Goal: Task Accomplishment & Management: Send for Review

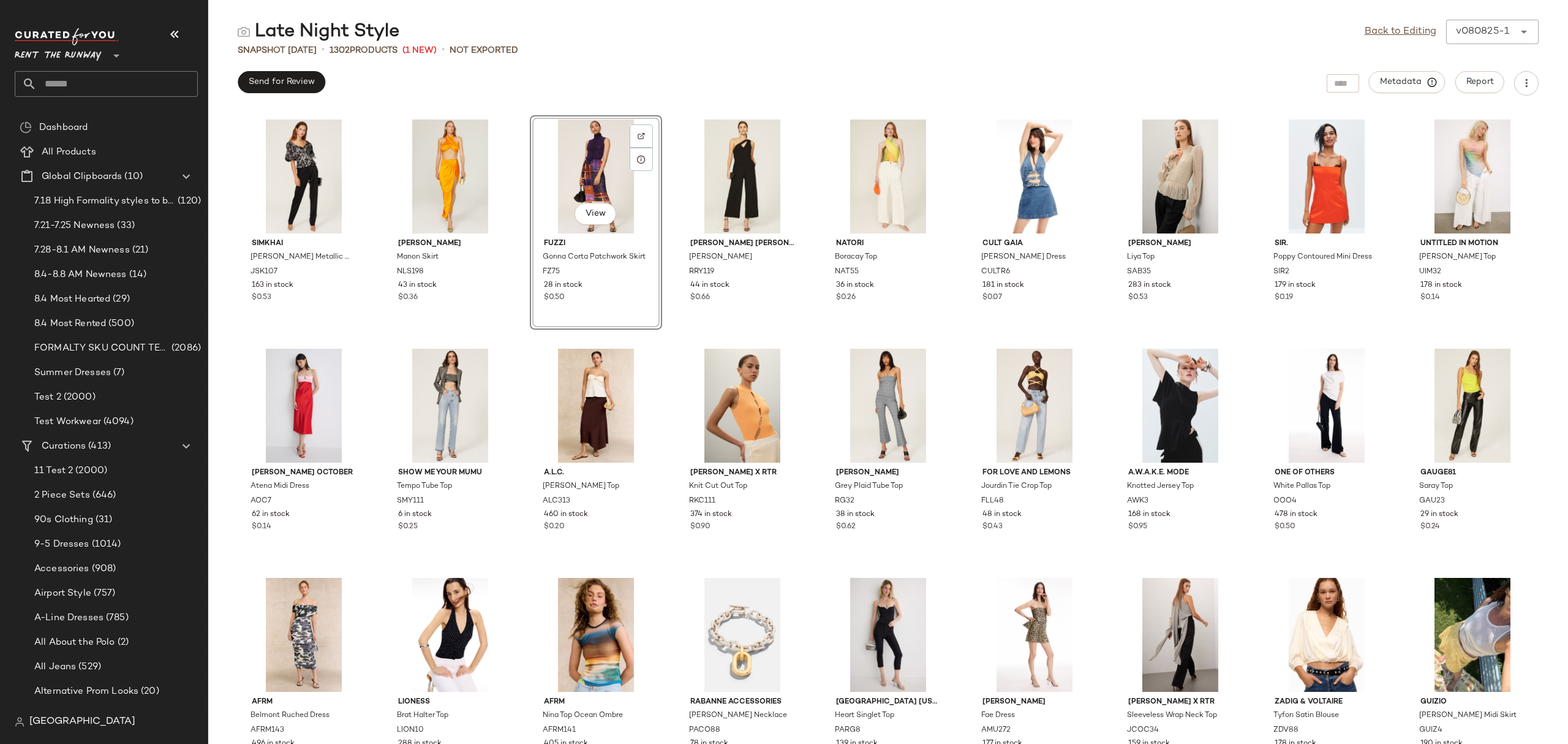
click at [677, 74] on div "Send for Review Metadata Report" at bounding box center [888, 83] width 1359 height 25
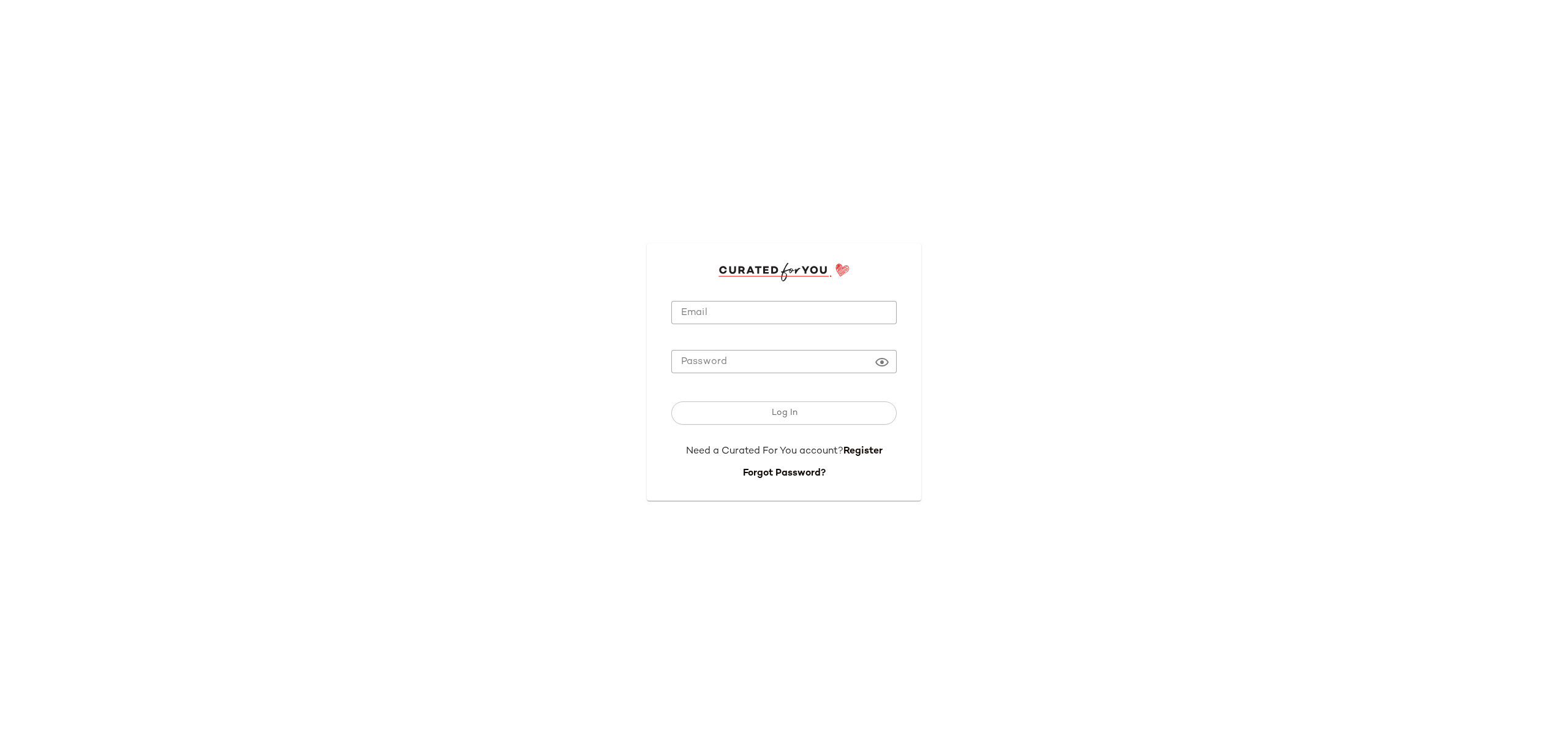
type input "**********"
click at [719, 414] on button "Log In" at bounding box center [784, 412] width 225 height 23
click at [715, 397] on div "Log In" at bounding box center [784, 415] width 225 height 58
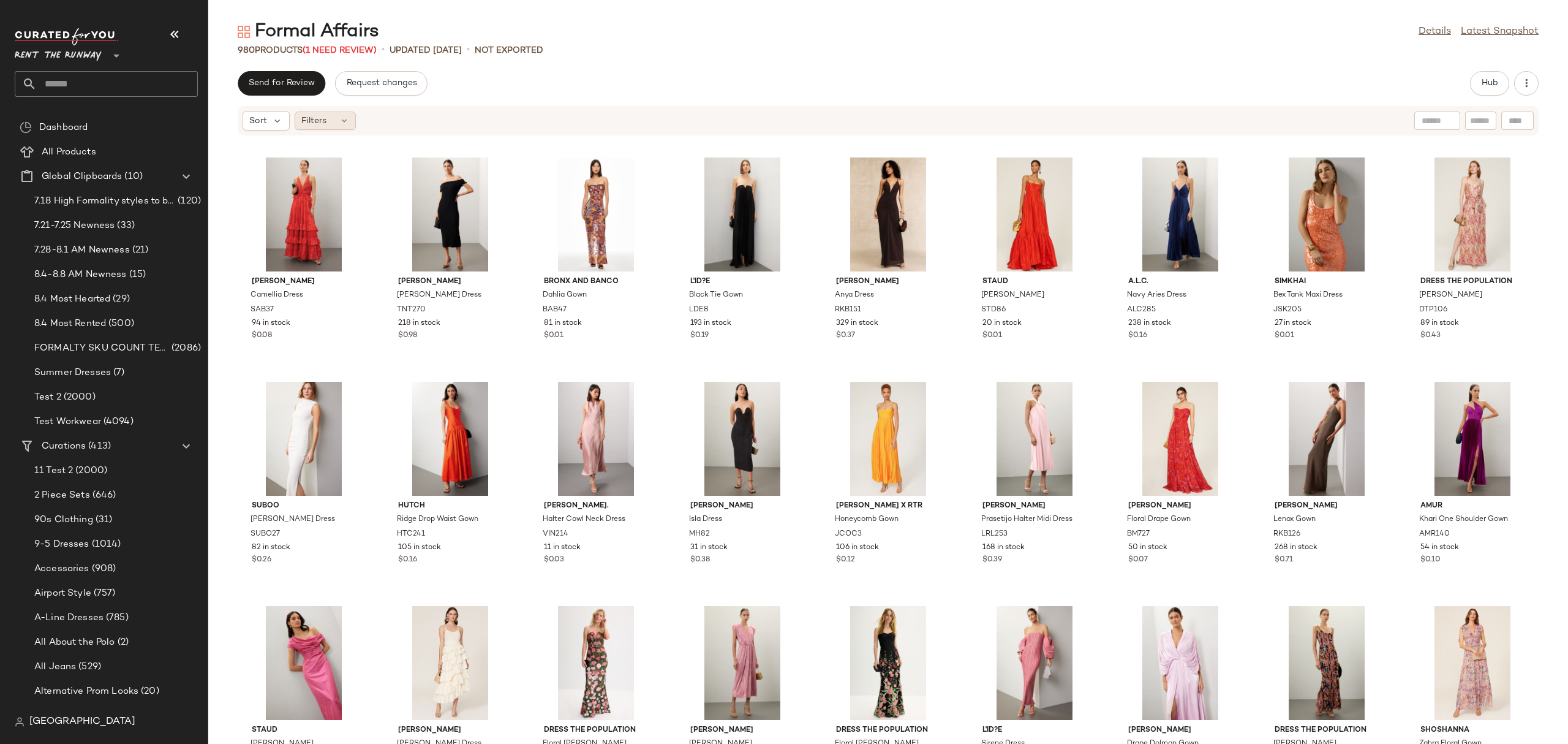
click at [348, 124] on icon at bounding box center [344, 121] width 10 height 10
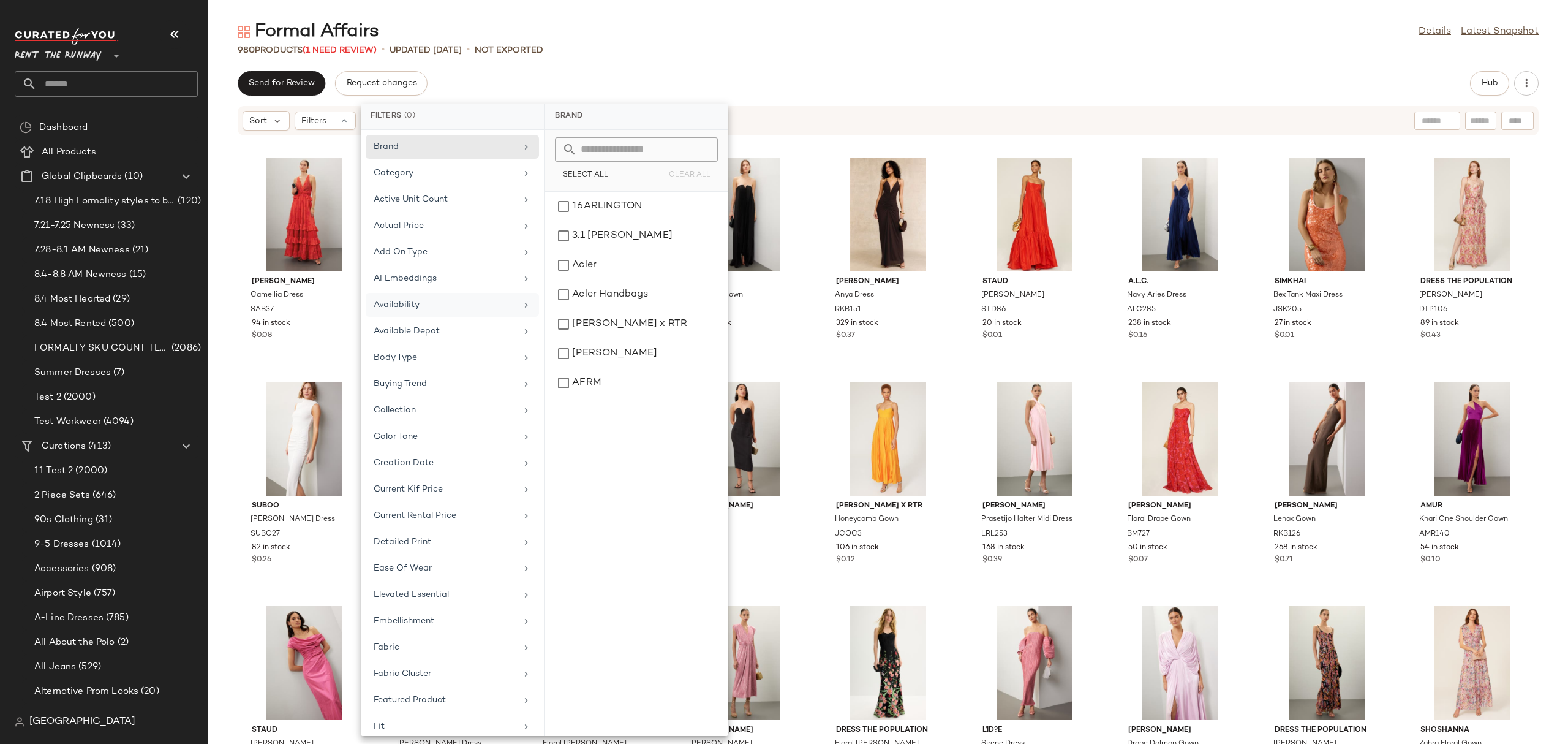
click at [437, 305] on div "Availability" at bounding box center [444, 305] width 143 height 13
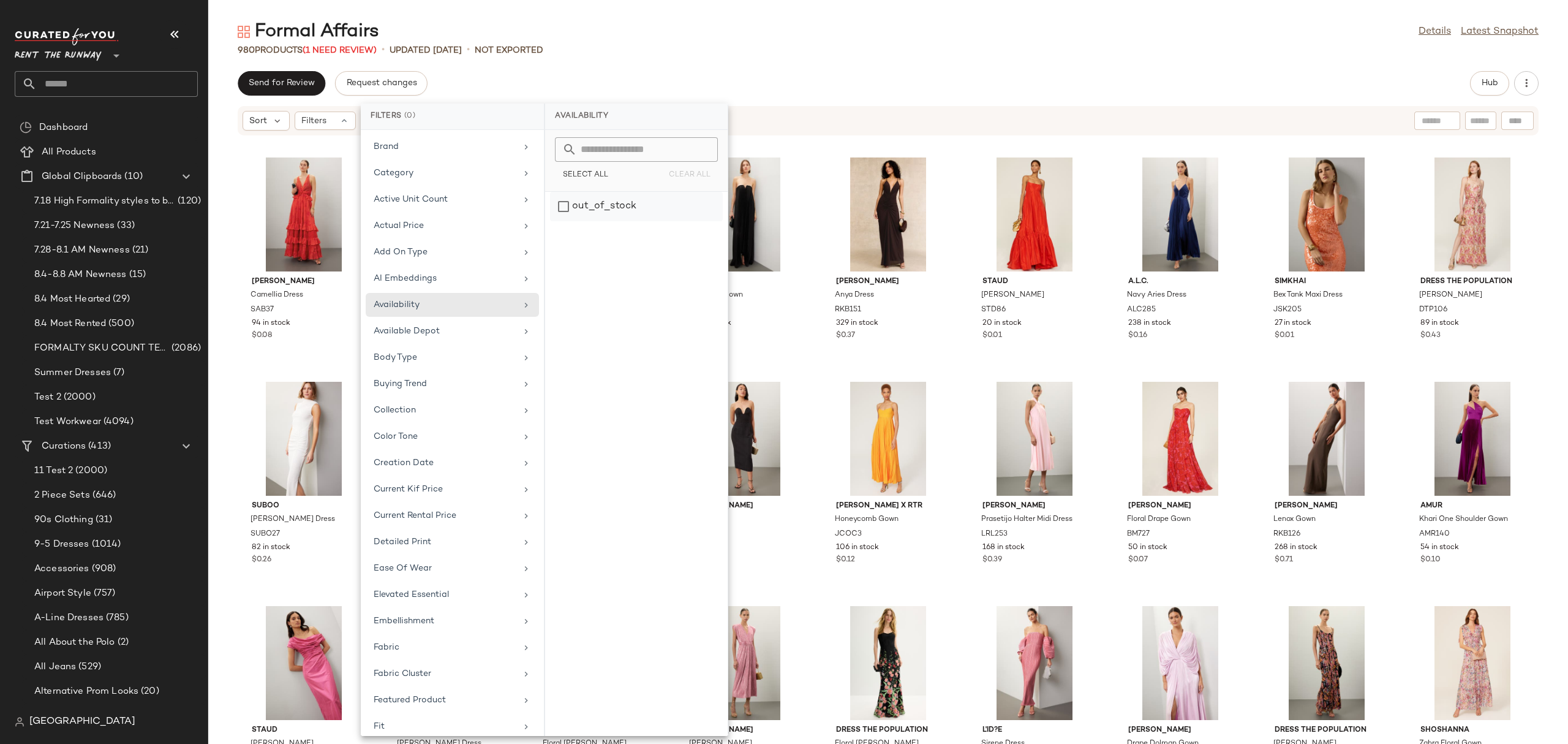
click at [562, 204] on div "out_of_stock" at bounding box center [636, 207] width 173 height 30
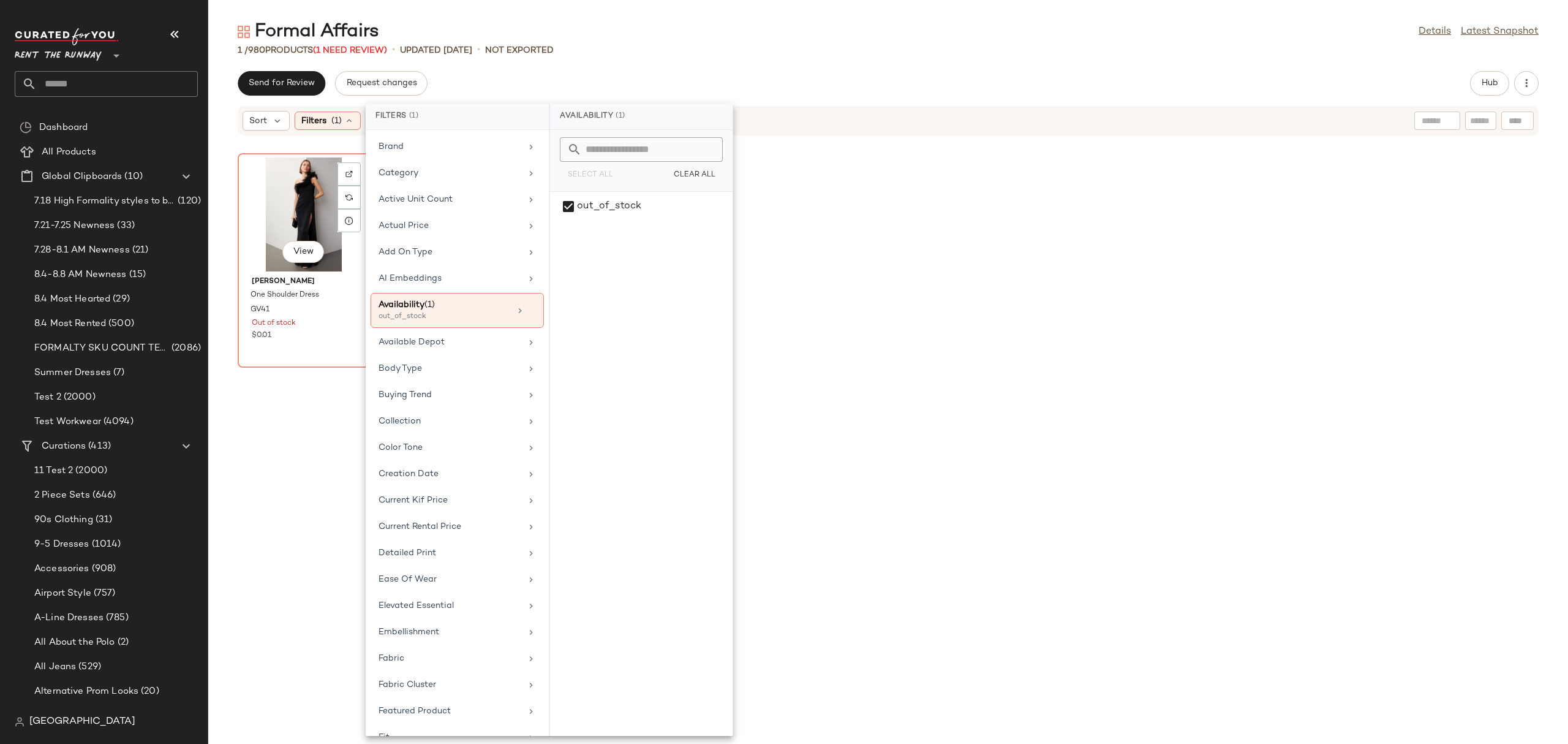
click at [304, 208] on div "View" at bounding box center [303, 214] width 124 height 114
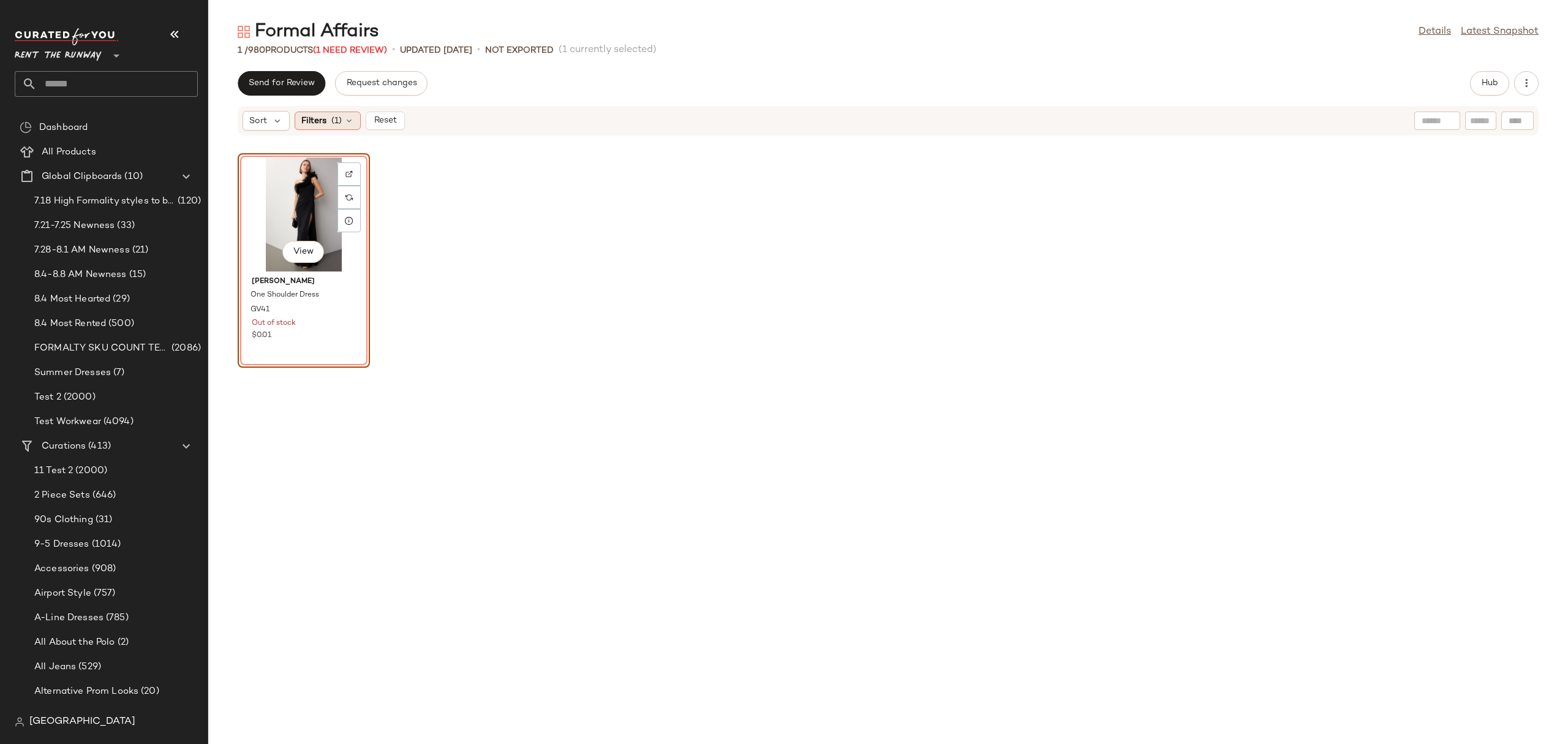
click at [348, 127] on div "Filters (1)" at bounding box center [327, 121] width 66 height 18
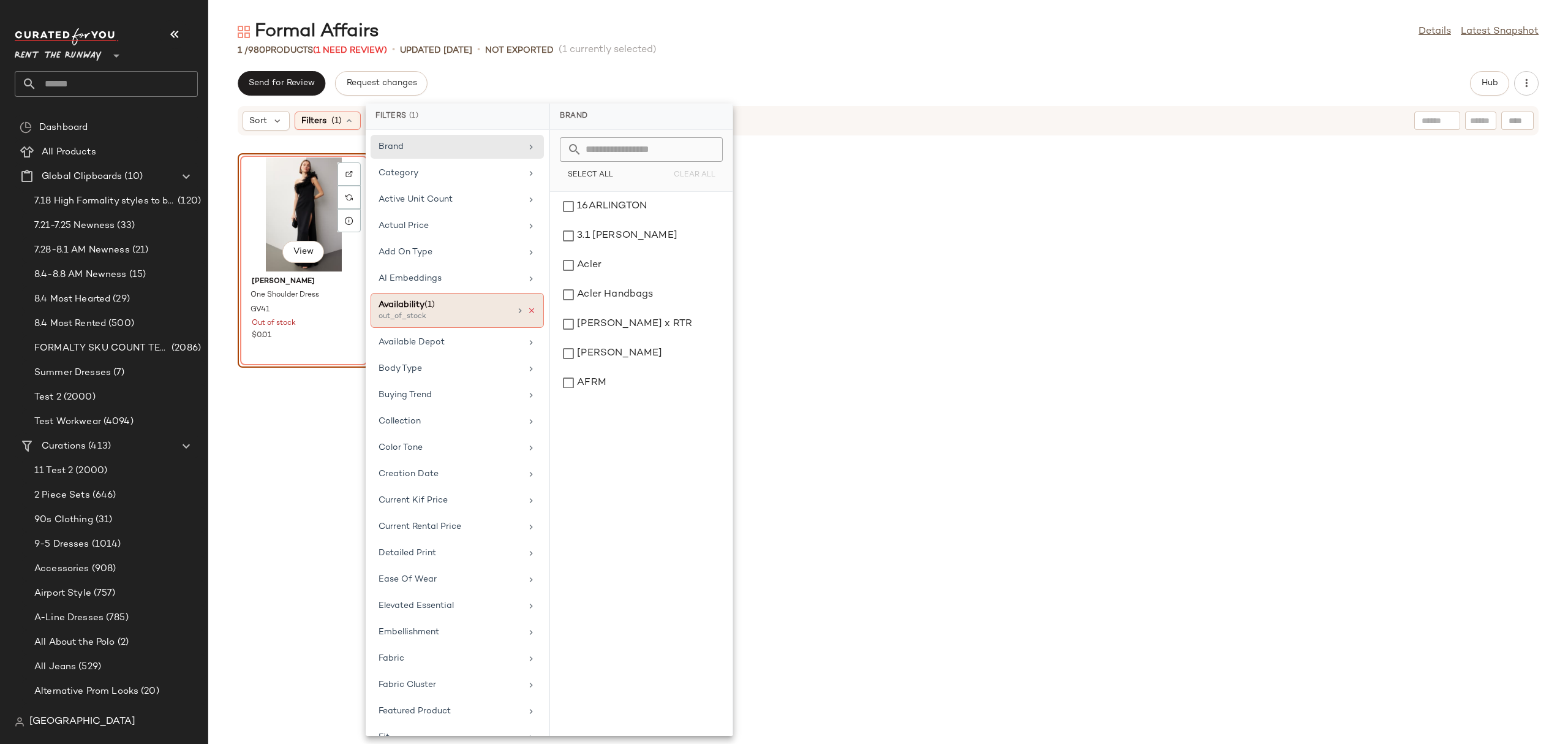
click at [527, 310] on icon at bounding box center [532, 311] width 8 height 8
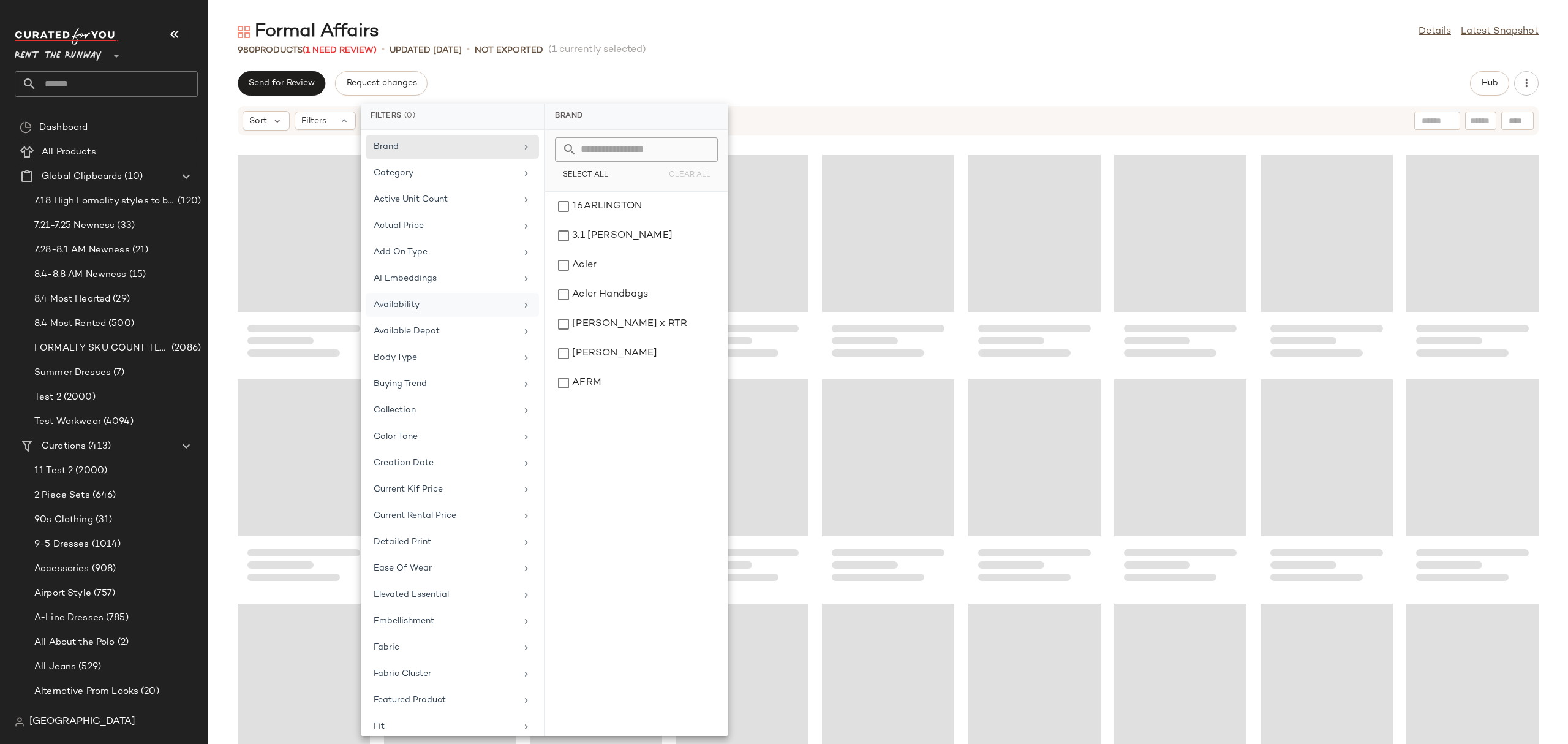
scroll to position [18612, 0]
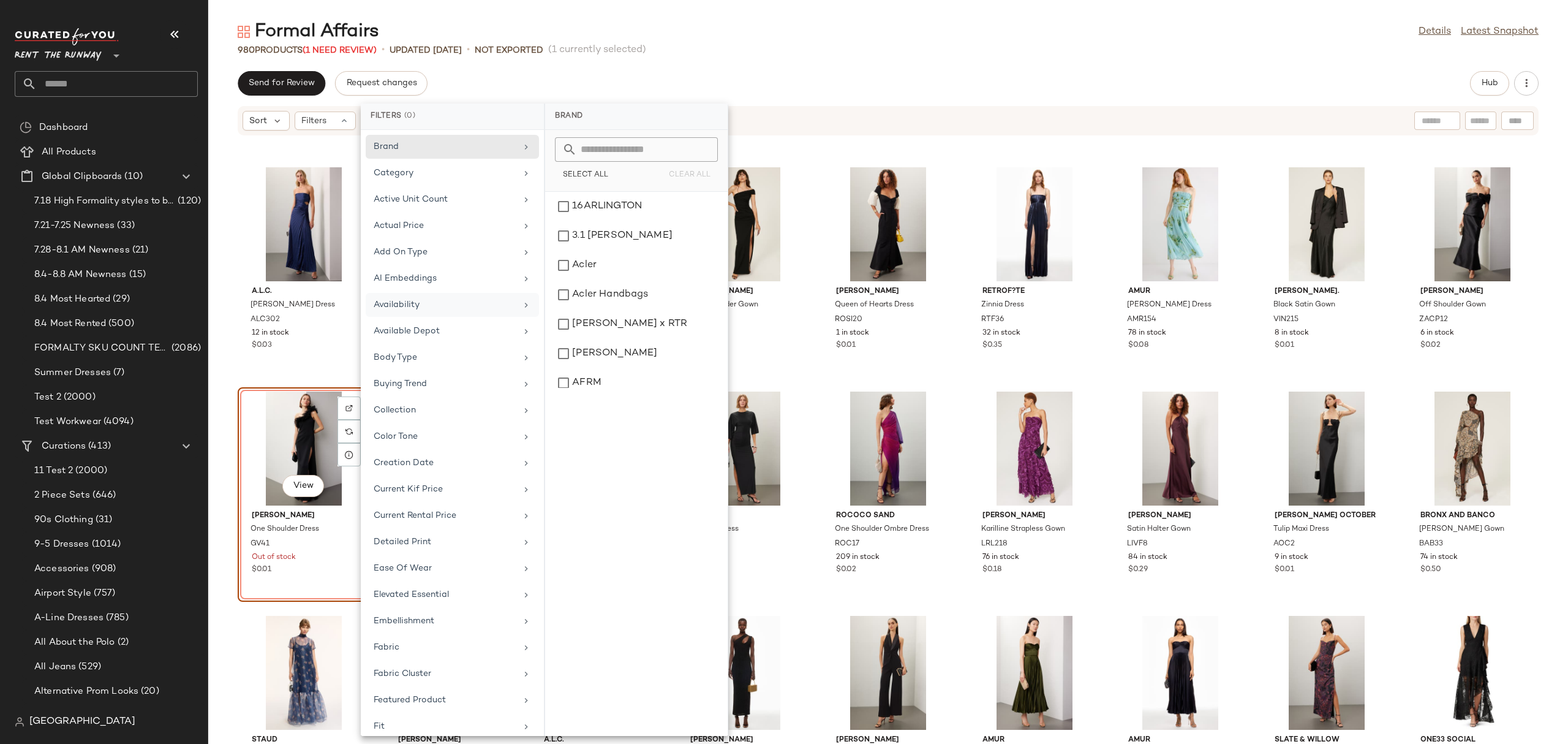
click at [294, 447] on div "View" at bounding box center [303, 448] width 124 height 114
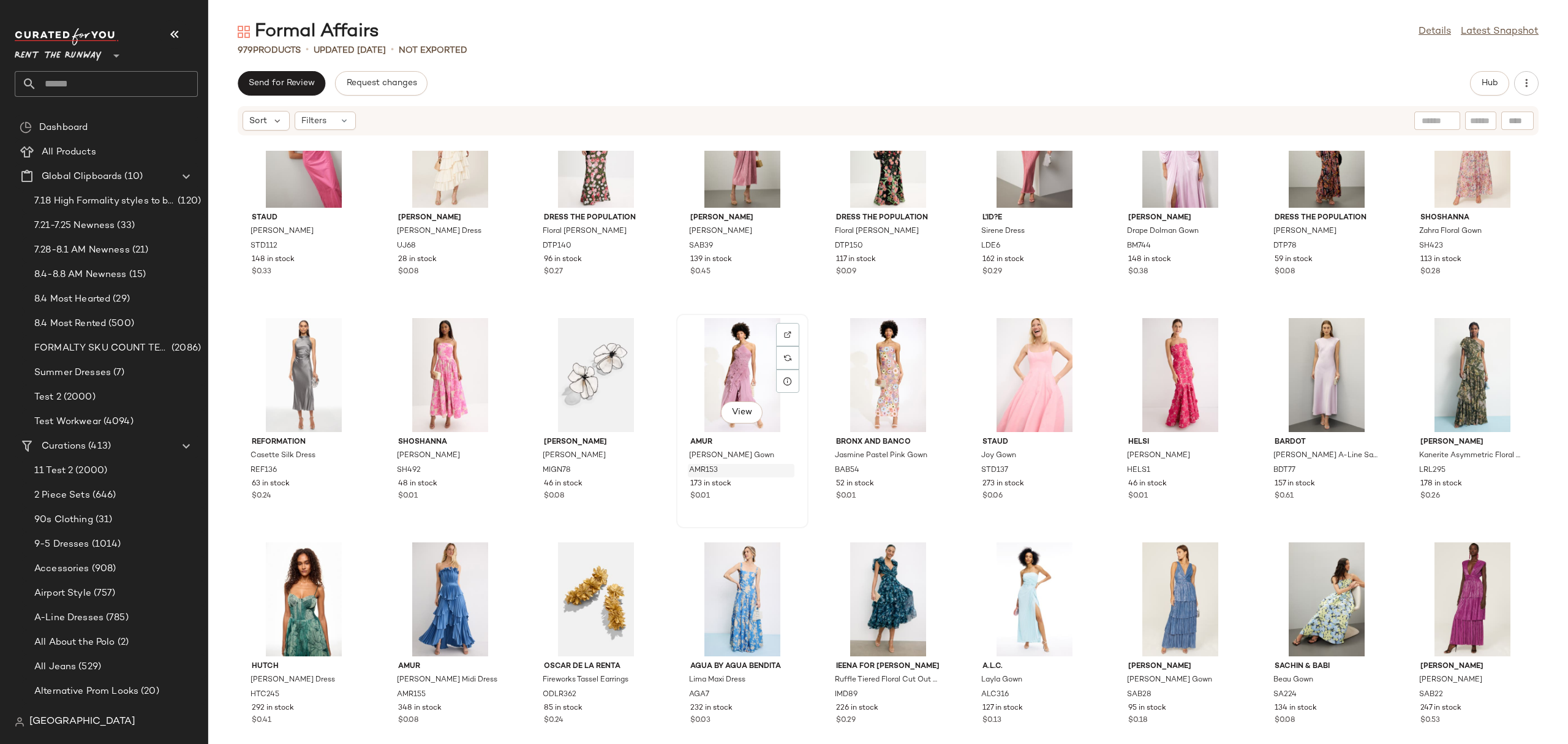
scroll to position [526, 0]
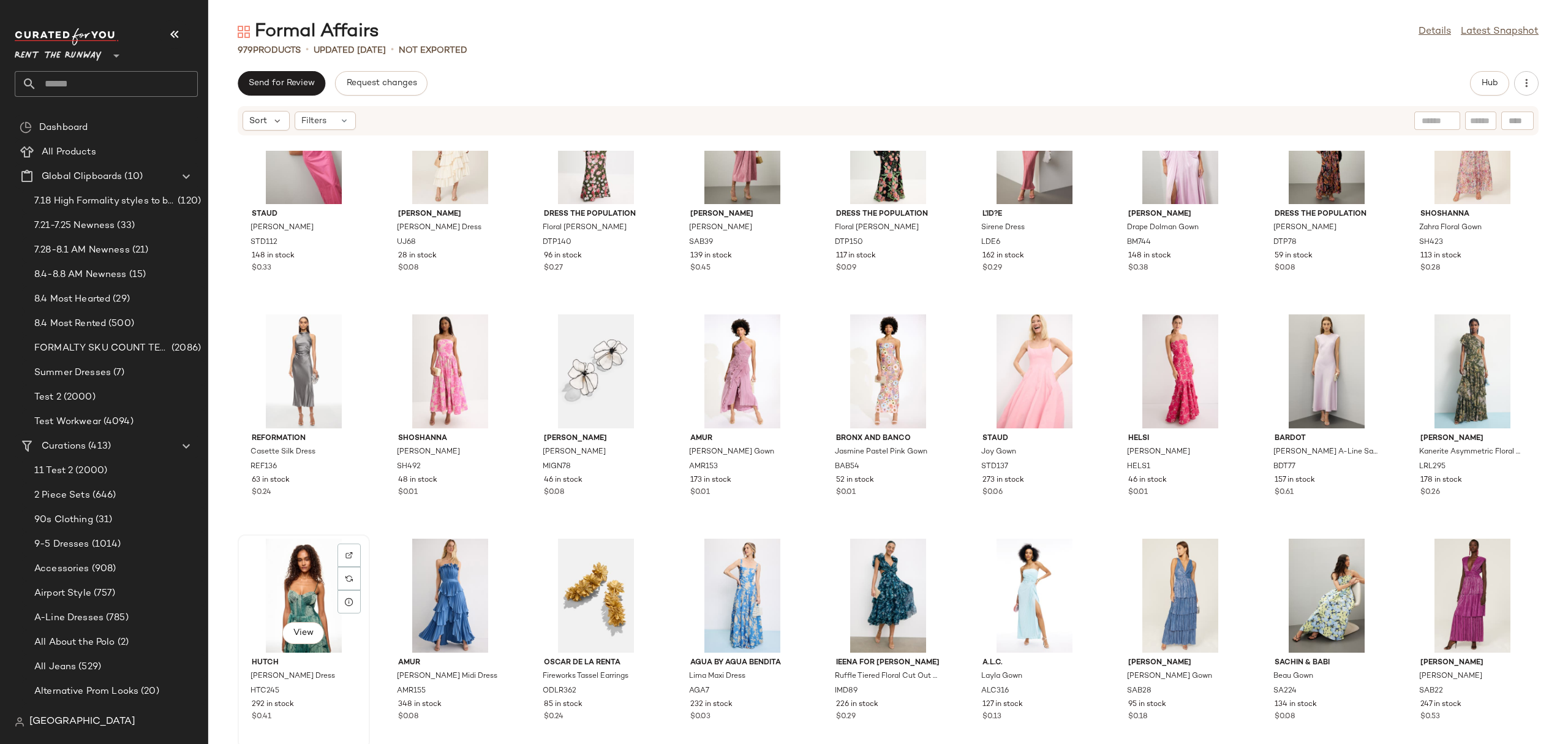
click at [324, 575] on div "View" at bounding box center [303, 596] width 124 height 114
click at [1491, 86] on span "Hub" at bounding box center [1489, 84] width 17 height 10
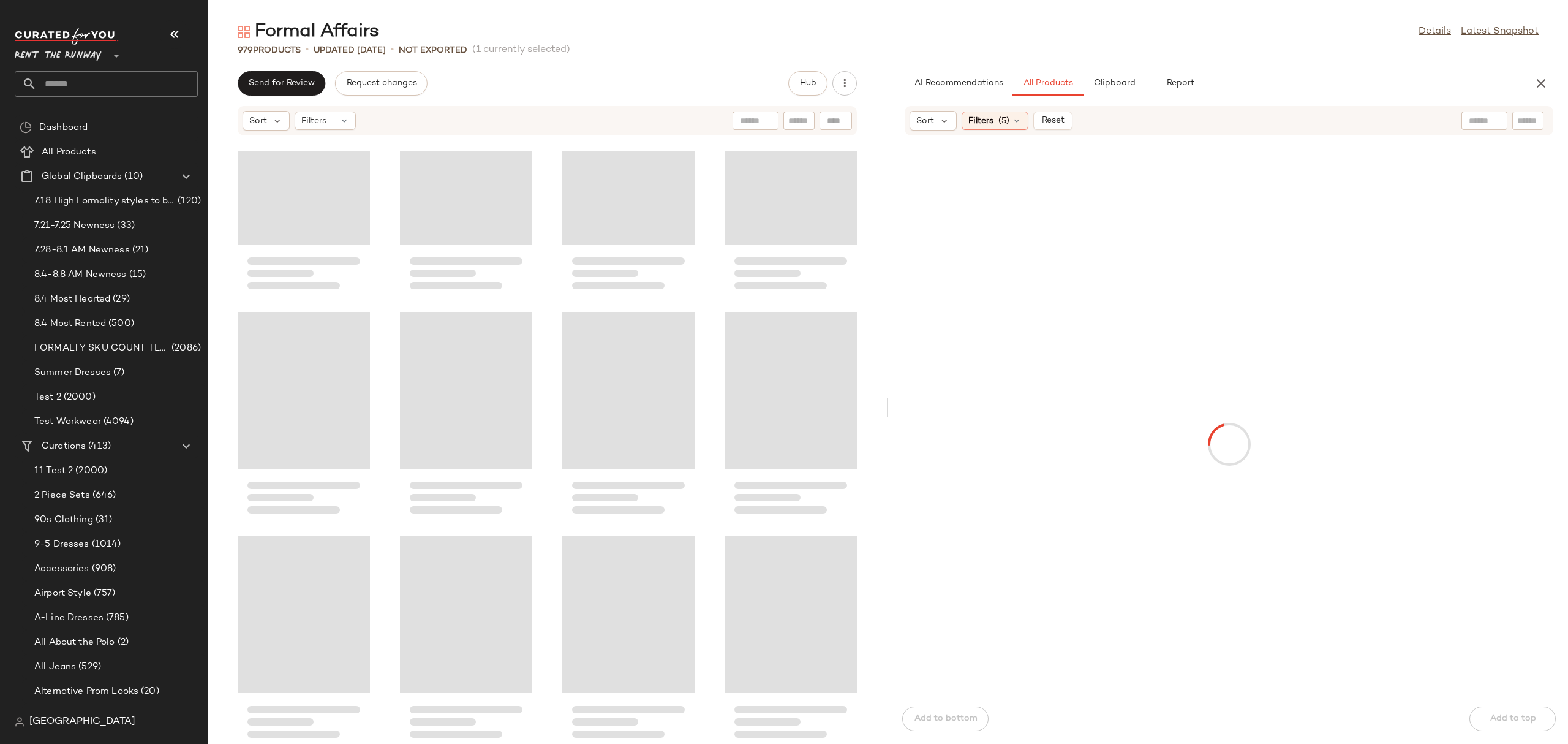
scroll to position [1794, 0]
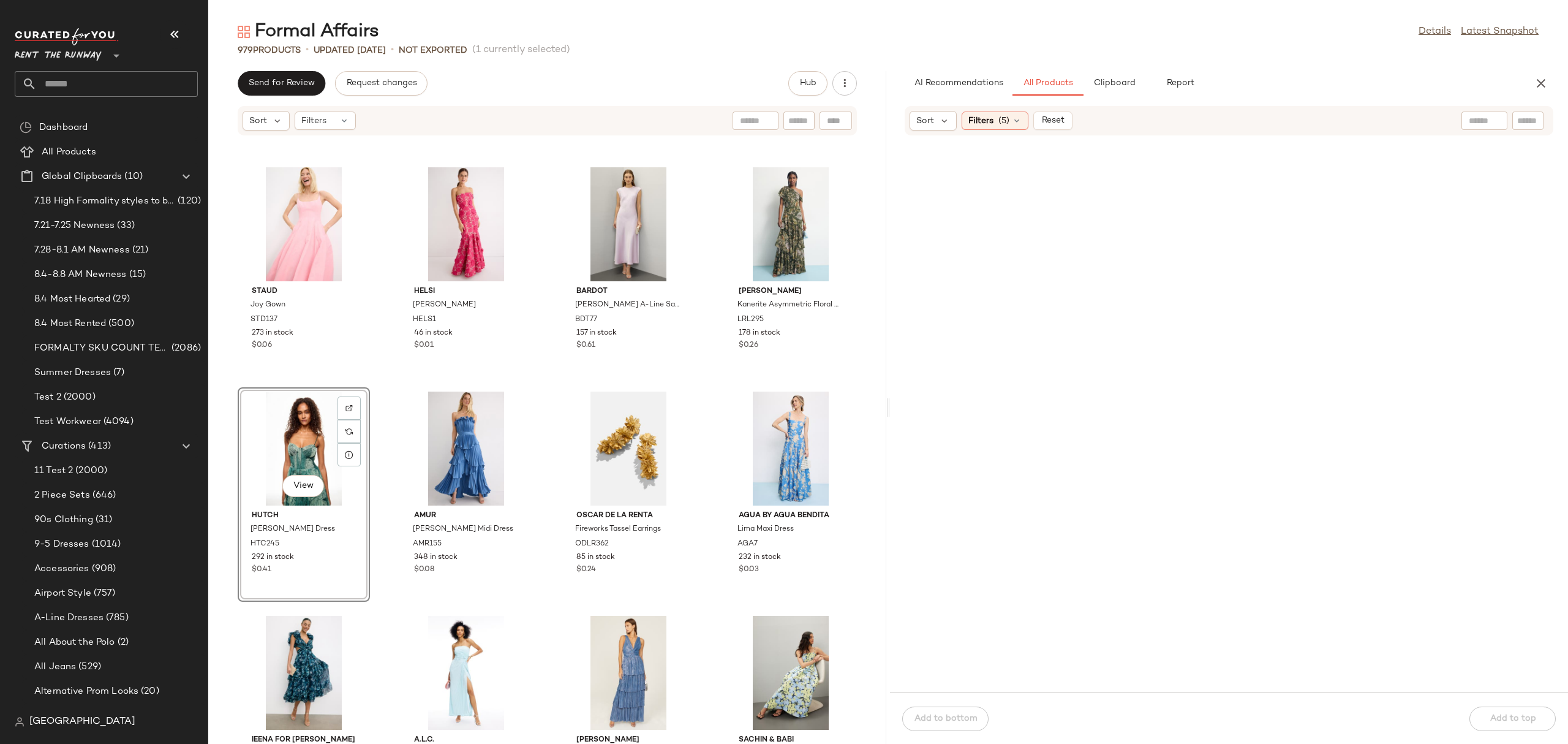
click at [246, 459] on div "View" at bounding box center [303, 448] width 124 height 114
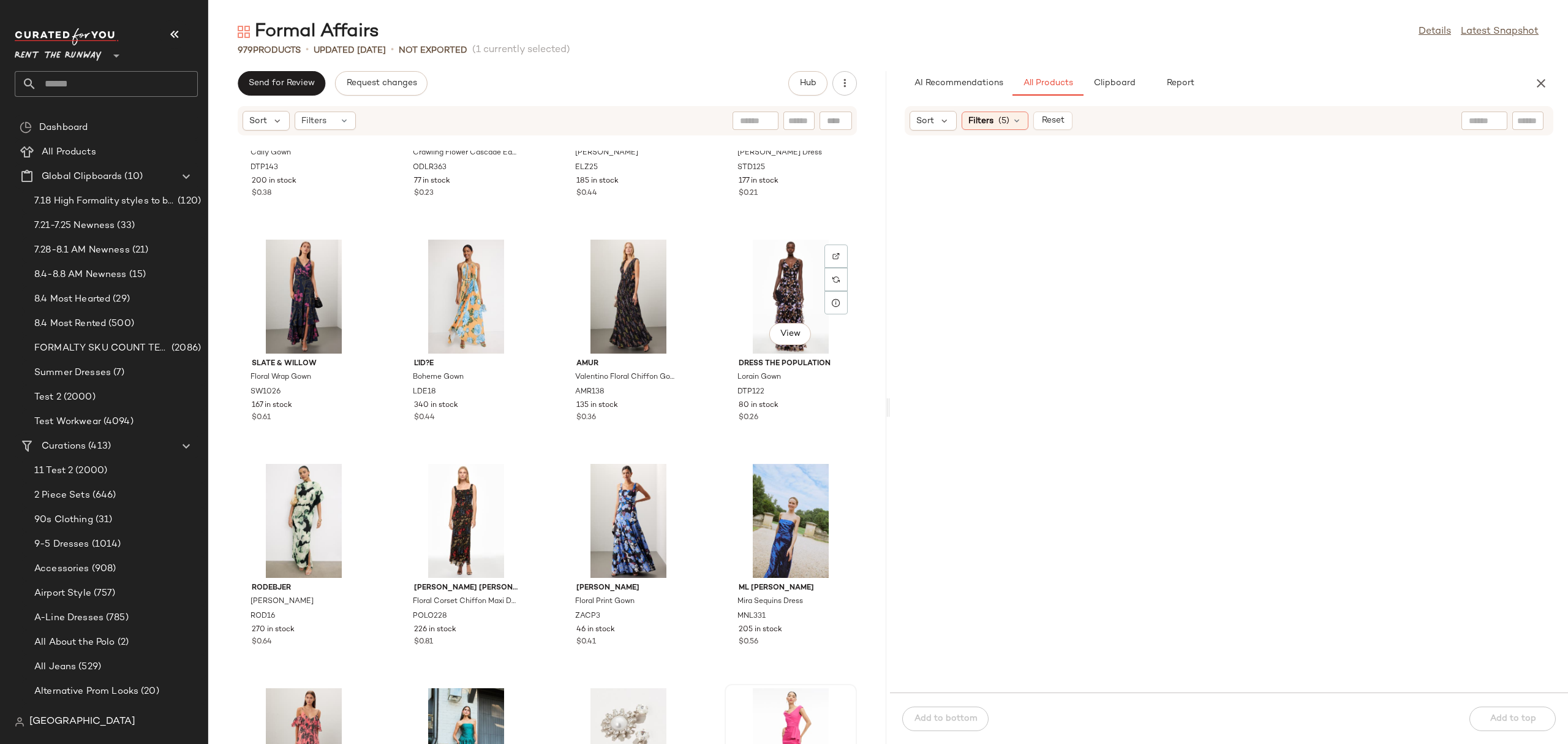
scroll to position [3596, 0]
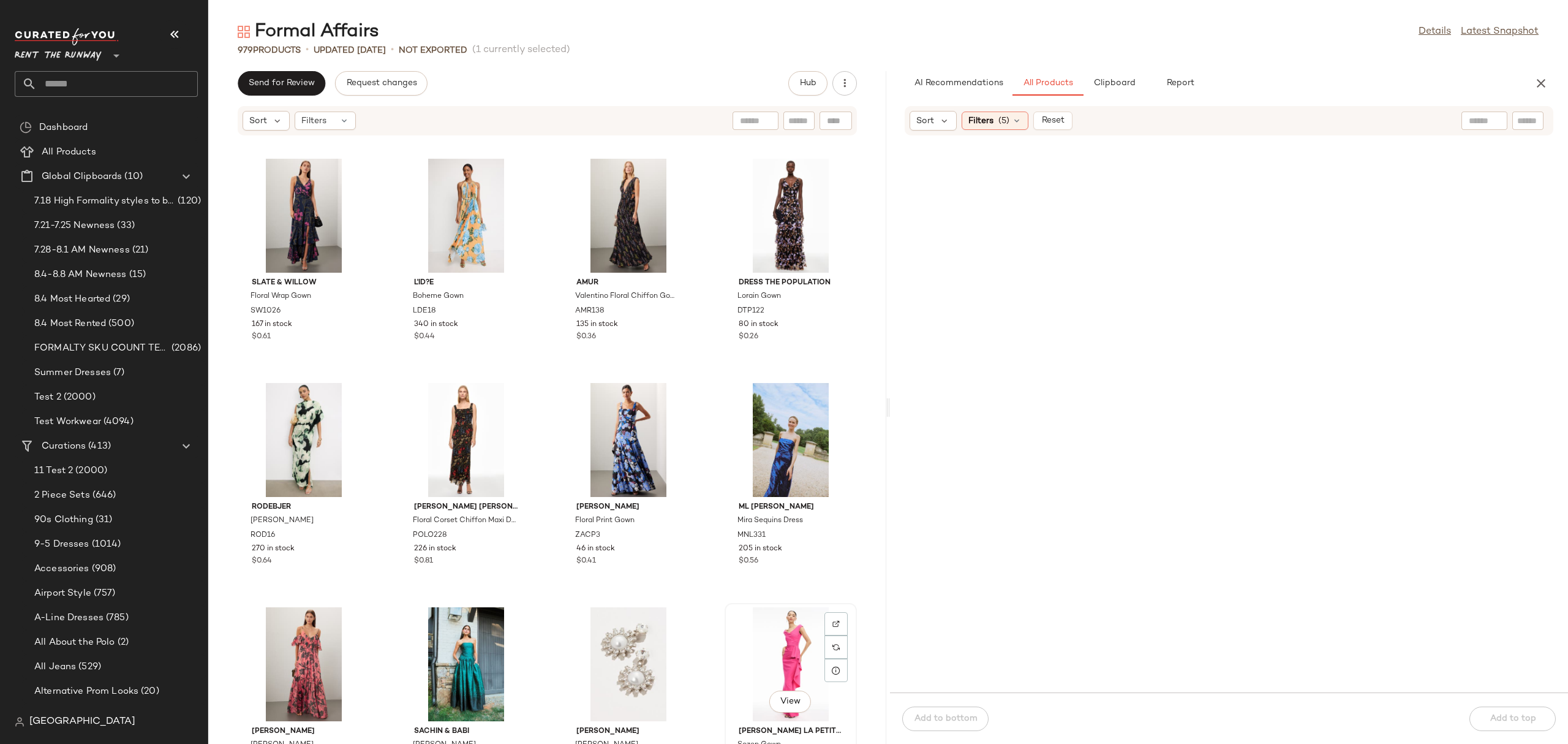
click at [777, 635] on div "View" at bounding box center [791, 664] width 124 height 114
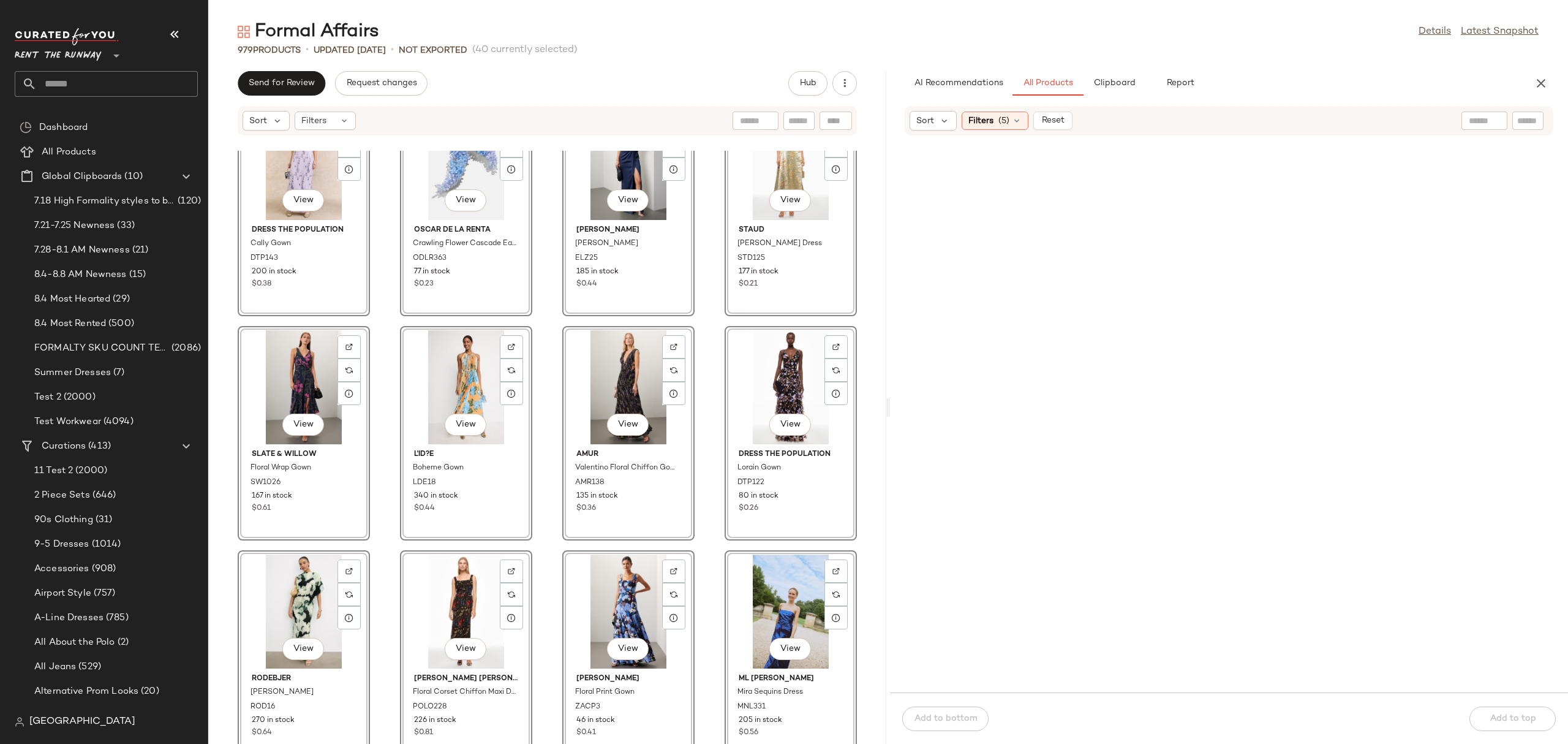
scroll to position [3366, 0]
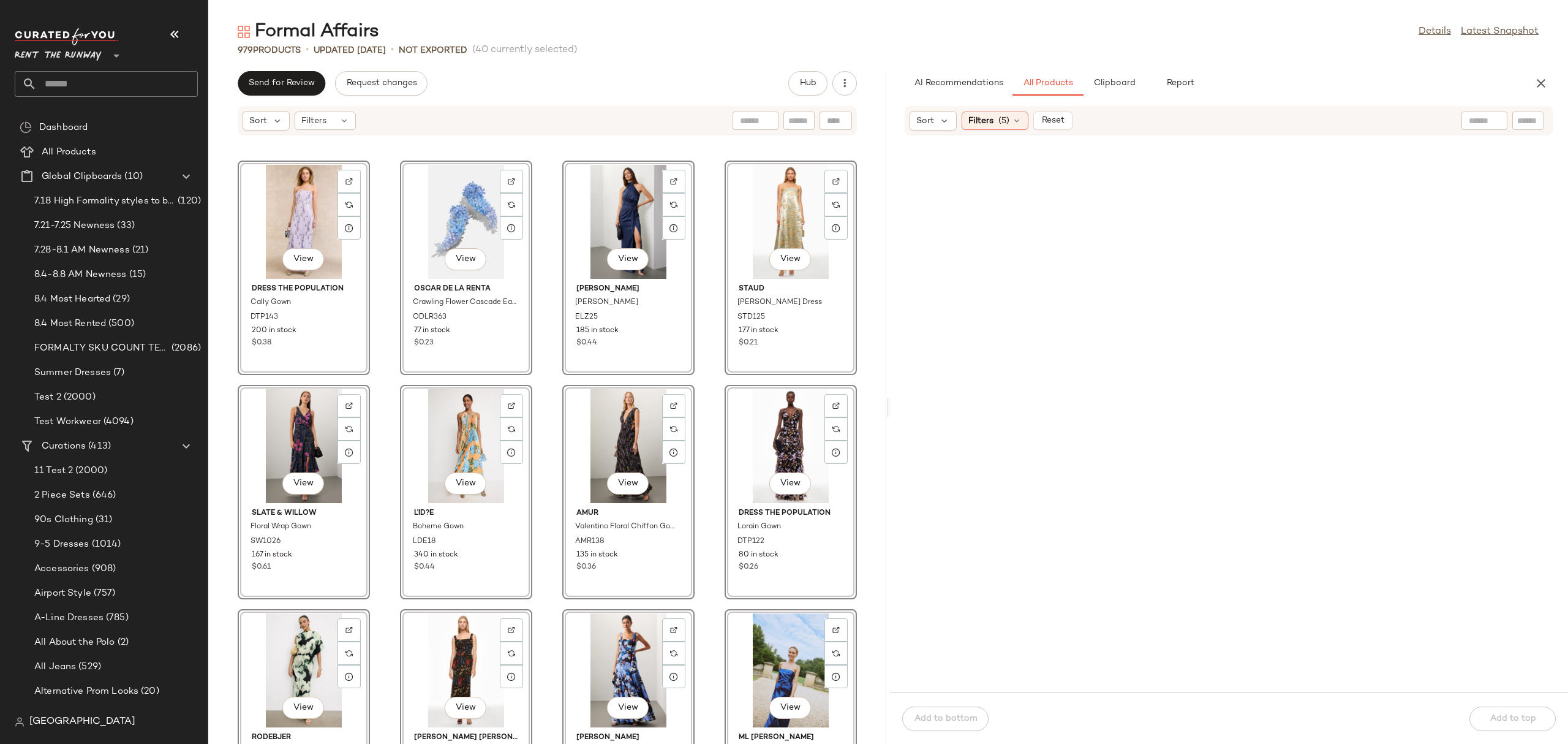
click at [754, 639] on div "View" at bounding box center [791, 670] width 124 height 114
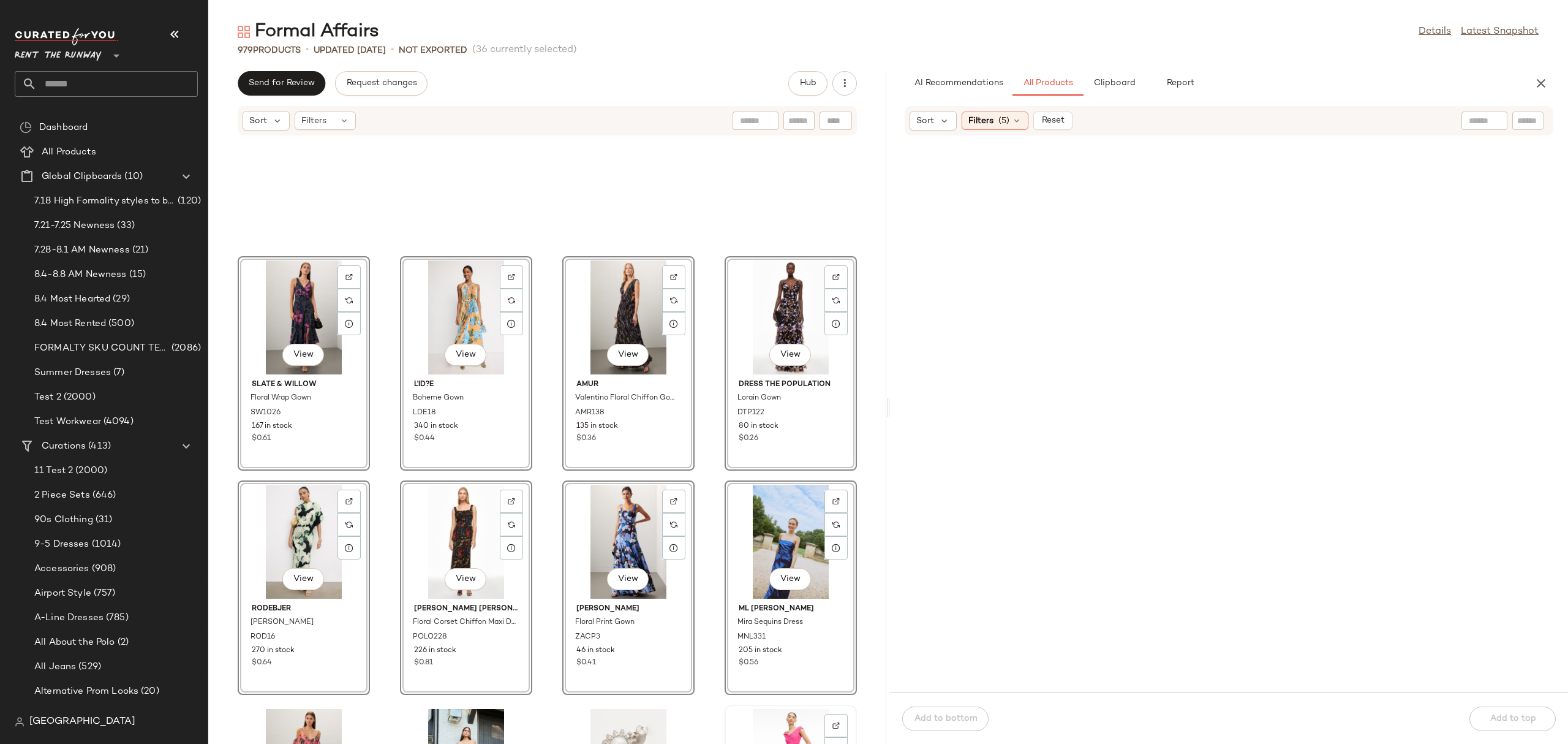
scroll to position [3468, 0]
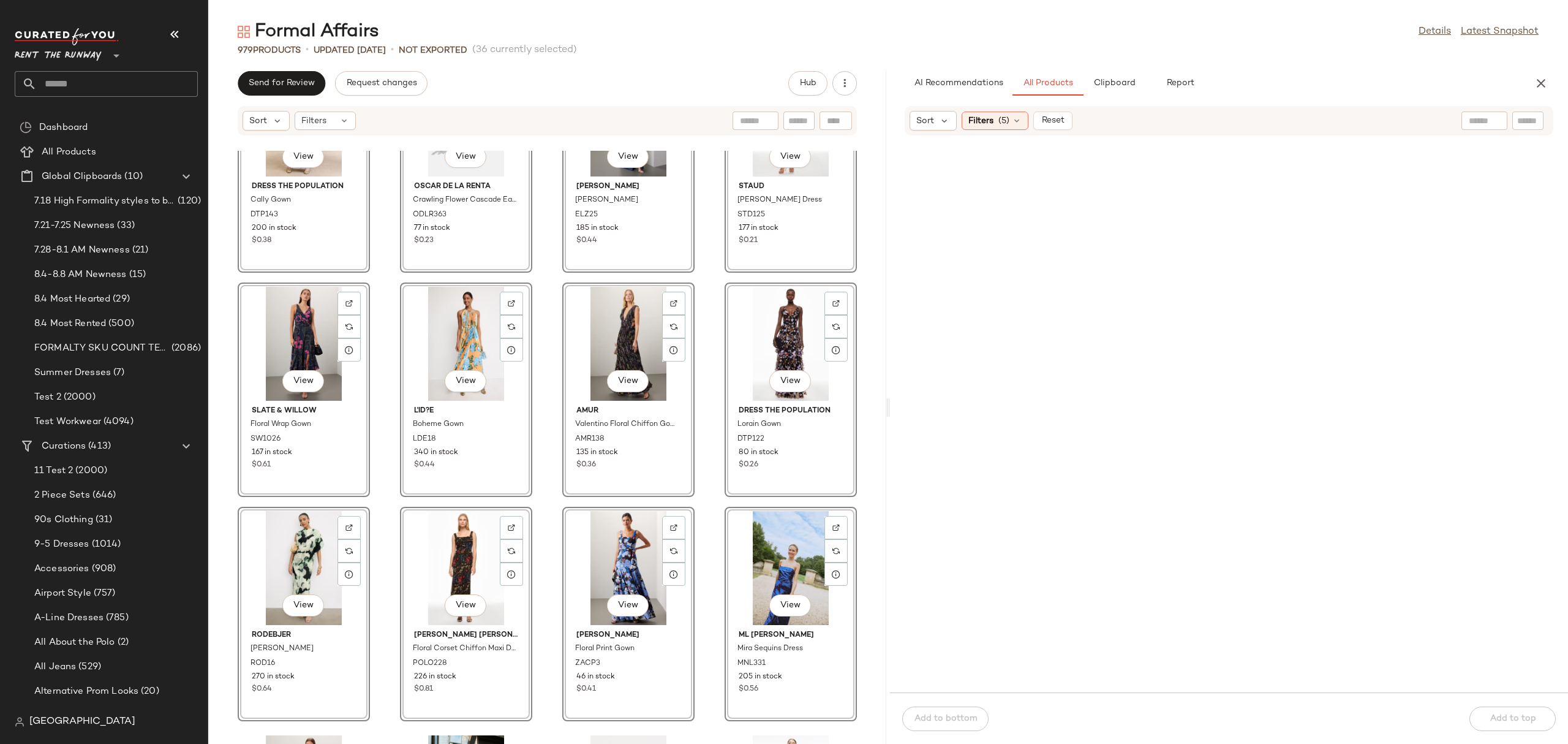
click at [790, 327] on div "View" at bounding box center [791, 344] width 124 height 114
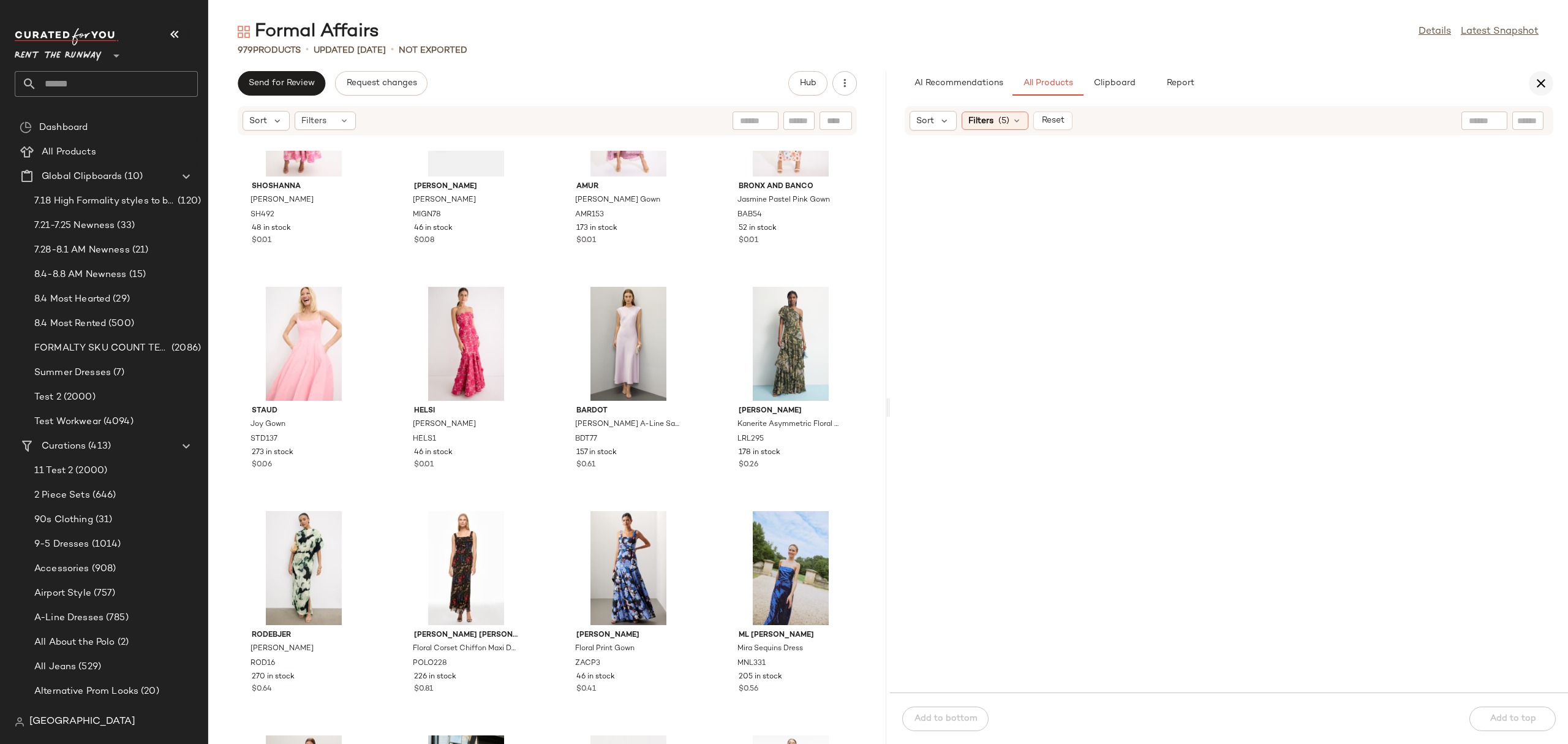
click at [1544, 76] on icon "button" at bounding box center [1541, 83] width 15 height 15
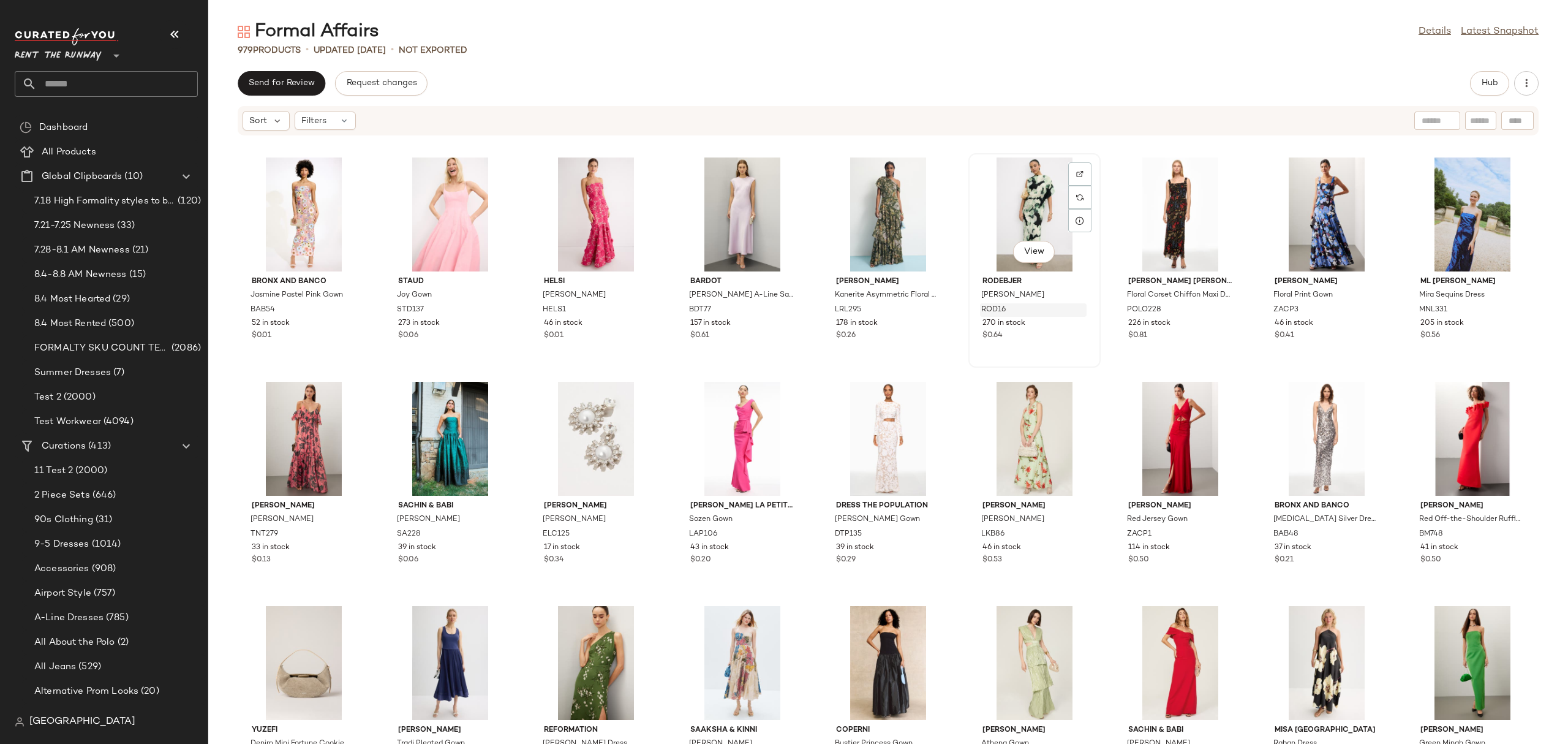
scroll to position [1591, 0]
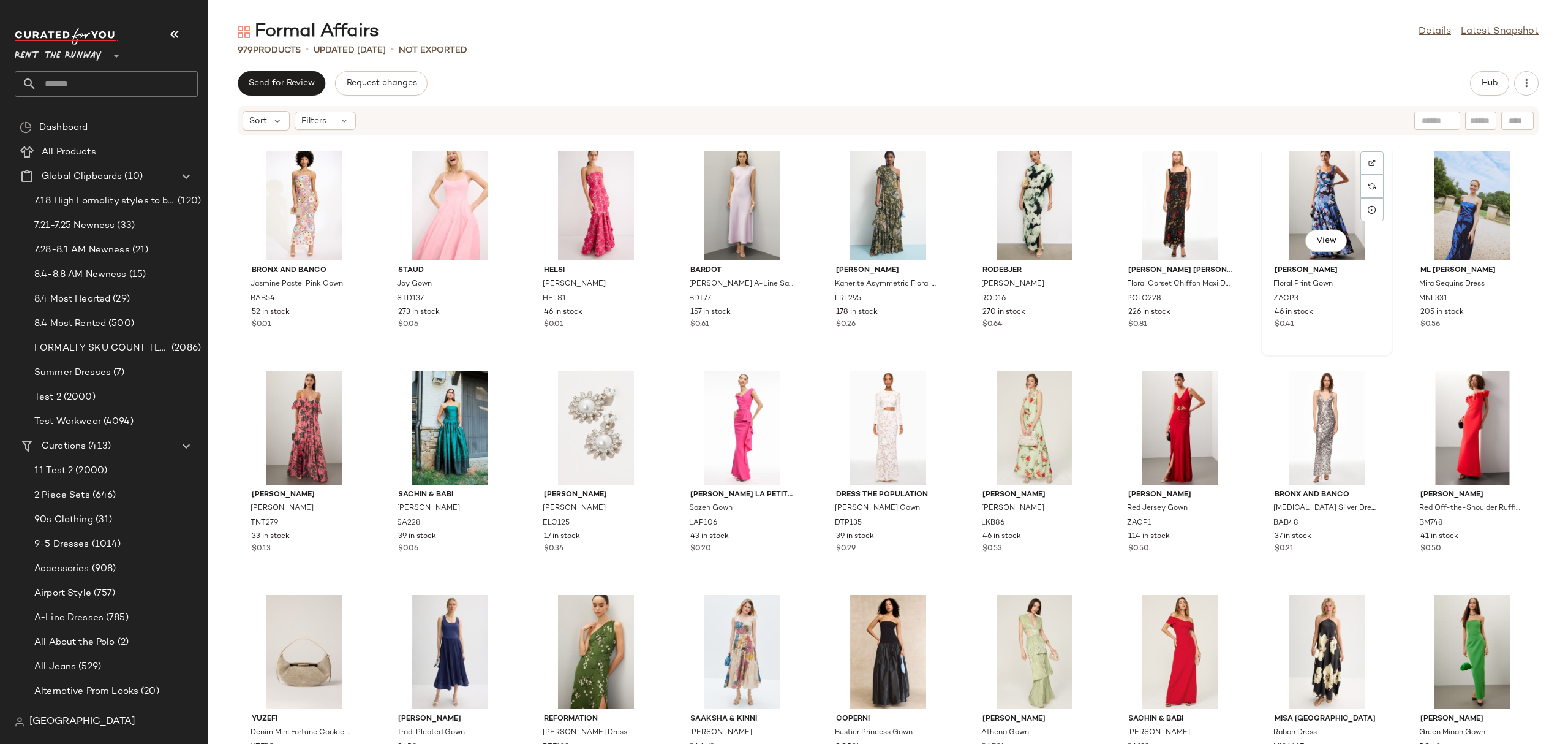
click at [1333, 189] on div "View" at bounding box center [1326, 203] width 124 height 114
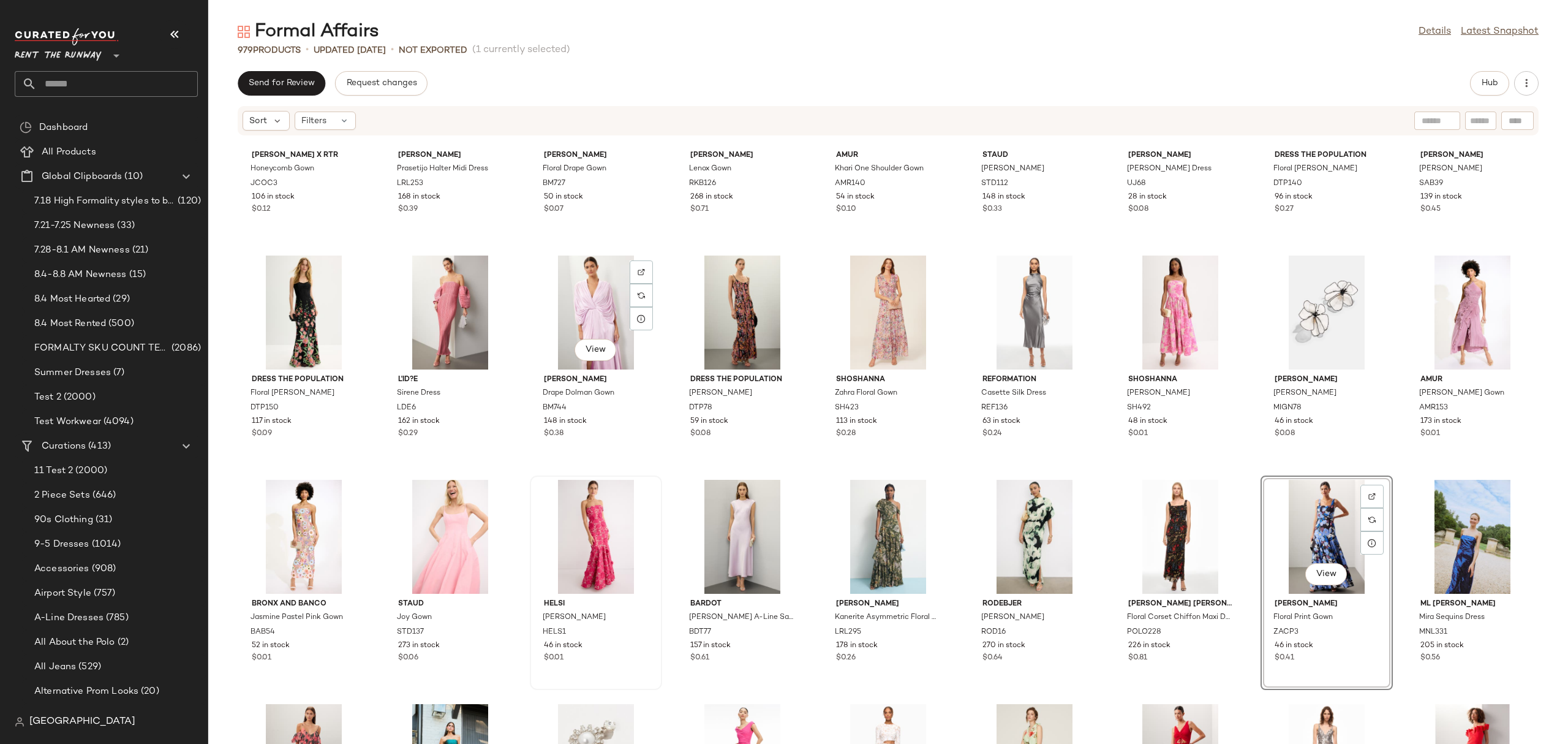
scroll to position [1256, 0]
click at [1312, 521] on div "View" at bounding box center [1326, 538] width 124 height 114
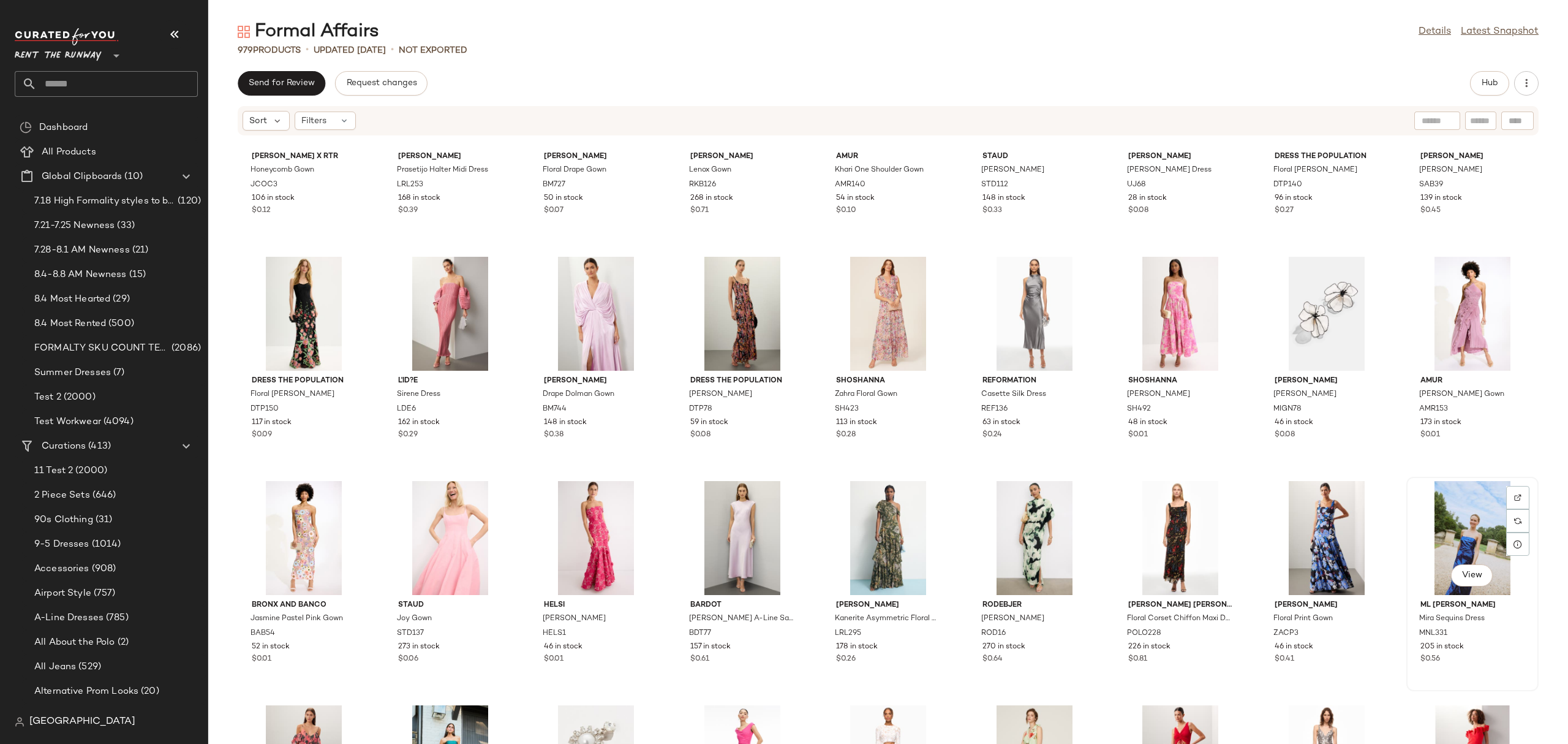
click at [1463, 518] on div "View" at bounding box center [1472, 538] width 124 height 114
click at [1300, 540] on div "View" at bounding box center [1326, 538] width 124 height 114
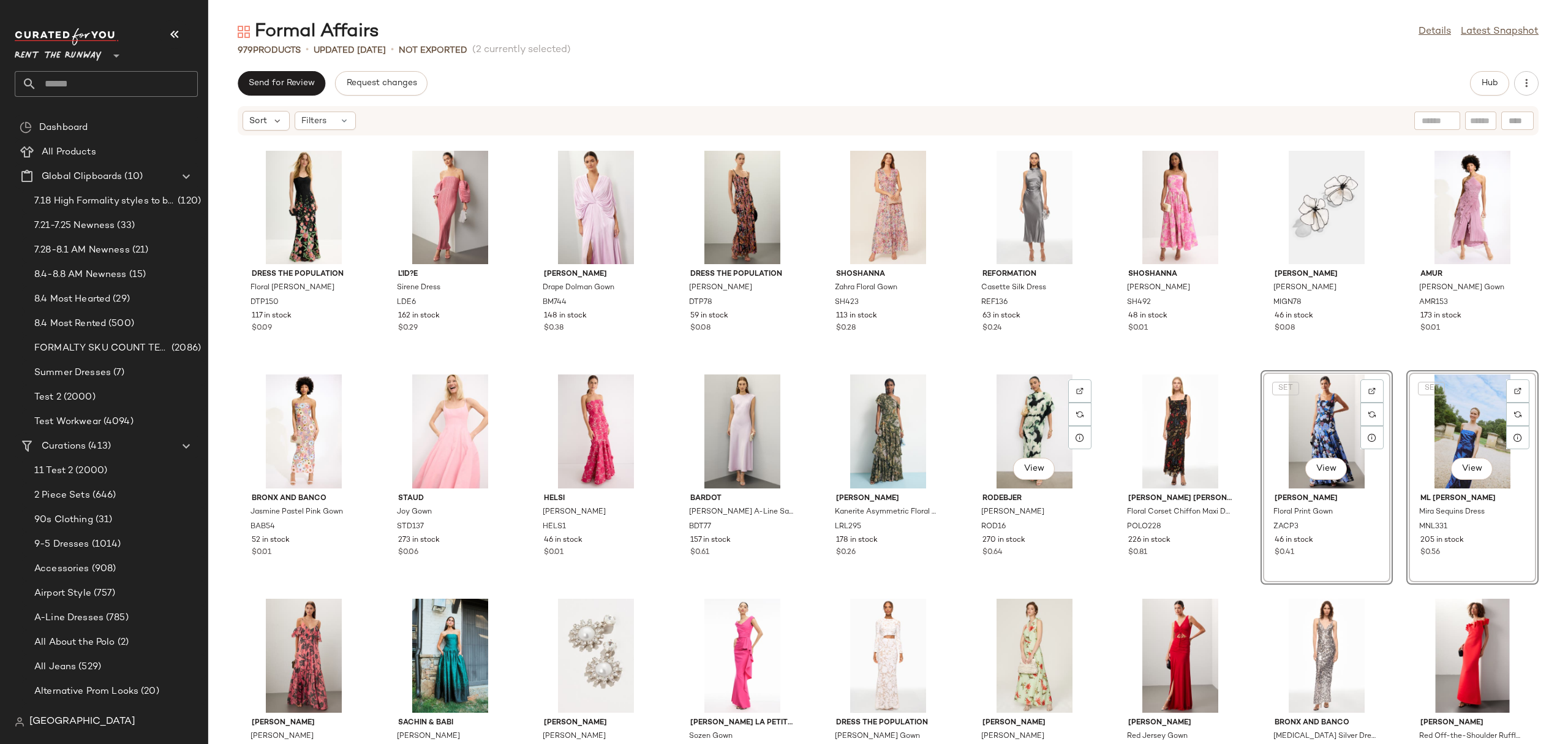
scroll to position [1382, 0]
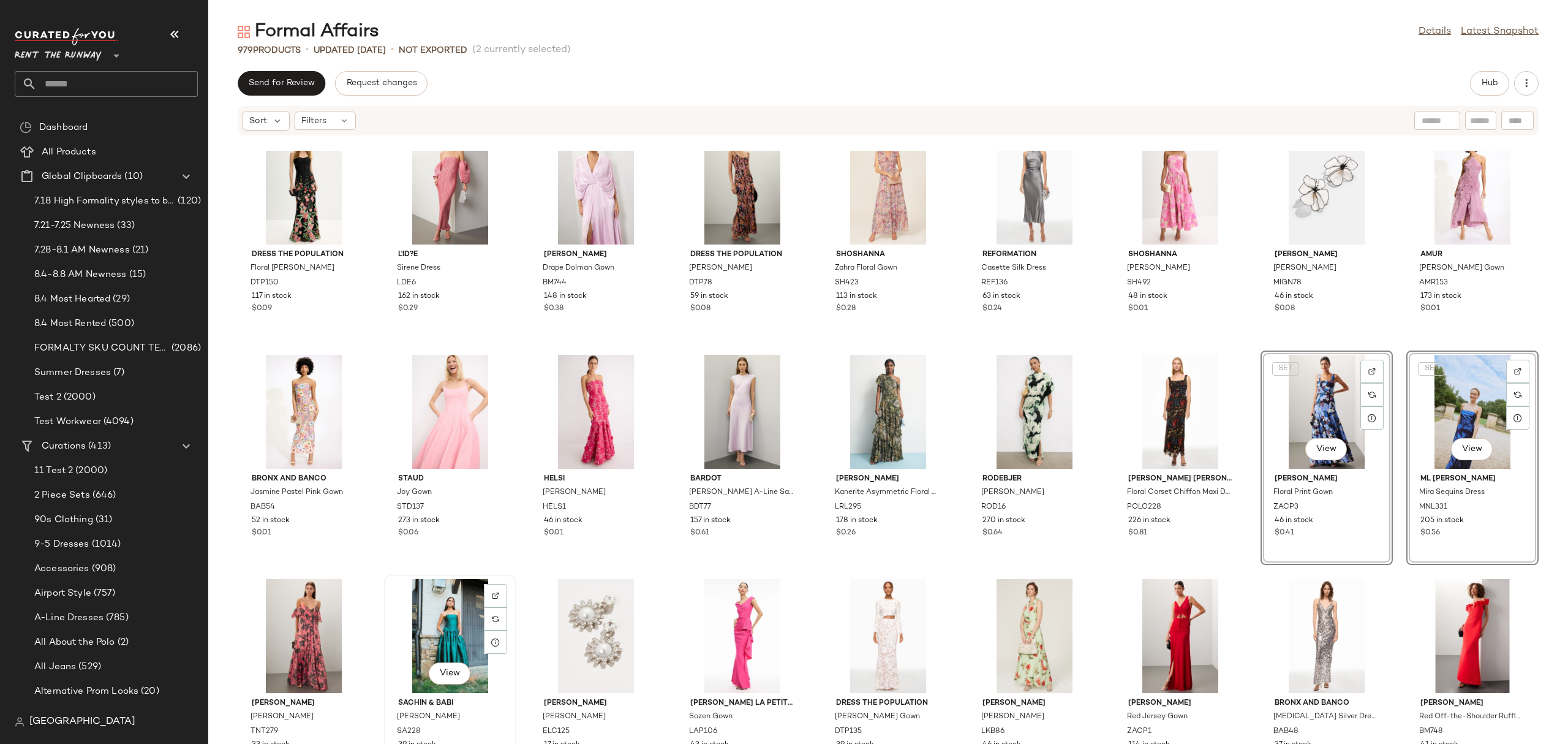
click at [432, 631] on div "View" at bounding box center [450, 636] width 124 height 114
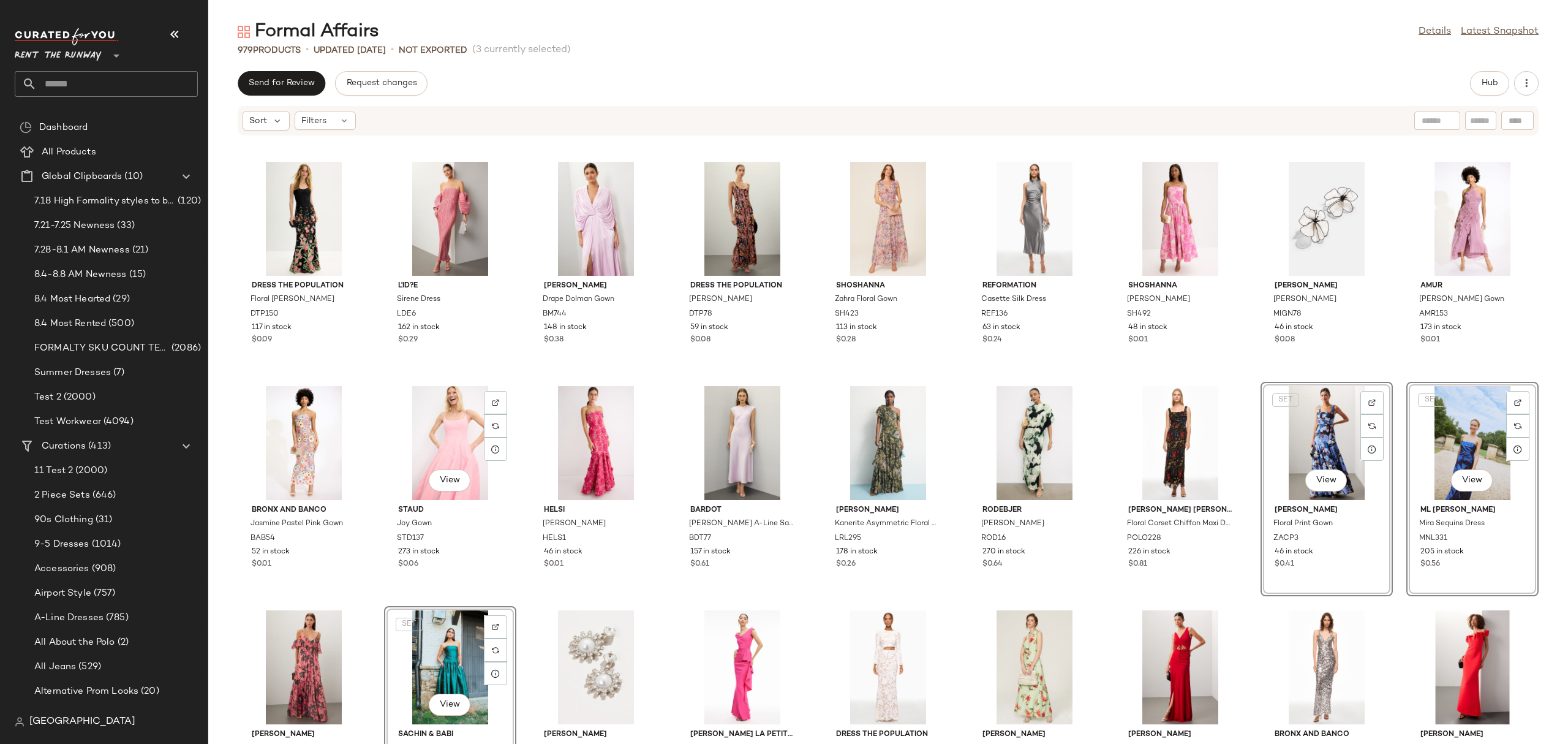
scroll to position [1354, 0]
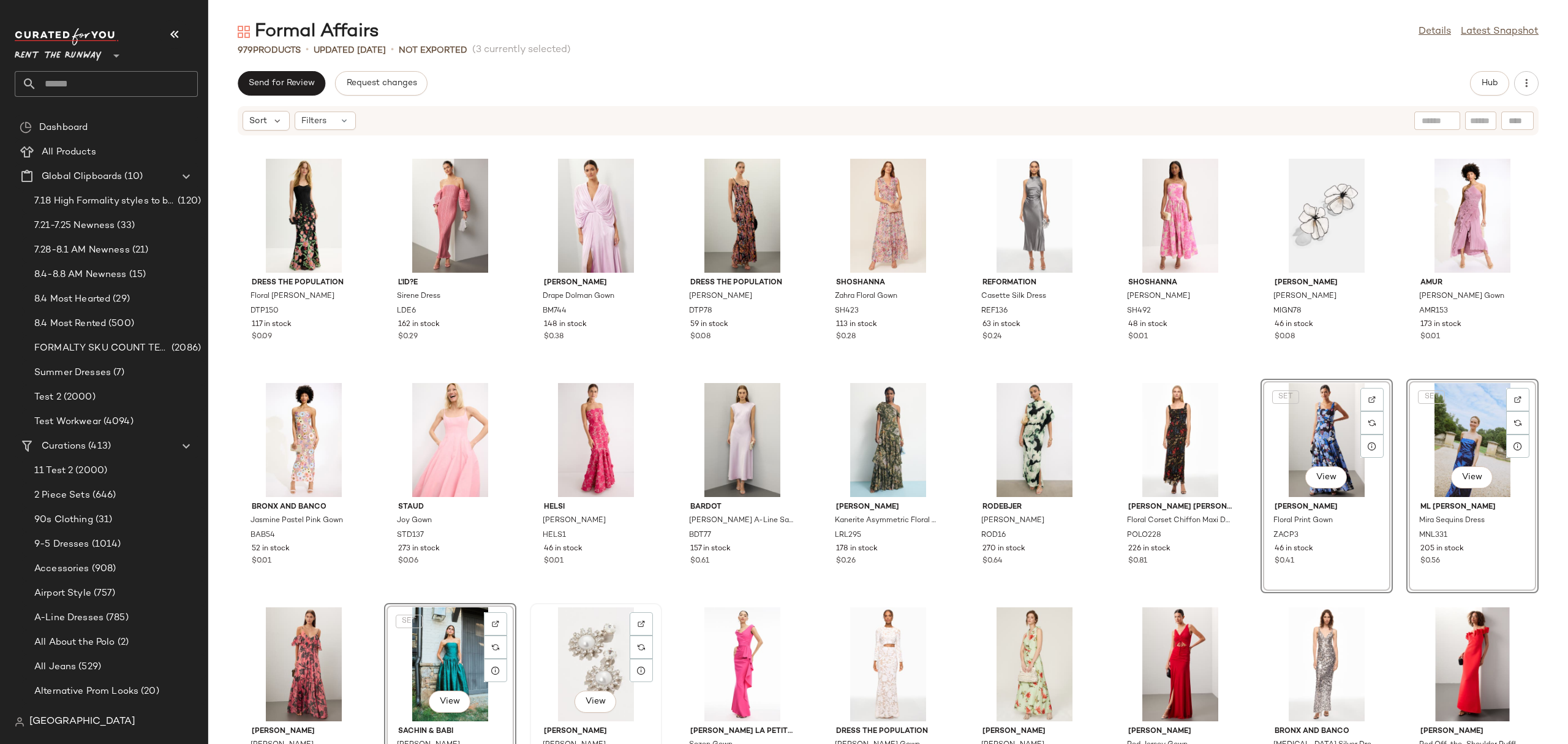
click at [562, 639] on div "View" at bounding box center [595, 664] width 124 height 114
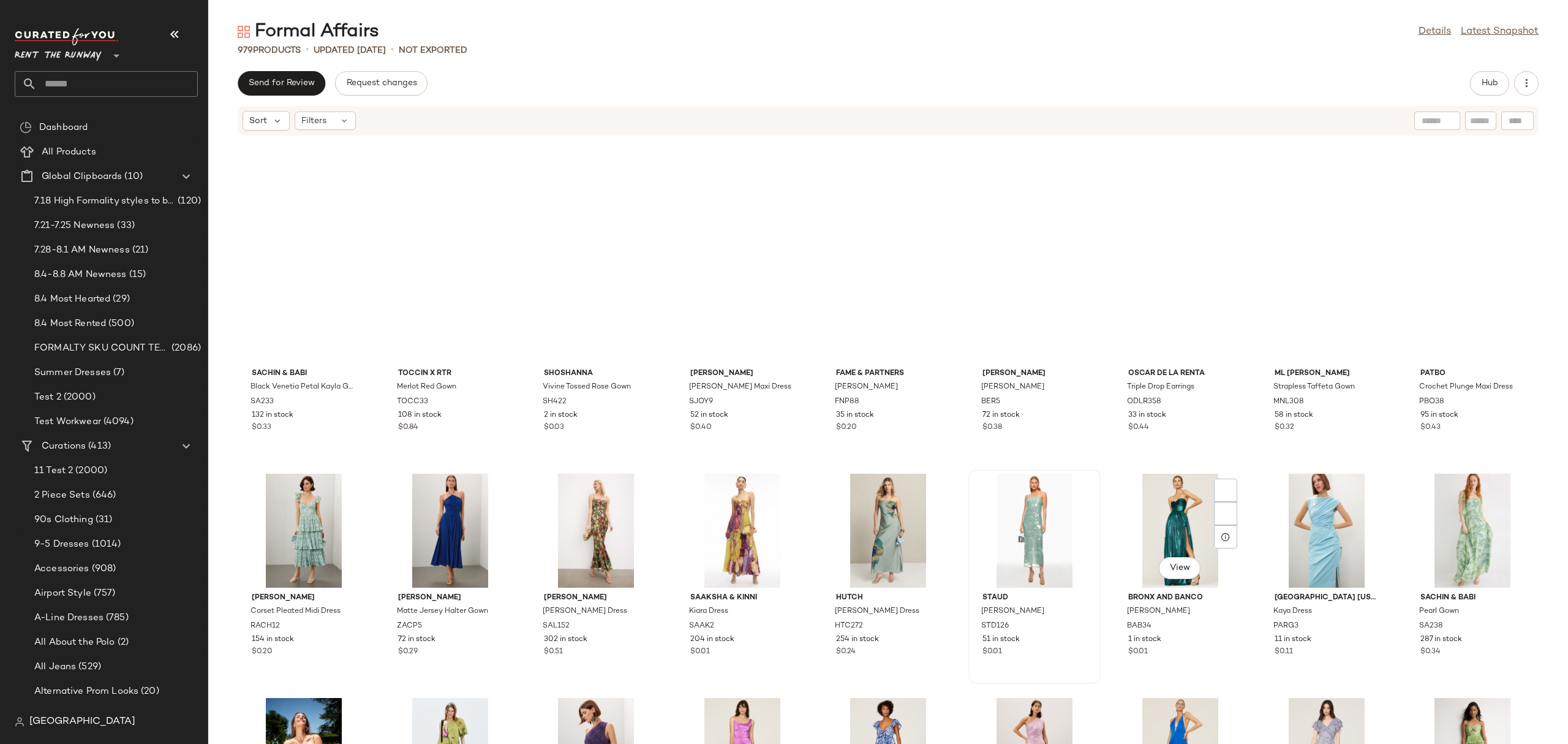
scroll to position [5071, 0]
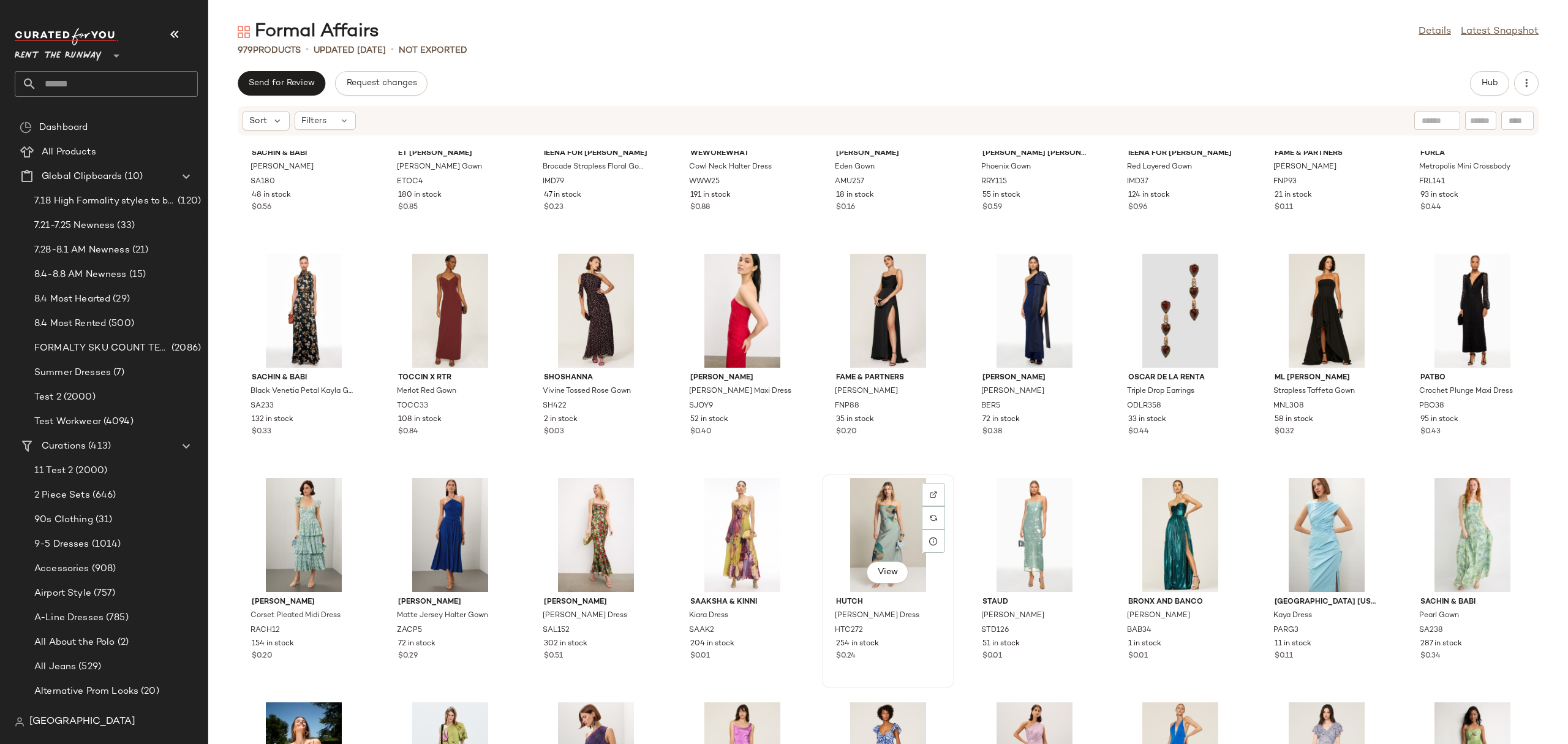
click at [832, 541] on div "View" at bounding box center [888, 535] width 124 height 114
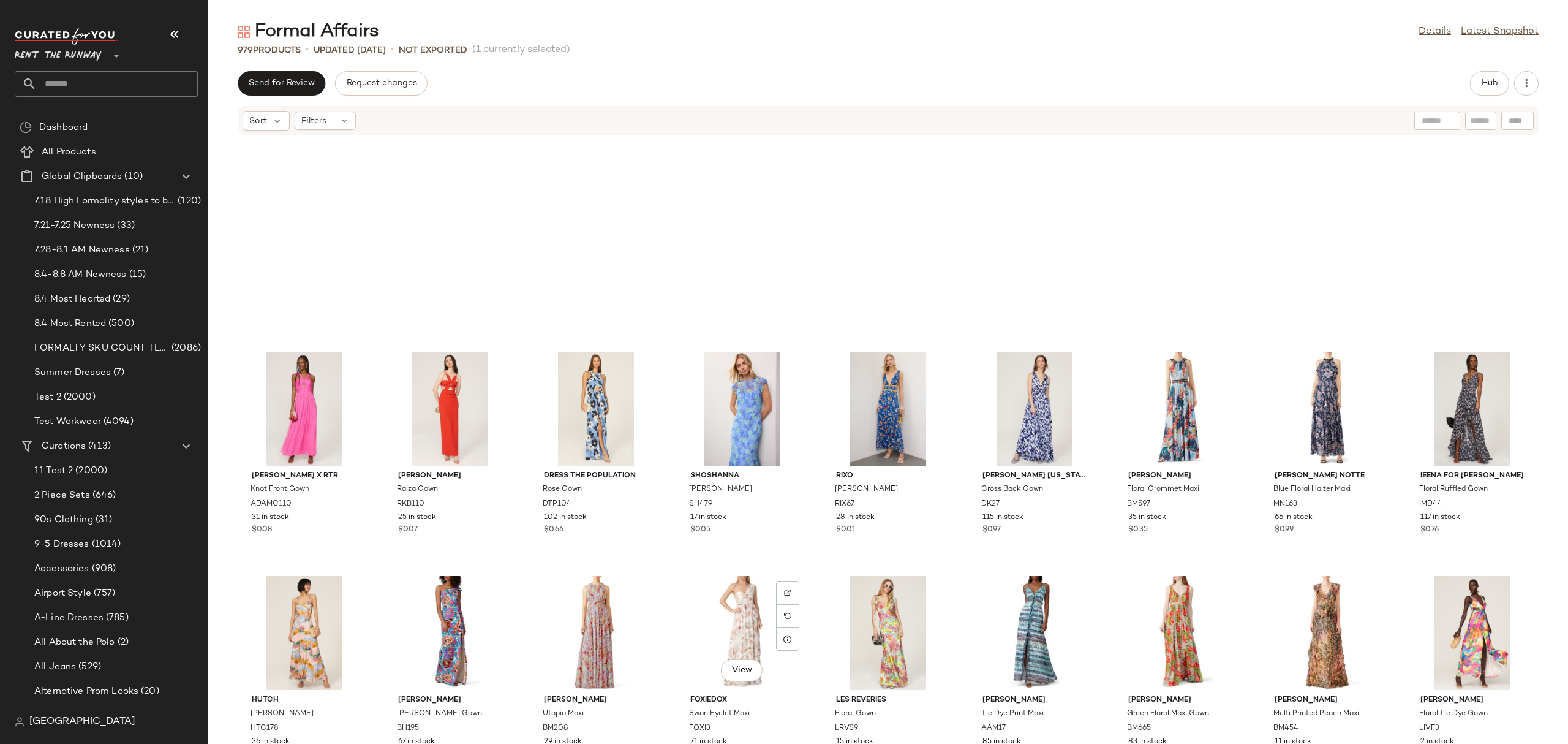
scroll to position [14583, 0]
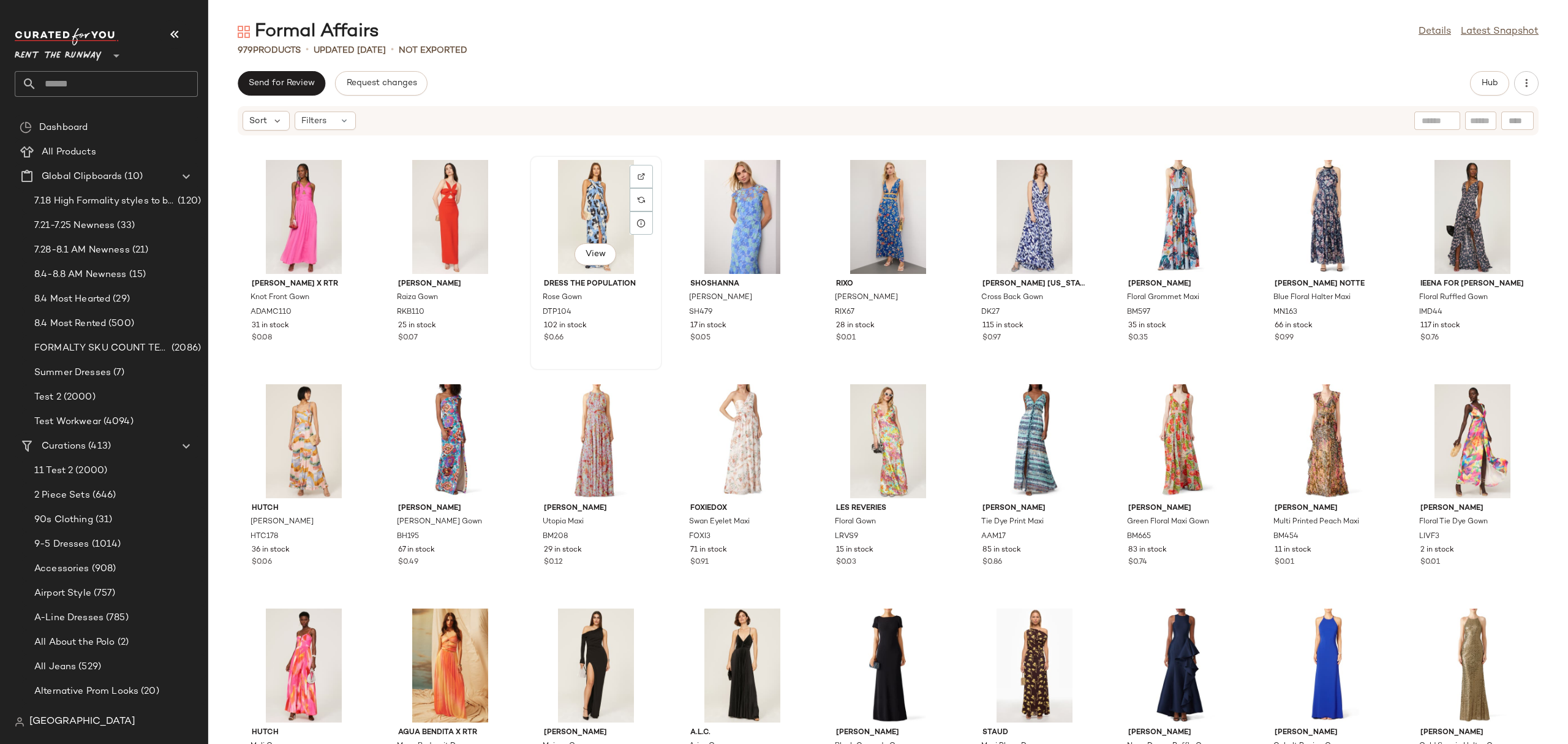
click at [566, 213] on div "View" at bounding box center [595, 217] width 124 height 114
click at [1037, 214] on div "View" at bounding box center [1034, 217] width 124 height 114
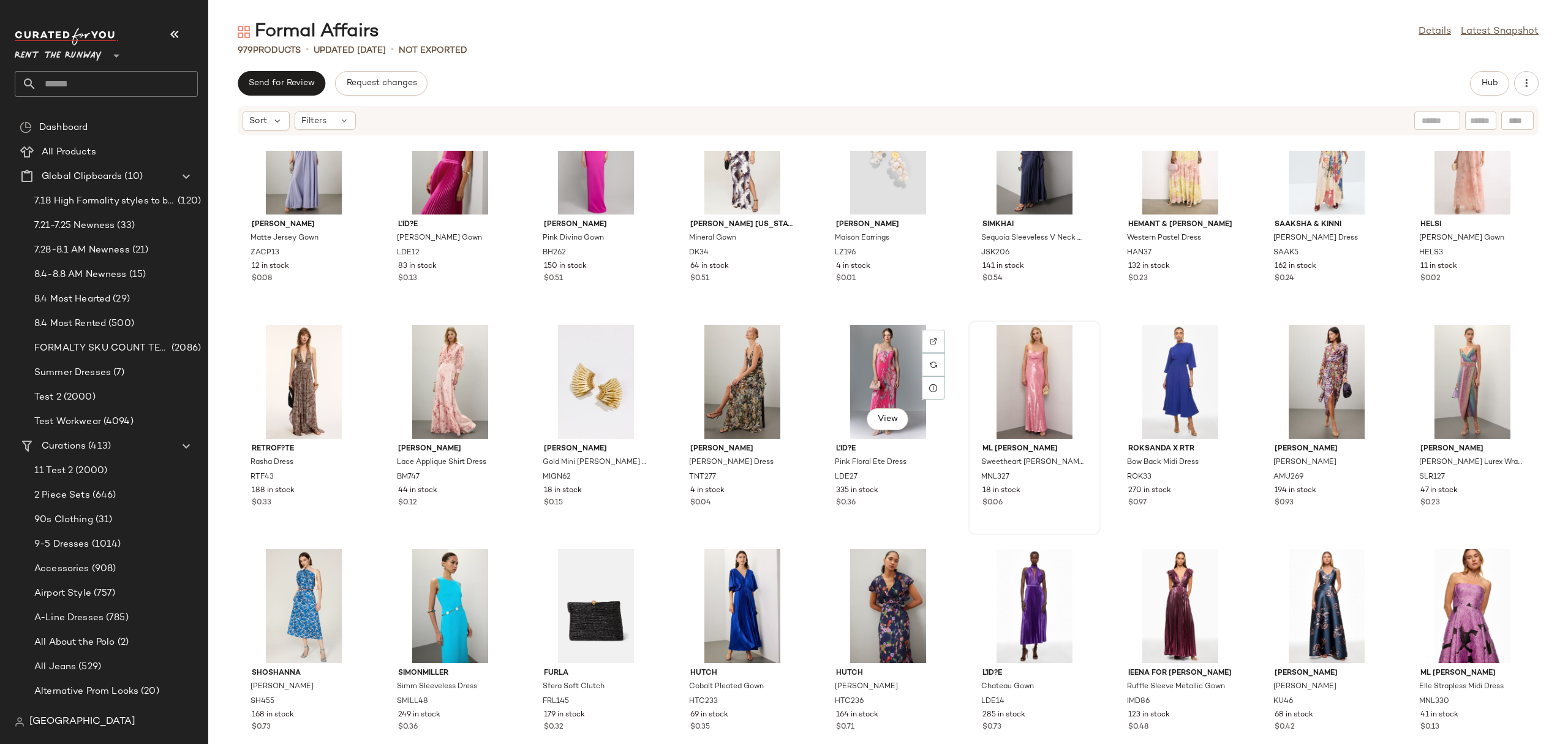
scroll to position [8536, 0]
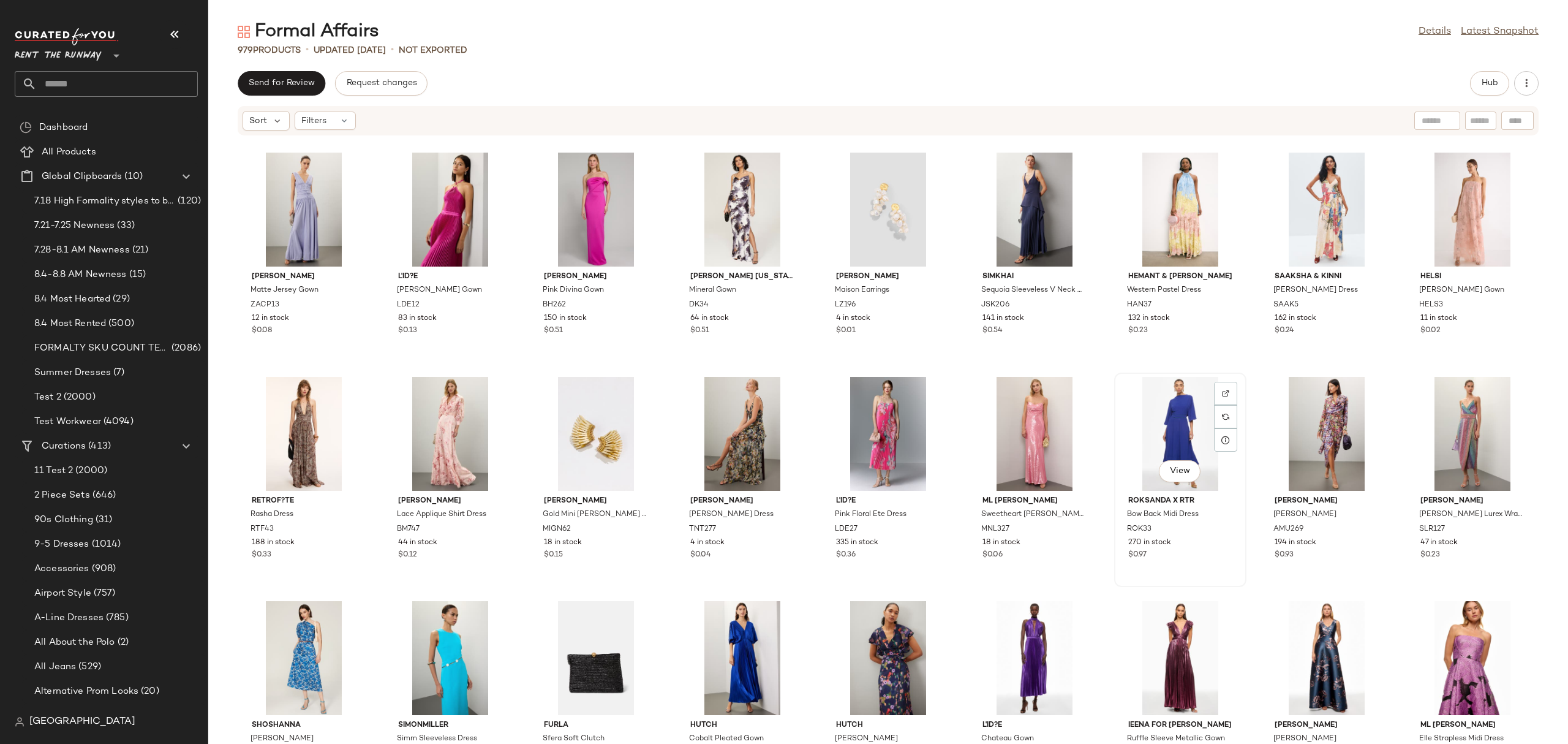
click at [1140, 448] on div "View" at bounding box center [1180, 433] width 124 height 114
click at [1491, 77] on button "Hub" at bounding box center [1489, 83] width 39 height 25
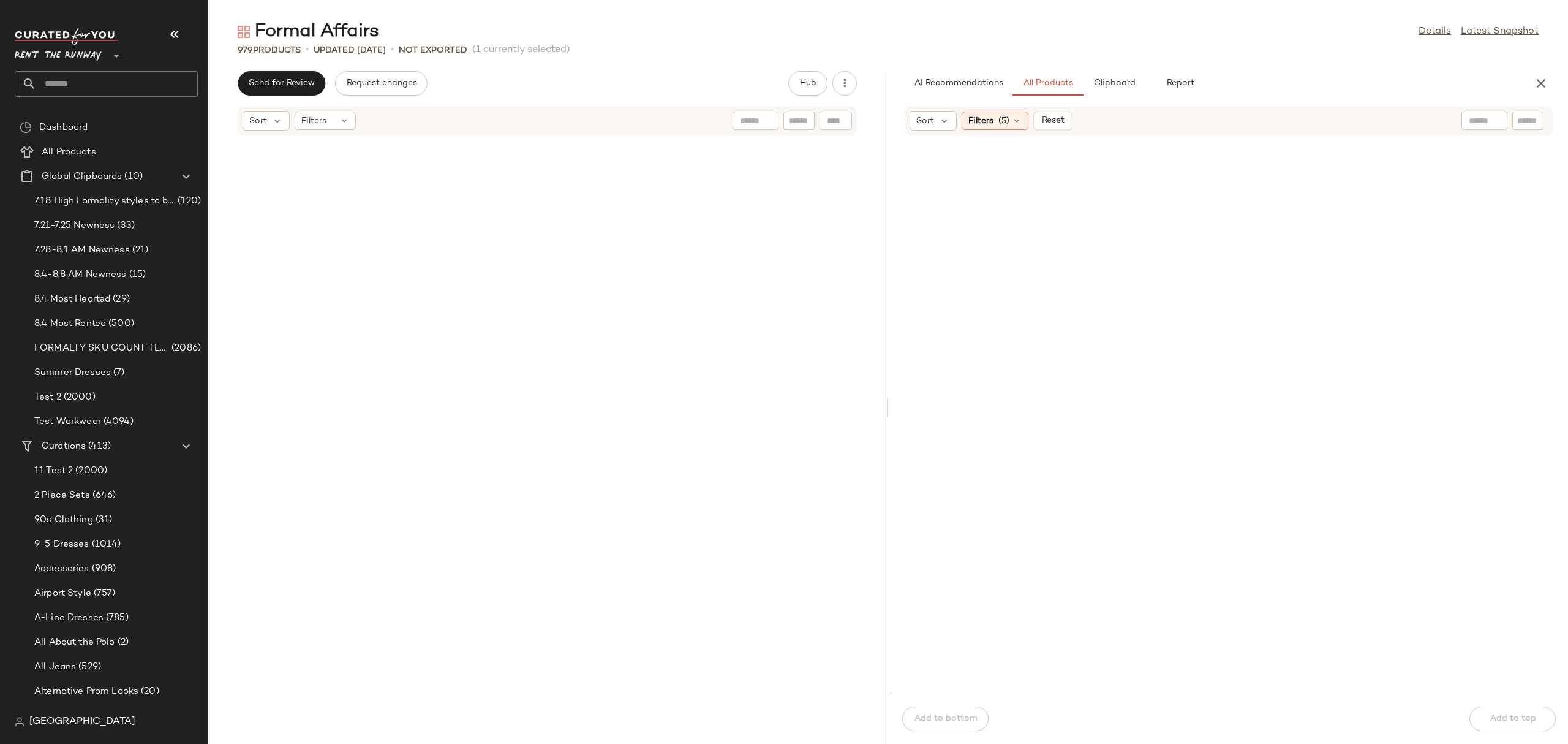
scroll to position [19733, 0]
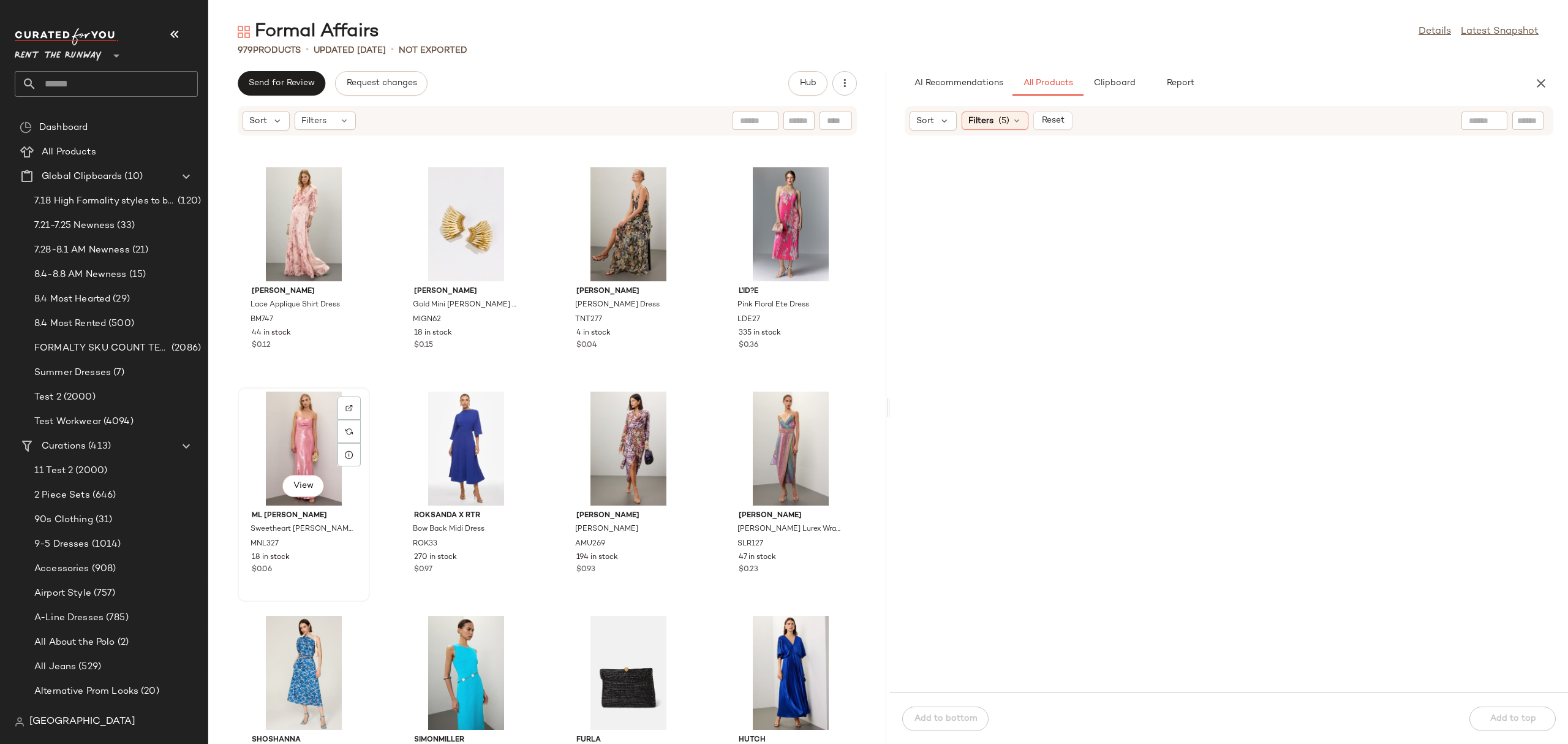
click at [282, 441] on div "View" at bounding box center [303, 448] width 124 height 114
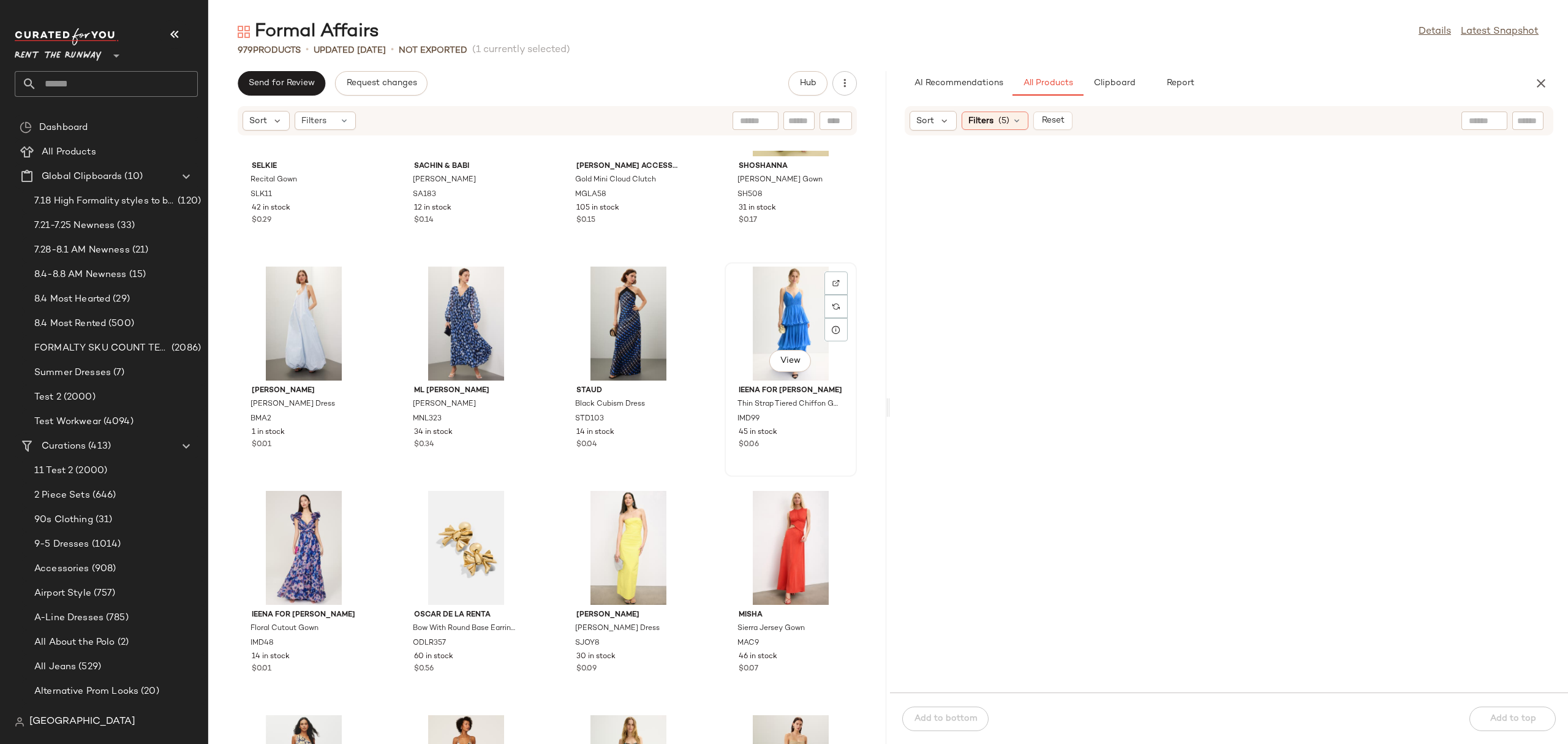
scroll to position [23712, 0]
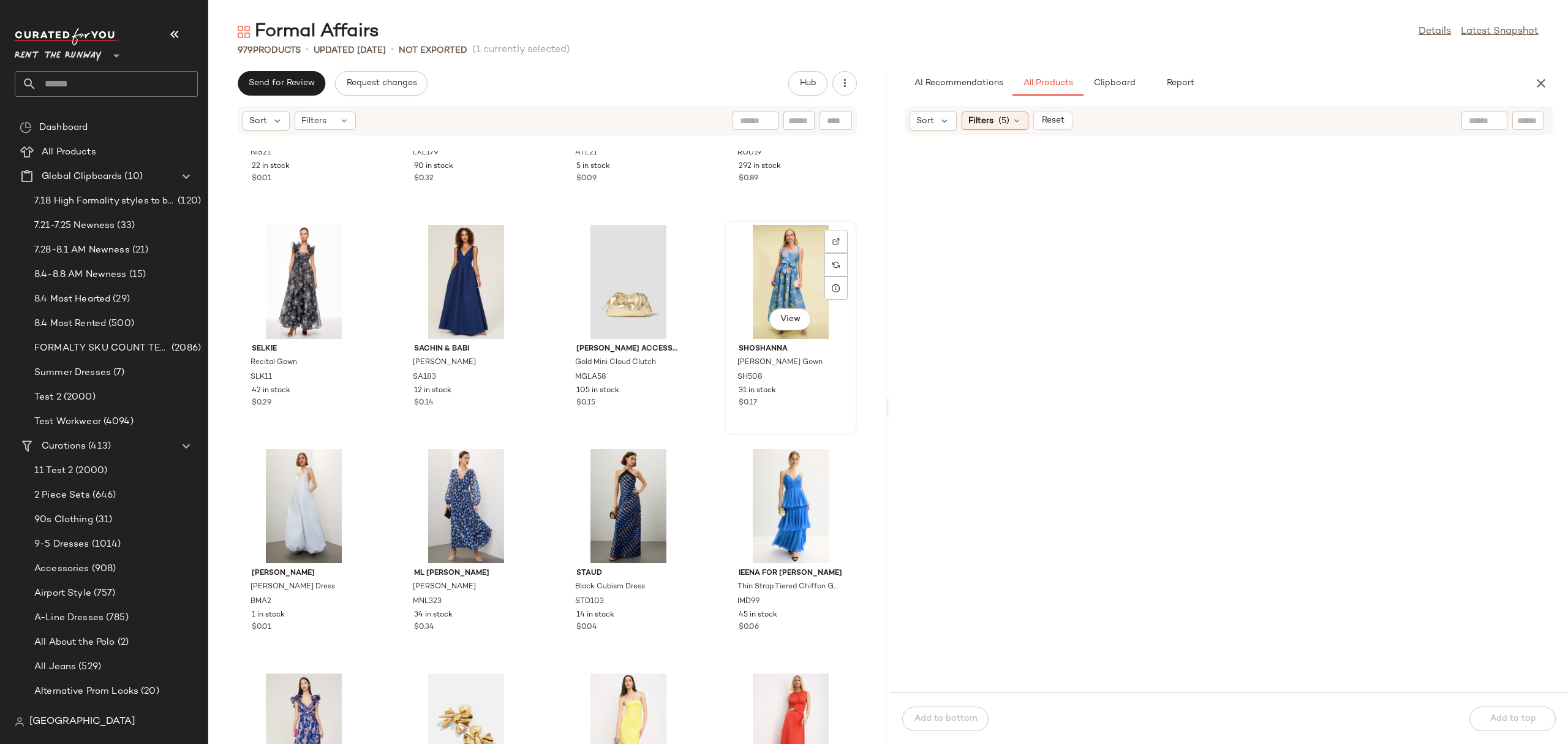
click at [767, 265] on div "View" at bounding box center [791, 282] width 124 height 114
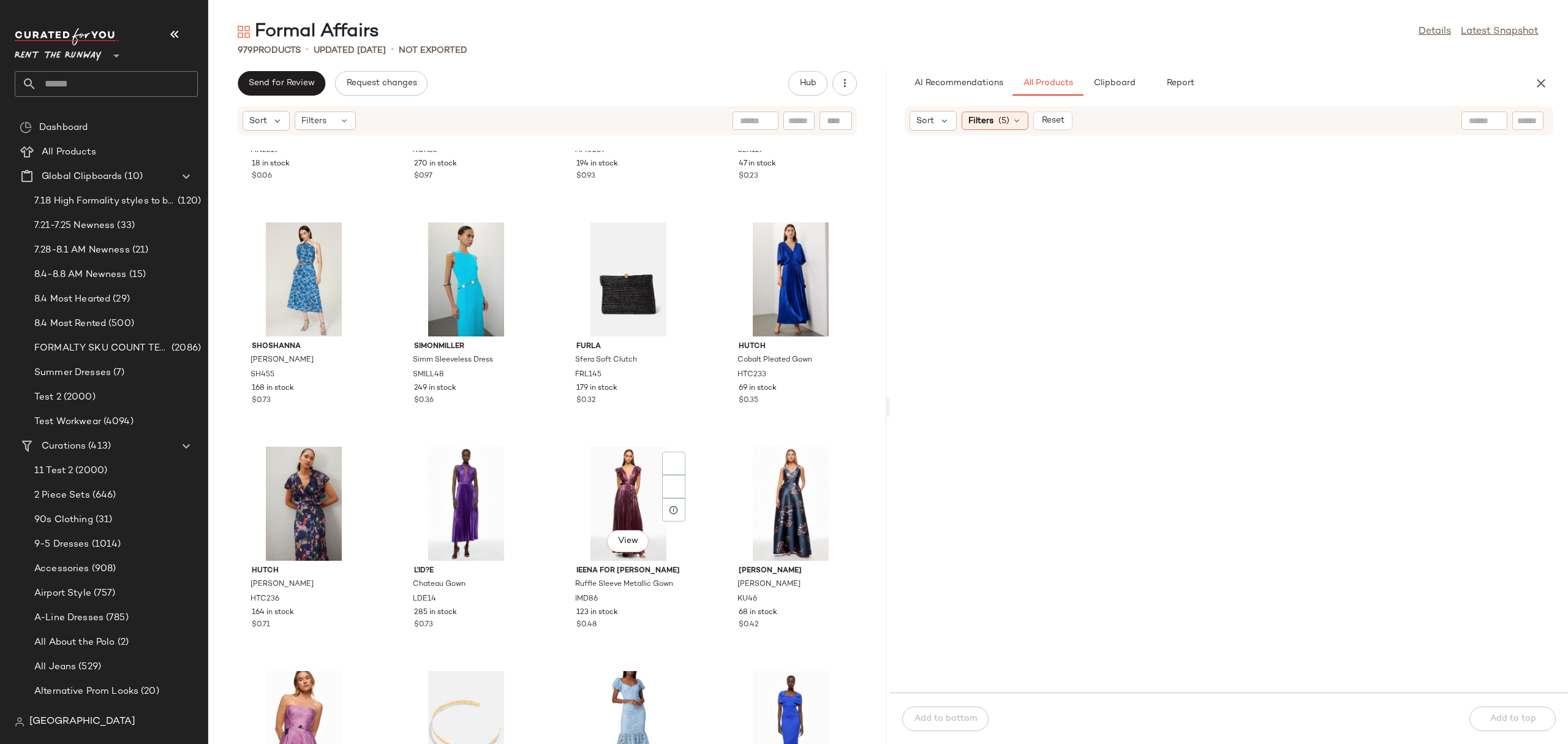
scroll to position [165, 0]
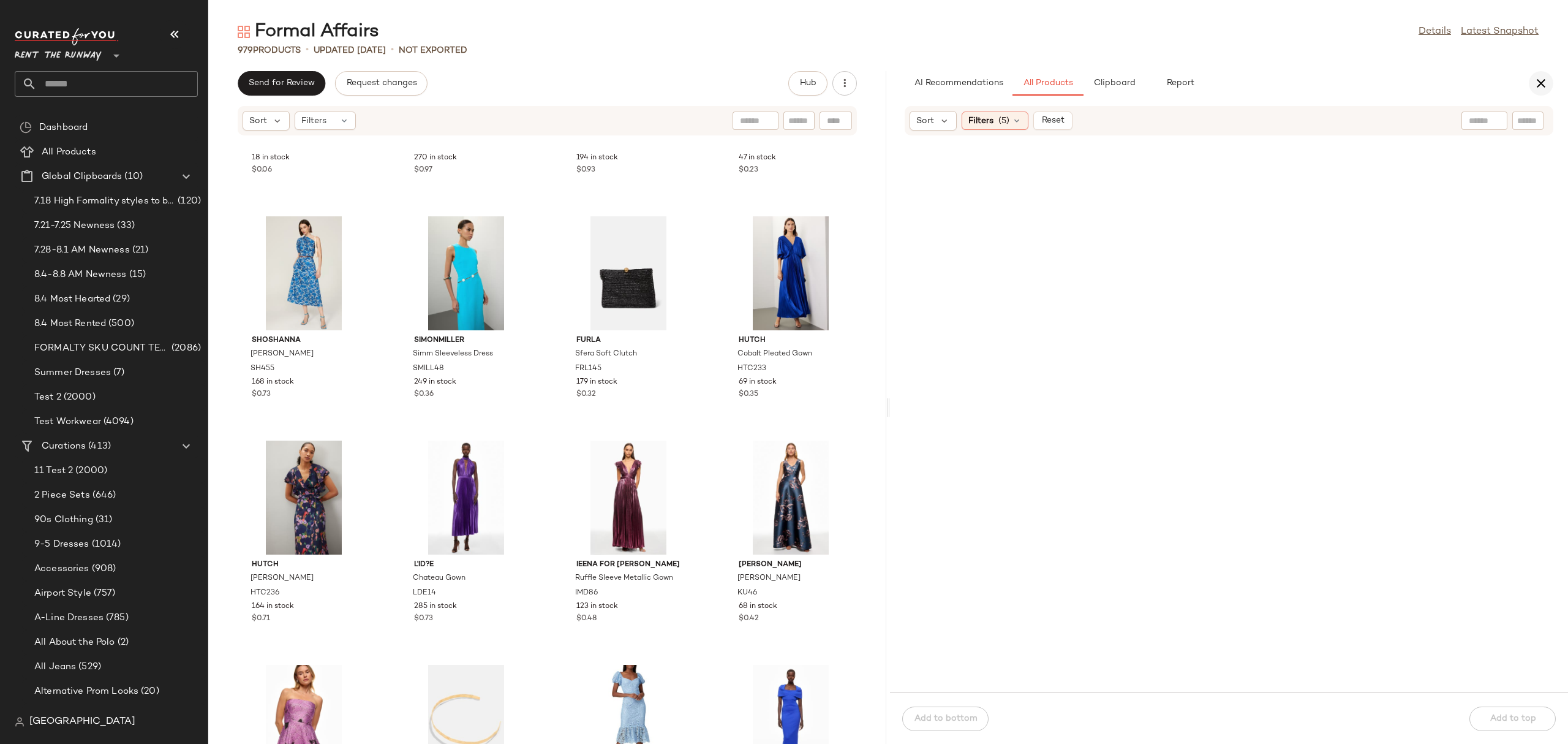
click at [1543, 84] on icon "button" at bounding box center [1541, 83] width 15 height 15
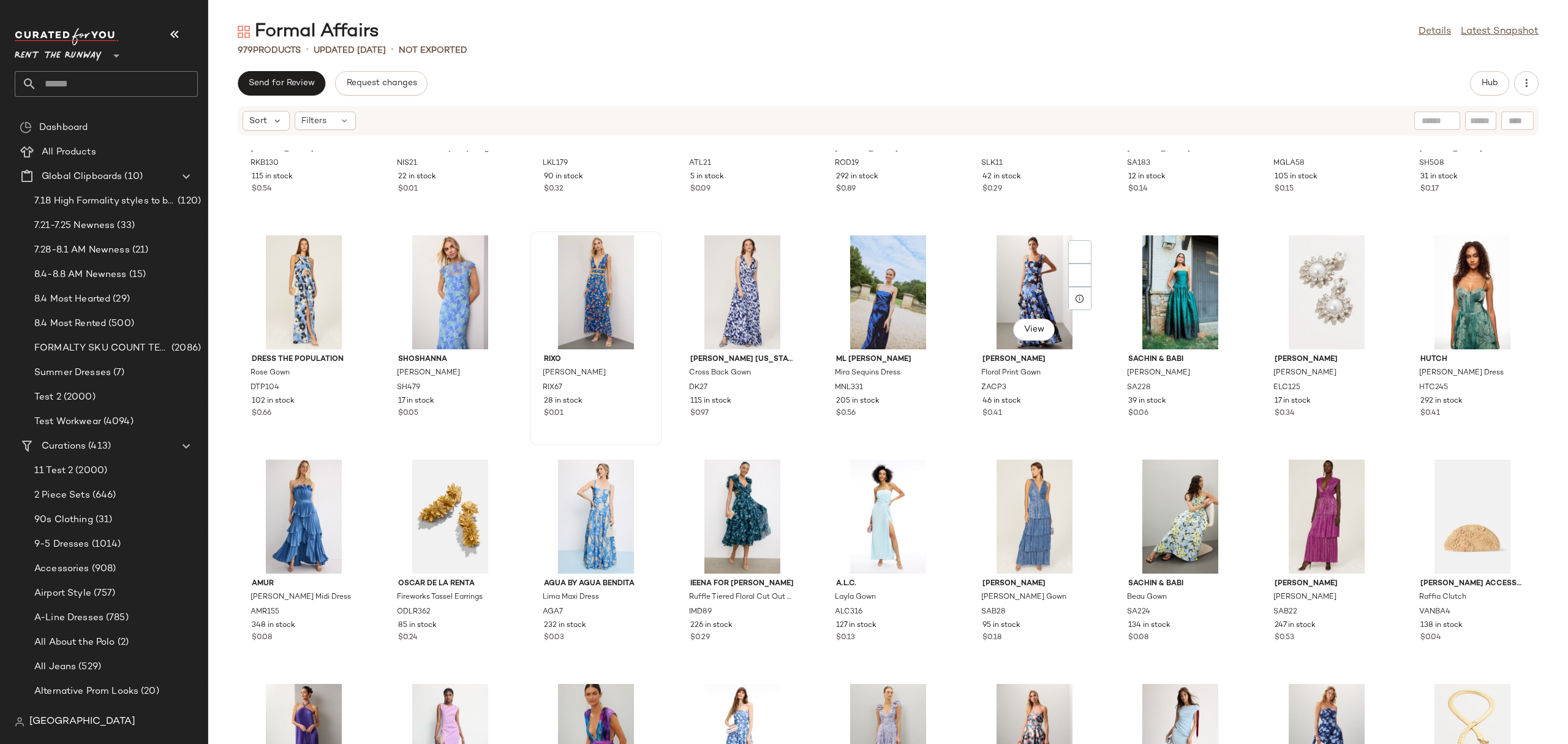
scroll to position [1725, 0]
click at [591, 271] on div "View" at bounding box center [595, 293] width 124 height 114
click at [1487, 83] on span "Hub" at bounding box center [1489, 84] width 17 height 10
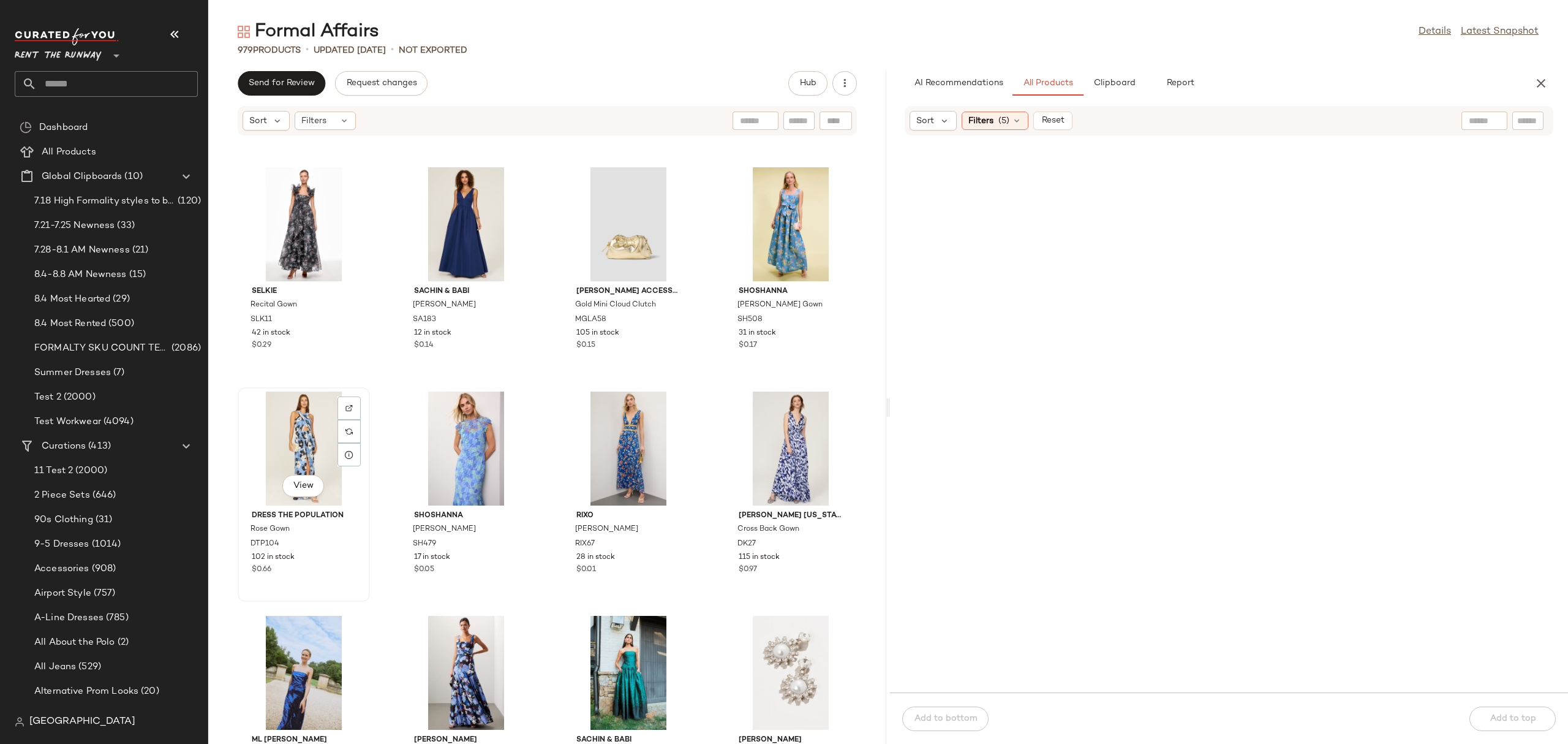
click at [324, 438] on div "View" at bounding box center [303, 448] width 124 height 114
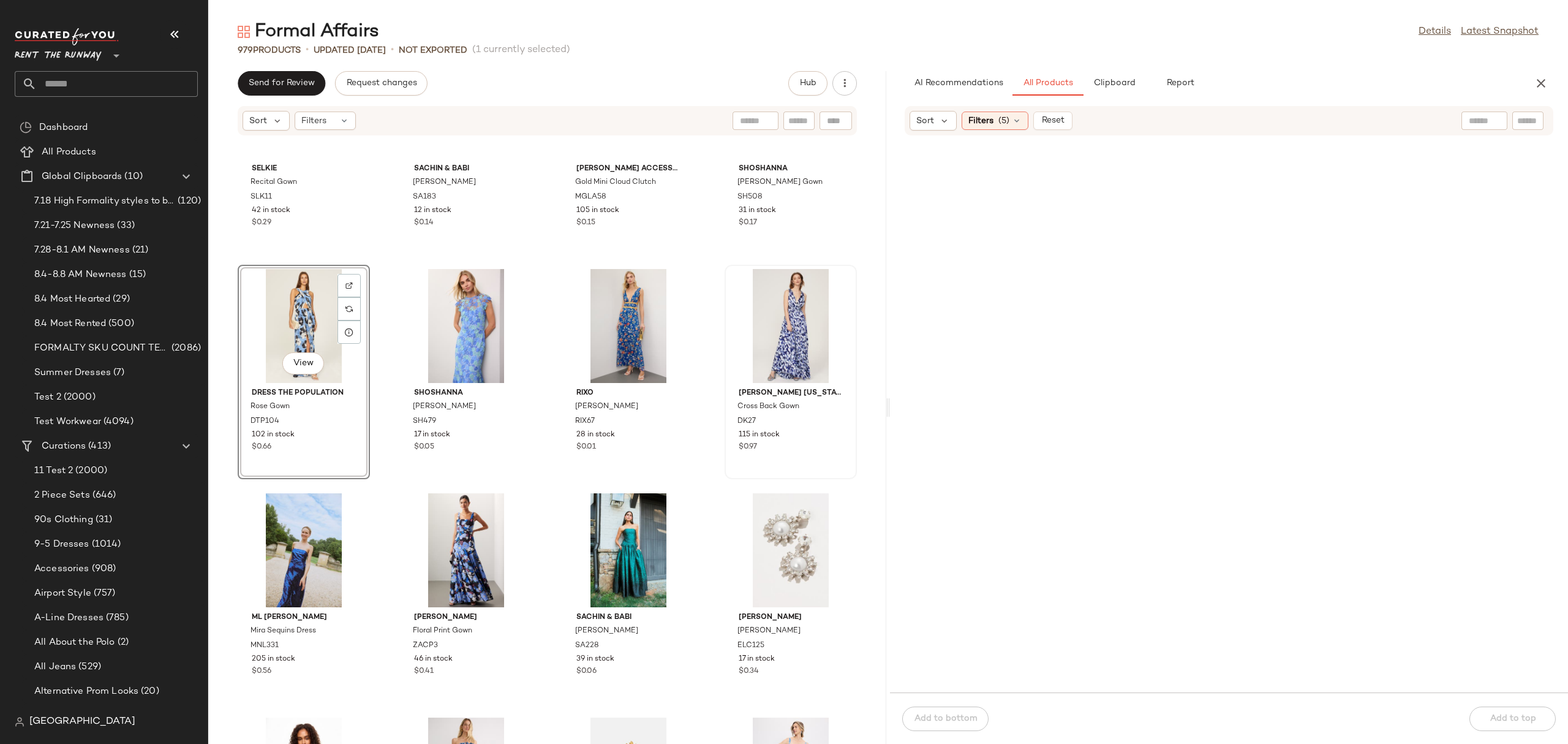
scroll to position [3920, 0]
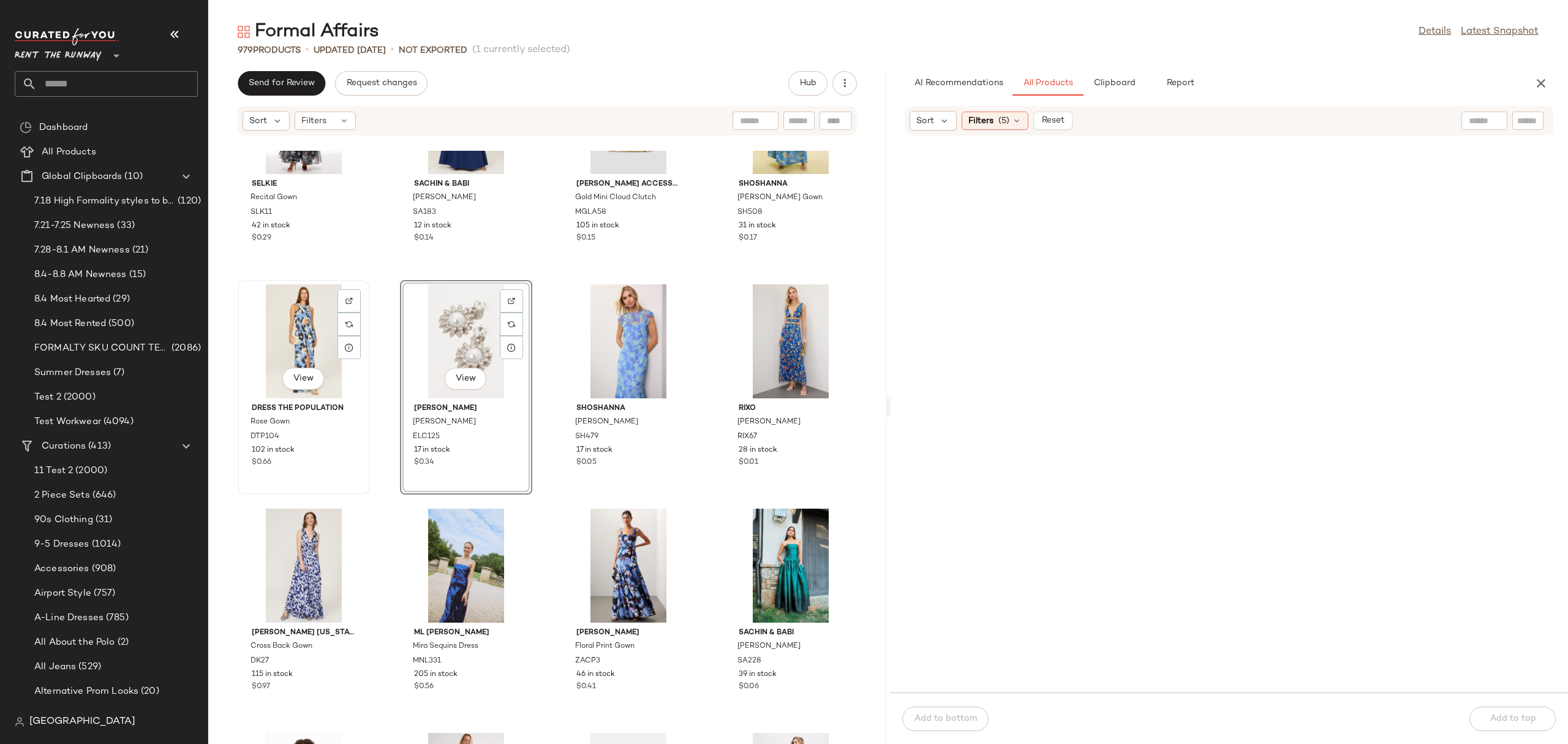
drag, startPoint x: 312, startPoint y: 346, endPoint x: 318, endPoint y: 348, distance: 6.3
click at [312, 346] on div "View" at bounding box center [303, 341] width 124 height 114
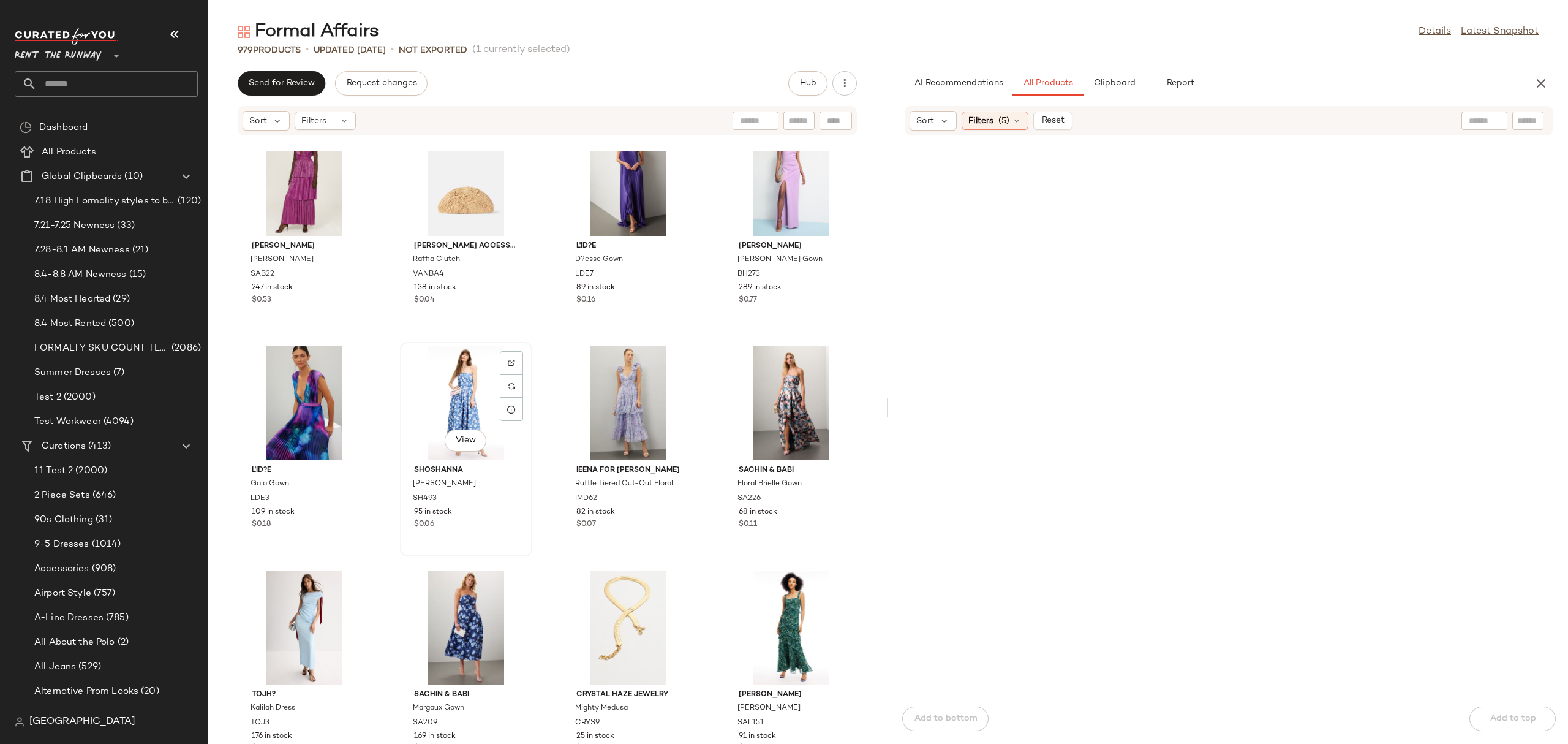
scroll to position [4980, 0]
click at [764, 603] on div "View" at bounding box center [791, 626] width 124 height 114
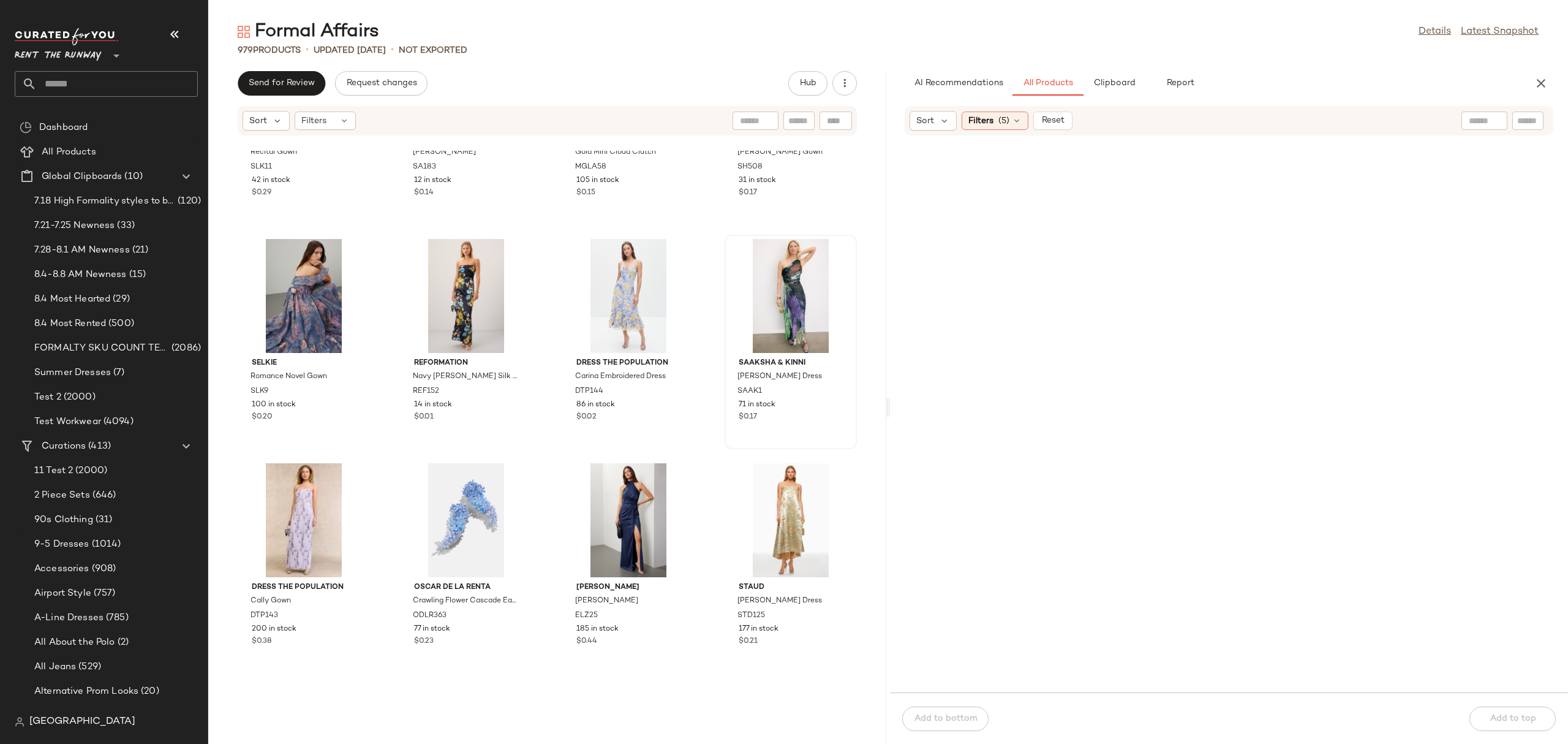
scroll to position [5536, 0]
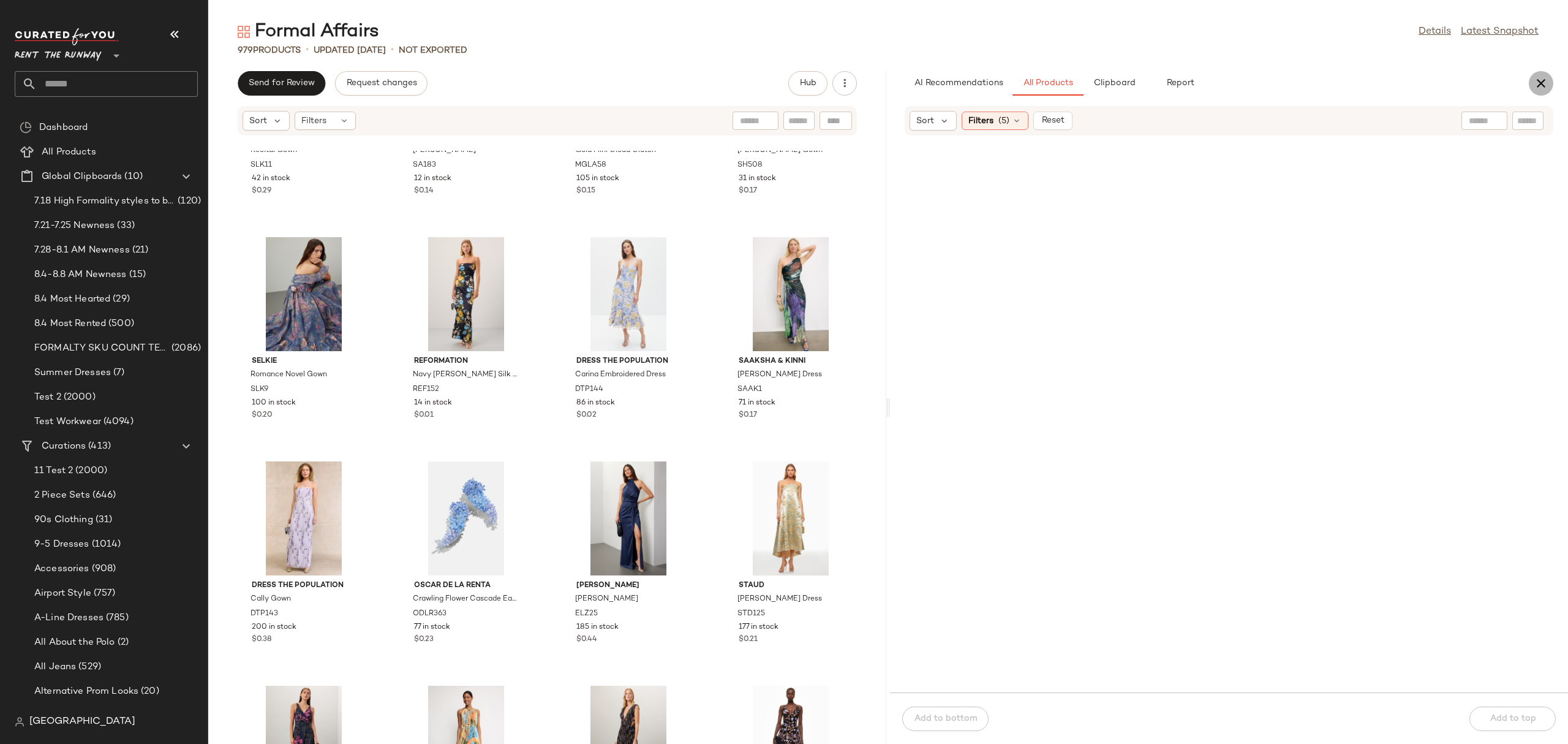
click at [1529, 80] on button "button" at bounding box center [1541, 83] width 25 height 25
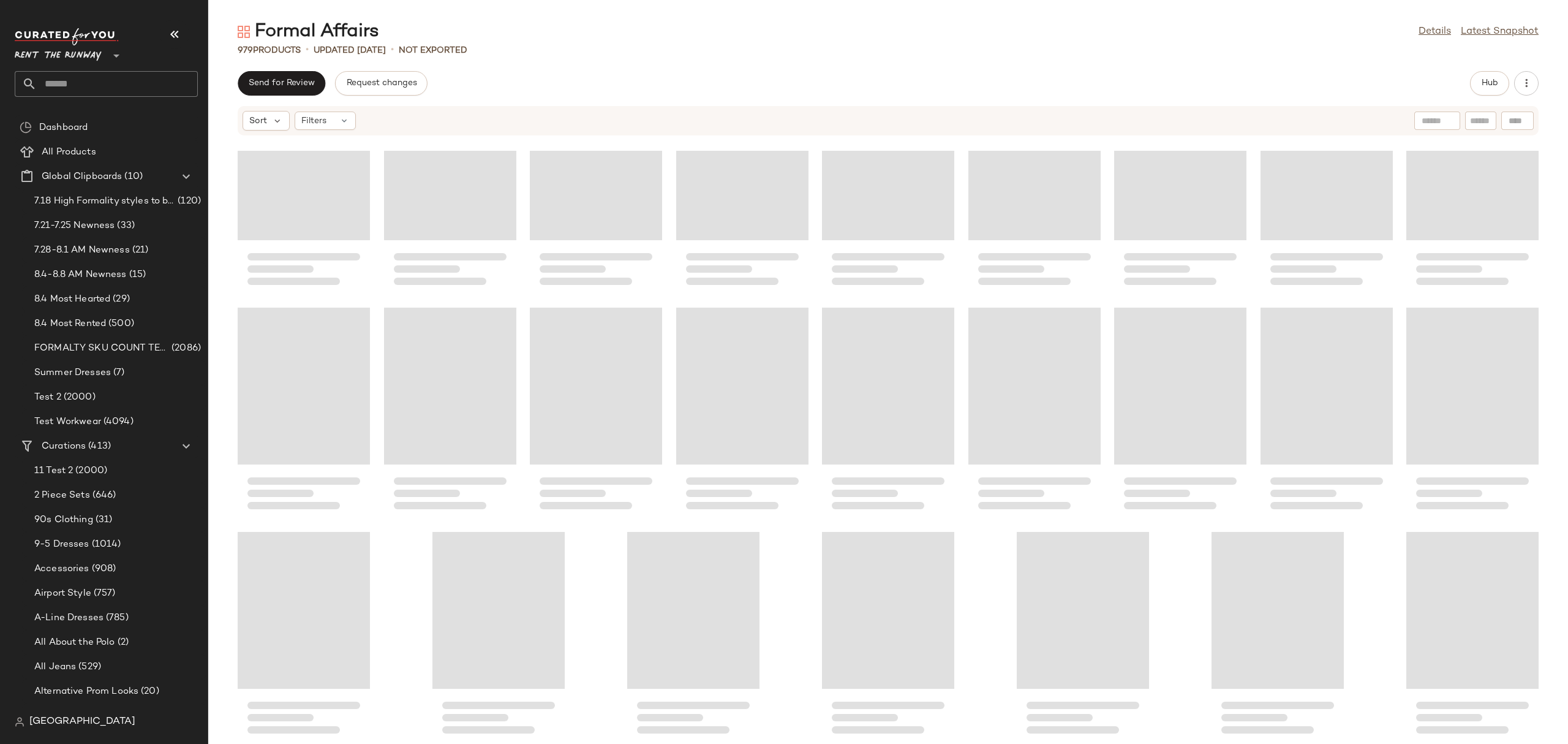
scroll to position [23851, 0]
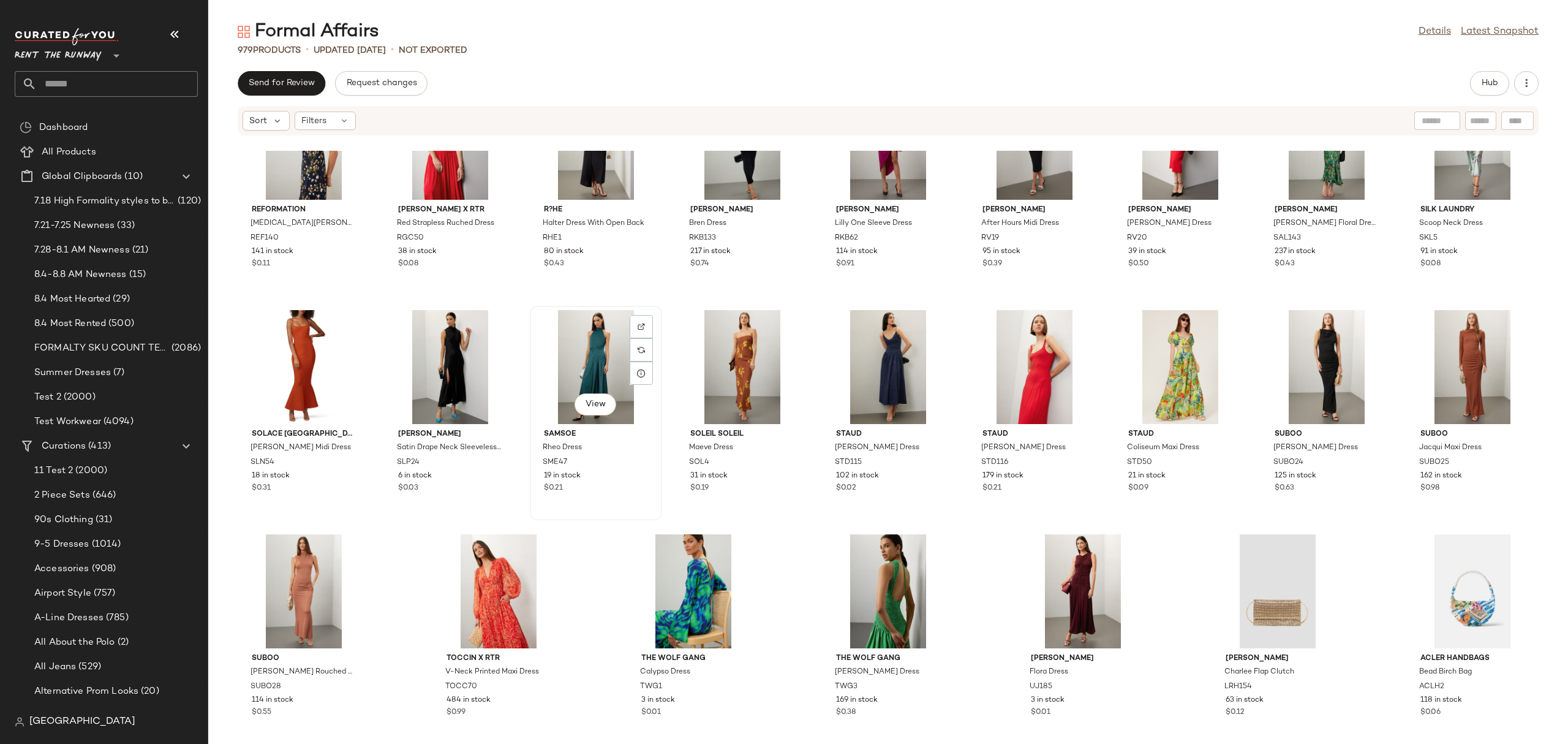
click at [575, 353] on div "View" at bounding box center [595, 367] width 124 height 114
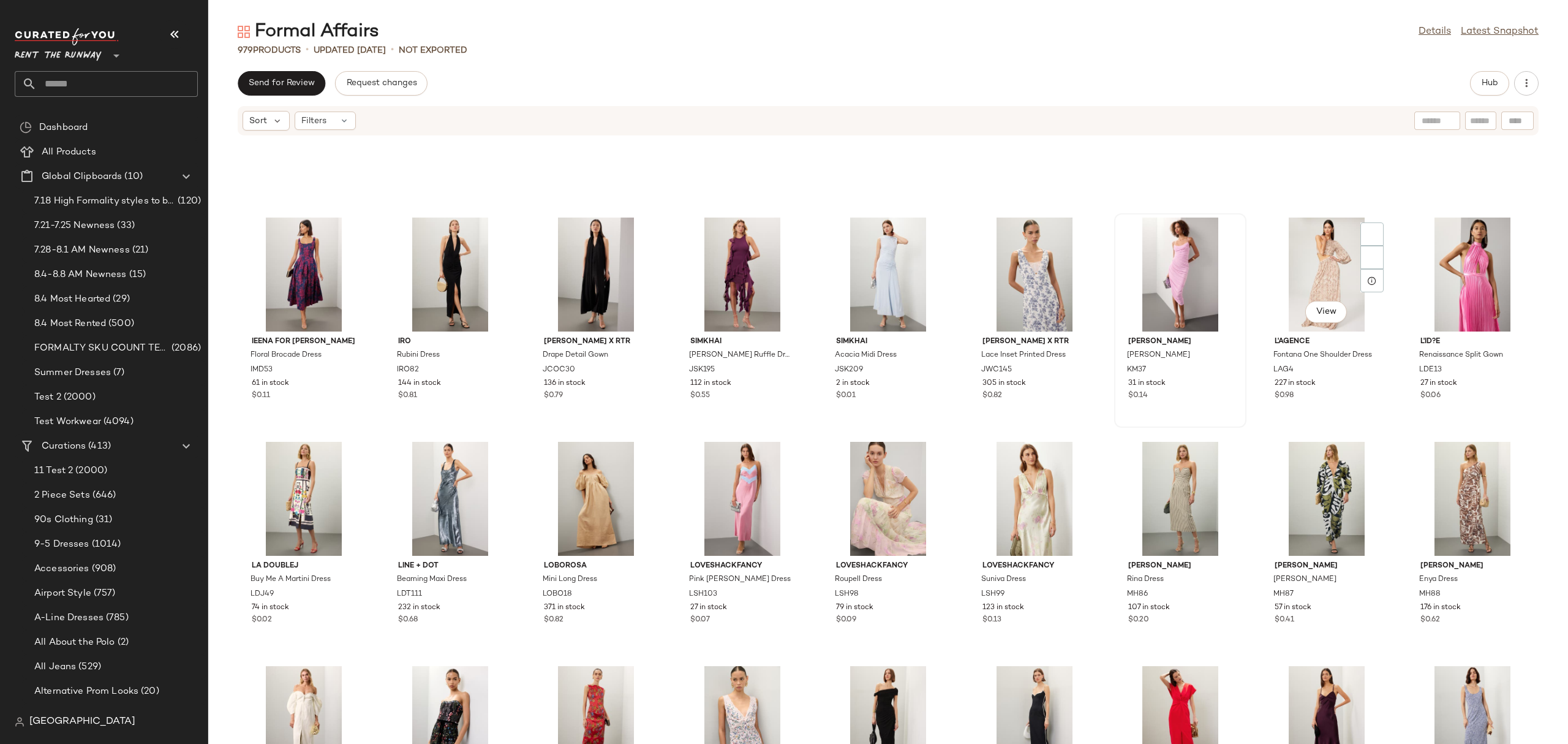
scroll to position [23016, 0]
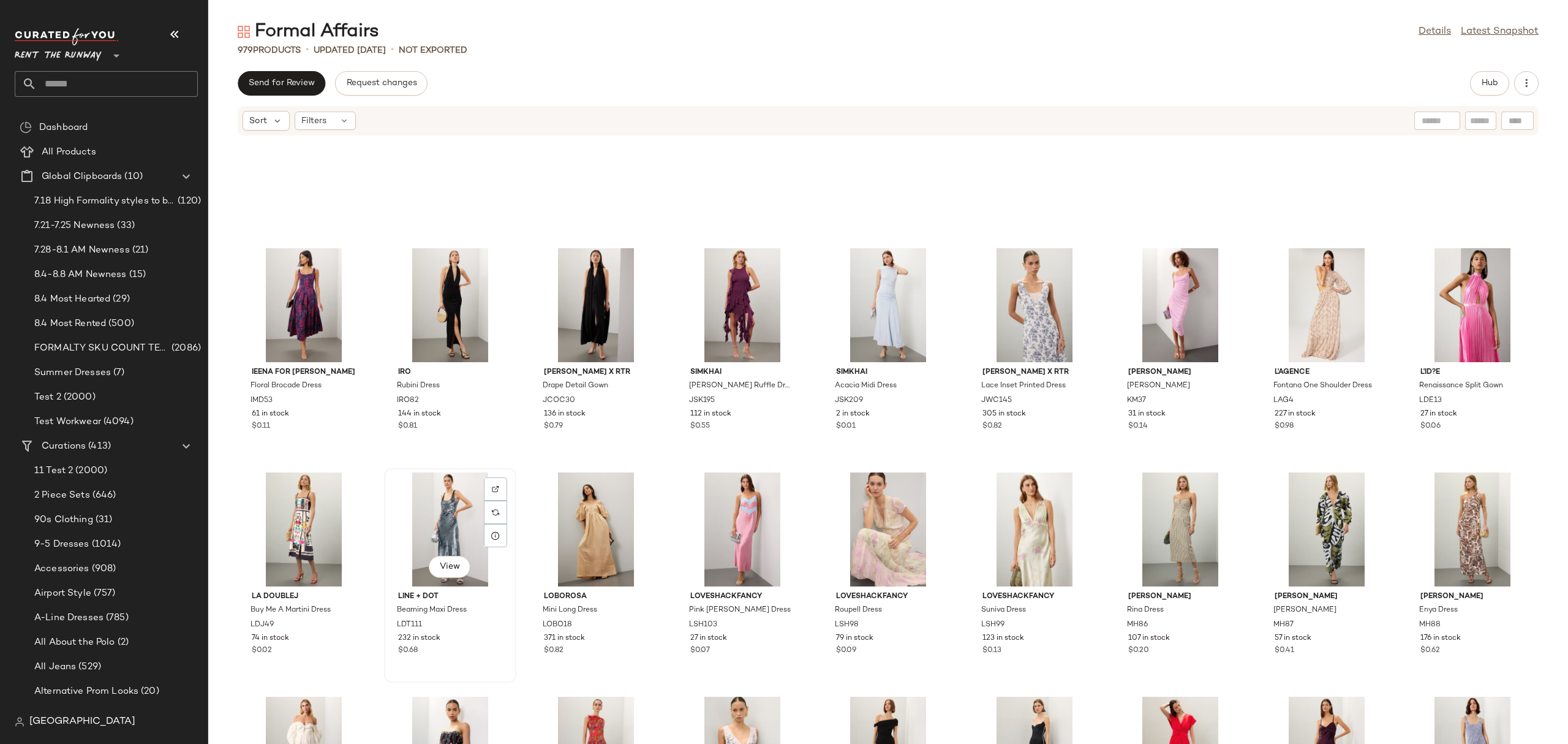
click at [417, 509] on div "View" at bounding box center [450, 529] width 124 height 114
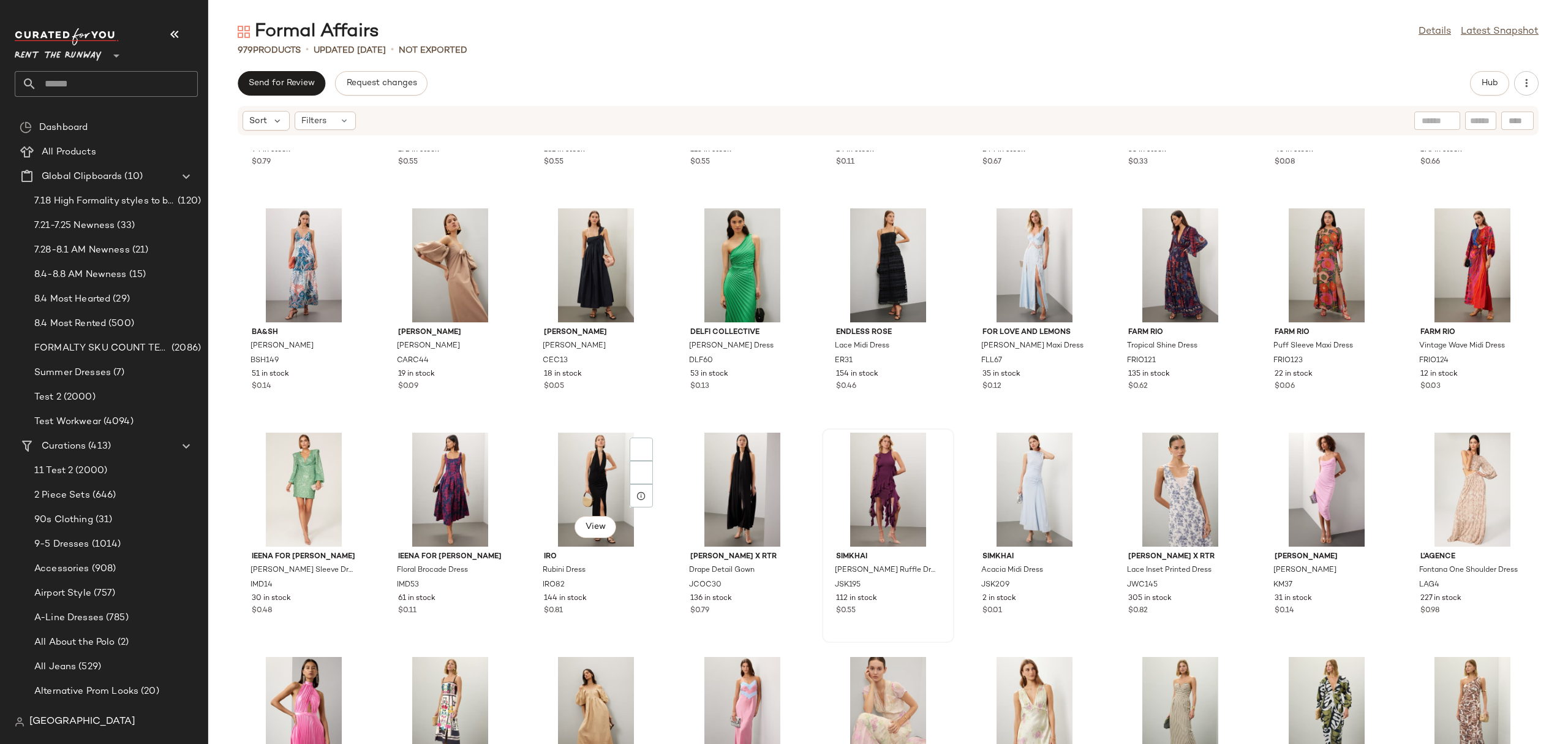
scroll to position [22829, 0]
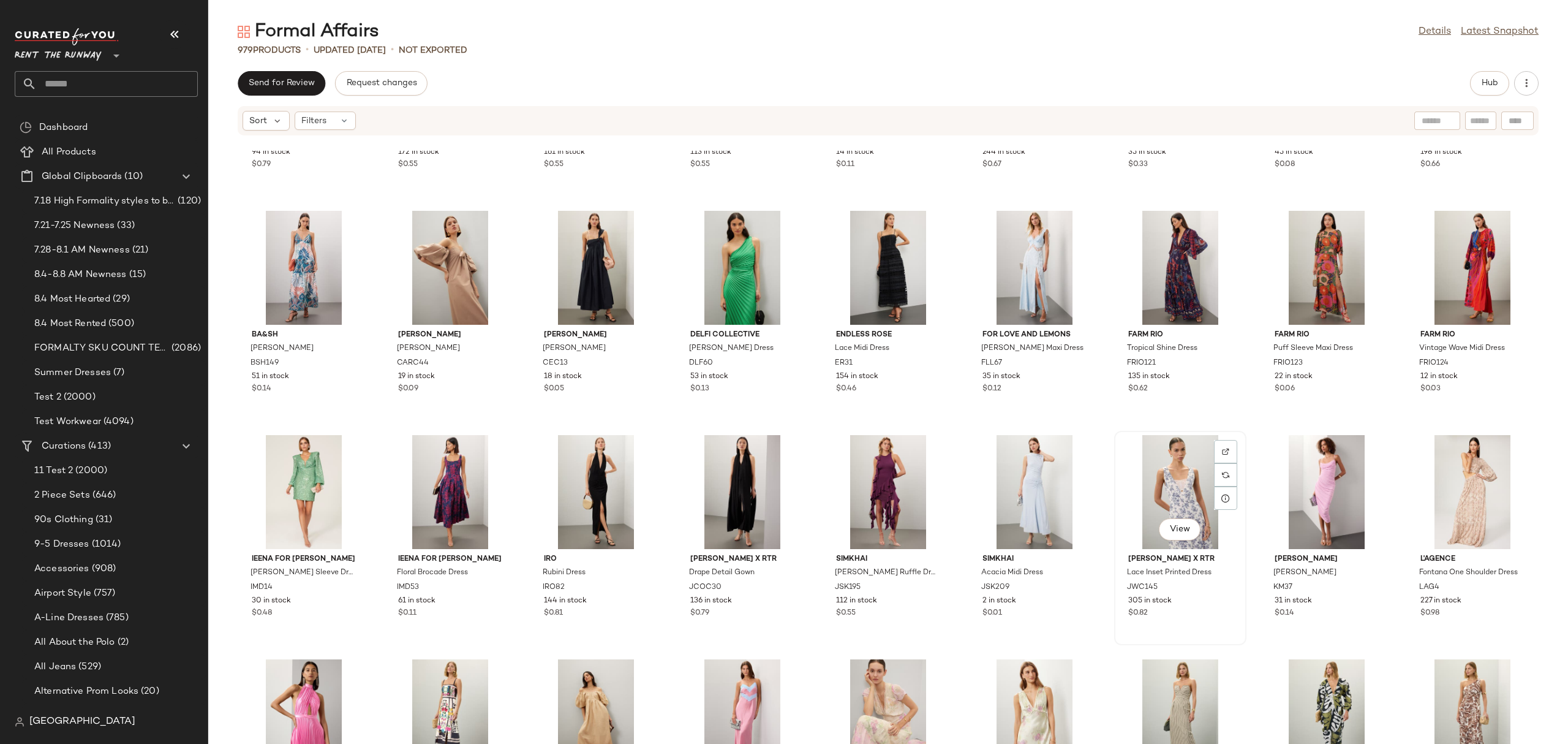
click at [1193, 486] on div "View" at bounding box center [1180, 492] width 124 height 114
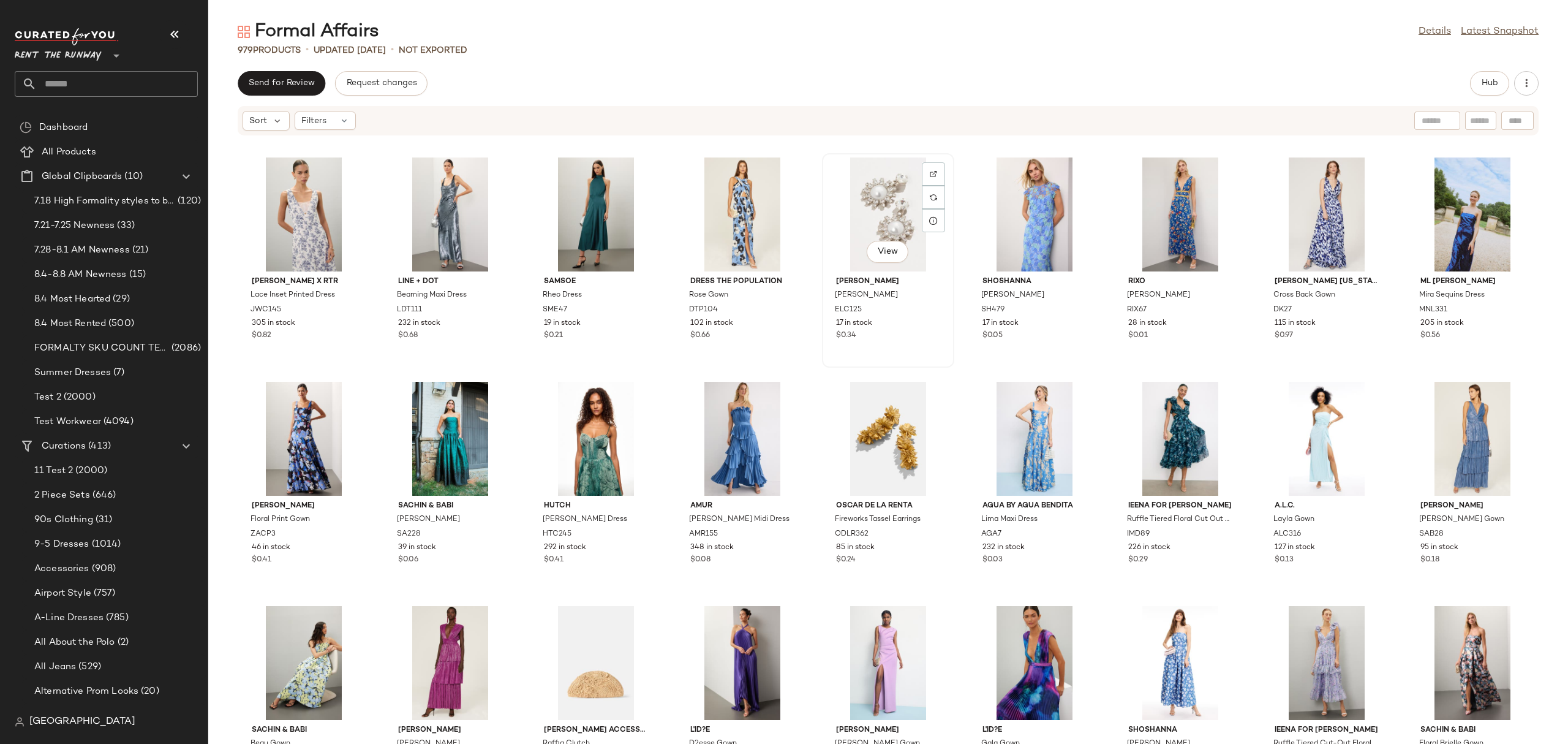
click at [861, 220] on div "View" at bounding box center [888, 214] width 124 height 114
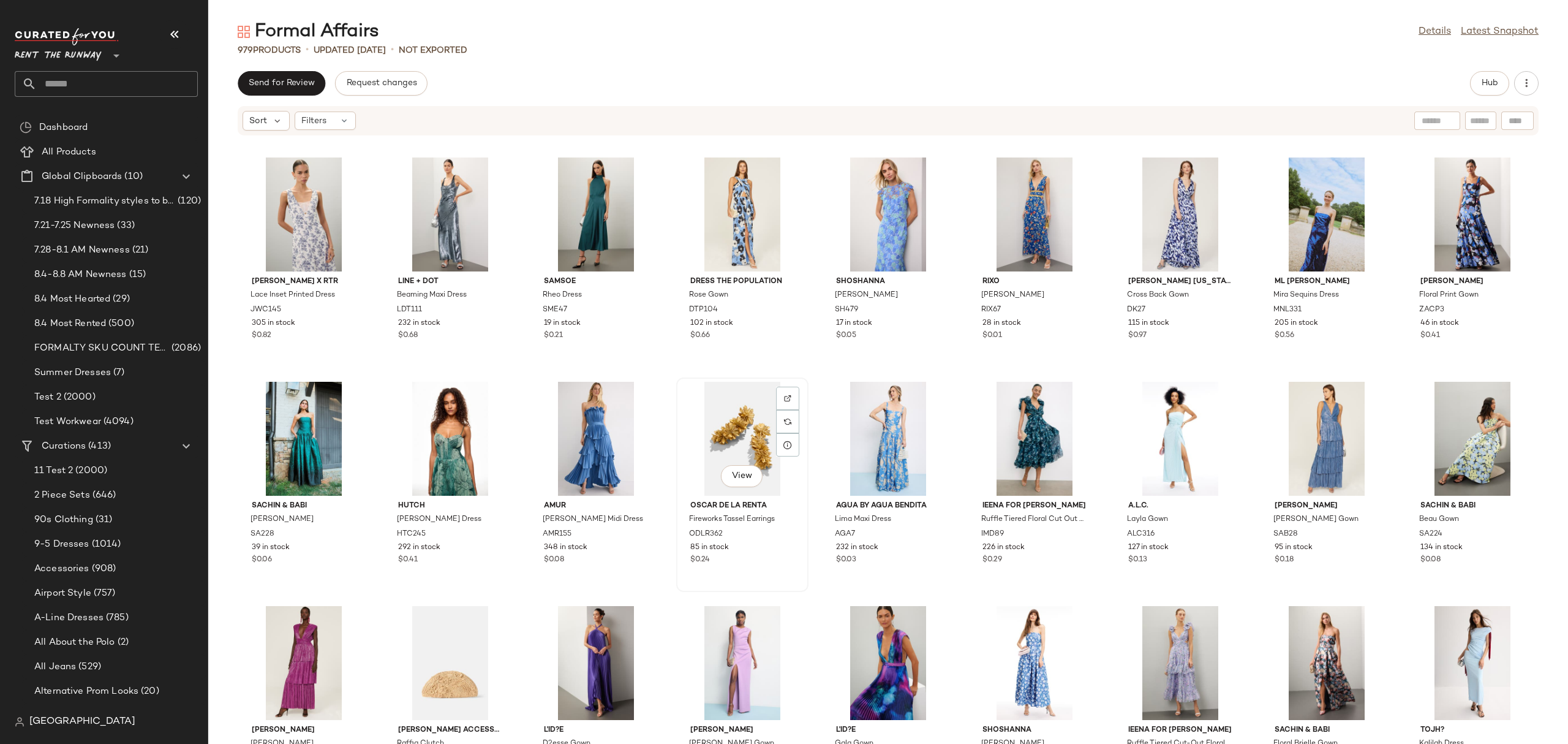
click at [718, 433] on div "View" at bounding box center [742, 438] width 124 height 114
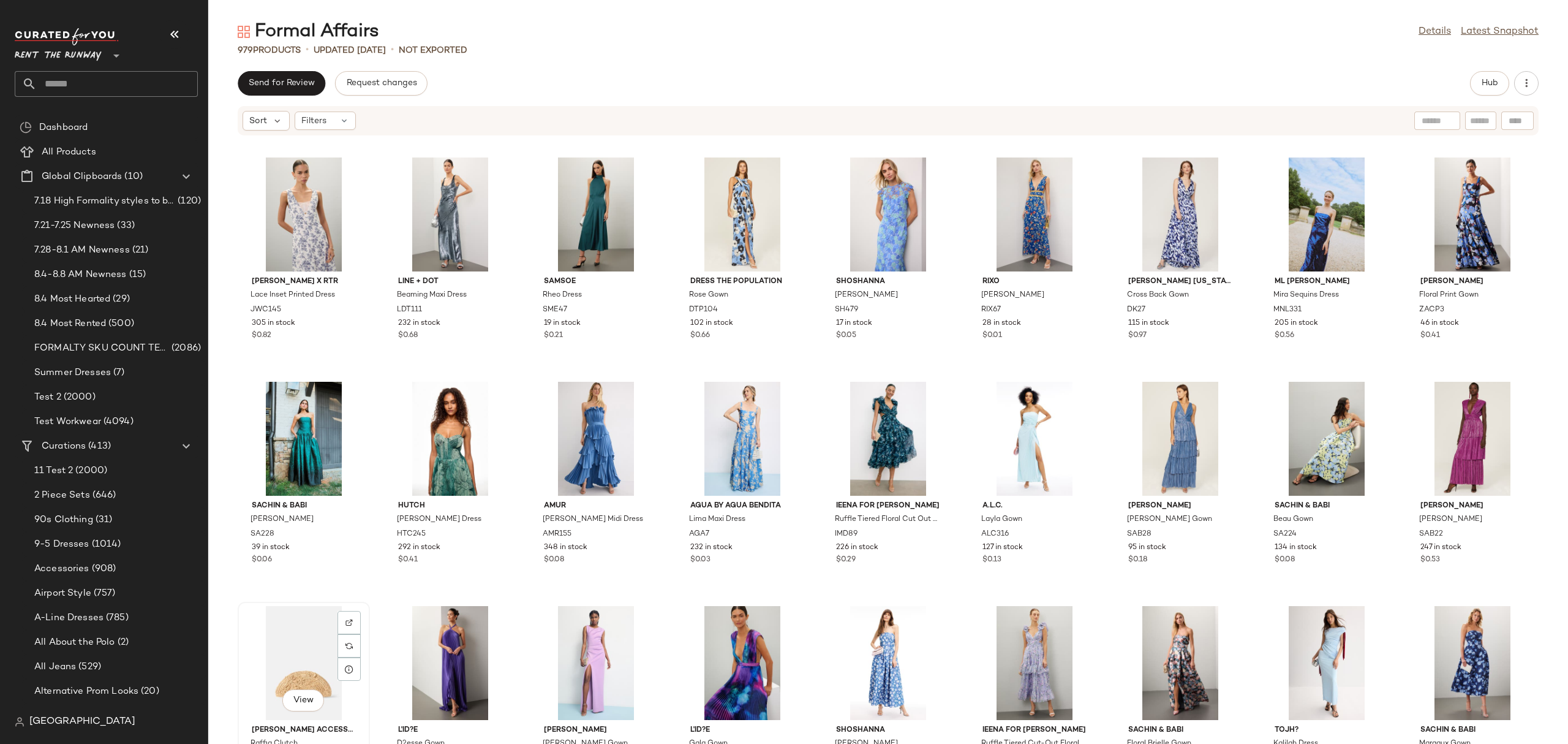
click at [313, 666] on div "View" at bounding box center [303, 663] width 124 height 114
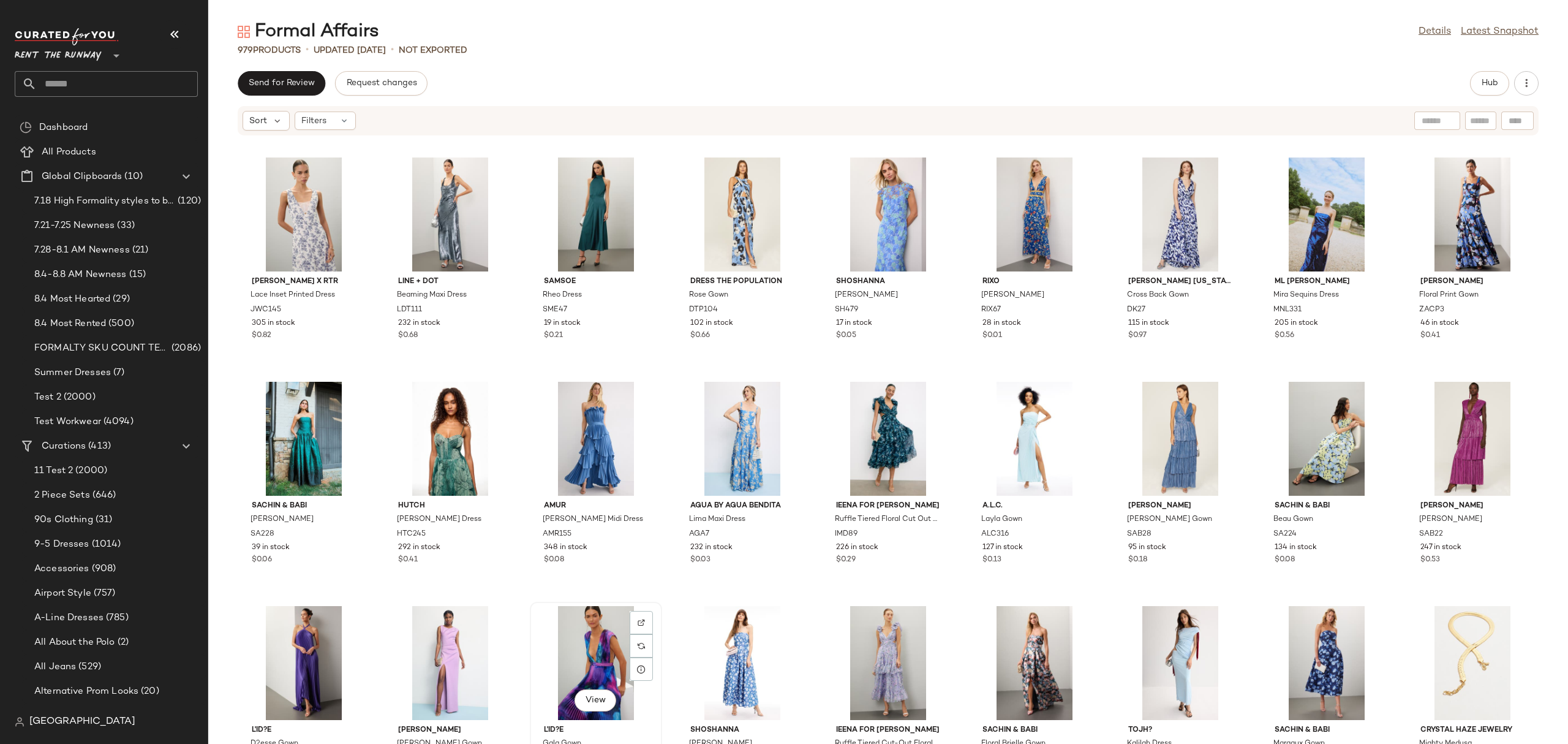
scroll to position [1, 0]
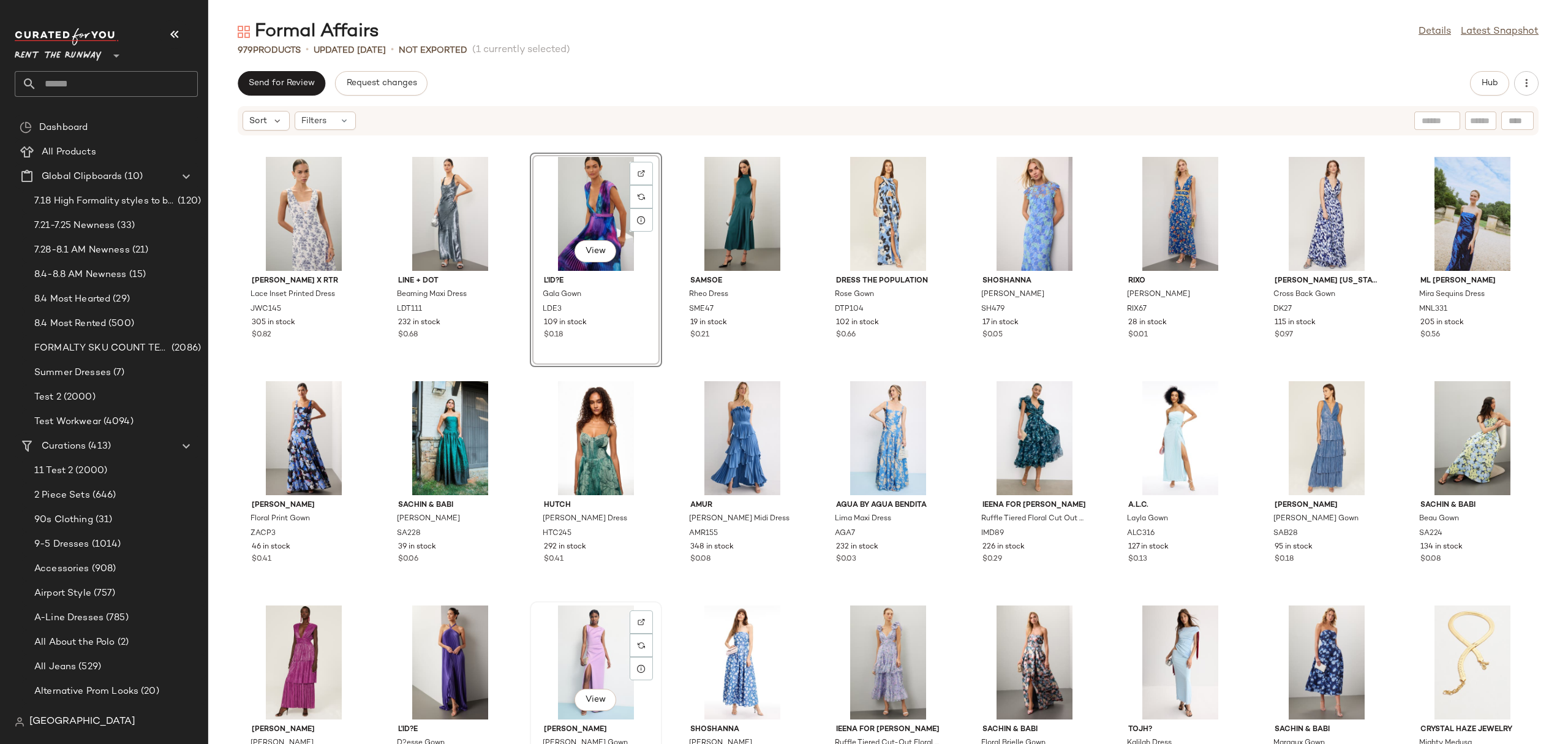
scroll to position [1, 0]
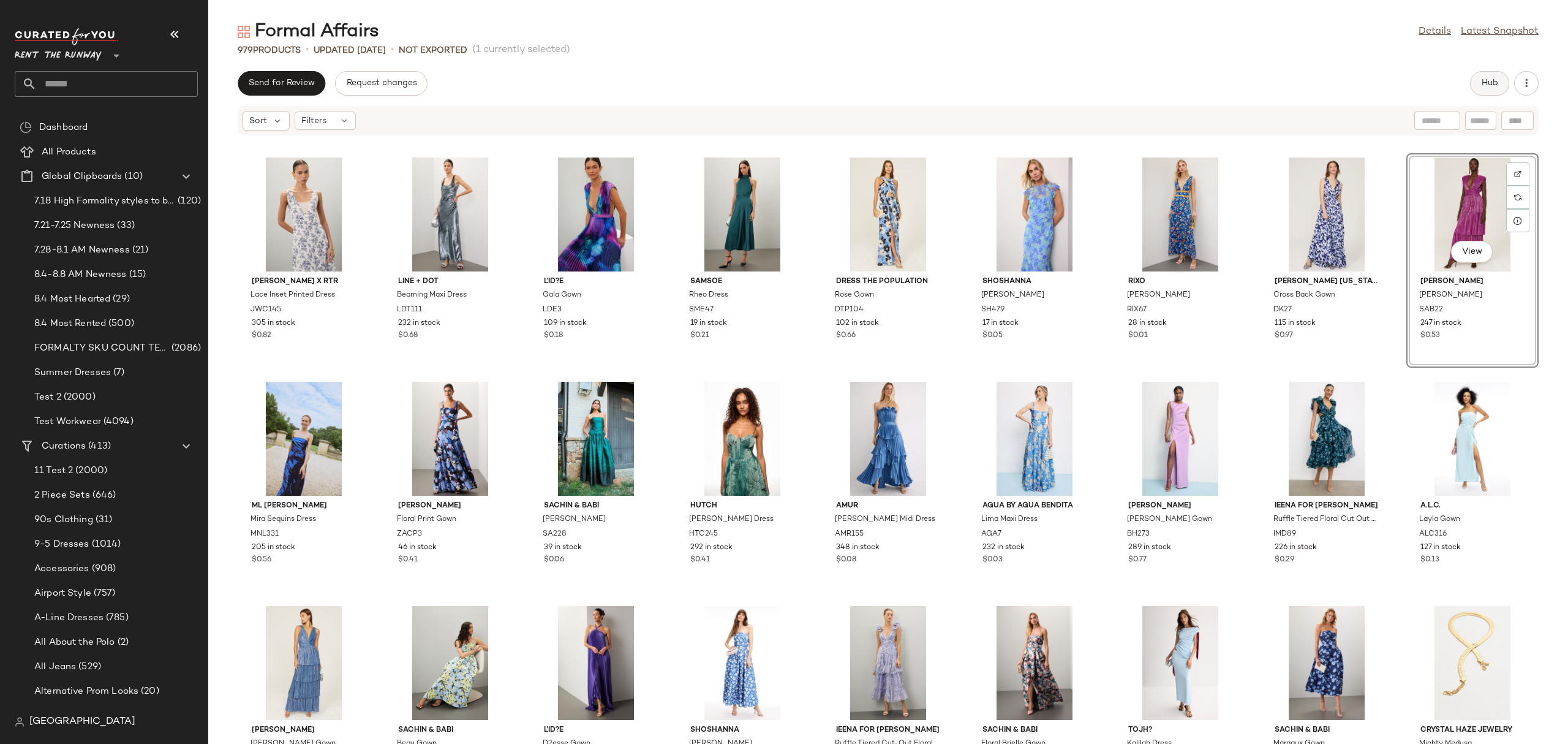
click at [1483, 81] on span "Hub" at bounding box center [1489, 84] width 17 height 10
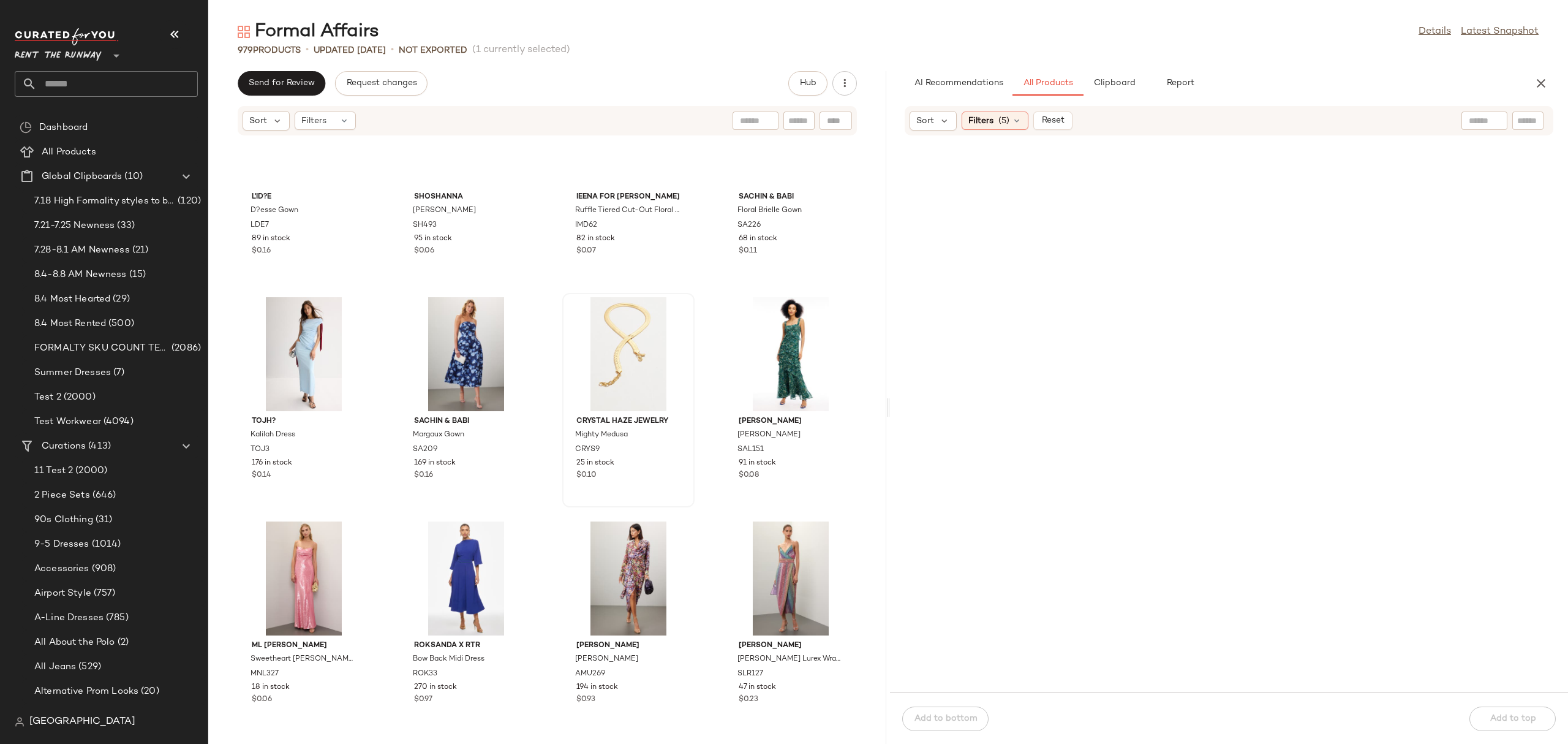
scroll to position [1209, 0]
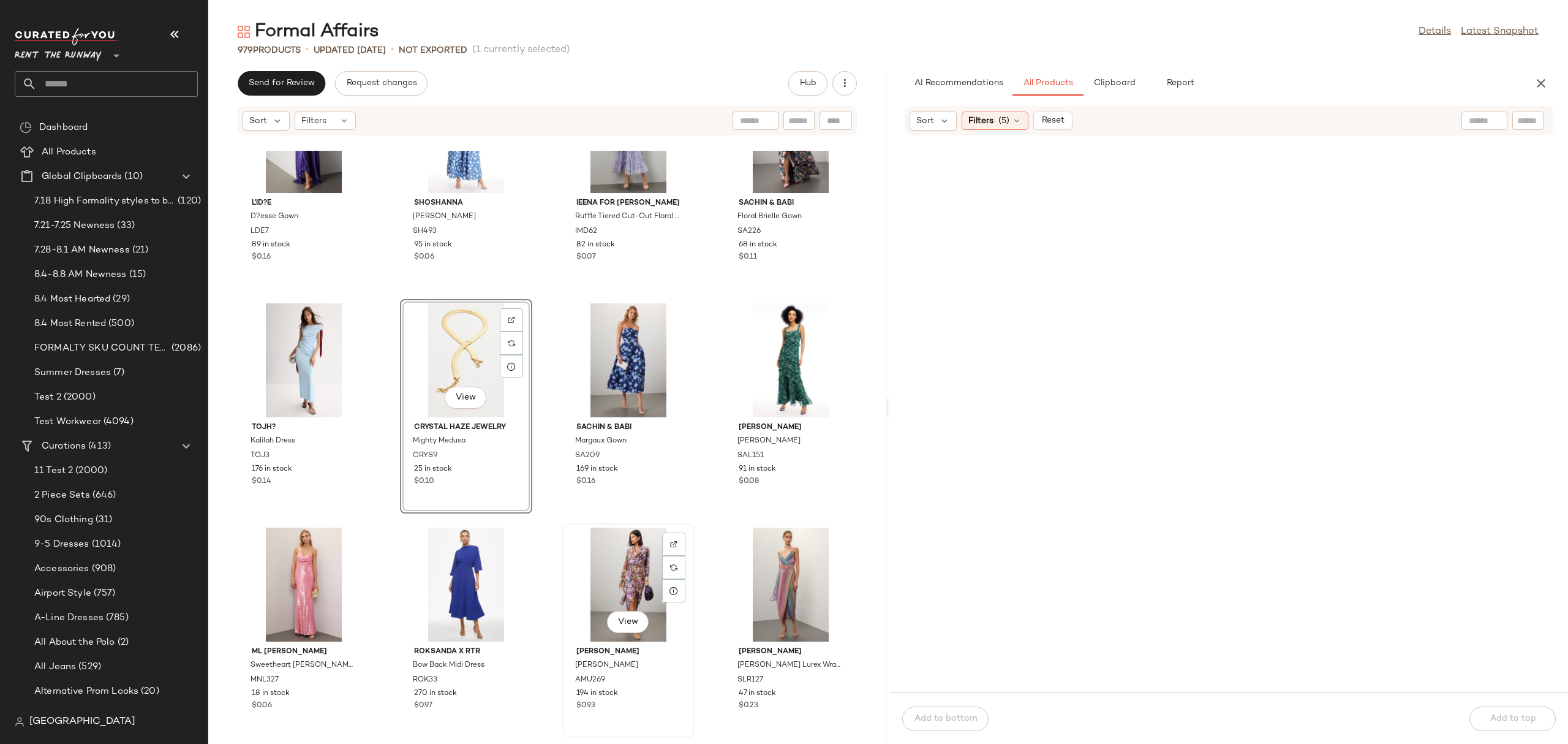
click at [605, 568] on div "View" at bounding box center [628, 585] width 124 height 114
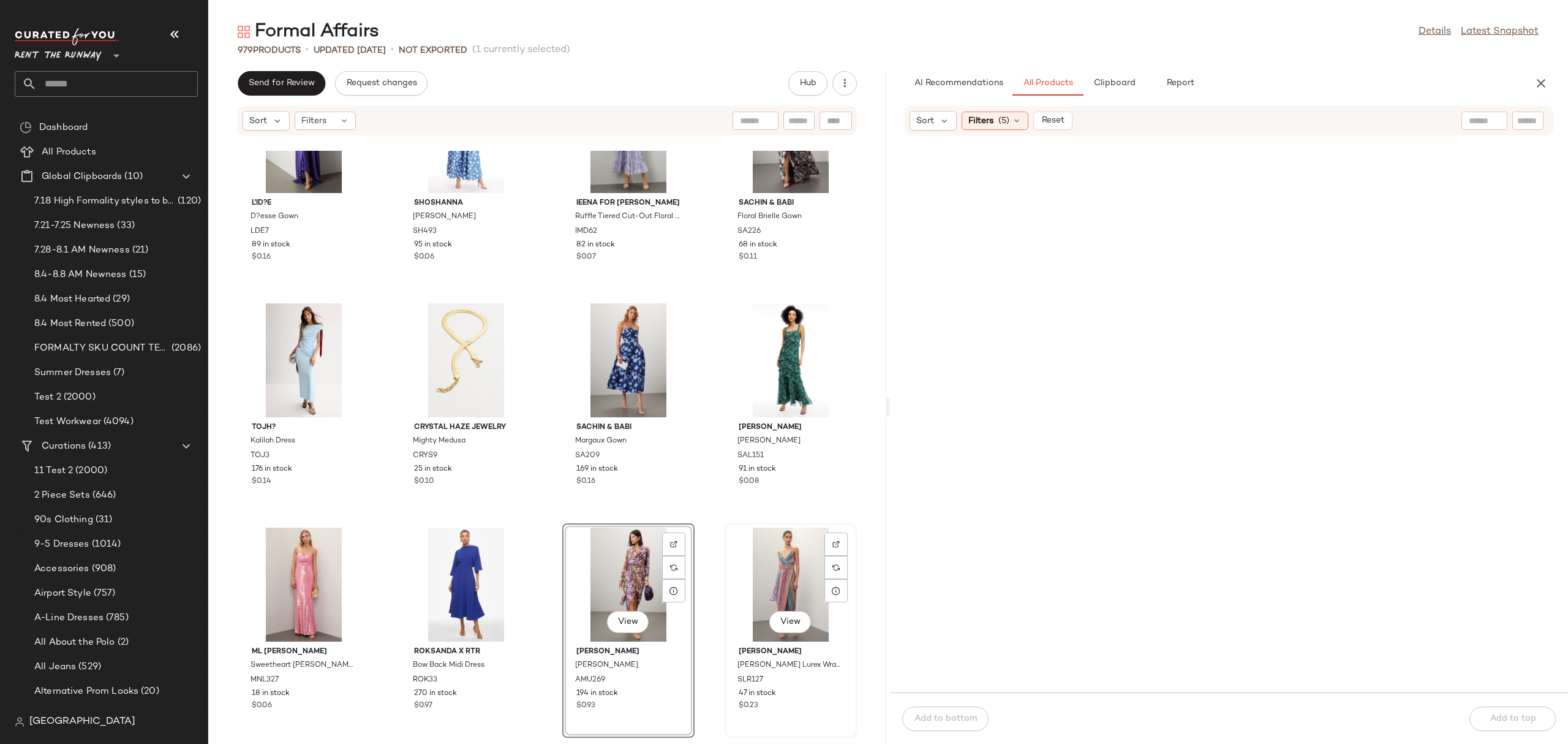
click at [797, 573] on div "View" at bounding box center [791, 585] width 124 height 114
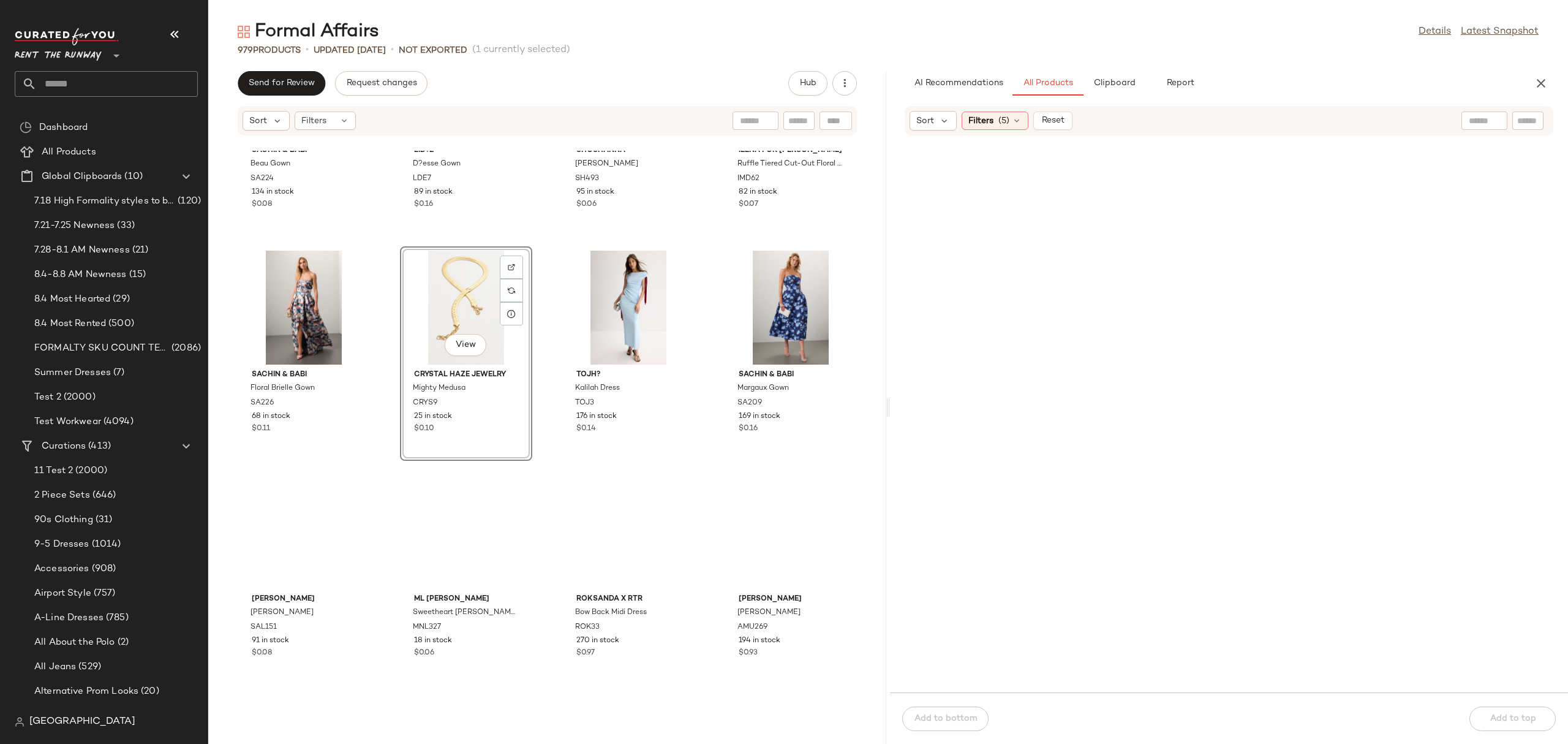
scroll to position [1263, 0]
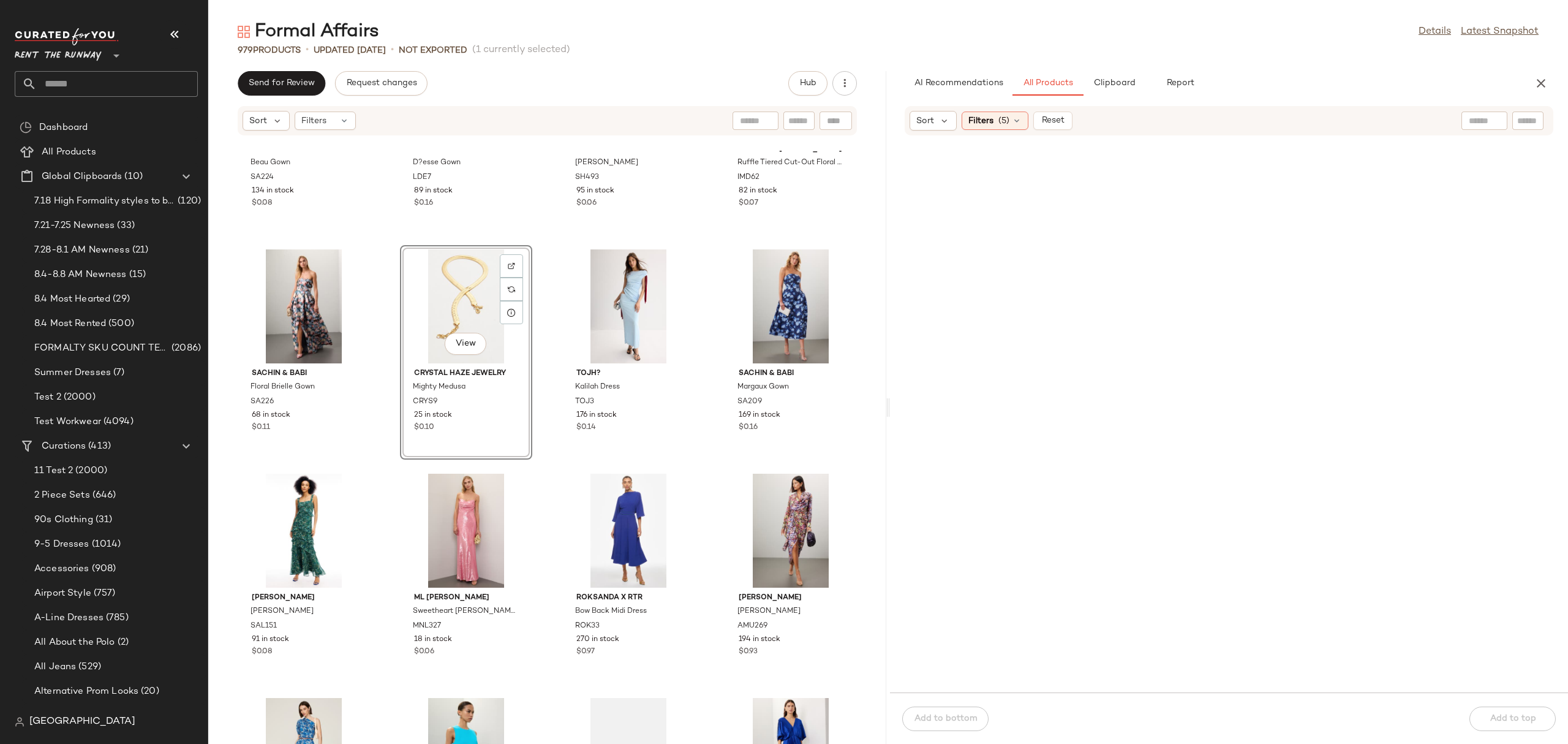
click at [1547, 79] on icon "button" at bounding box center [1541, 83] width 15 height 15
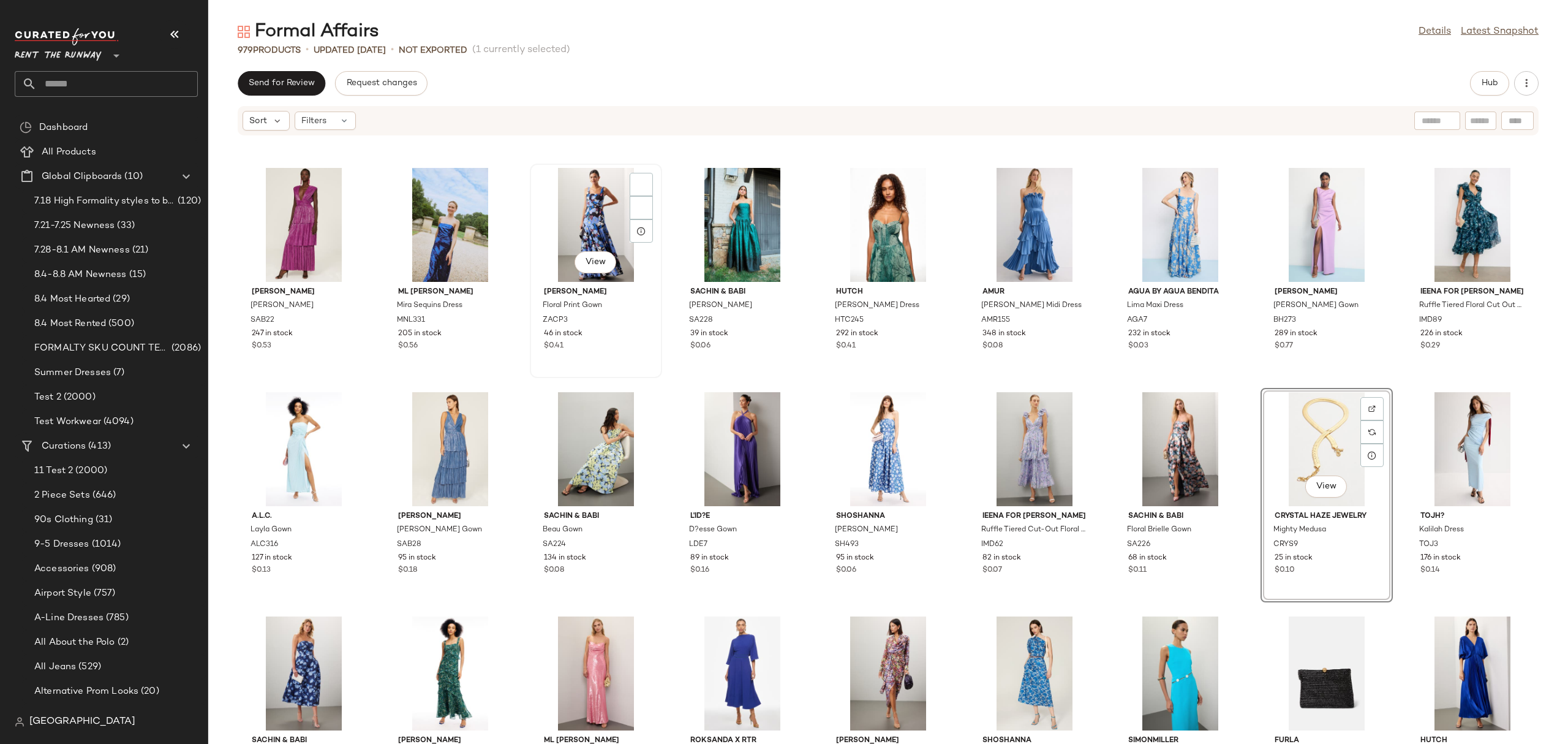
scroll to position [0, 0]
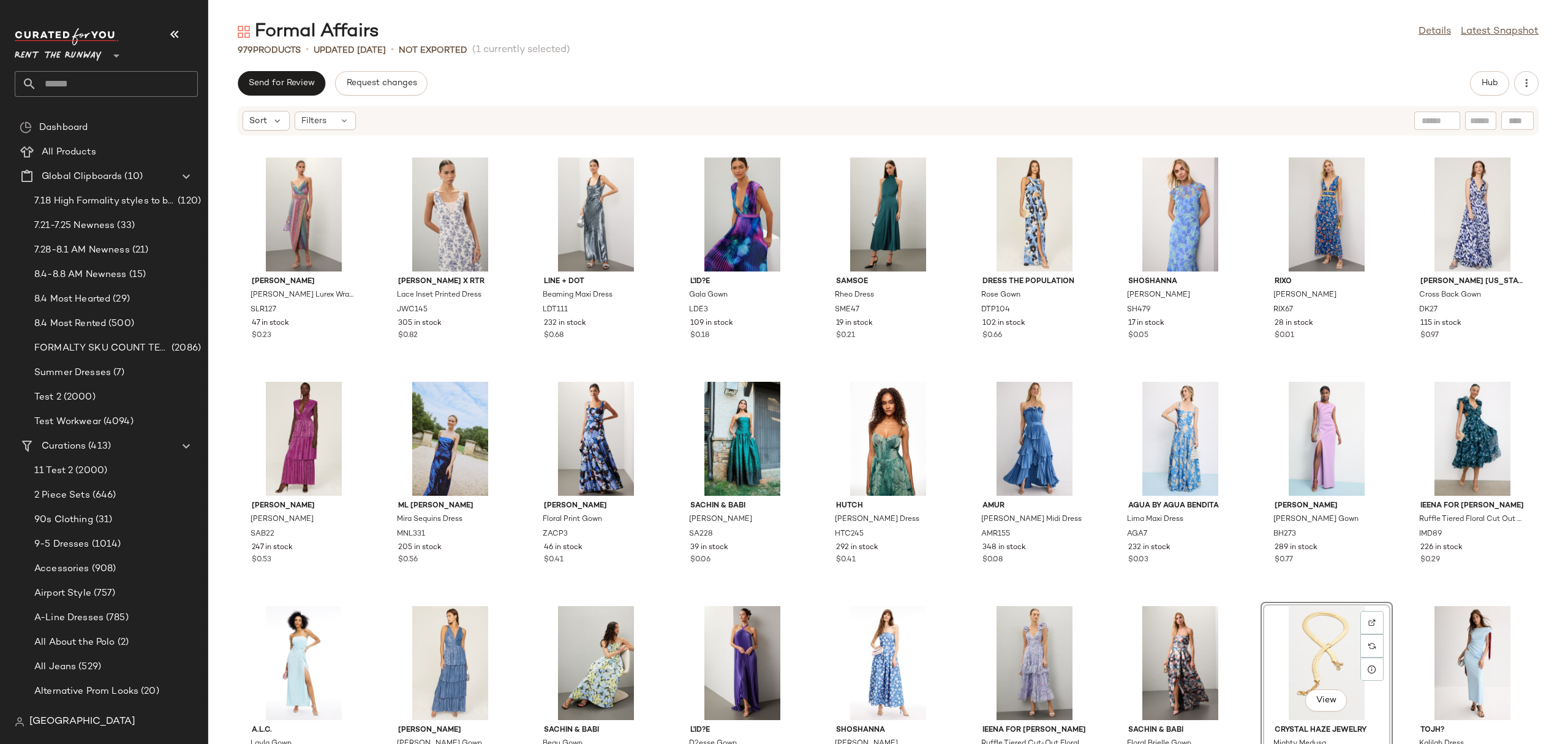
click at [960, 381] on div "Saylor Meghan Lurex Wrap Dress SLR127 47 in stock $0.23 Jason Wu x RTR Lace Ins…" at bounding box center [888, 448] width 1359 height 593
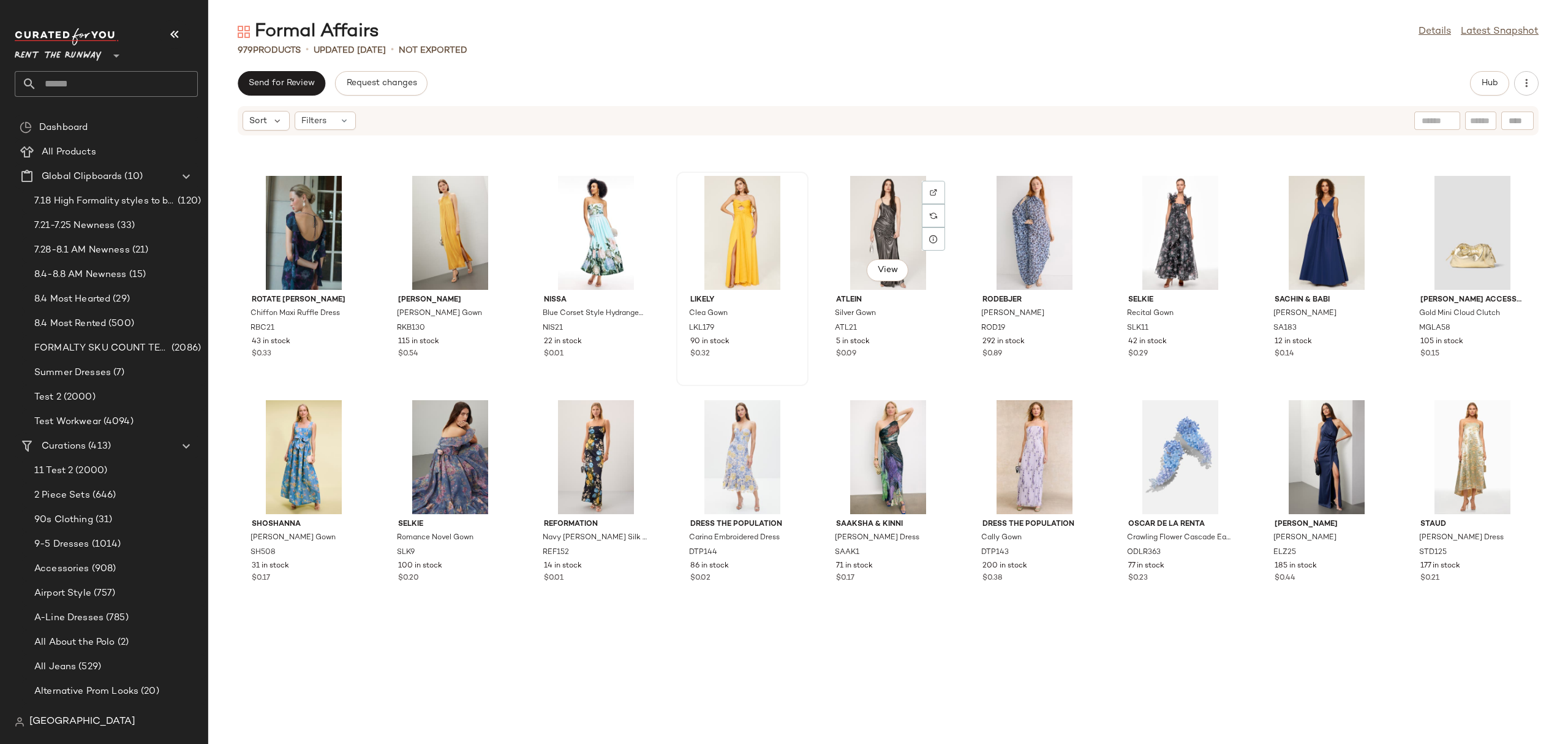
scroll to position [2253, 0]
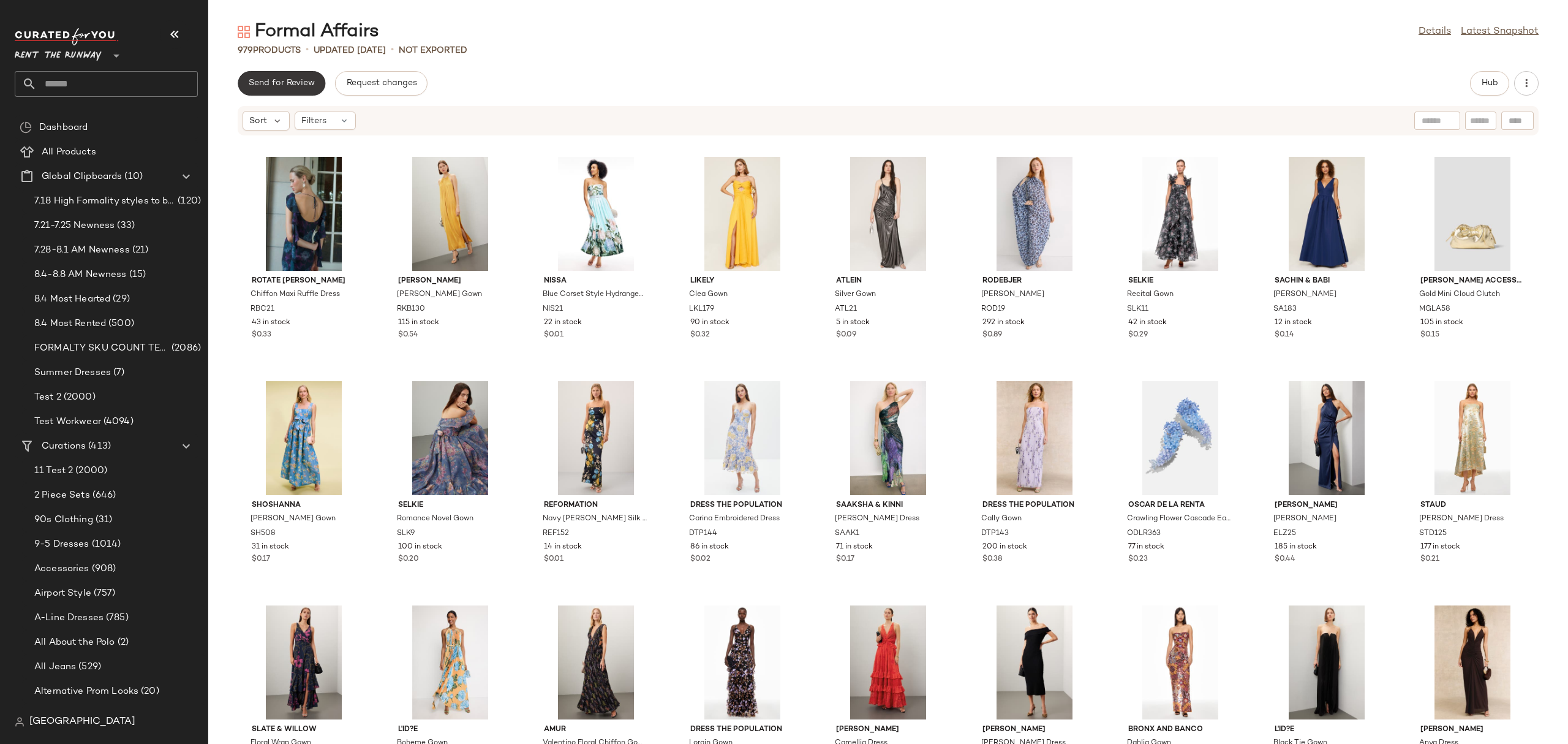
click at [256, 79] on span "Send for Review" at bounding box center [281, 84] width 67 height 10
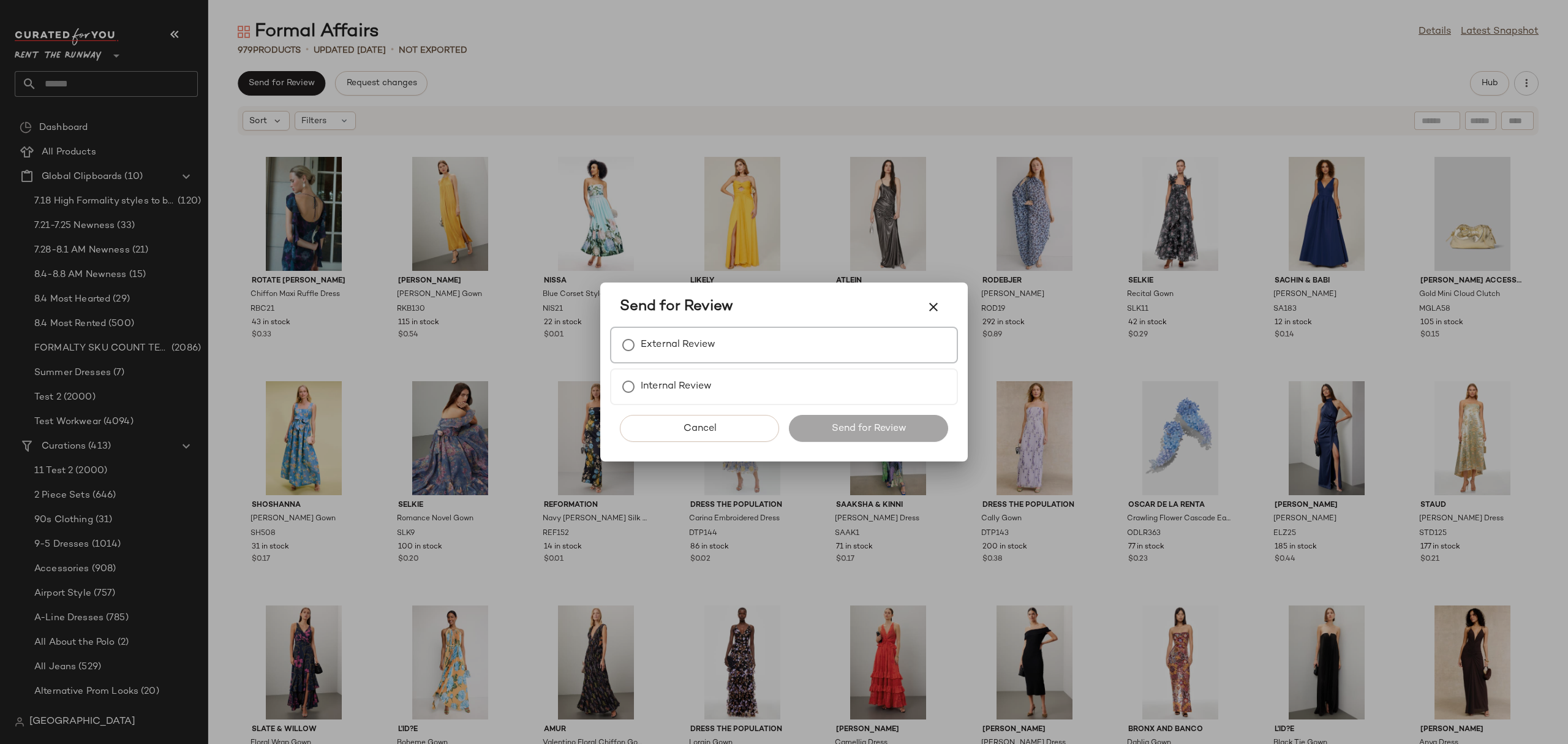
click at [747, 345] on div "External Review" at bounding box center [784, 345] width 348 height 37
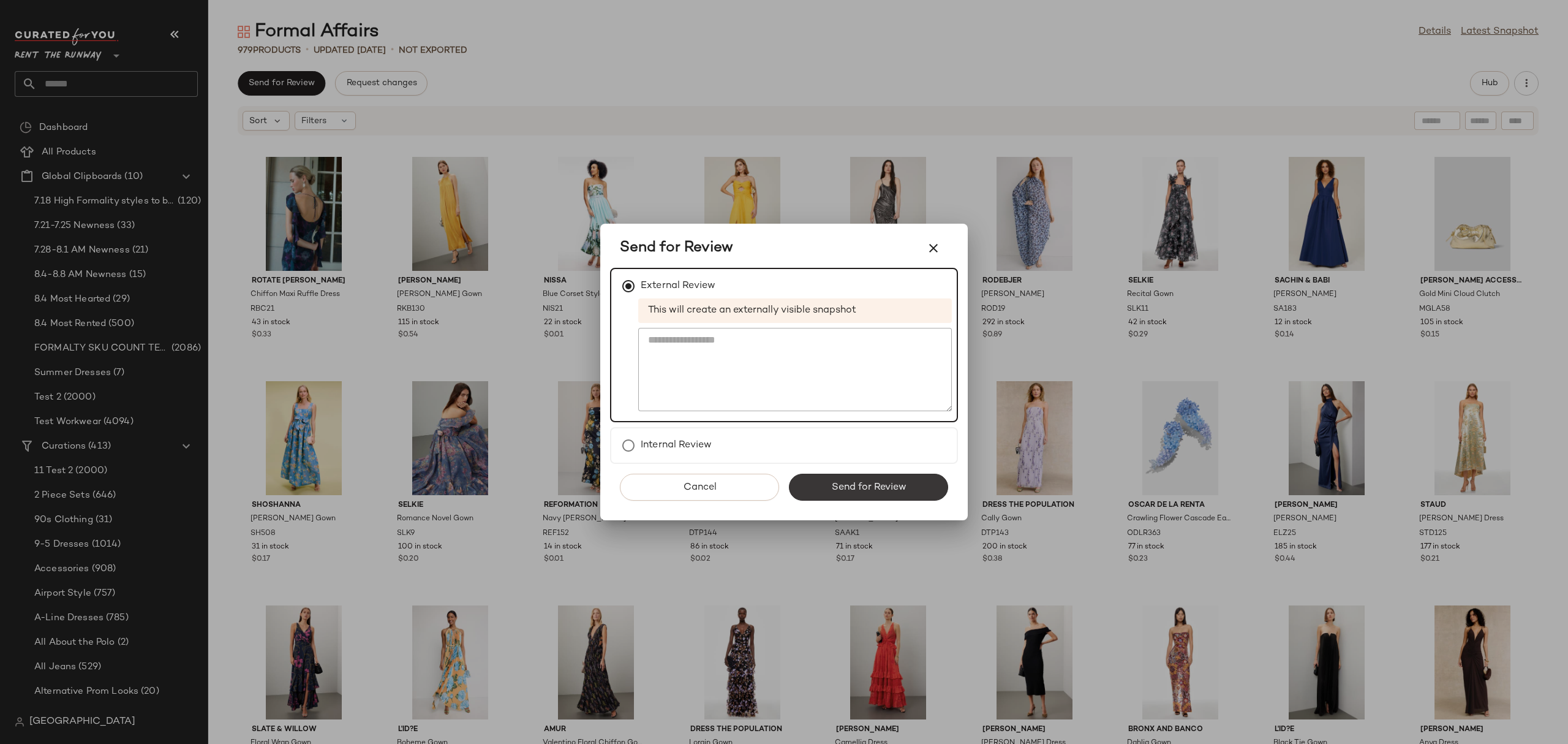
click at [852, 476] on button "Send for Review" at bounding box center [868, 487] width 159 height 27
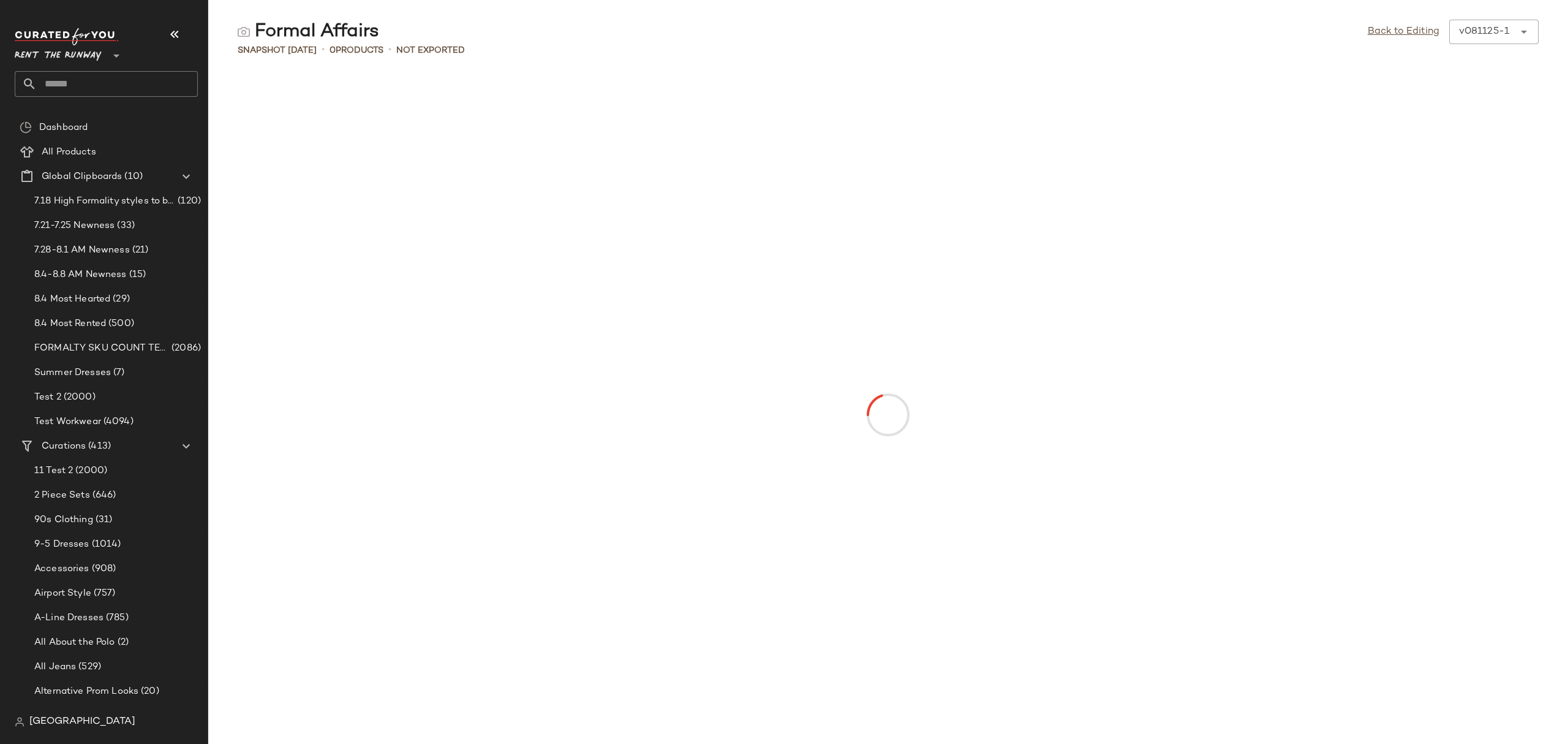
click at [359, 77] on div "Formal Affairs Back to Editing v081125-1 ****** Snapshot Aug 11th • 0 Products …" at bounding box center [888, 381] width 1359 height 724
click at [359, 77] on span "Cancel External Review" at bounding box center [398, 82] width 97 height 10
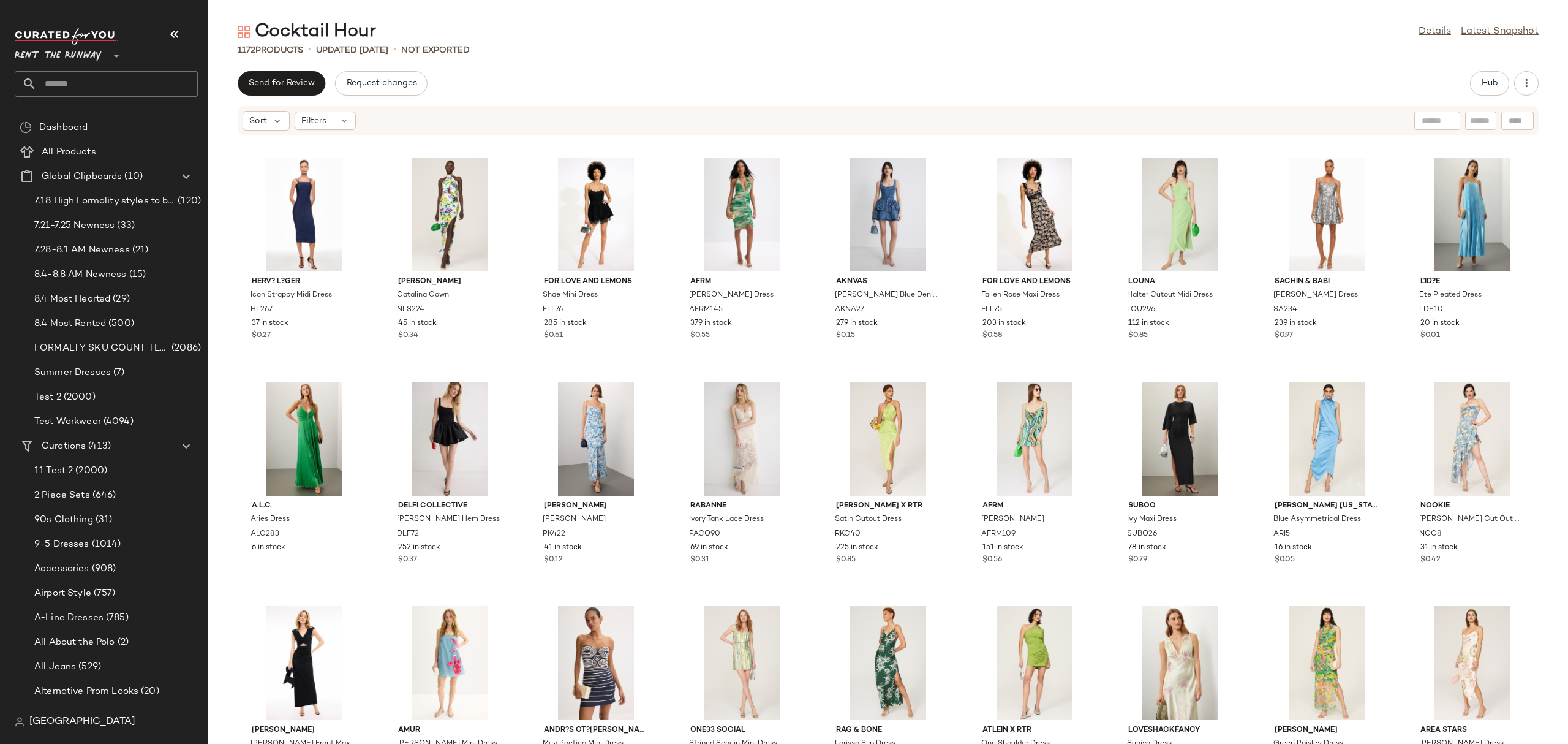
click at [1060, 128] on div "Sort Filters" at bounding box center [808, 121] width 1132 height 20
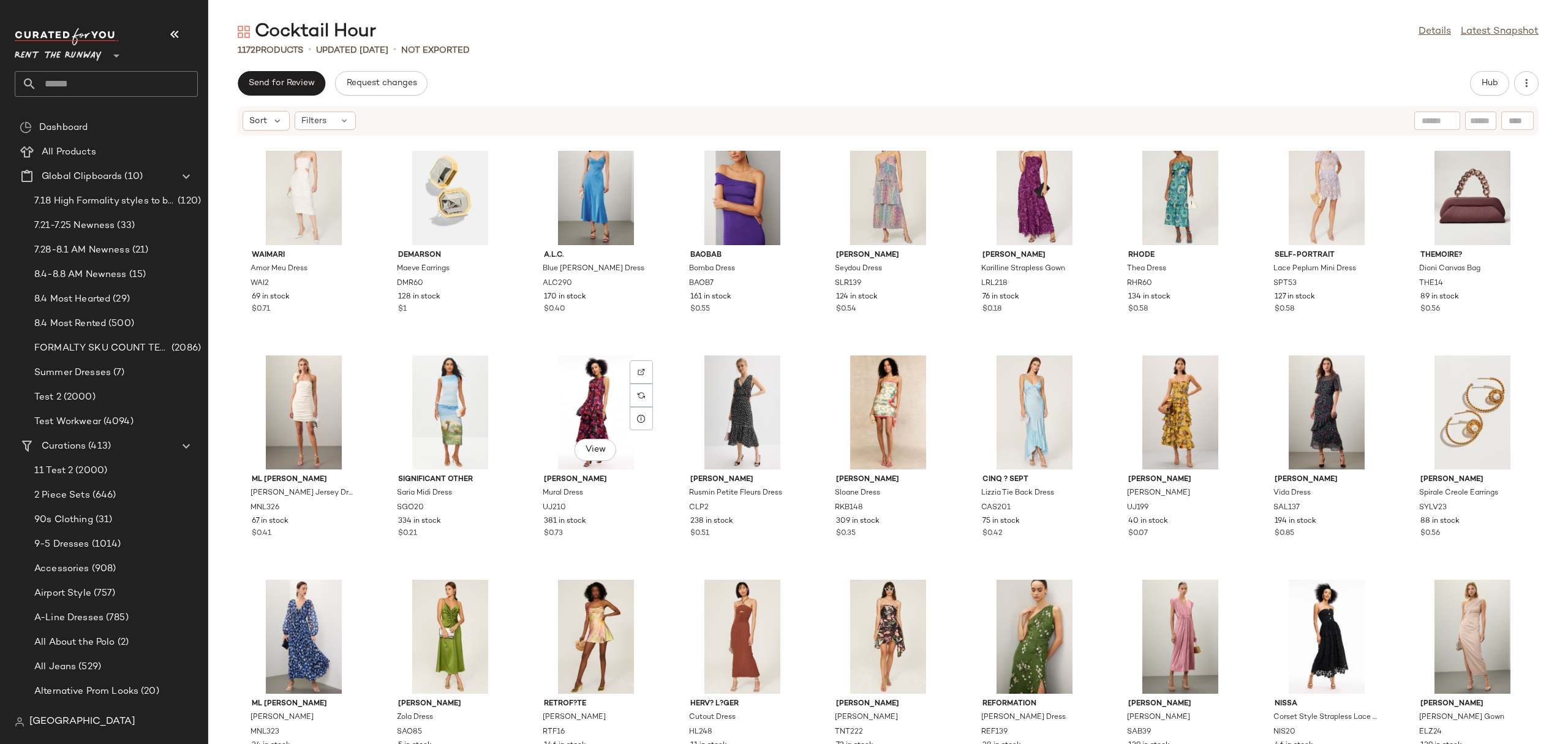
scroll to position [3947, 0]
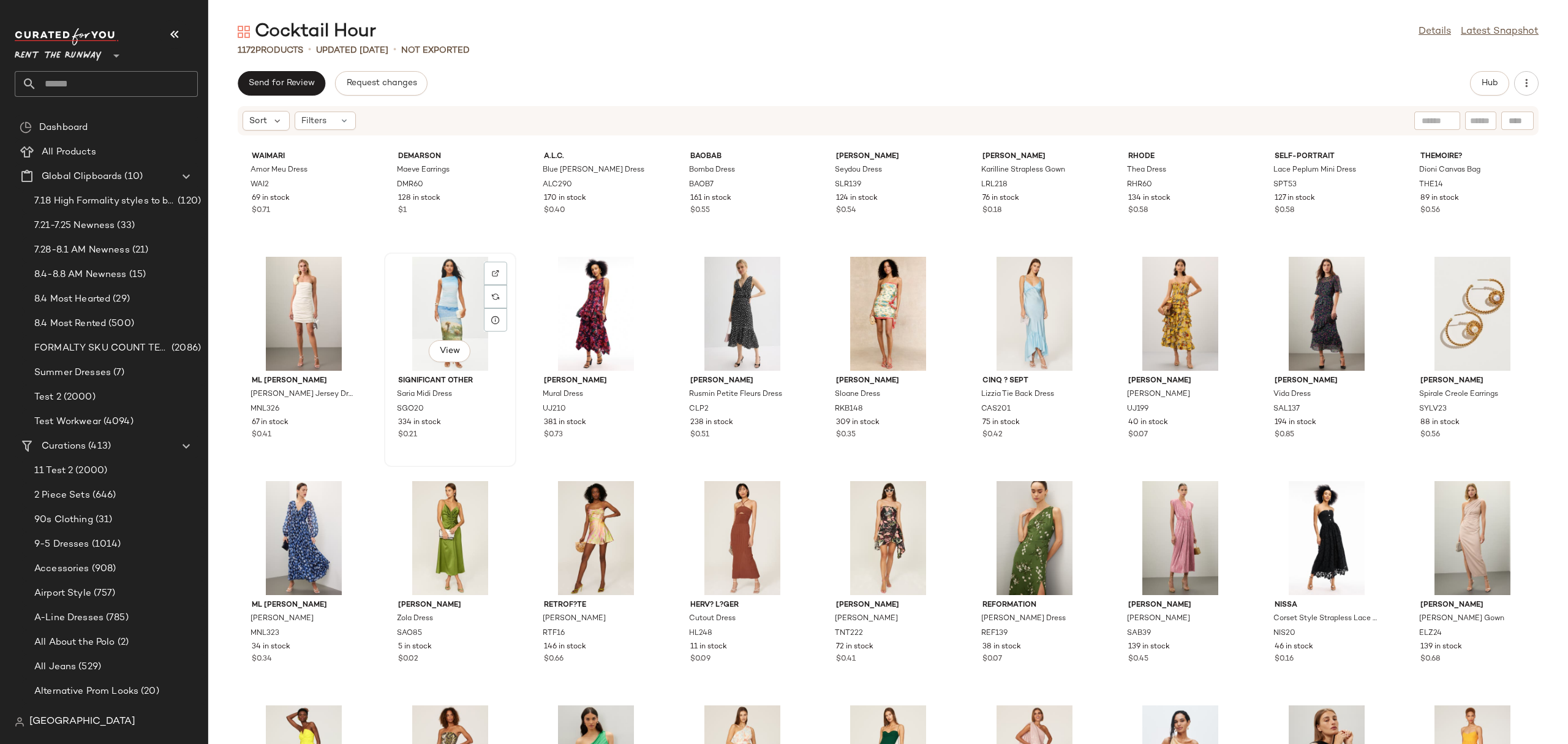
click at [416, 270] on div "View" at bounding box center [450, 313] width 124 height 114
click at [1480, 91] on button "Hub" at bounding box center [1489, 83] width 39 height 25
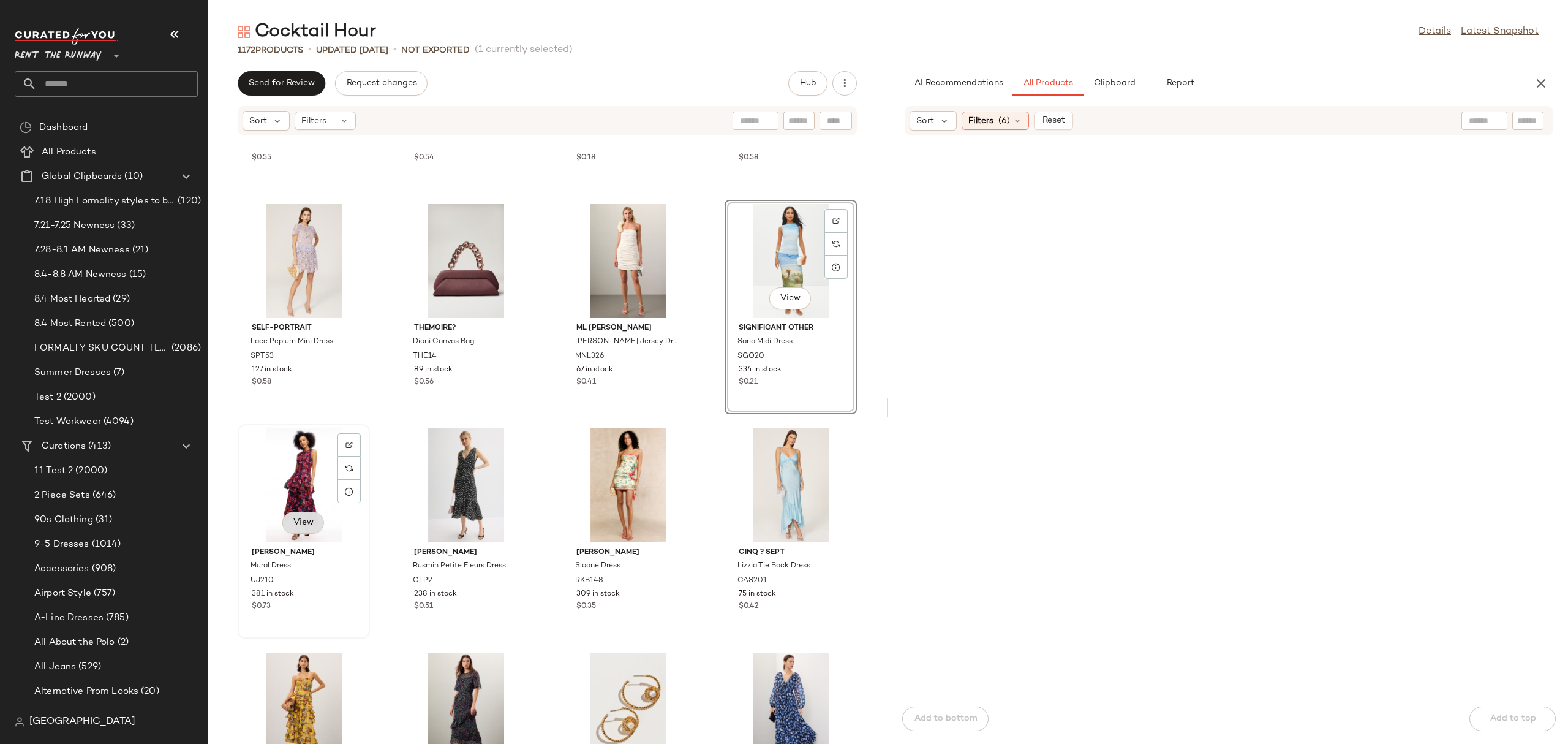
scroll to position [9002, 0]
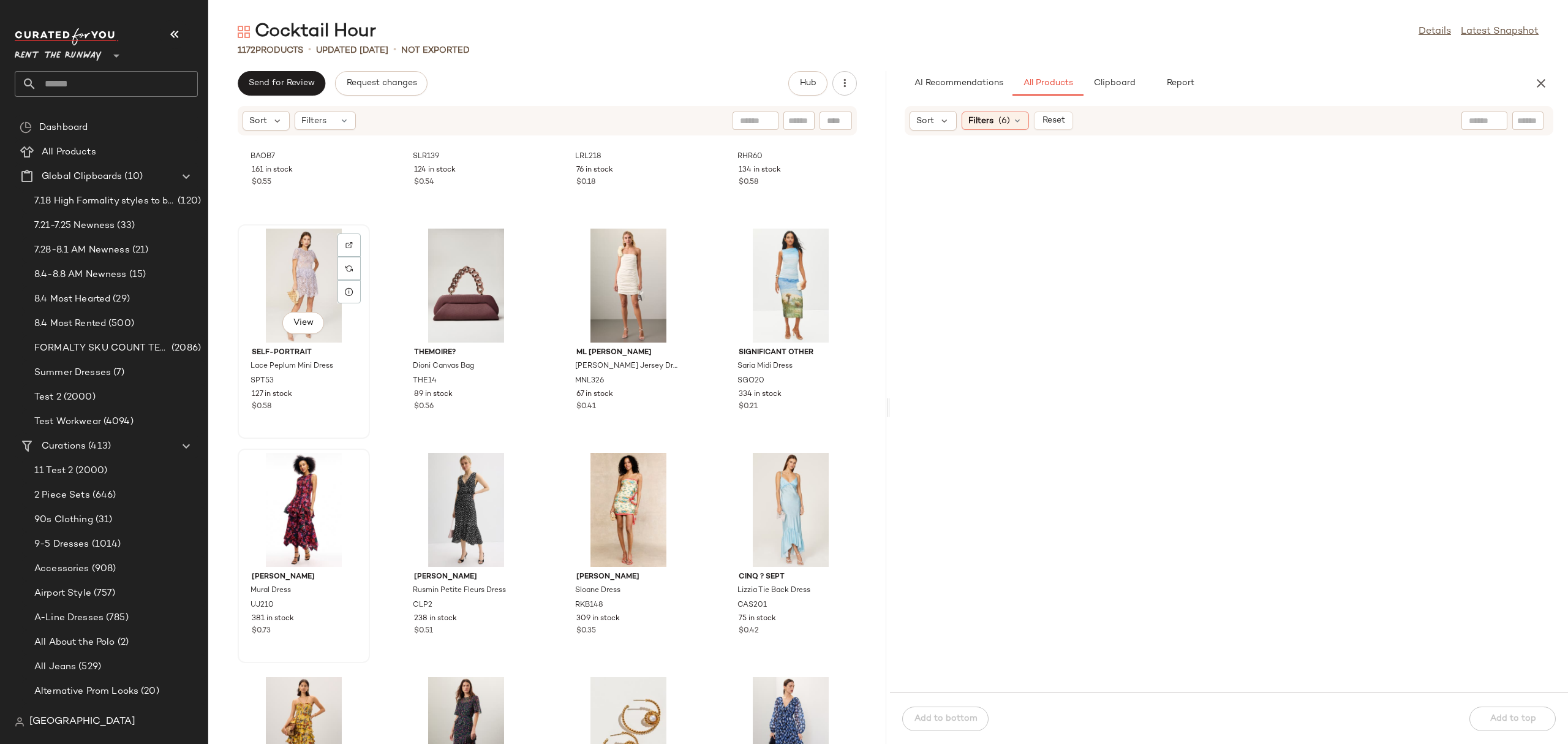
click at [289, 292] on div "View" at bounding box center [303, 285] width 124 height 114
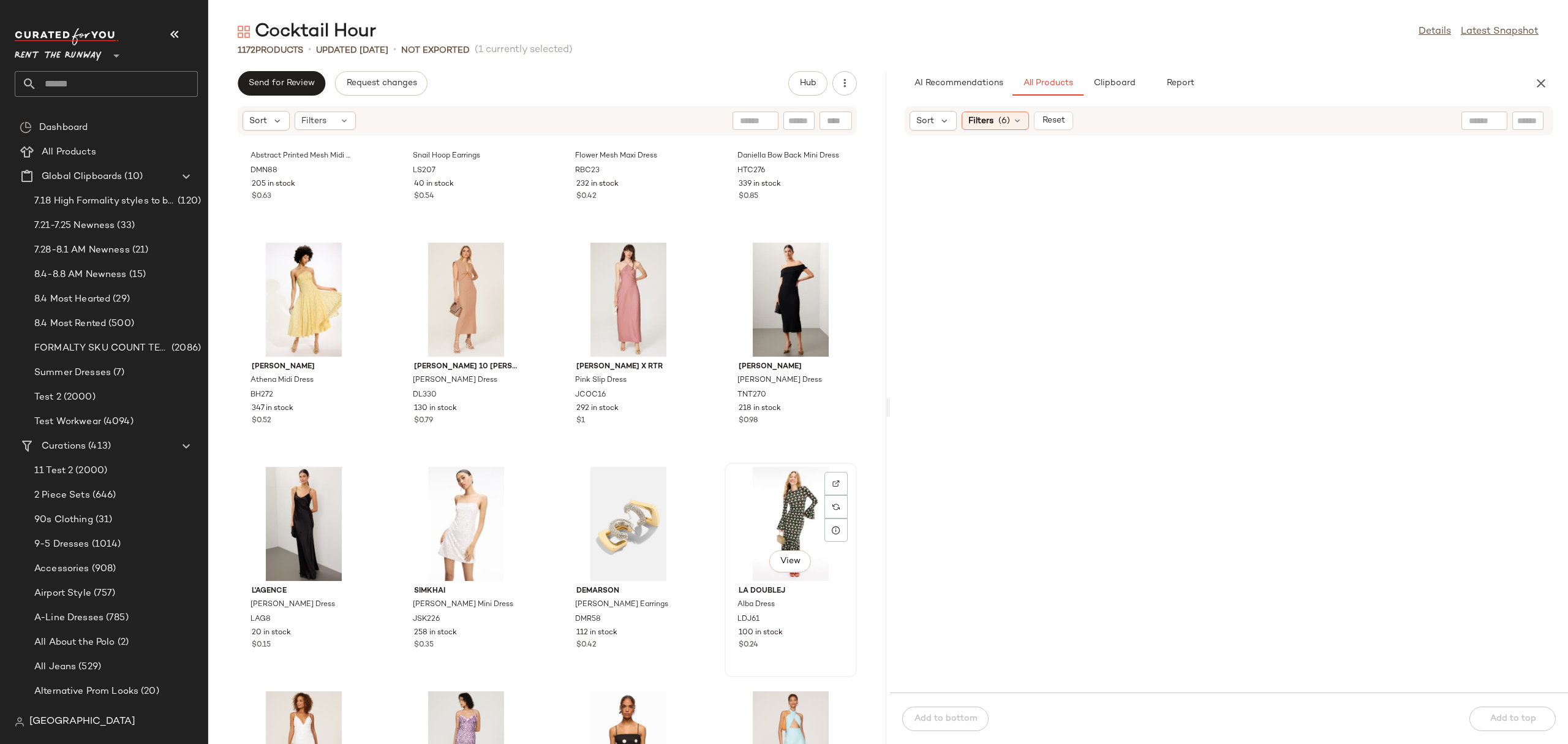
click at [772, 494] on div "View" at bounding box center [791, 524] width 124 height 114
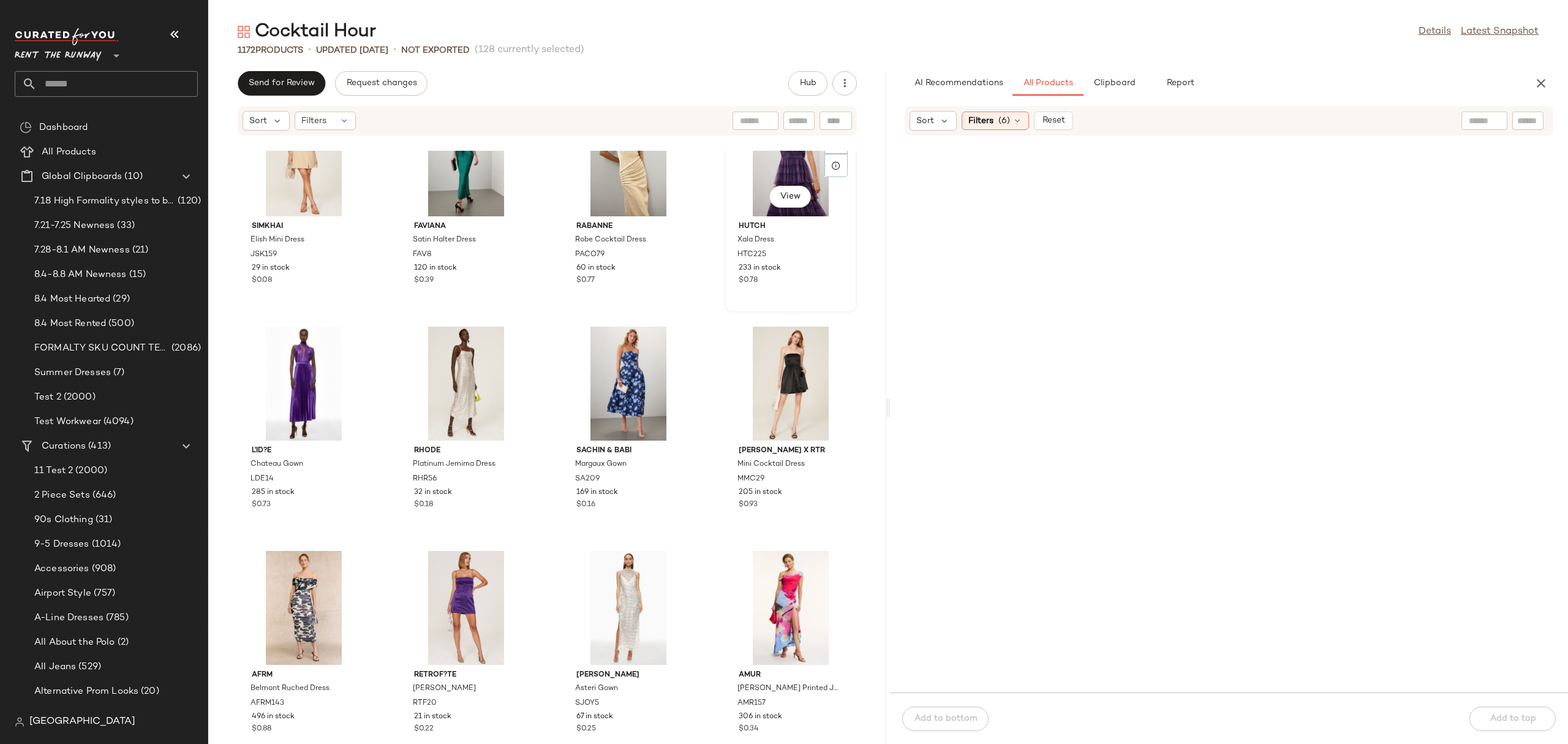
scroll to position [17562, 0]
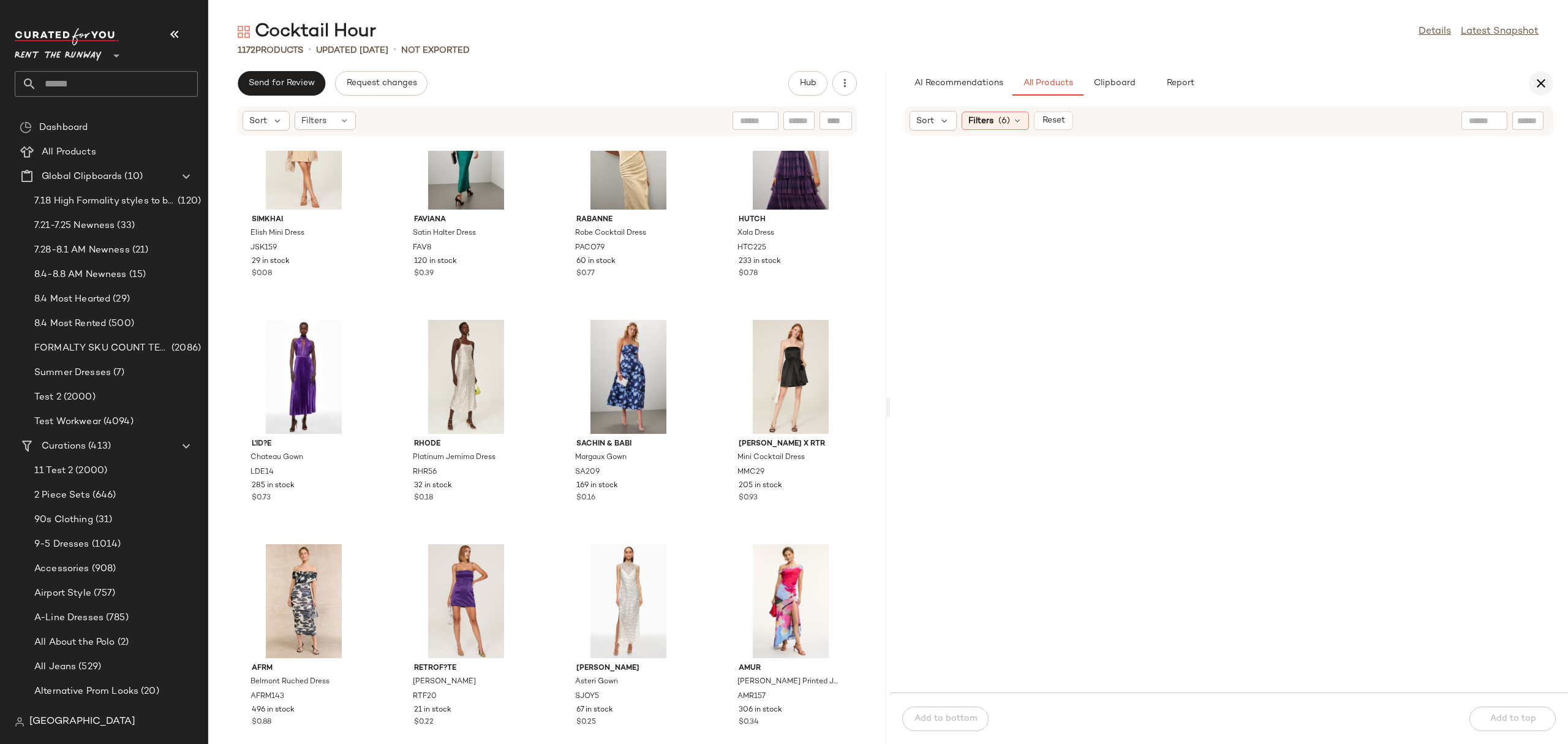
click at [1546, 74] on button "button" at bounding box center [1541, 83] width 25 height 25
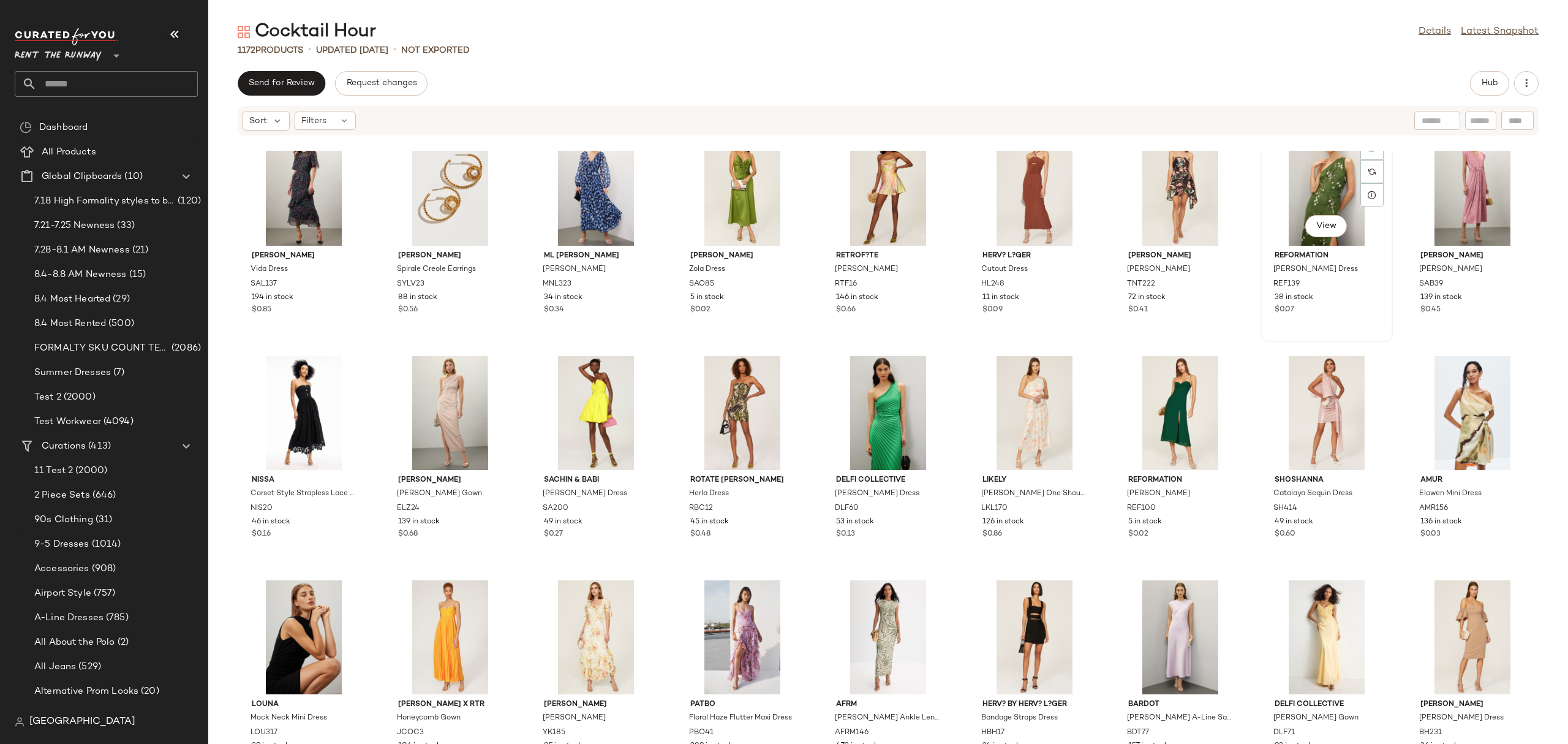
scroll to position [363, 0]
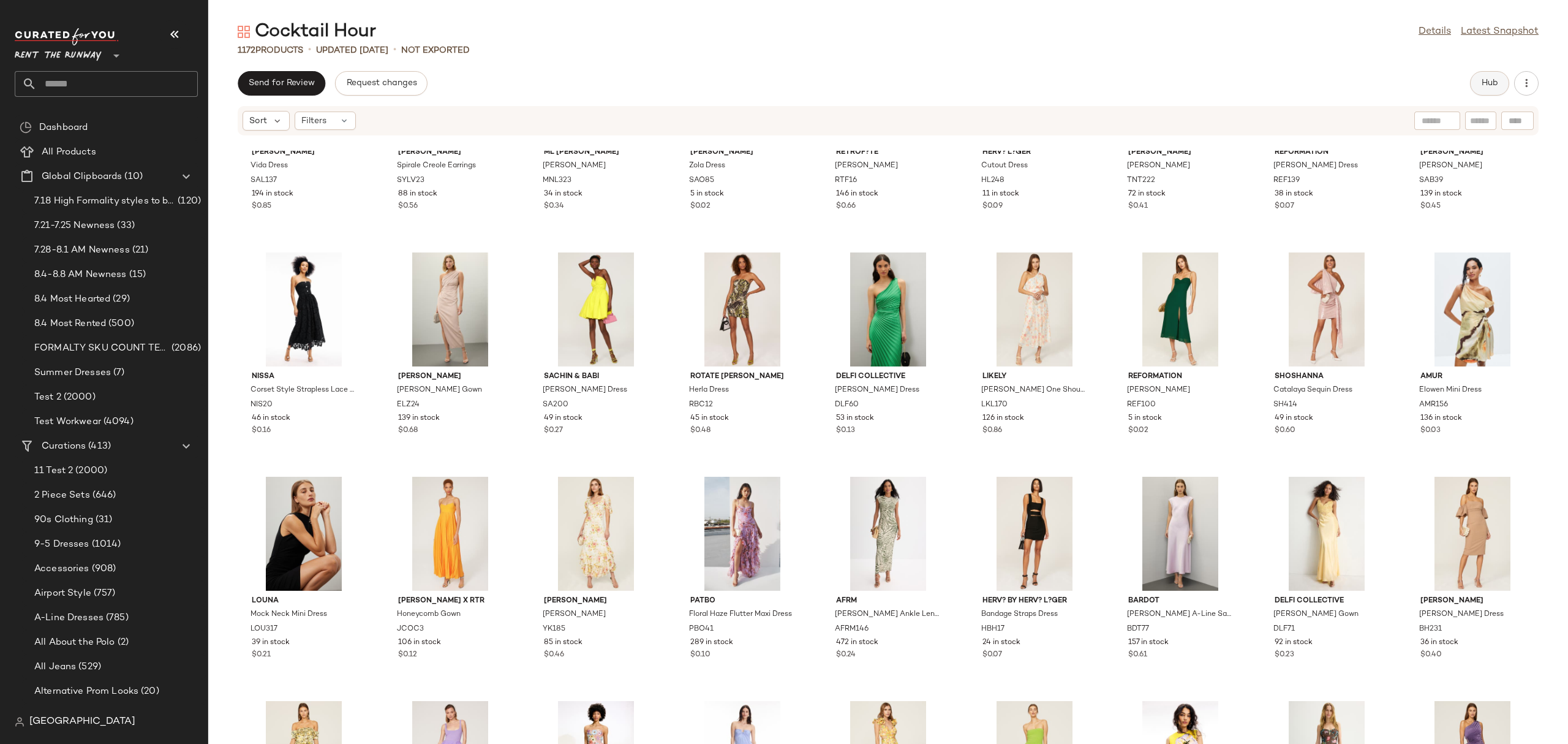
click at [1497, 86] on button "Hub" at bounding box center [1489, 83] width 39 height 25
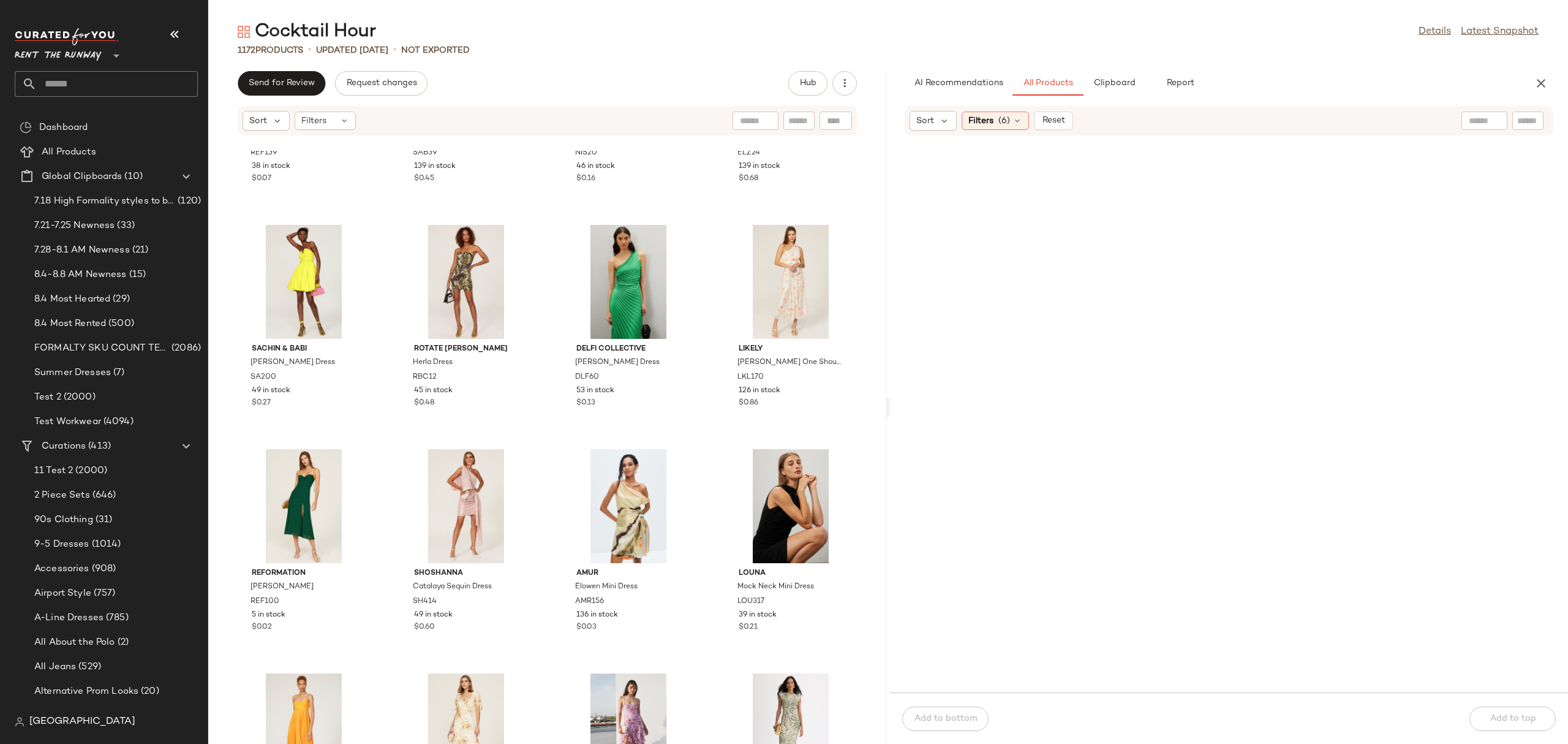
scroll to position [0, 0]
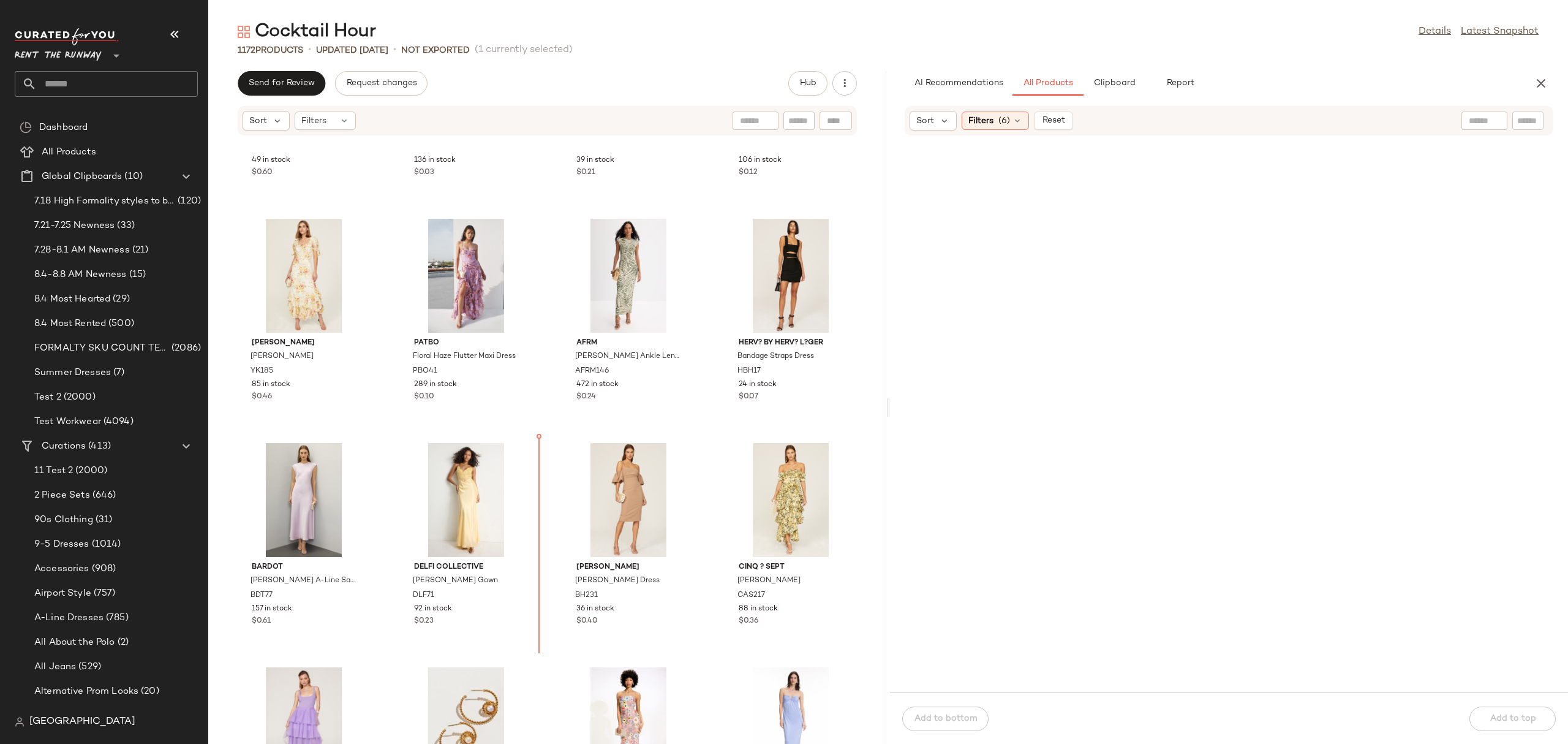
scroll to position [1520, 0]
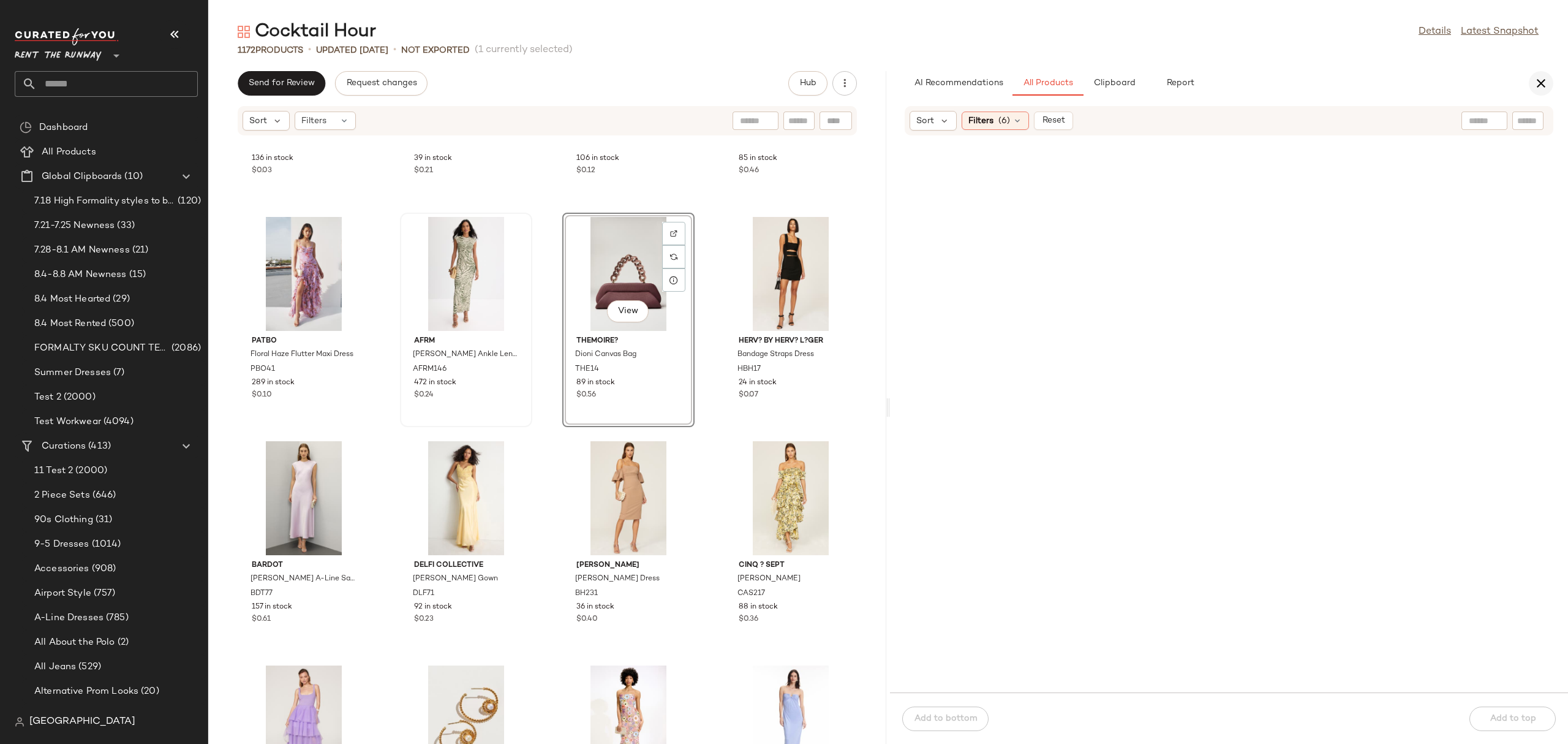
click at [1543, 86] on icon "button" at bounding box center [1541, 83] width 15 height 15
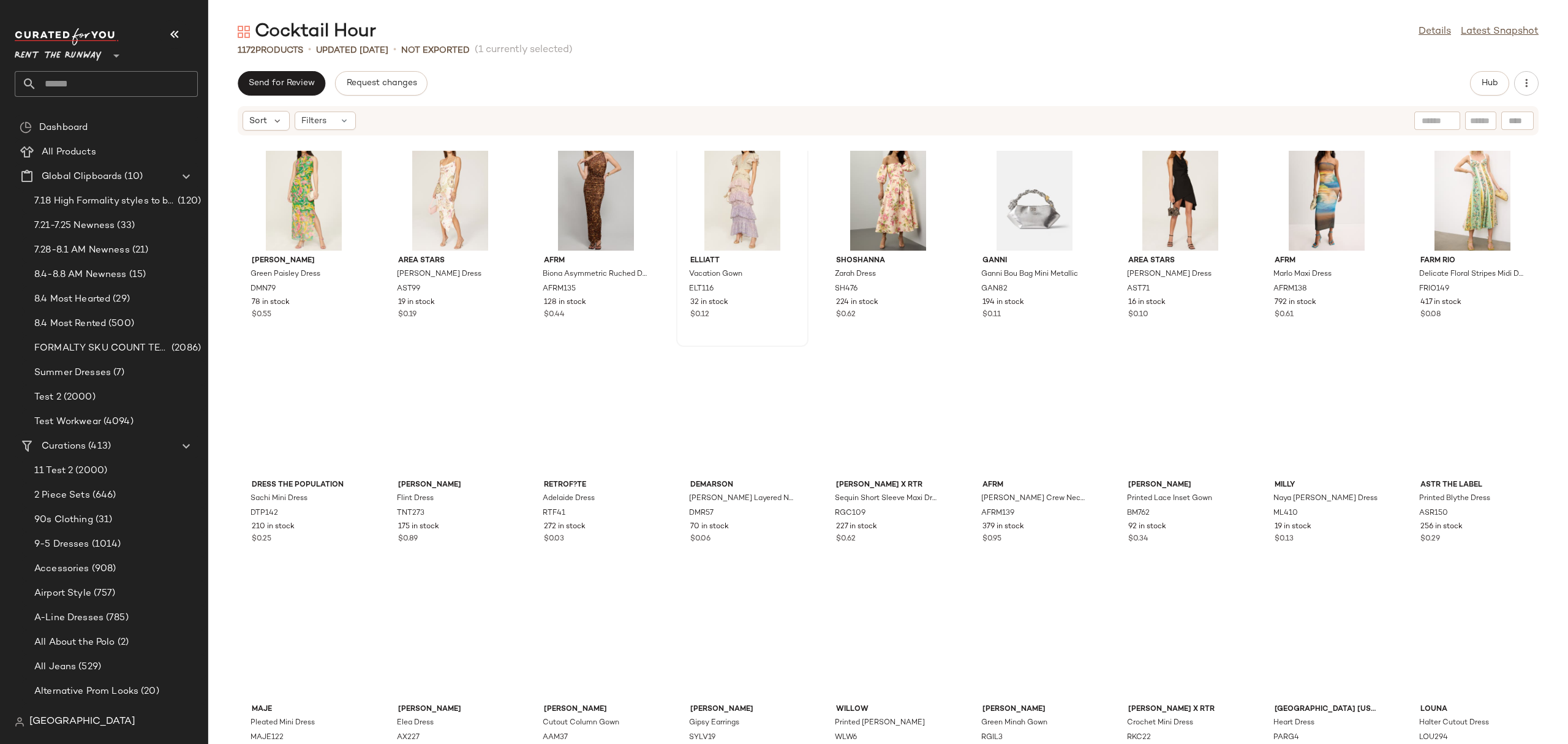
scroll to position [3850, 0]
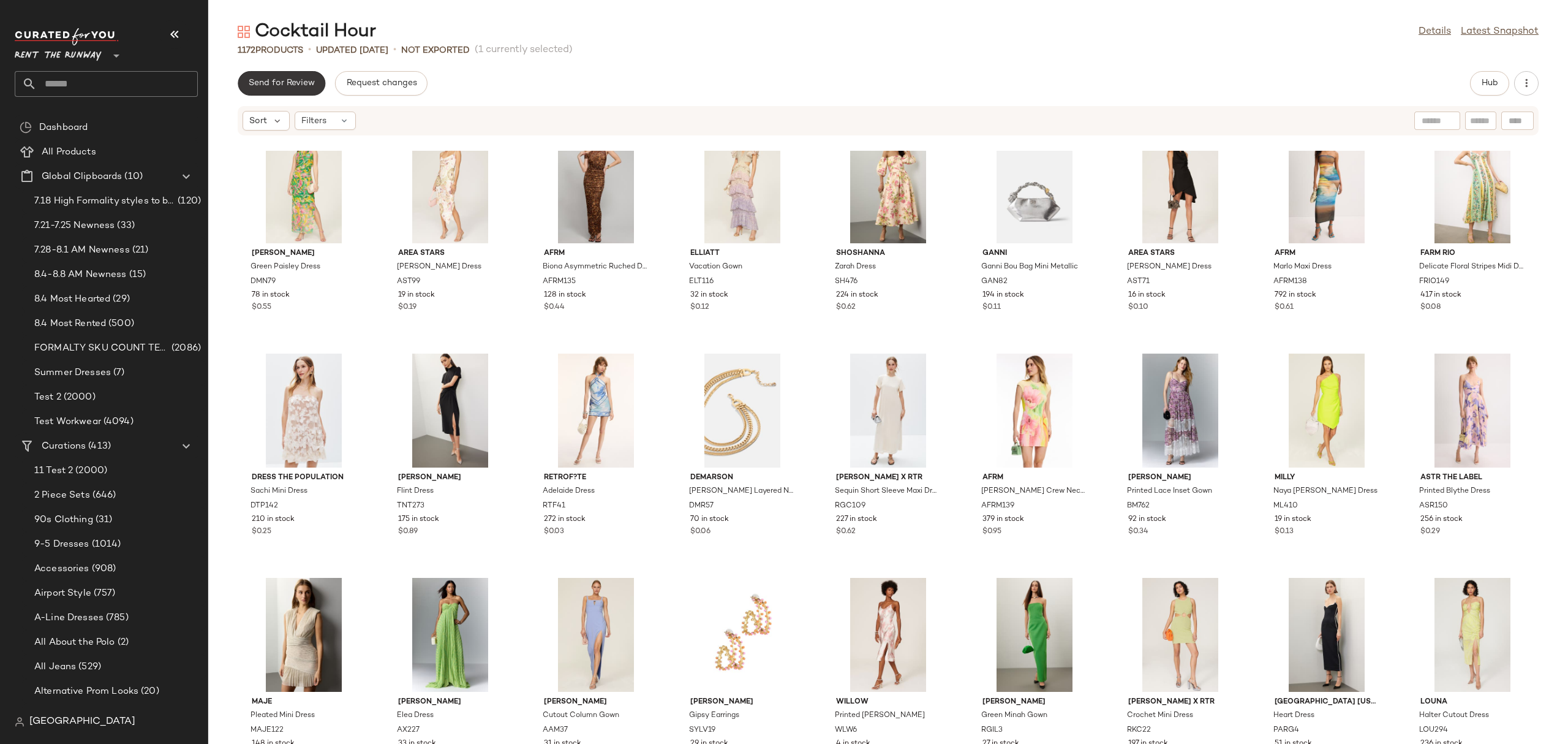
click at [251, 83] on span "Send for Review" at bounding box center [281, 84] width 67 height 10
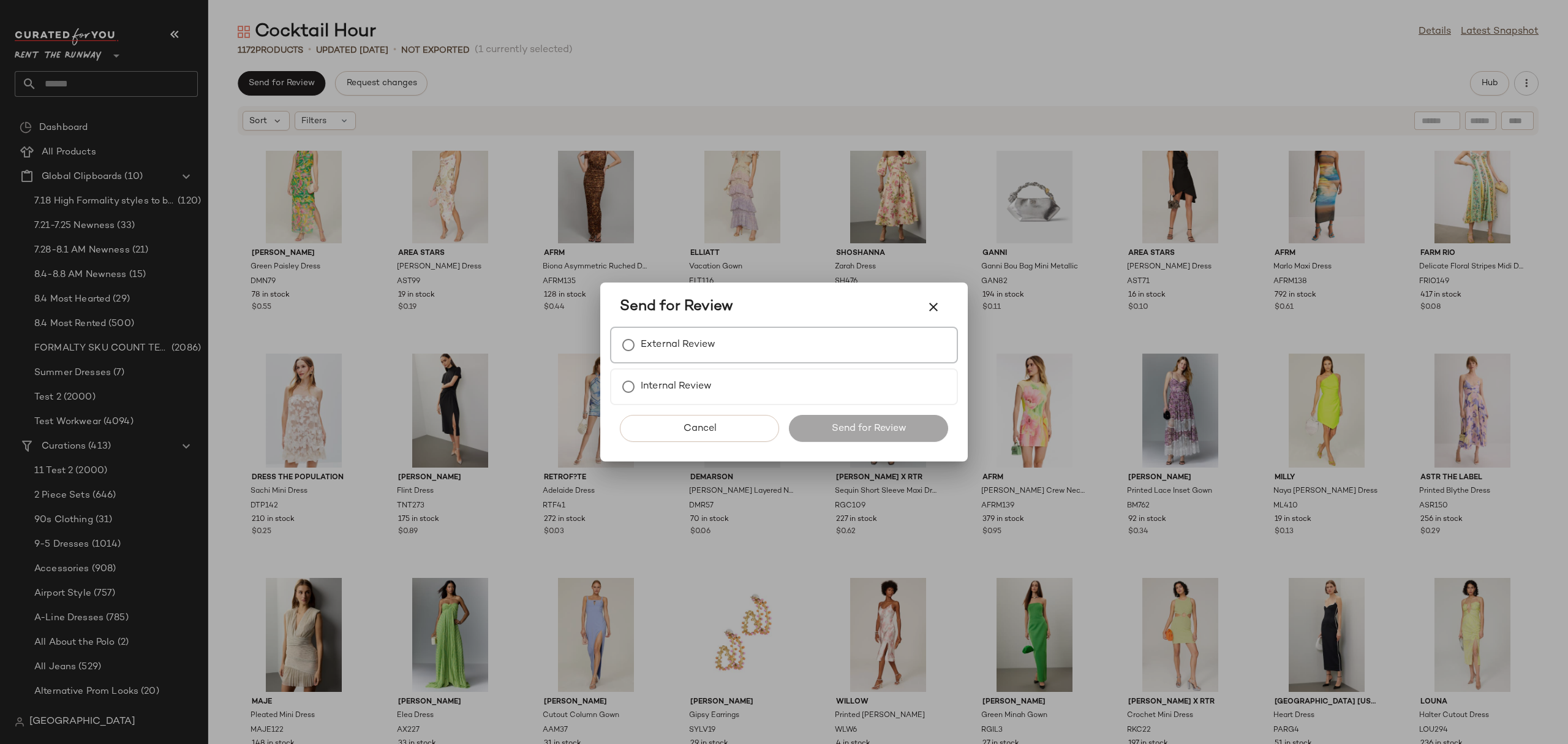
click at [697, 333] on div "External Review" at bounding box center [784, 345] width 348 height 37
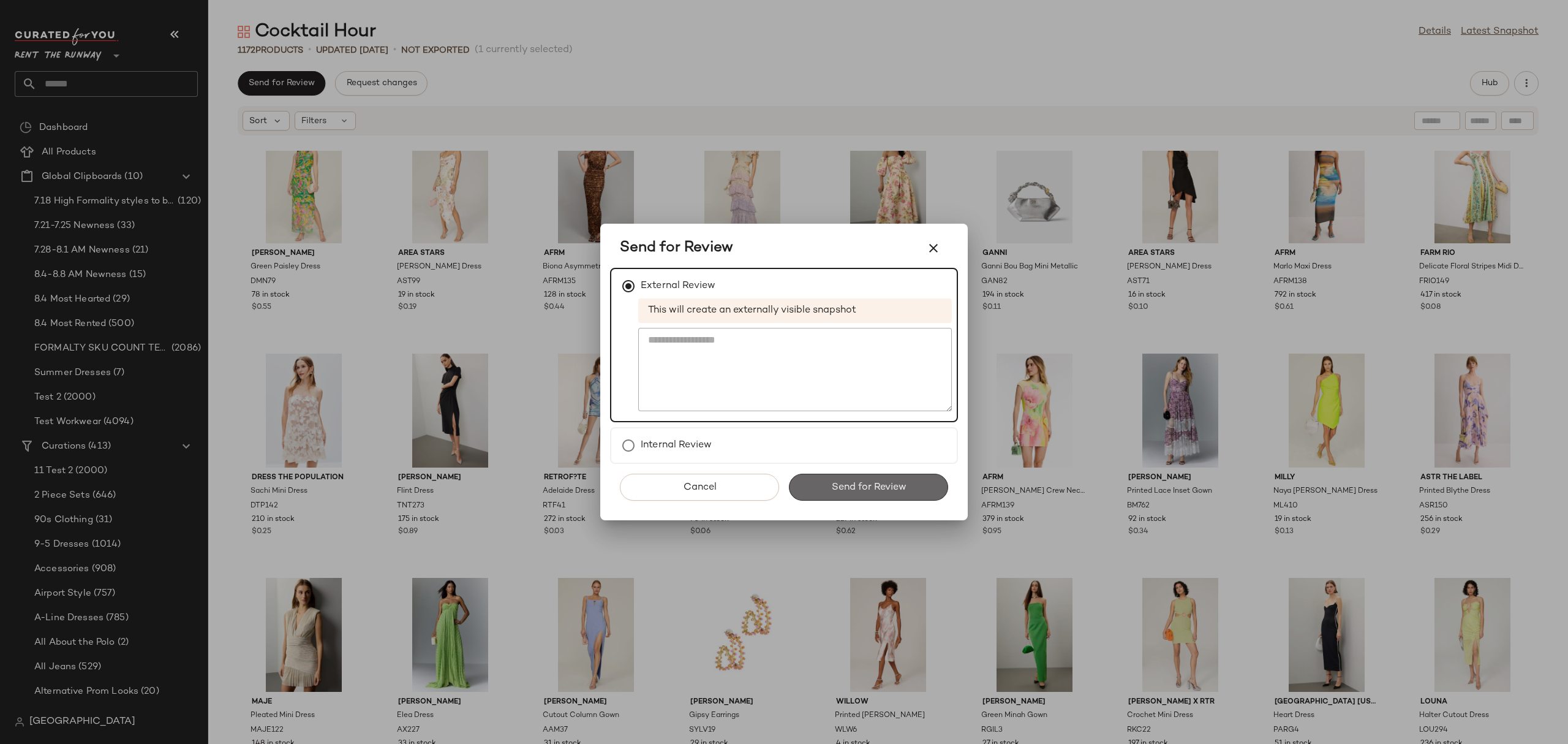
click at [797, 489] on button "Send for Review" at bounding box center [868, 487] width 159 height 27
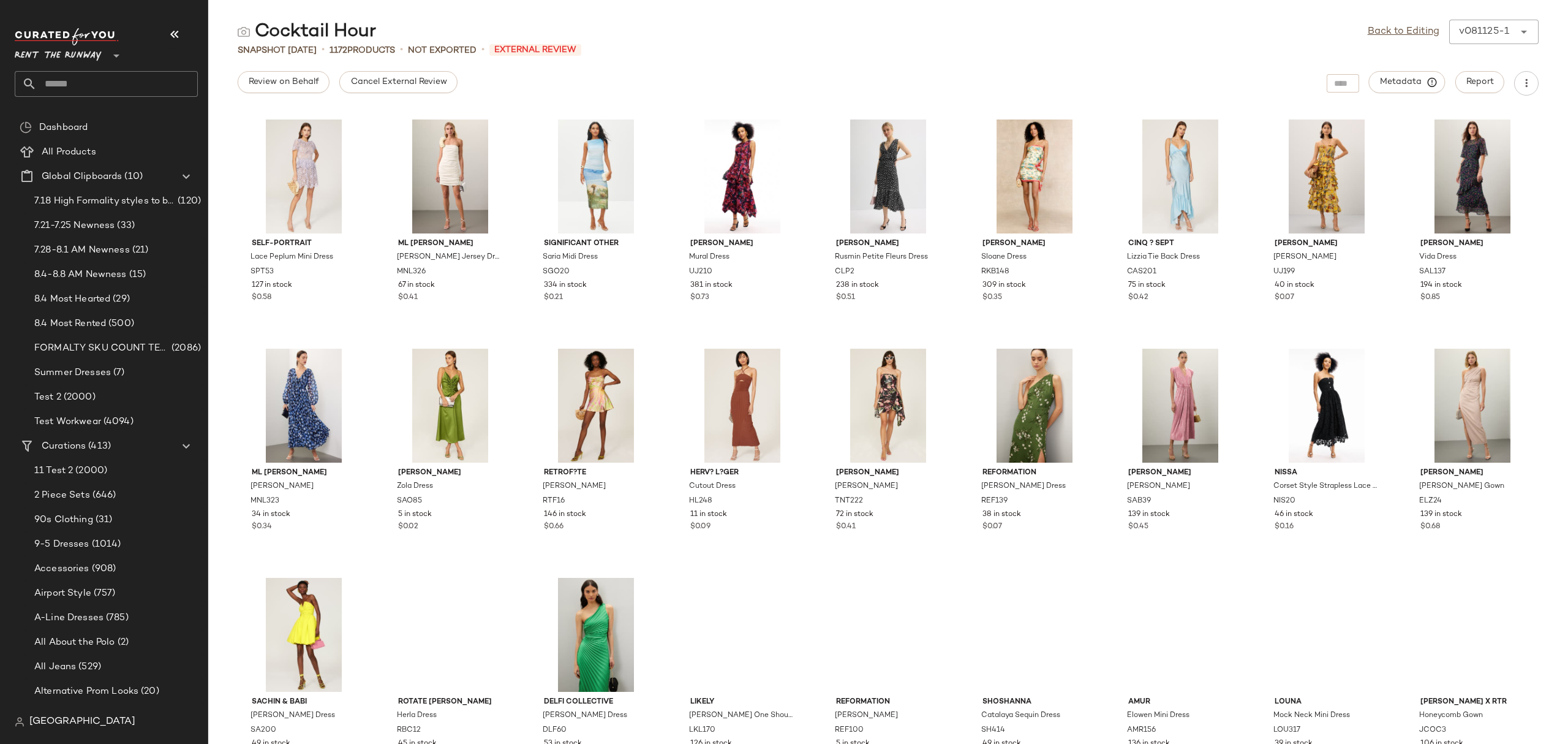
click at [357, 75] on button "Cancel External Review" at bounding box center [397, 81] width 117 height 22
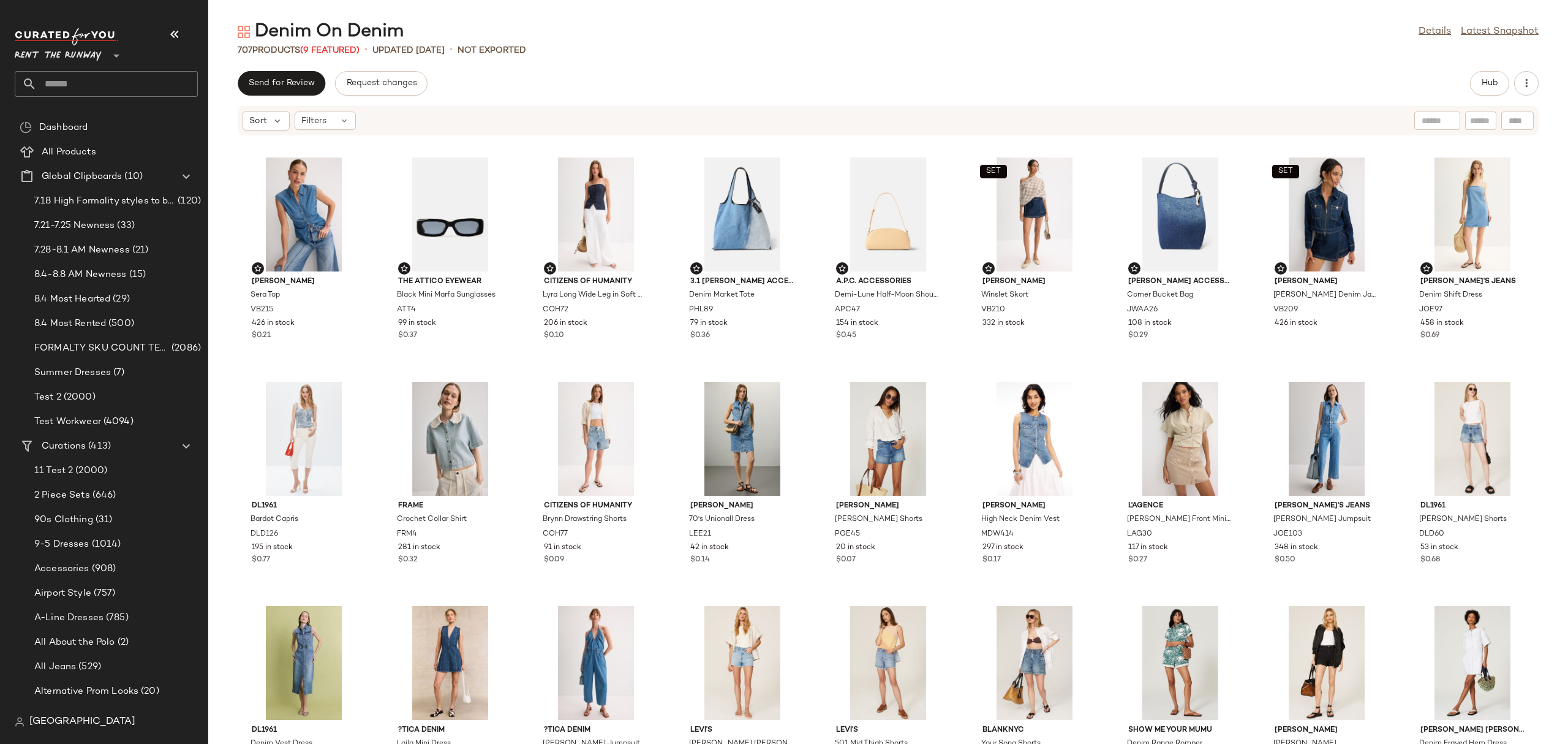
click at [518, 376] on div "Veronica Beard Sera Top VB215 426 in stock $0.21 The Attico Eyewear Black Mini …" at bounding box center [888, 448] width 1359 height 593
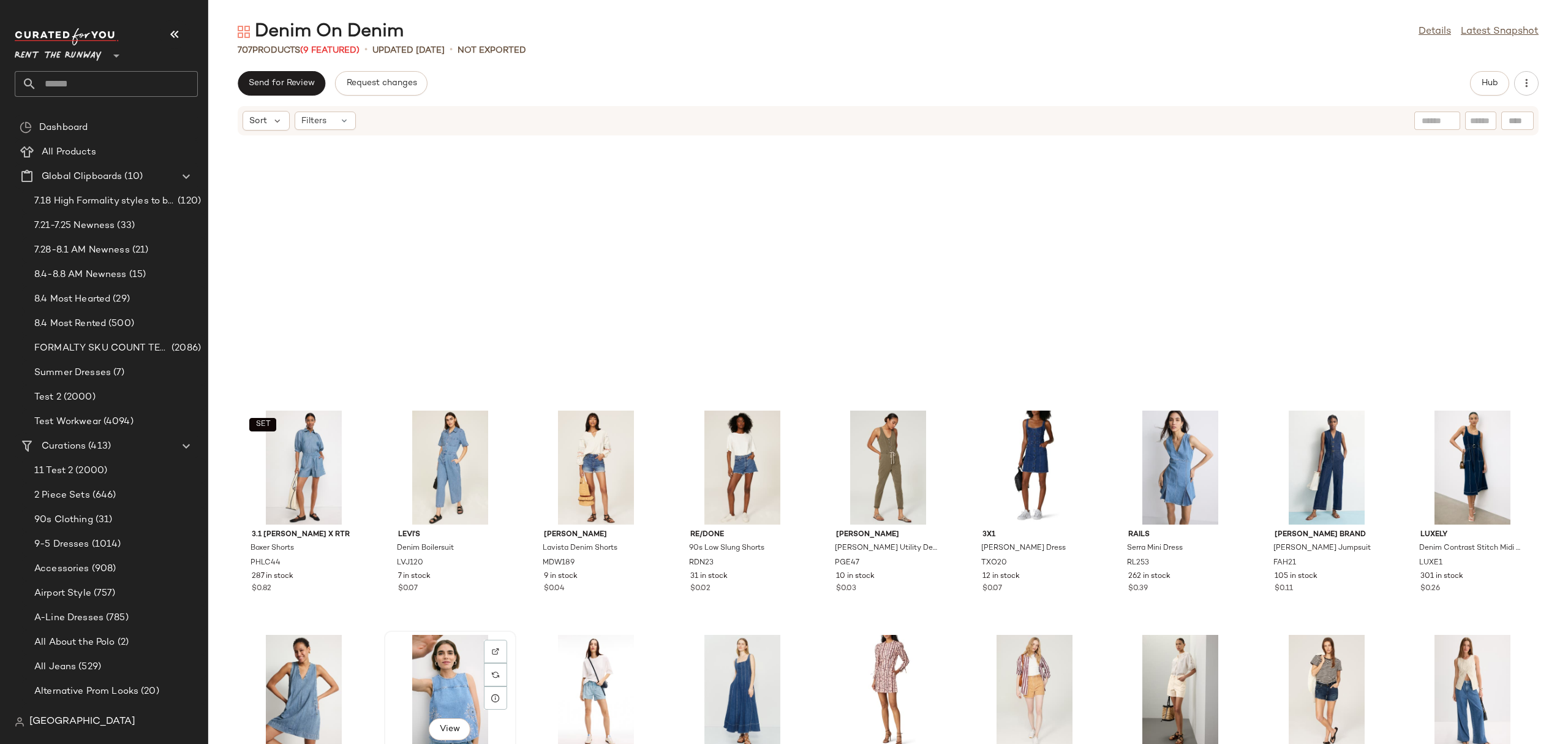
scroll to position [2216, 0]
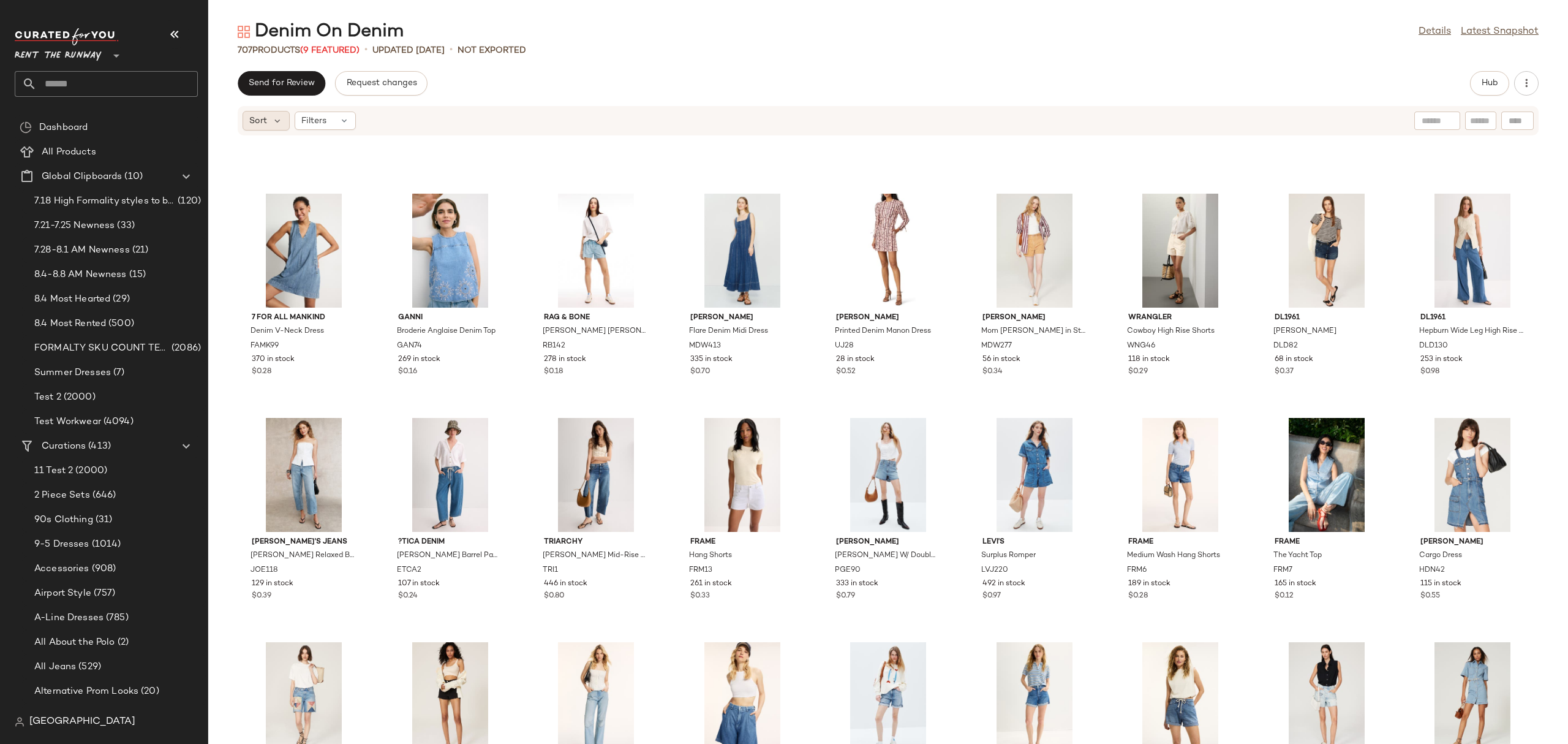
click at [275, 127] on div "Sort" at bounding box center [265, 121] width 47 height 20
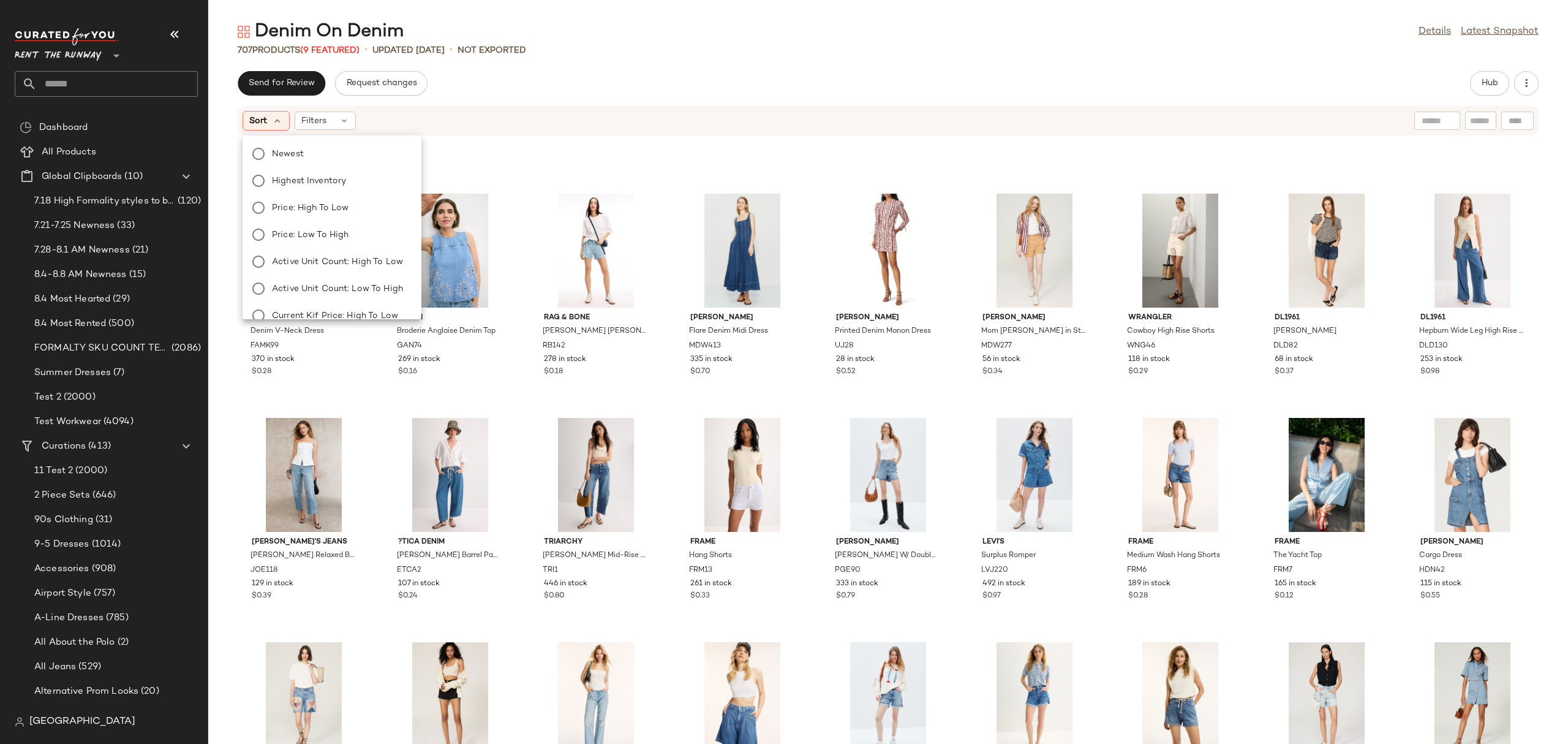
click at [473, 98] on div "Send for Review Request changes Hub Sort Filters SET 3.1 Phillip Lim x RTR Boxe…" at bounding box center [888, 407] width 1359 height 673
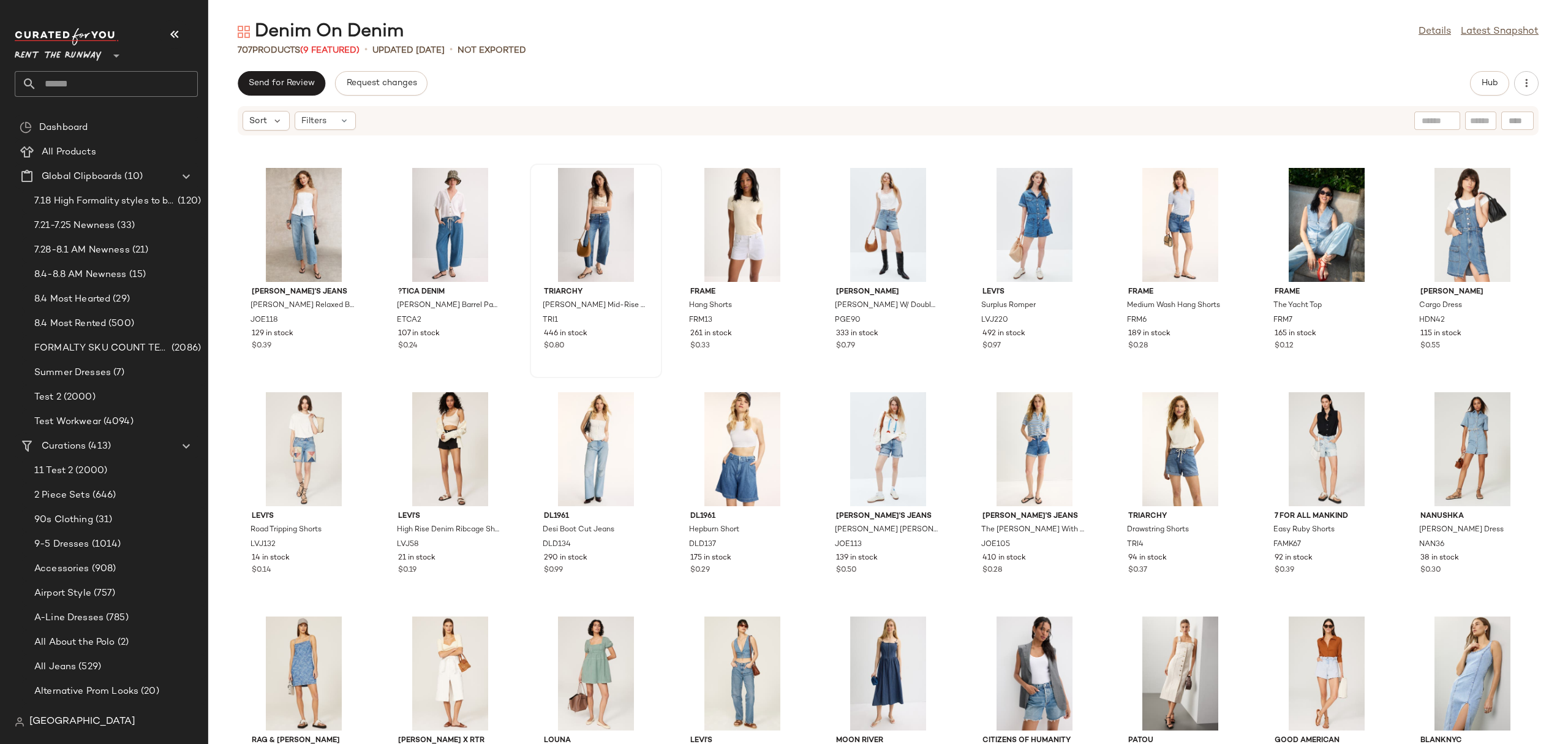
scroll to position [2464, 0]
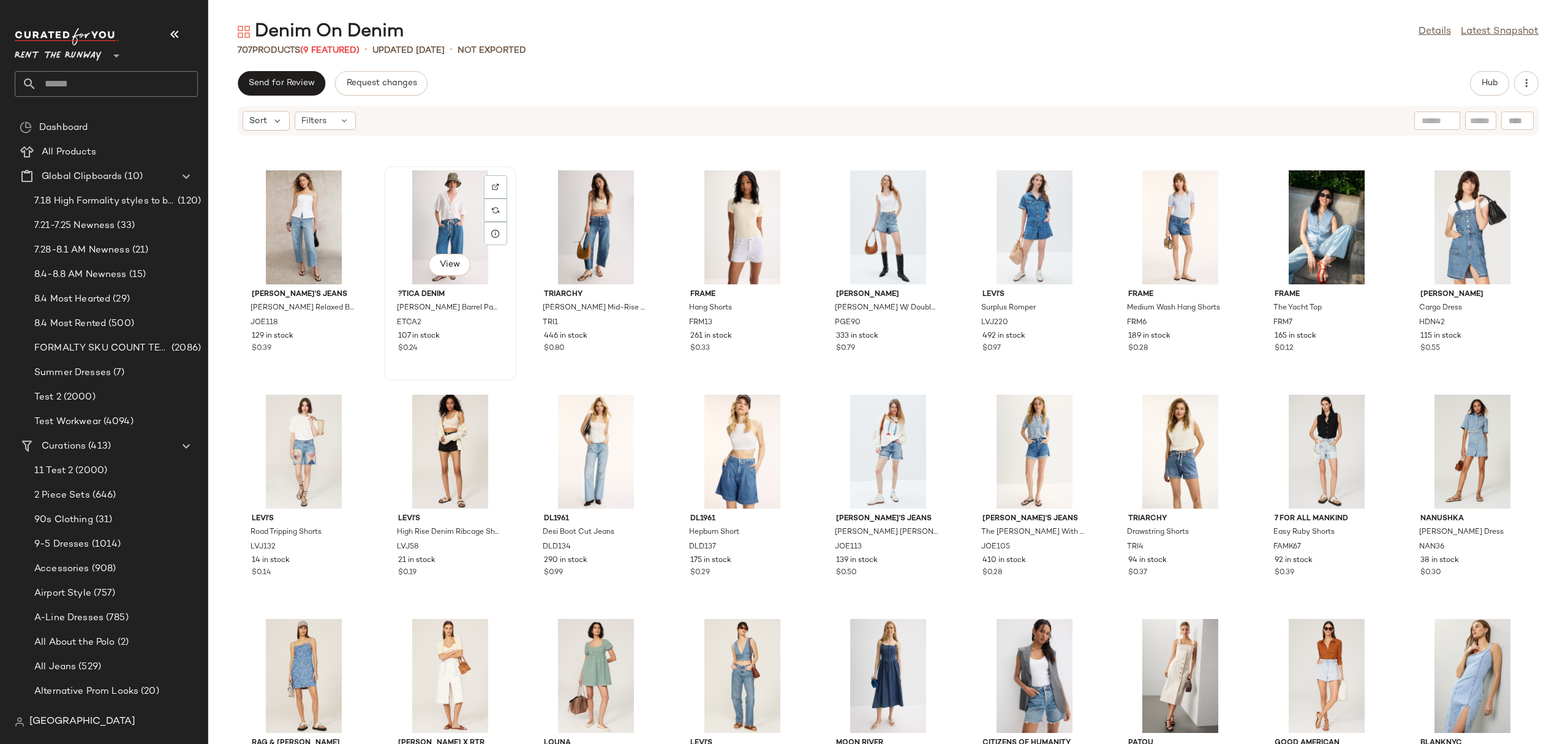
click at [409, 230] on div "View" at bounding box center [450, 227] width 124 height 114
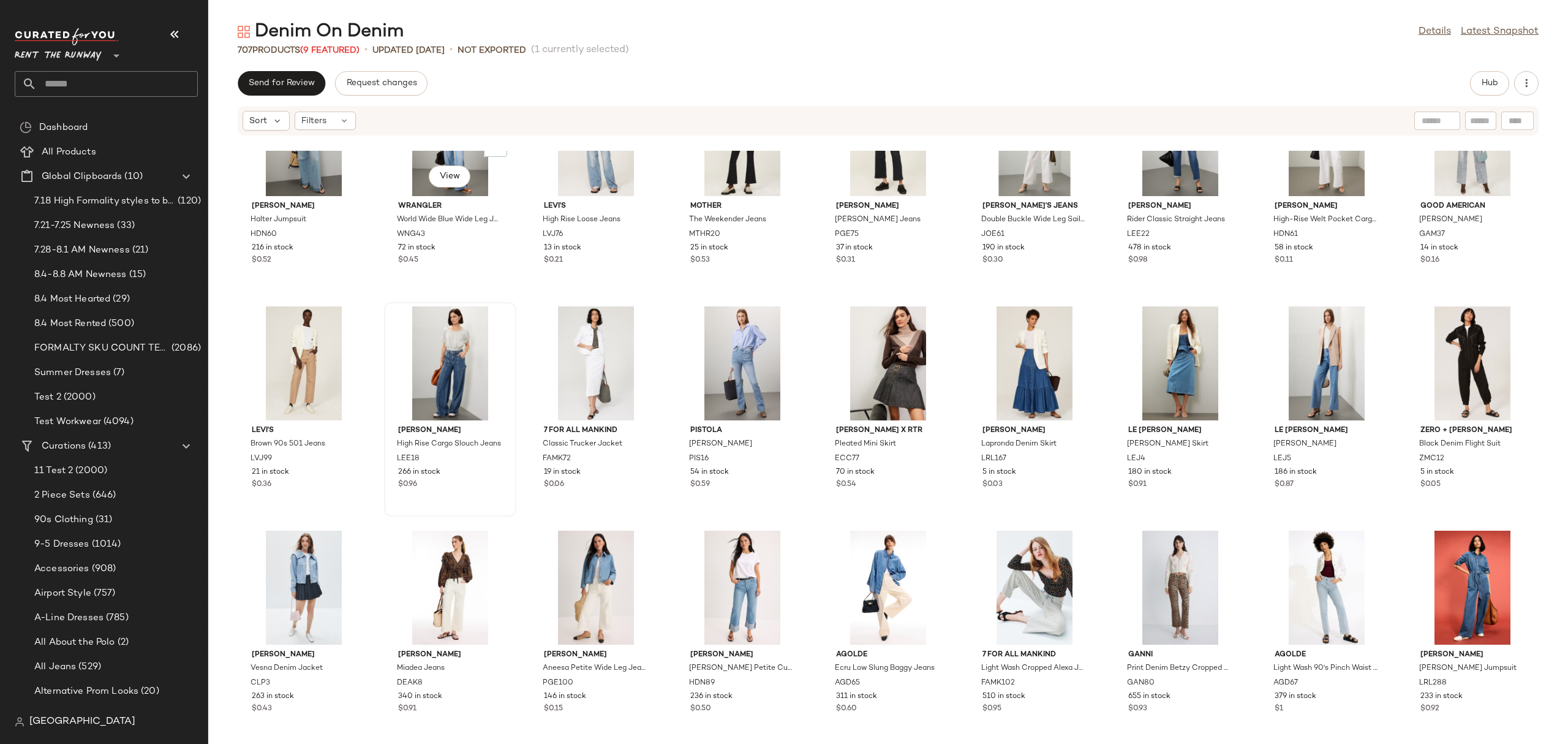
scroll to position [7947, 0]
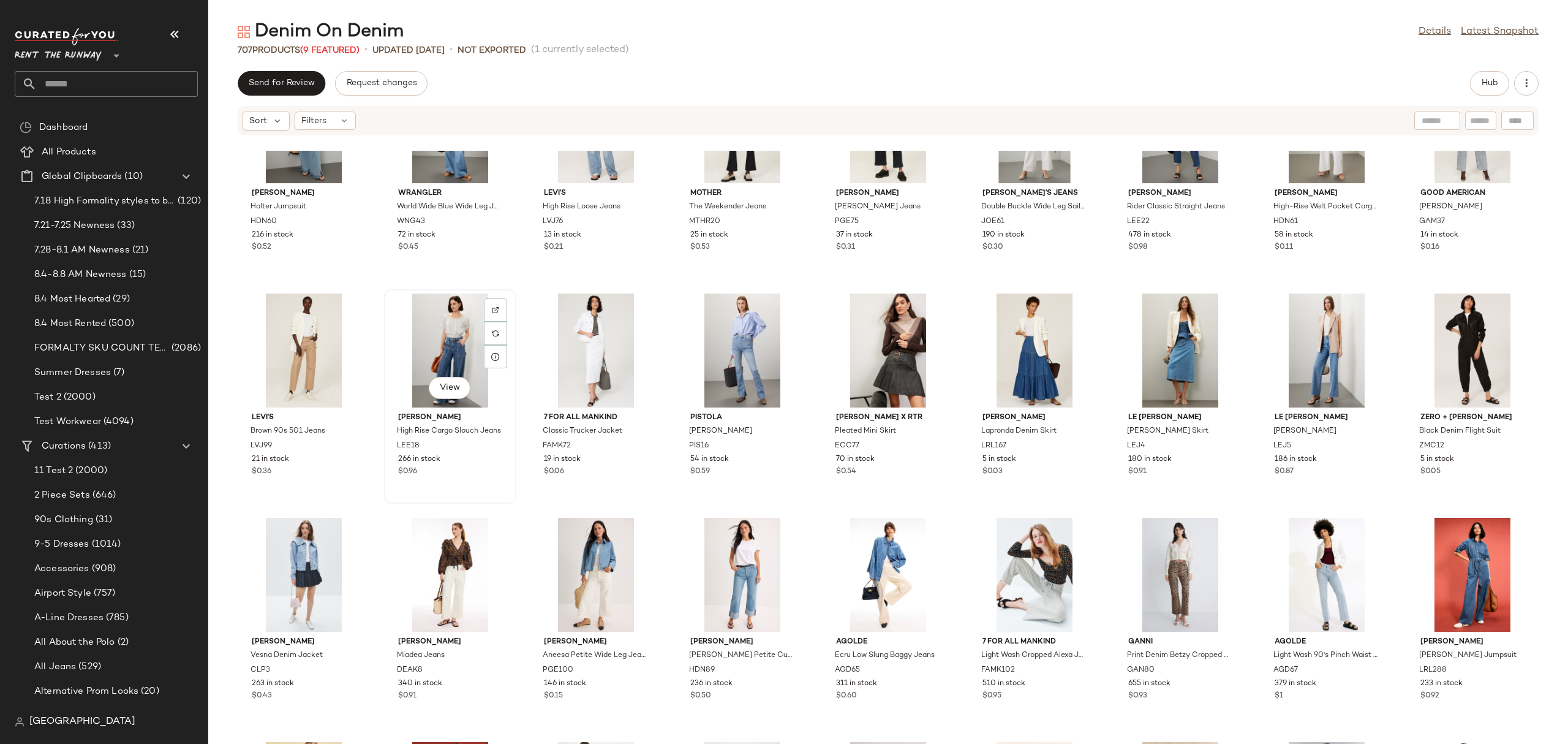
click at [416, 339] on div "View" at bounding box center [450, 351] width 124 height 114
click at [421, 337] on div "View" at bounding box center [450, 351] width 124 height 114
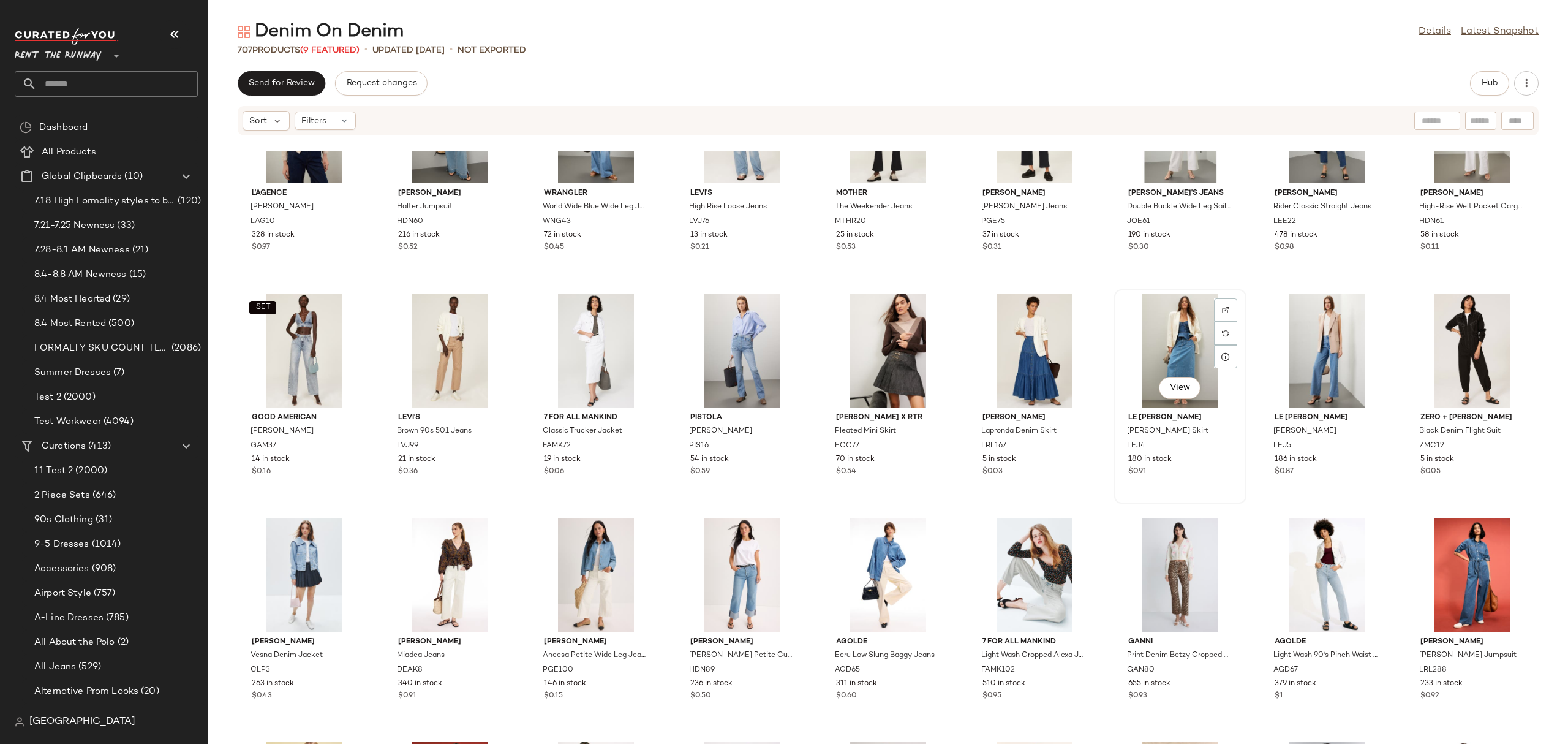
click at [1179, 343] on div "View" at bounding box center [1180, 351] width 124 height 114
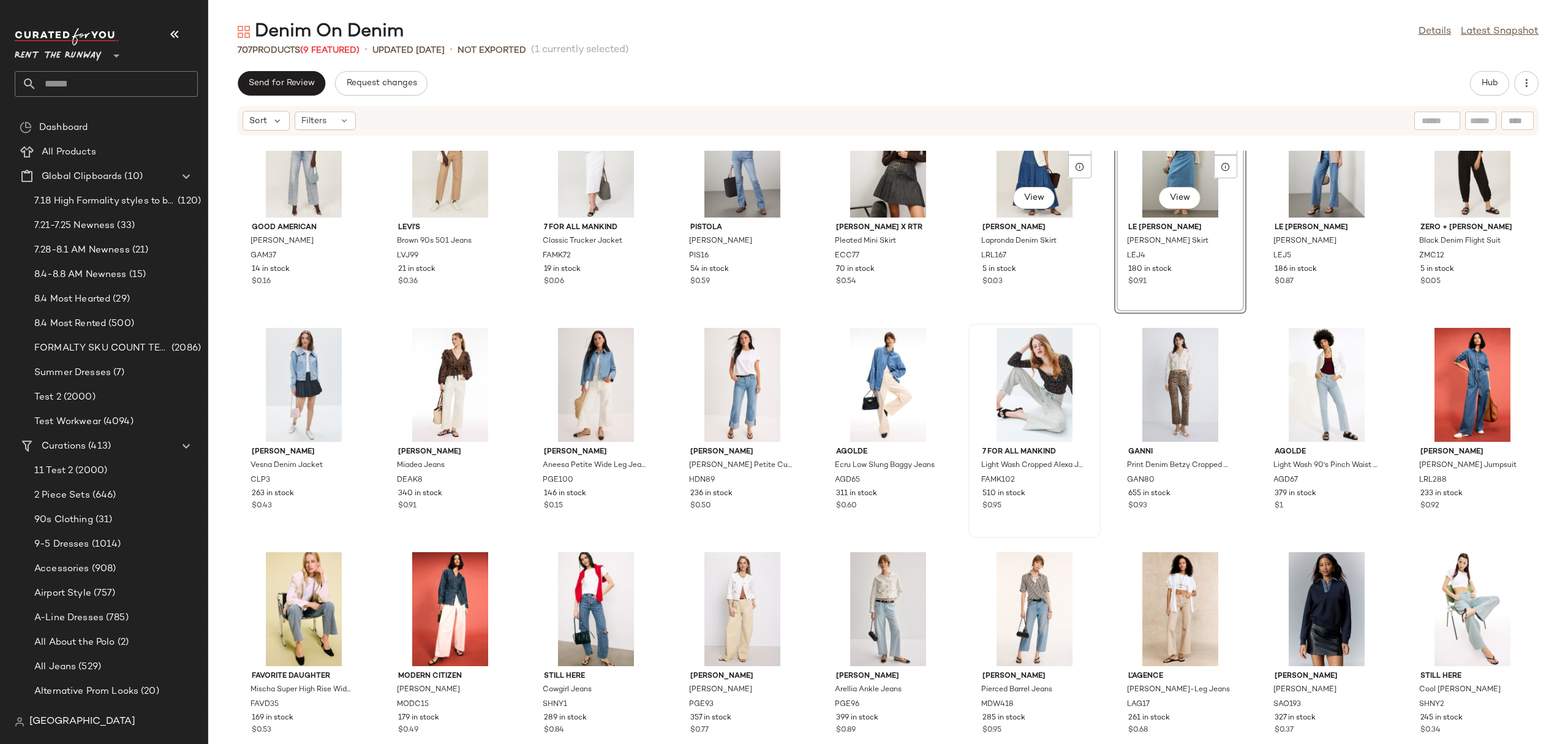
scroll to position [8144, 0]
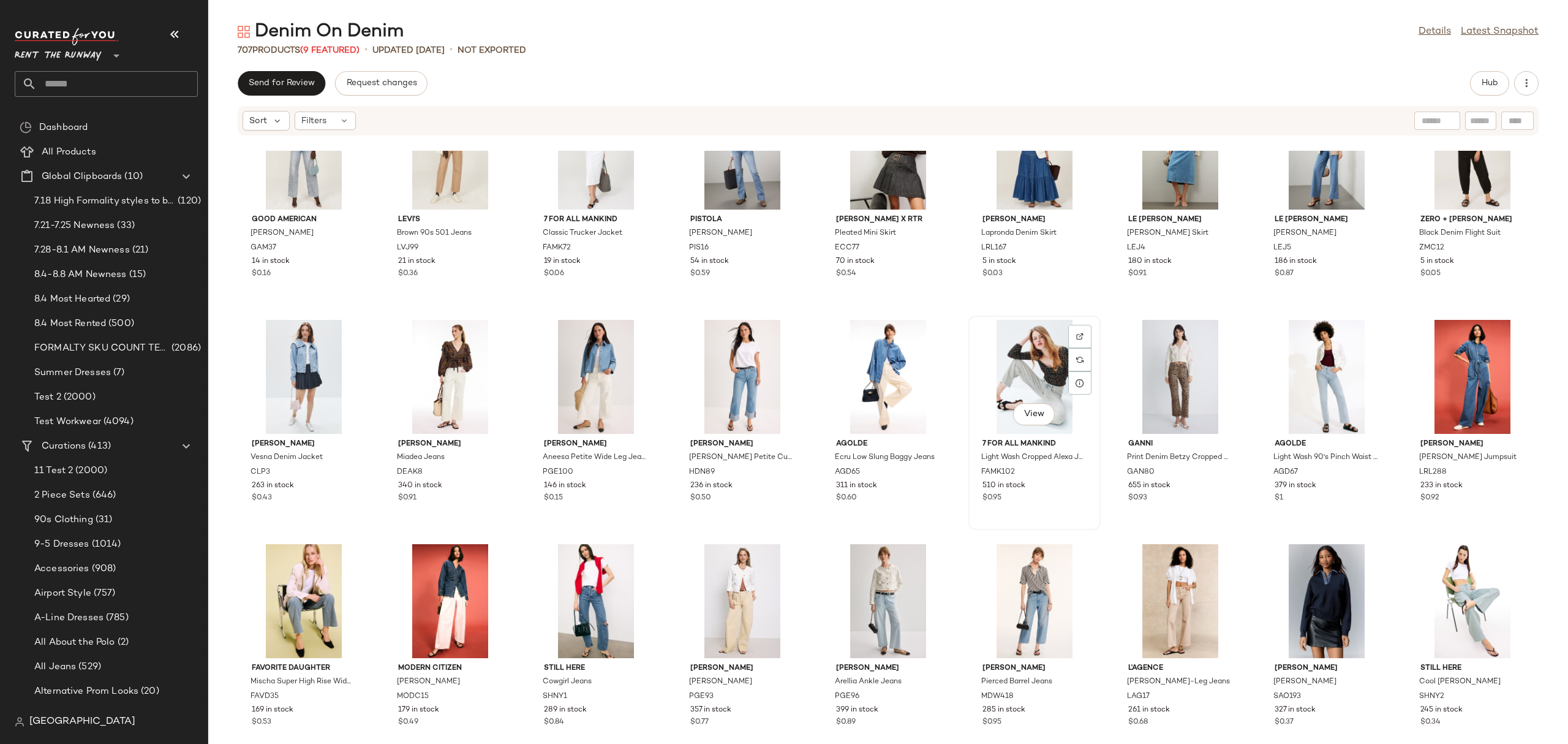
click at [996, 347] on div "View" at bounding box center [1034, 377] width 124 height 114
click at [749, 386] on div "View" at bounding box center [742, 377] width 124 height 114
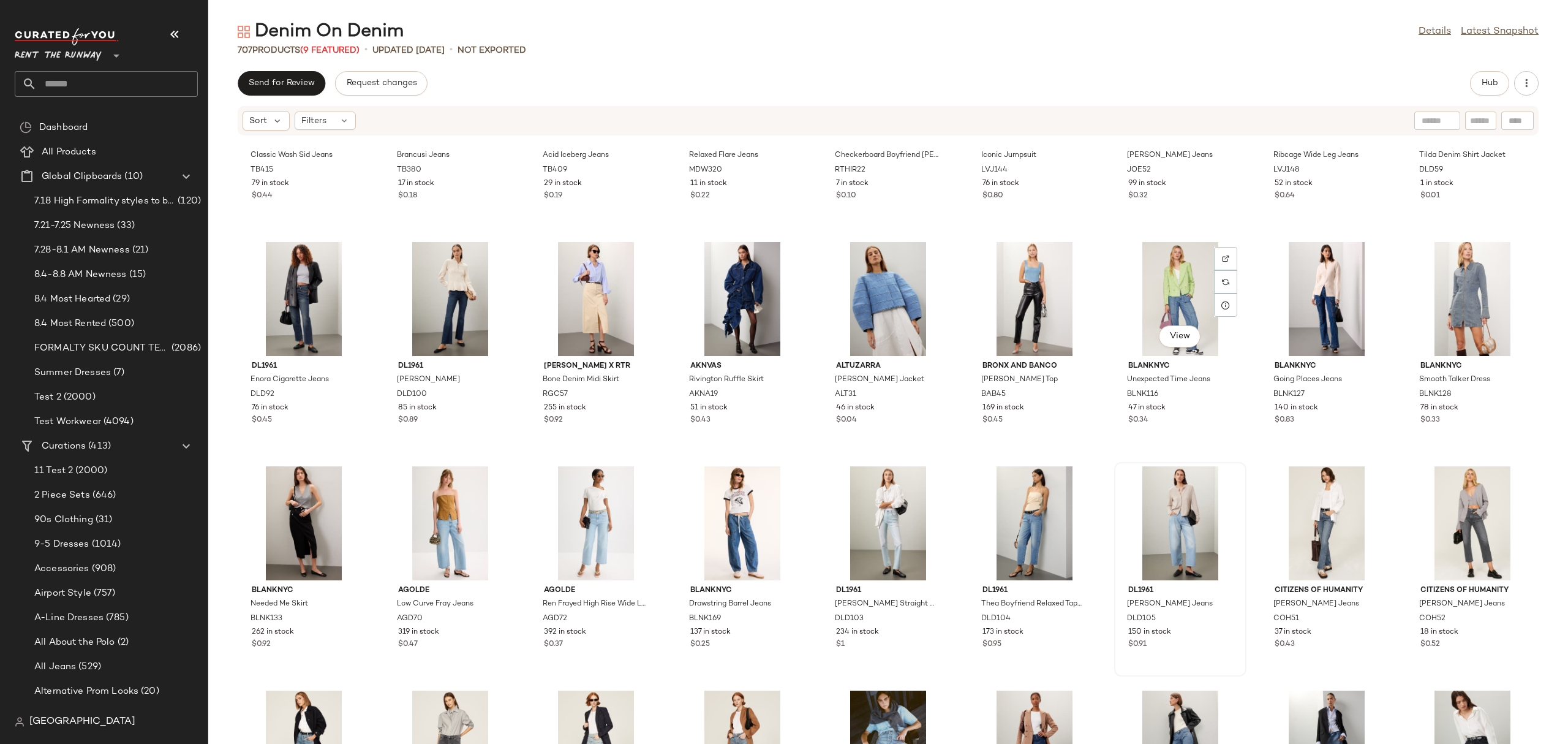
scroll to position [9254, 0]
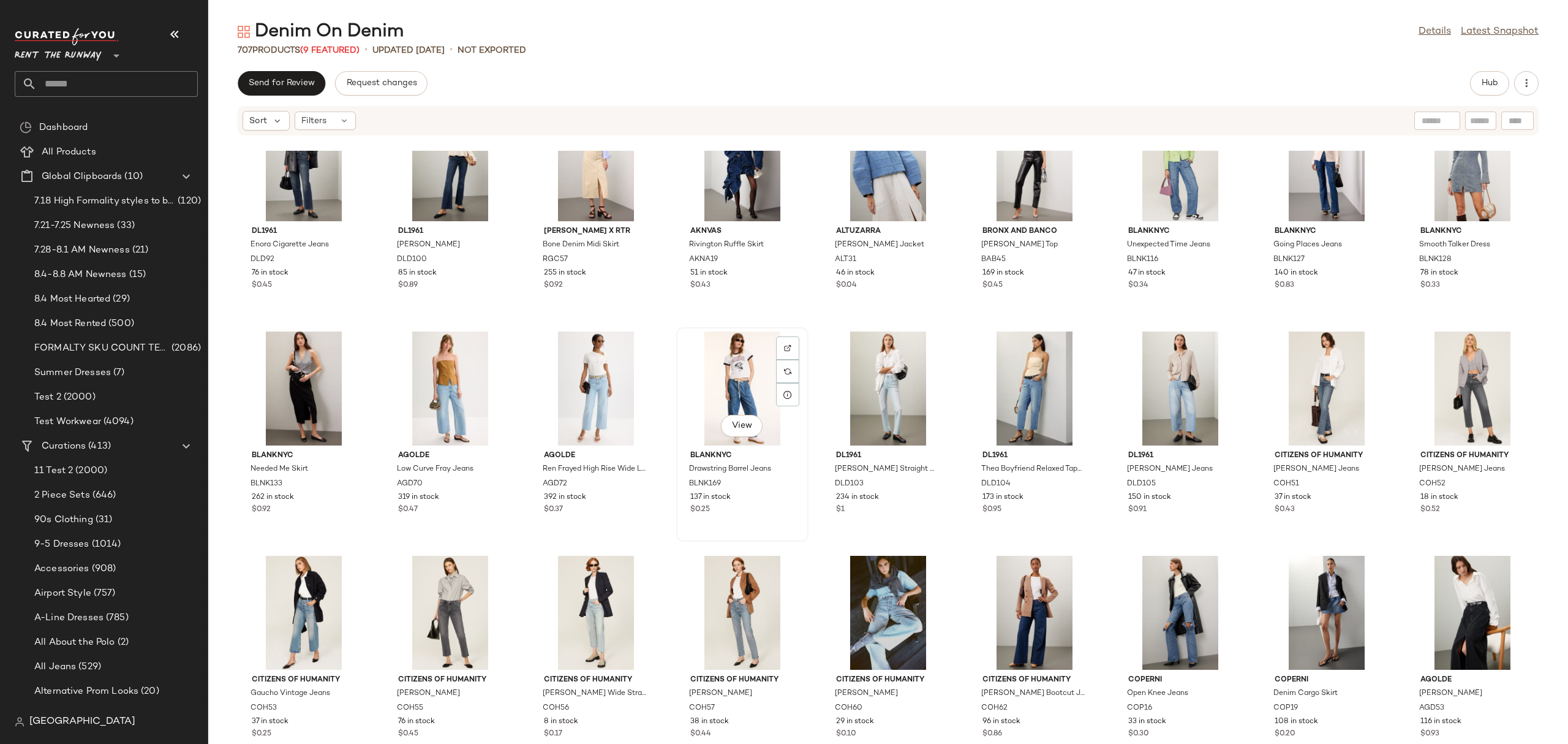
click at [714, 392] on div "View" at bounding box center [742, 389] width 124 height 114
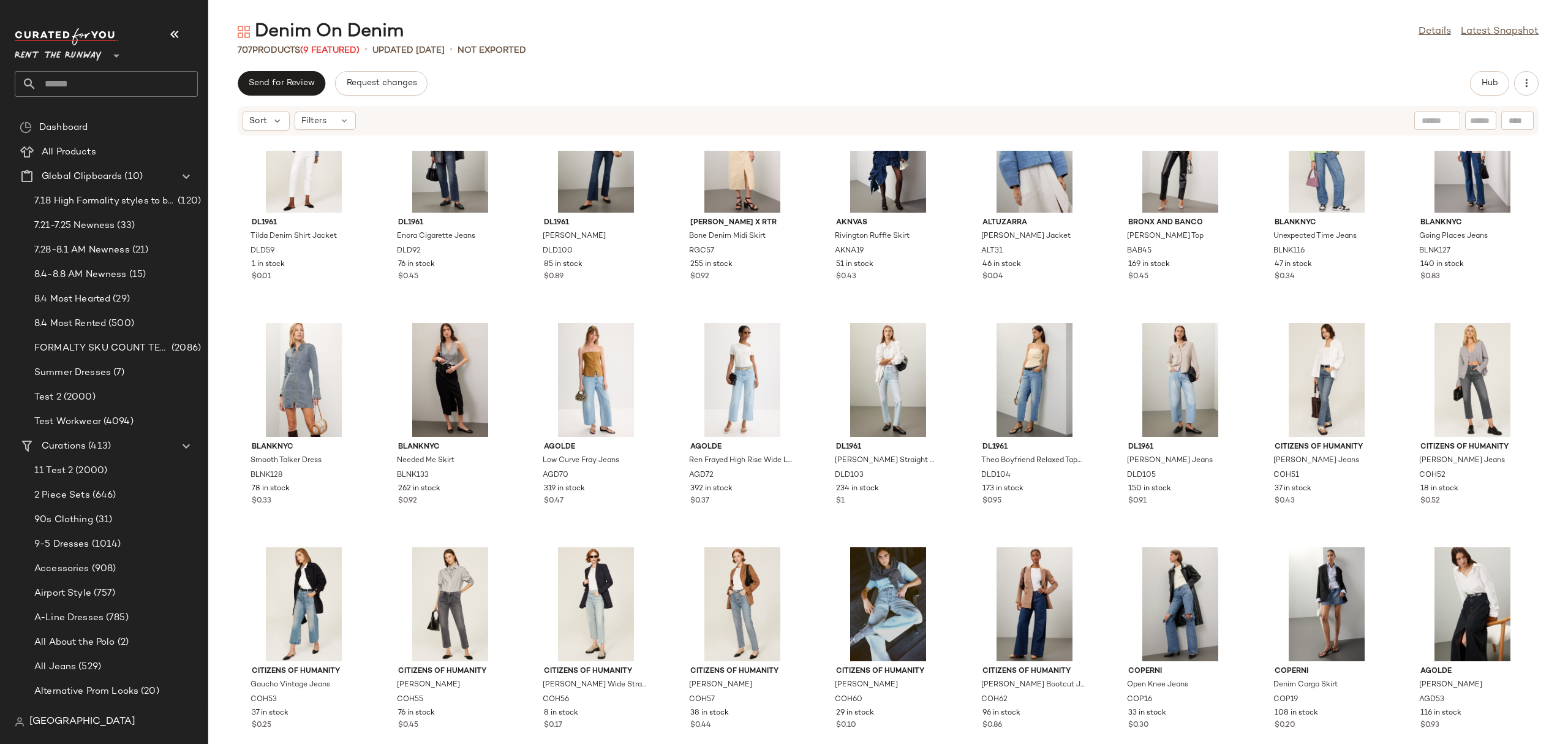
click at [714, 392] on div at bounding box center [742, 380] width 124 height 114
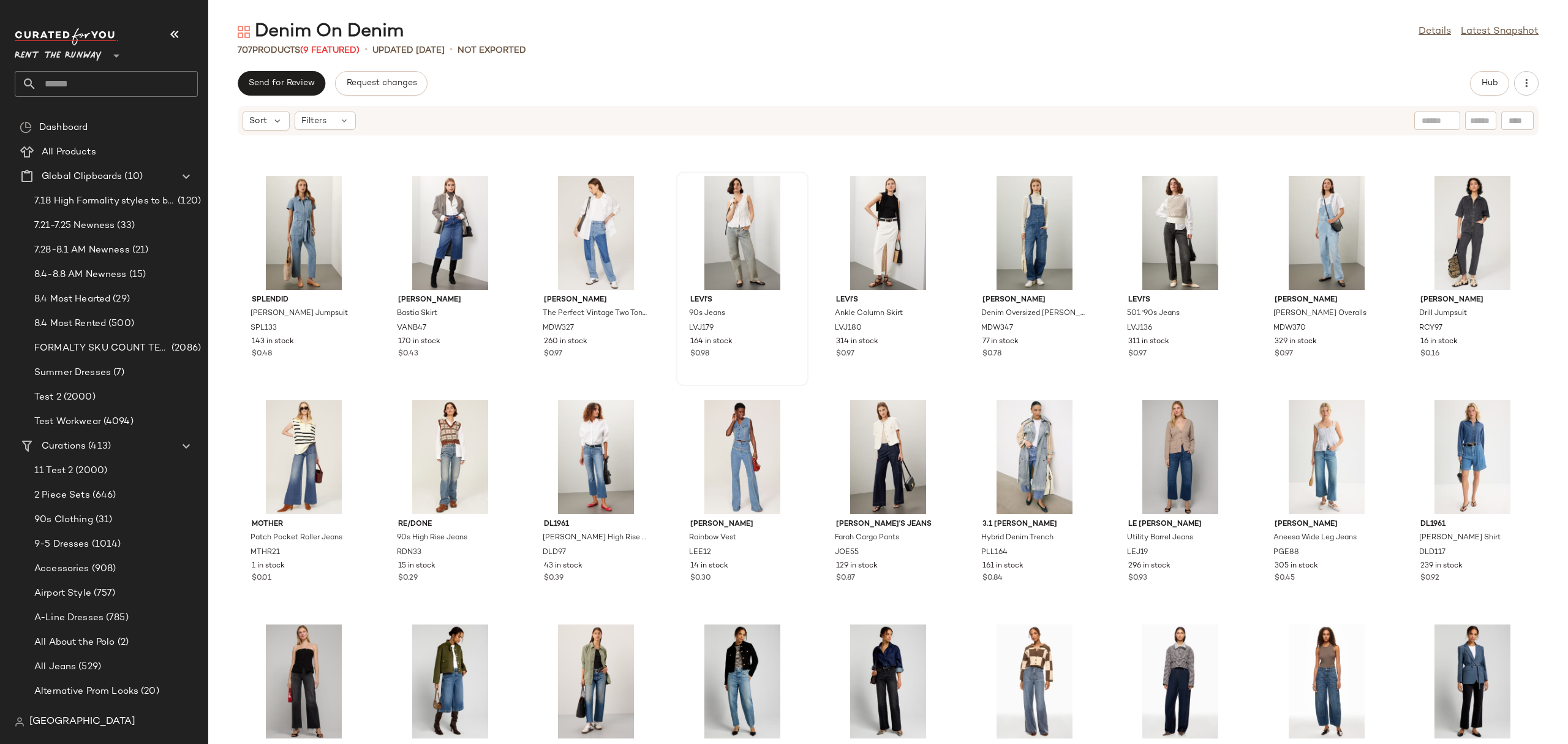
scroll to position [9806, 0]
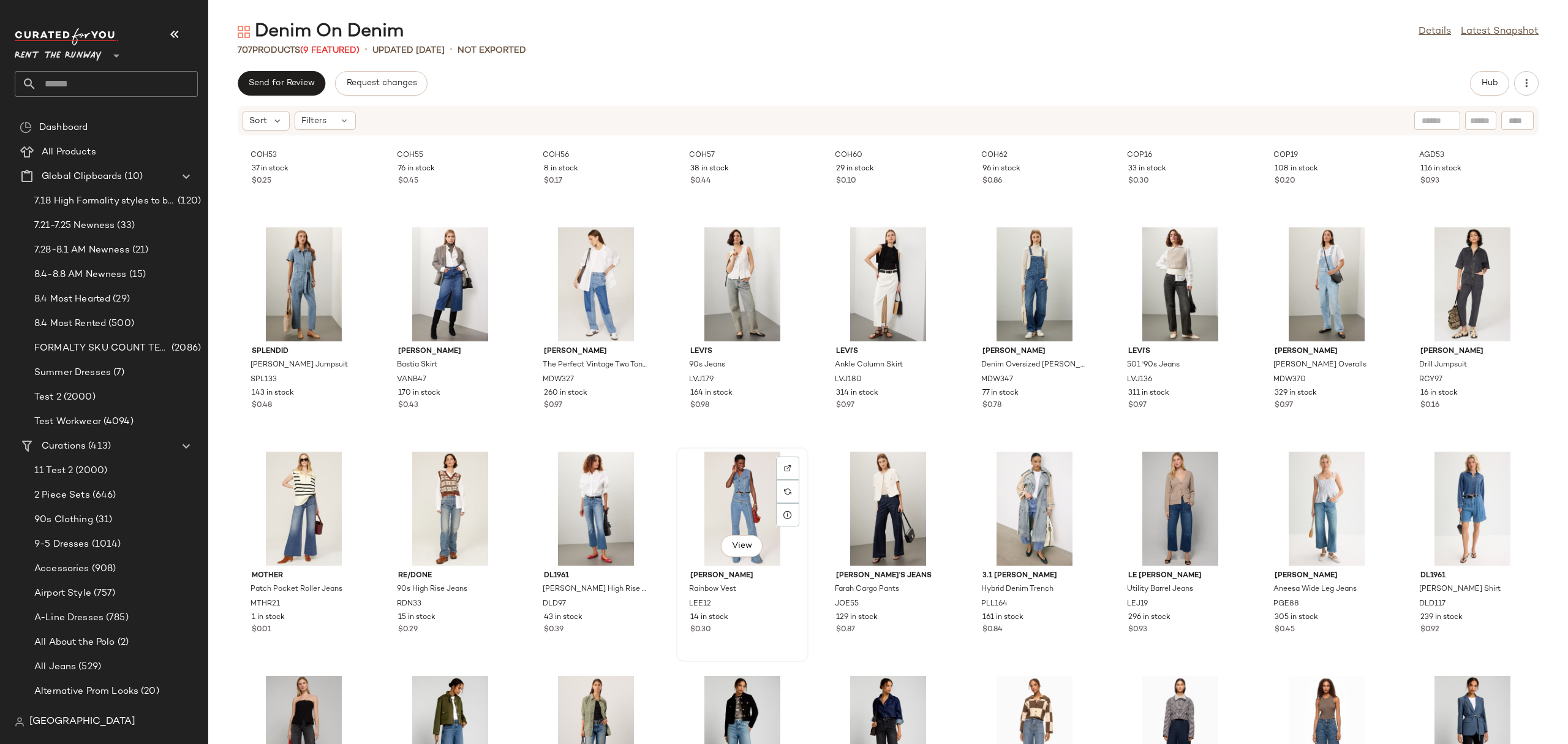
click at [744, 481] on div "View" at bounding box center [742, 509] width 124 height 114
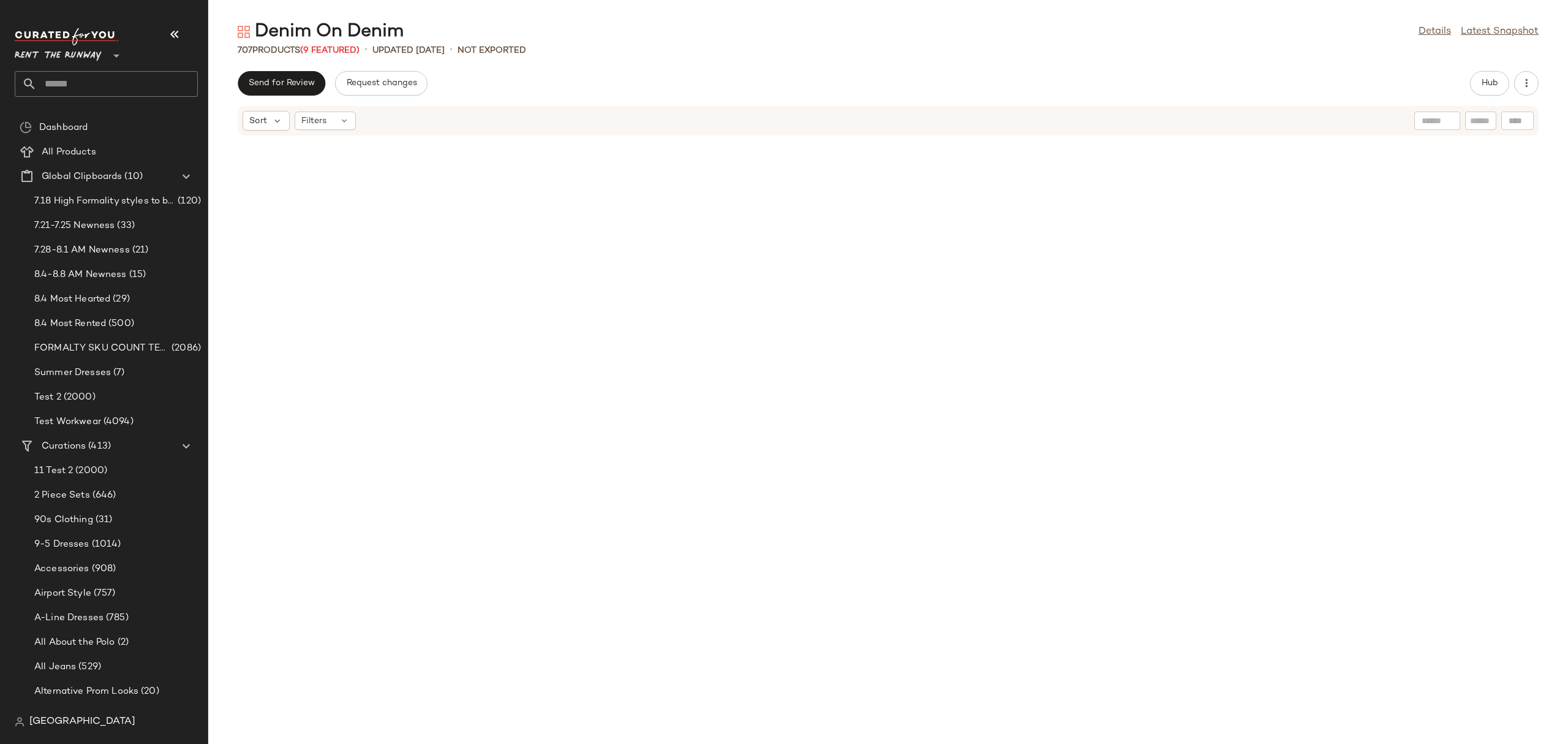
scroll to position [1630, 0]
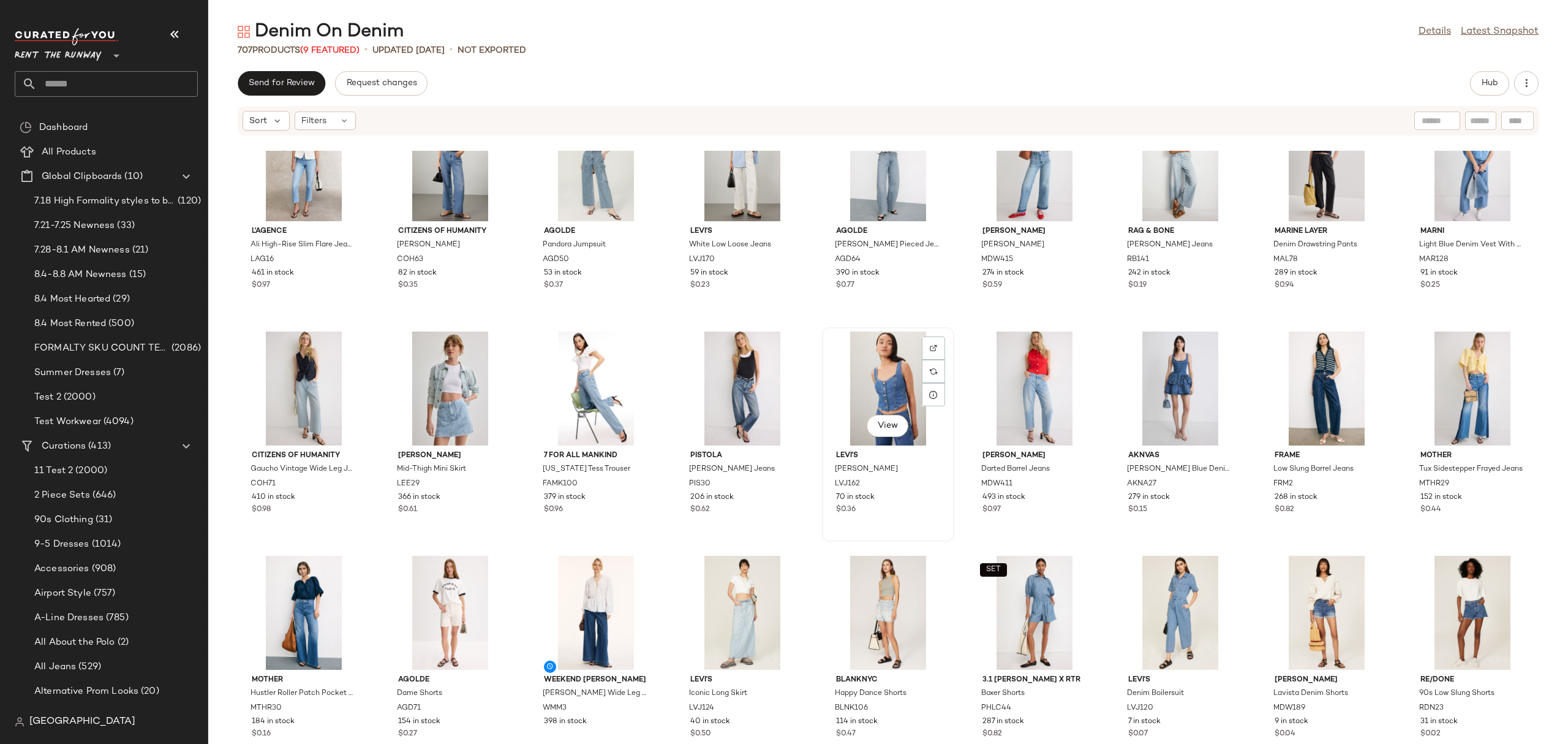
click at [876, 381] on div "View" at bounding box center [888, 389] width 124 height 114
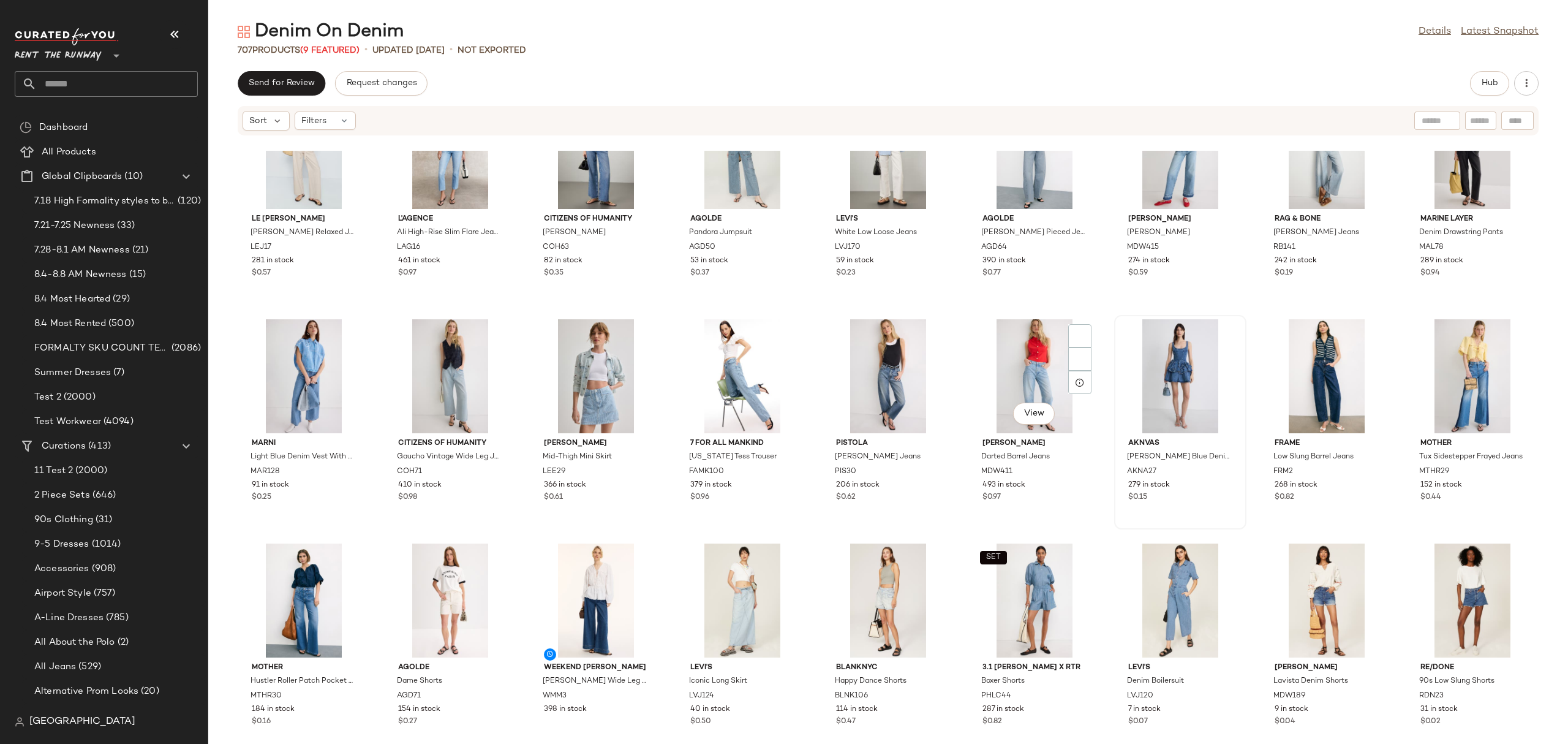
scroll to position [1645, 0]
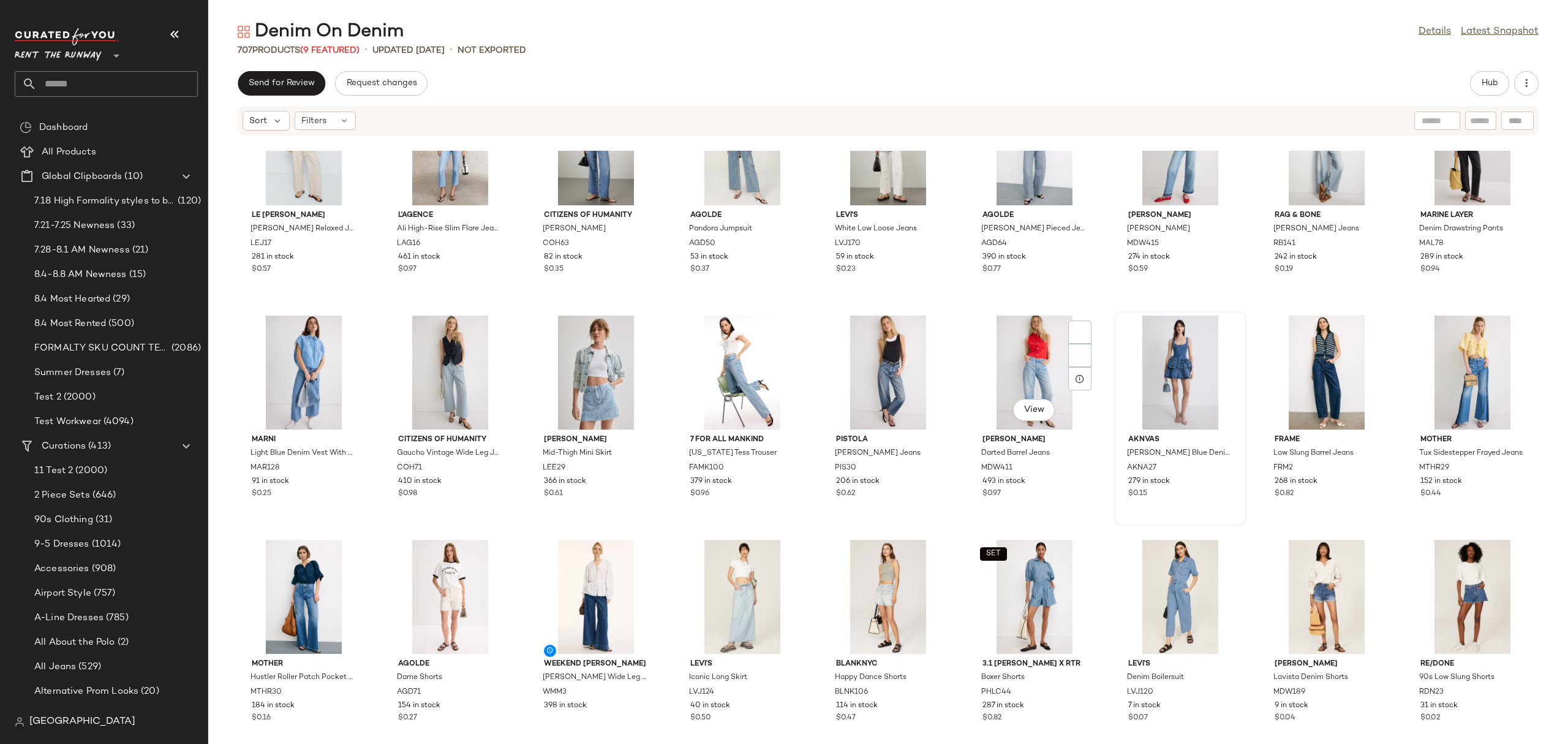
click at [1175, 351] on div at bounding box center [1180, 372] width 124 height 114
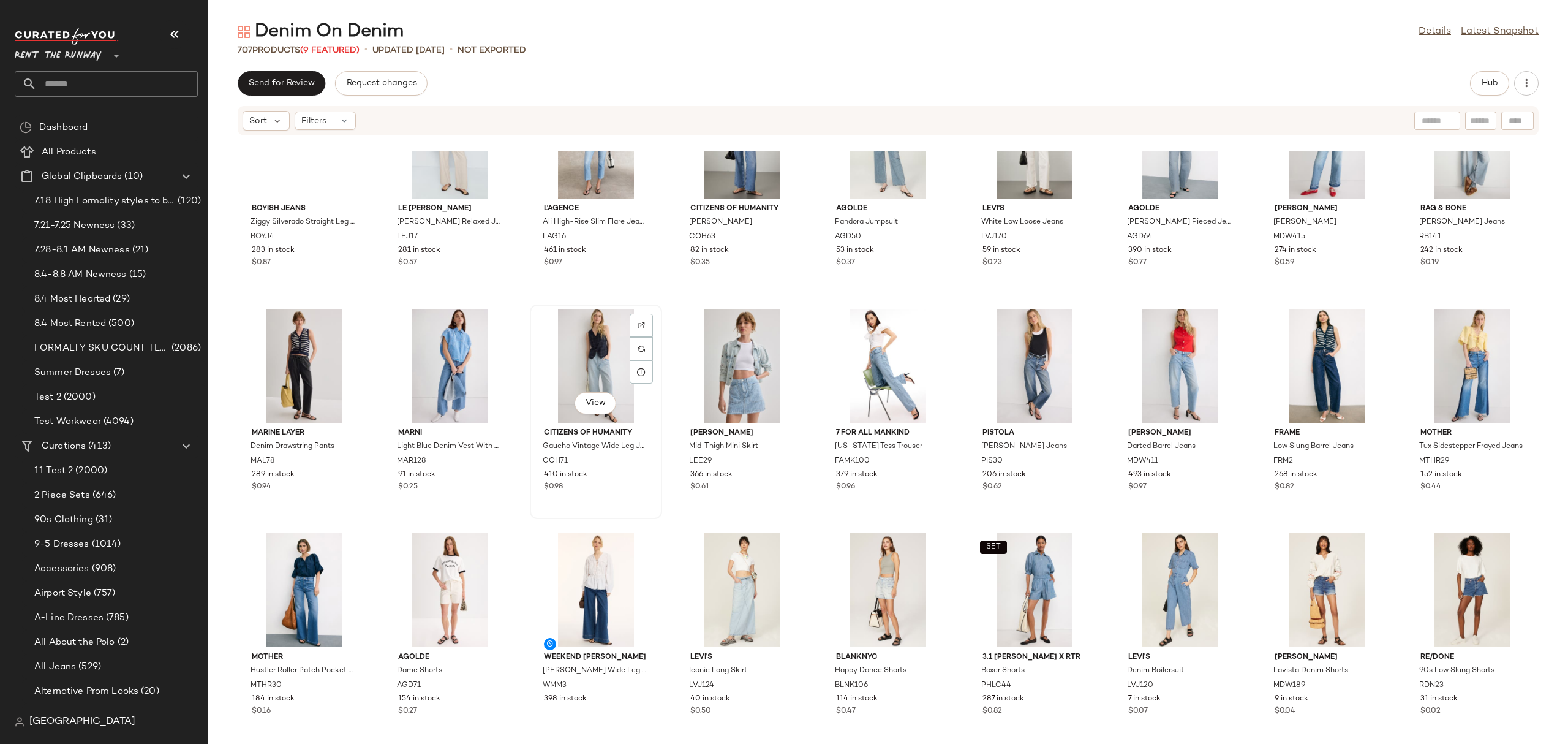
scroll to position [1655, 0]
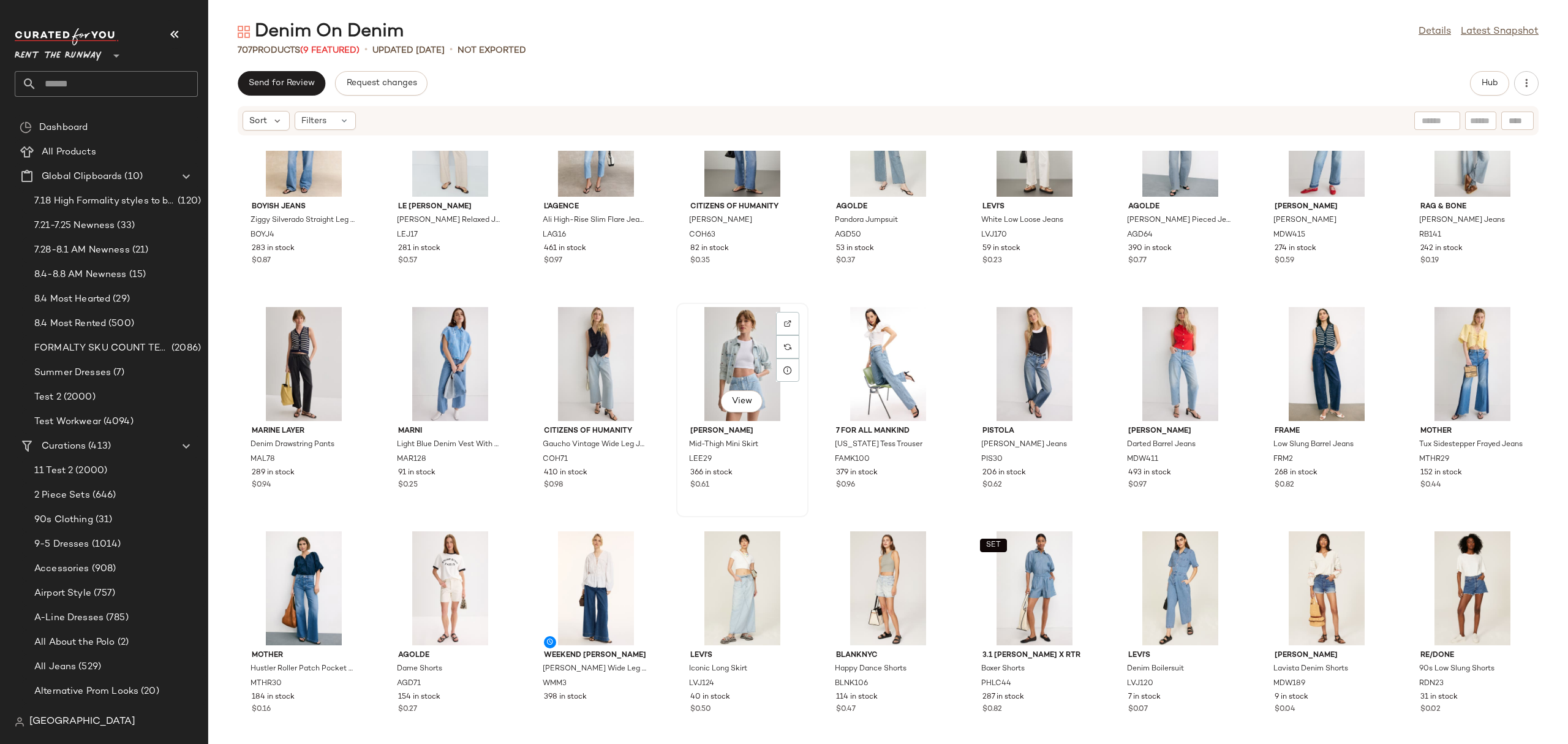
click at [716, 341] on div "View" at bounding box center [742, 364] width 124 height 114
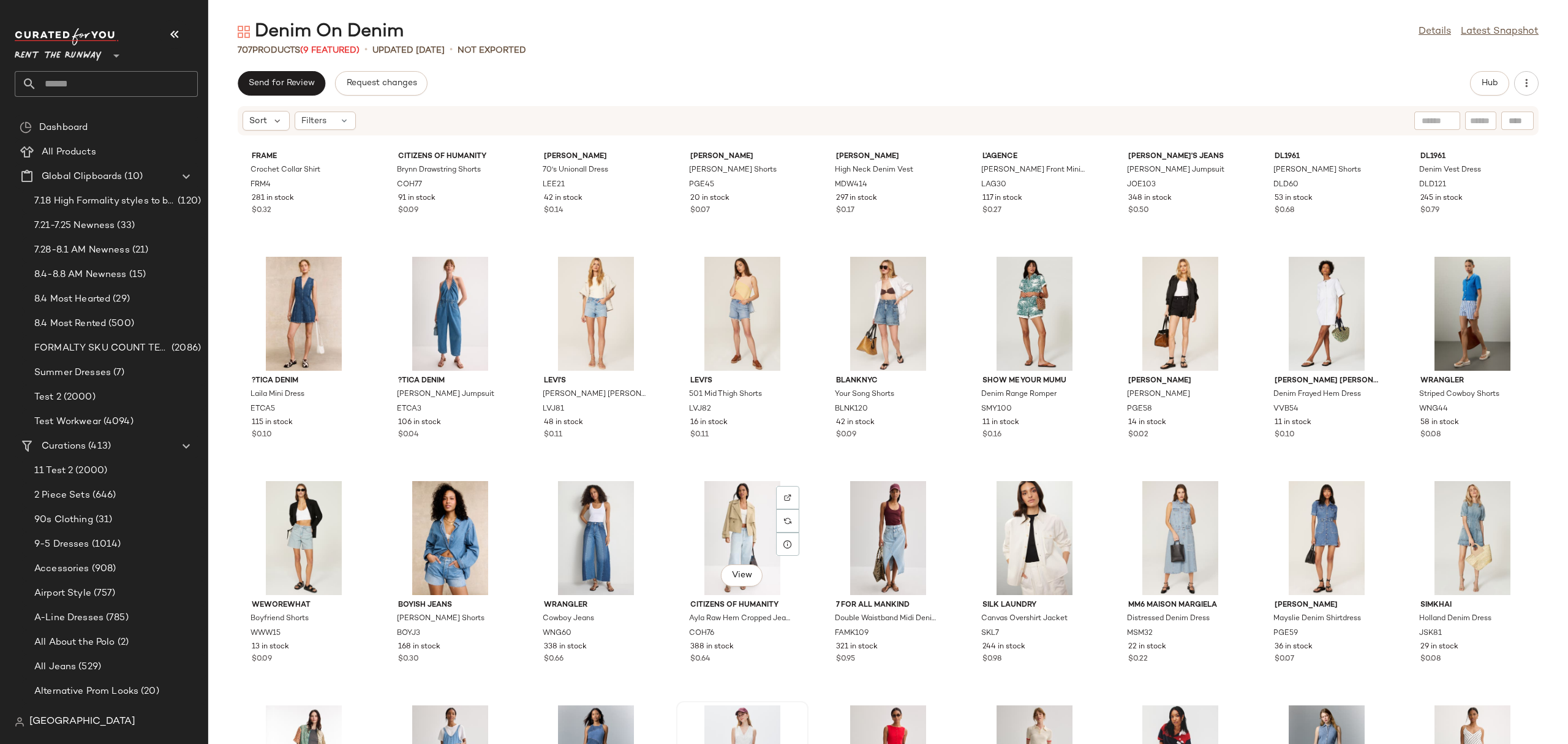
scroll to position [795, 0]
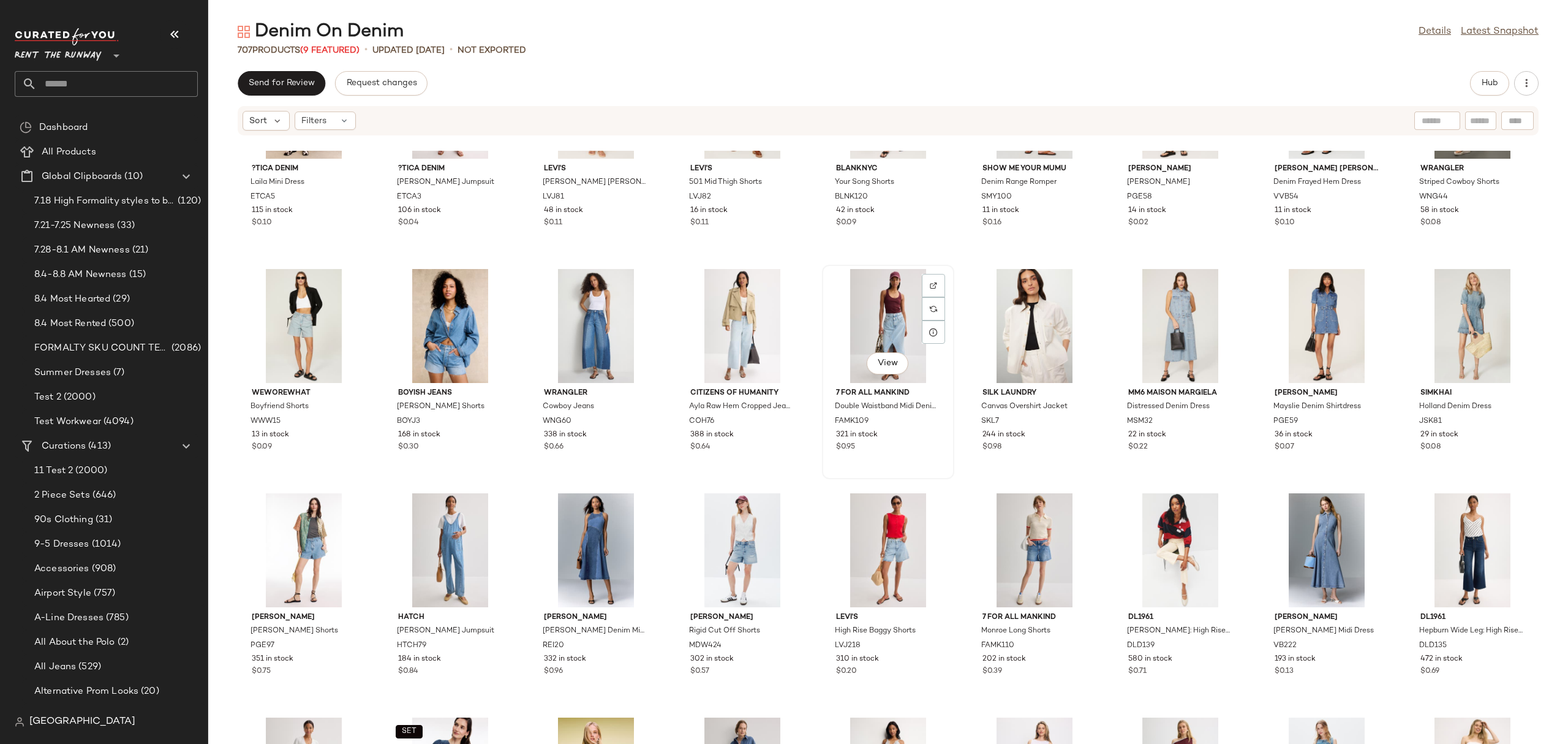
click at [841, 337] on div "View" at bounding box center [888, 326] width 124 height 114
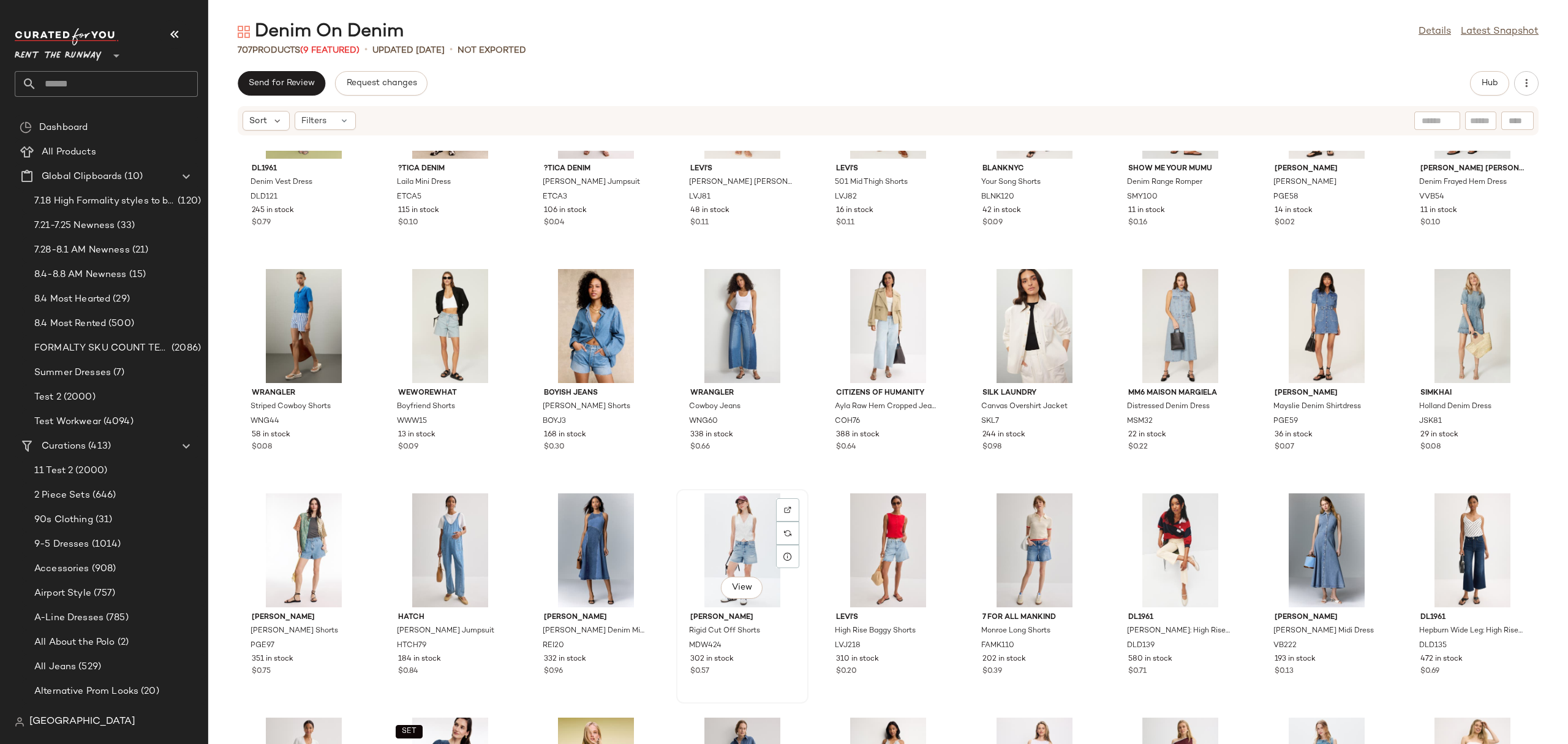
click at [734, 524] on div "View" at bounding box center [742, 550] width 124 height 114
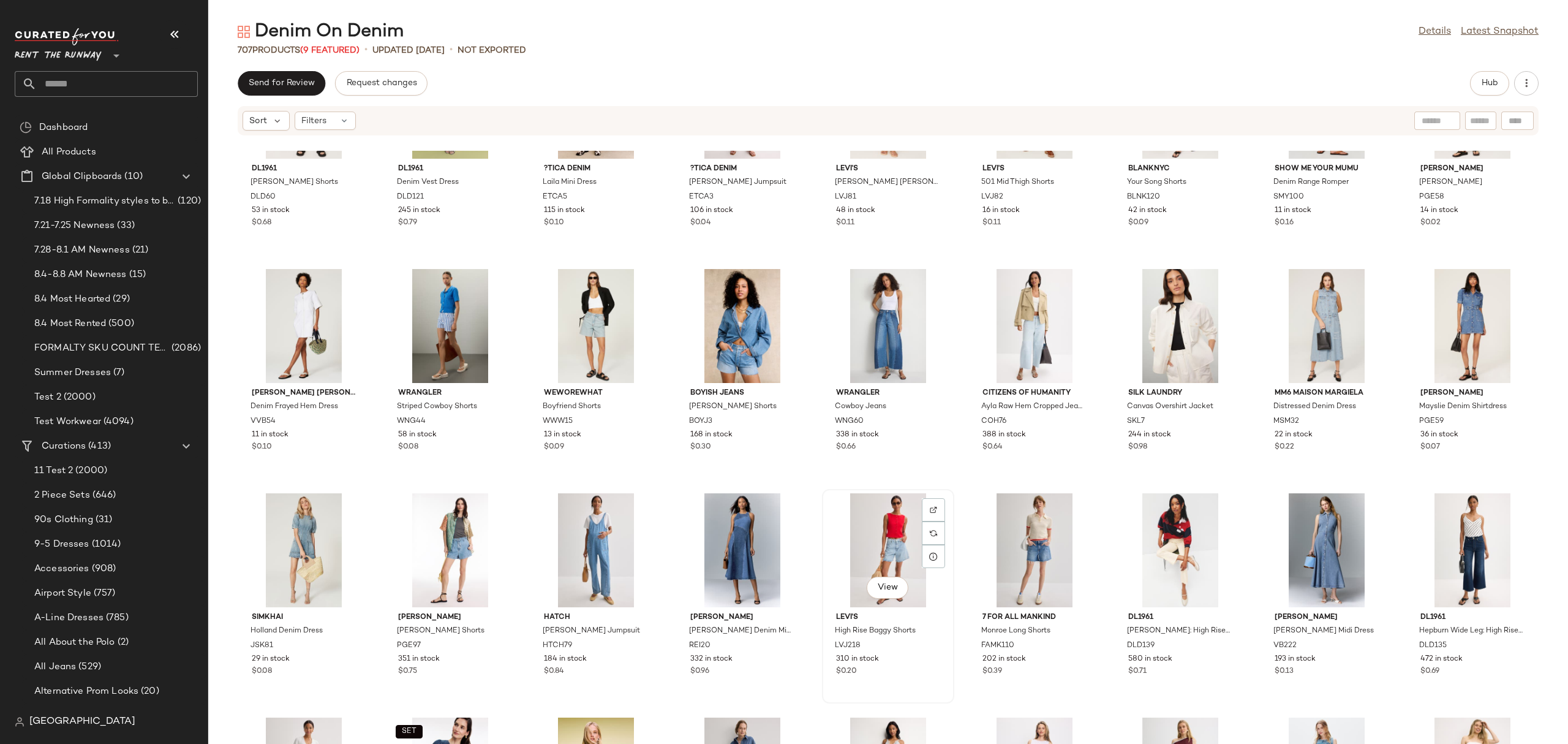
click at [857, 518] on div "View" at bounding box center [888, 550] width 124 height 114
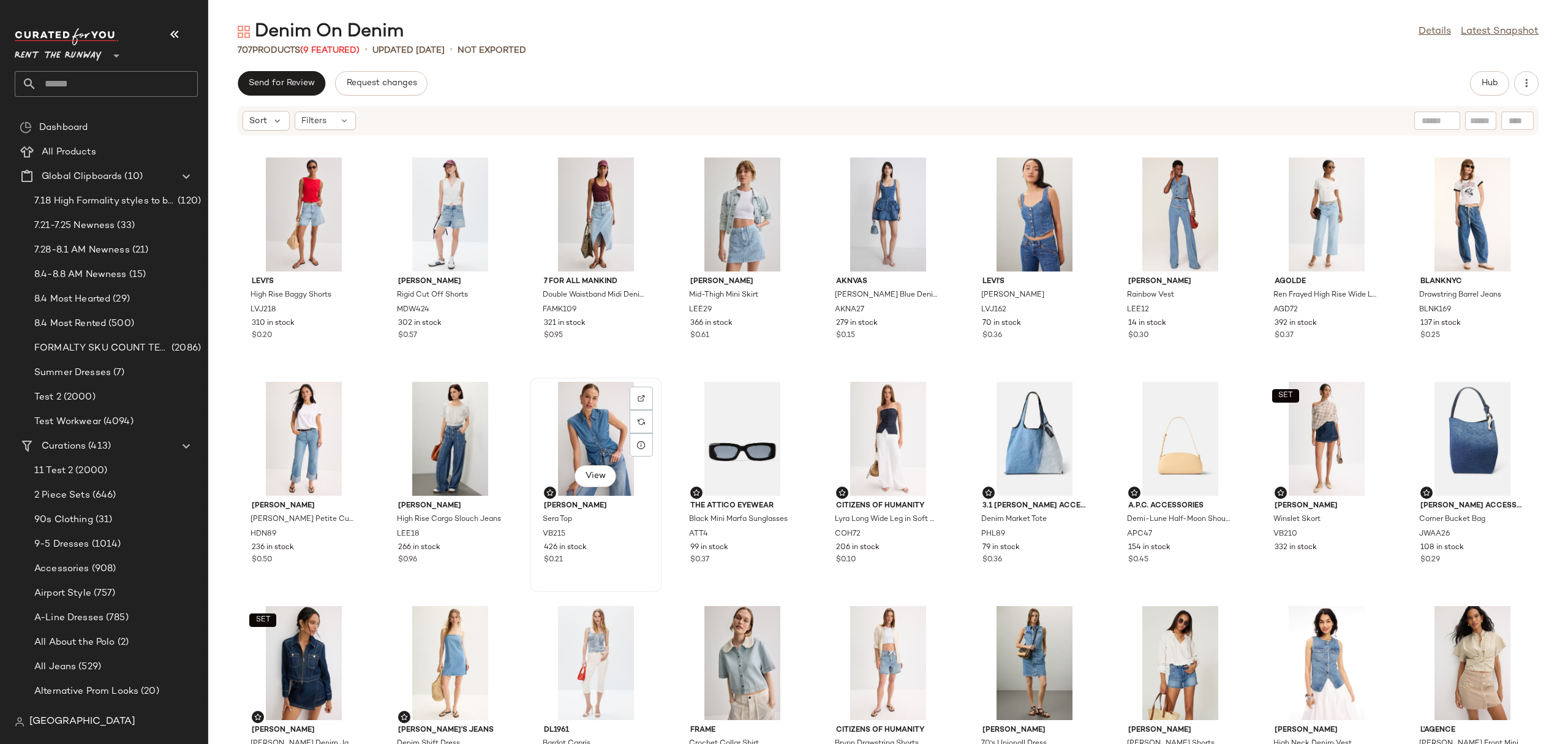
click at [581, 417] on div "View" at bounding box center [595, 438] width 124 height 114
click at [449, 625] on div "View" at bounding box center [450, 663] width 124 height 114
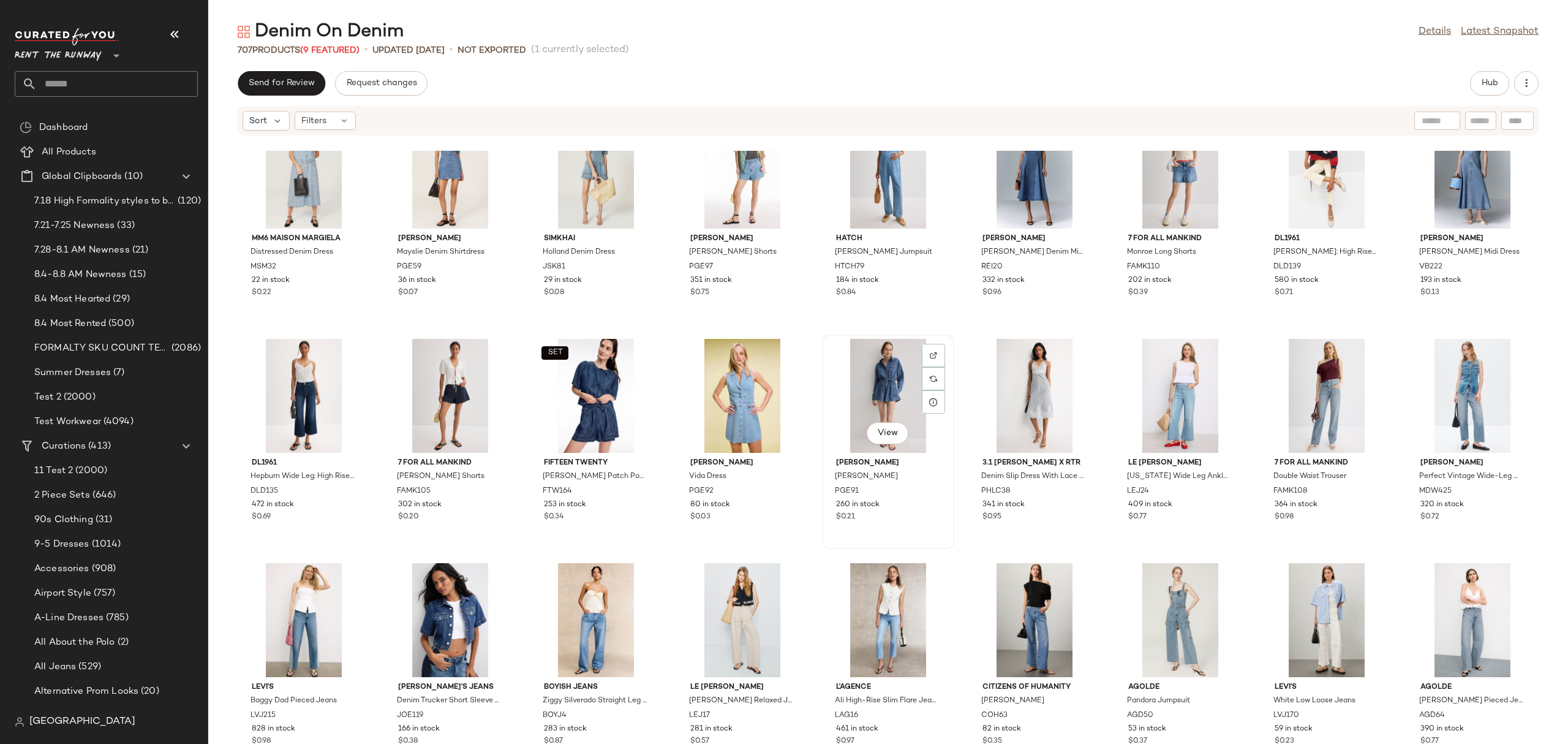
scroll to position [2054, 0]
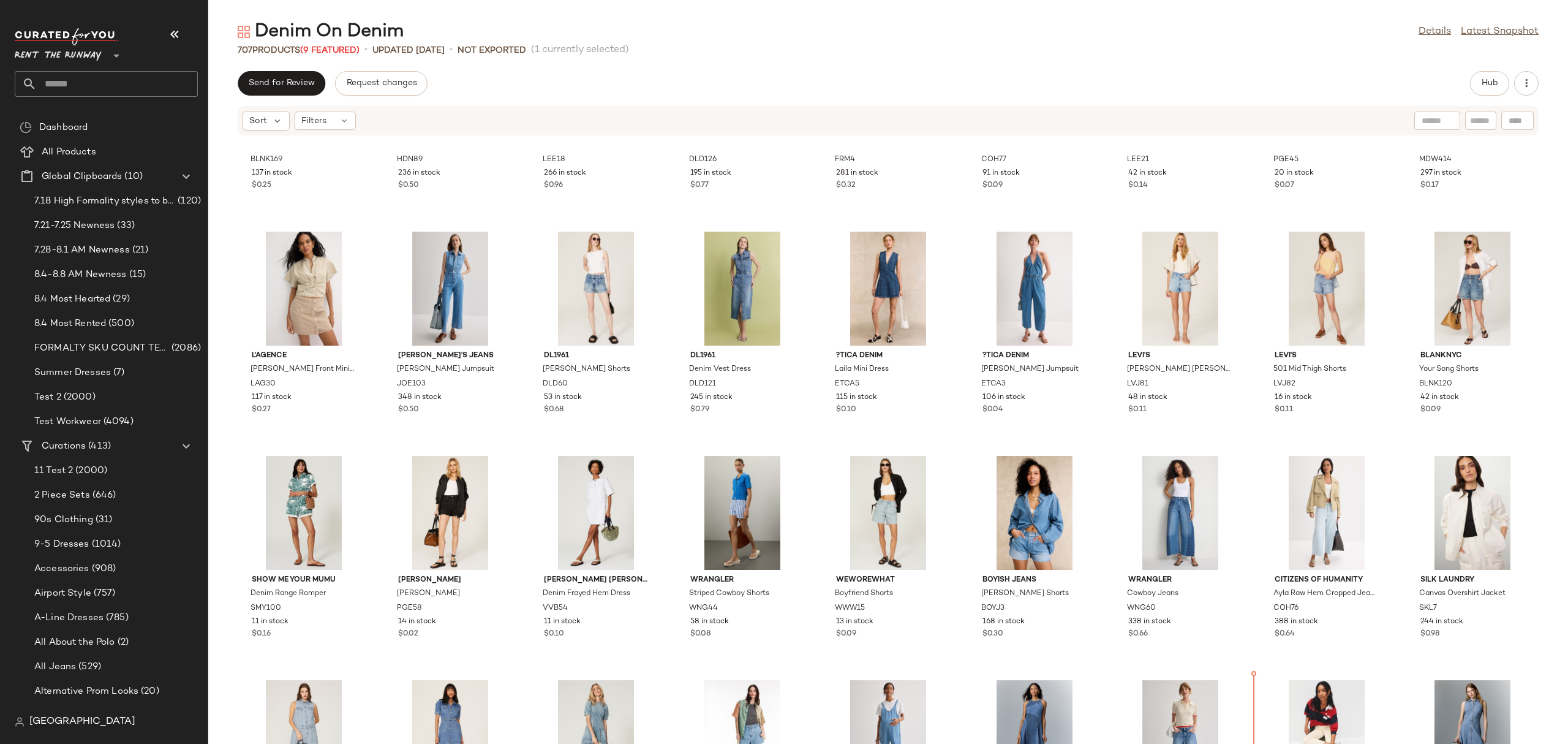
scroll to position [682, 0]
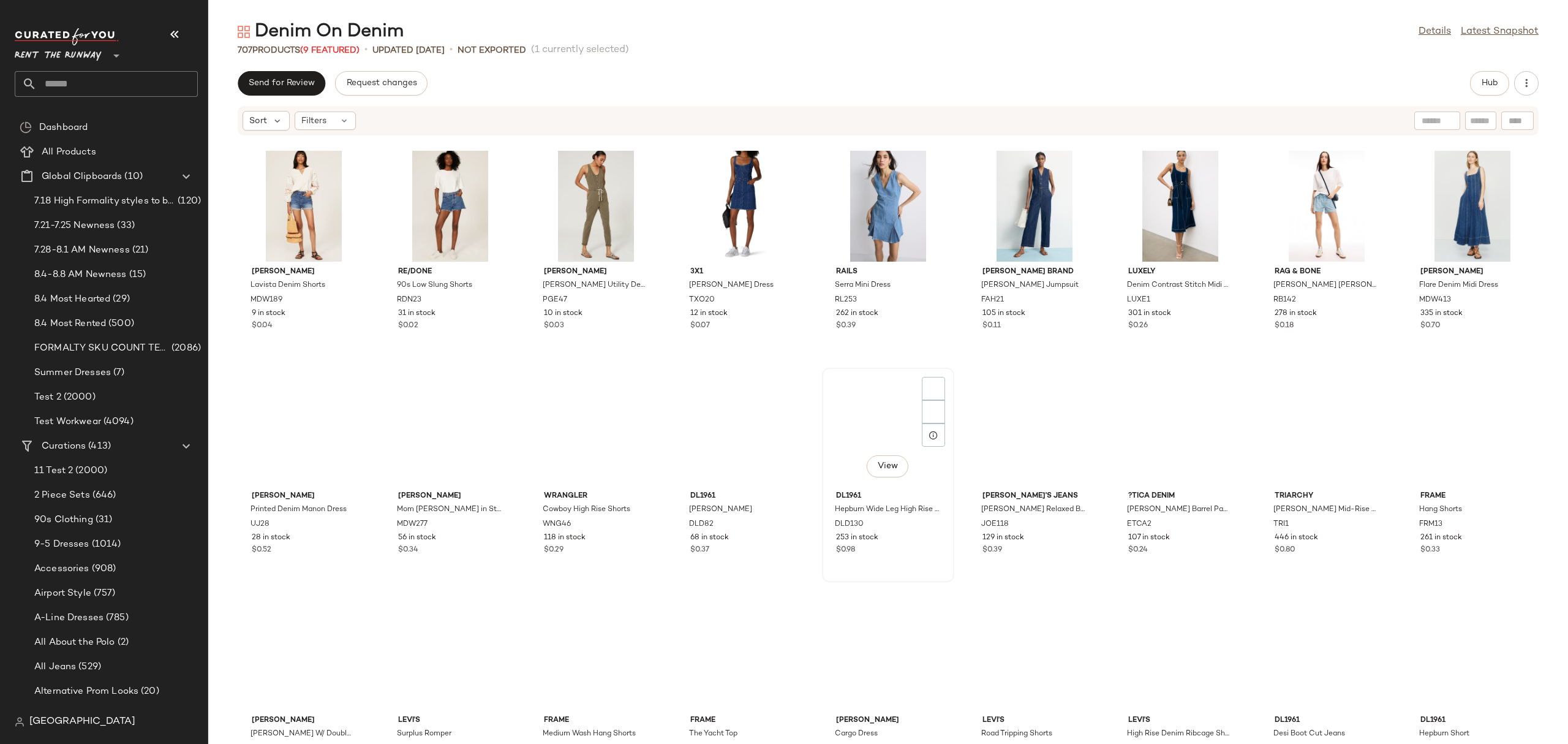
scroll to position [2351, 0]
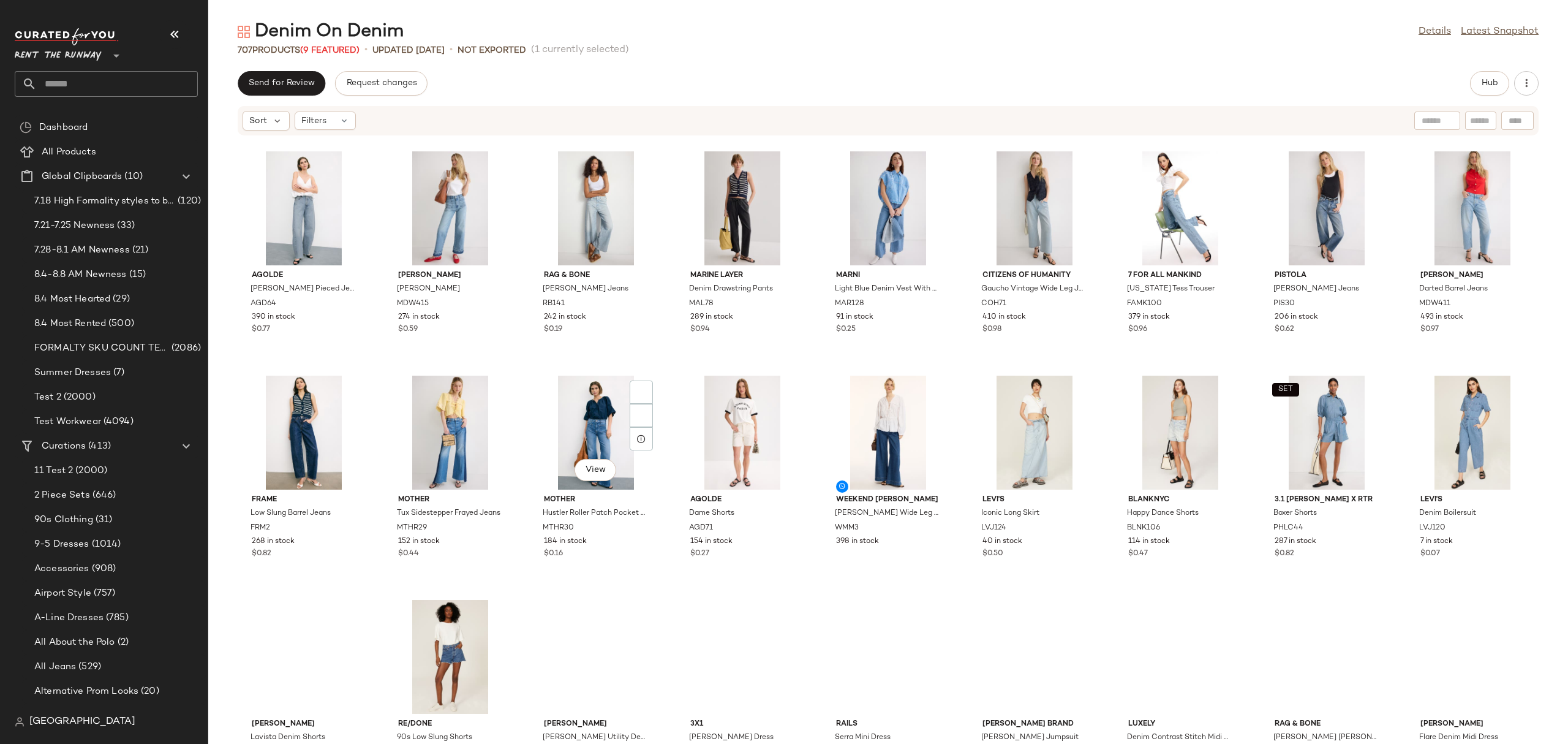
scroll to position [1822, 0]
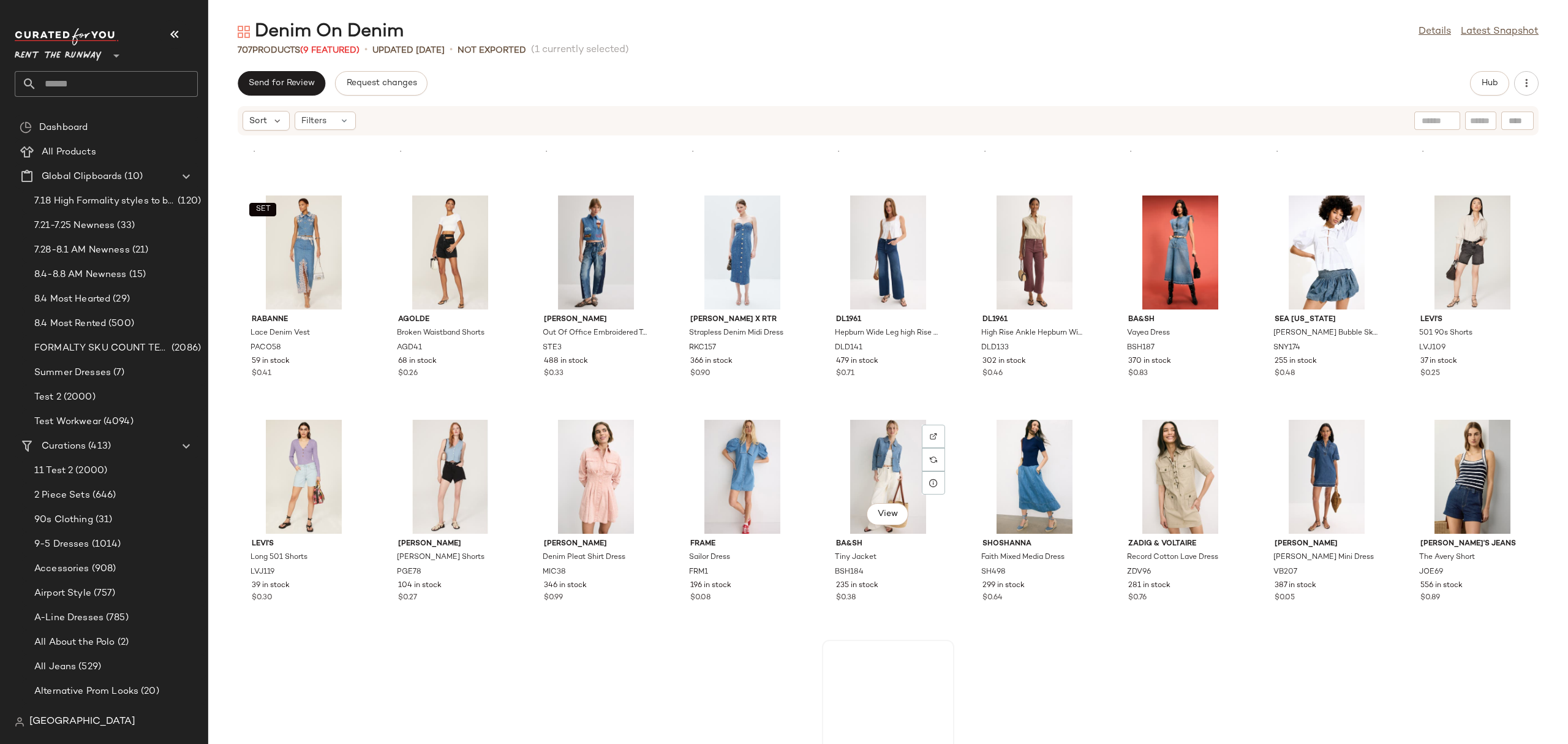
scroll to position [4696, 0]
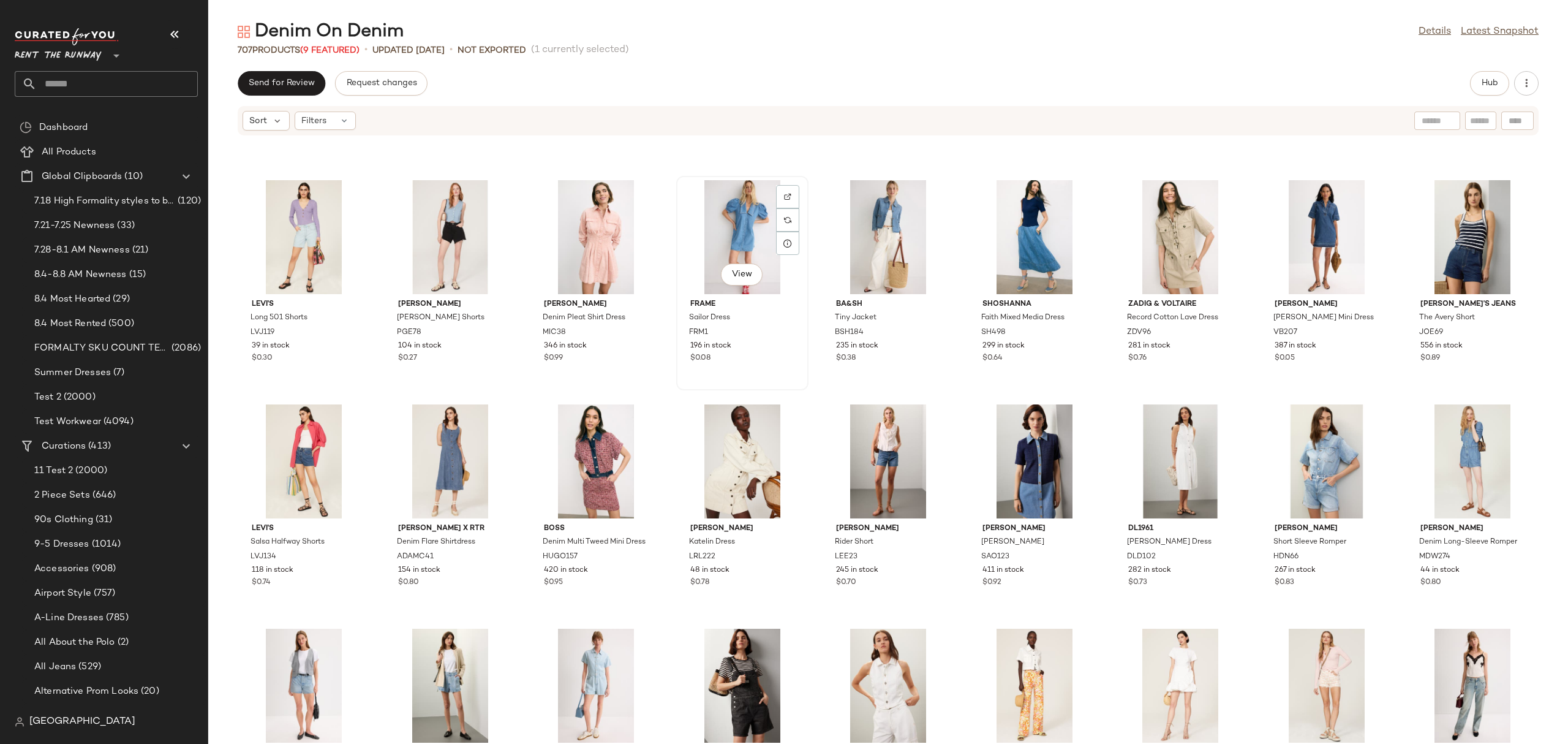
click at [720, 235] on div "View" at bounding box center [742, 237] width 124 height 114
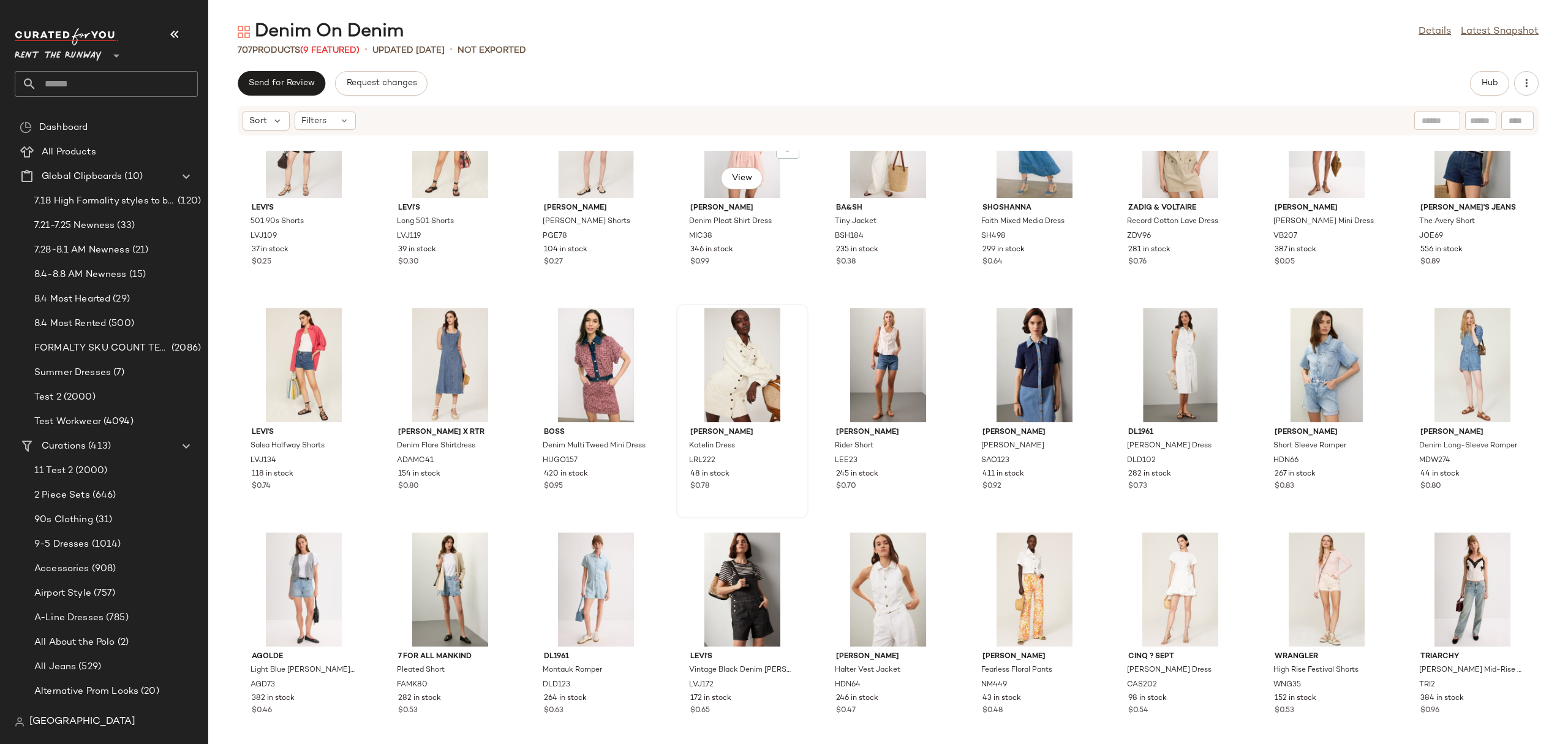
scroll to position [4963, 0]
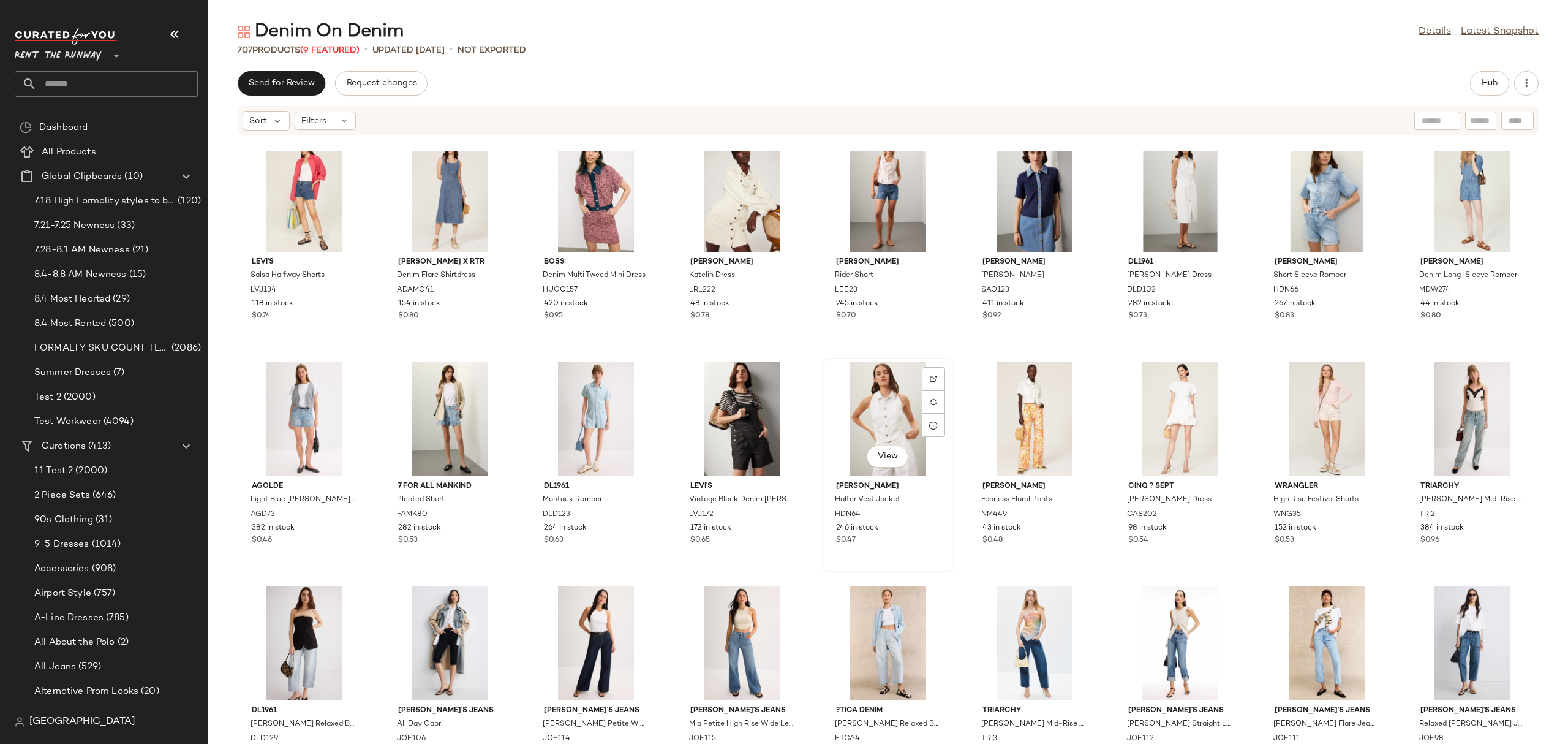
click at [861, 410] on div "View" at bounding box center [888, 419] width 124 height 114
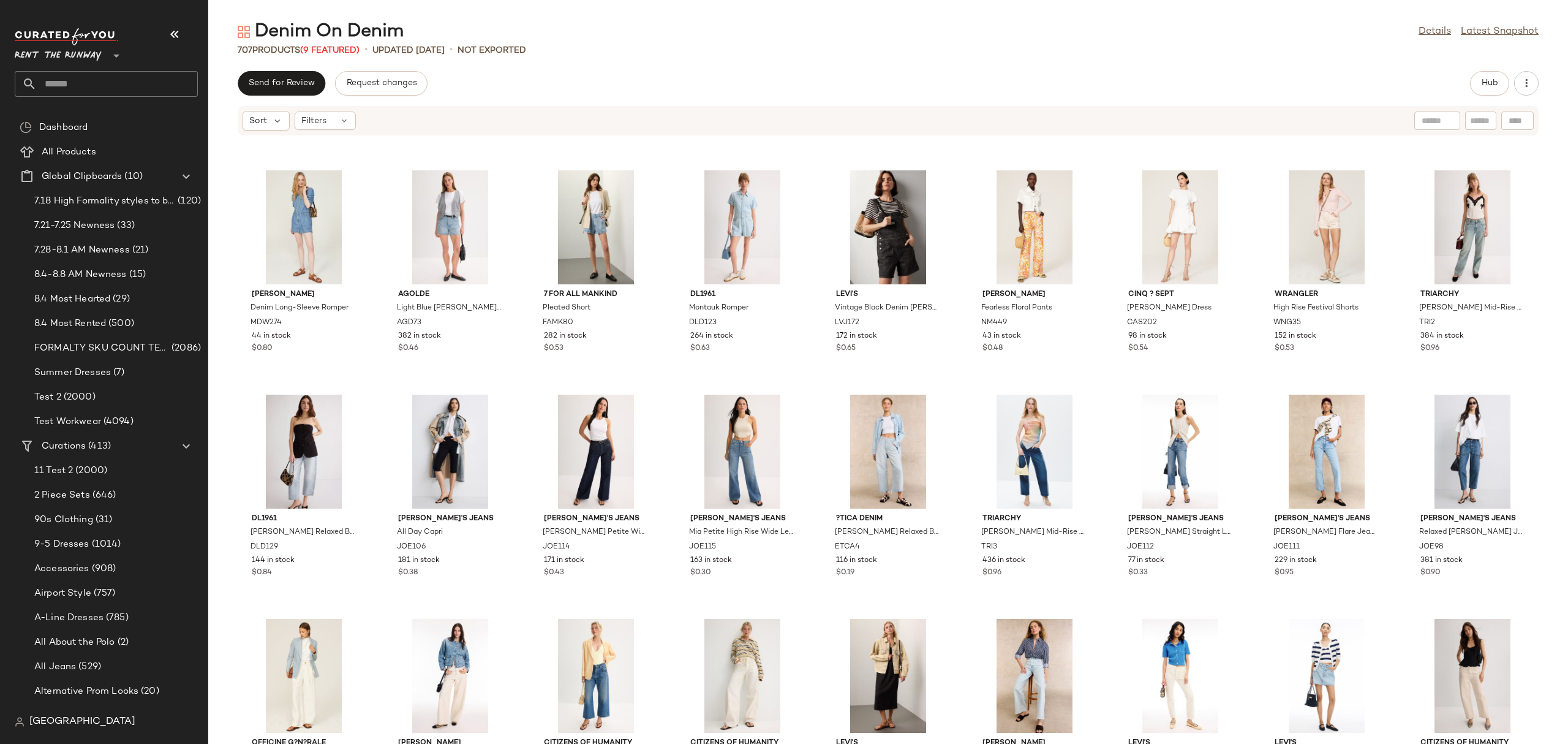
scroll to position [5363, 0]
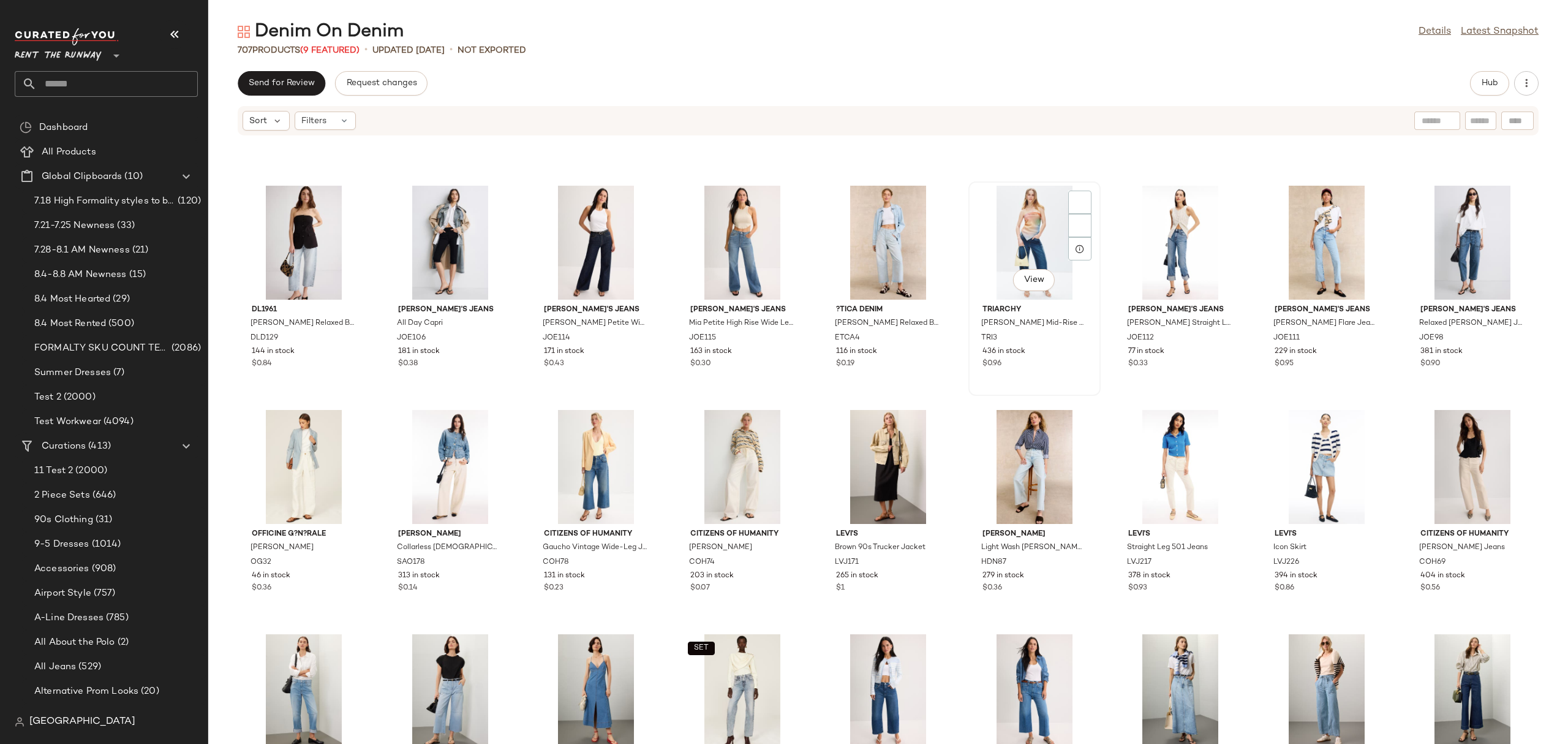
click at [1022, 216] on div "View" at bounding box center [1034, 242] width 124 height 114
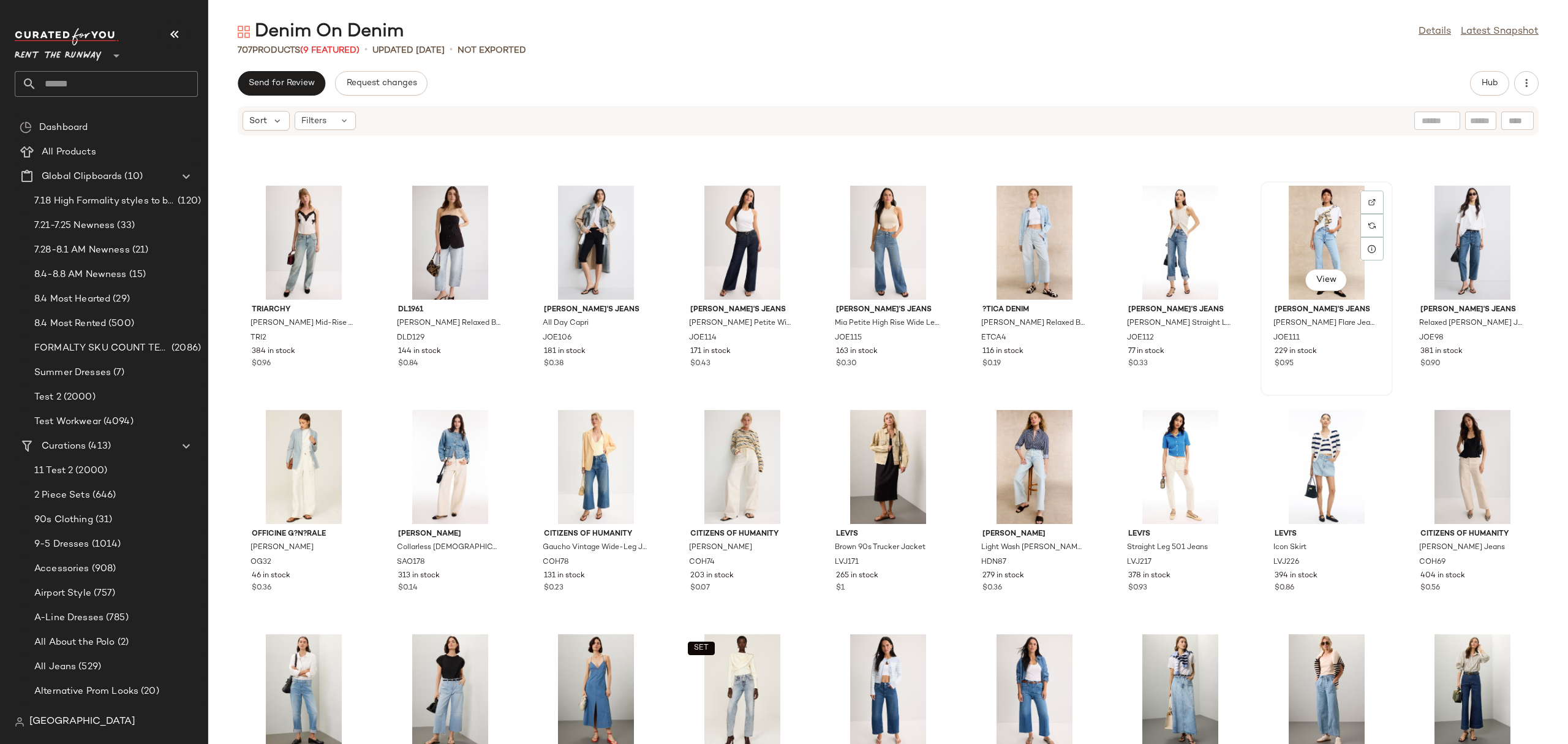
click at [1314, 228] on div "View" at bounding box center [1326, 242] width 124 height 114
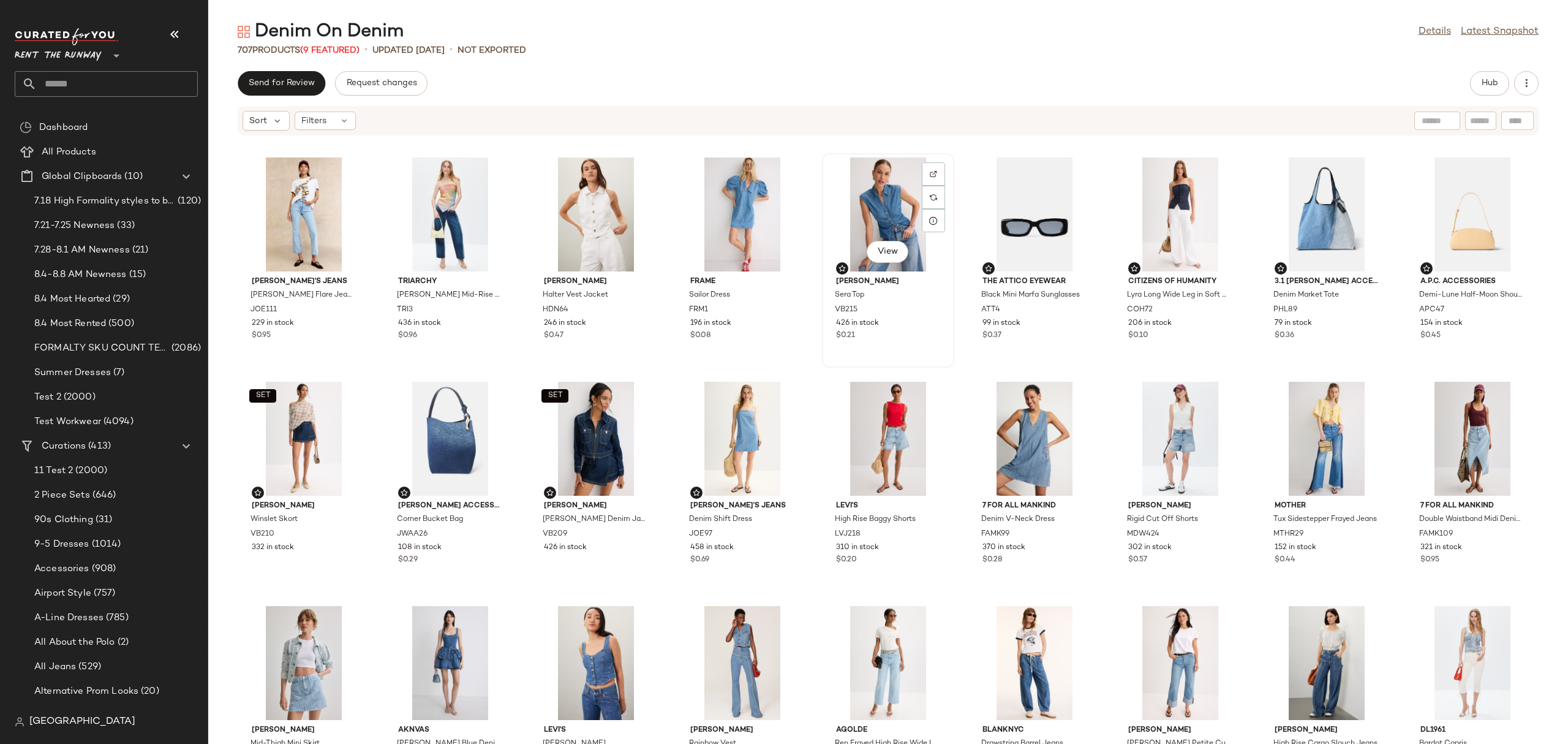
click at [911, 202] on div "View" at bounding box center [888, 214] width 124 height 114
click at [725, 433] on div "View" at bounding box center [742, 438] width 124 height 114
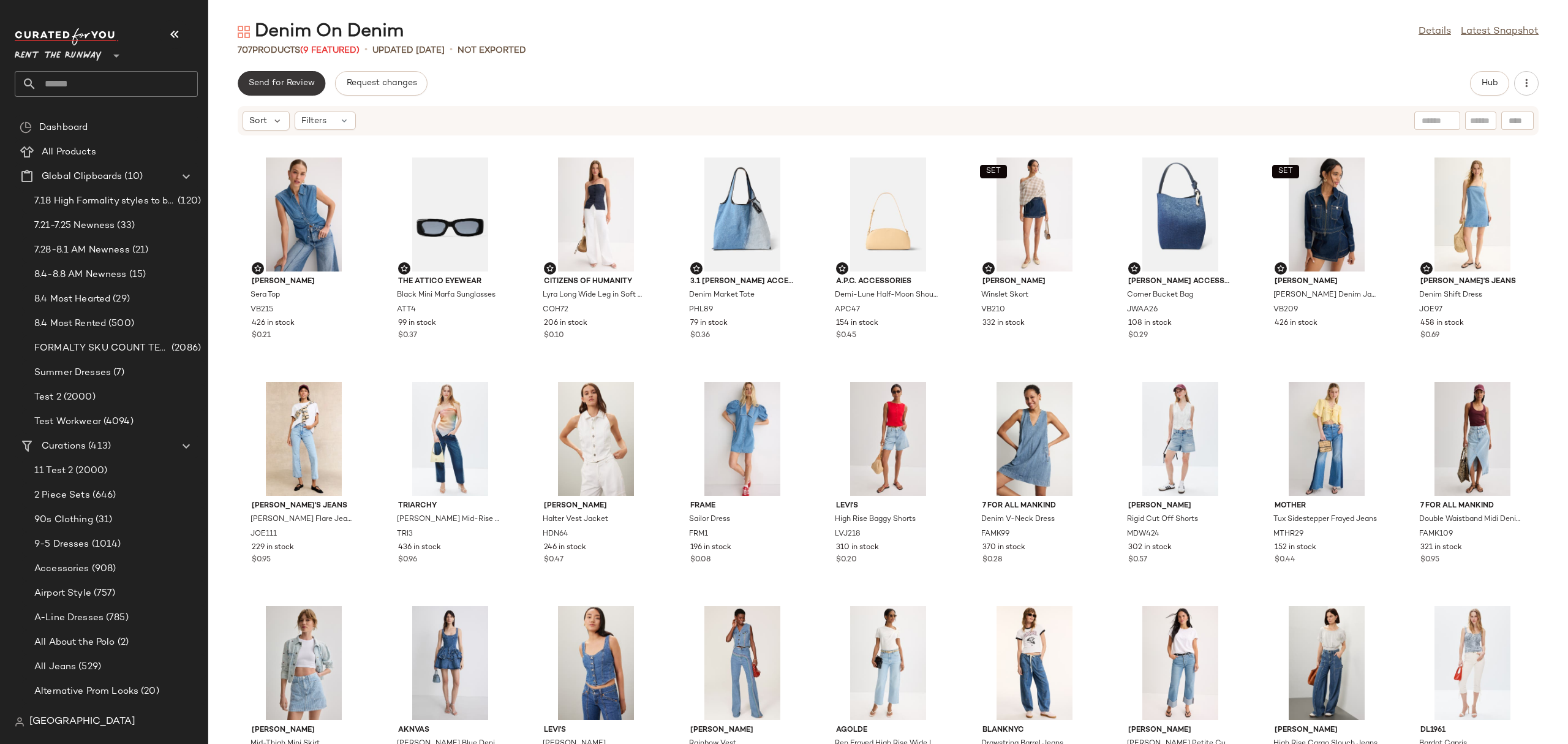
click at [283, 86] on span "Send for Review" at bounding box center [281, 84] width 67 height 10
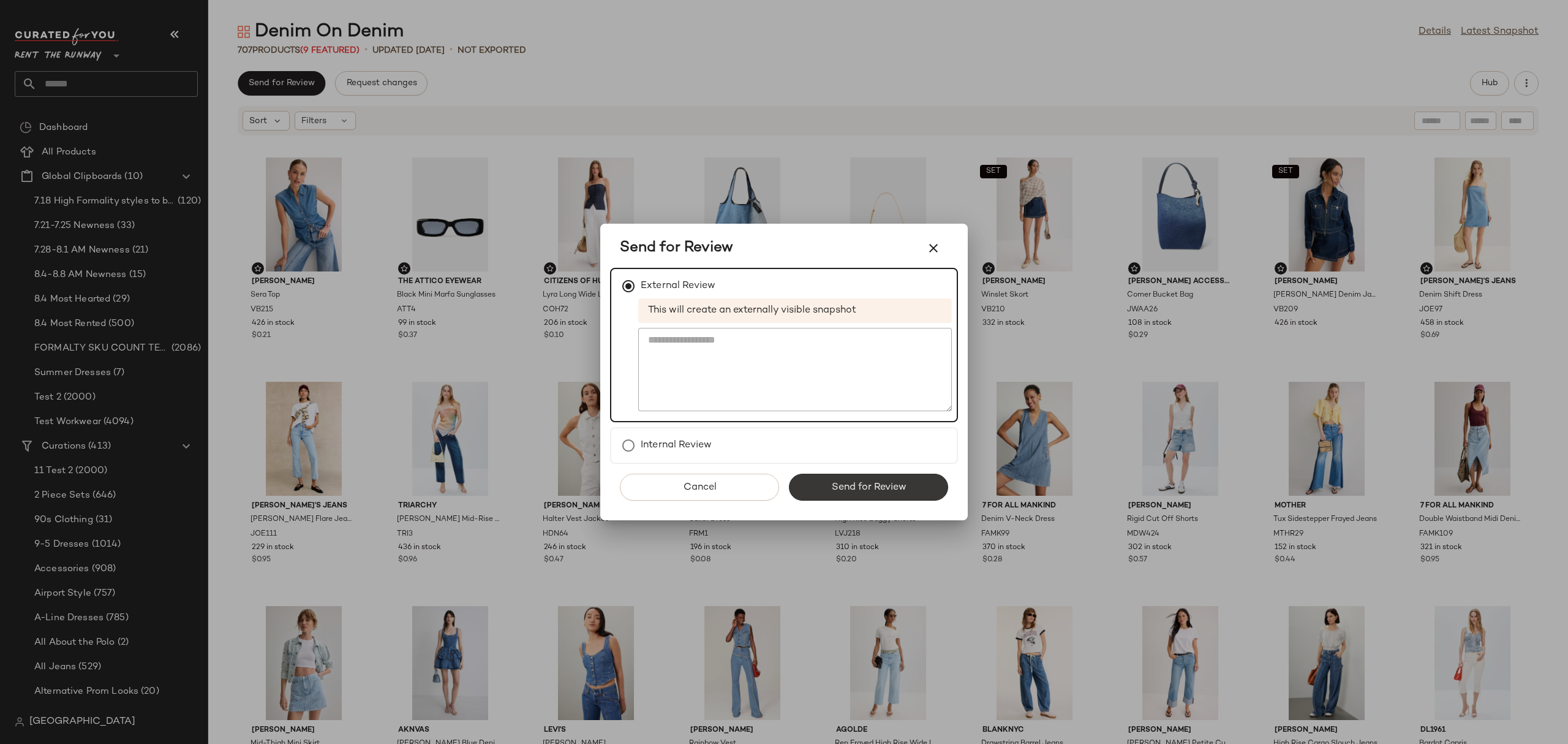
click at [823, 483] on button "Send for Review" at bounding box center [868, 487] width 159 height 27
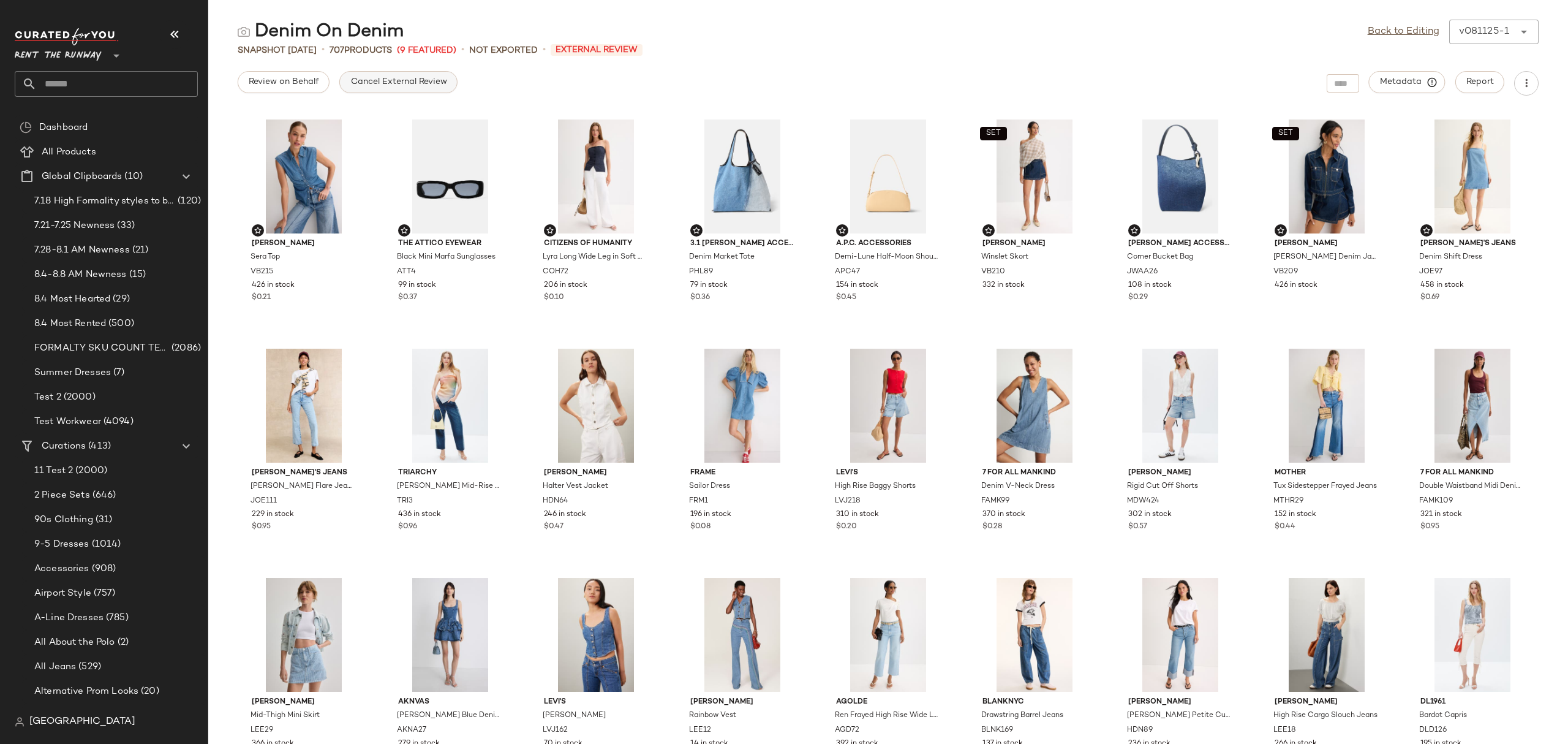
click at [391, 79] on span "Cancel External Review" at bounding box center [398, 82] width 97 height 10
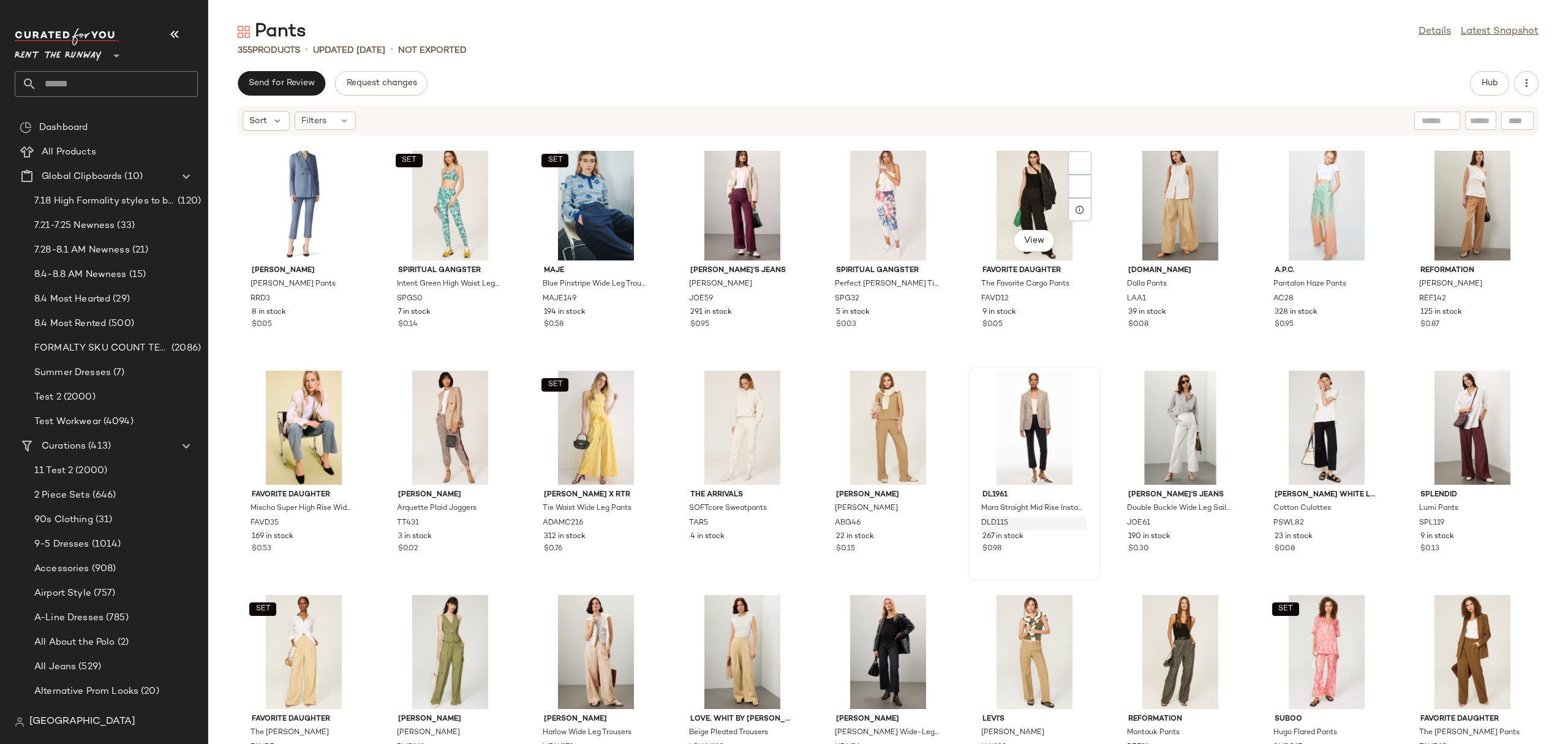
scroll to position [2550, 0]
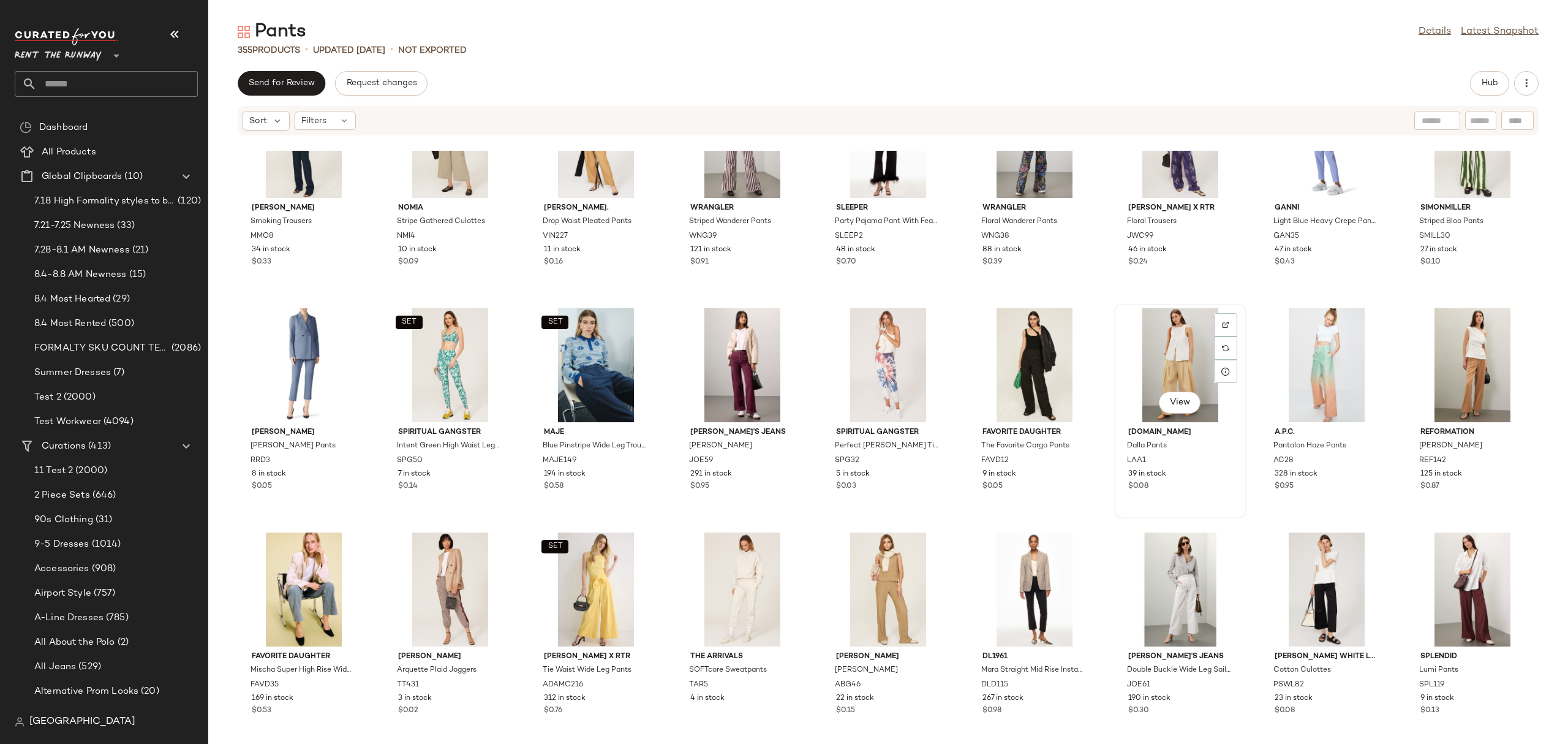
click at [1146, 342] on div "View" at bounding box center [1180, 365] width 124 height 114
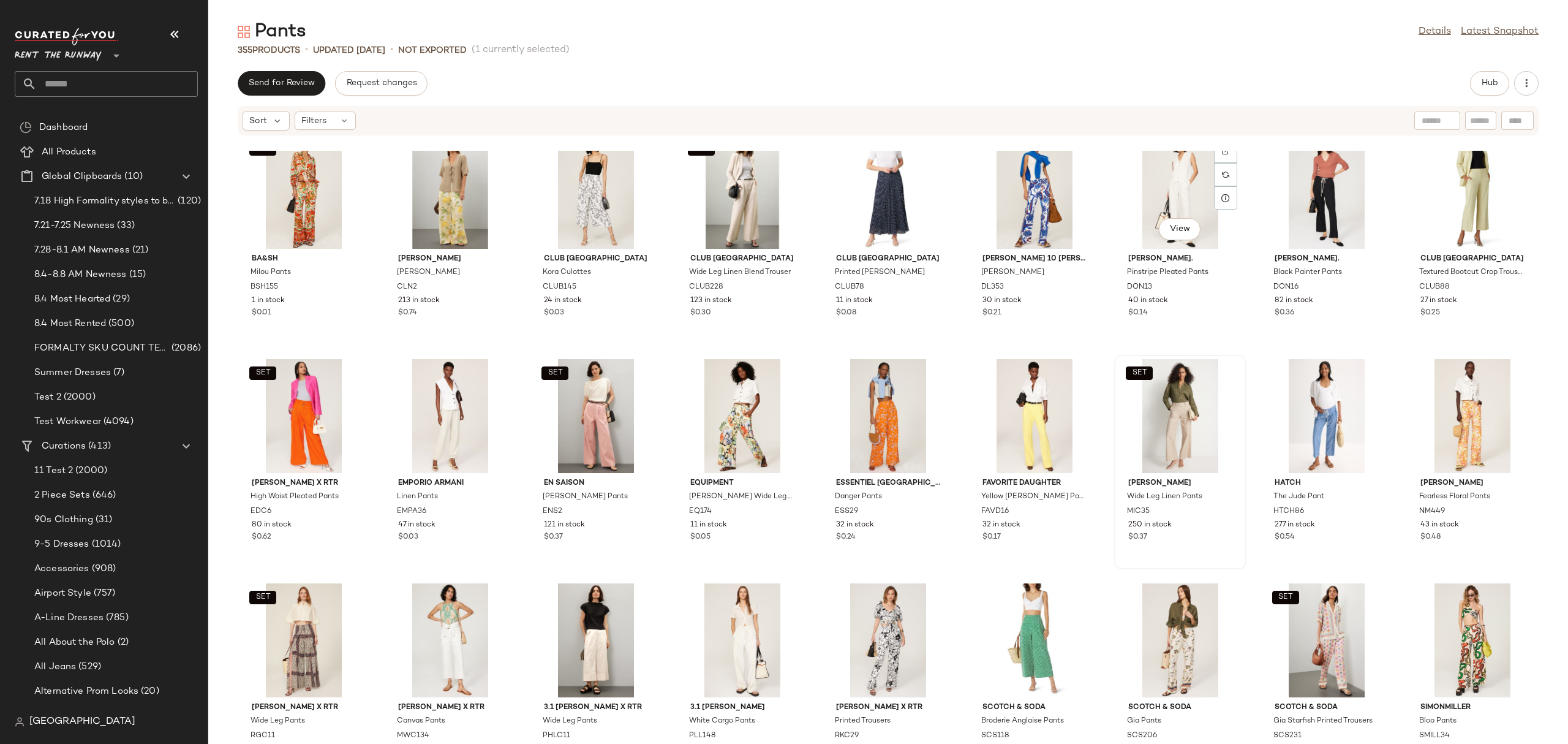
scroll to position [3598, 0]
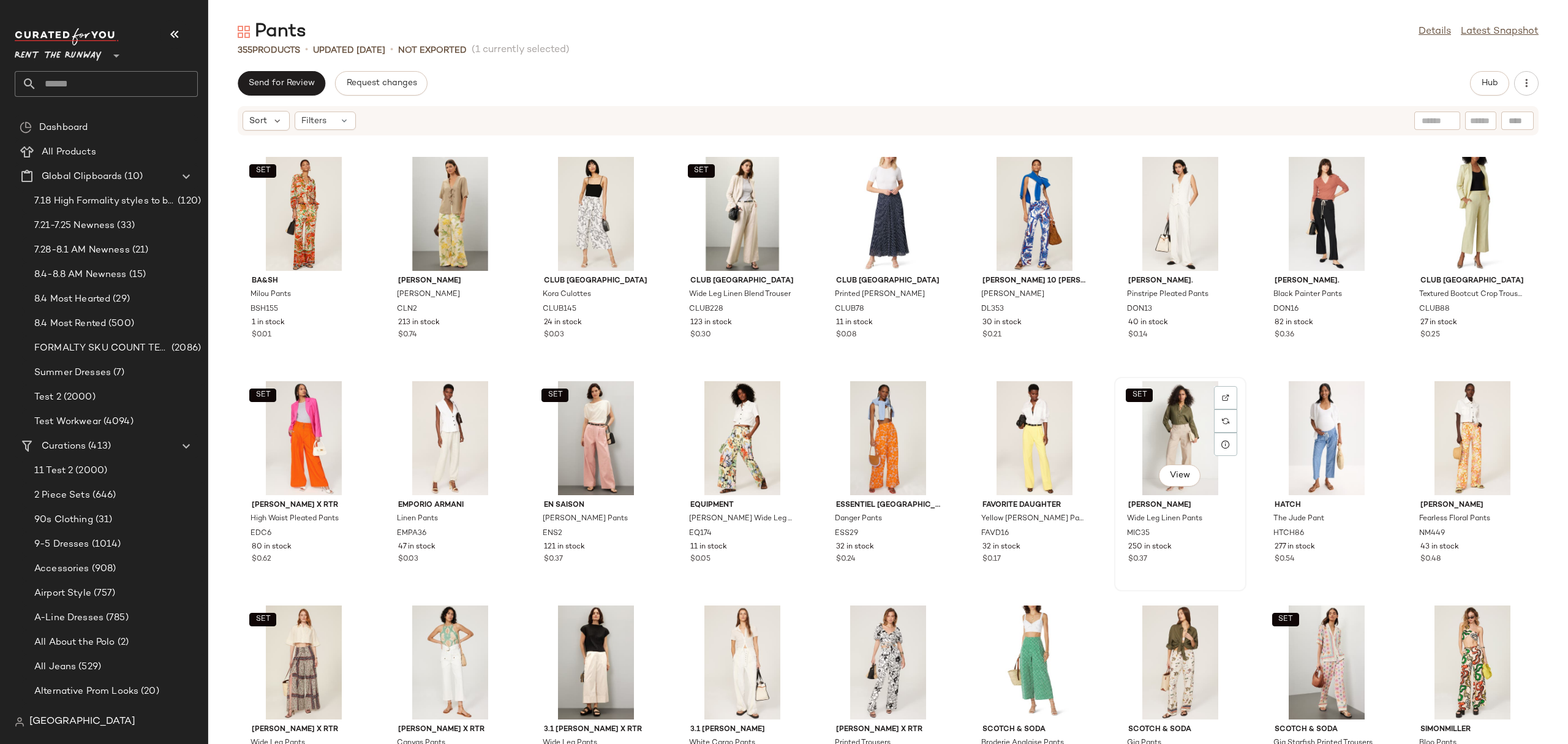
click at [1167, 417] on div "SET View" at bounding box center [1180, 438] width 124 height 114
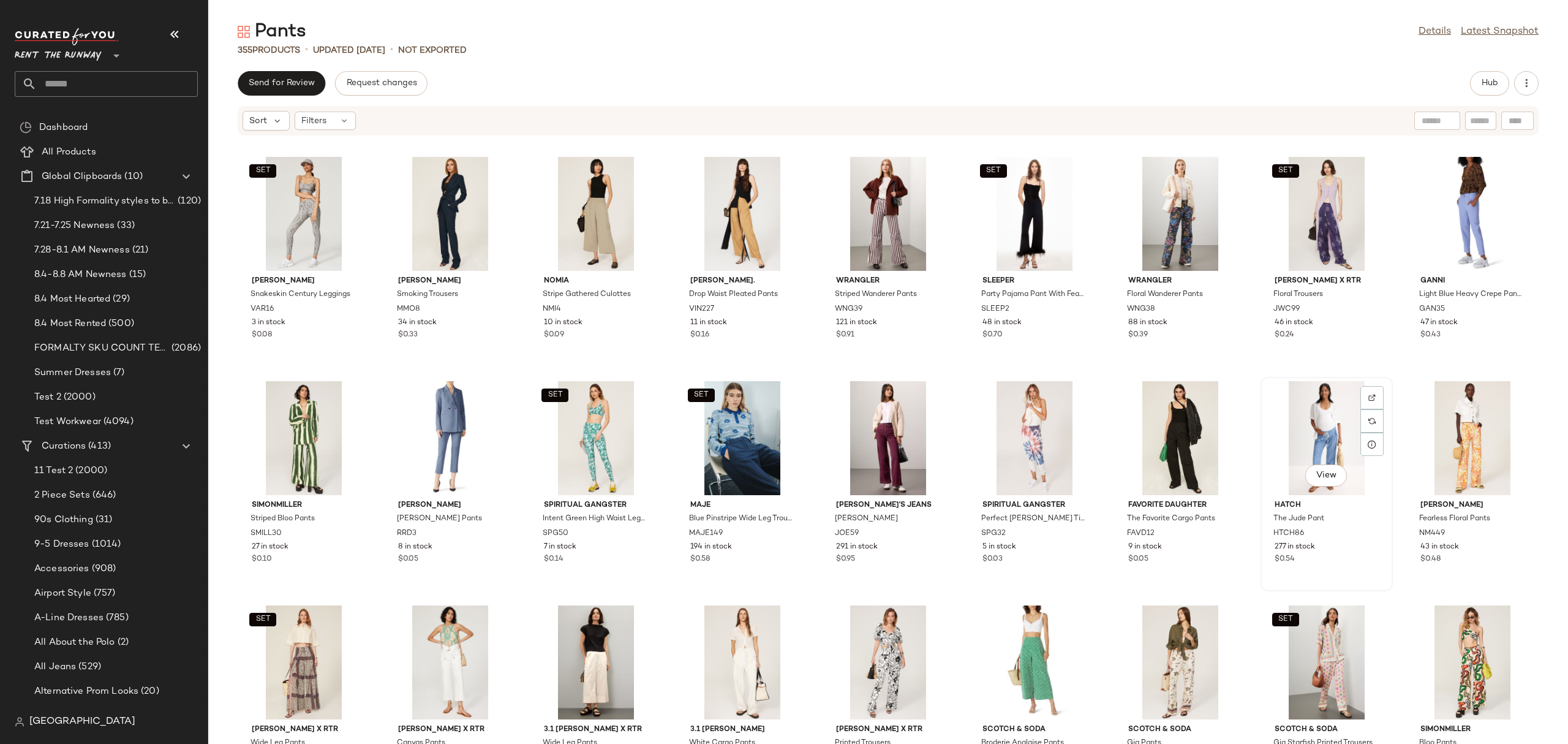
click at [1321, 429] on div "View" at bounding box center [1326, 438] width 124 height 114
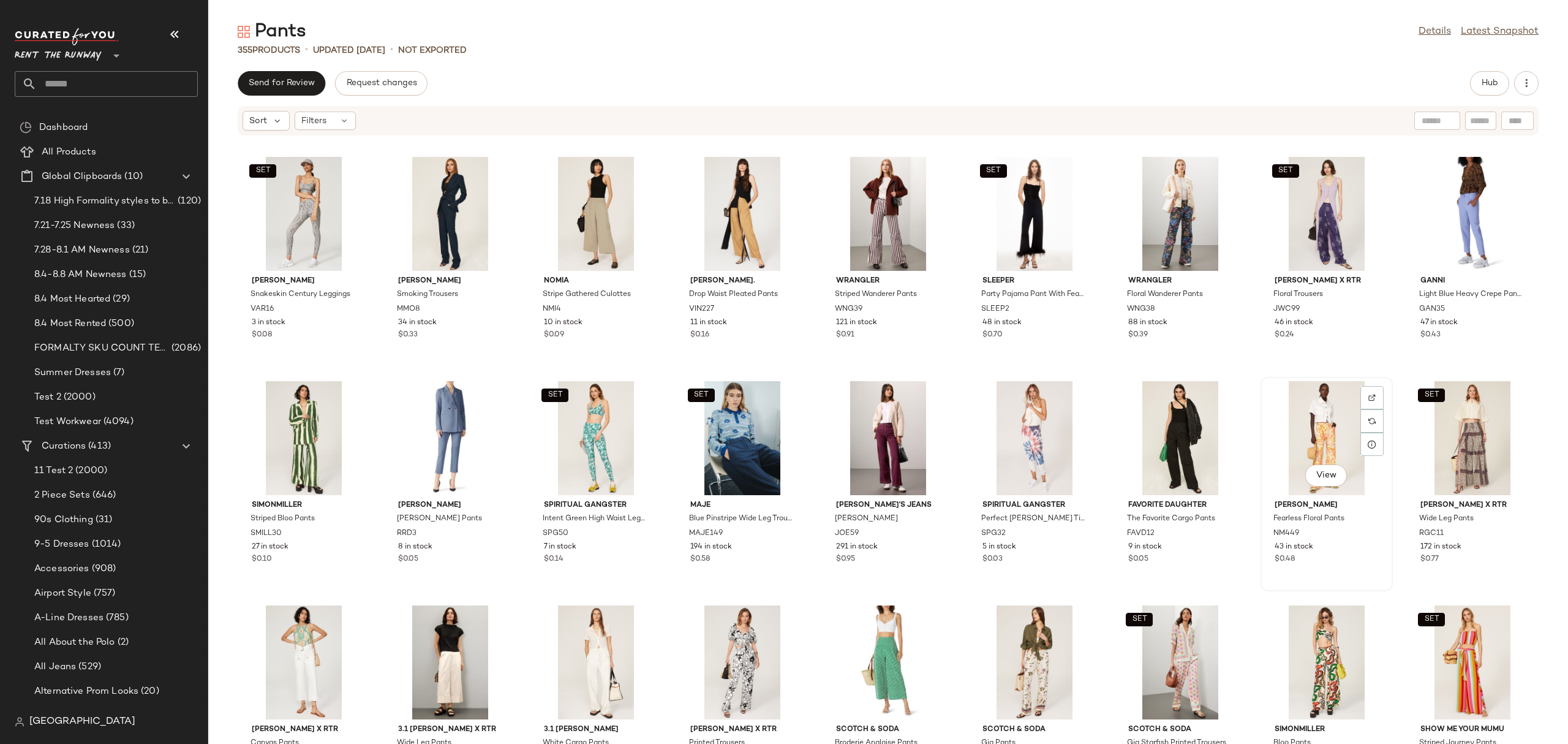
click at [1291, 424] on div "View" at bounding box center [1326, 438] width 124 height 114
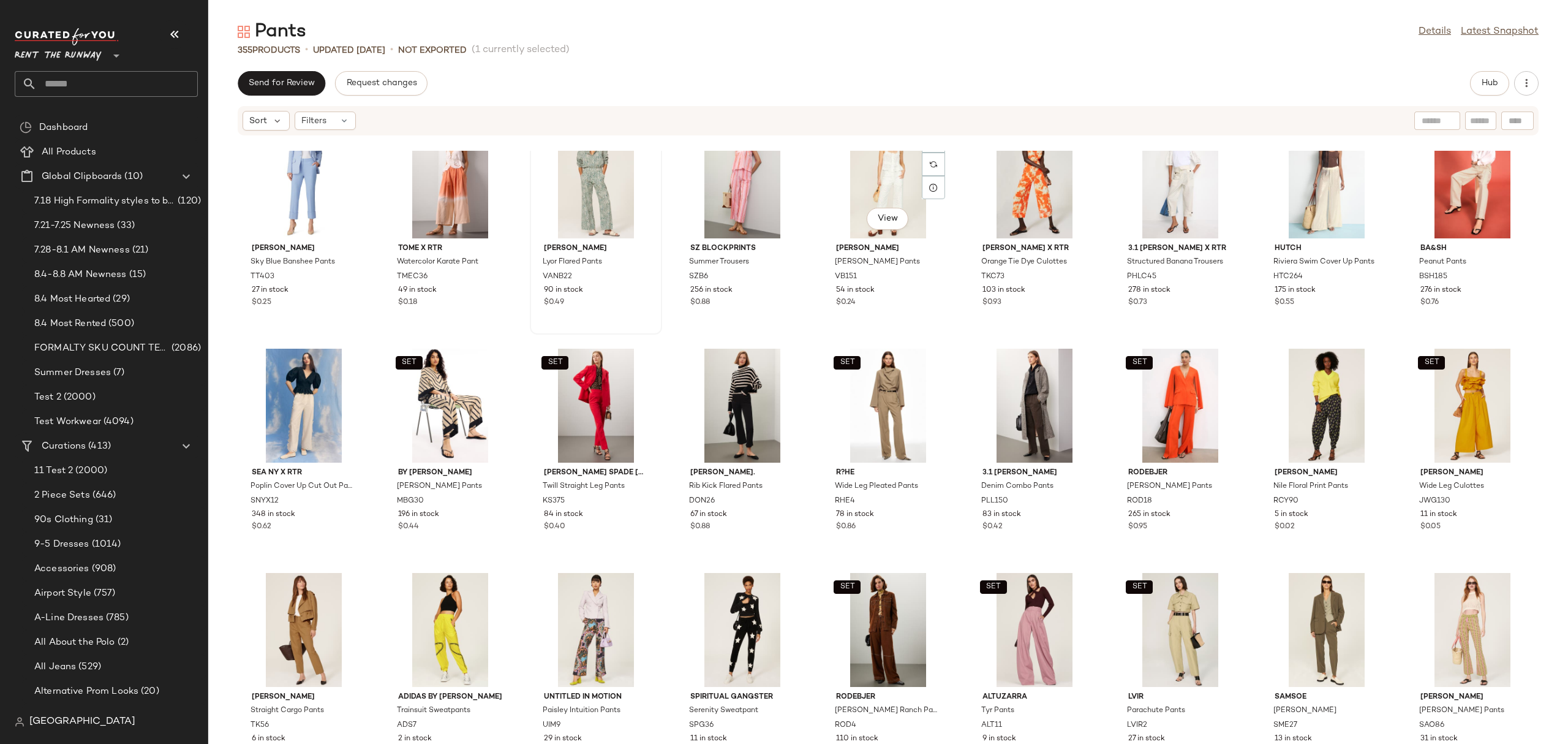
scroll to position [4480, 0]
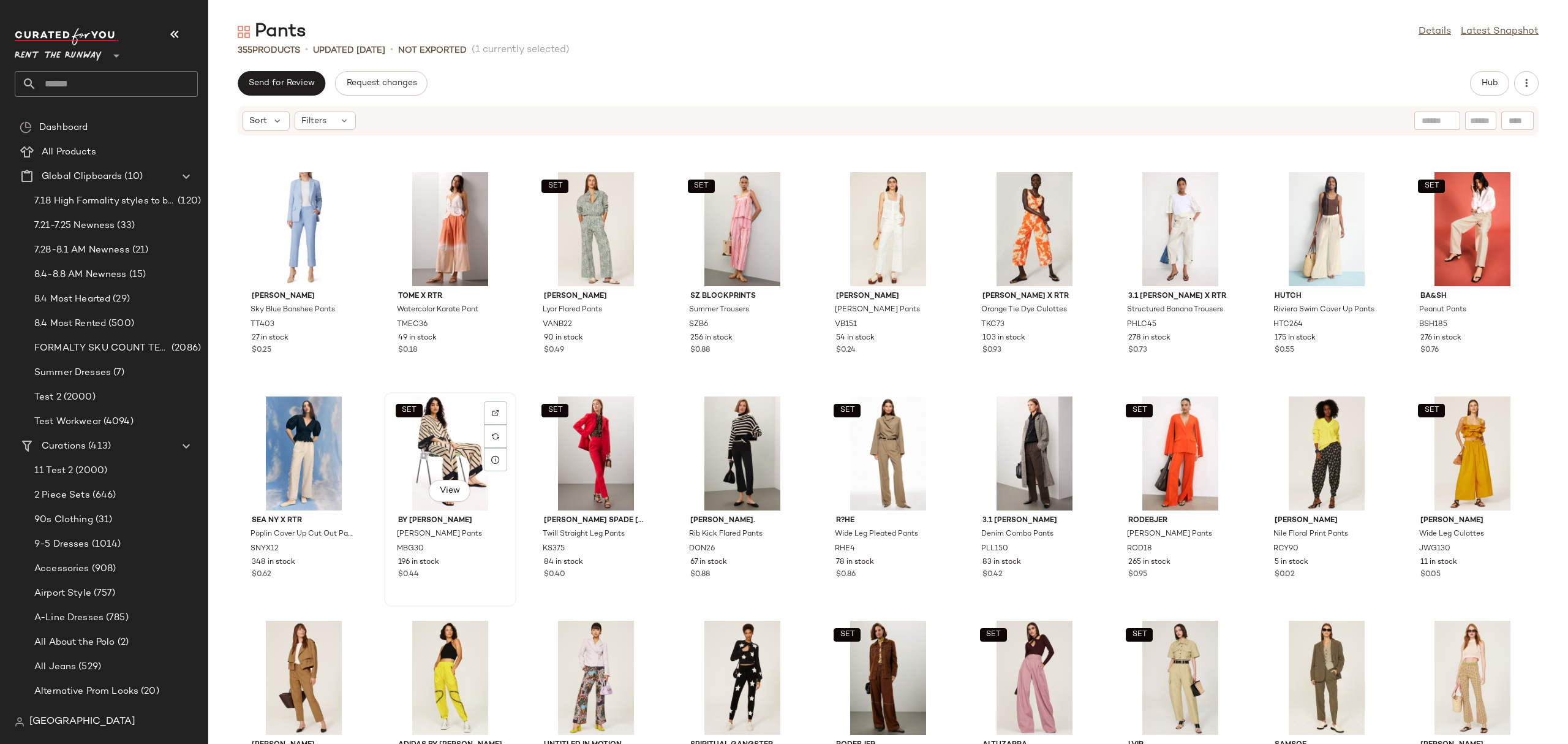
click at [424, 436] on div "SET View" at bounding box center [450, 453] width 124 height 114
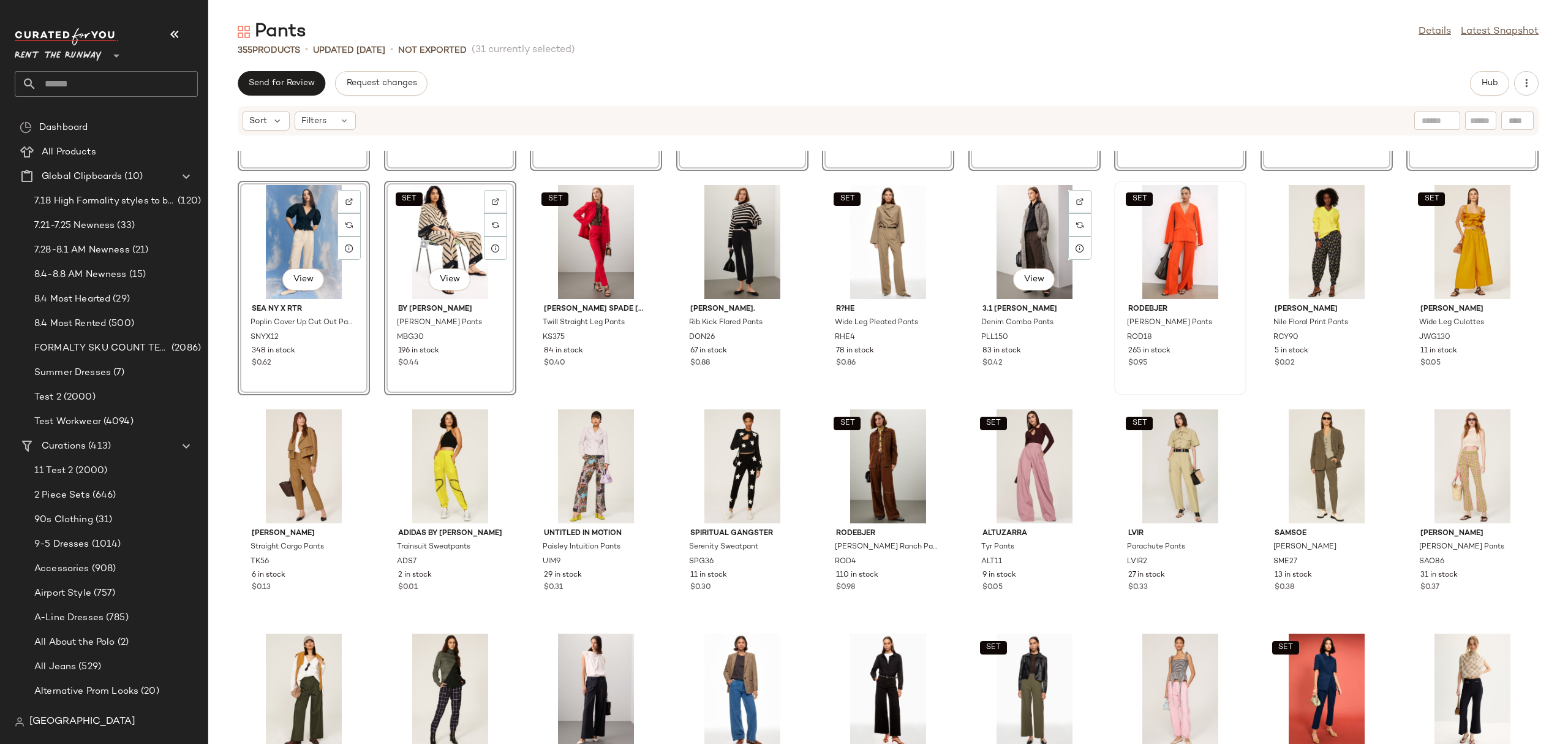
scroll to position [4690, 0]
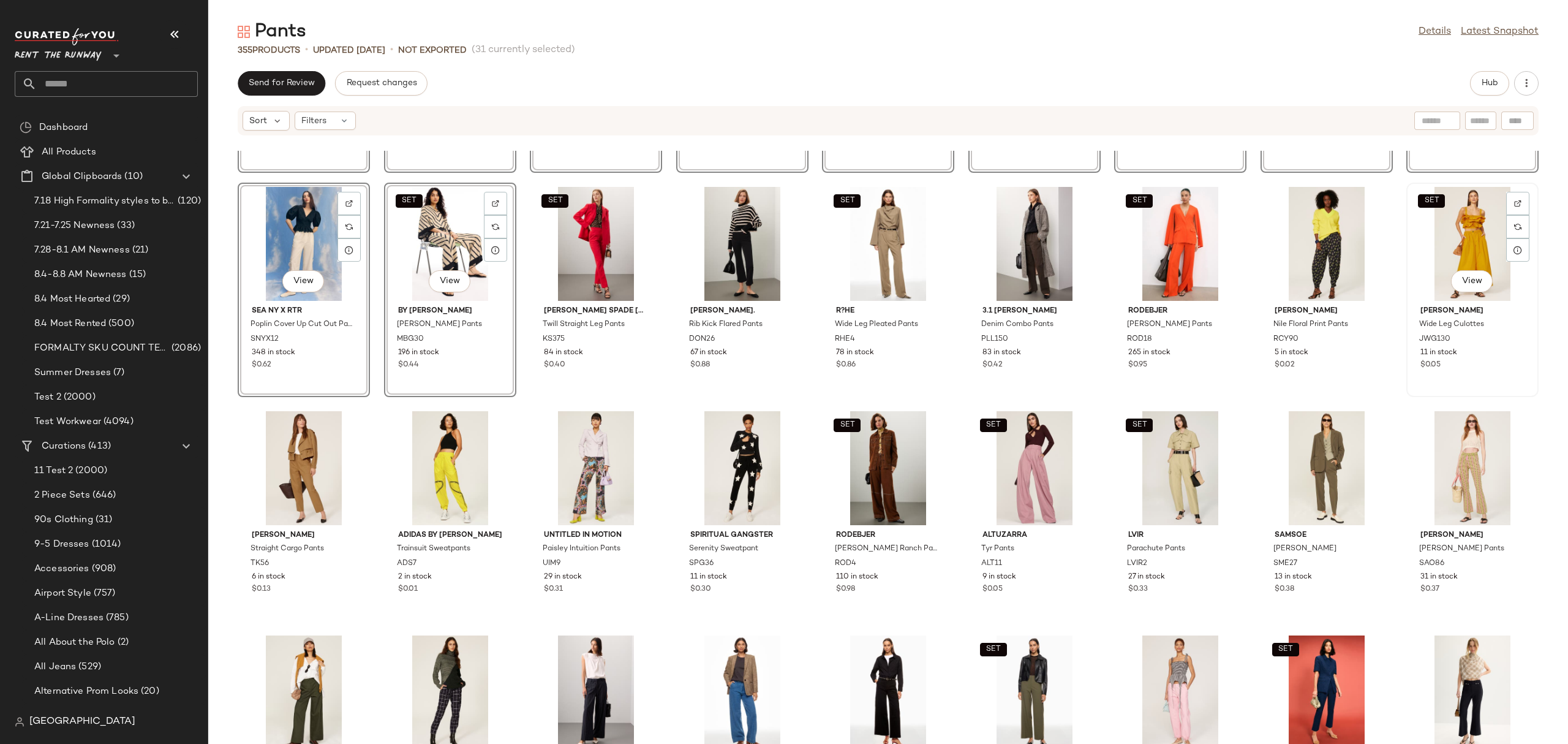
click at [1452, 241] on div "SET View" at bounding box center [1472, 244] width 124 height 114
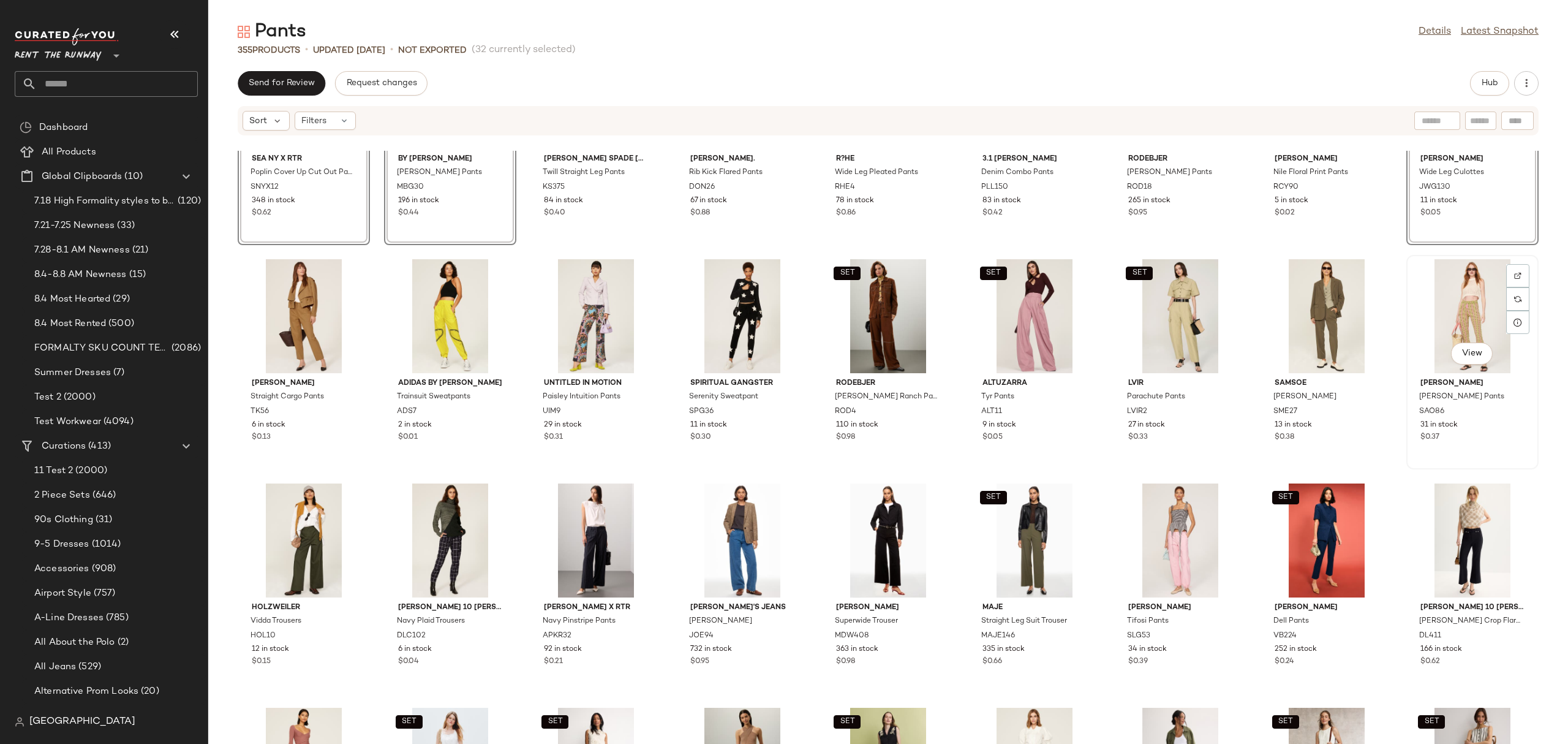
click at [1456, 311] on div "View" at bounding box center [1472, 316] width 124 height 114
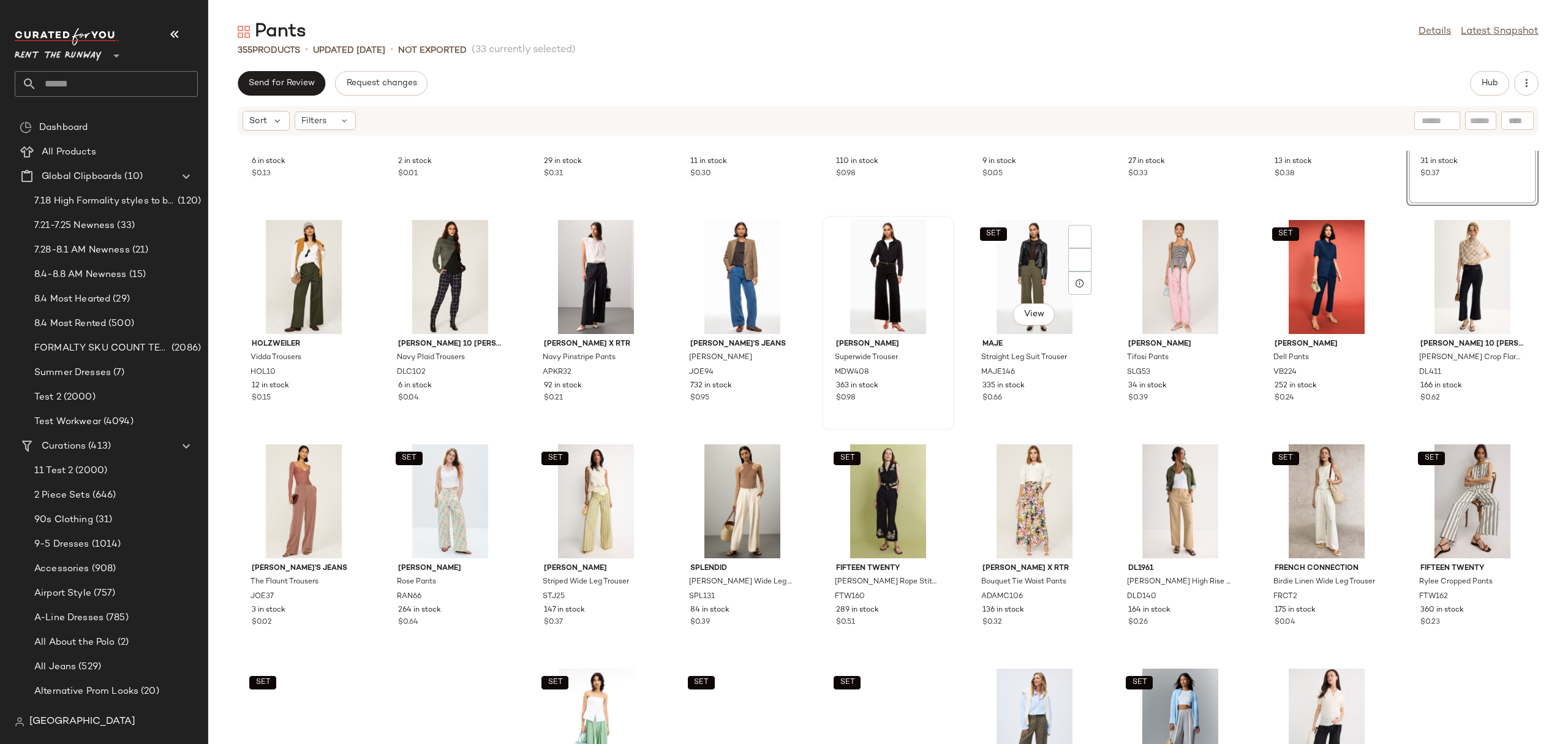
scroll to position [5214, 0]
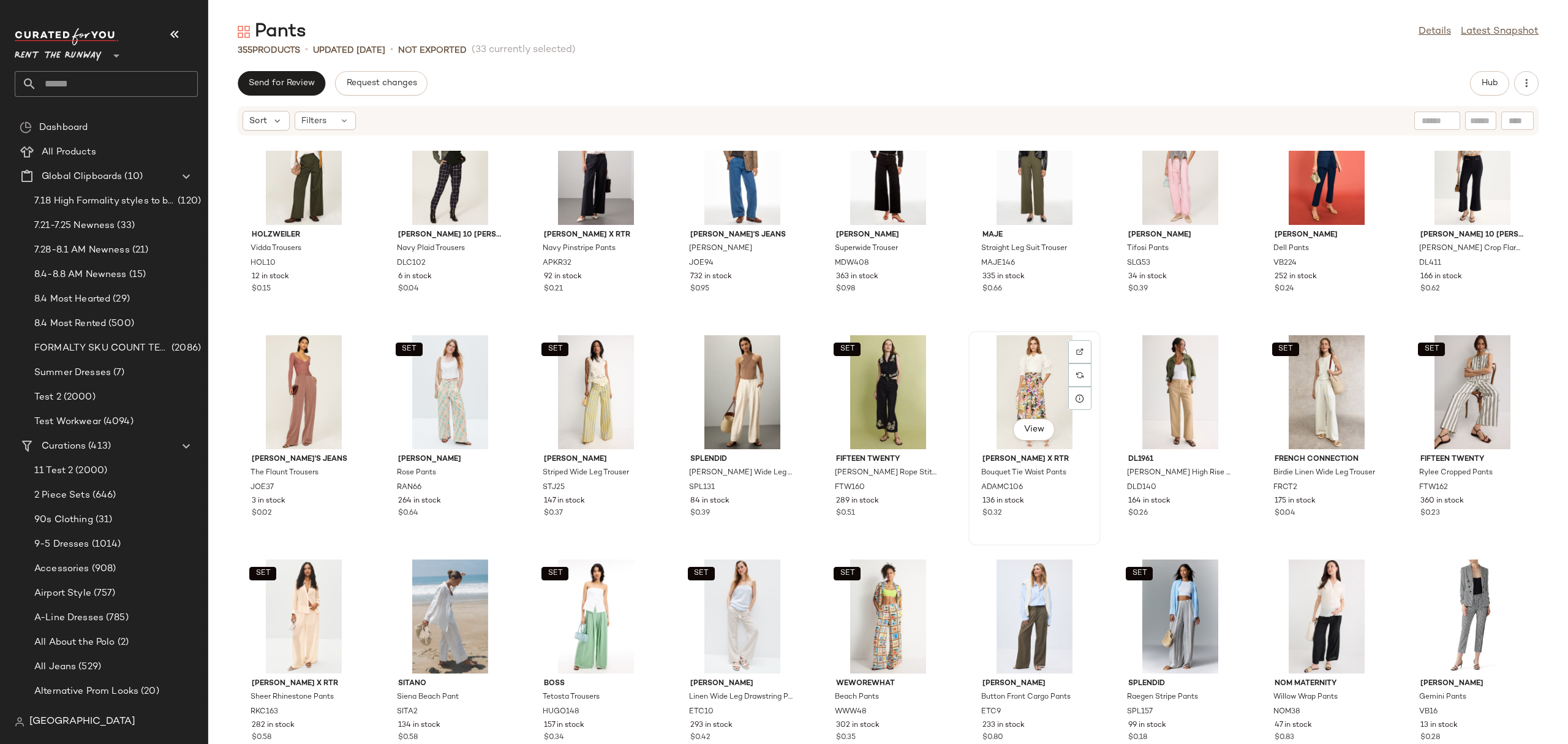
click at [1021, 379] on div "View" at bounding box center [1034, 392] width 124 height 114
click at [567, 380] on div "SET View" at bounding box center [595, 392] width 124 height 114
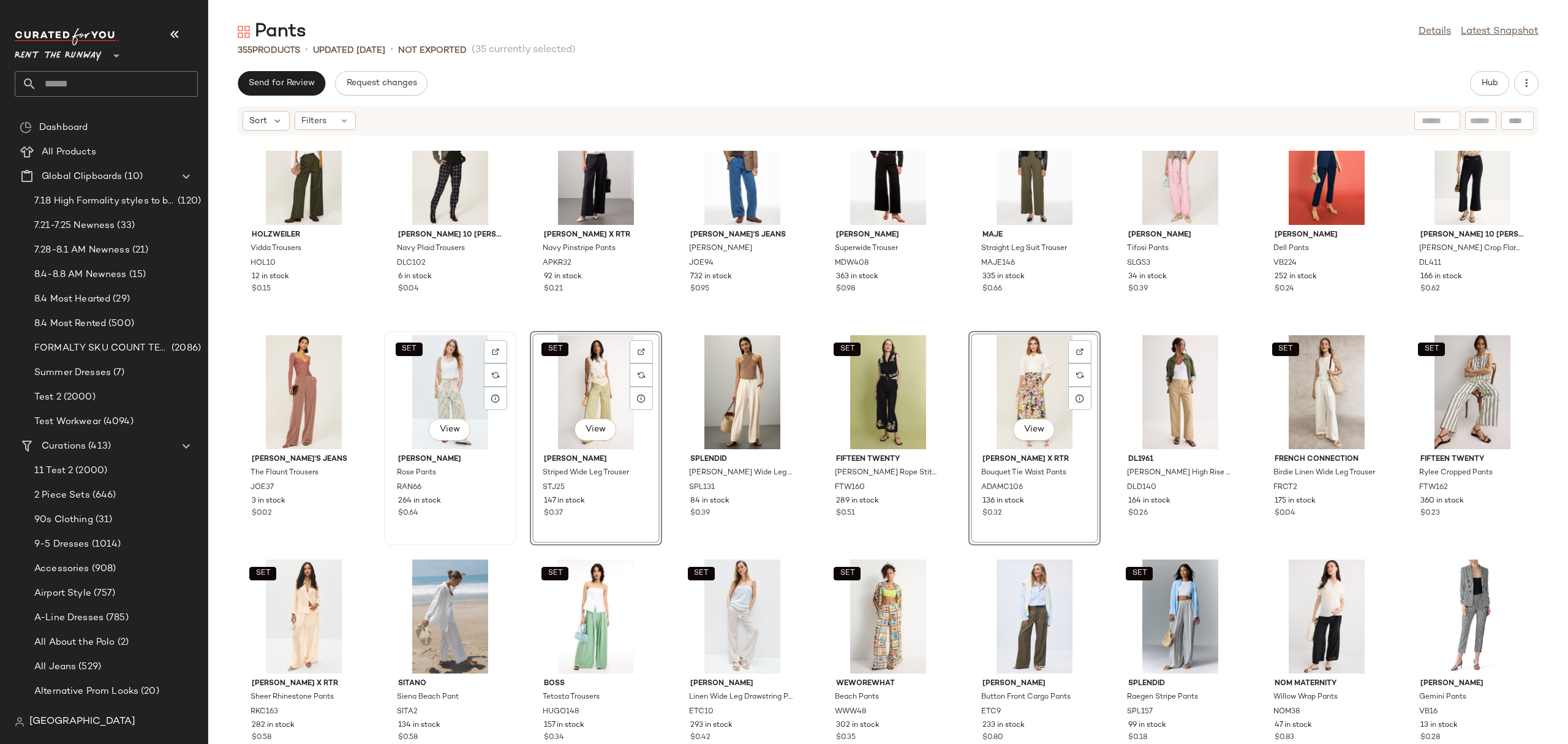
click at [480, 400] on div "SET View" at bounding box center [450, 392] width 124 height 114
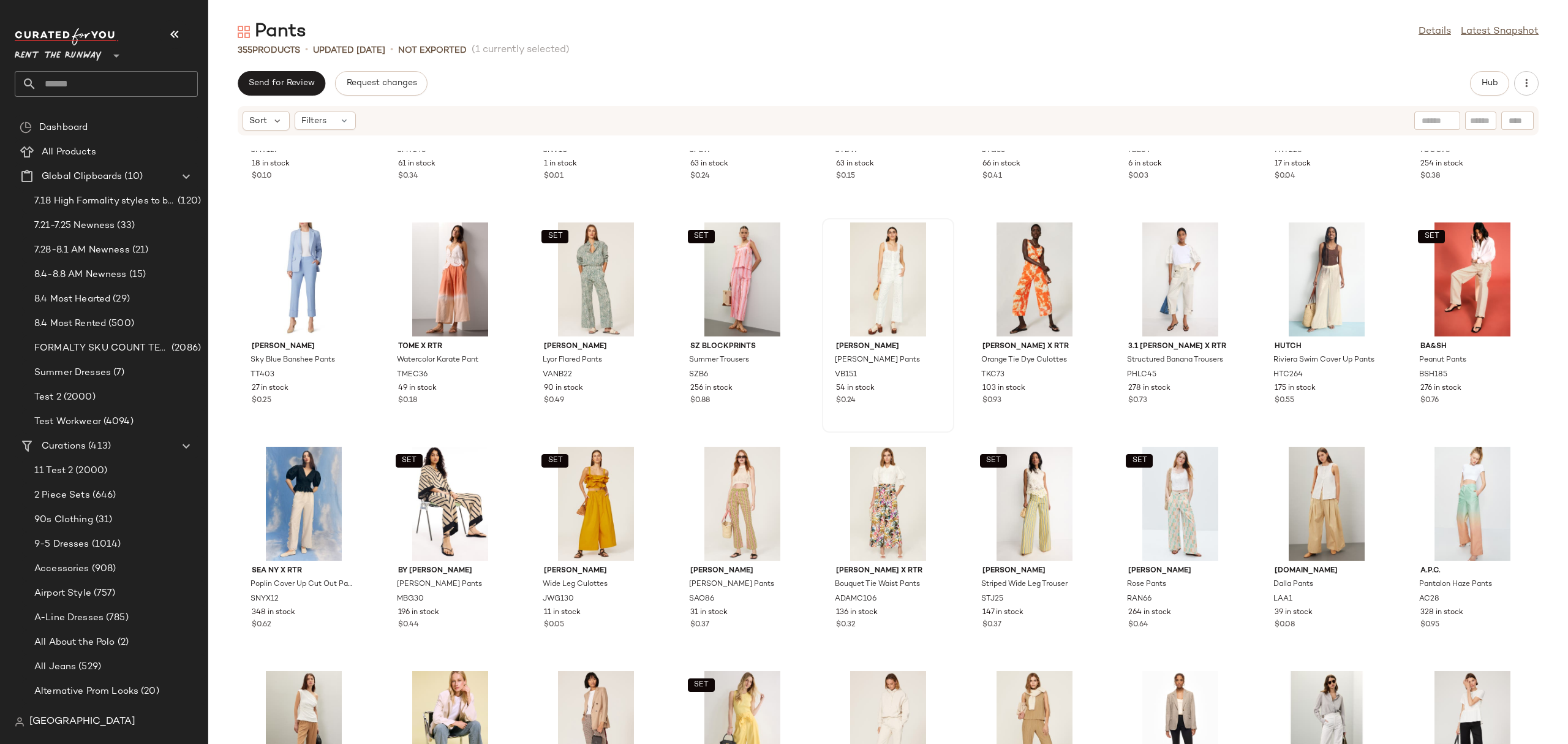
scroll to position [395, 0]
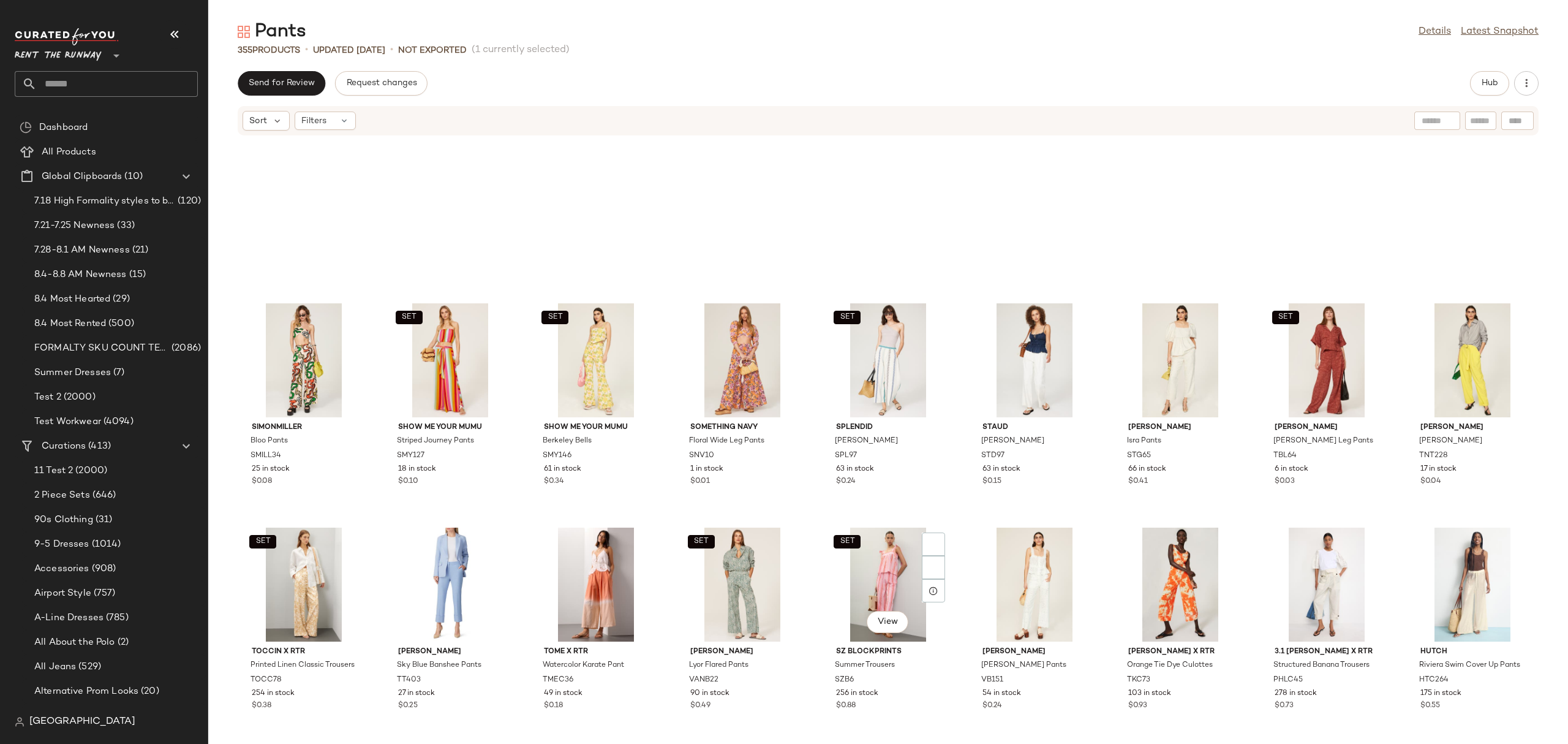
scroll to position [398, 0]
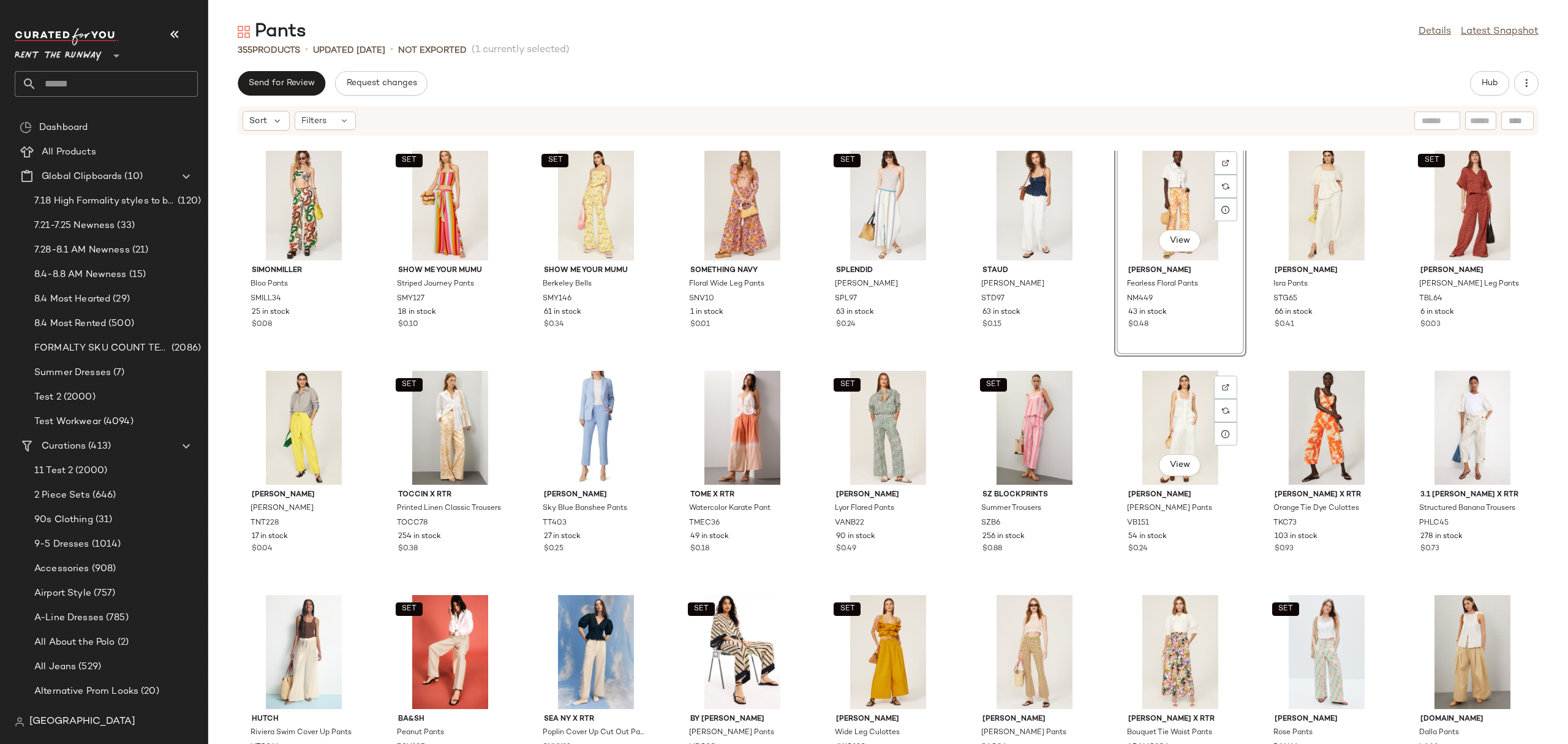
scroll to position [641, 0]
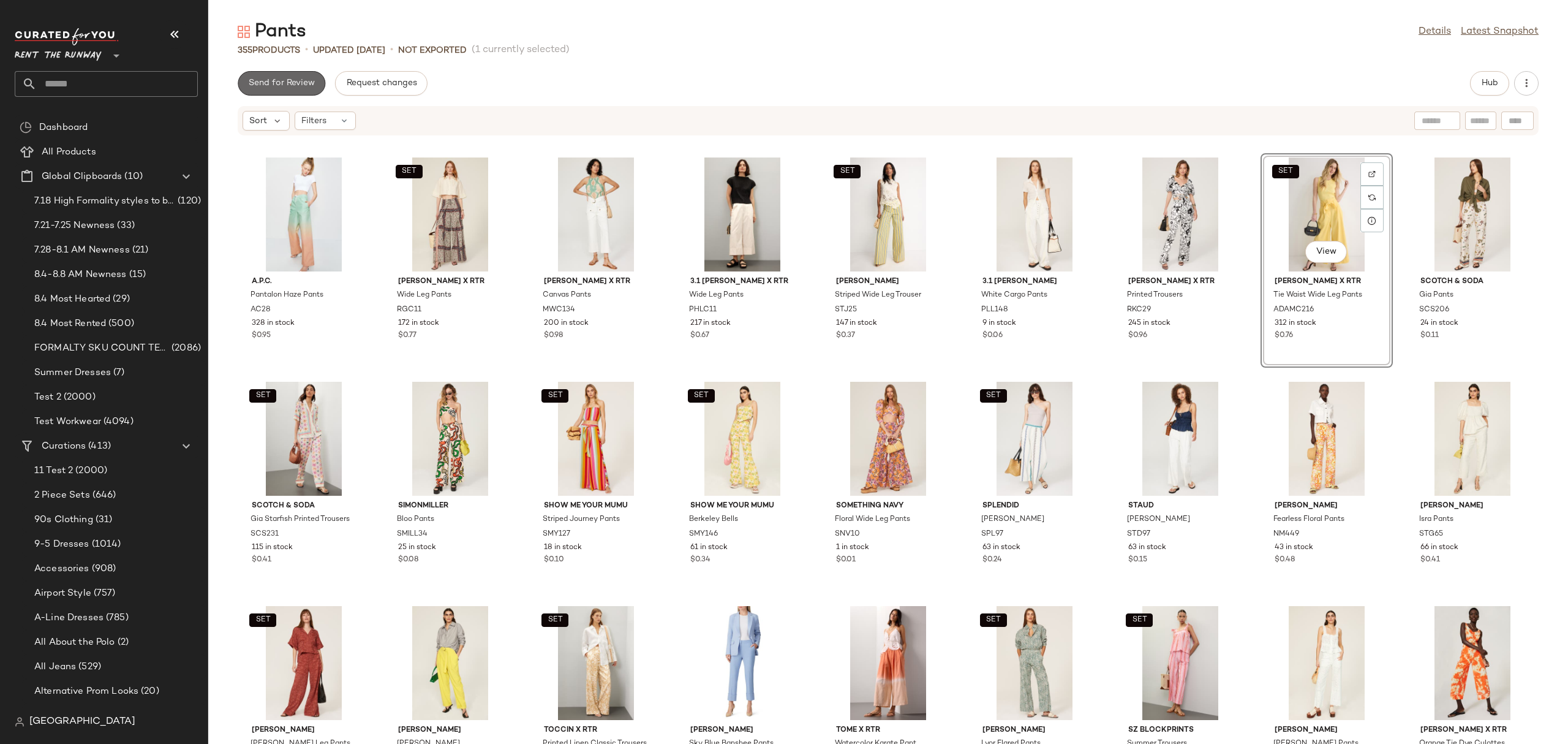
click at [282, 85] on span "Send for Review" at bounding box center [281, 84] width 67 height 10
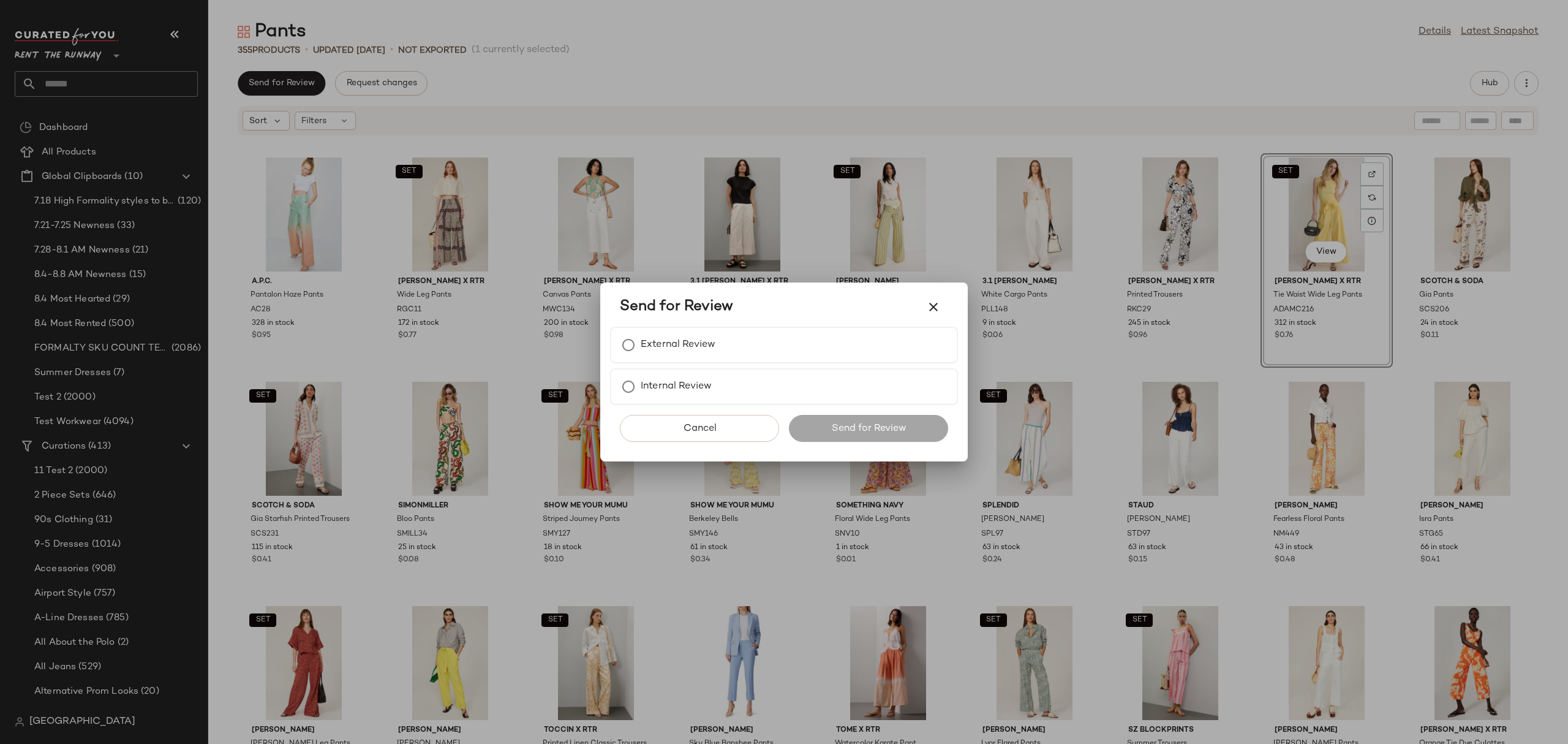
drag, startPoint x: 1039, startPoint y: 133, endPoint x: 1049, endPoint y: 131, distance: 10.2
click at [1041, 133] on div at bounding box center [784, 372] width 1568 height 744
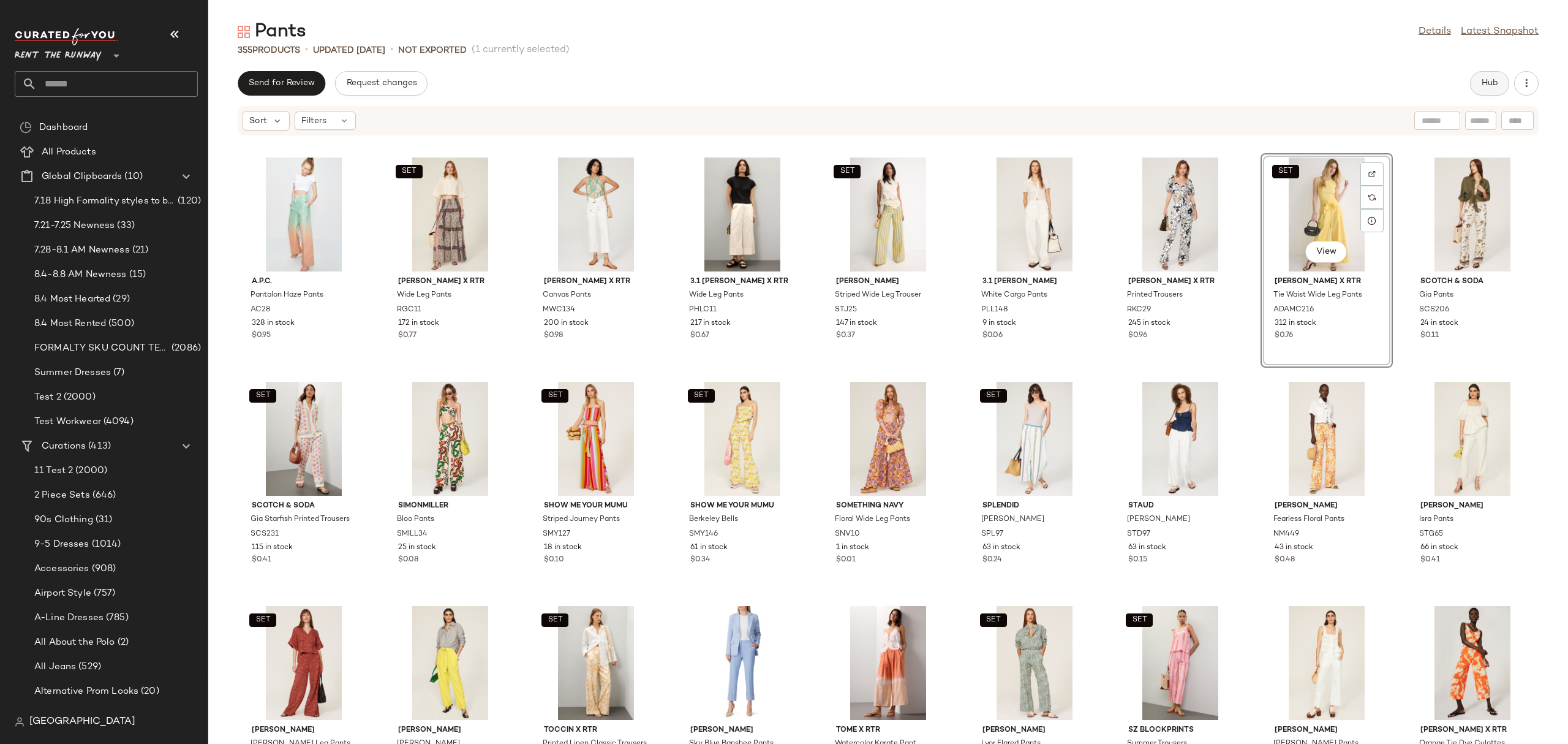
click at [1501, 79] on button "Hub" at bounding box center [1489, 83] width 39 height 25
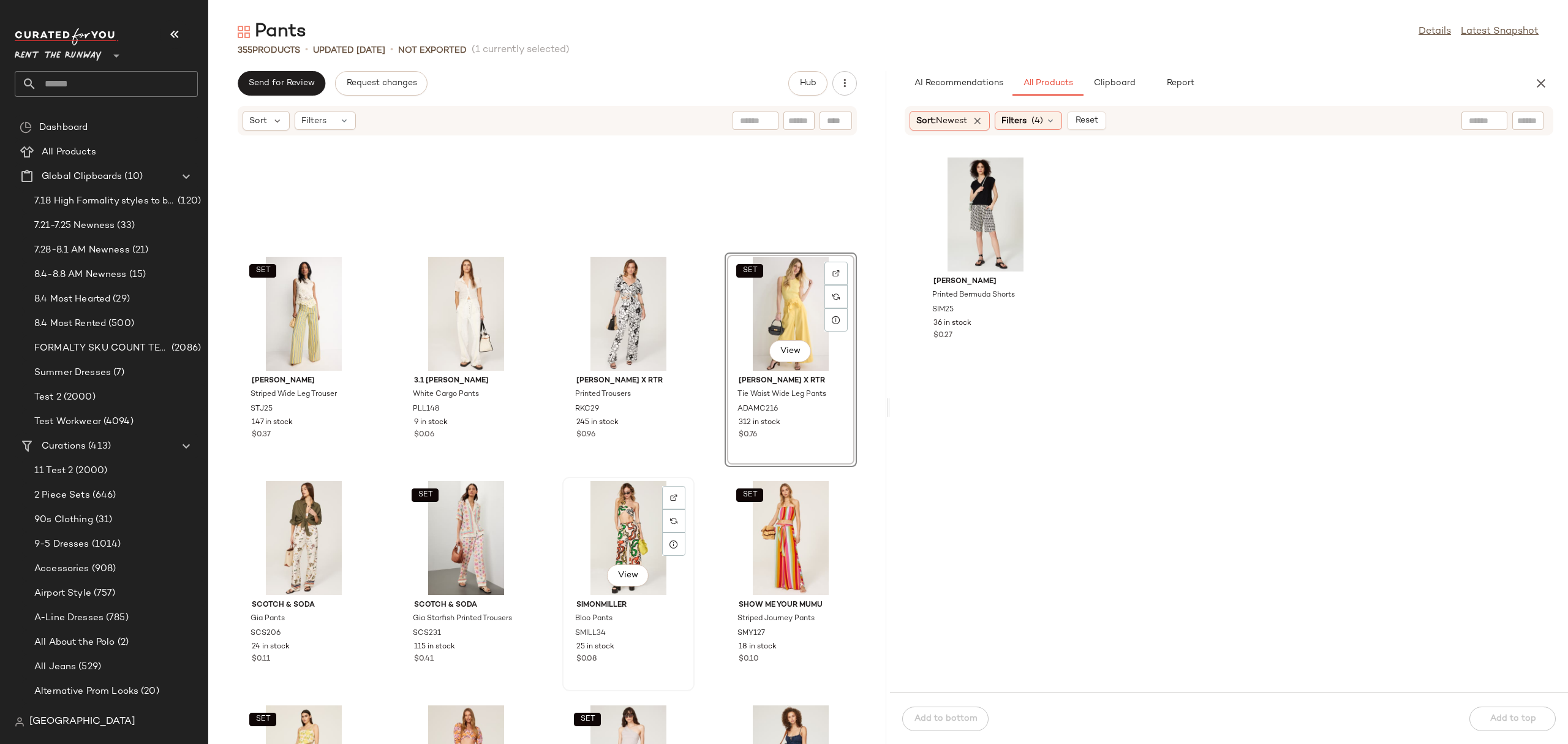
scroll to position [393, 0]
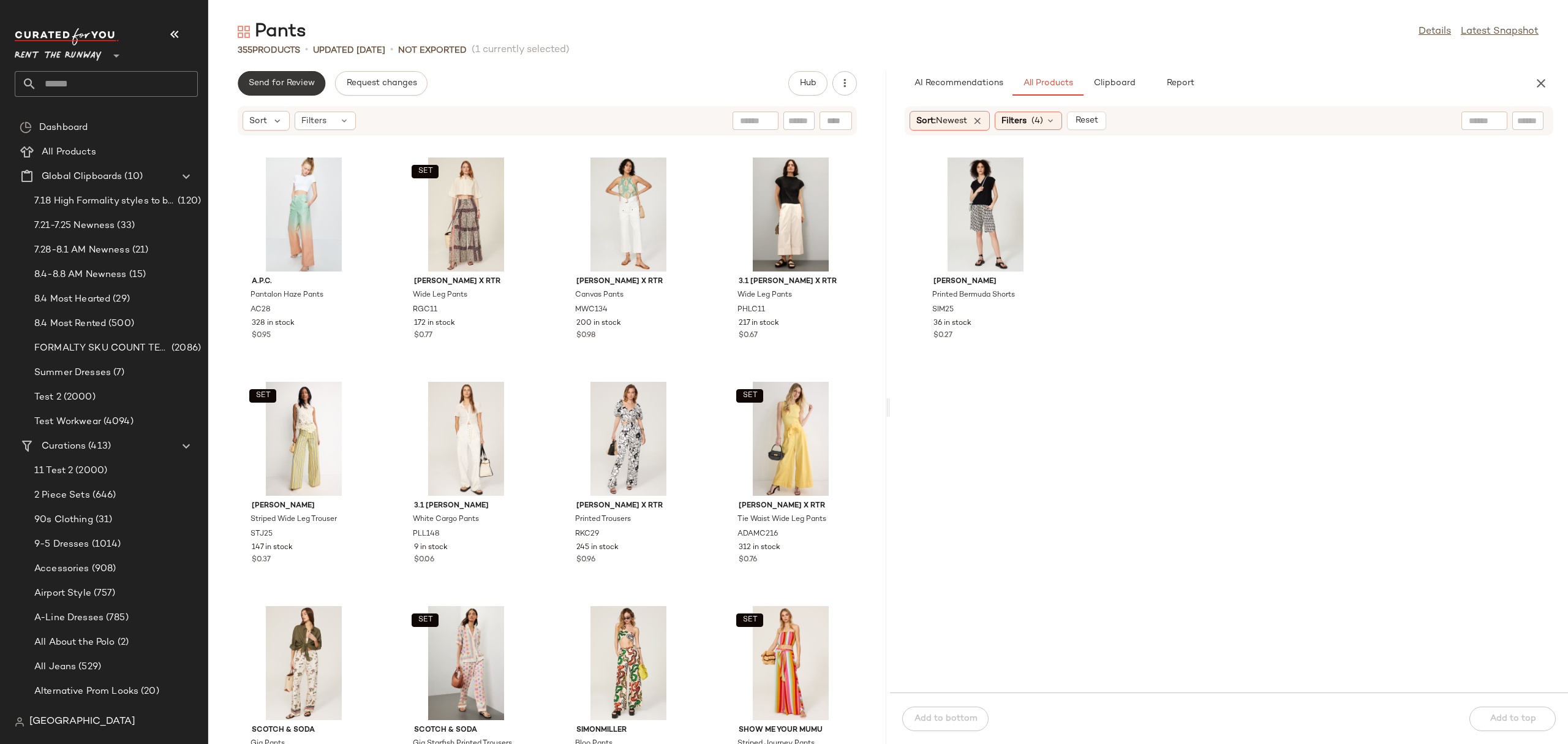
click at [308, 86] on span "Send for Review" at bounding box center [281, 84] width 67 height 10
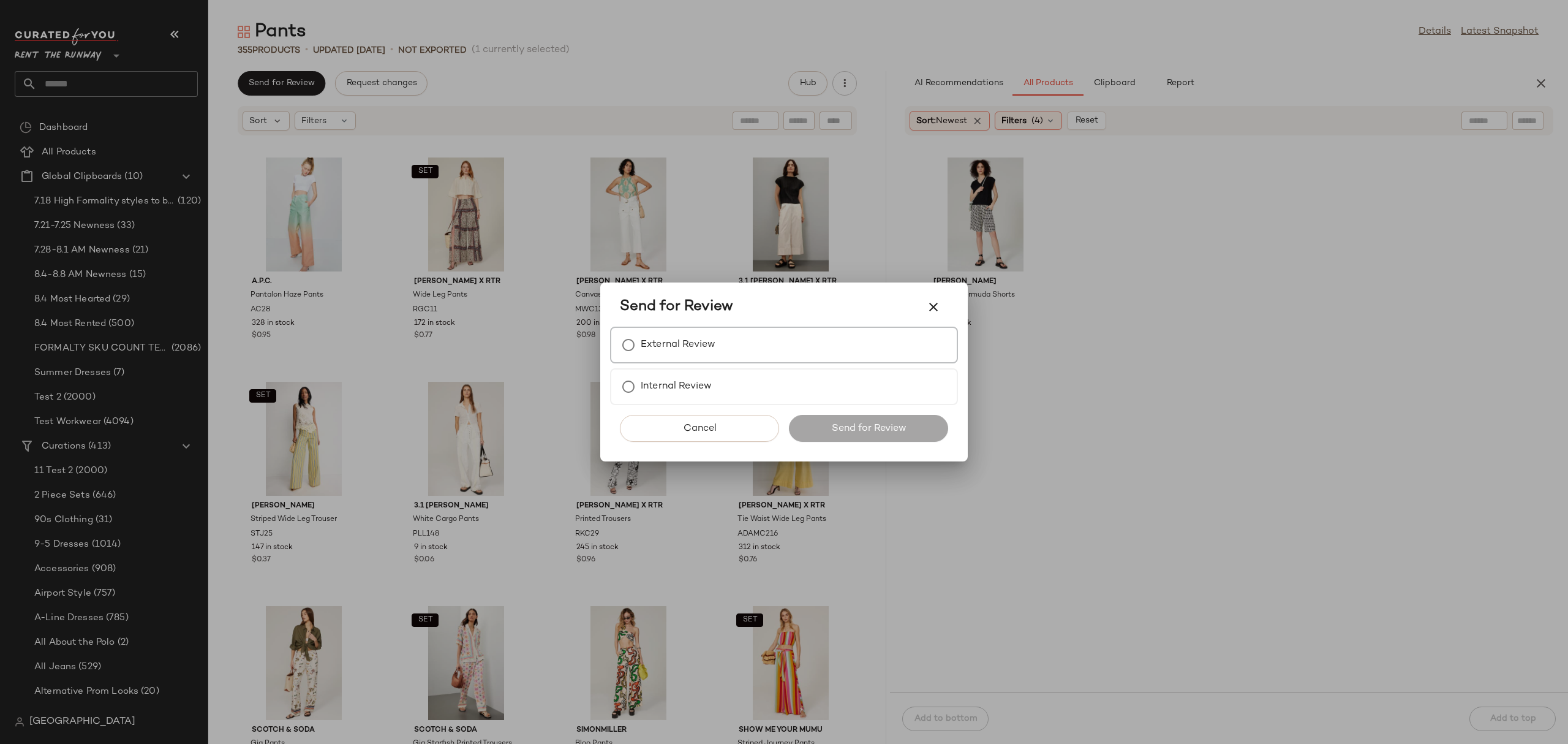
click at [734, 355] on div "External Review" at bounding box center [784, 345] width 348 height 37
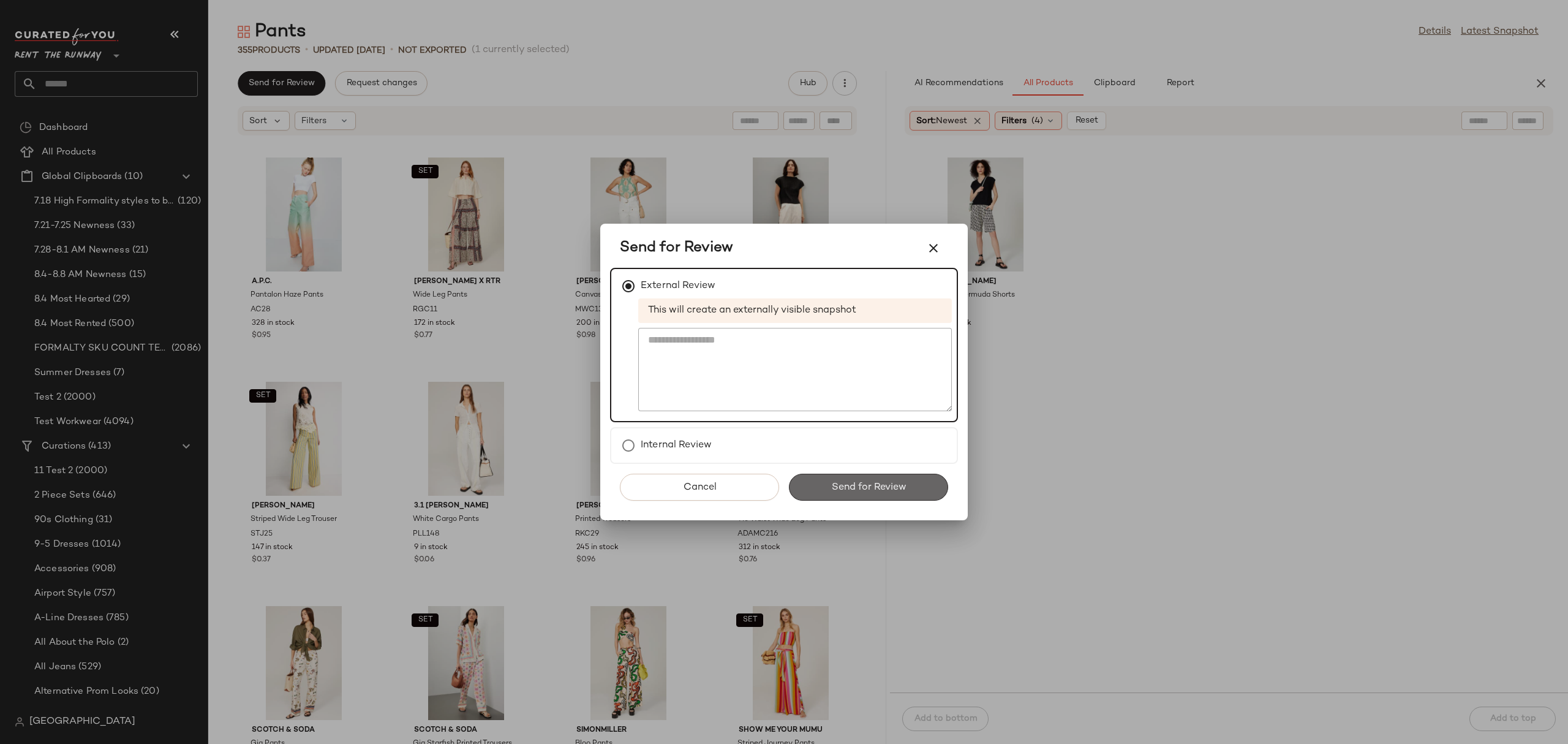
click at [844, 485] on span "Send for Review" at bounding box center [868, 487] width 75 height 12
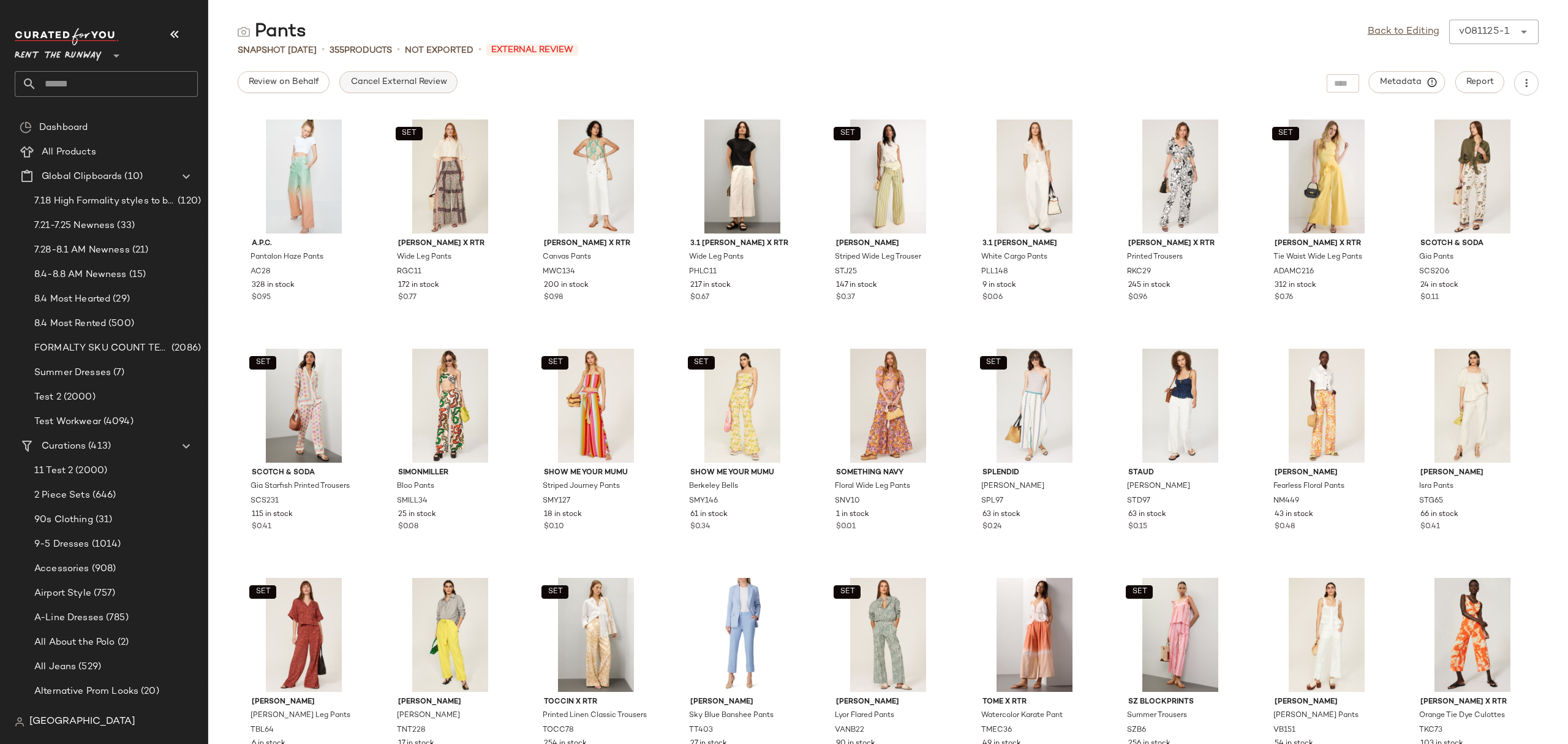
click at [364, 78] on span "Cancel External Review" at bounding box center [398, 82] width 97 height 10
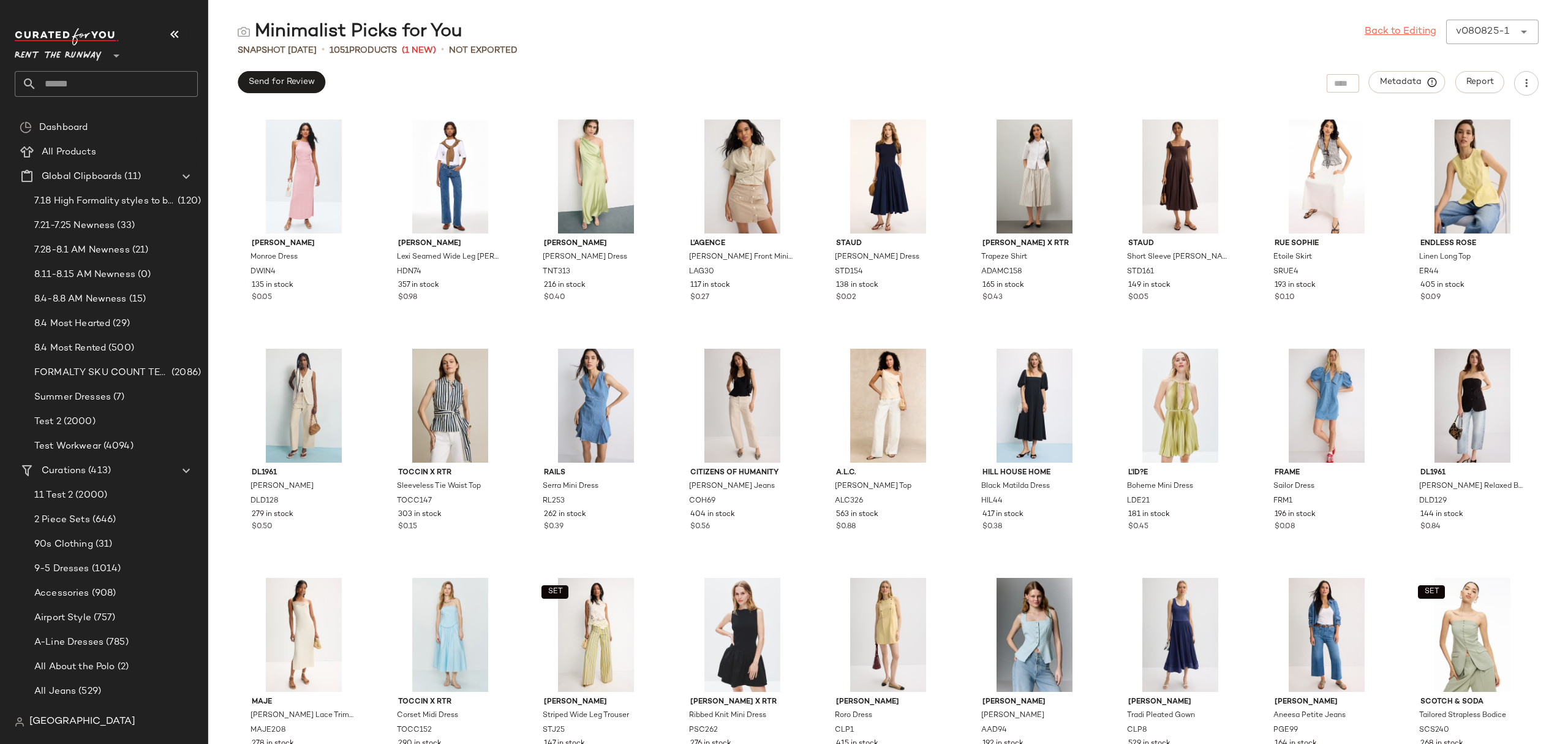
click at [1418, 27] on link "Back to Editing" at bounding box center [1400, 32] width 72 height 15
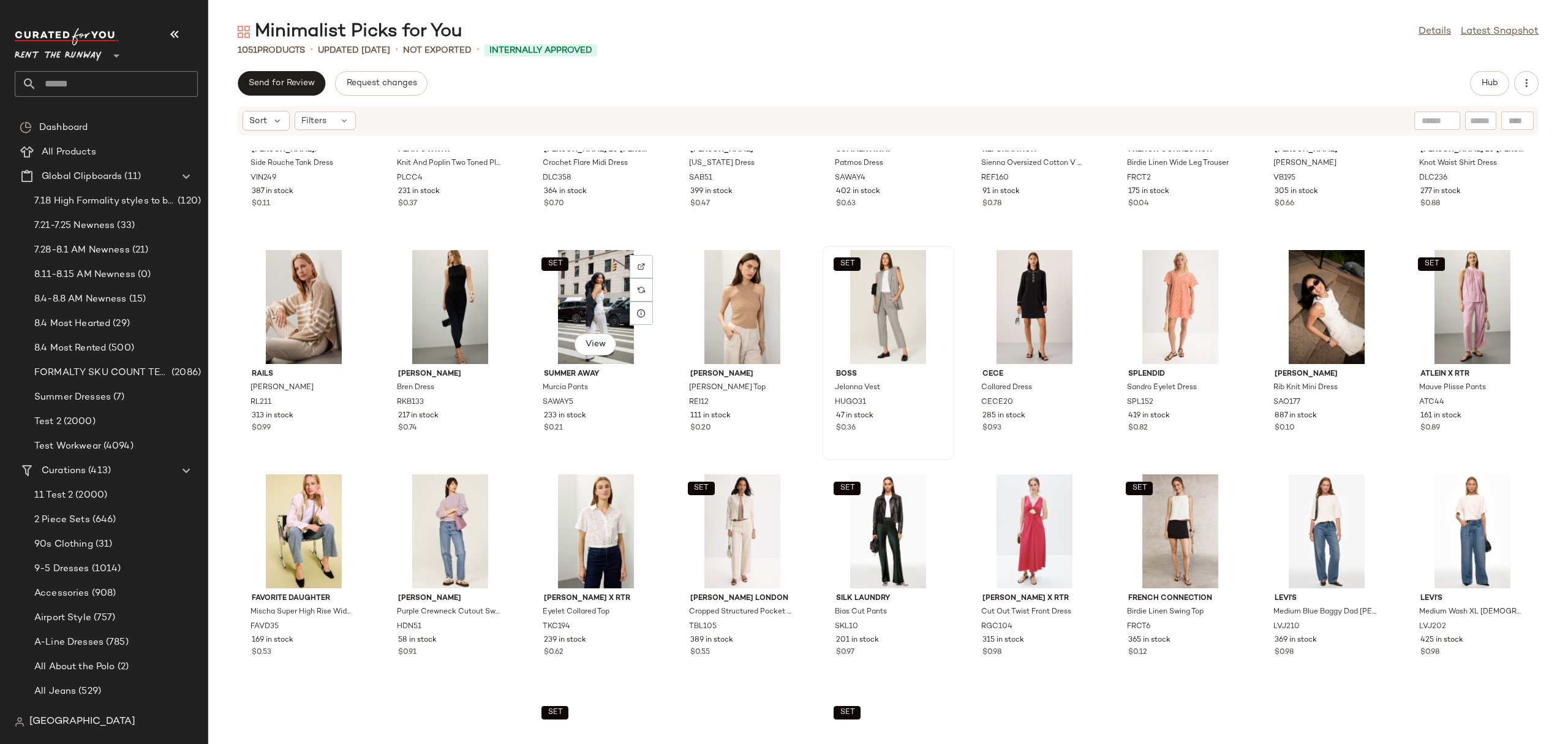
scroll to position [3963, 0]
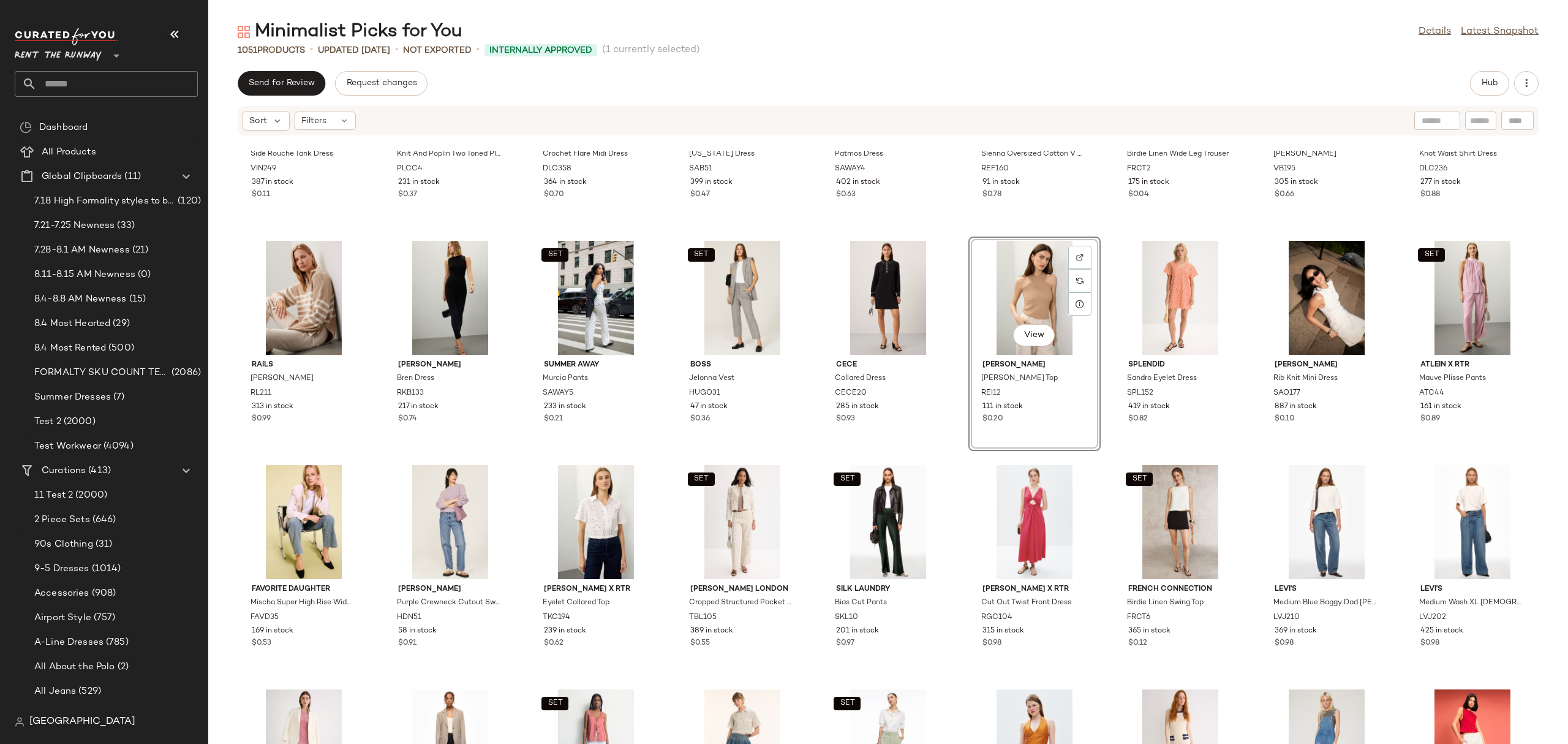
click at [1030, 300] on div "View" at bounding box center [1034, 298] width 124 height 114
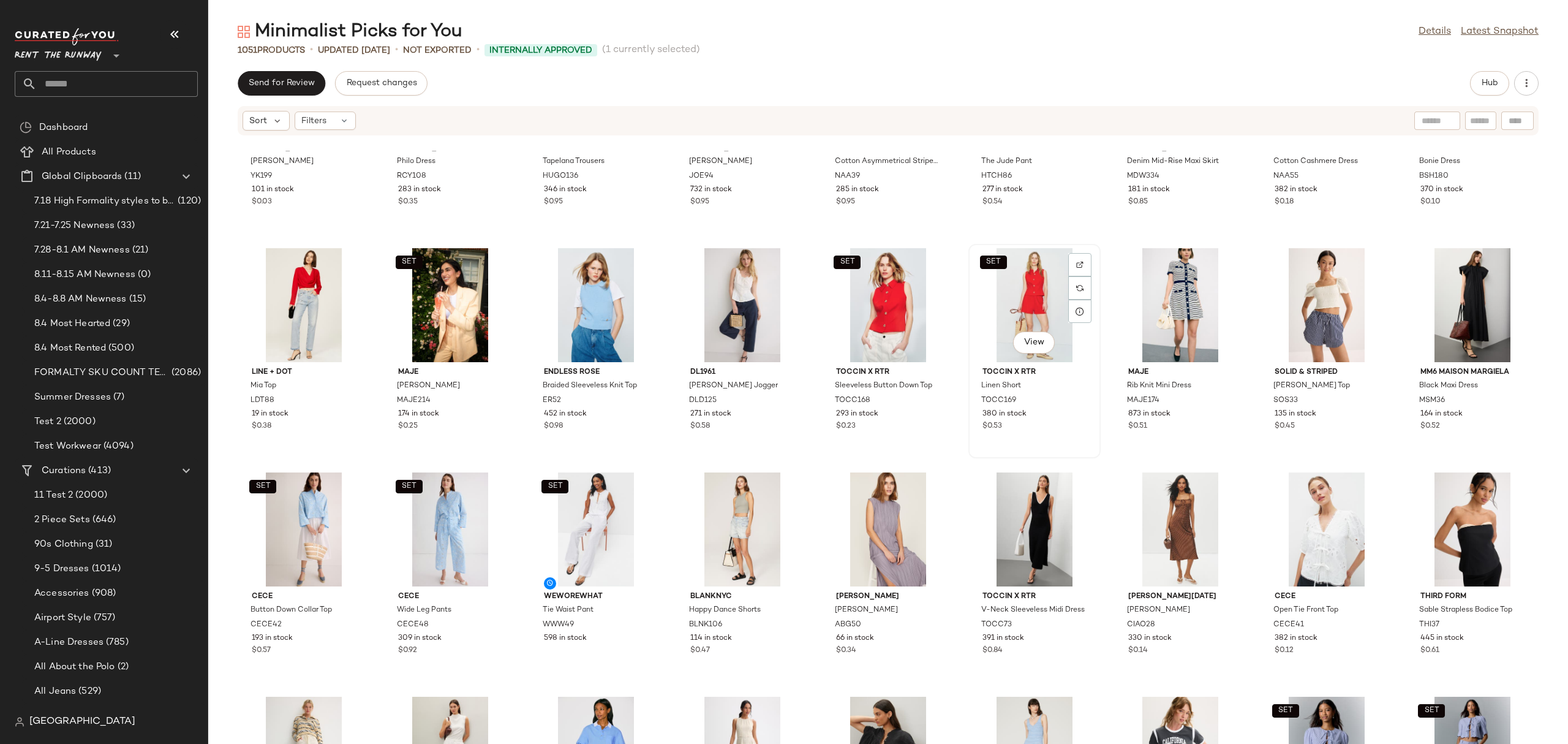
scroll to position [5701, 0]
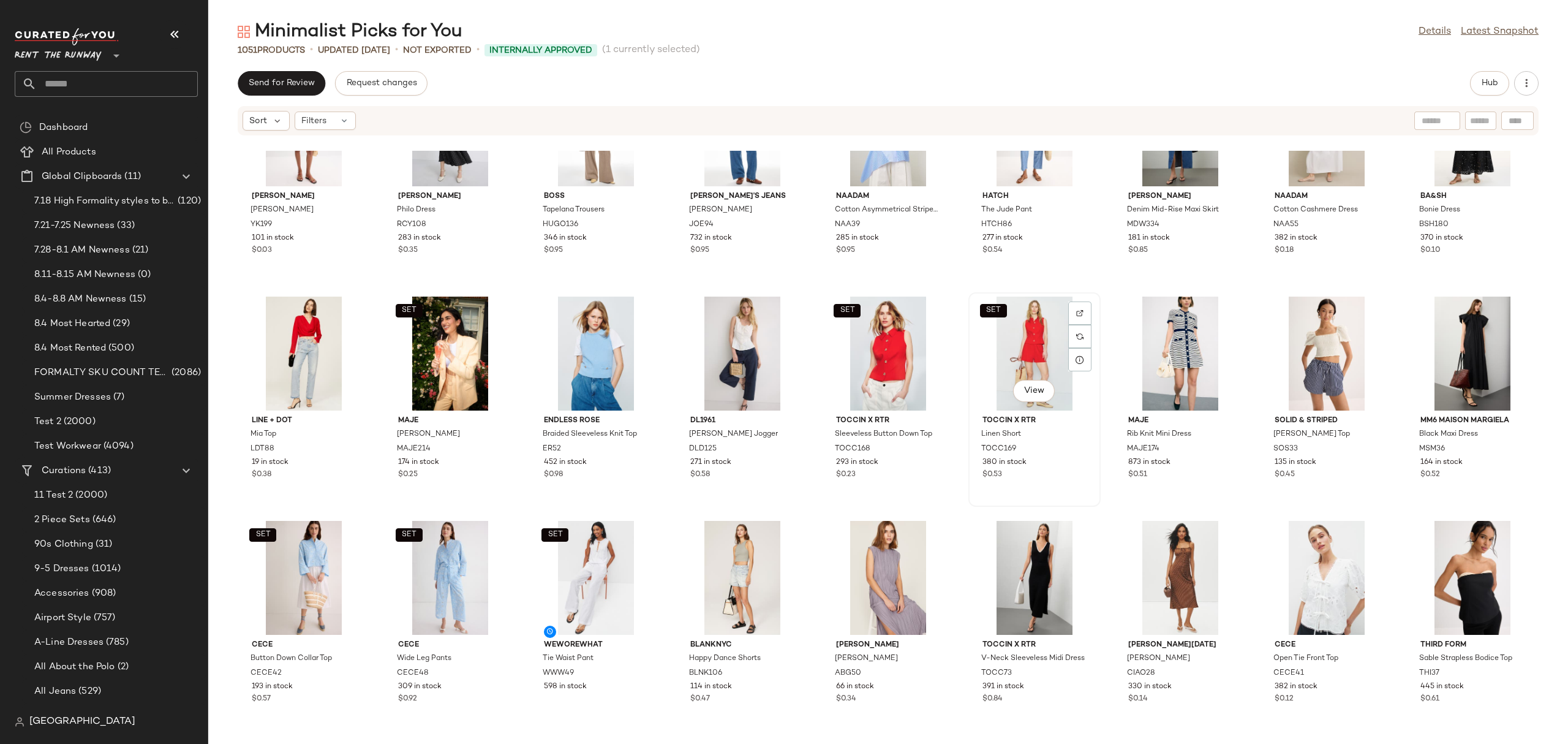
click at [1017, 328] on div "SET View" at bounding box center [1034, 353] width 124 height 114
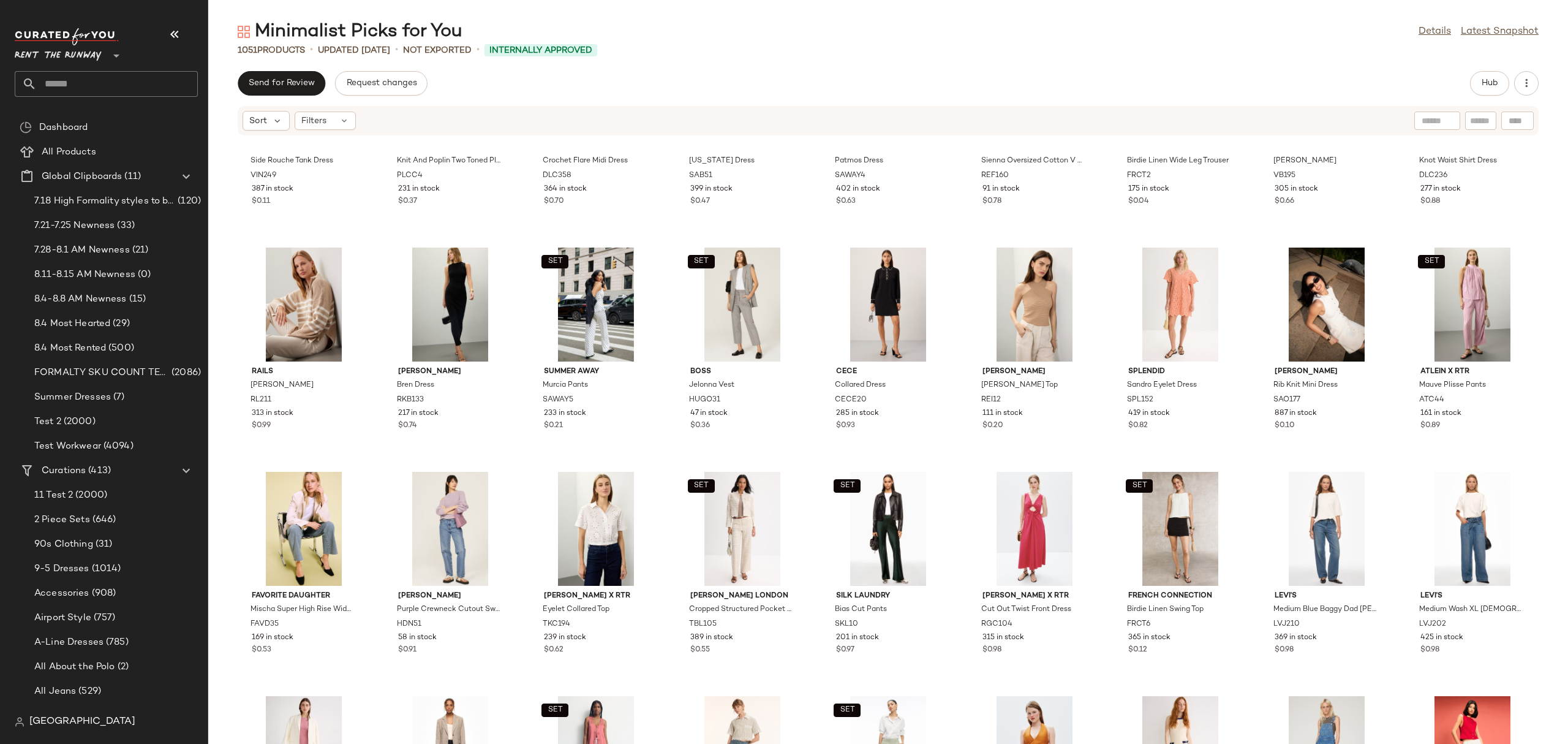
scroll to position [3910, 0]
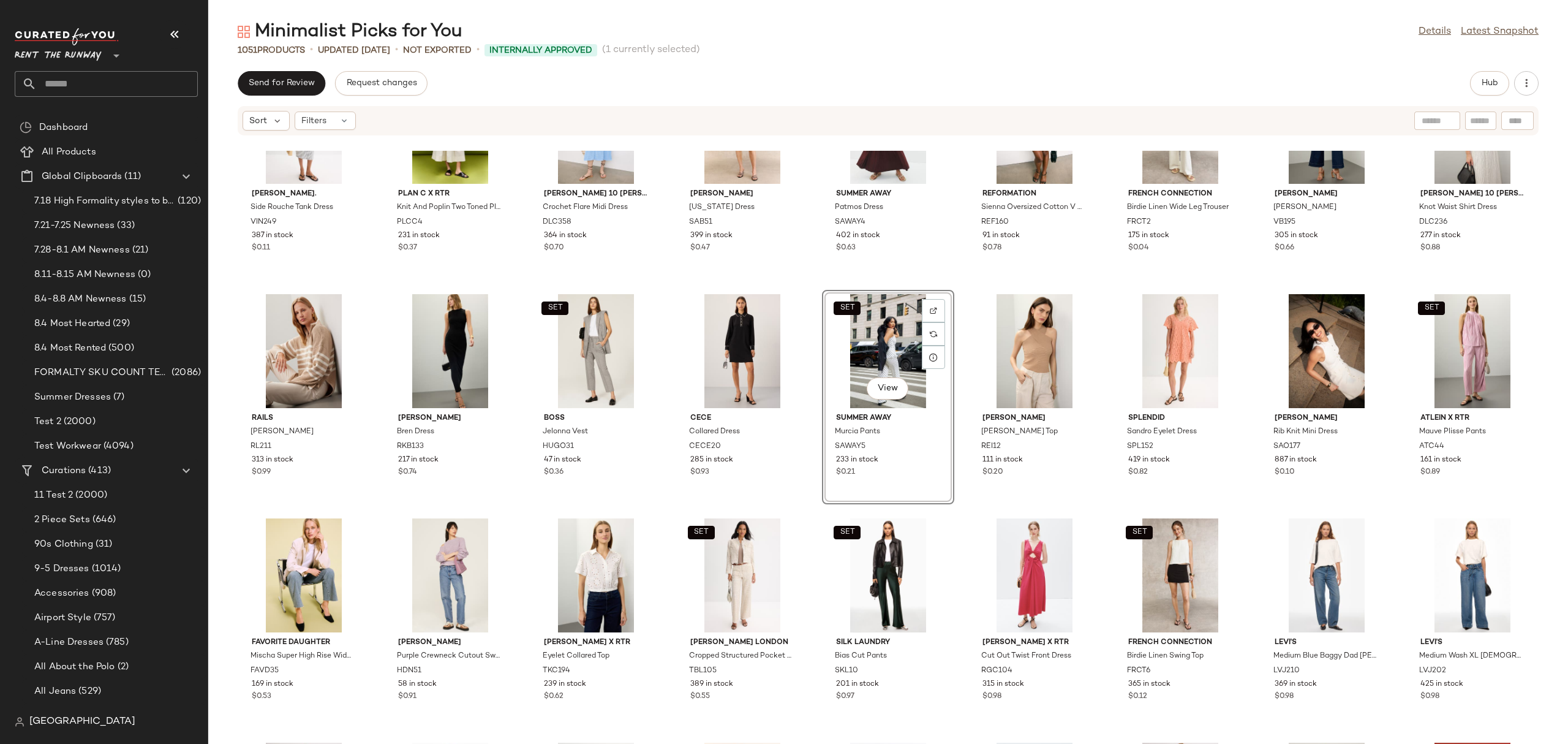
click at [887, 350] on div "SET View" at bounding box center [888, 351] width 124 height 114
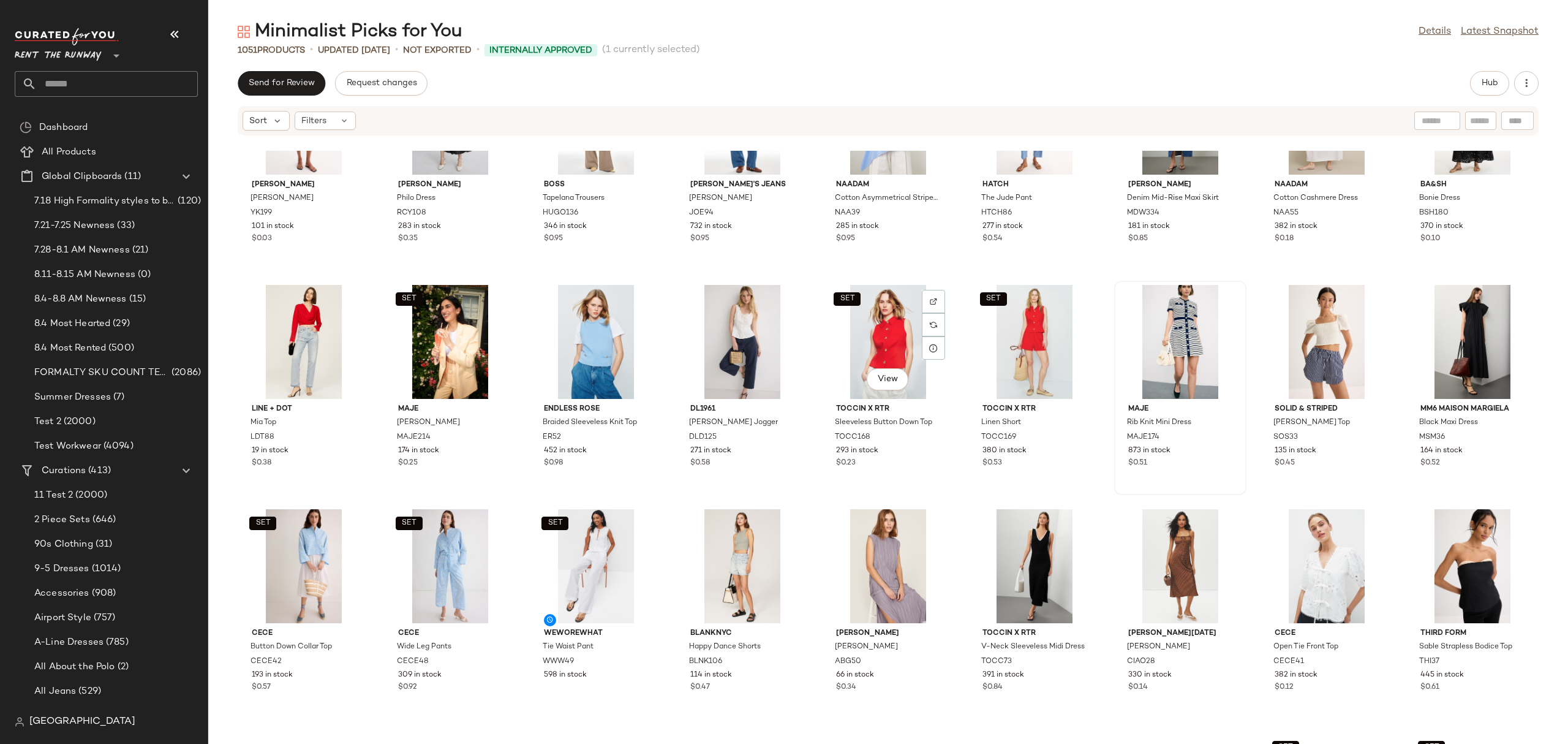
scroll to position [5716, 0]
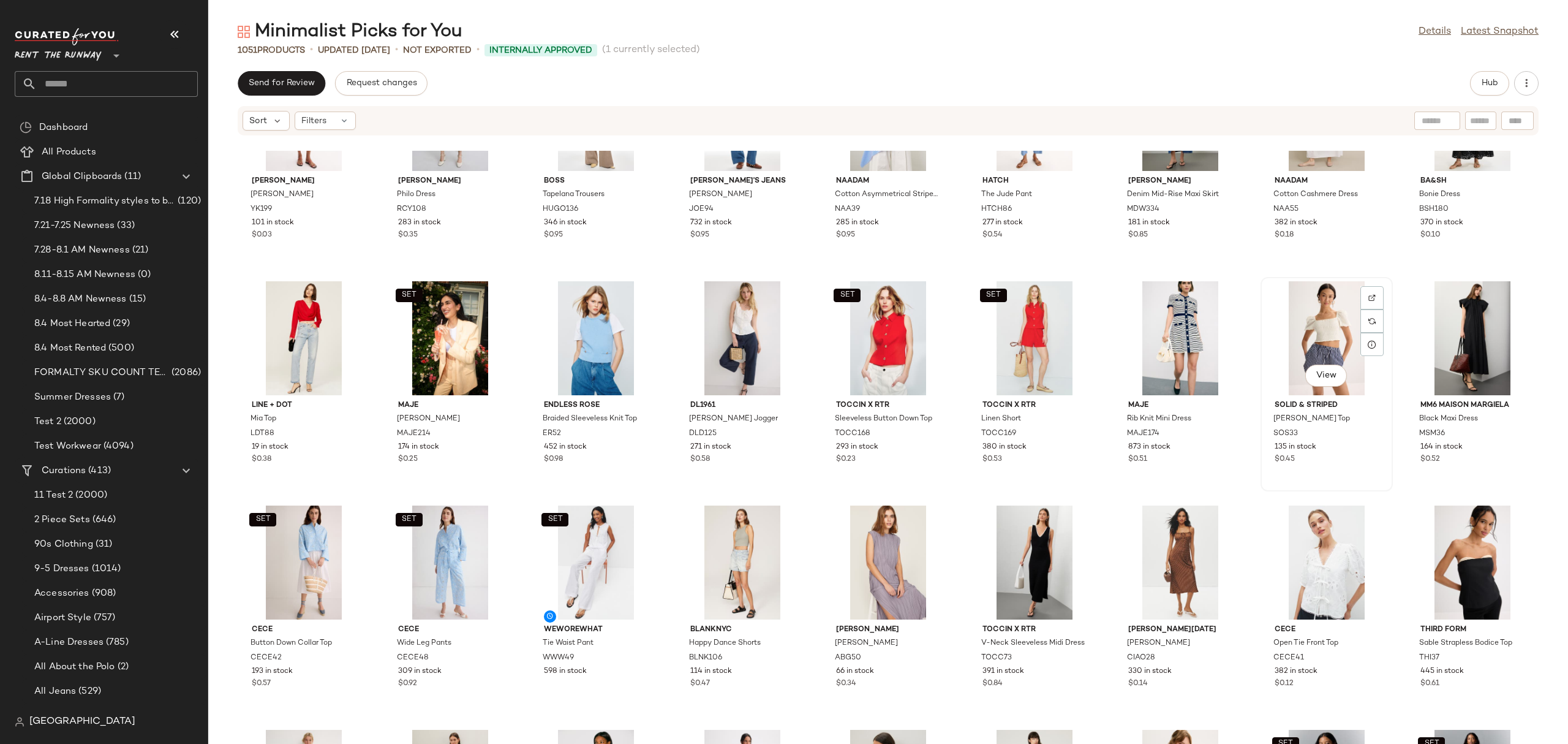
click at [1296, 314] on div "View" at bounding box center [1326, 338] width 124 height 114
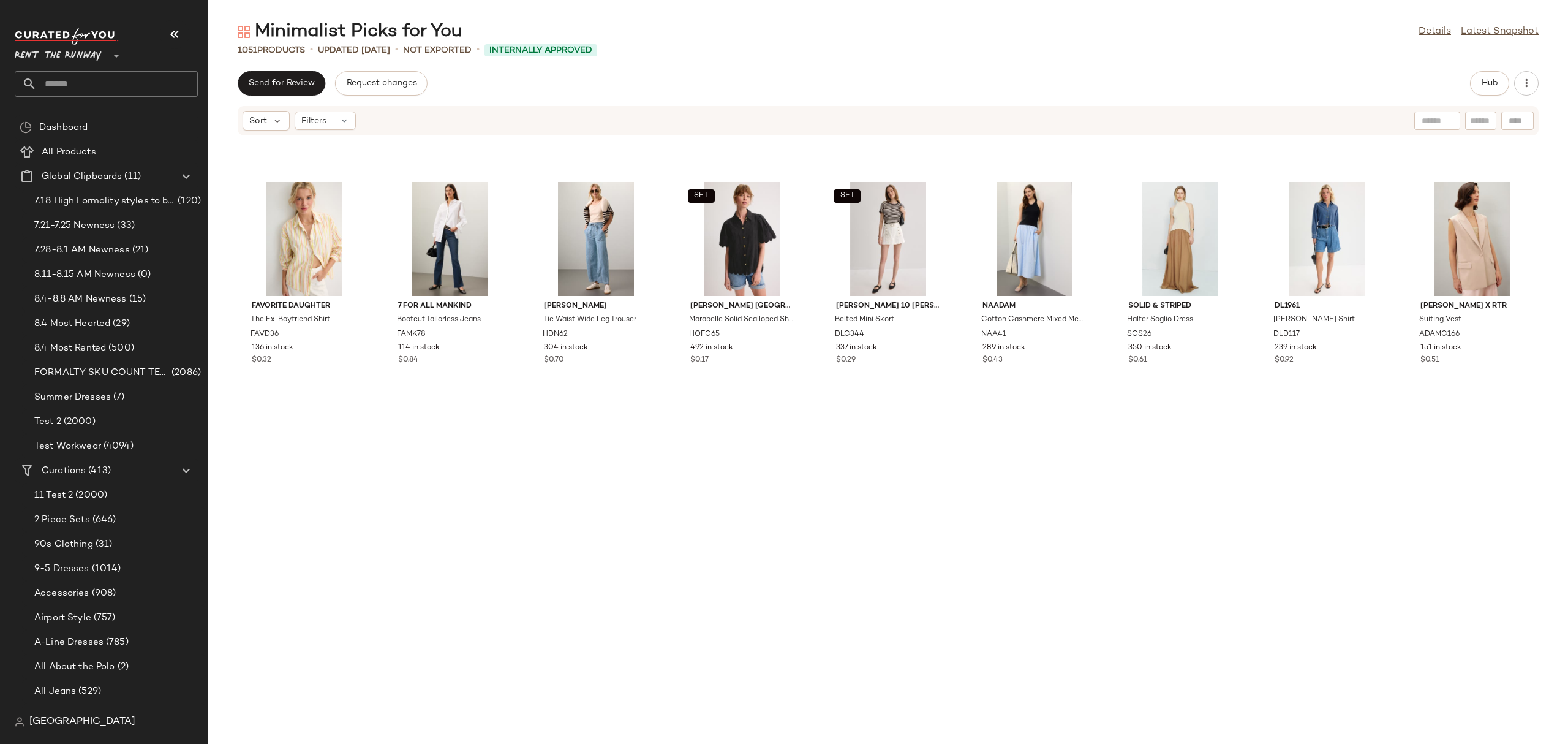
scroll to position [896, 0]
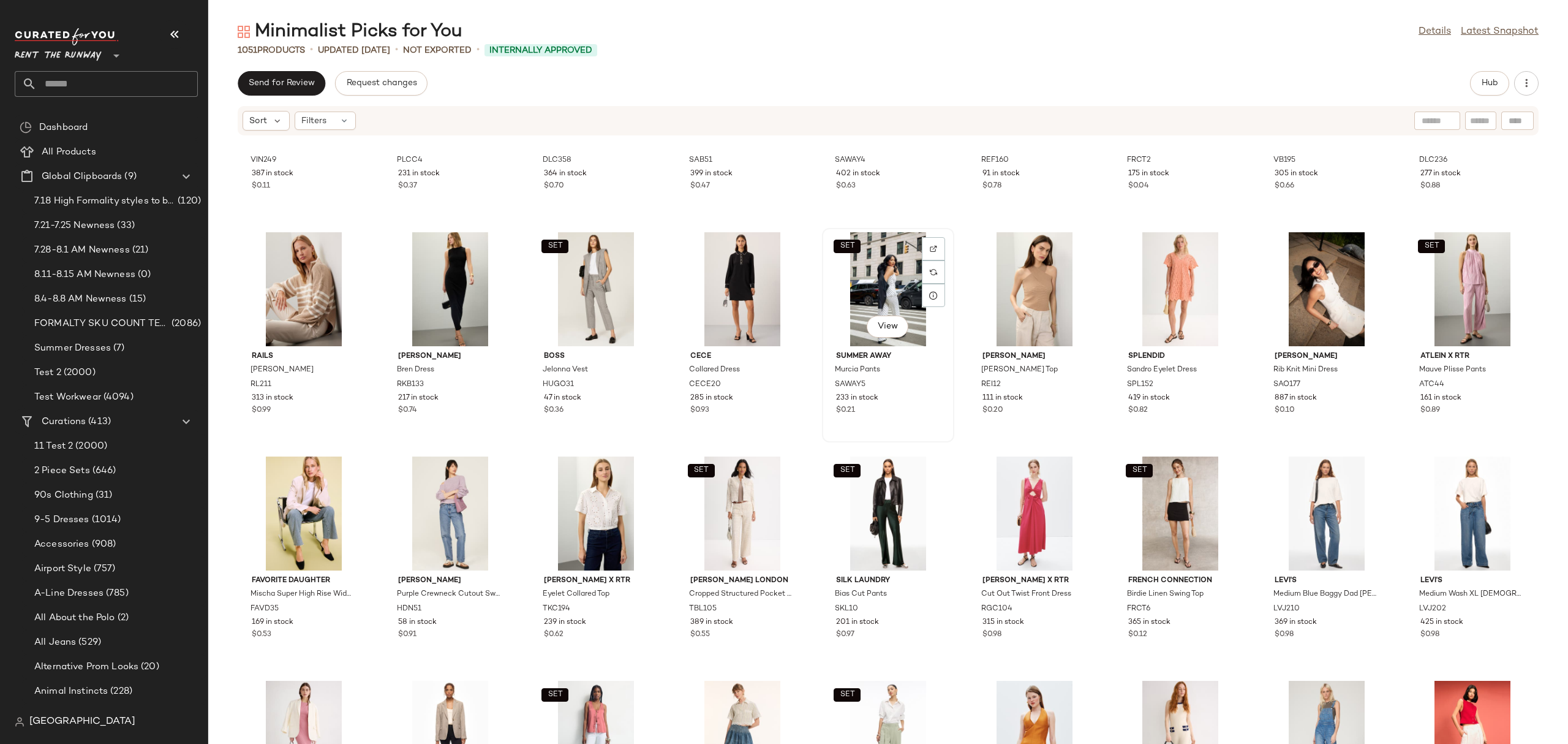
click at [855, 308] on div "SET View" at bounding box center [888, 289] width 124 height 114
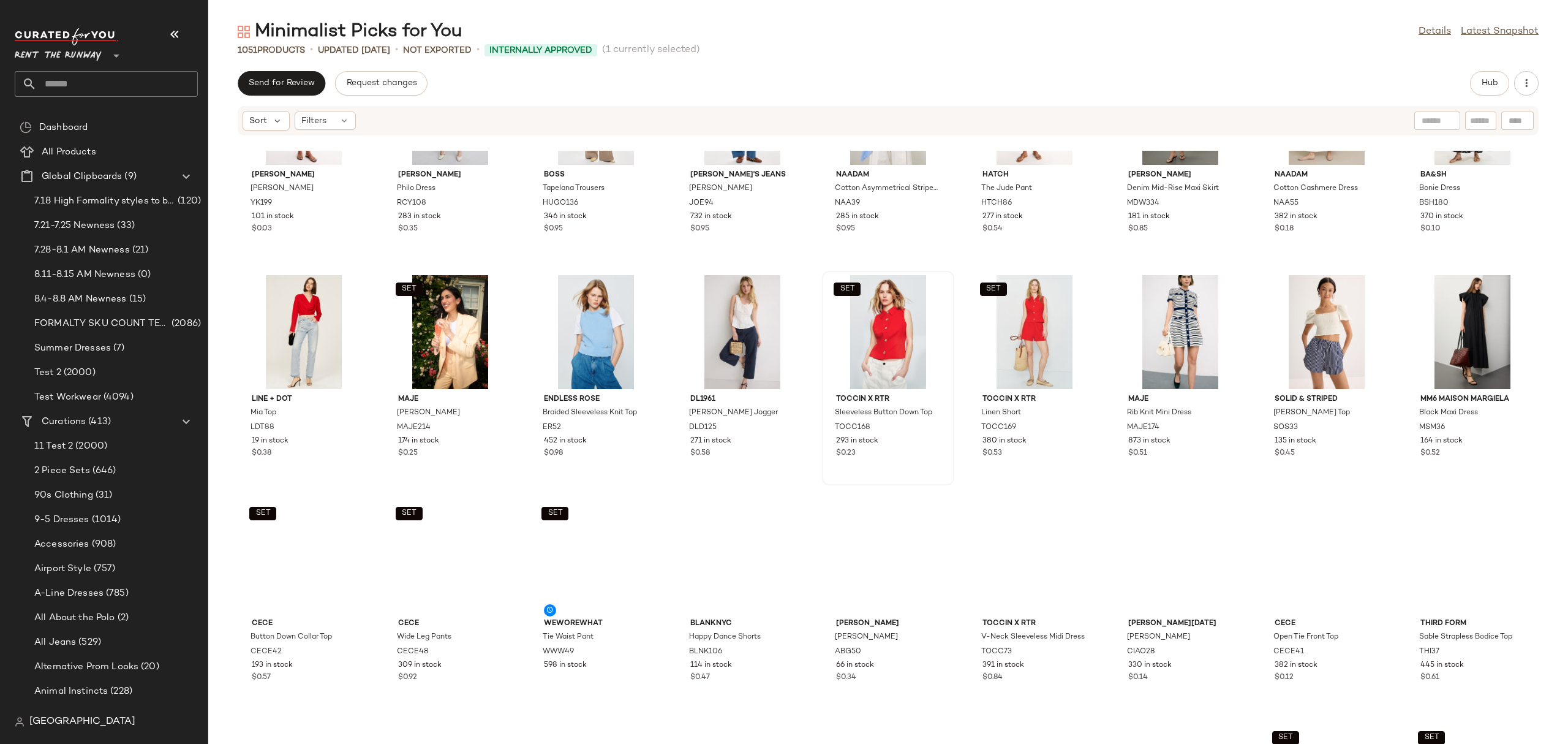
scroll to position [5723, 0]
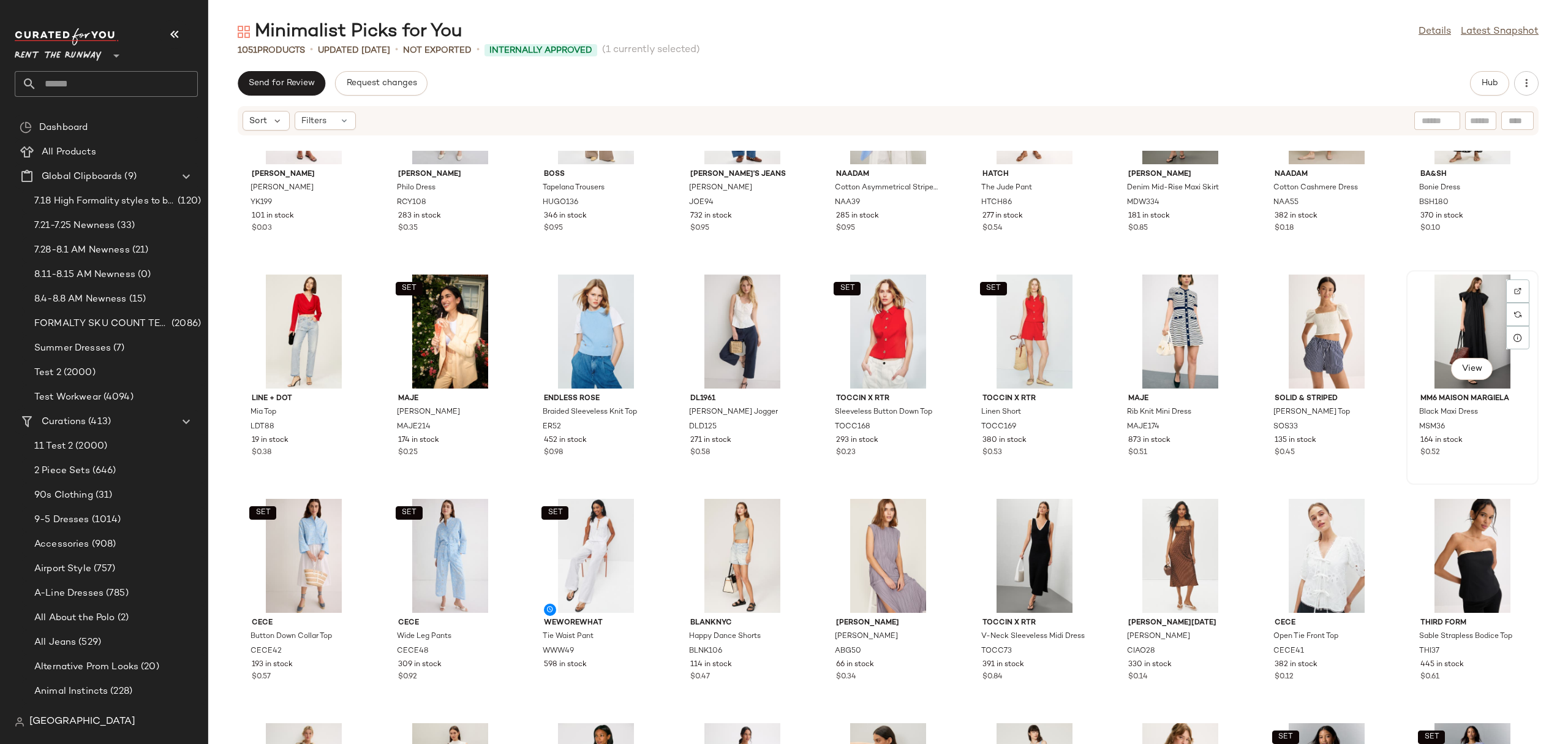
click at [1477, 318] on div "View" at bounding box center [1472, 332] width 124 height 114
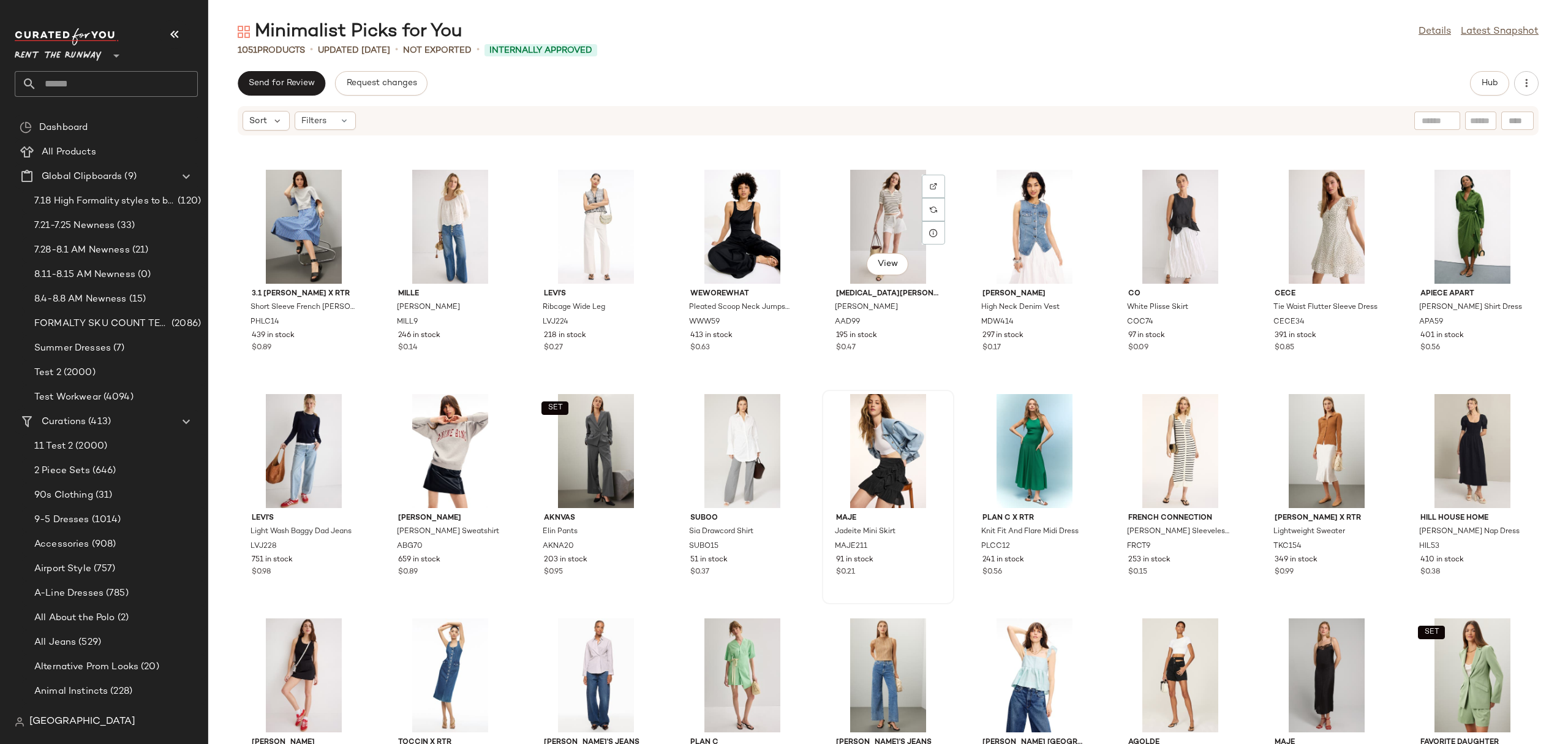
scroll to position [13240, 0]
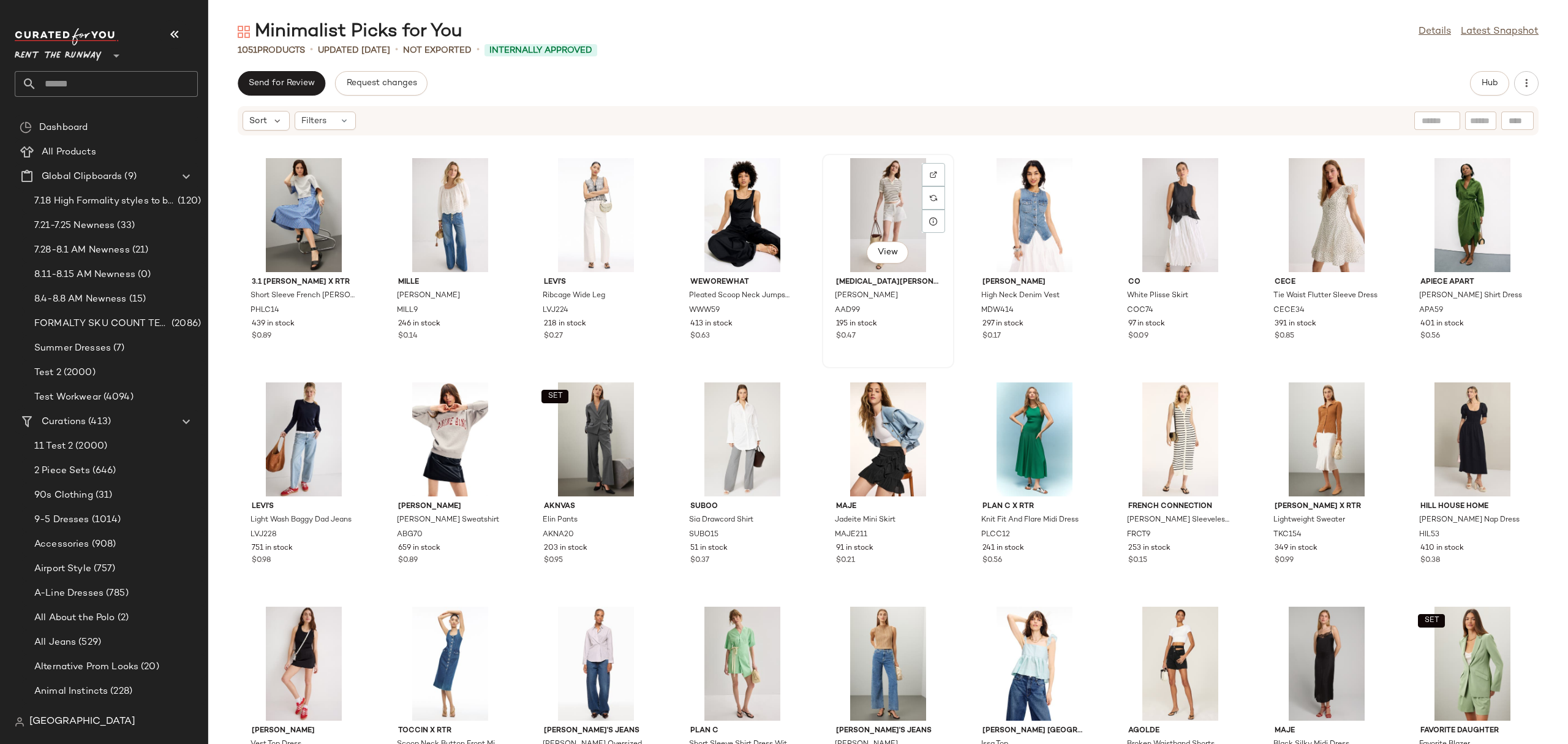
click at [869, 181] on div "View" at bounding box center [888, 215] width 124 height 114
click at [1008, 208] on div "View" at bounding box center [1034, 215] width 124 height 114
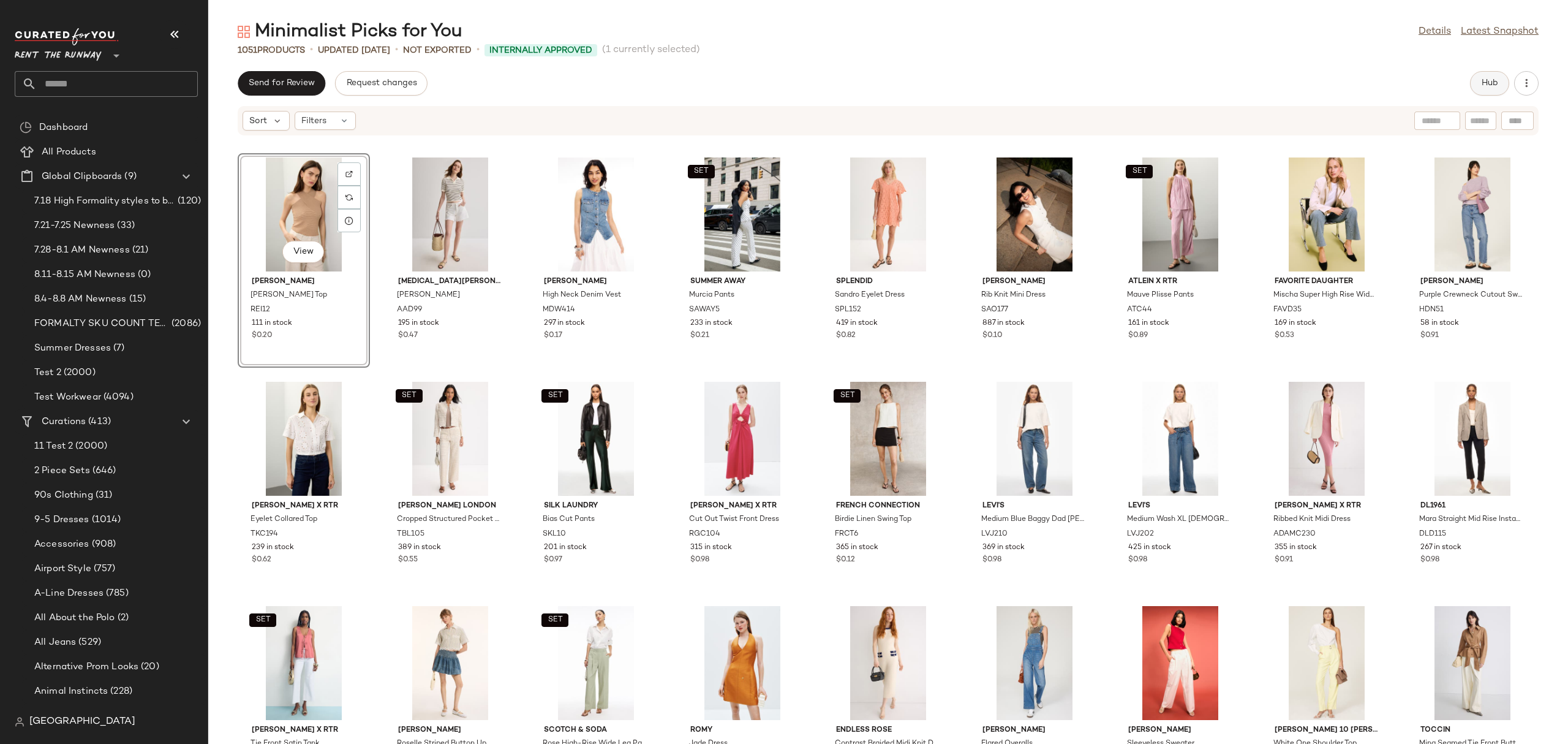
click at [1489, 79] on span "Hub" at bounding box center [1489, 84] width 17 height 10
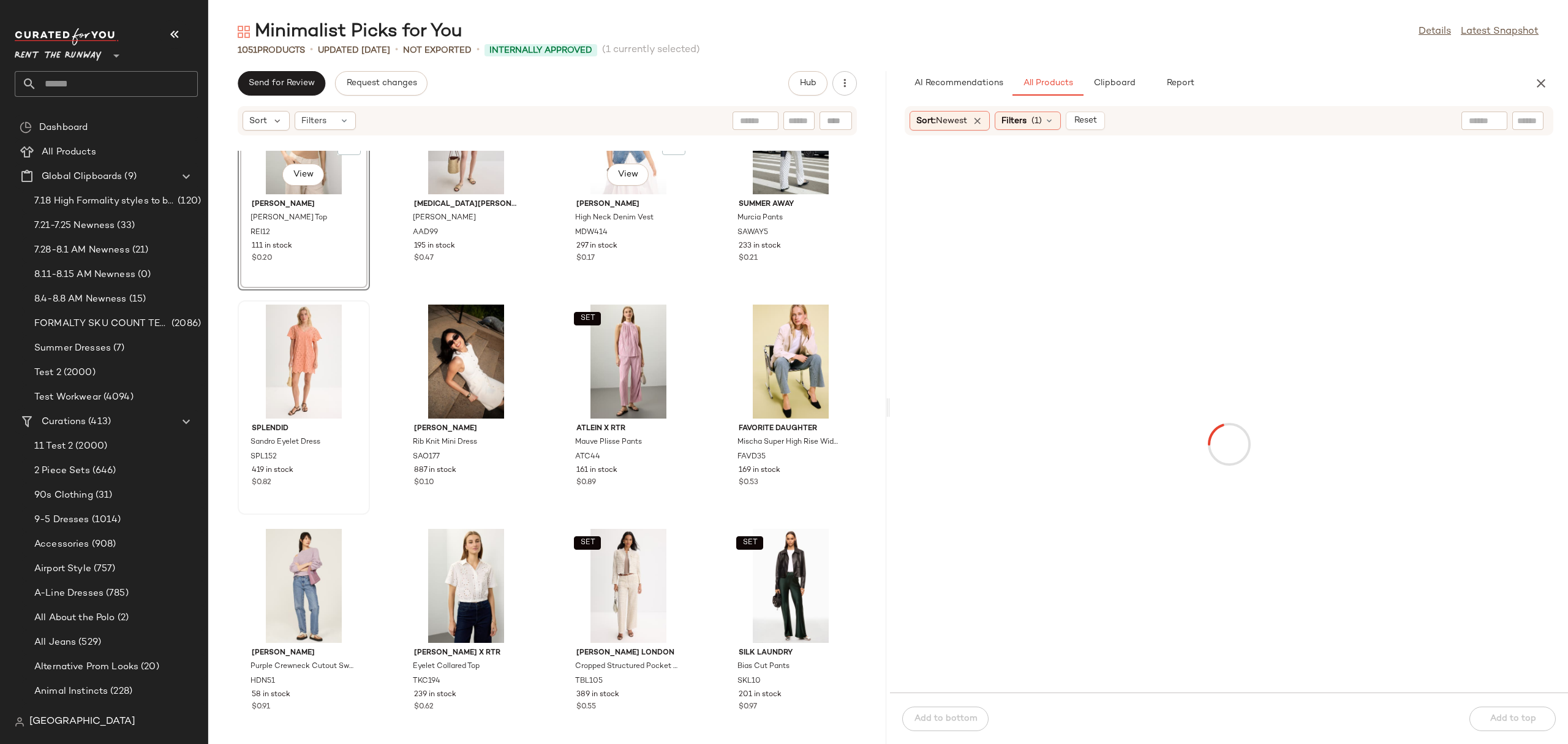
scroll to position [82, 0]
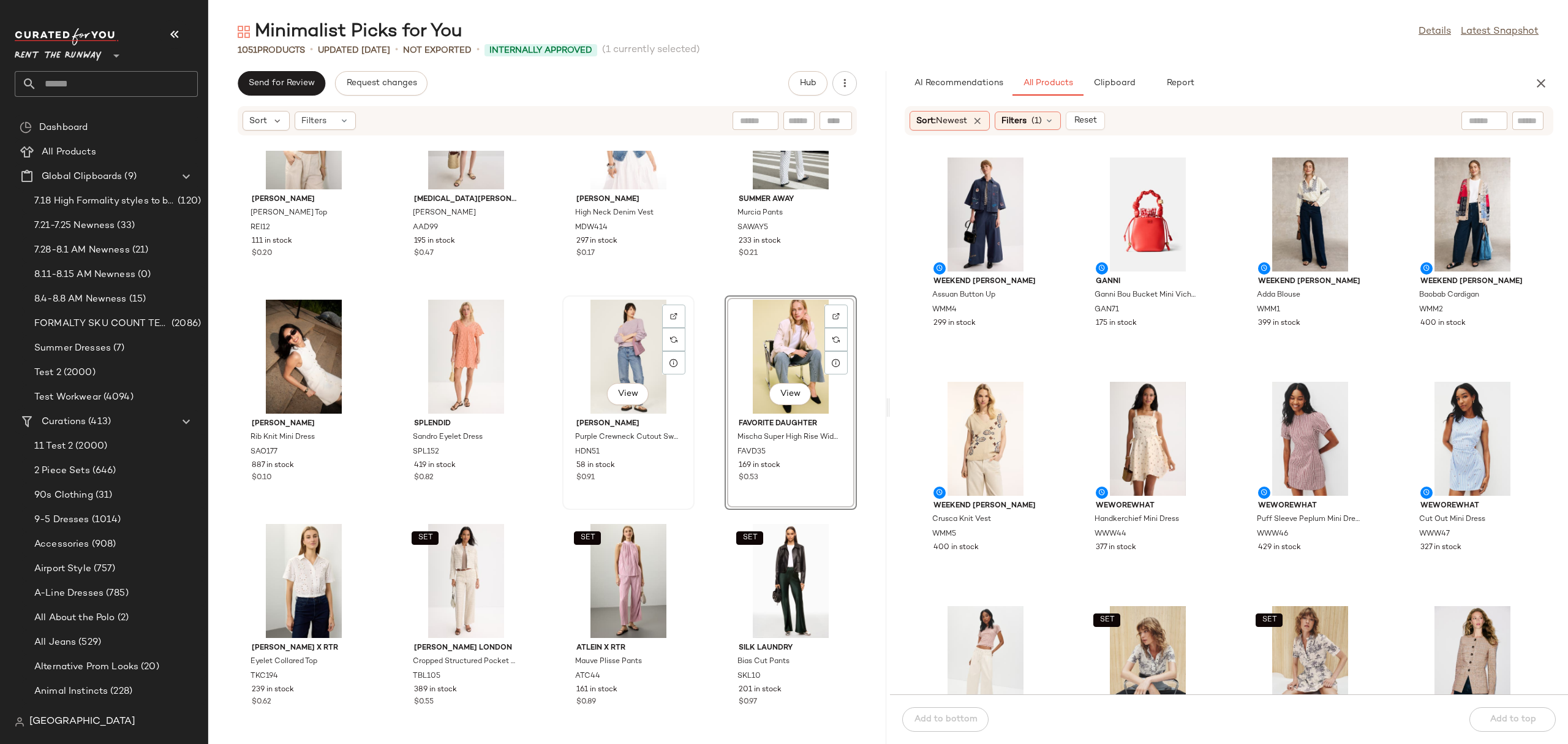
click at [638, 340] on div "View" at bounding box center [628, 356] width 124 height 114
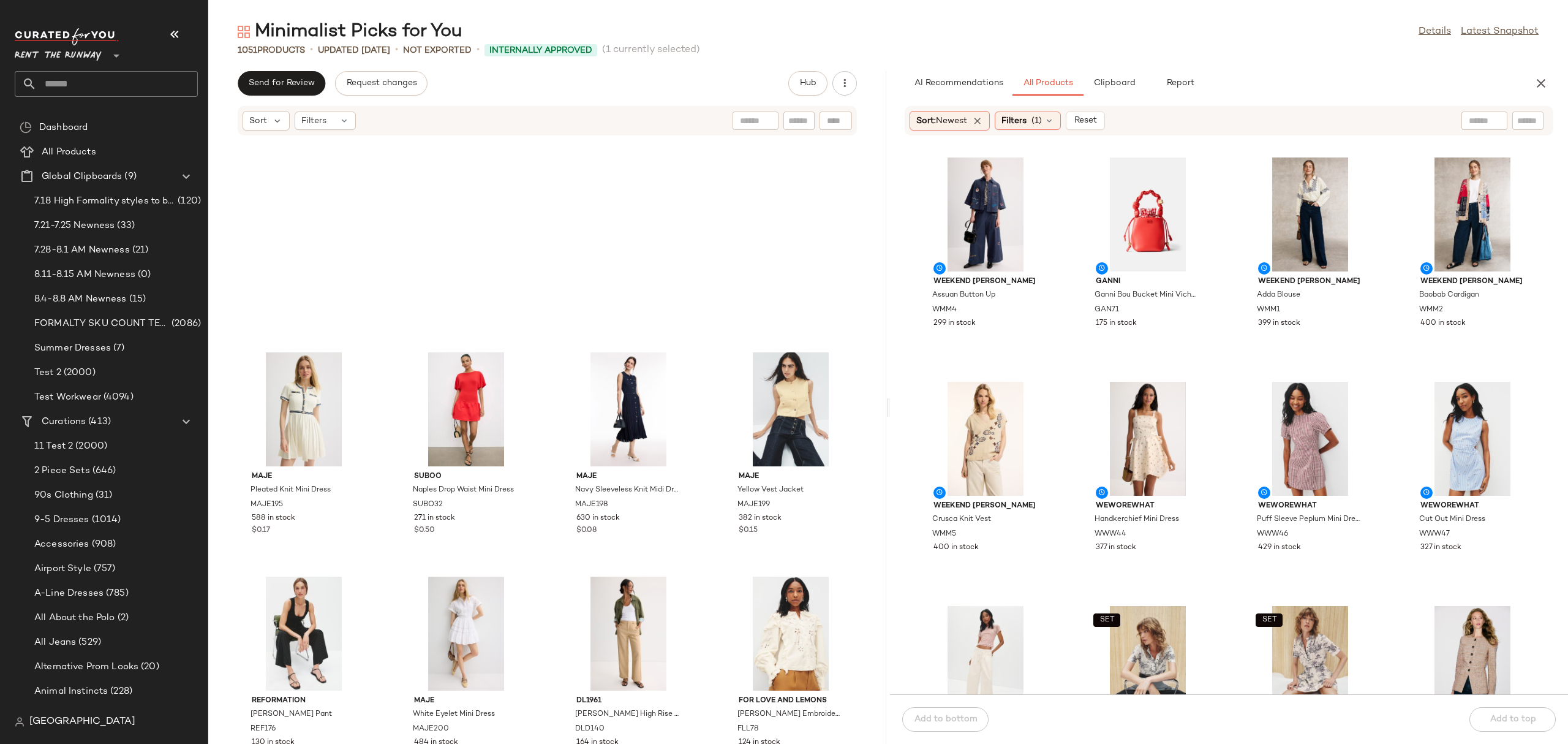
scroll to position [2762, 0]
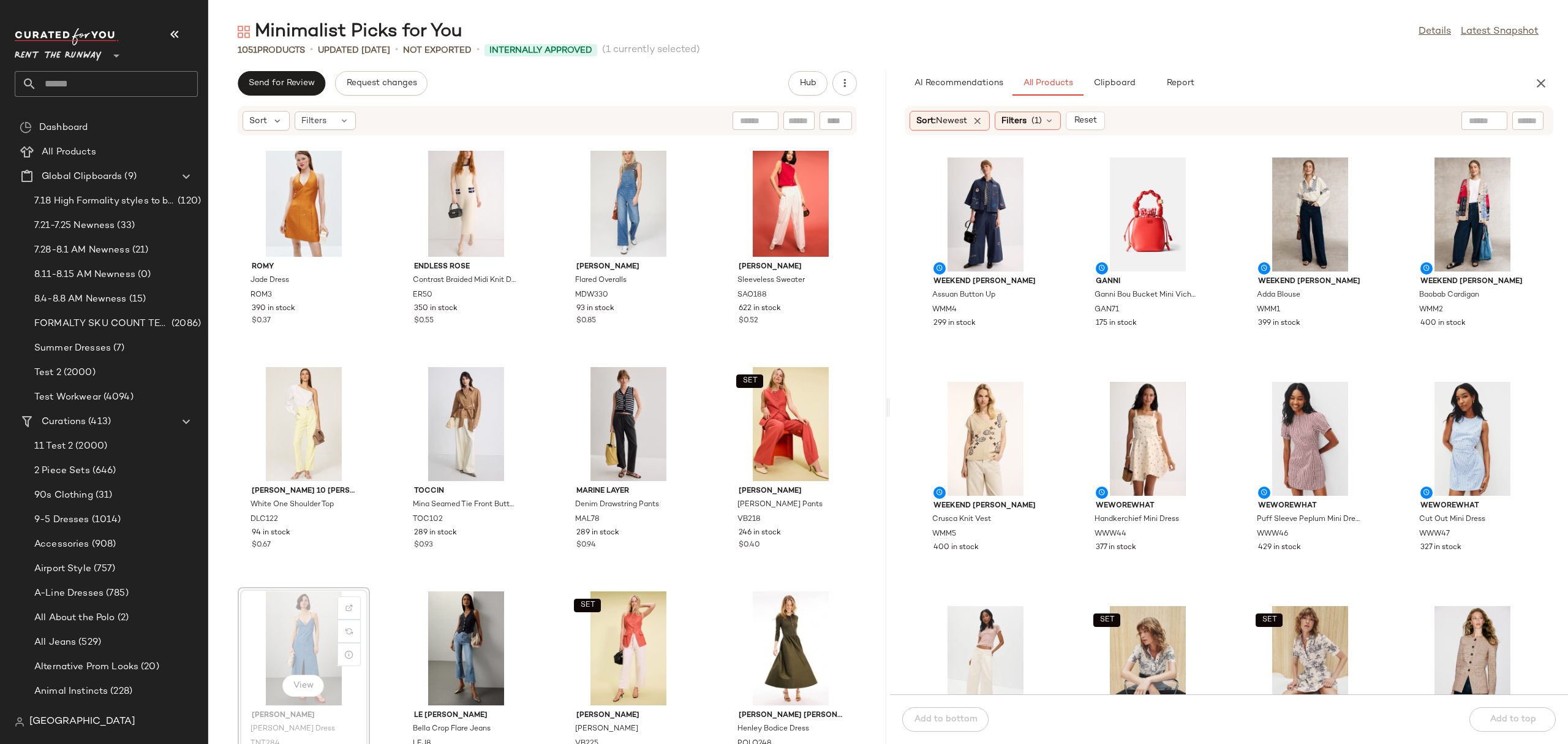
scroll to position [1152, 0]
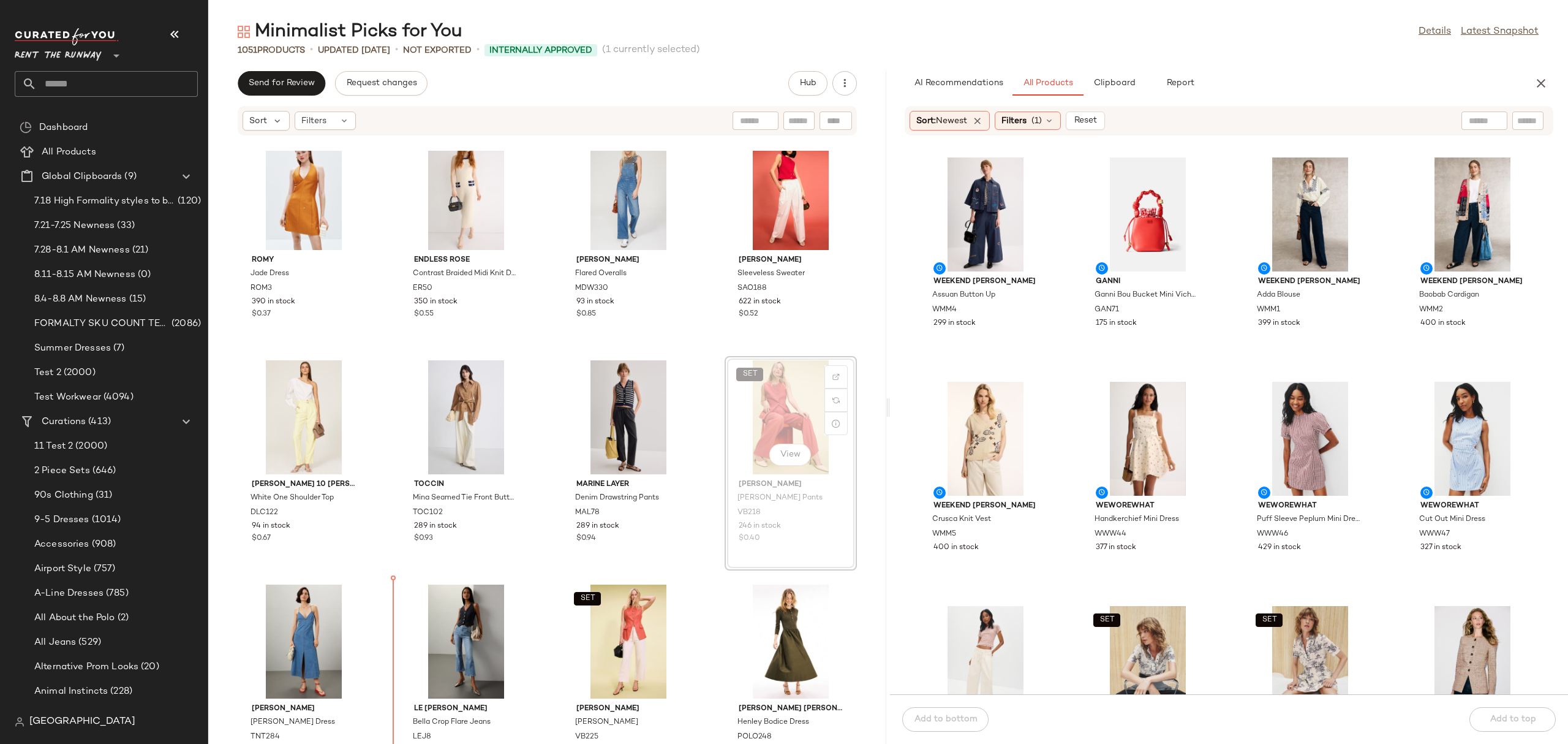
scroll to position [1181, 0]
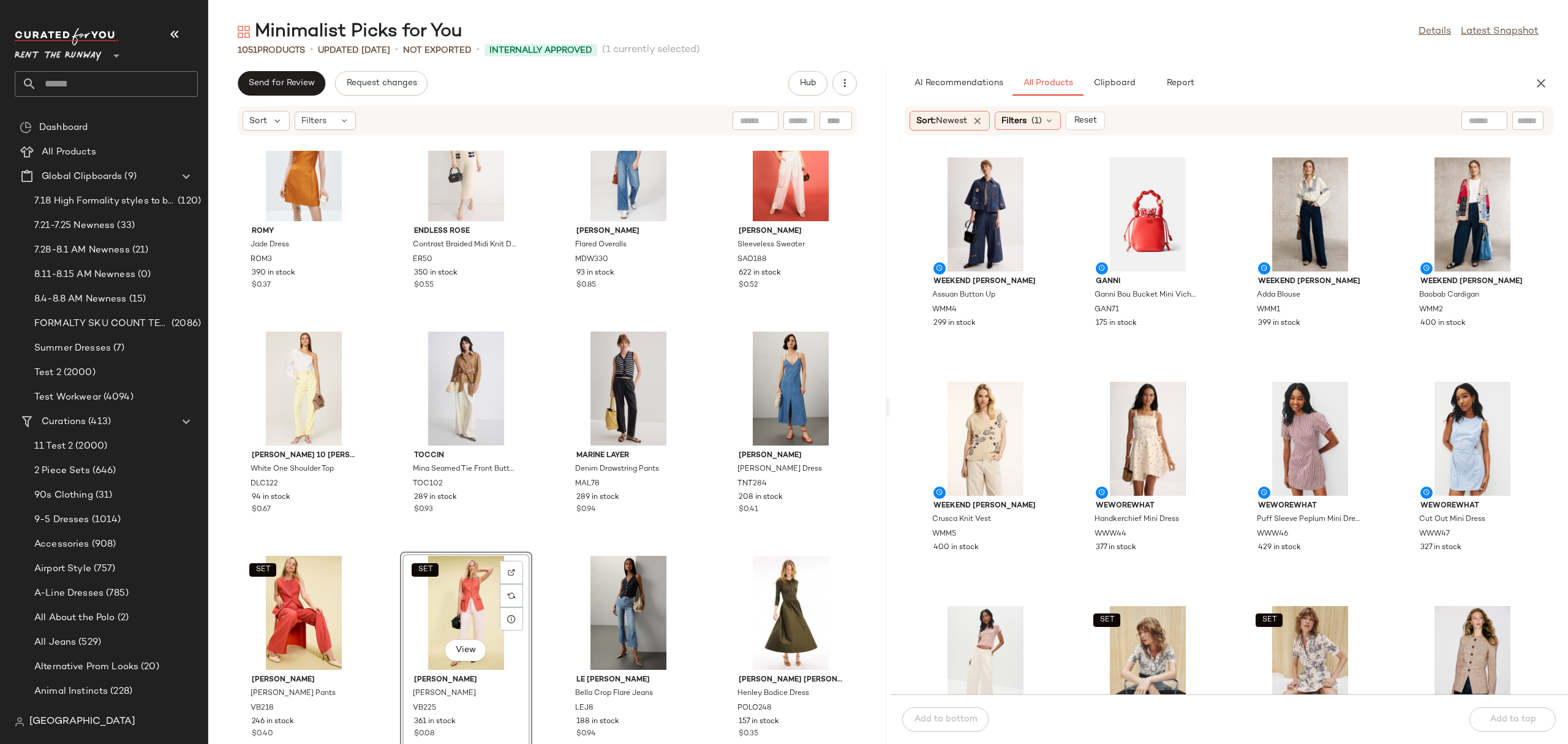
click at [701, 247] on div "ROMY Jade Dress ROM3 390 in stock $0.37 Endless Rose Contrast Braided Midi Knit…" at bounding box center [547, 448] width 678 height 593
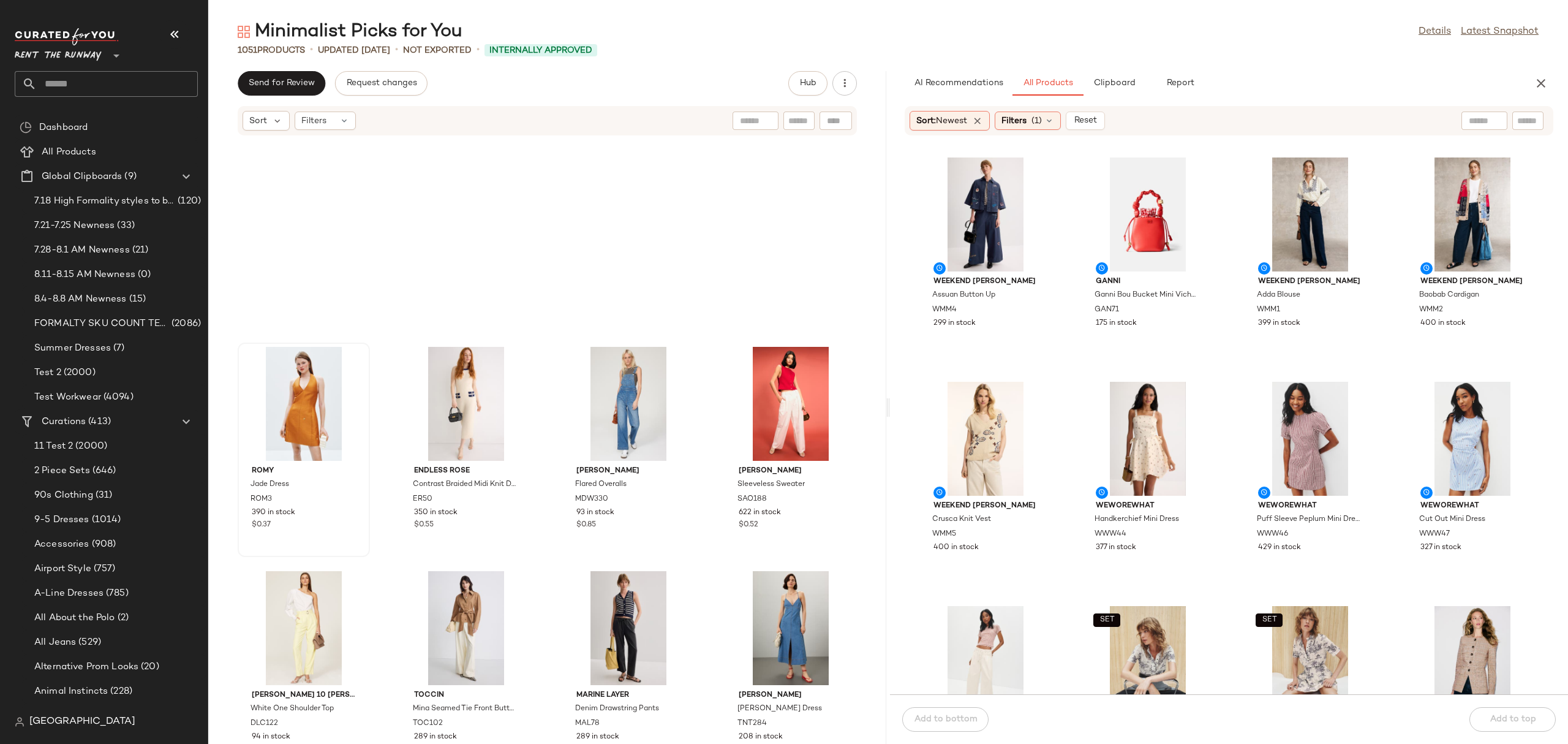
scroll to position [936, 0]
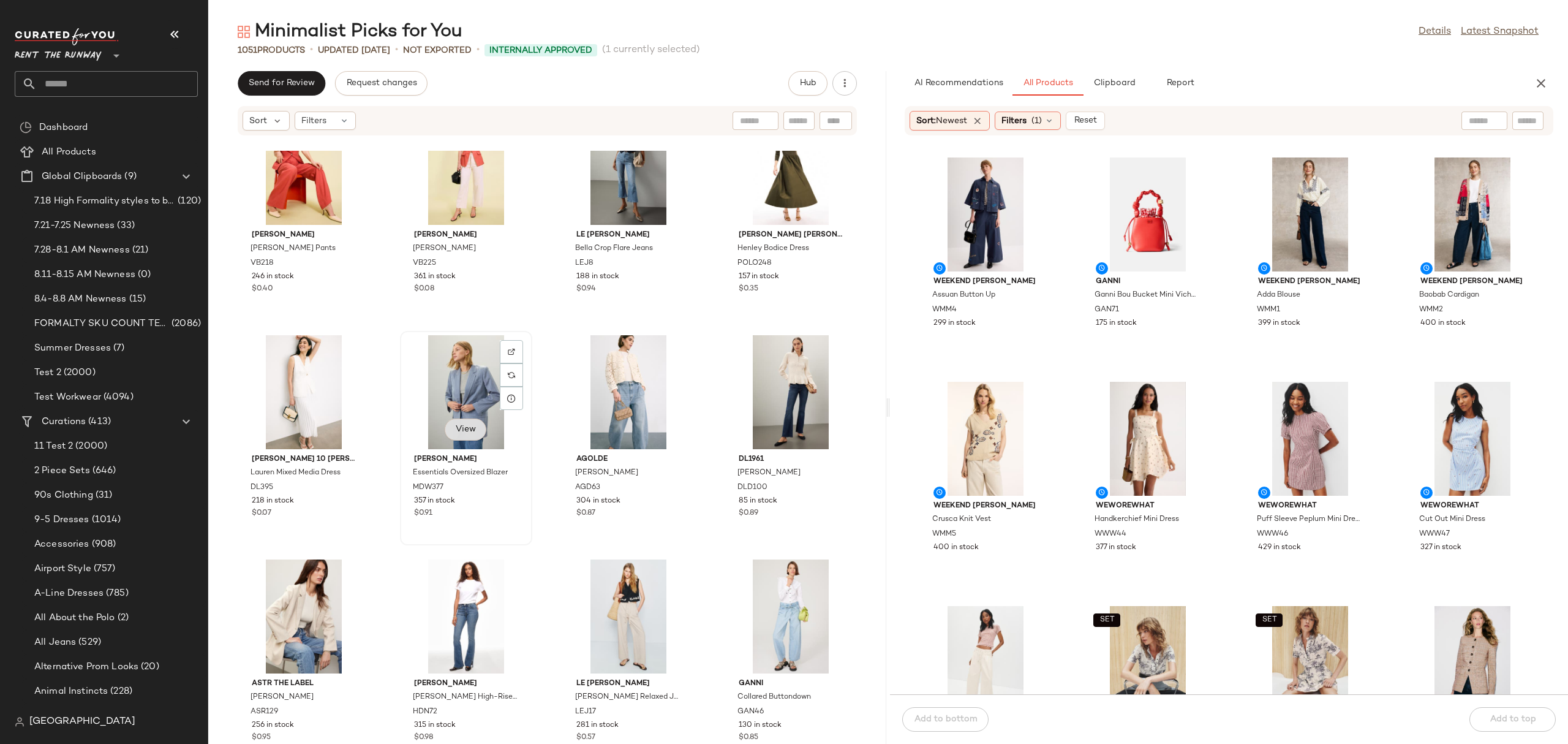
scroll to position [1627, 0]
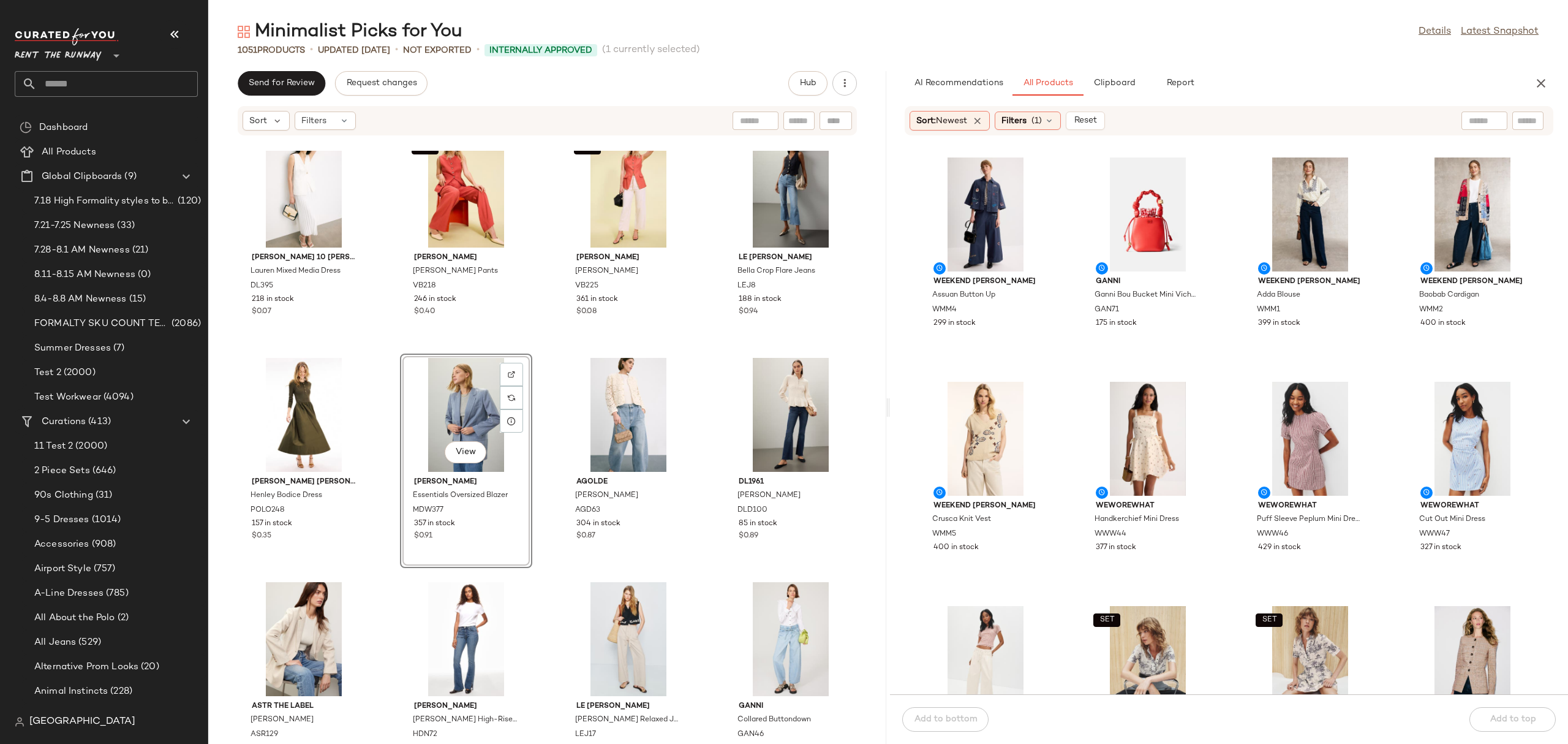
scroll to position [1603, 0]
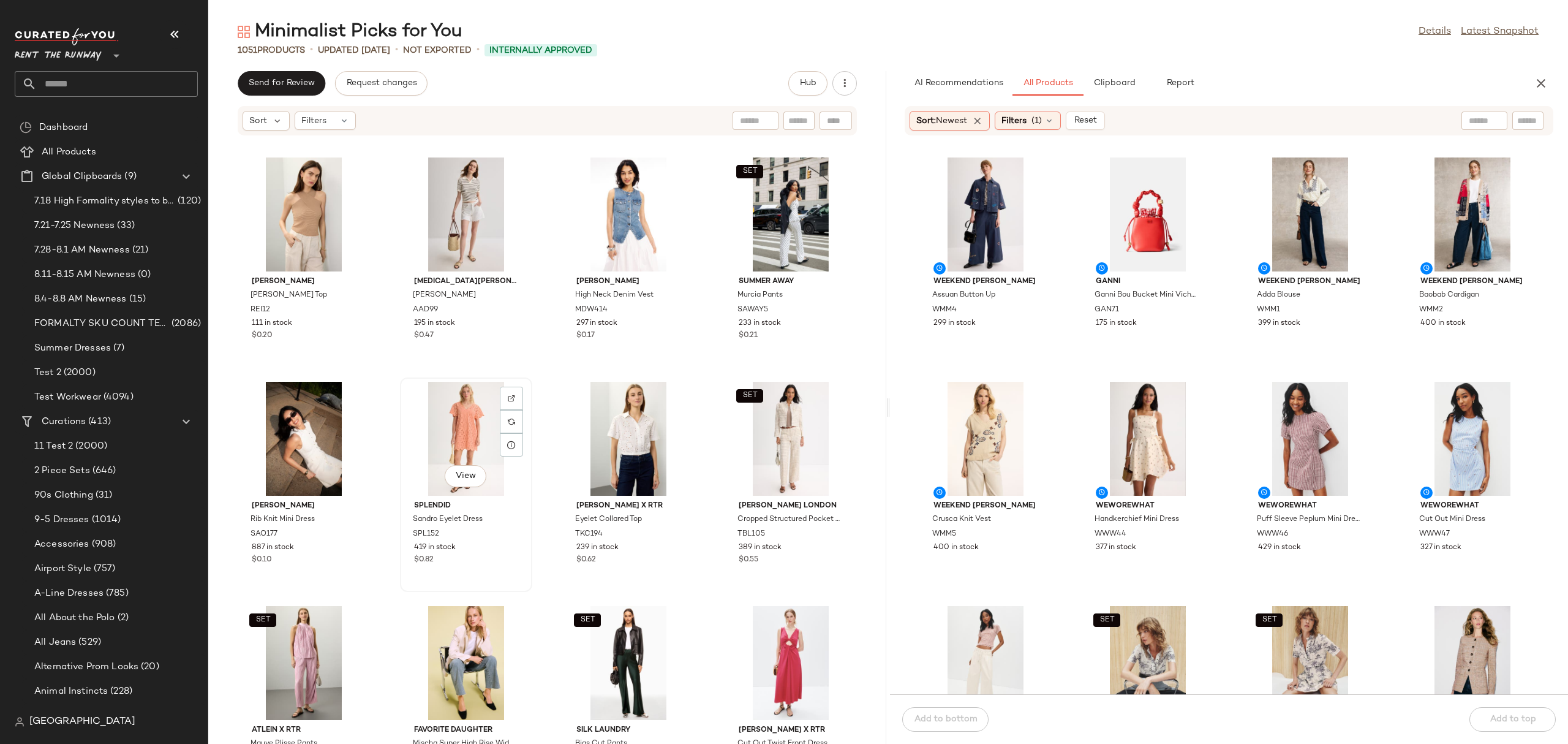
click at [447, 427] on div "View" at bounding box center [466, 438] width 124 height 114
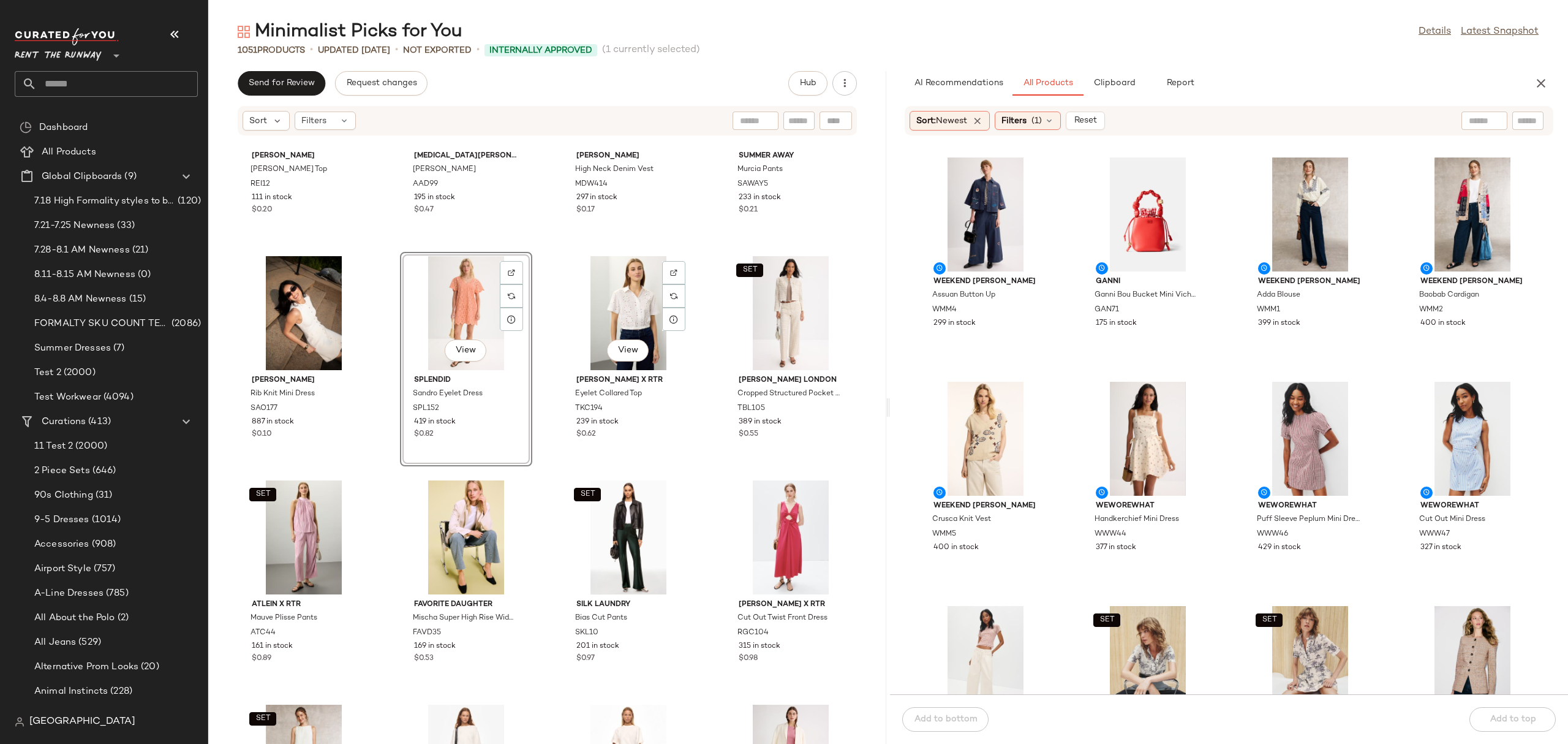
scroll to position [143, 0]
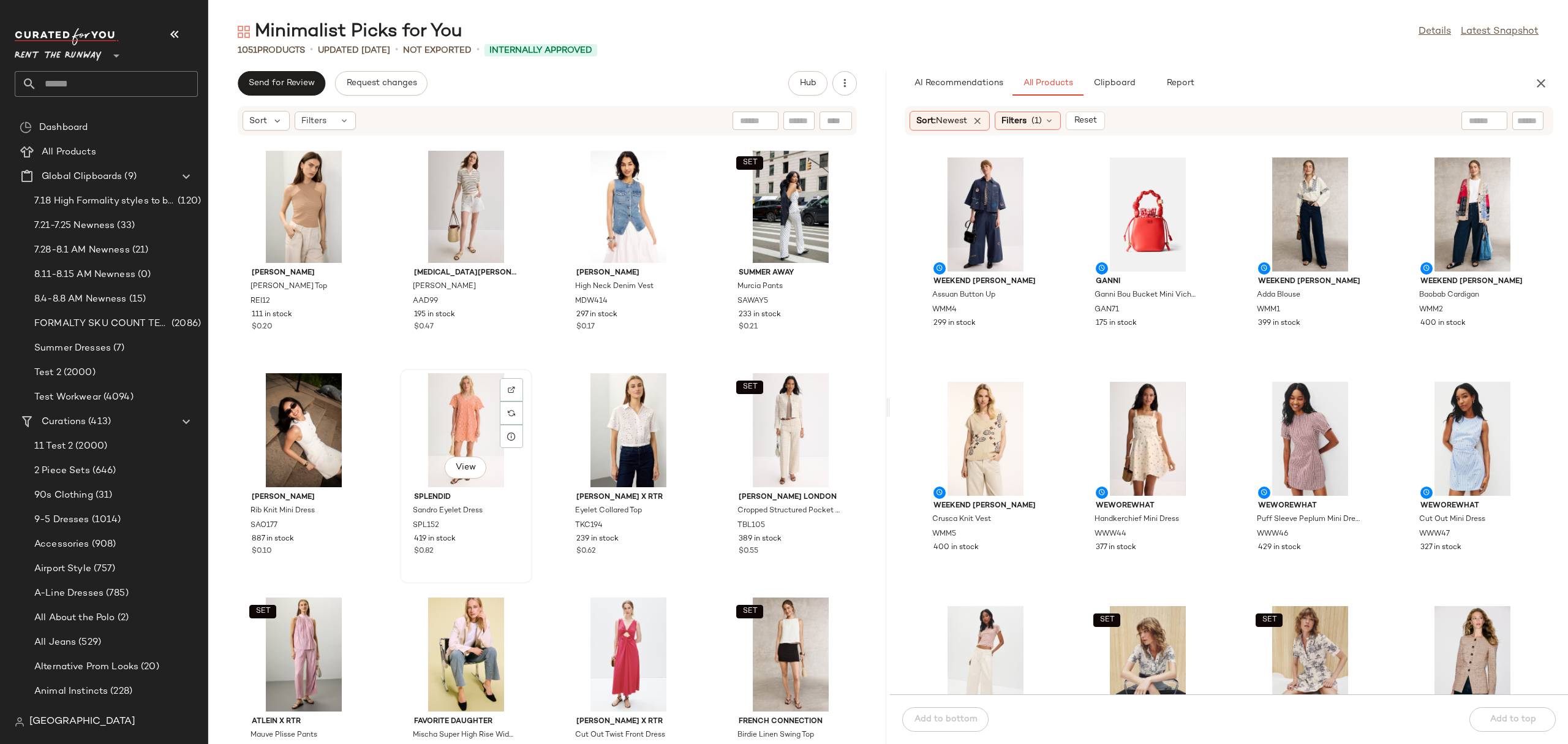
scroll to position [25, 0]
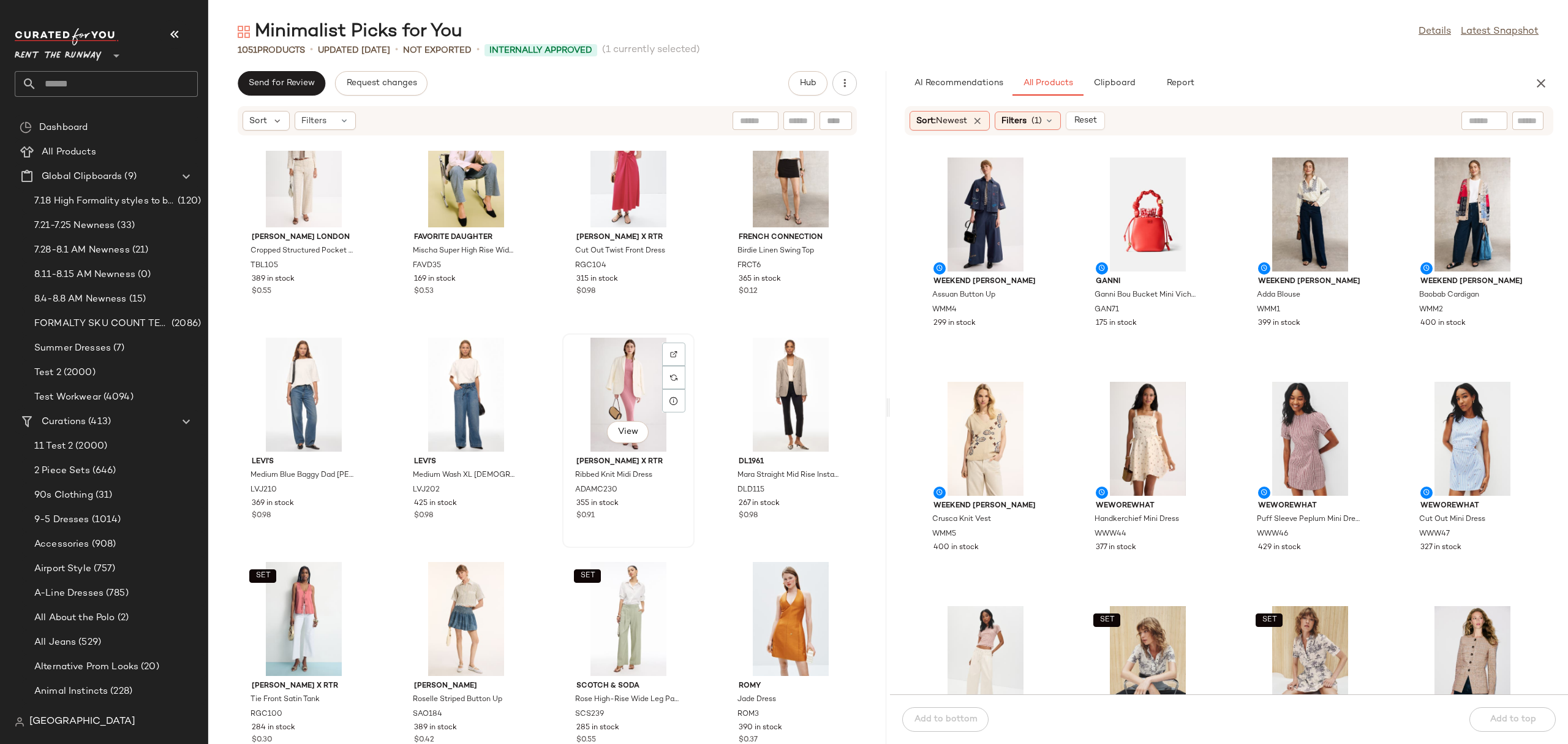
scroll to position [505, 0]
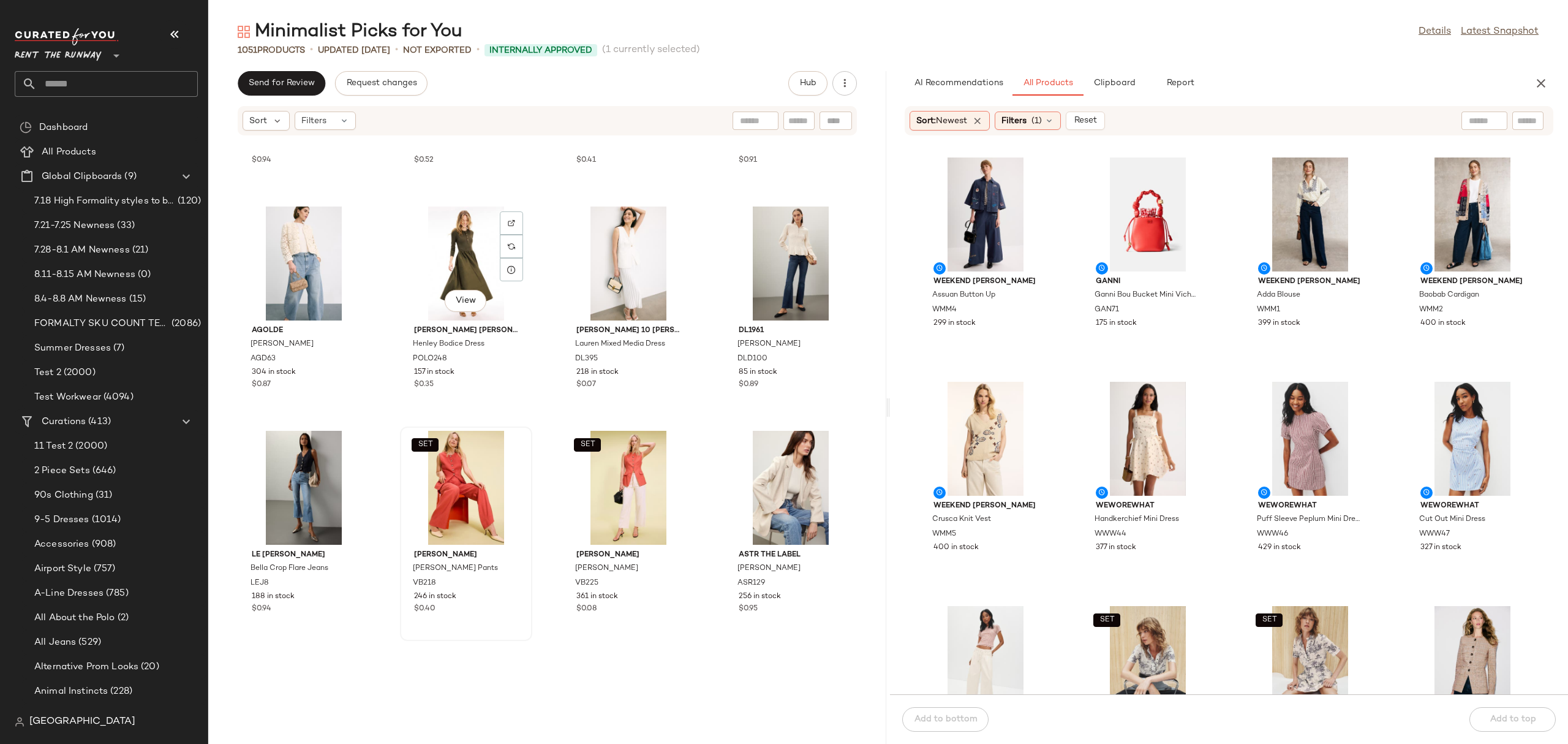
scroll to position [1549, 0]
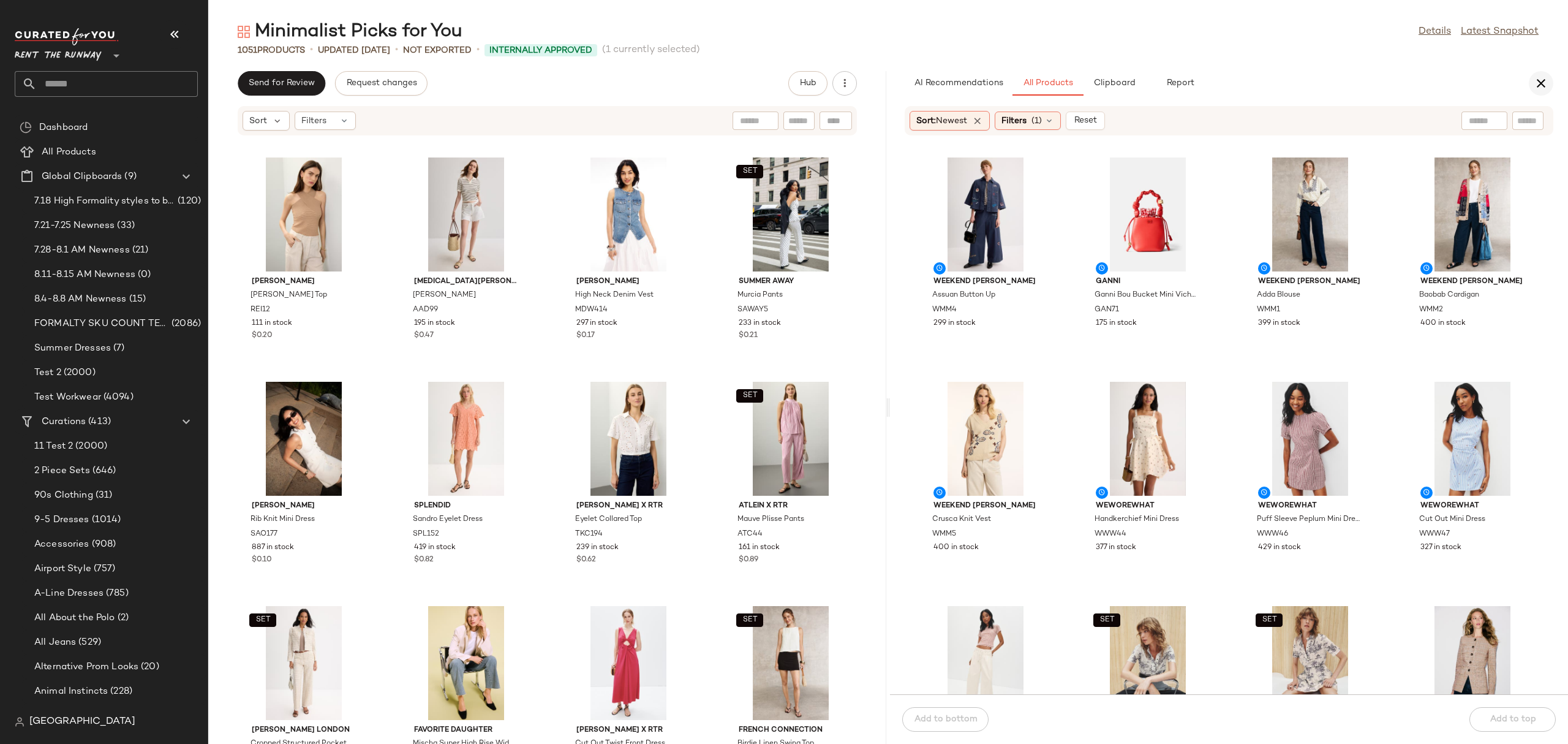
click at [1541, 84] on icon "button" at bounding box center [1541, 83] width 15 height 15
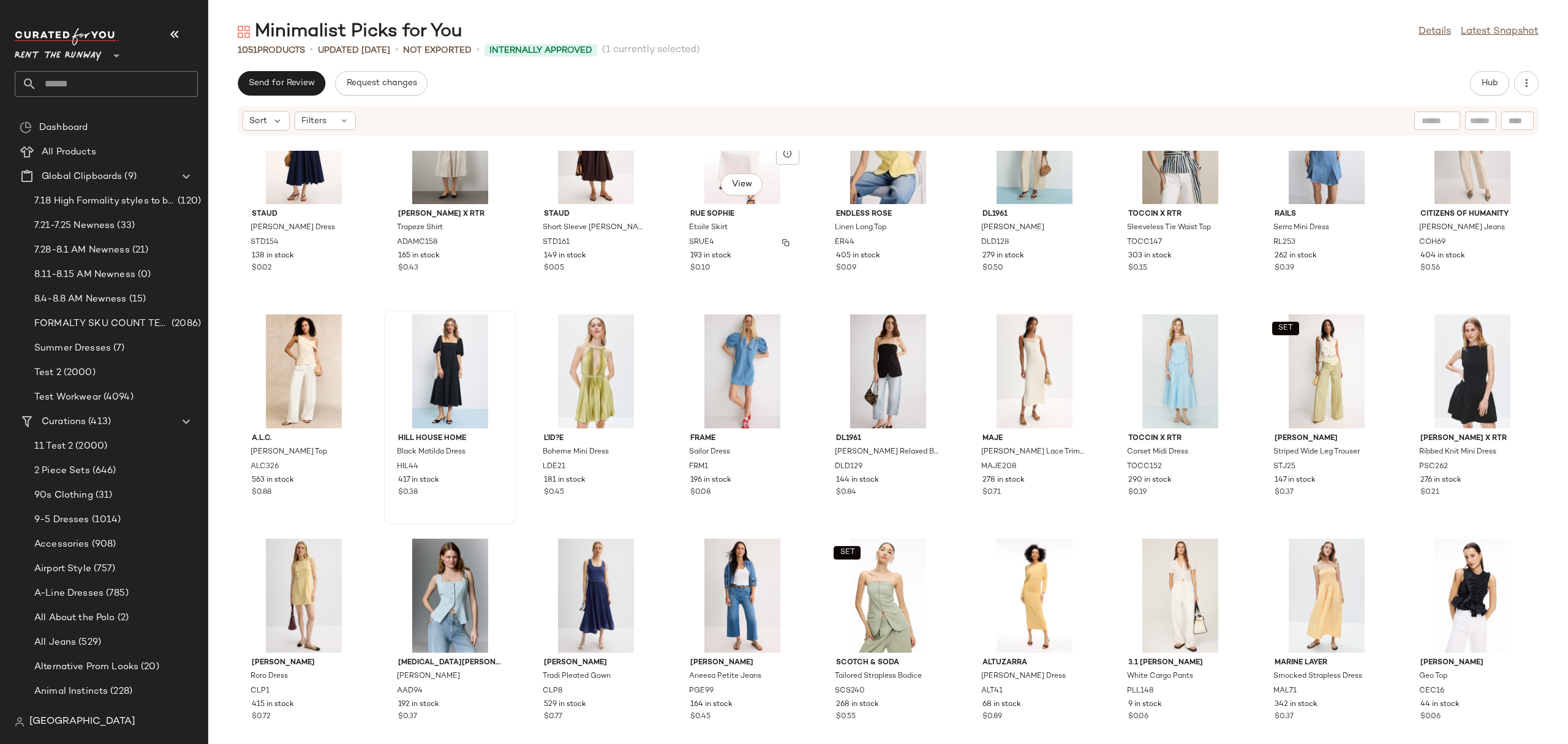
scroll to position [2285, 0]
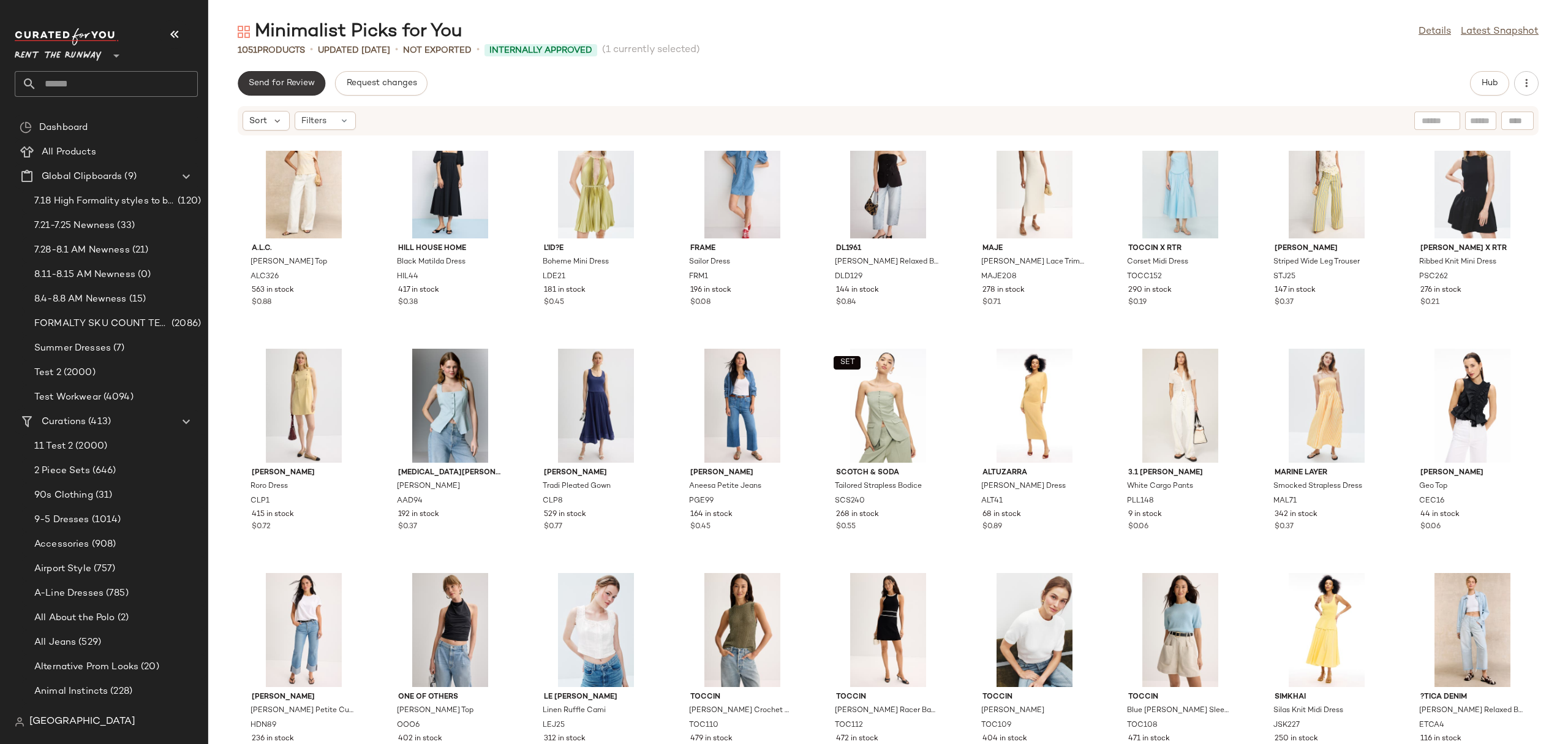
click at [280, 81] on span "Send for Review" at bounding box center [281, 84] width 67 height 10
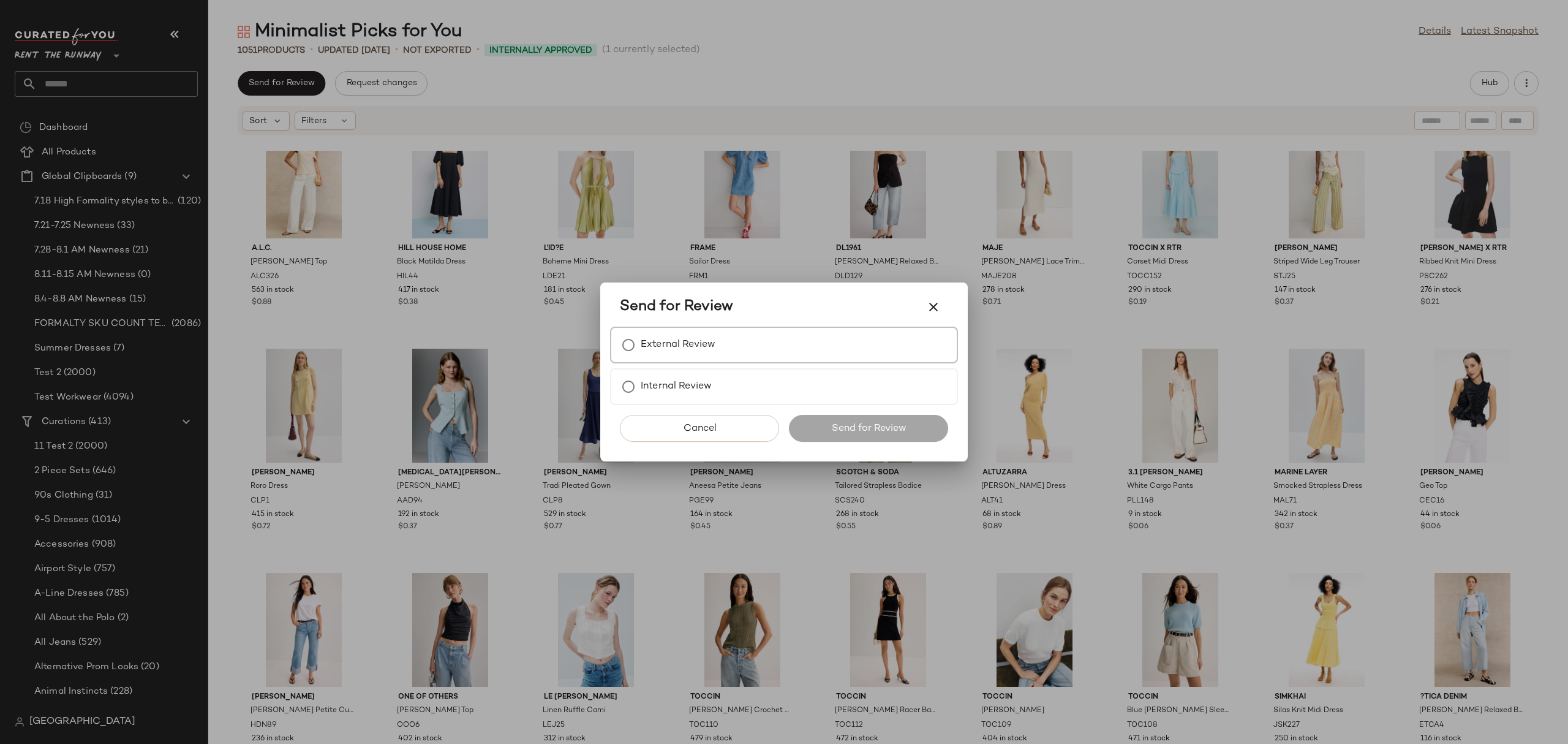
click at [676, 358] on div "External Review" at bounding box center [784, 345] width 348 height 37
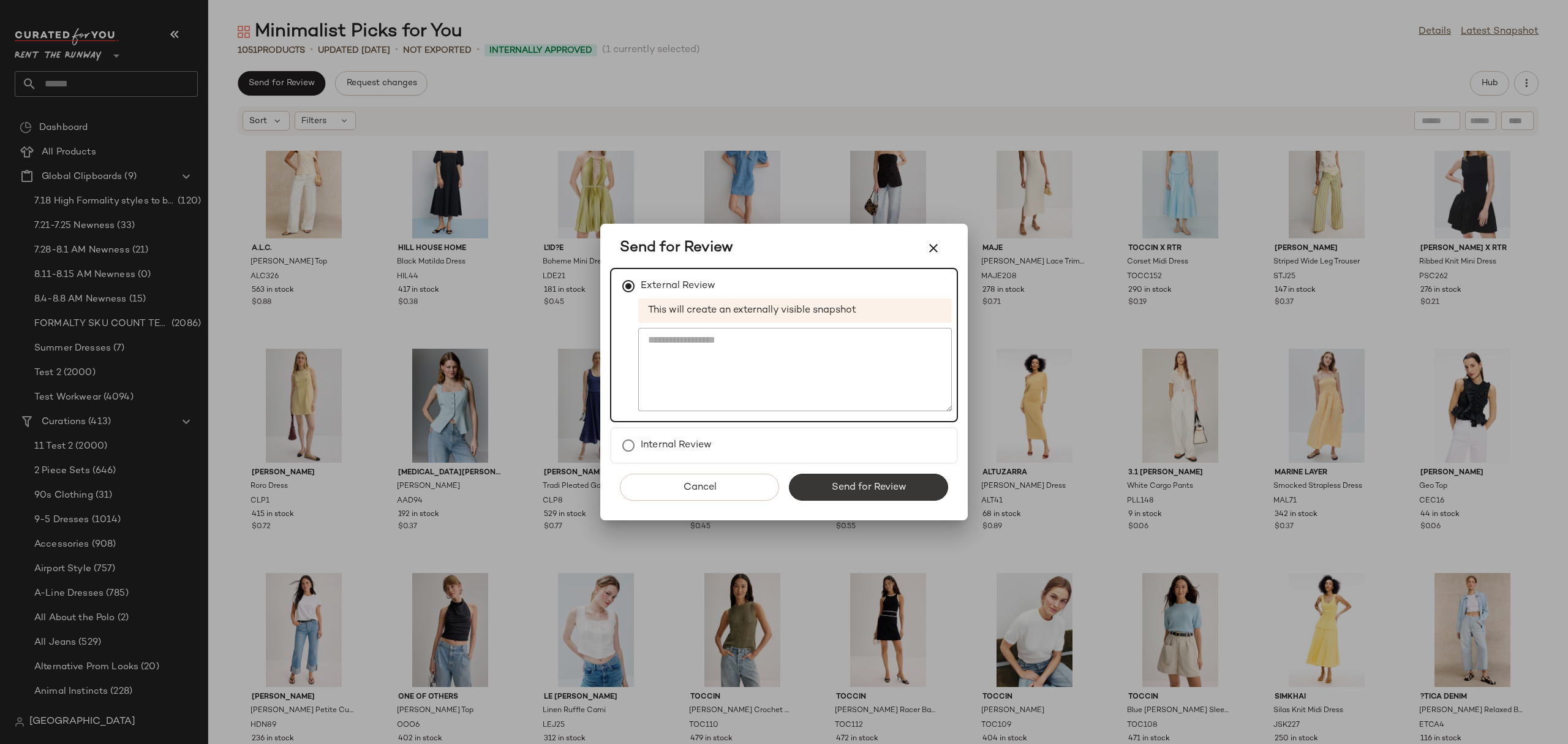
click at [808, 488] on button "Send for Review" at bounding box center [868, 487] width 159 height 27
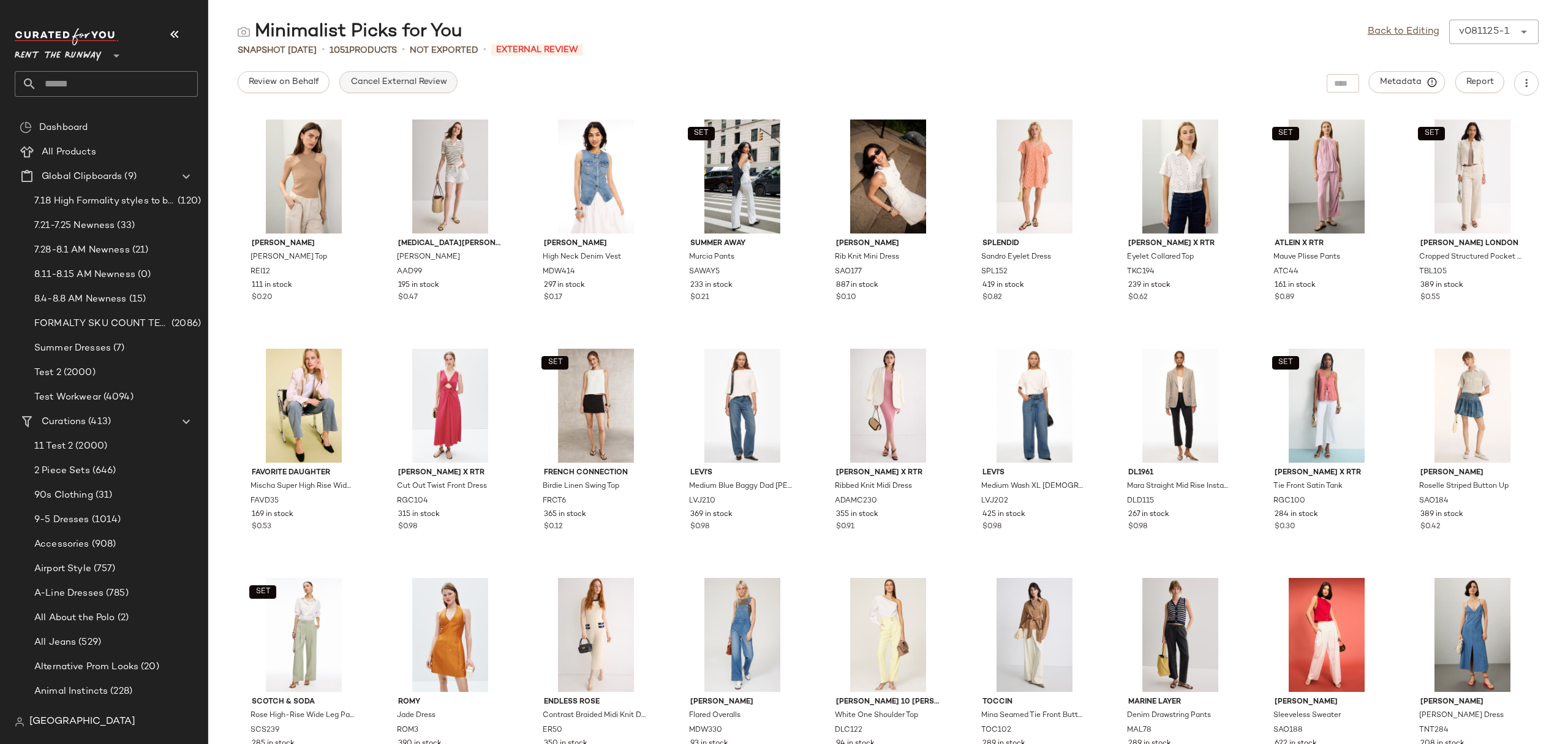
click at [395, 84] on span "Cancel External Review" at bounding box center [398, 82] width 97 height 10
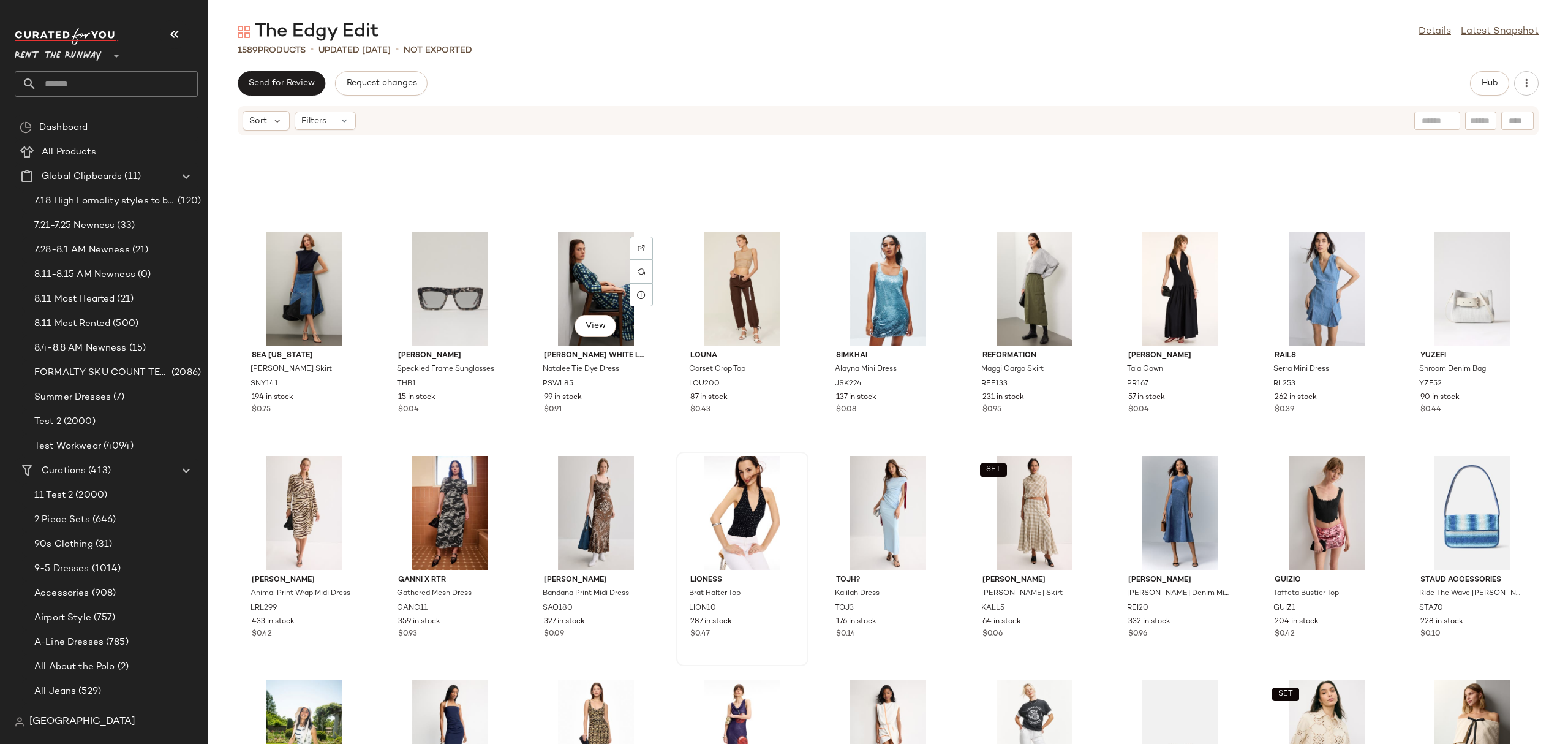
scroll to position [3745, 0]
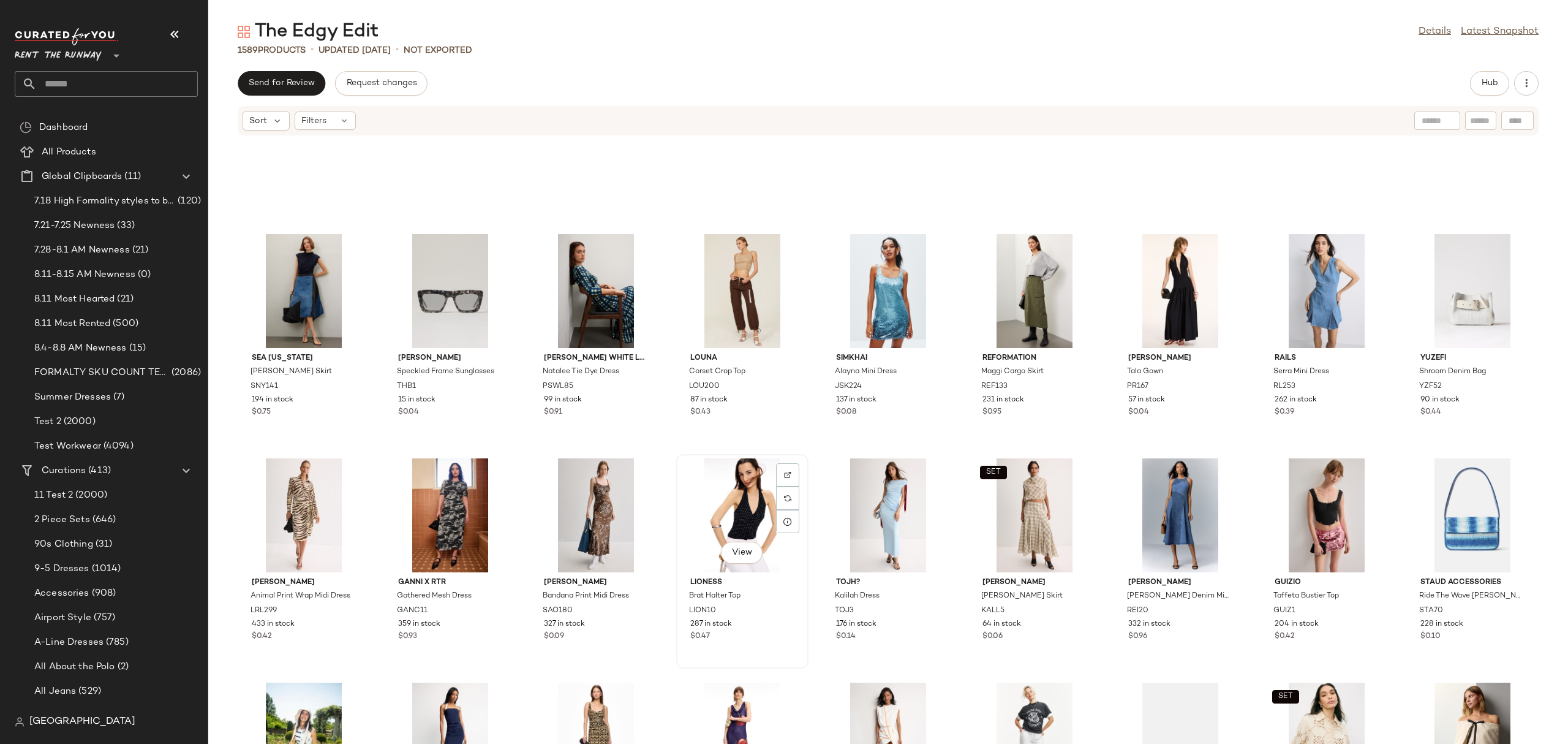
click at [712, 505] on div "View" at bounding box center [742, 515] width 124 height 114
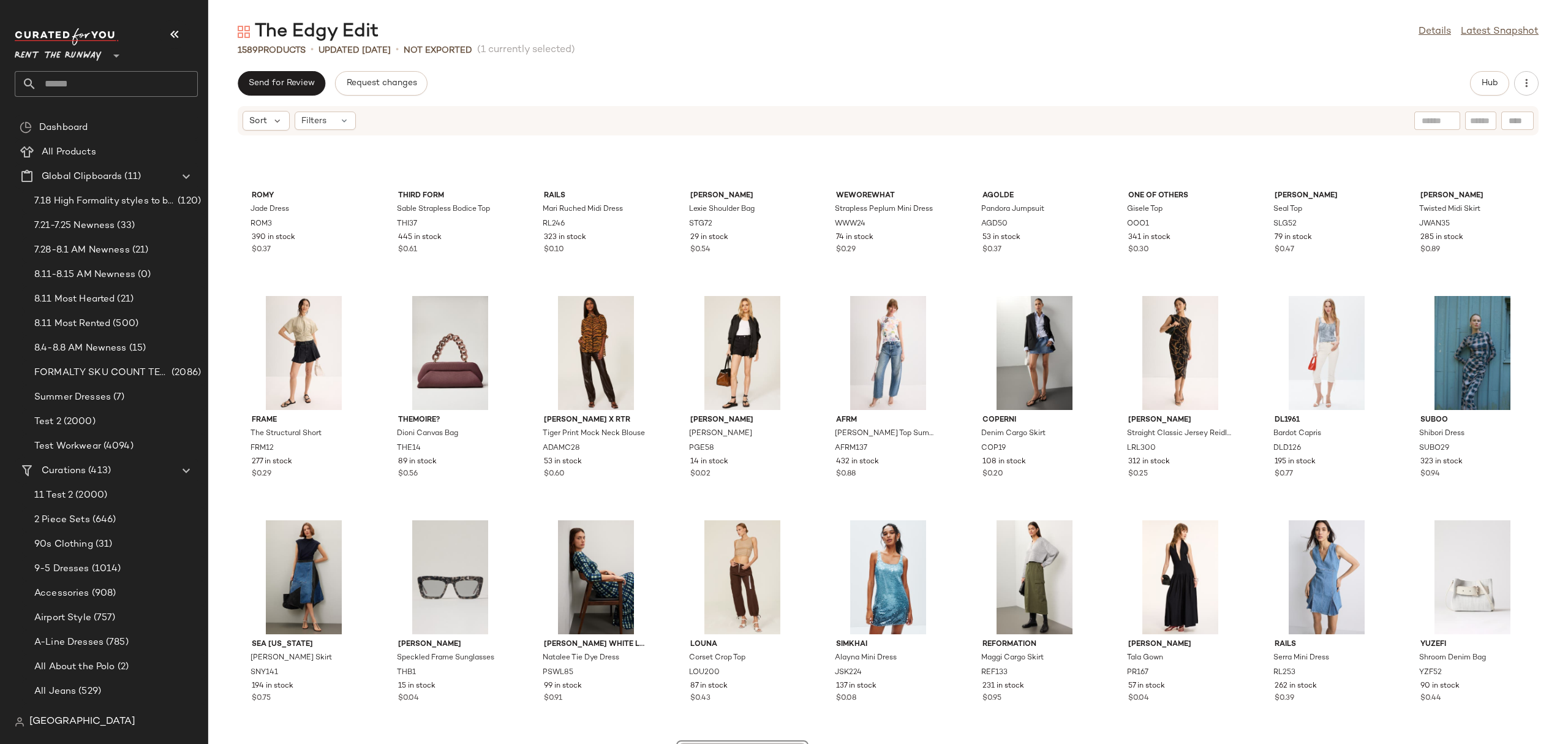
scroll to position [3439, 0]
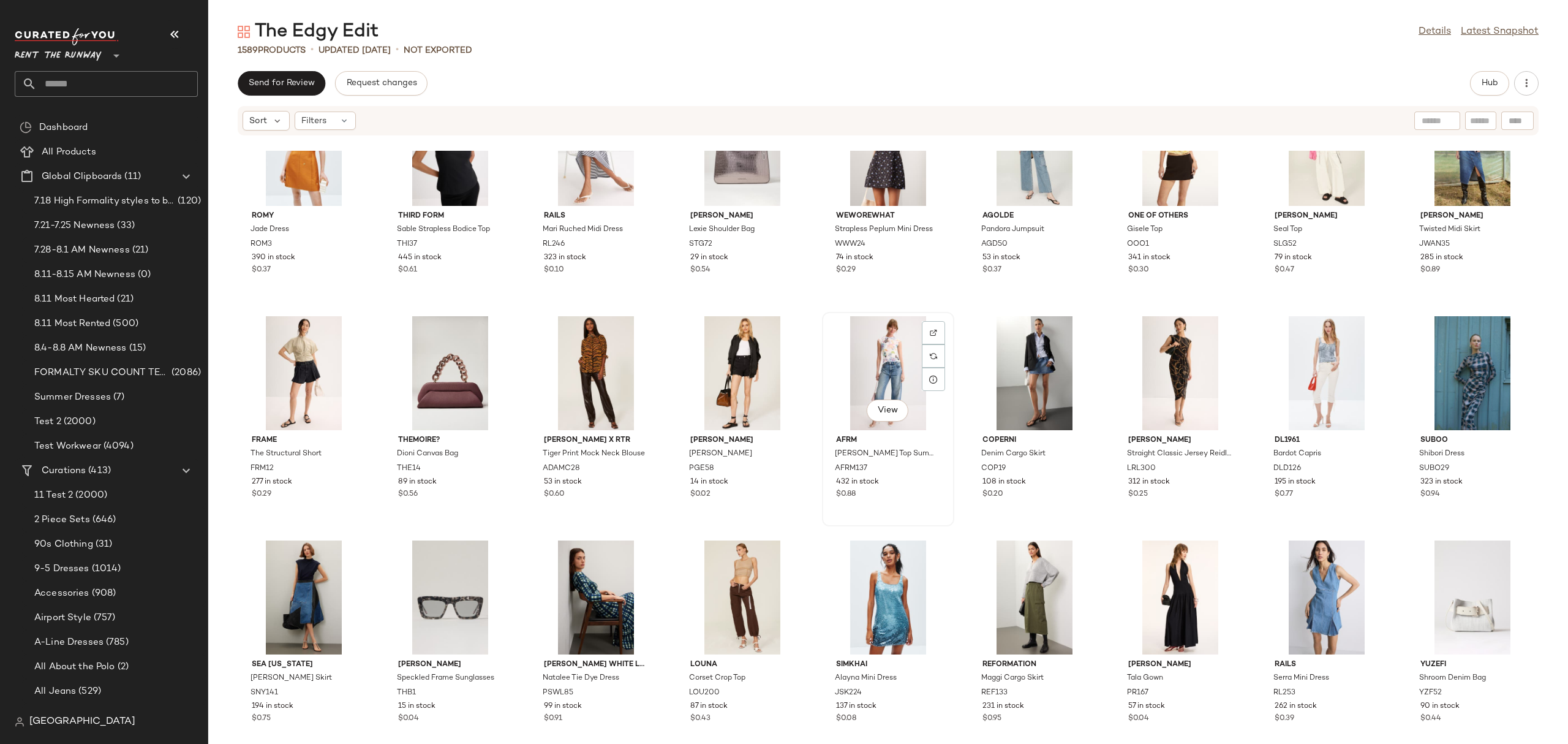
click at [884, 361] on div "View" at bounding box center [888, 373] width 124 height 114
click at [1483, 89] on button "Hub" at bounding box center [1489, 83] width 39 height 25
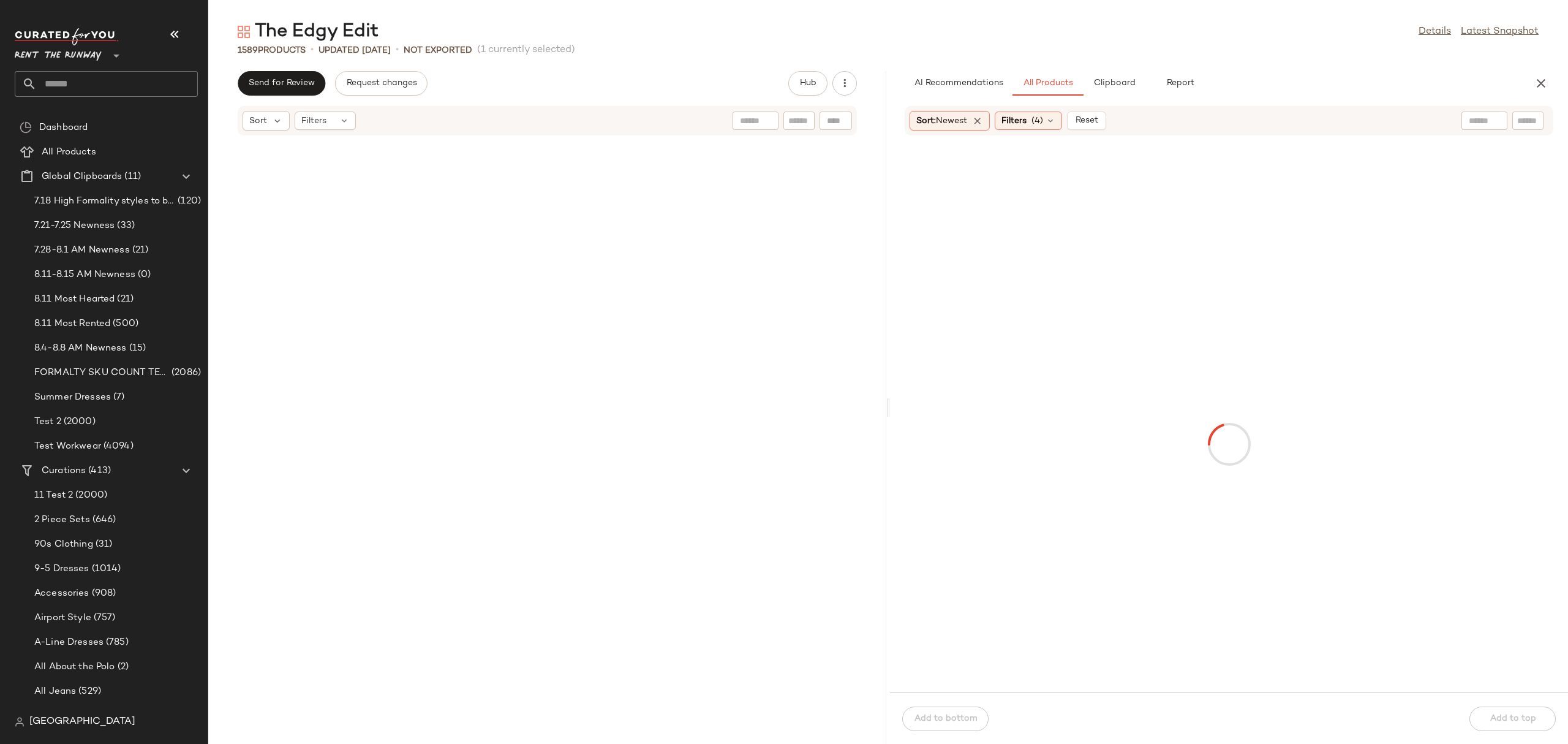
scroll to position [8072, 0]
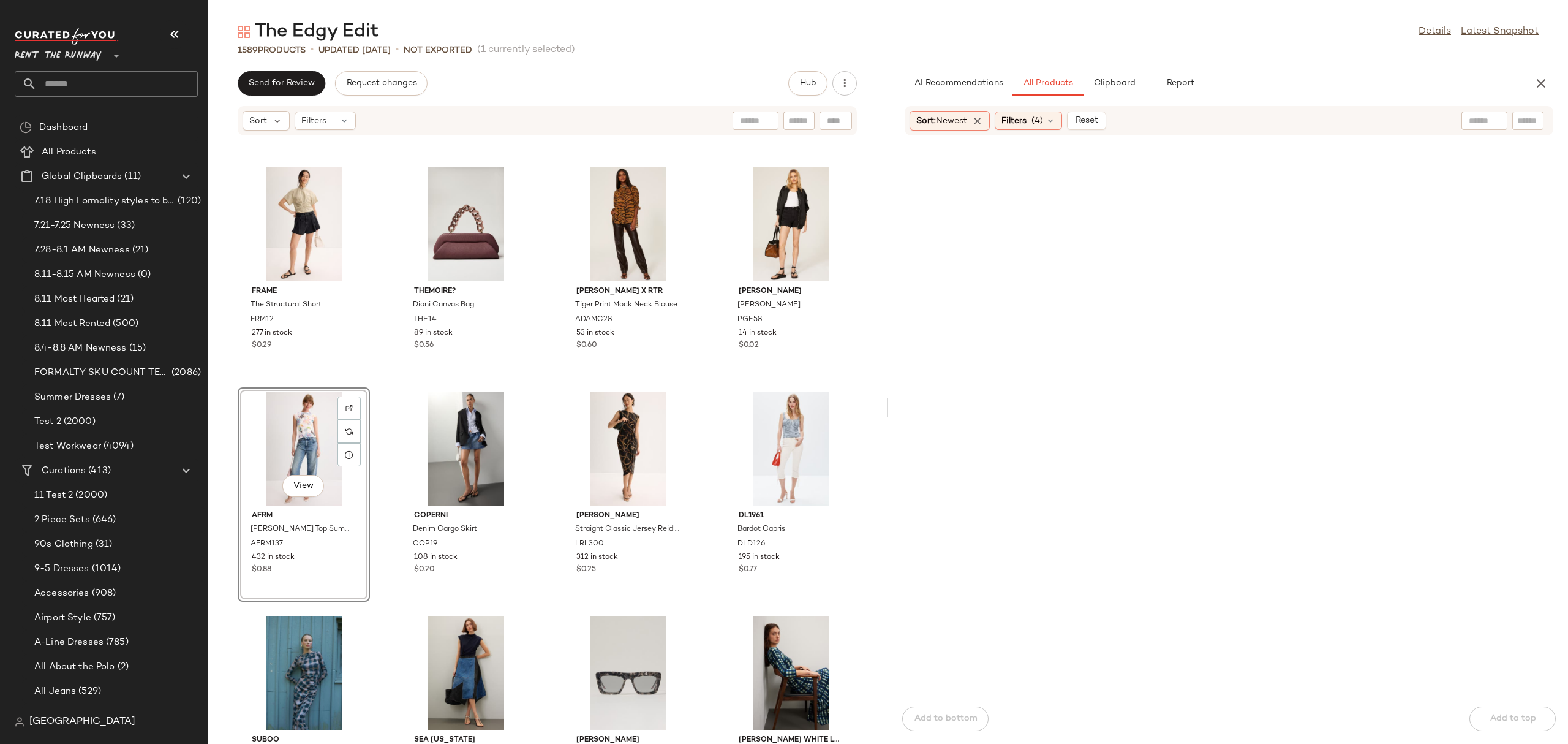
click at [309, 437] on div "View" at bounding box center [303, 448] width 124 height 114
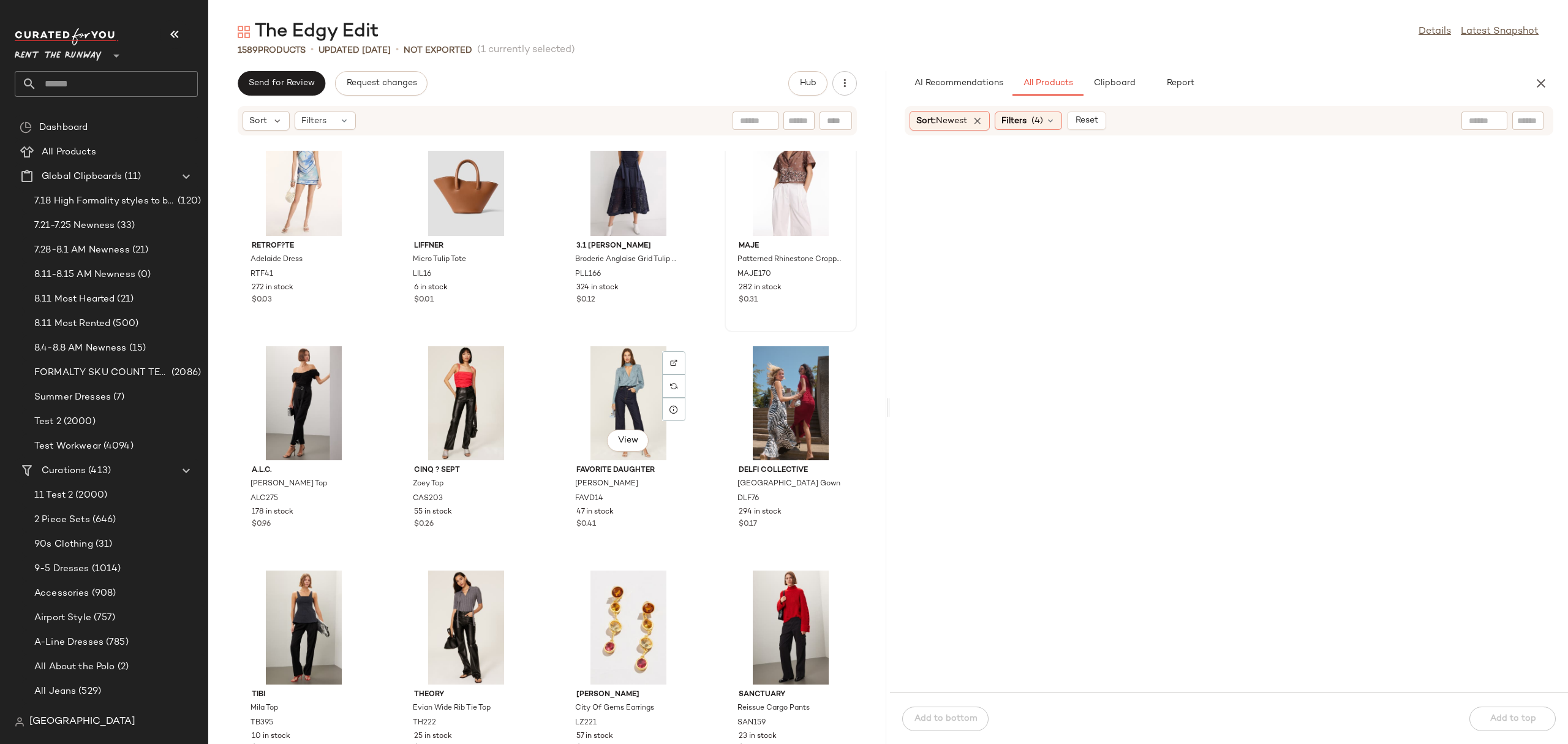
scroll to position [12920, 0]
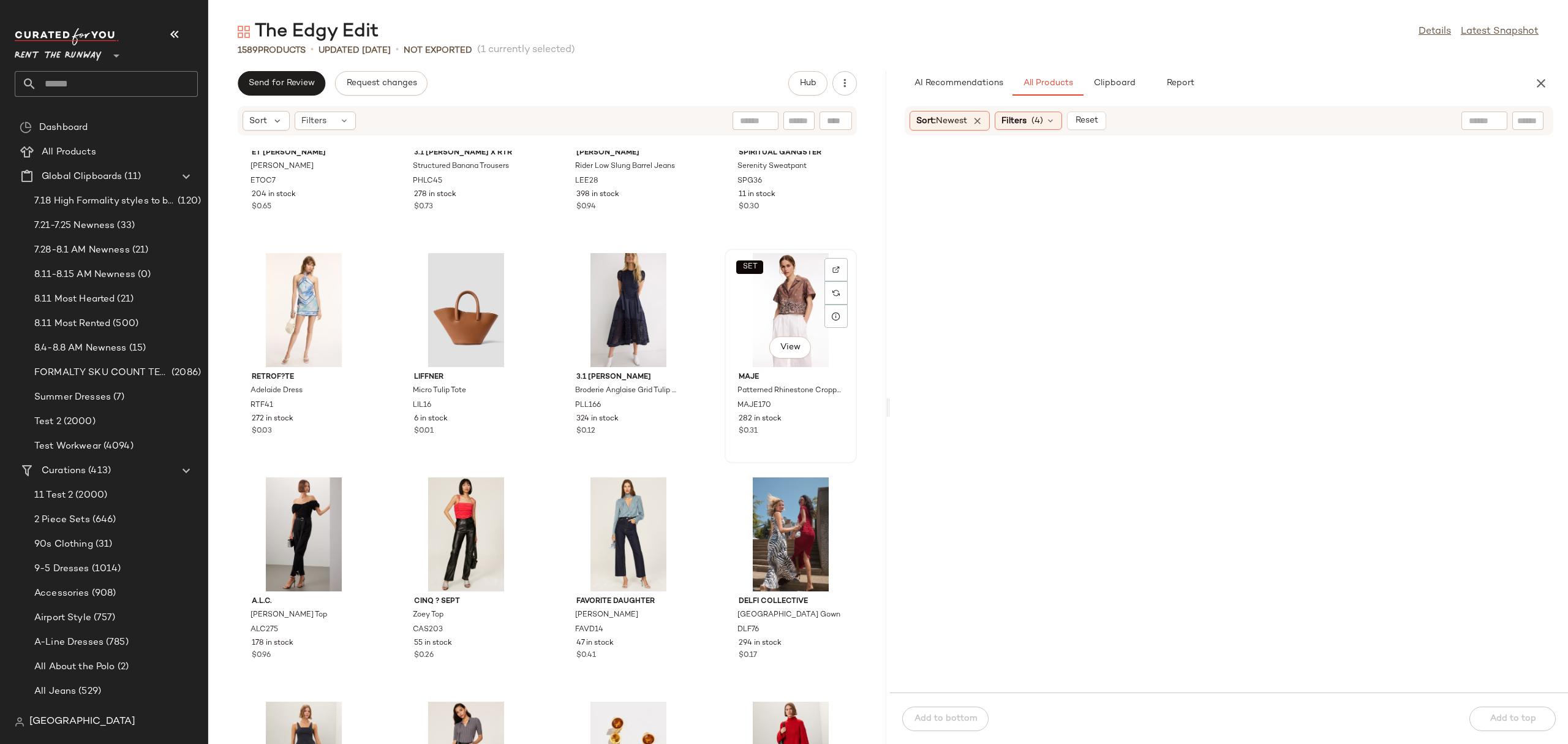
click at [770, 314] on div "SET View" at bounding box center [791, 310] width 124 height 114
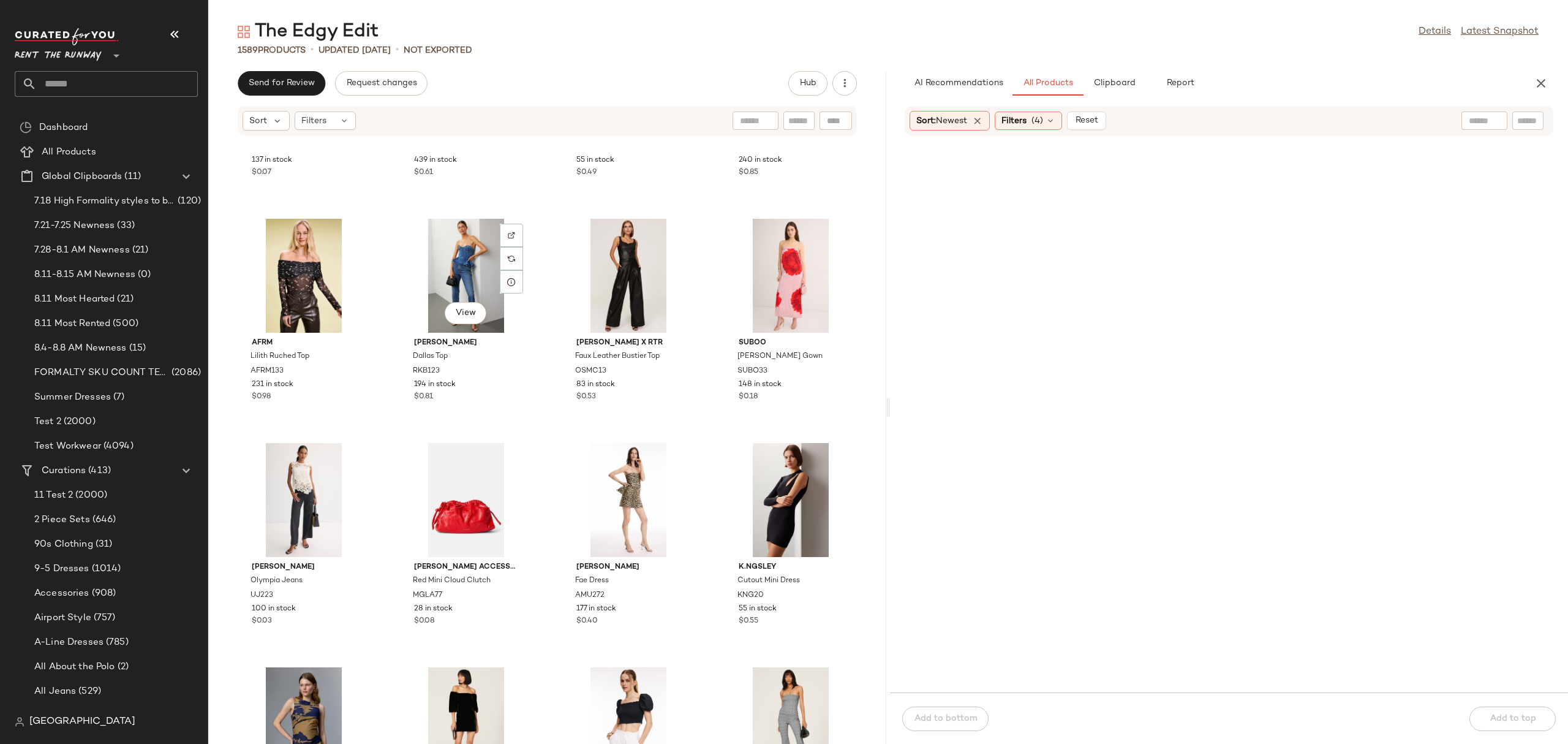
scroll to position [28518, 0]
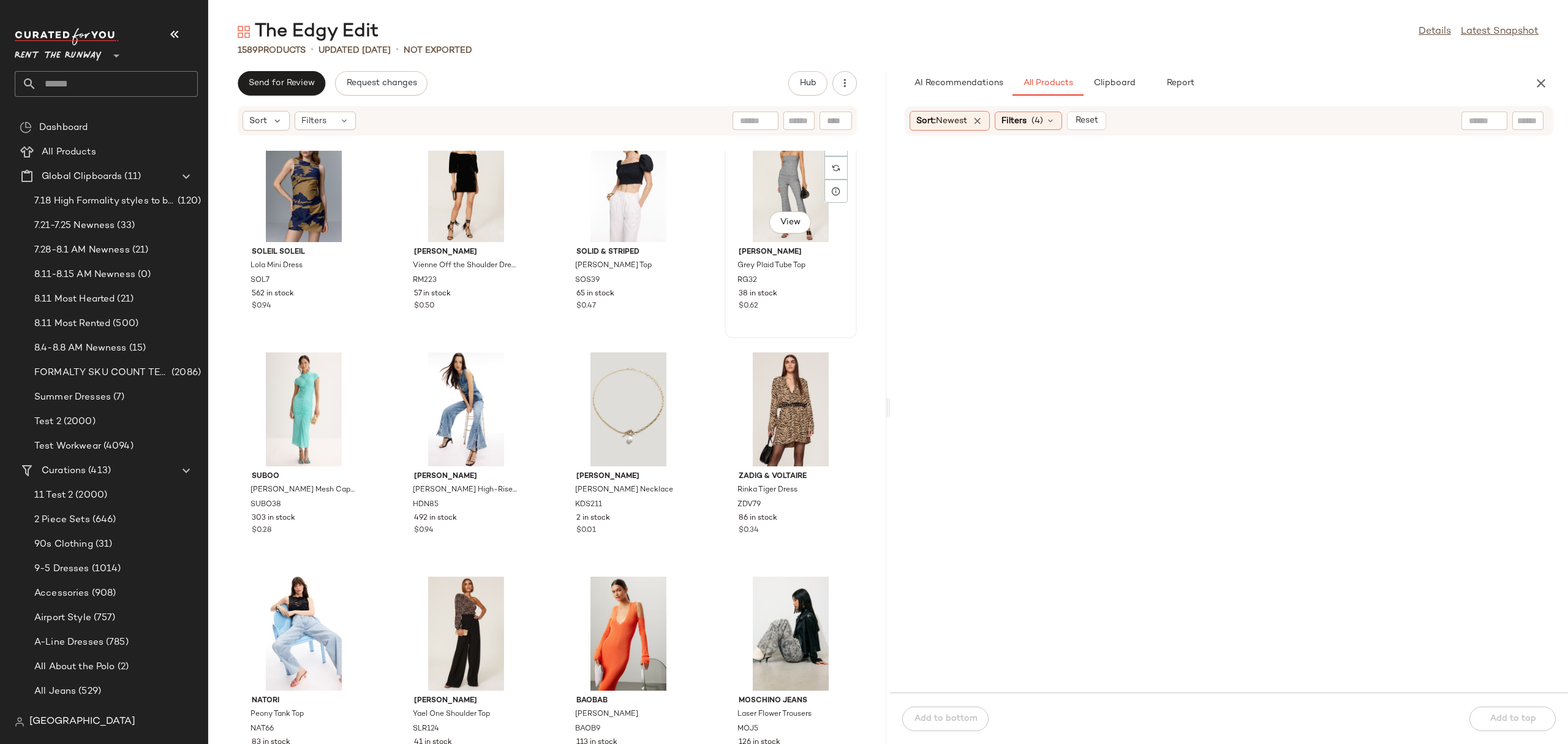
click at [789, 174] on div "View" at bounding box center [791, 185] width 124 height 114
click at [1534, 89] on icon "button" at bounding box center [1541, 83] width 15 height 15
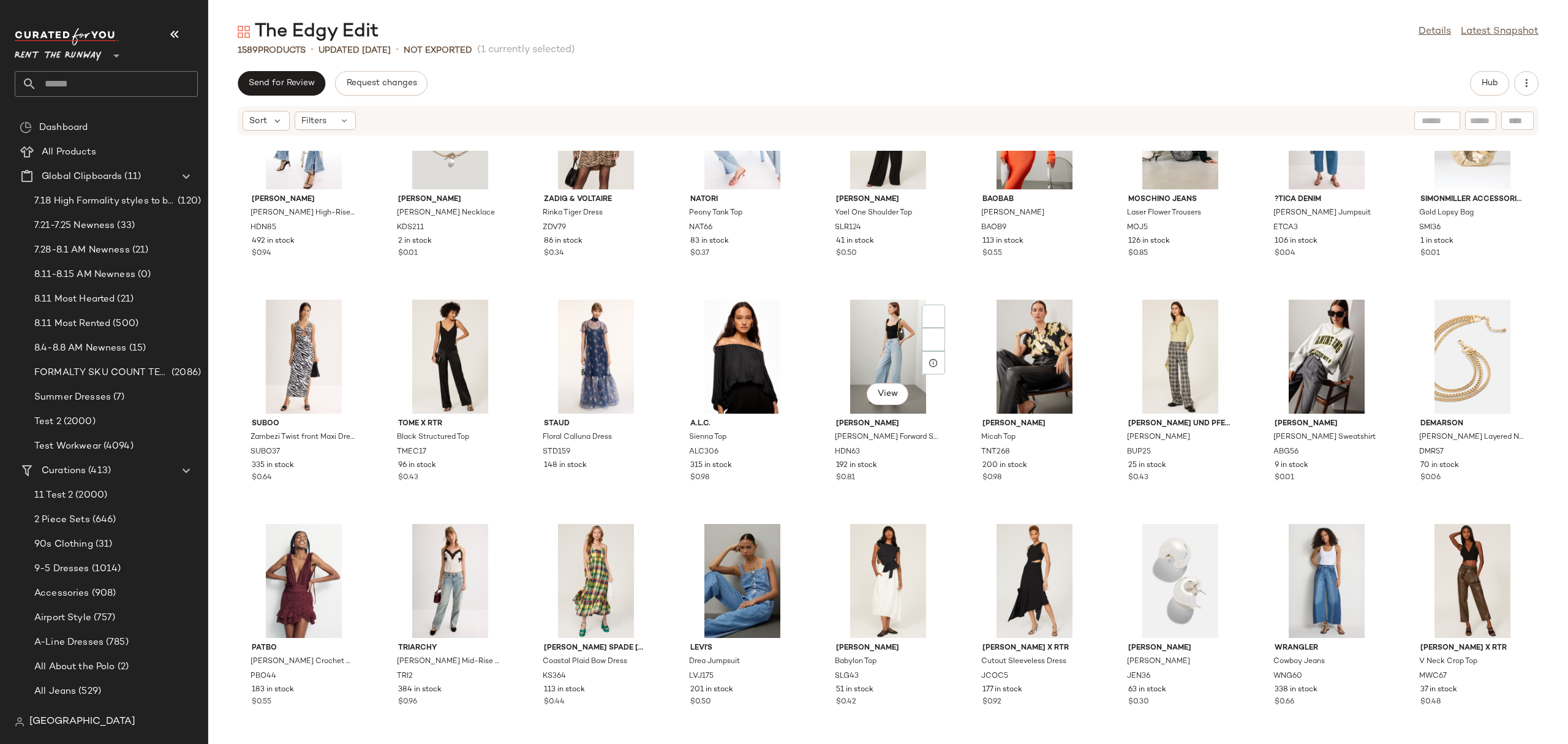
scroll to position [12829, 0]
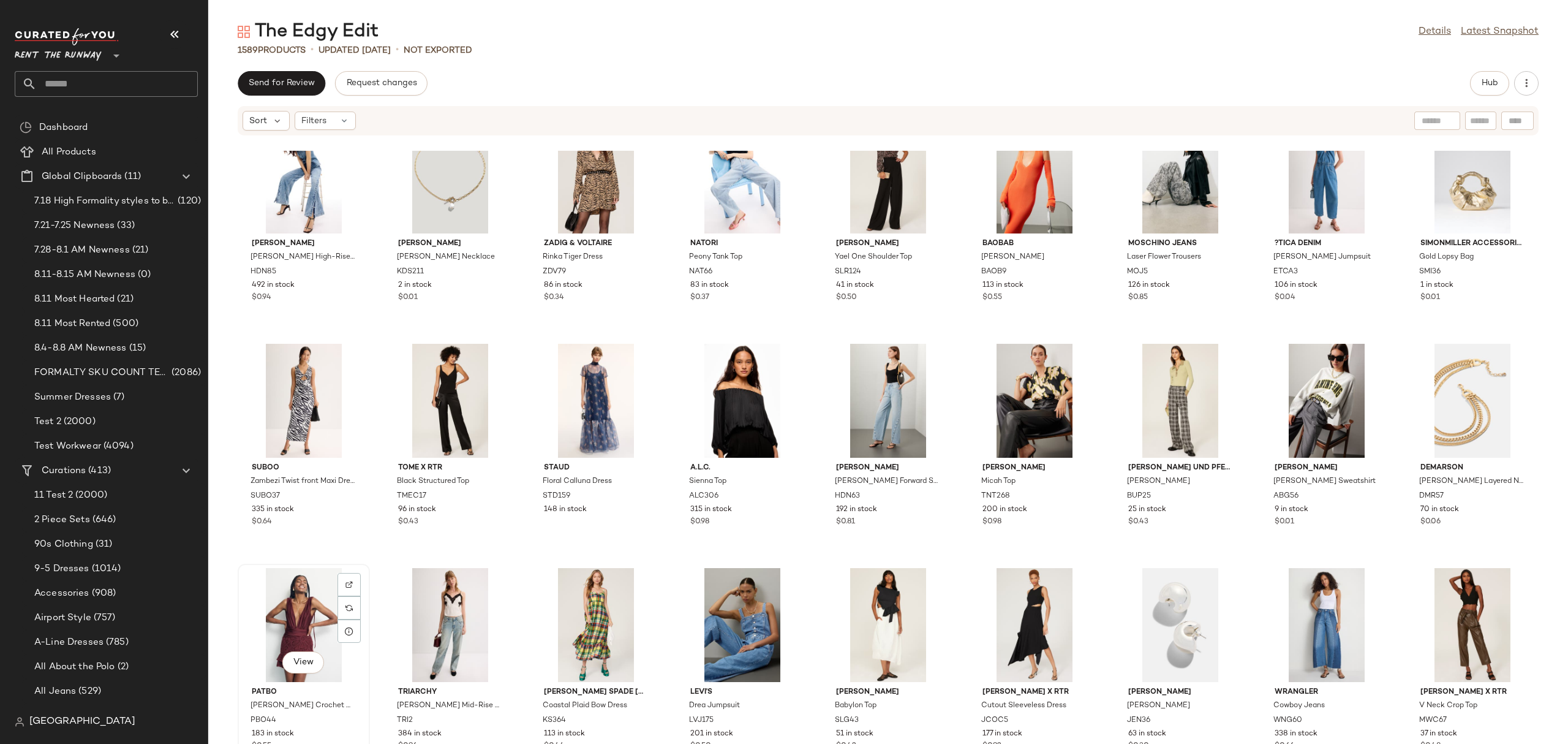
click at [314, 618] on div "View" at bounding box center [303, 625] width 124 height 114
click at [1477, 83] on button "Hub" at bounding box center [1489, 83] width 39 height 25
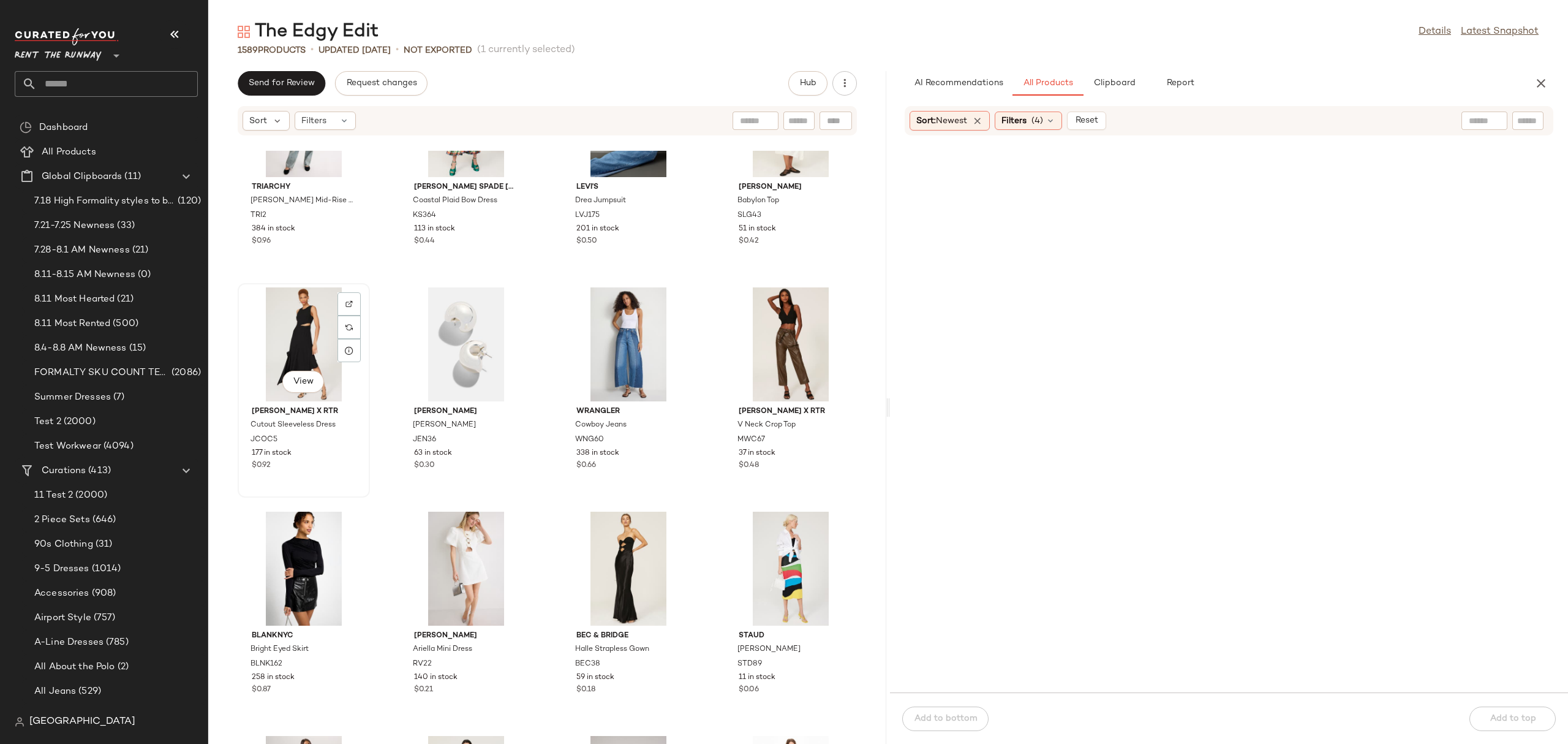
scroll to position [29360, 0]
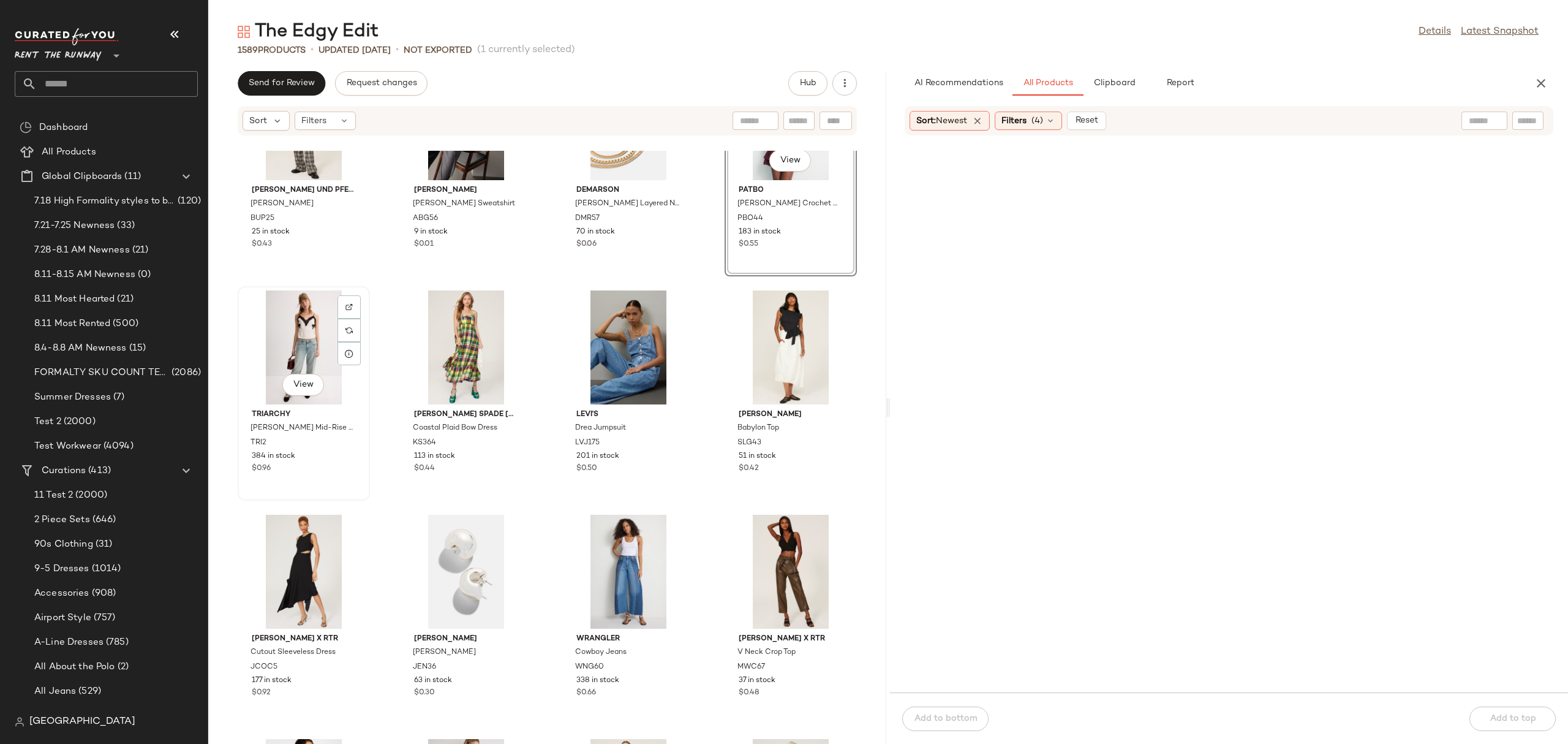
click at [296, 338] on div "View" at bounding box center [303, 347] width 124 height 114
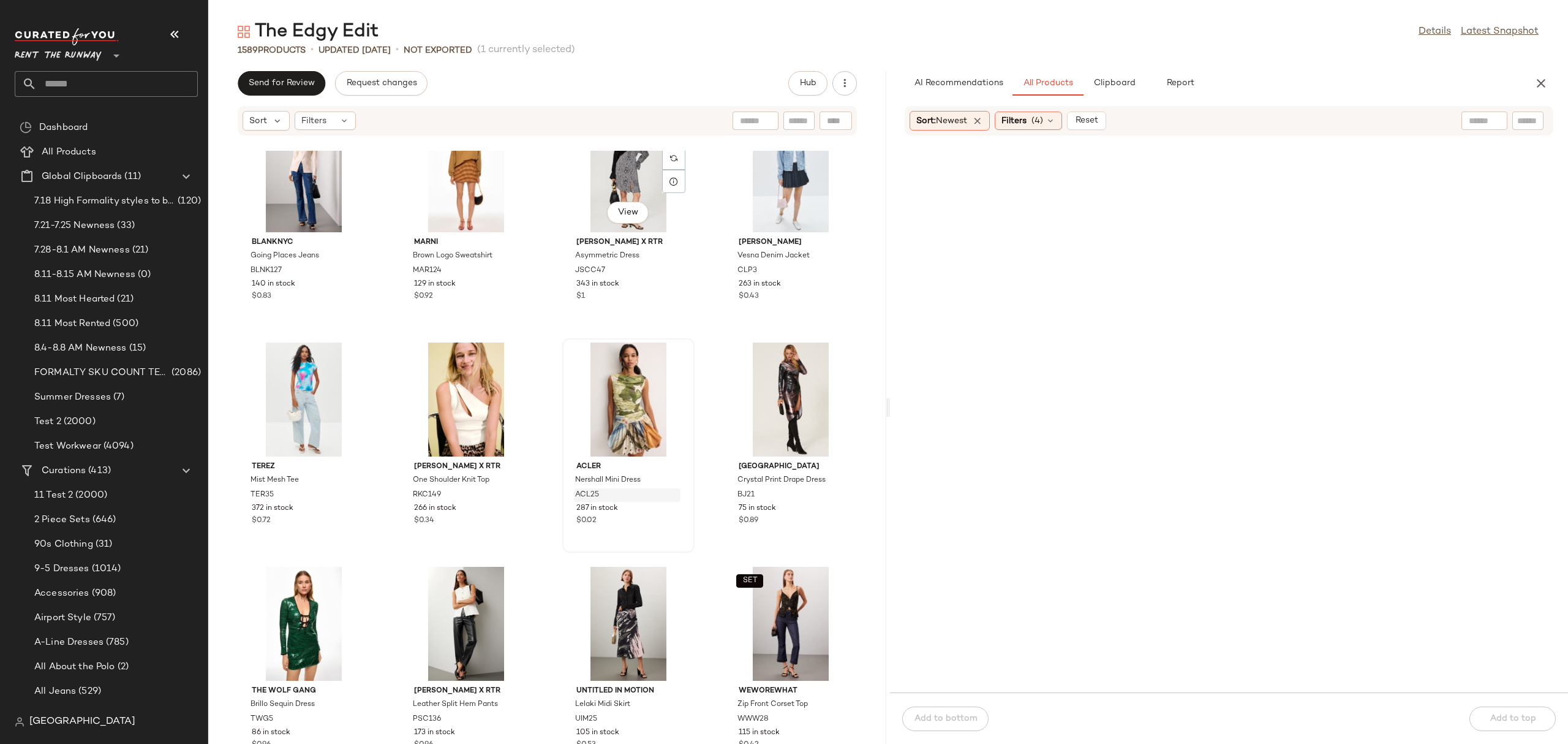
scroll to position [37269, 0]
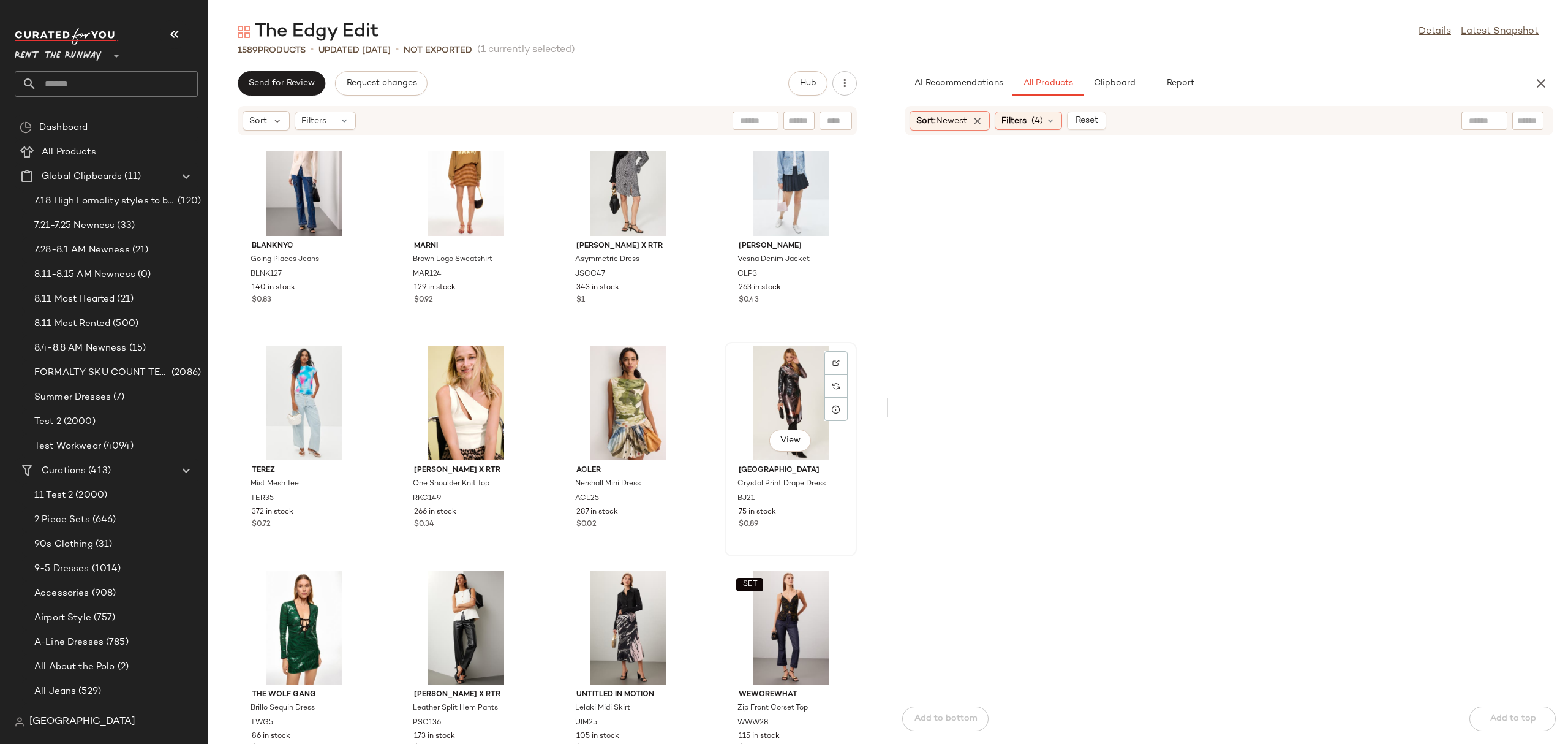
click at [748, 372] on div "View" at bounding box center [791, 403] width 124 height 114
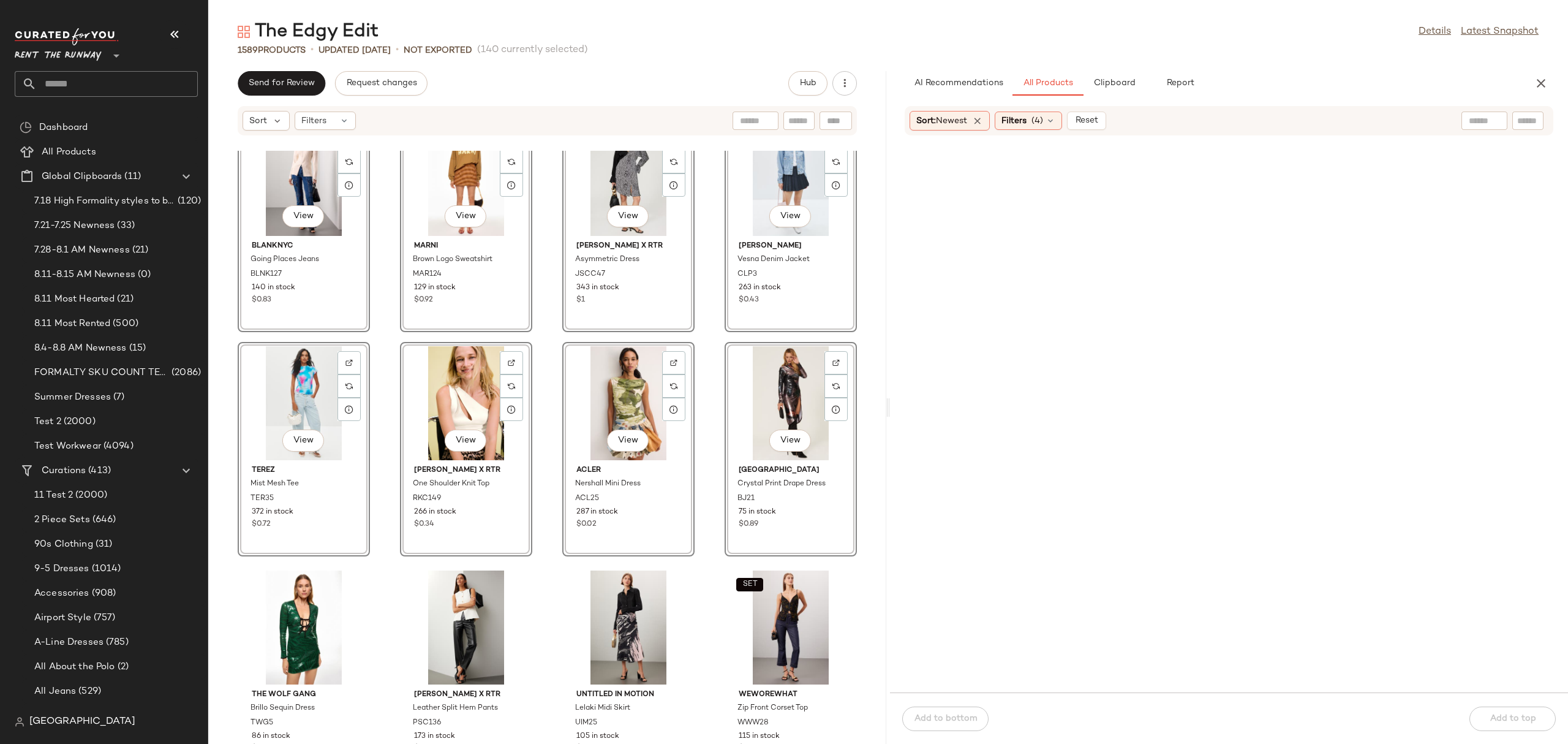
click at [715, 325] on div "View BLANKNYC Going Places Jeans BLNK127 140 in stock $0.83 View Marni Brown Lo…" at bounding box center [547, 448] width 678 height 593
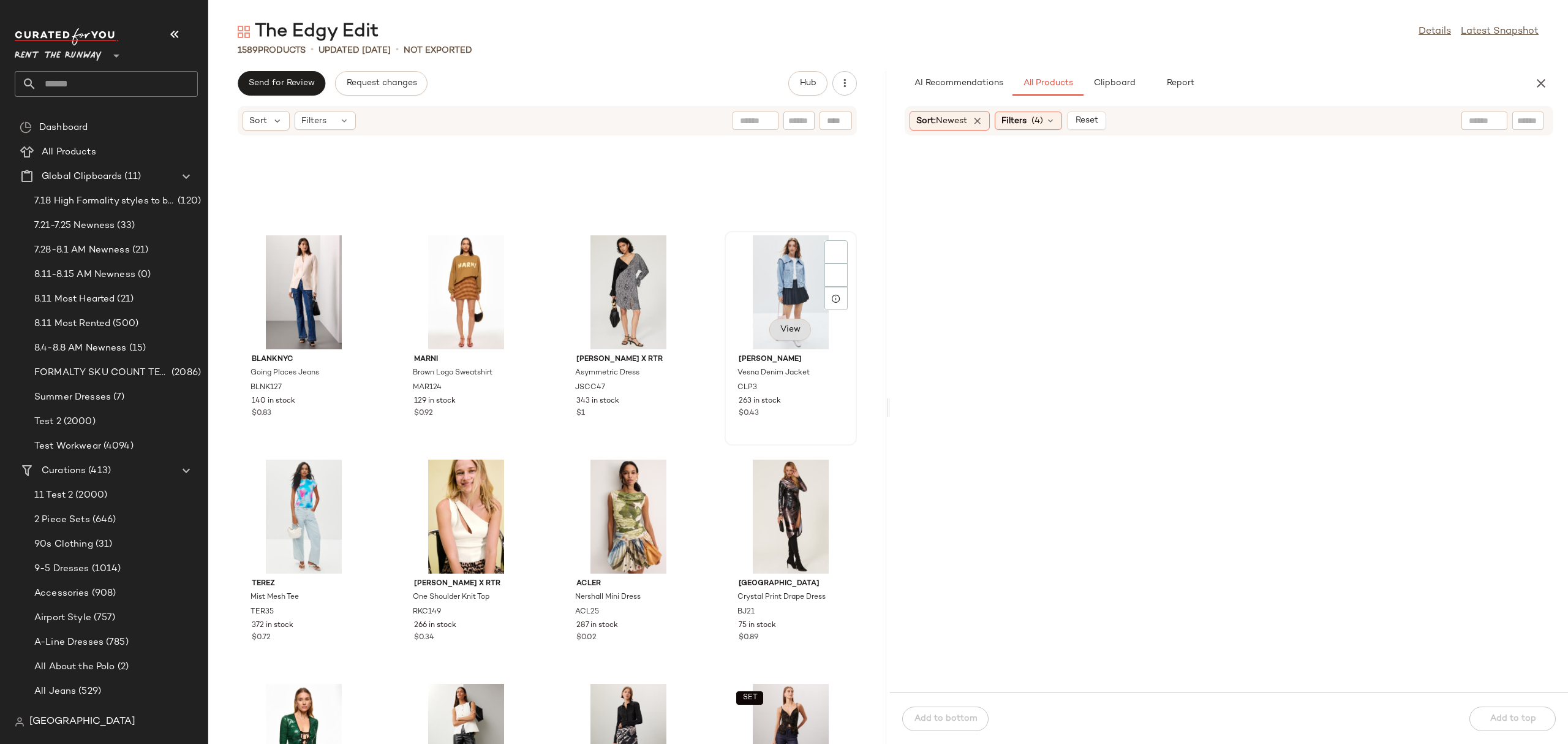
scroll to position [36931, 0]
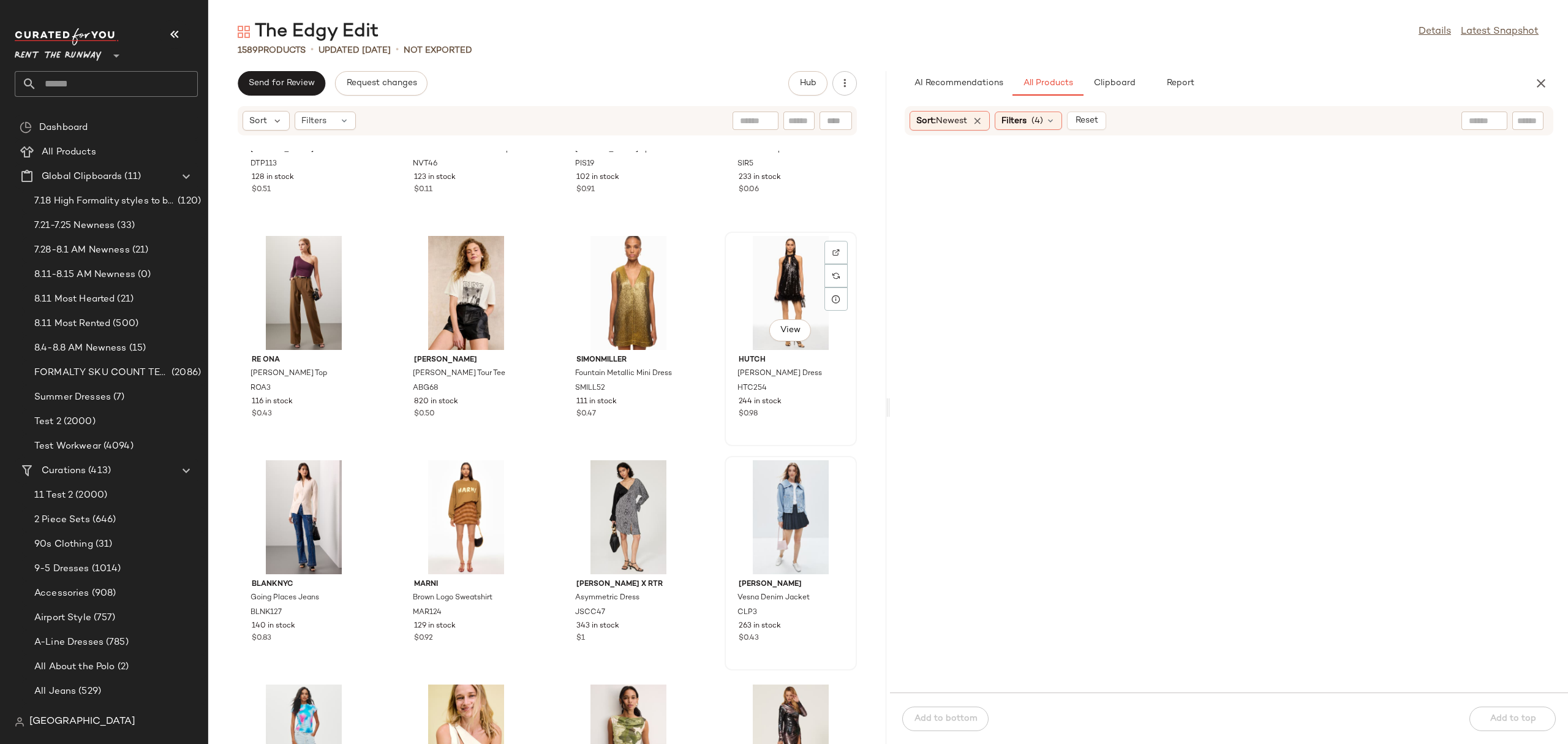
click at [762, 282] on div "View" at bounding box center [791, 293] width 124 height 114
click at [1539, 81] on icon "button" at bounding box center [1541, 83] width 15 height 15
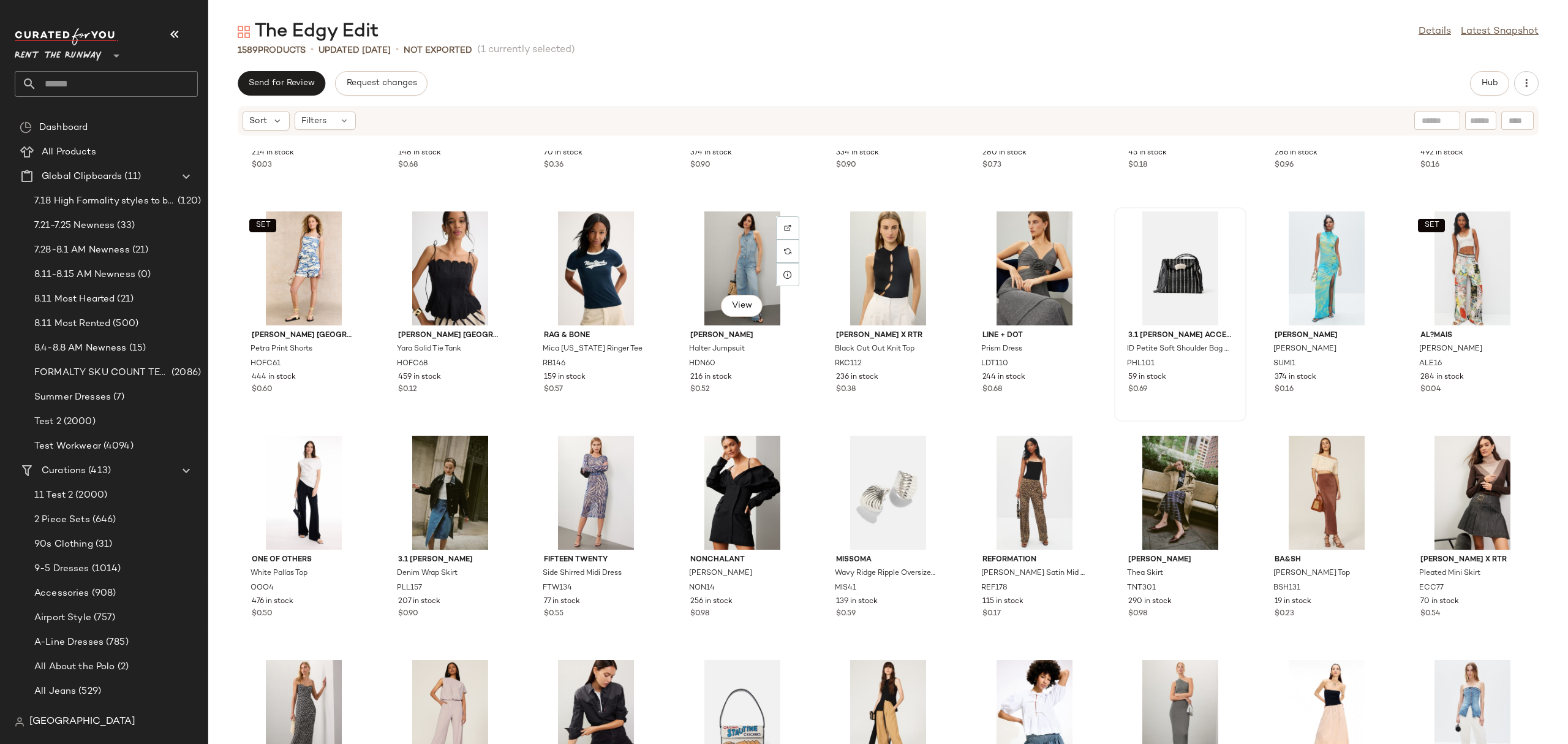
scroll to position [15202, 0]
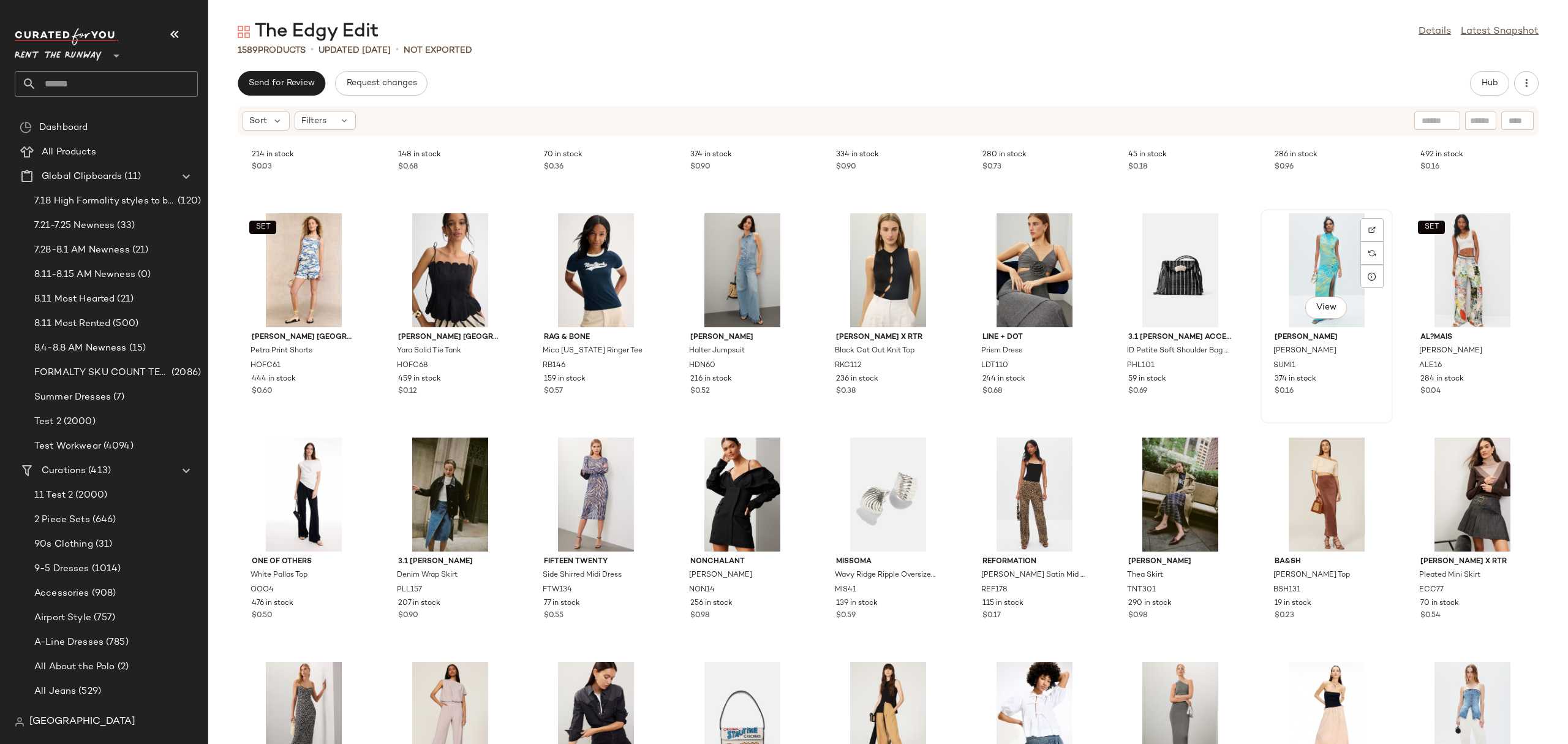
click at [1300, 254] on div "View" at bounding box center [1326, 270] width 124 height 114
click at [1494, 84] on span "Hub" at bounding box center [1489, 84] width 17 height 10
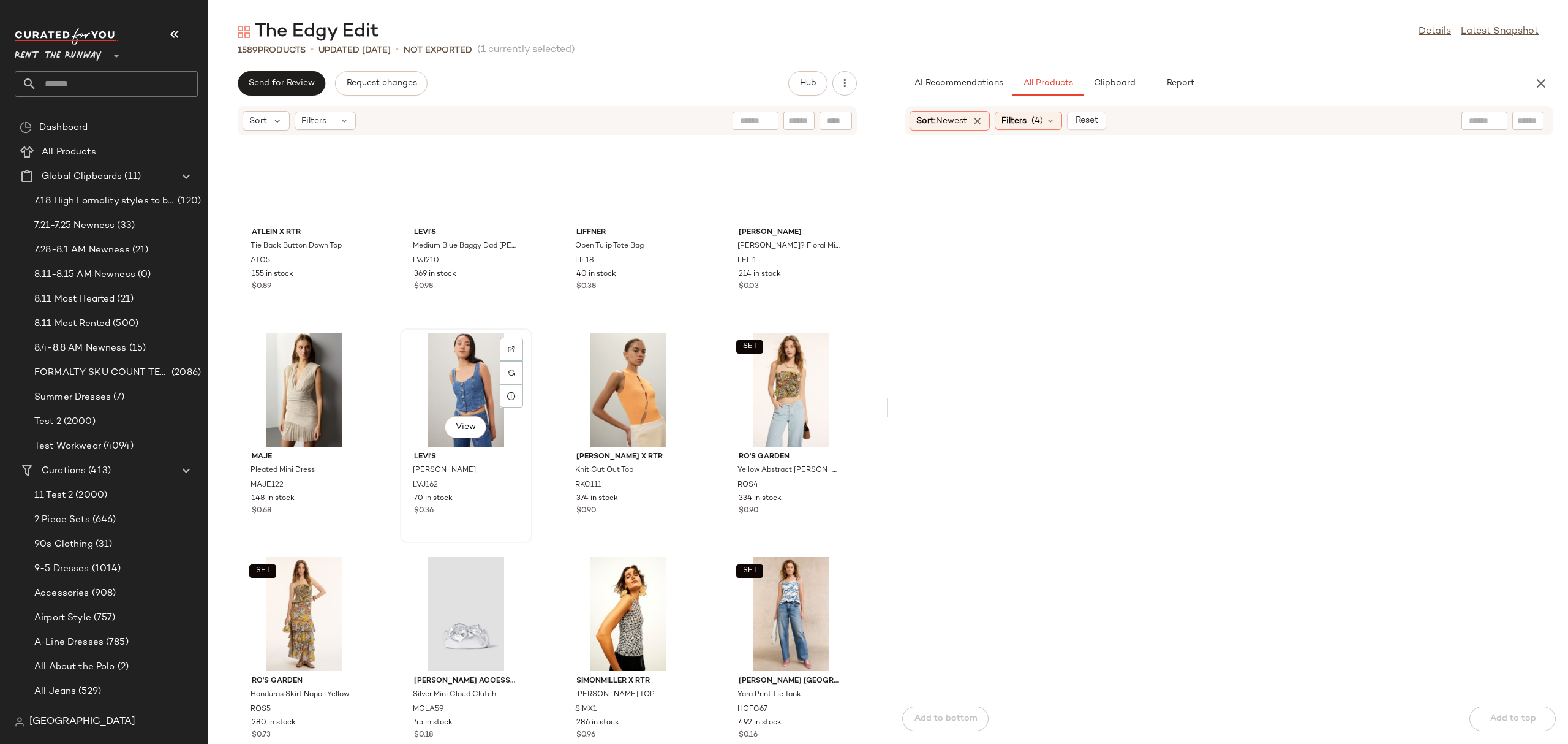
scroll to position [33606, 0]
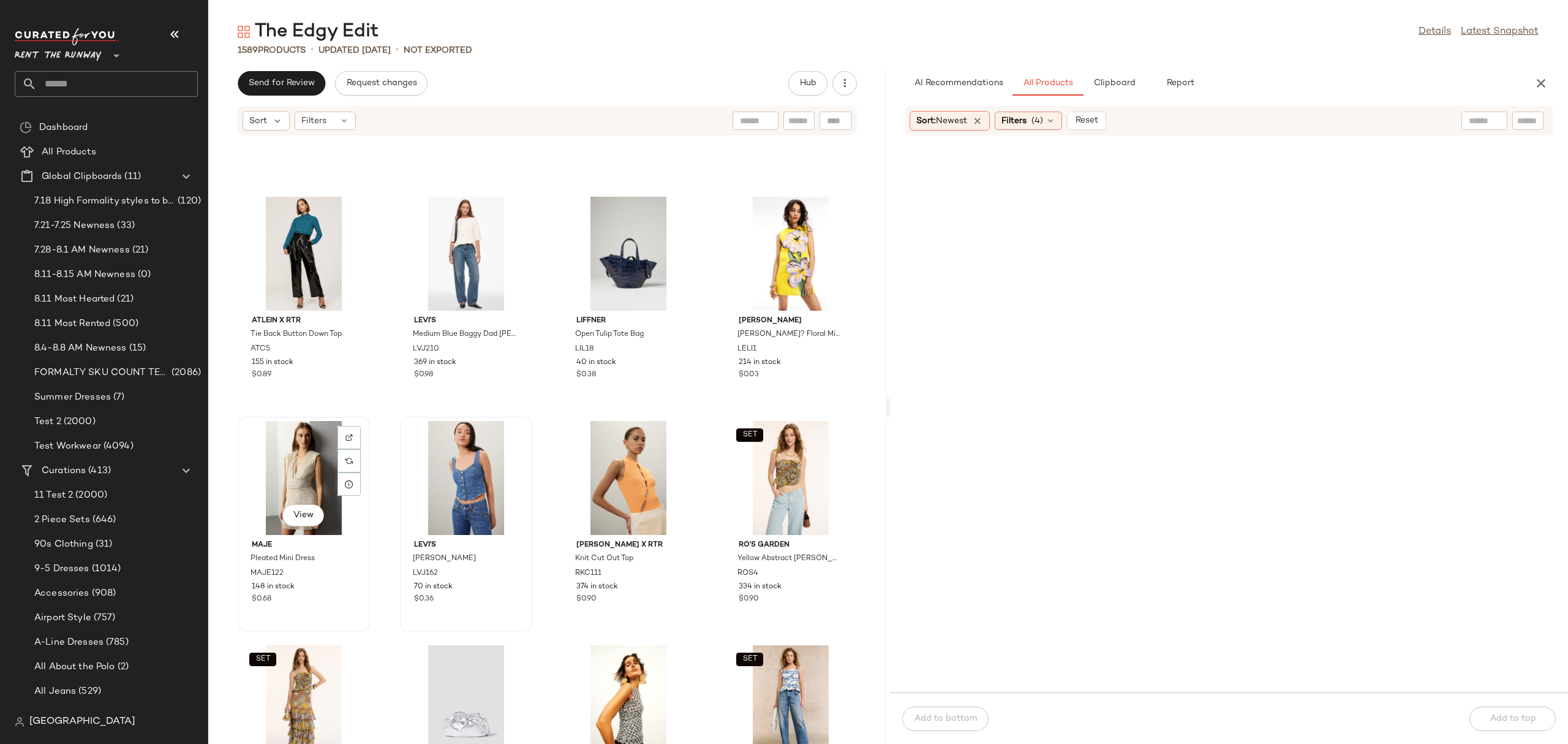
click at [282, 473] on div "View" at bounding box center [303, 478] width 124 height 114
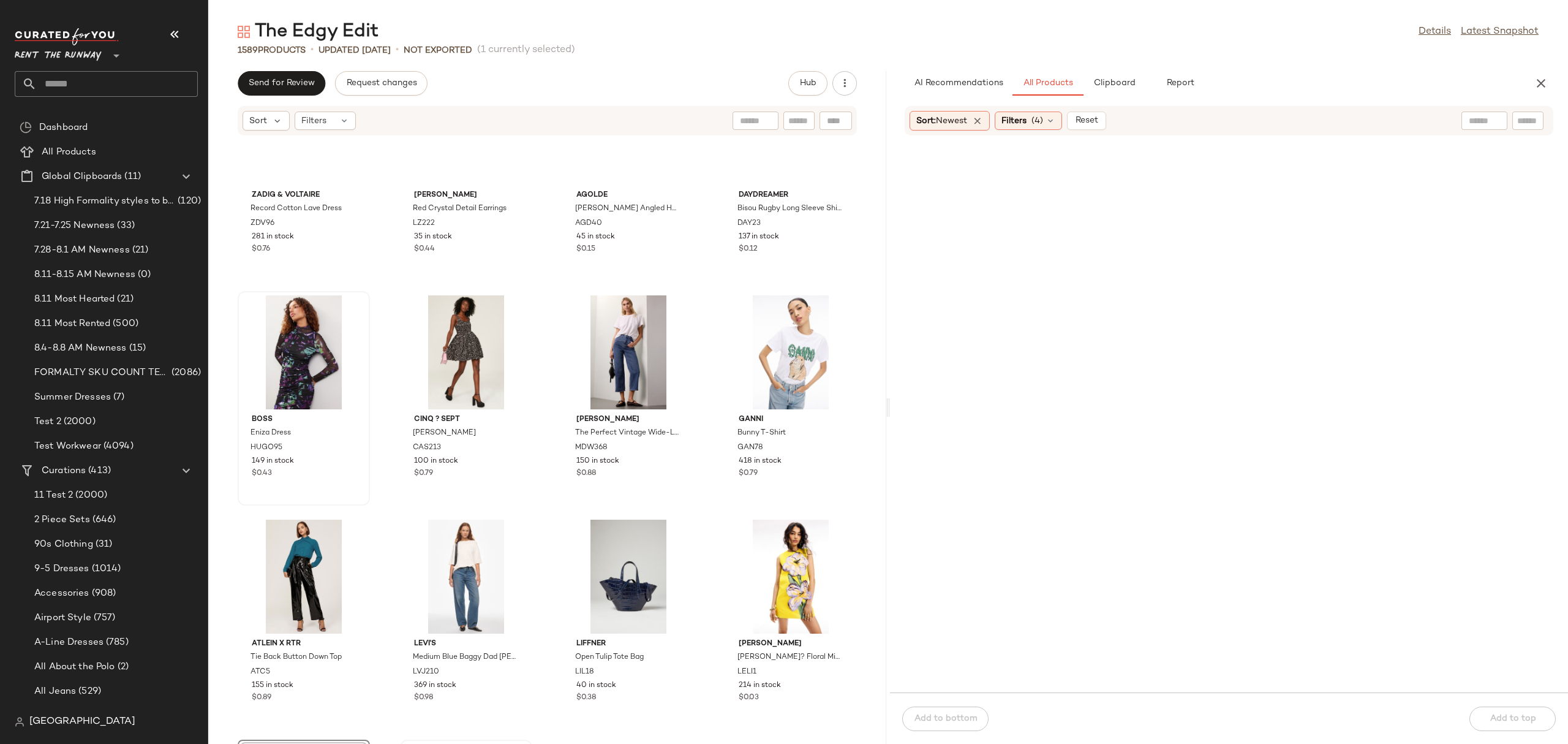
scroll to position [33257, 0]
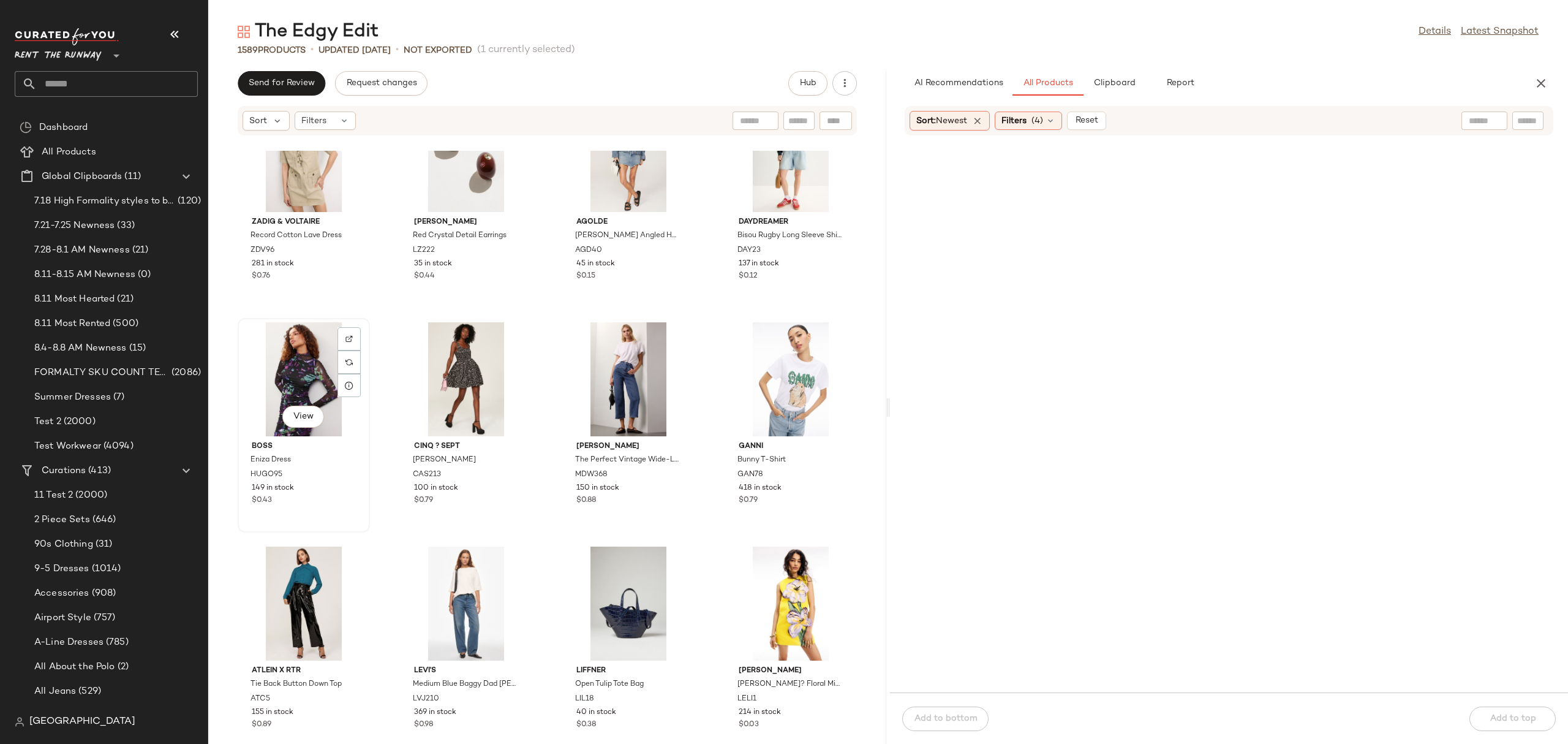
click at [270, 367] on div "View" at bounding box center [303, 379] width 124 height 114
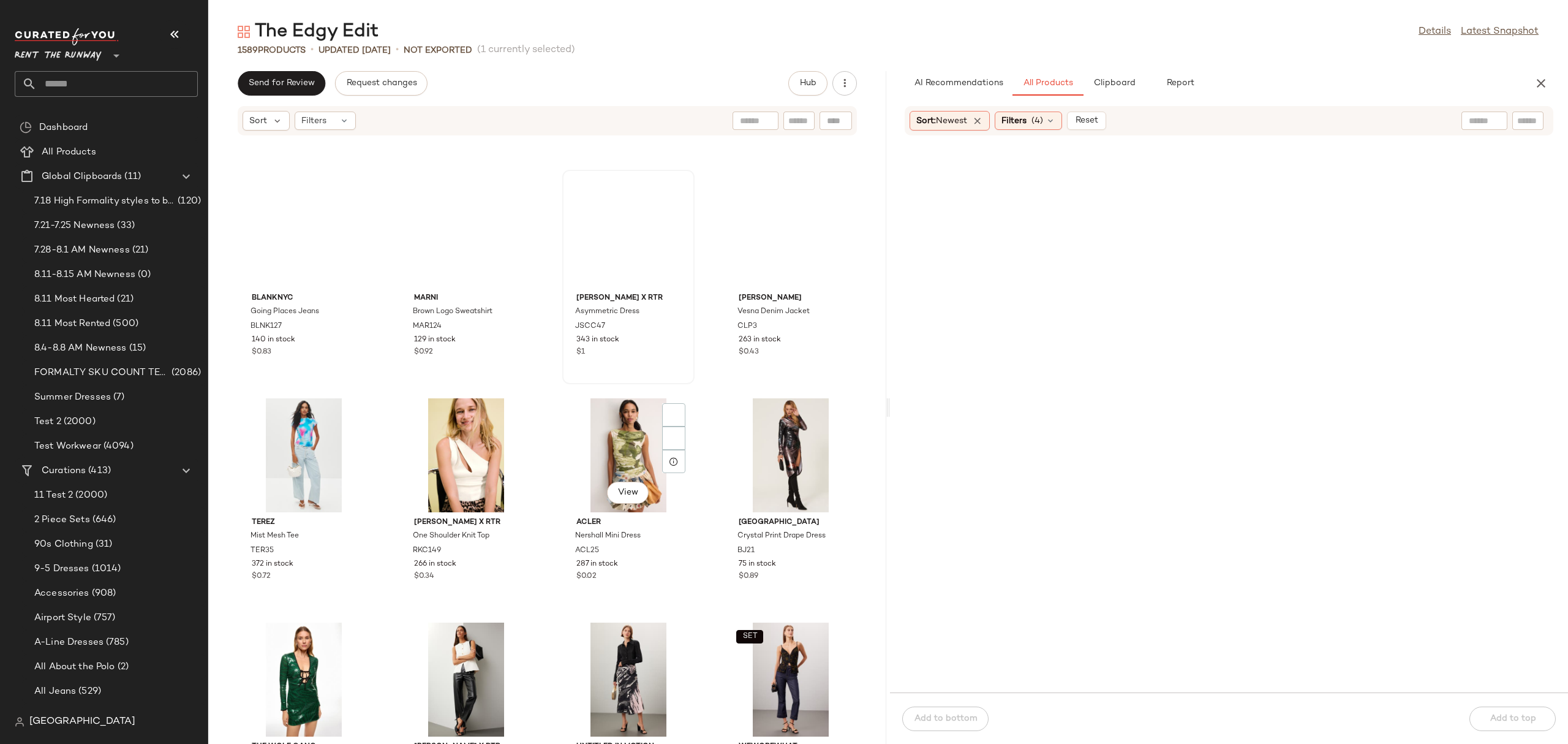
scroll to position [37048, 0]
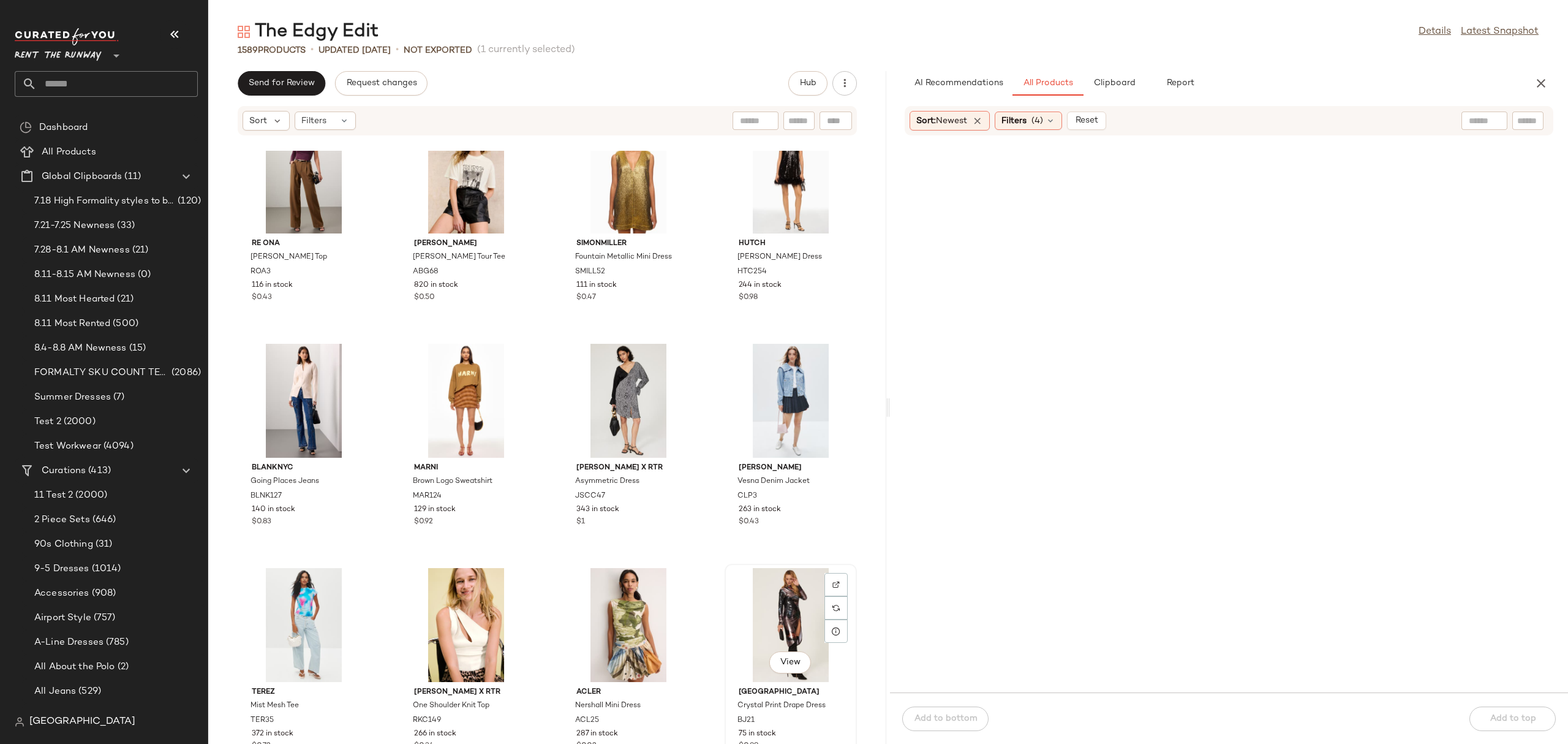
click at [765, 589] on div "View" at bounding box center [791, 625] width 124 height 114
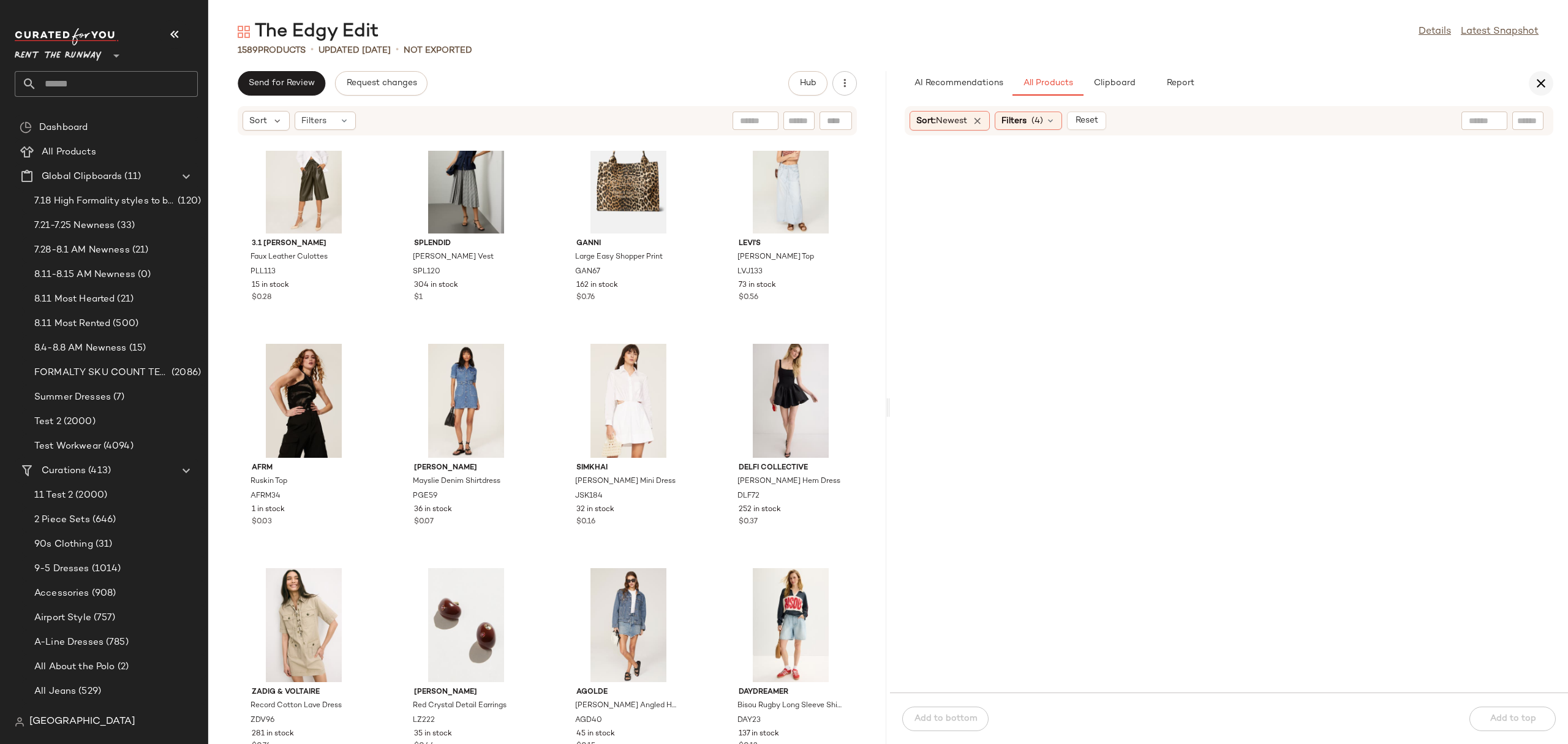
click at [1540, 81] on icon "button" at bounding box center [1541, 83] width 15 height 15
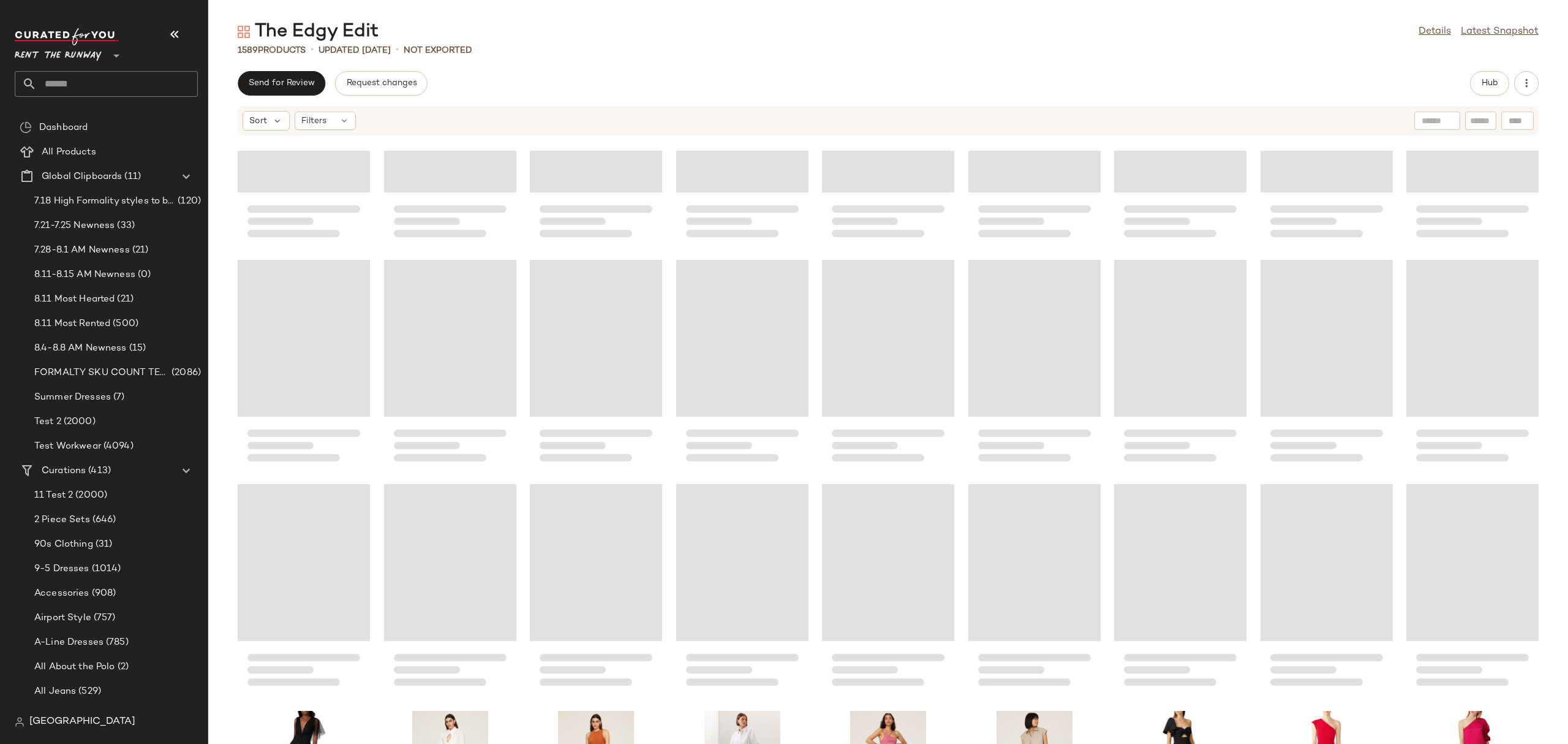
scroll to position [30837, 0]
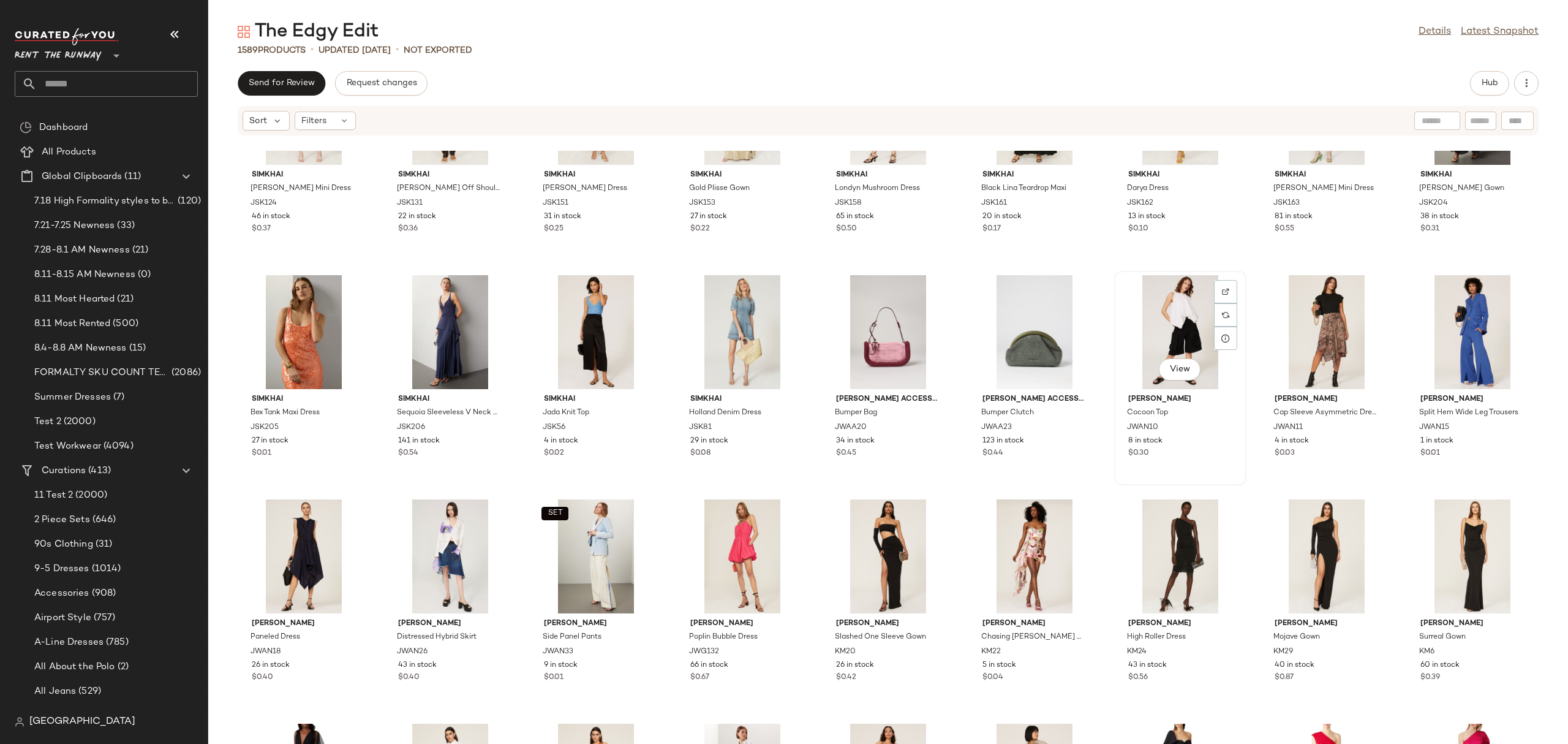
click at [1200, 309] on div "View" at bounding box center [1180, 332] width 124 height 114
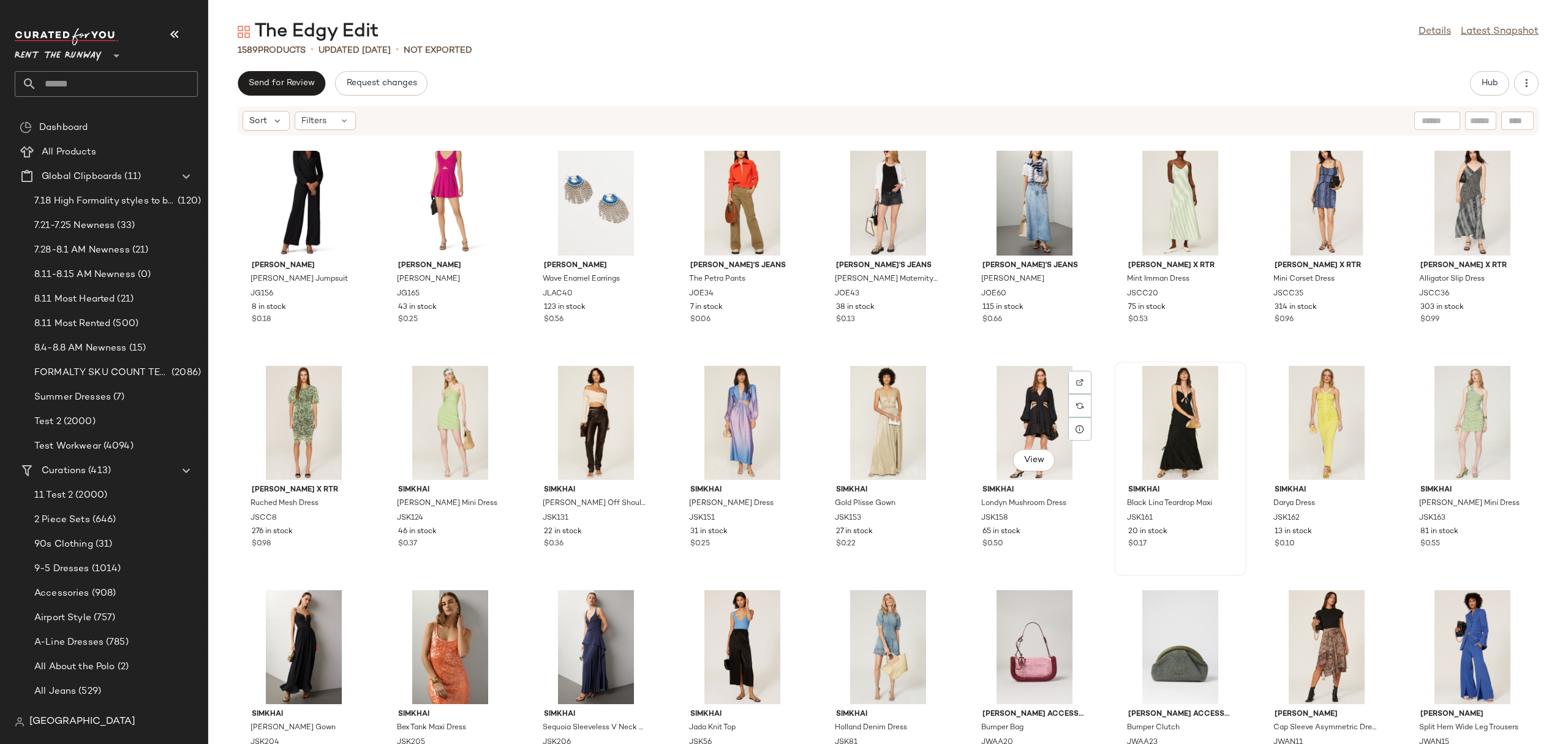
scroll to position [30503, 0]
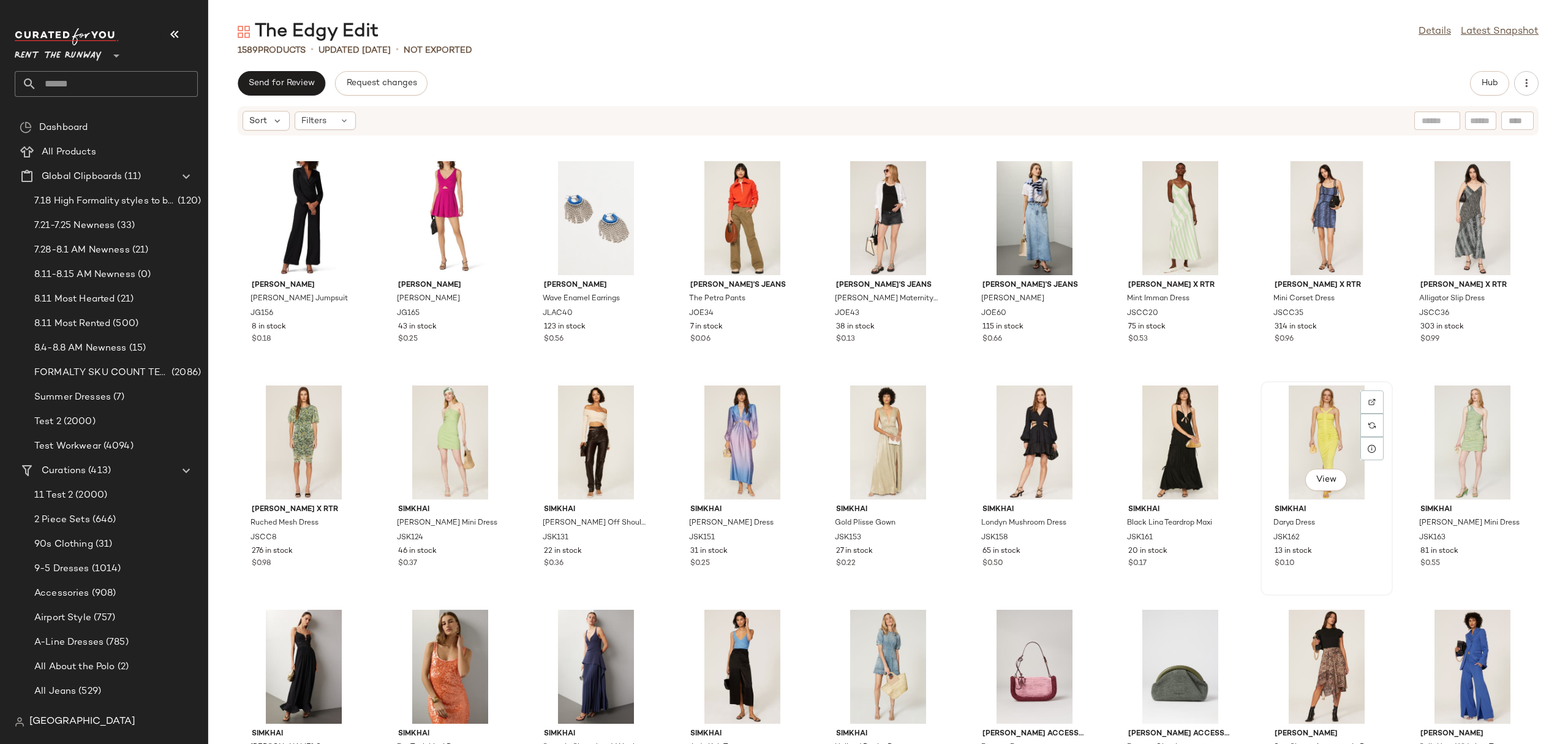
click at [1286, 438] on div "View" at bounding box center [1326, 443] width 124 height 114
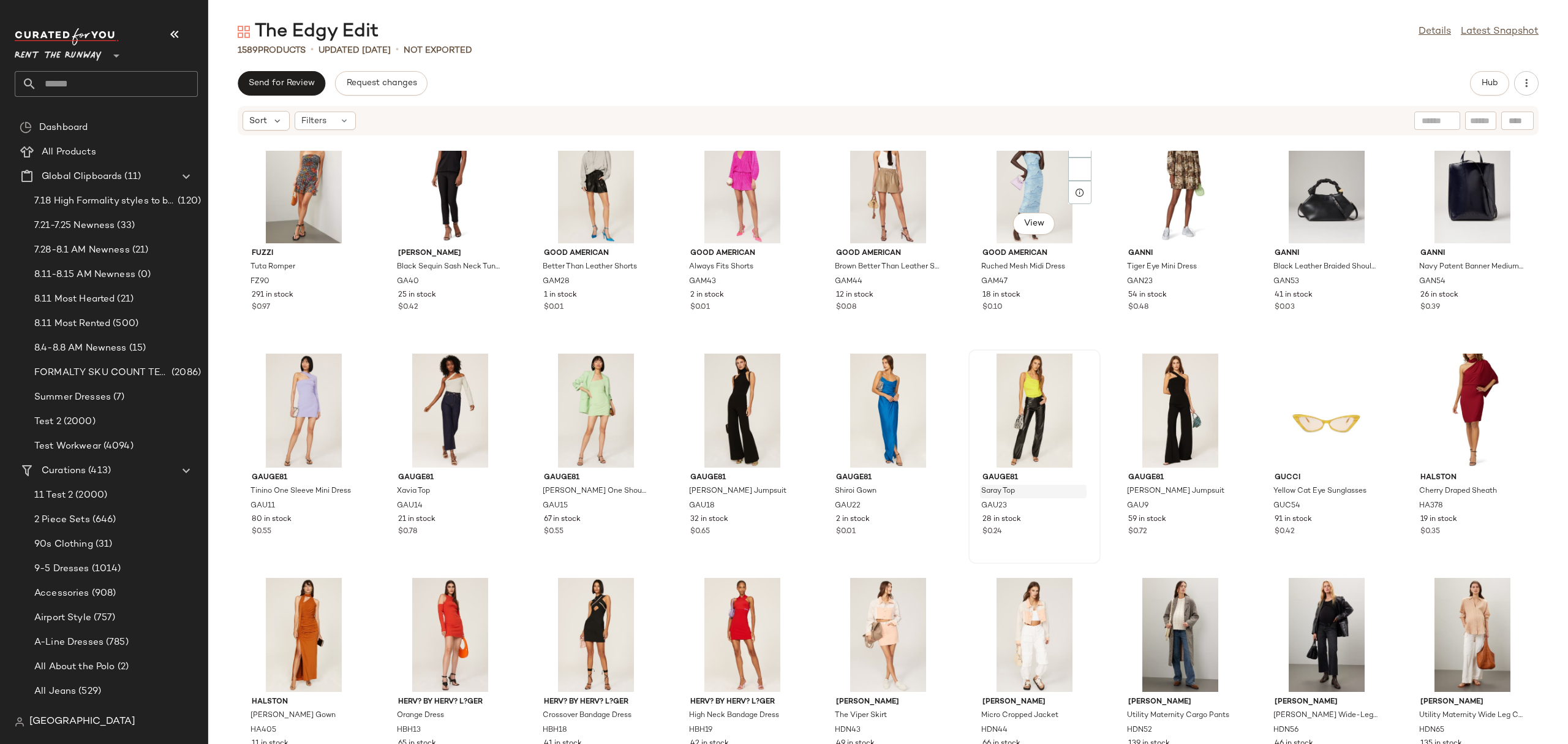
scroll to position [29043, 0]
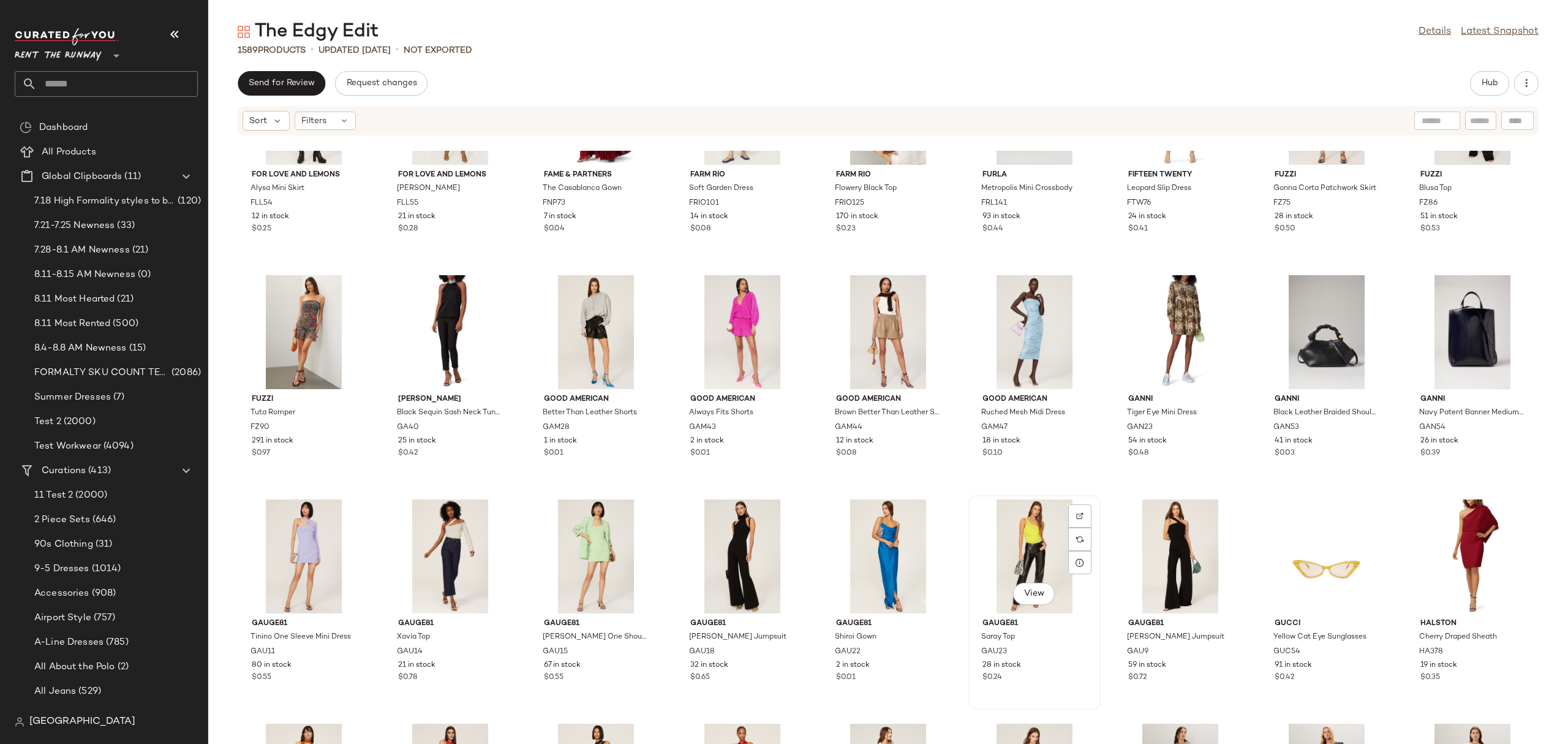
click at [1010, 528] on div "View" at bounding box center [1034, 556] width 124 height 114
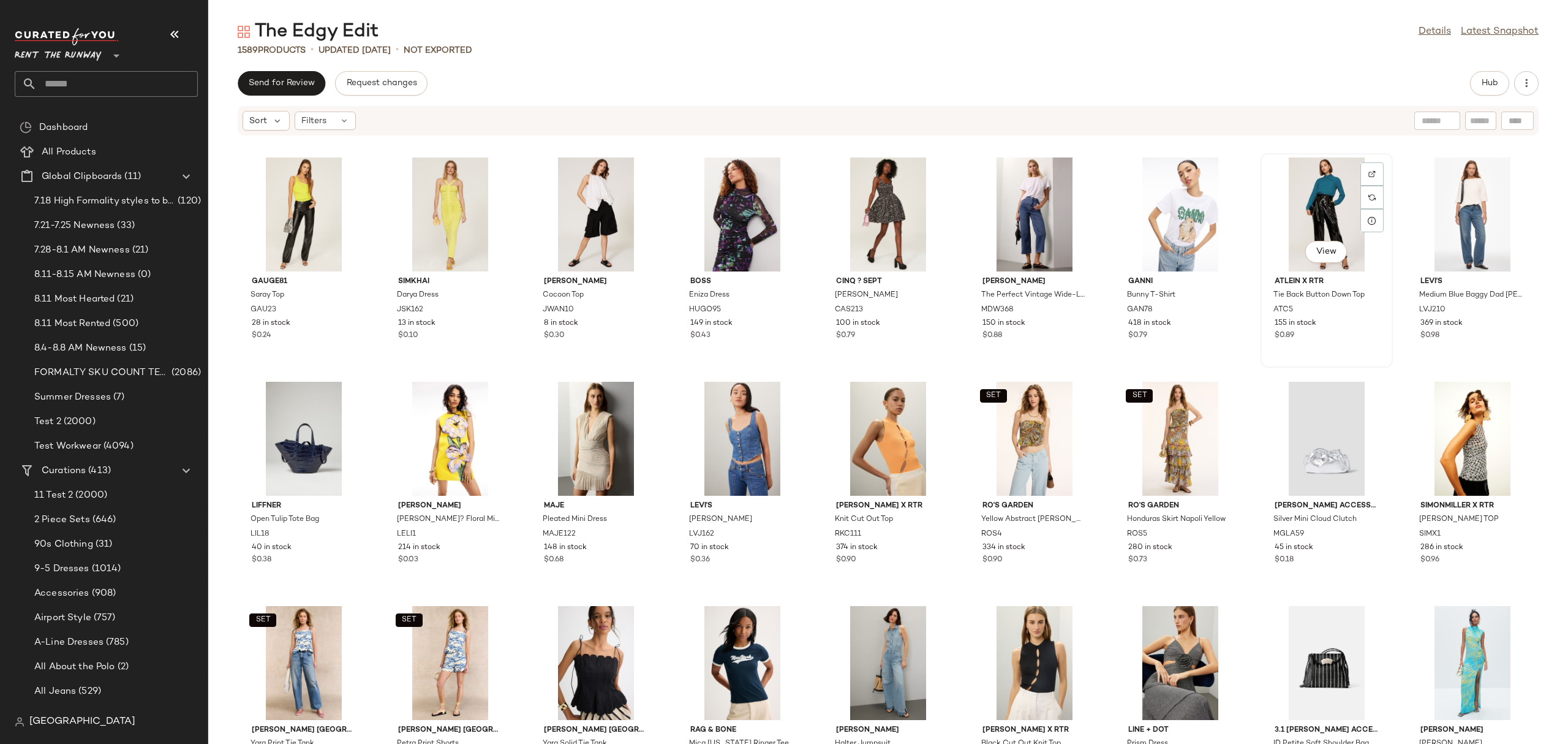
click at [1317, 214] on div "View" at bounding box center [1326, 214] width 124 height 114
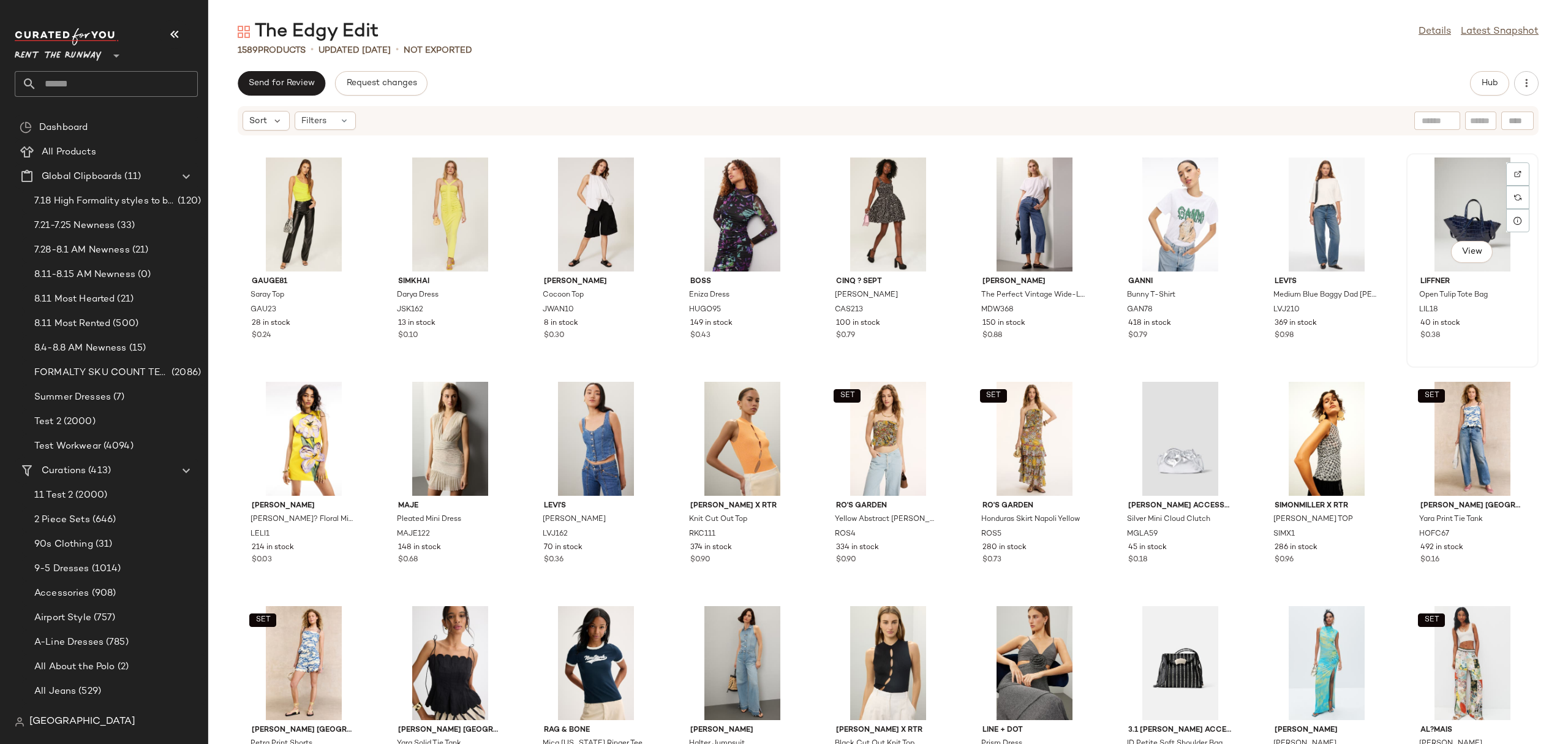
click at [1446, 225] on div "View" at bounding box center [1472, 214] width 124 height 114
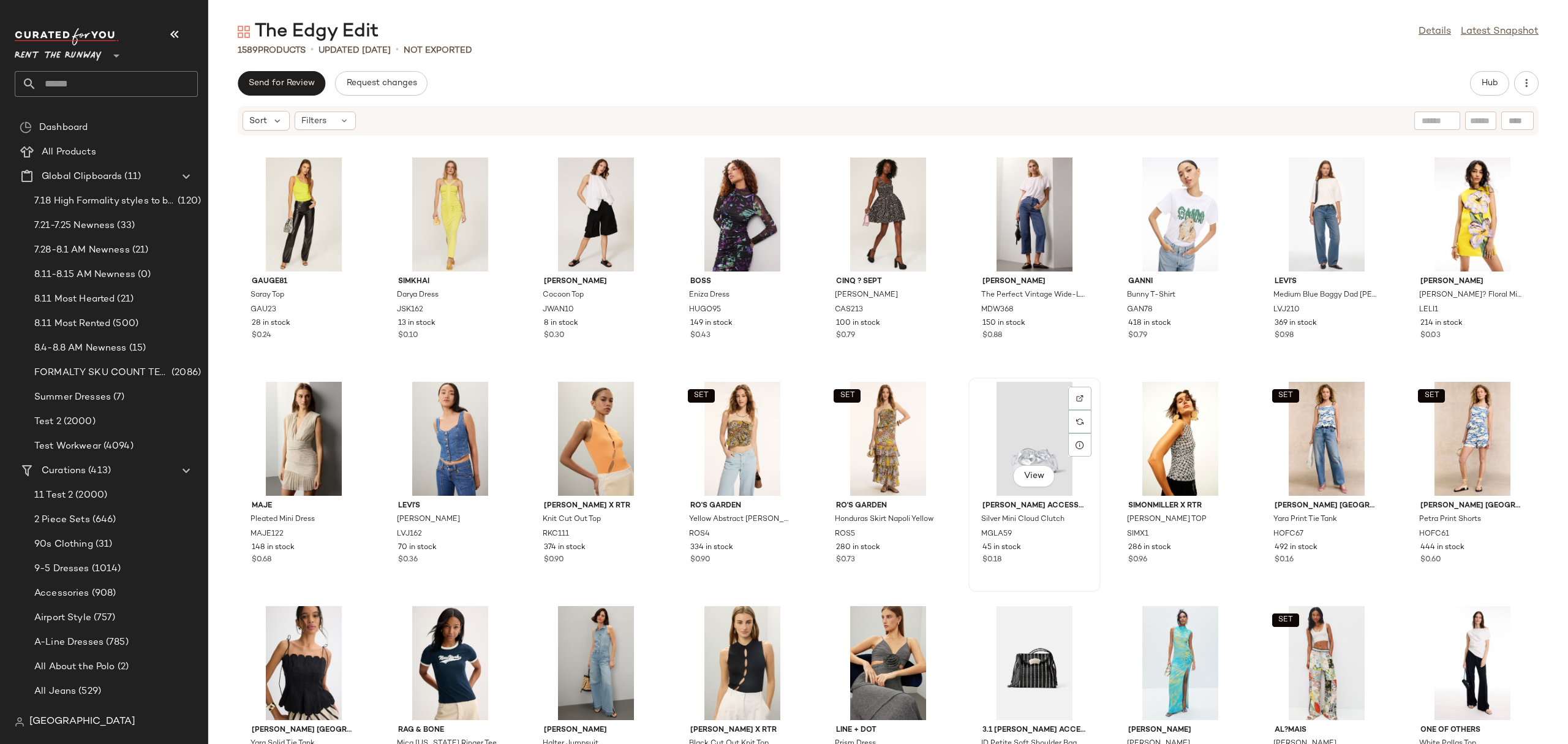
click at [1039, 436] on div "View" at bounding box center [1034, 438] width 124 height 114
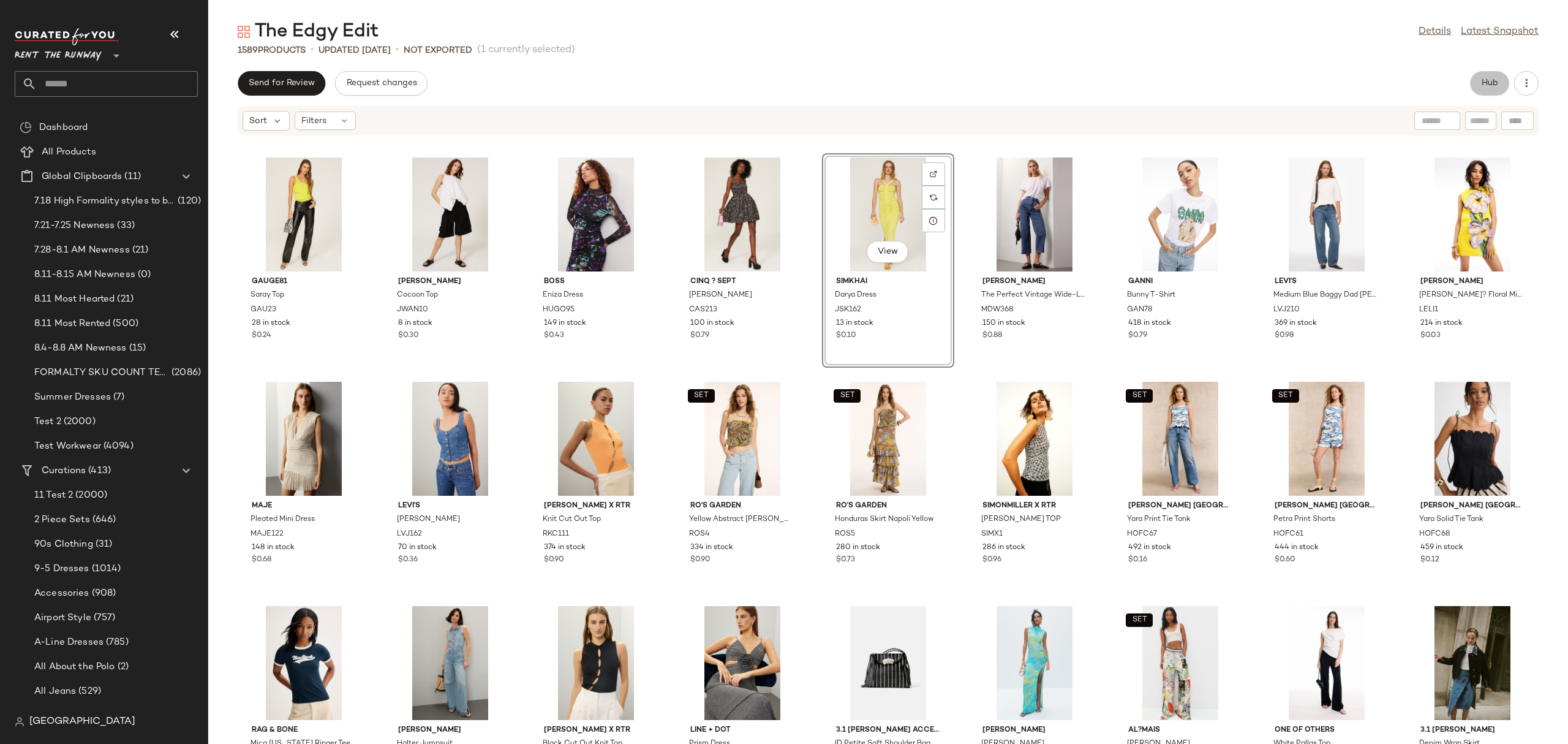
click at [1482, 84] on span "Hub" at bounding box center [1489, 84] width 17 height 10
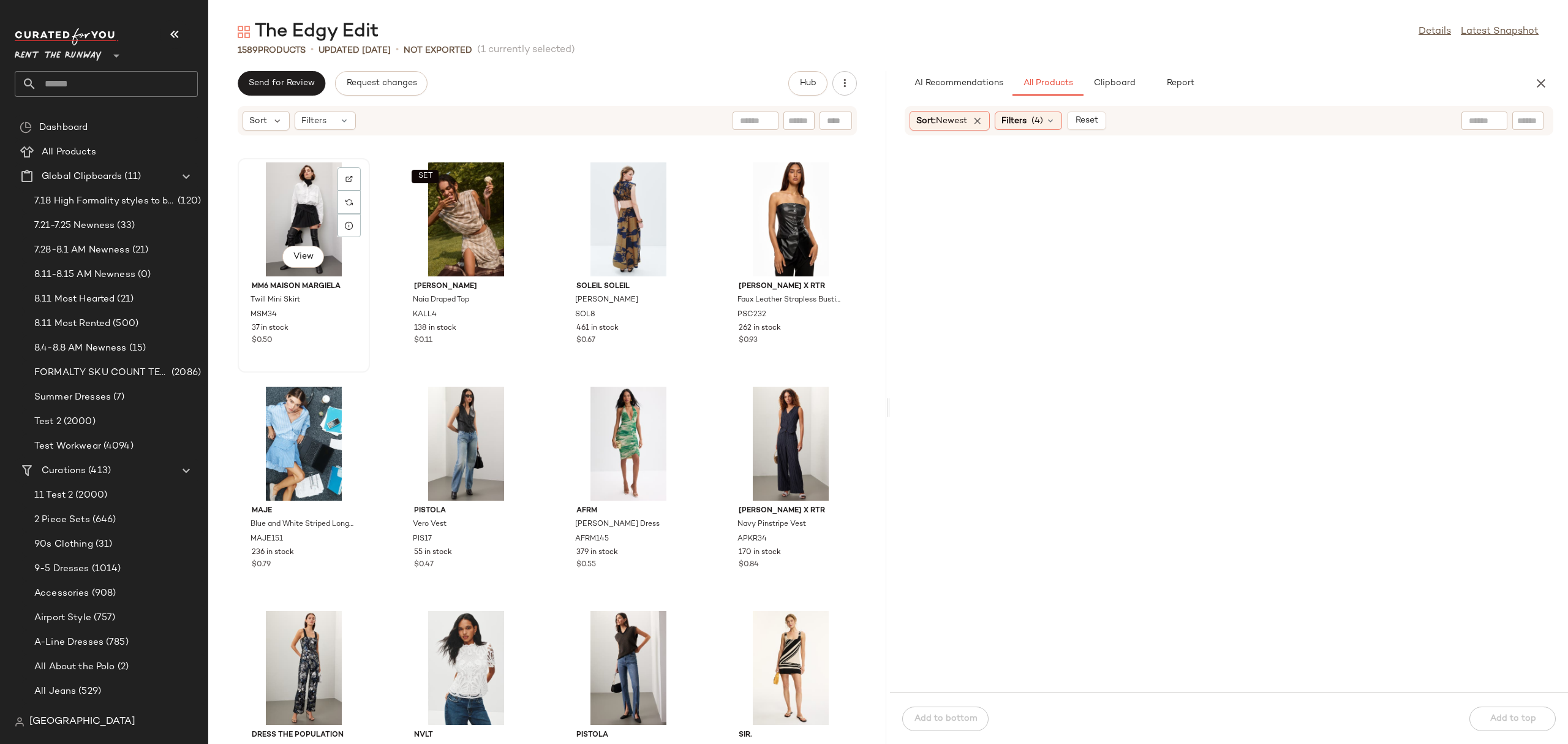
scroll to position [2931, 0]
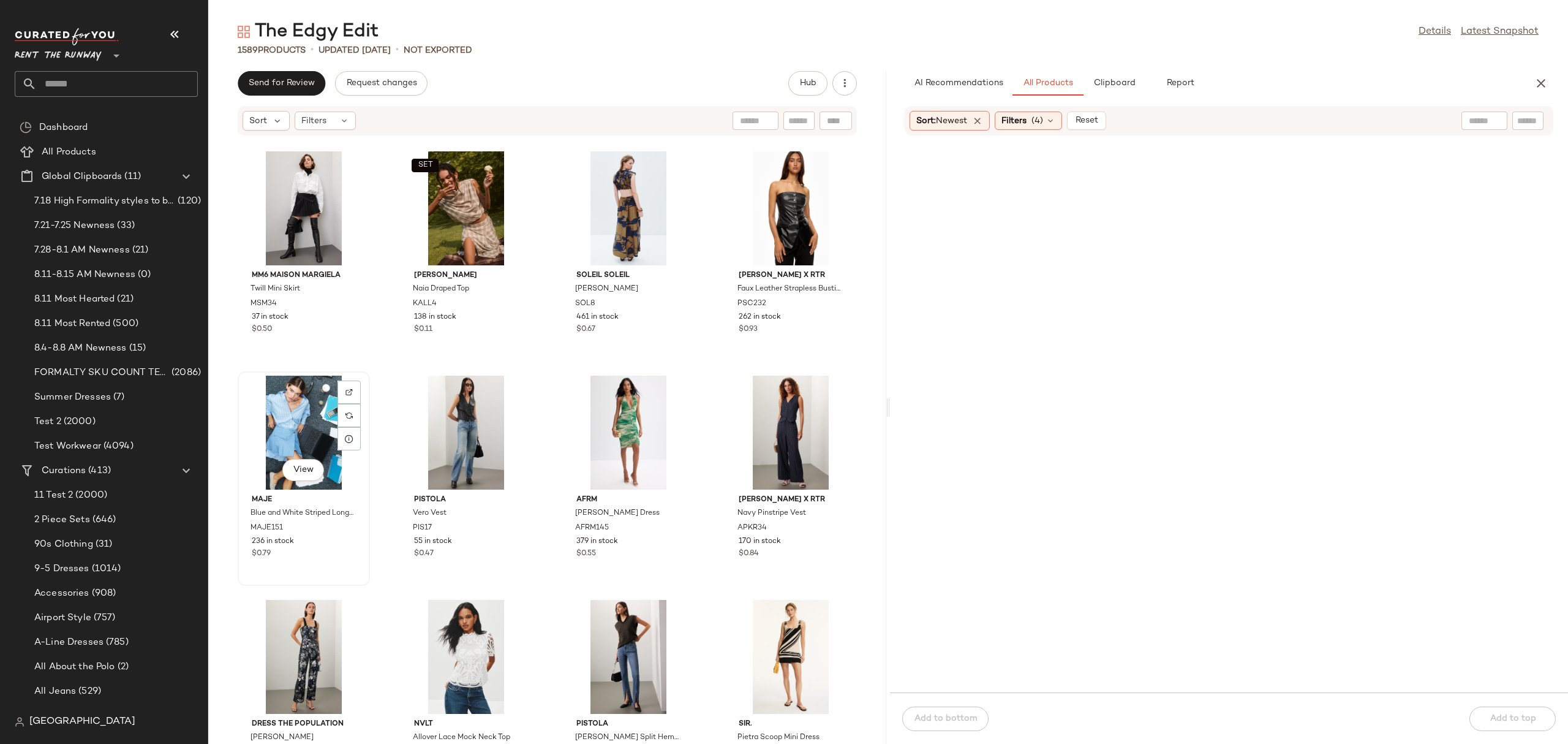
click at [274, 386] on div "View" at bounding box center [303, 433] width 124 height 114
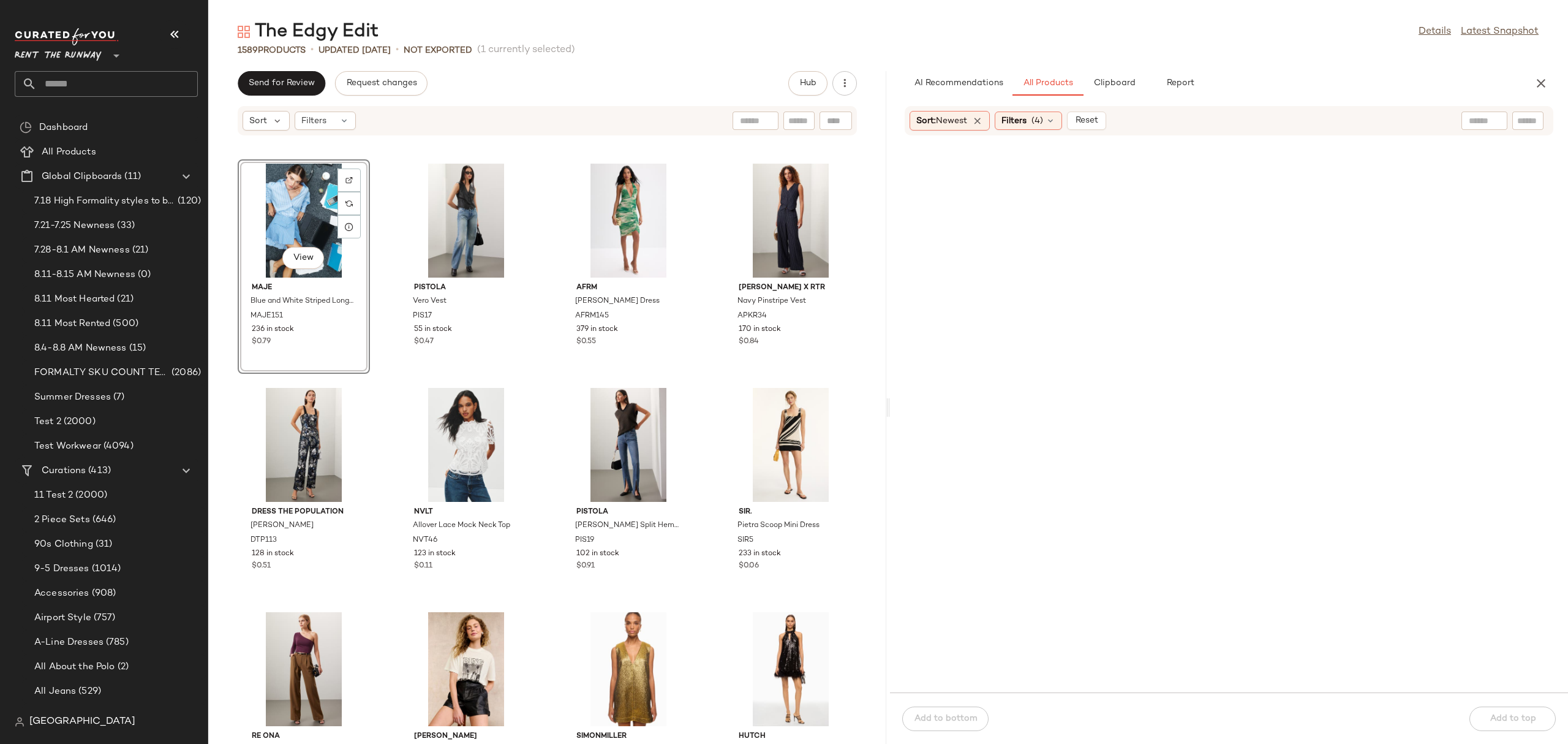
scroll to position [3152, 0]
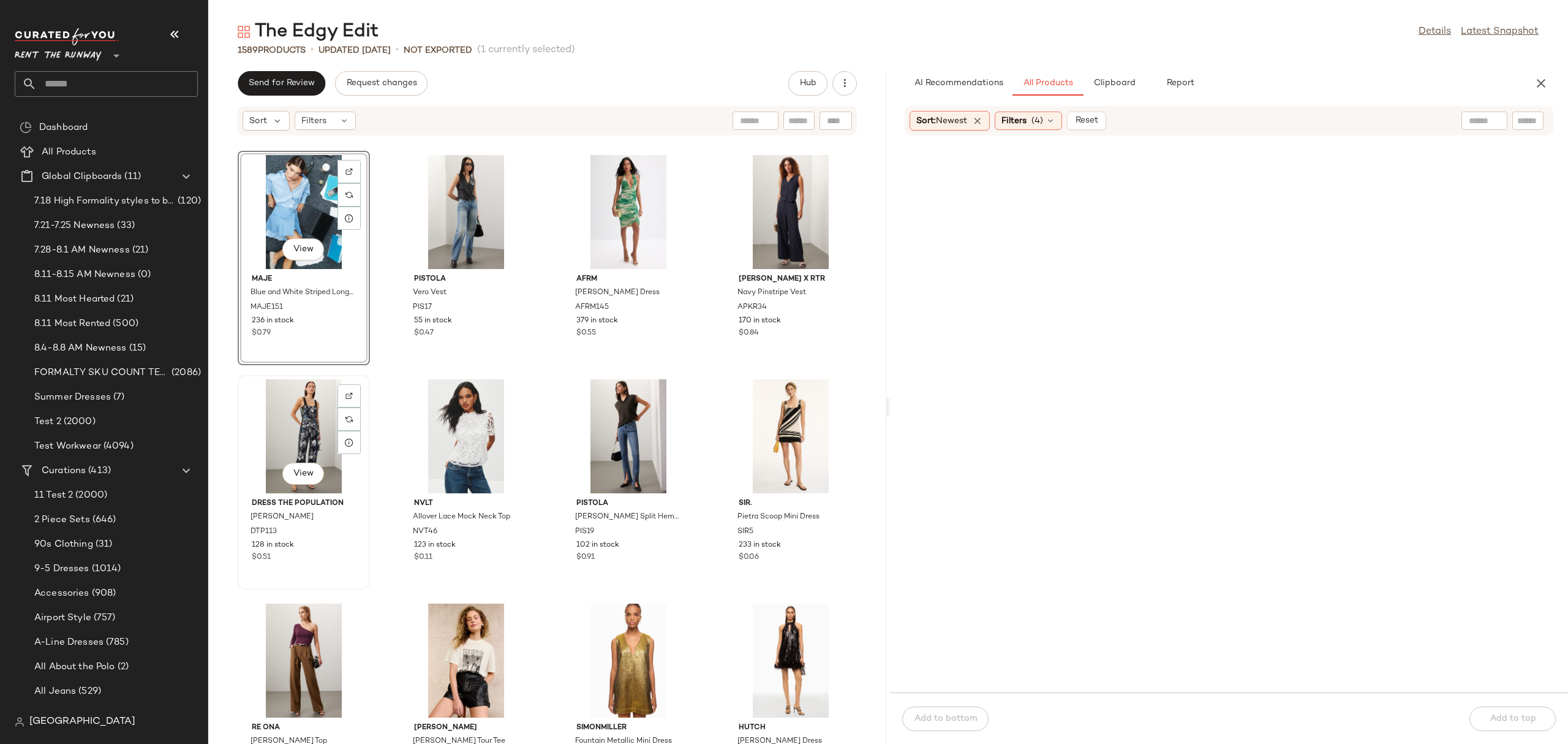
click at [282, 399] on div "View" at bounding box center [303, 436] width 124 height 114
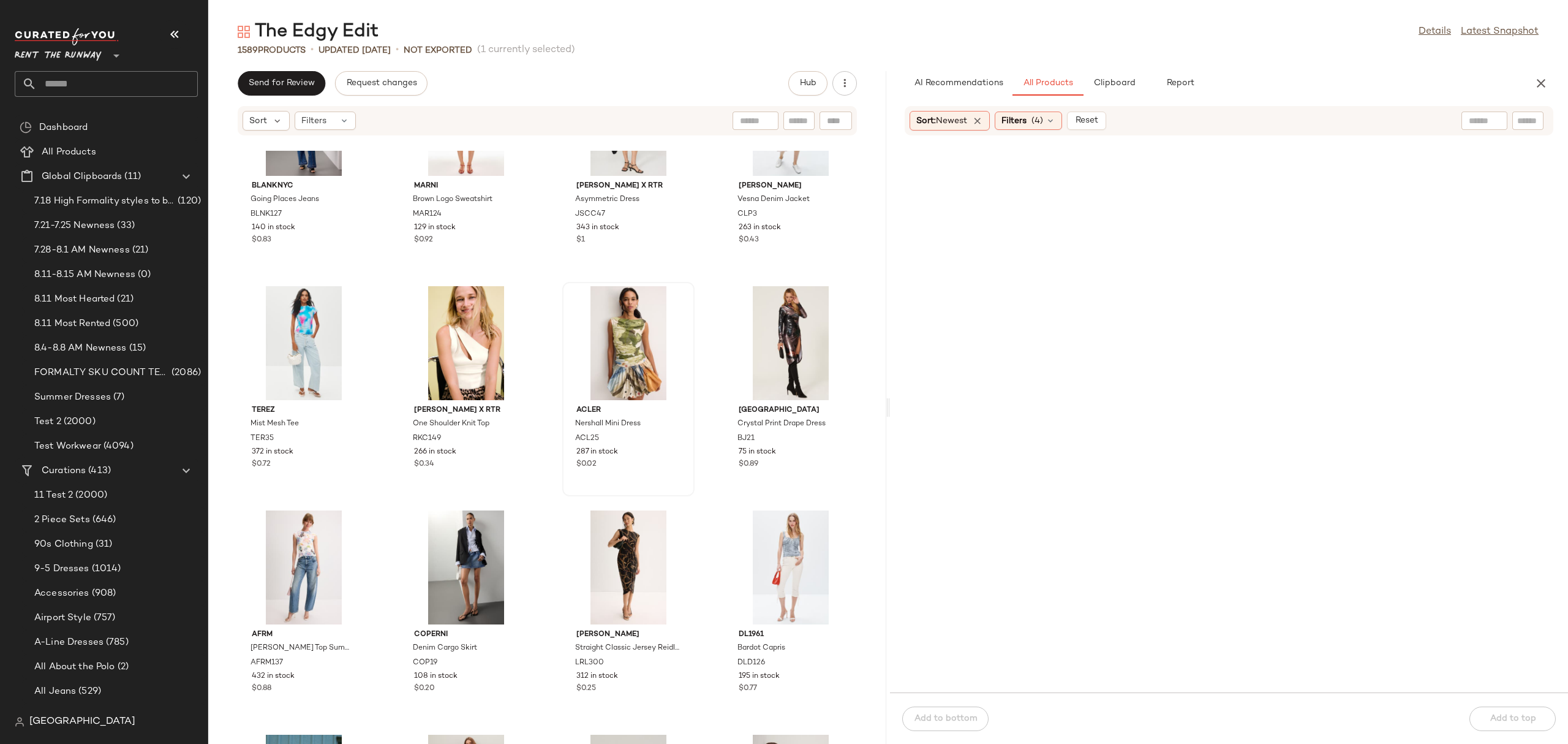
scroll to position [3968, 0]
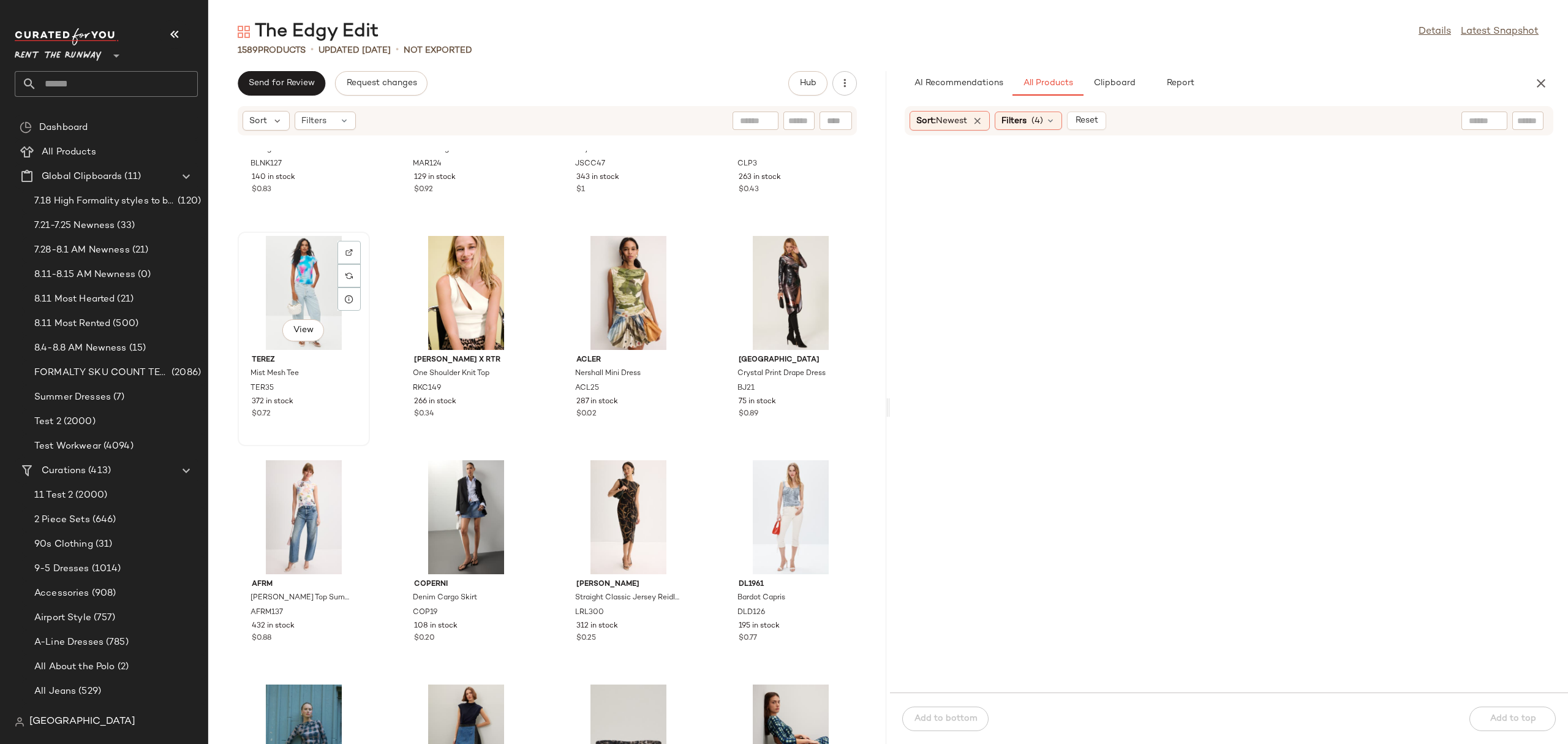
click at [277, 289] on div "View" at bounding box center [303, 293] width 124 height 114
click at [793, 511] on div "View" at bounding box center [791, 517] width 124 height 114
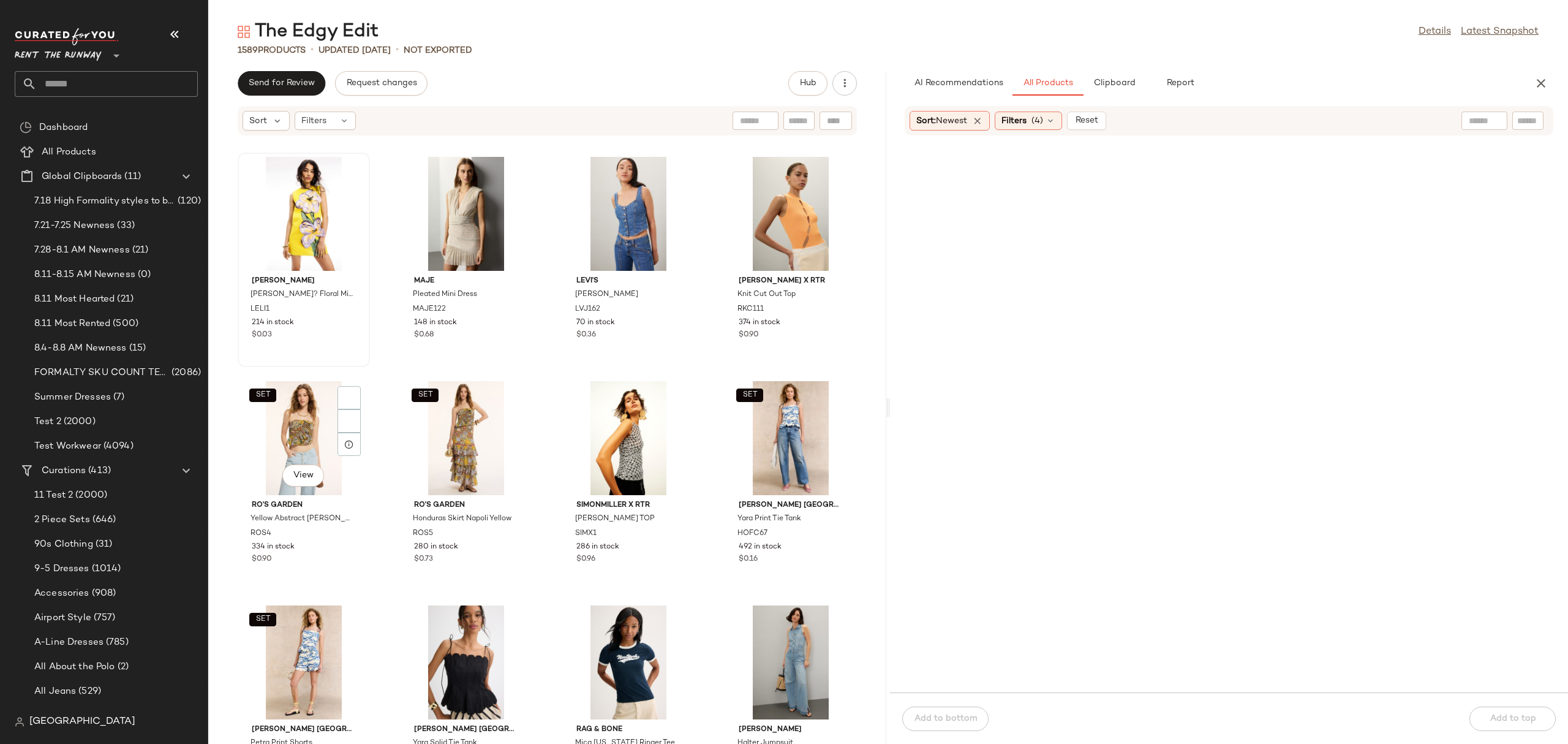
scroll to position [657, 0]
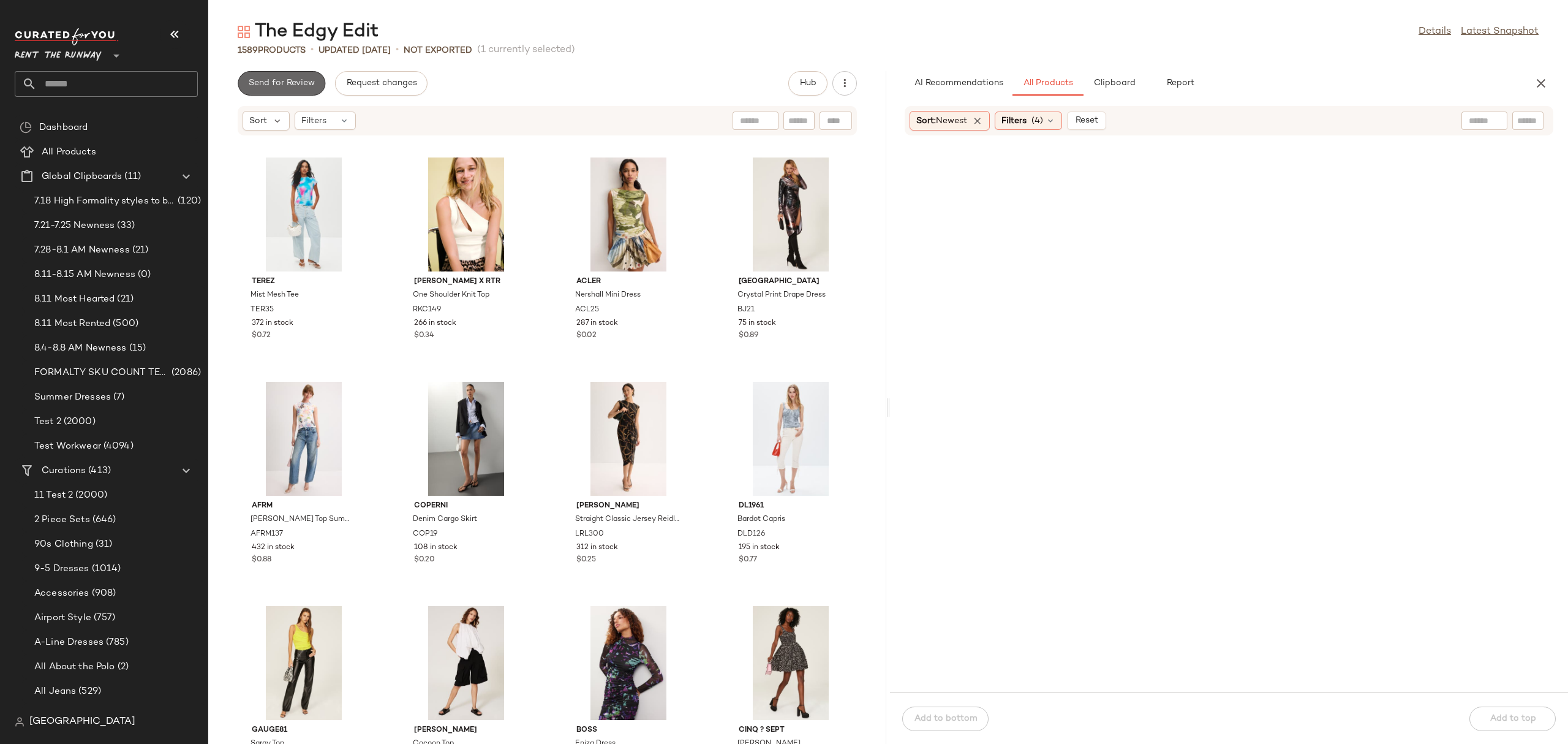
click at [280, 77] on button "Send for Review" at bounding box center [281, 83] width 88 height 25
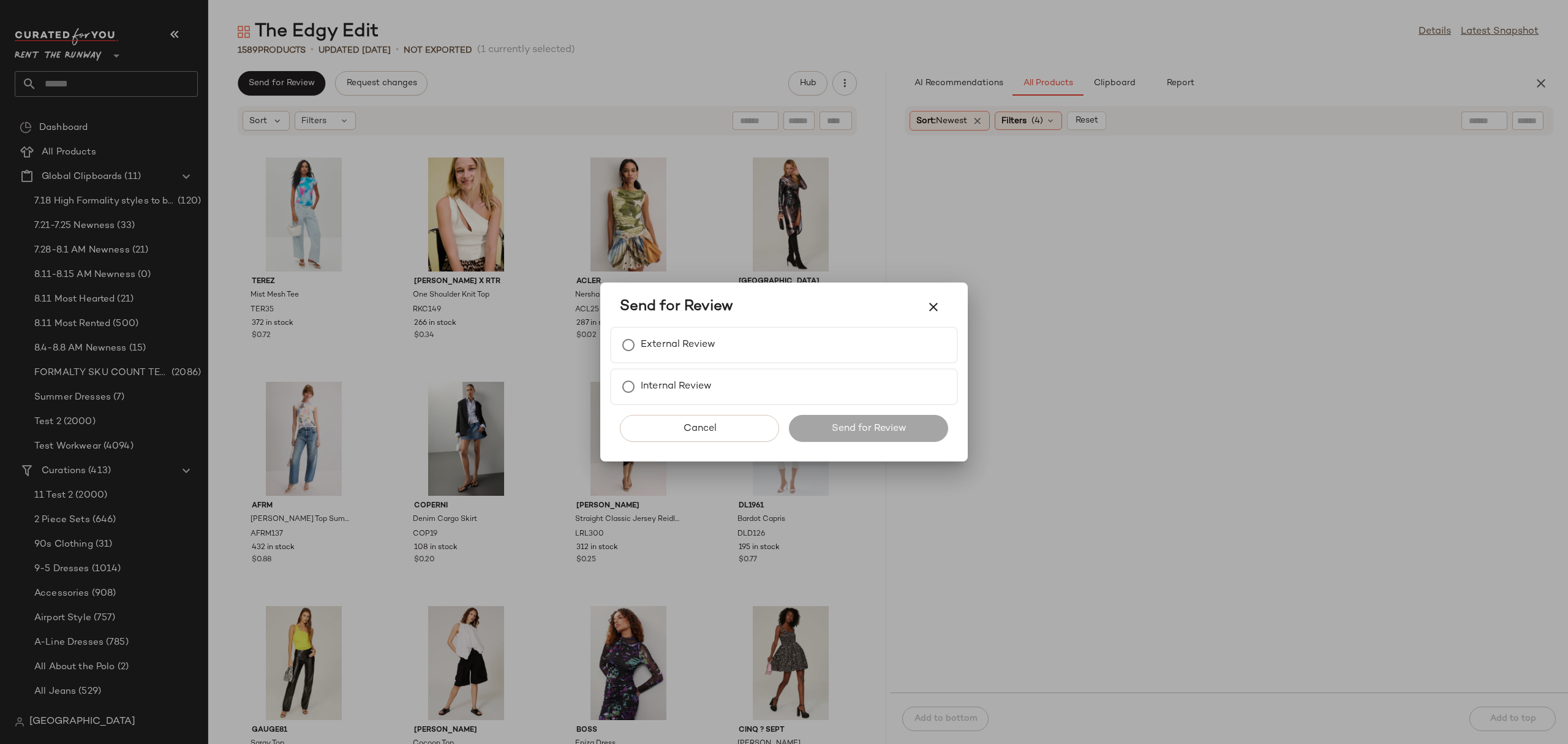
click at [1320, 60] on div at bounding box center [784, 372] width 1568 height 744
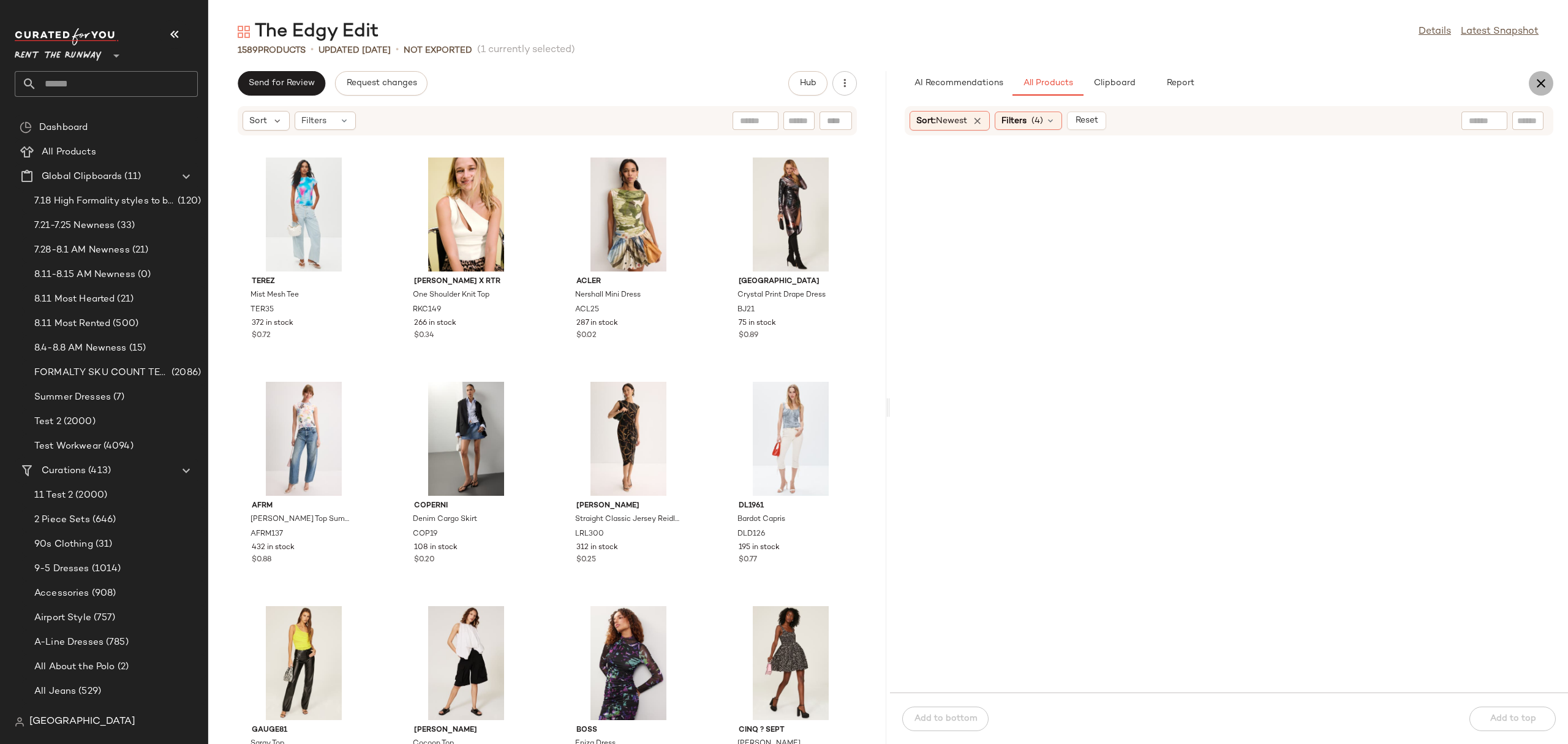
click at [1545, 83] on icon "button" at bounding box center [1541, 83] width 15 height 15
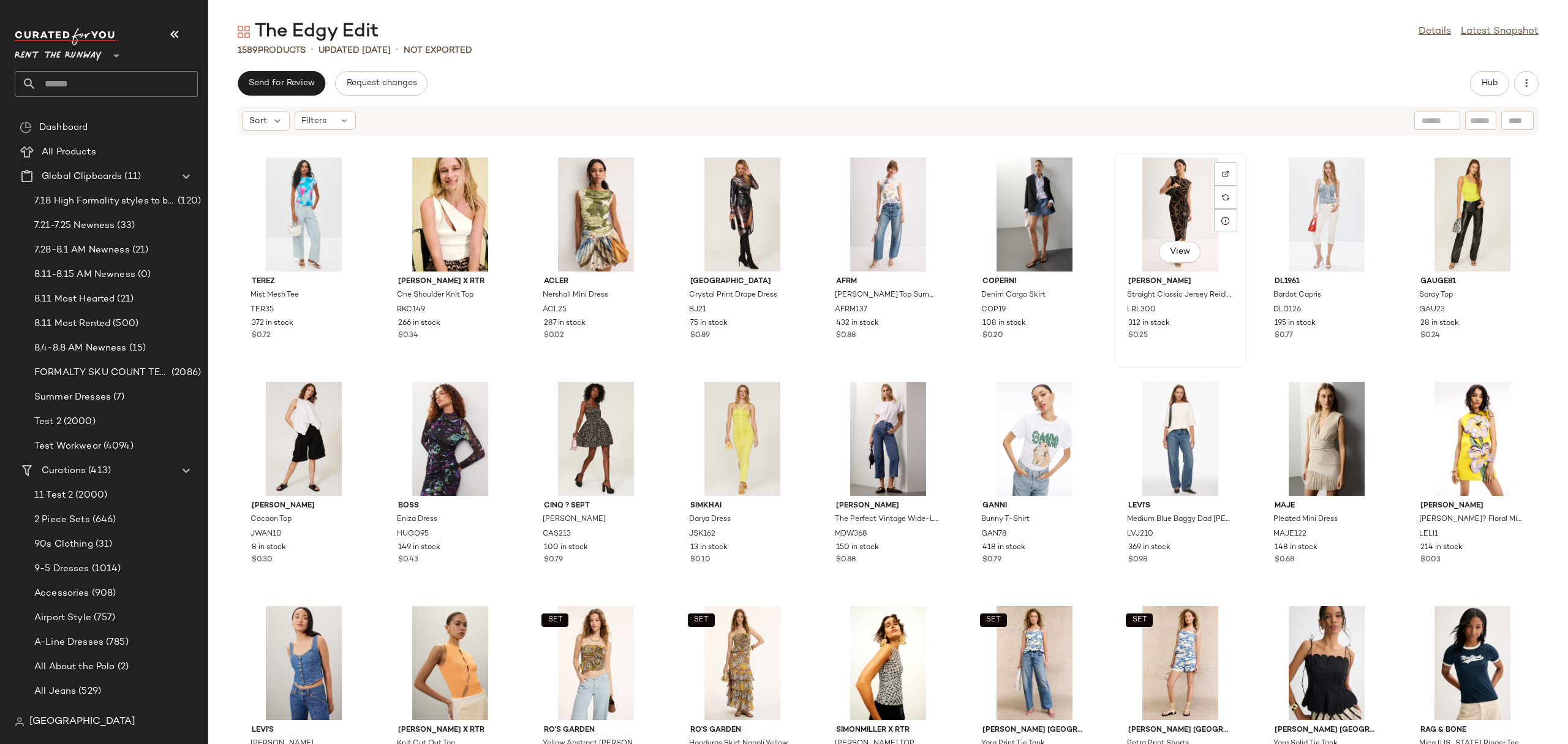
click at [1195, 202] on div "View" at bounding box center [1180, 214] width 124 height 114
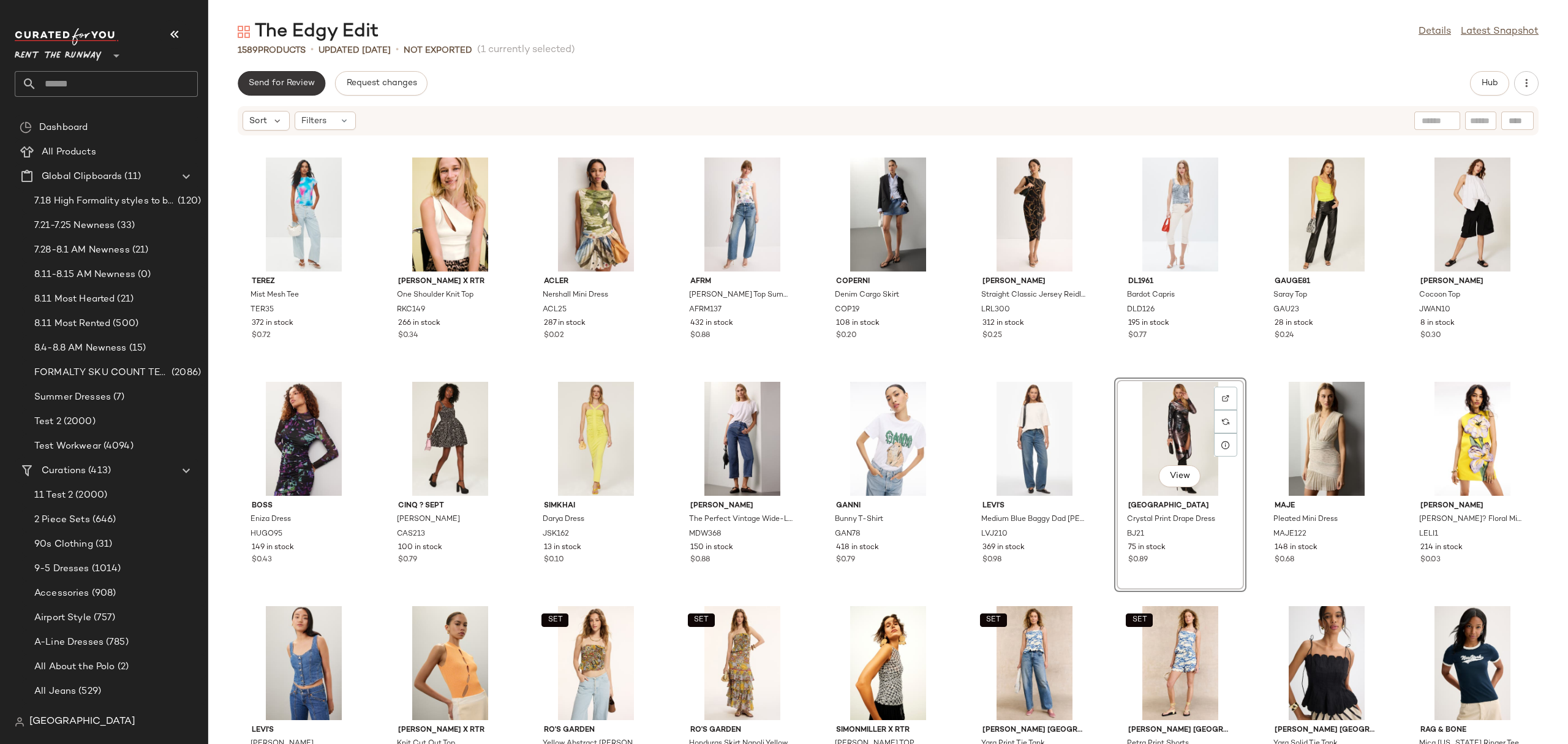
click at [317, 85] on button "Send for Review" at bounding box center [281, 83] width 88 height 25
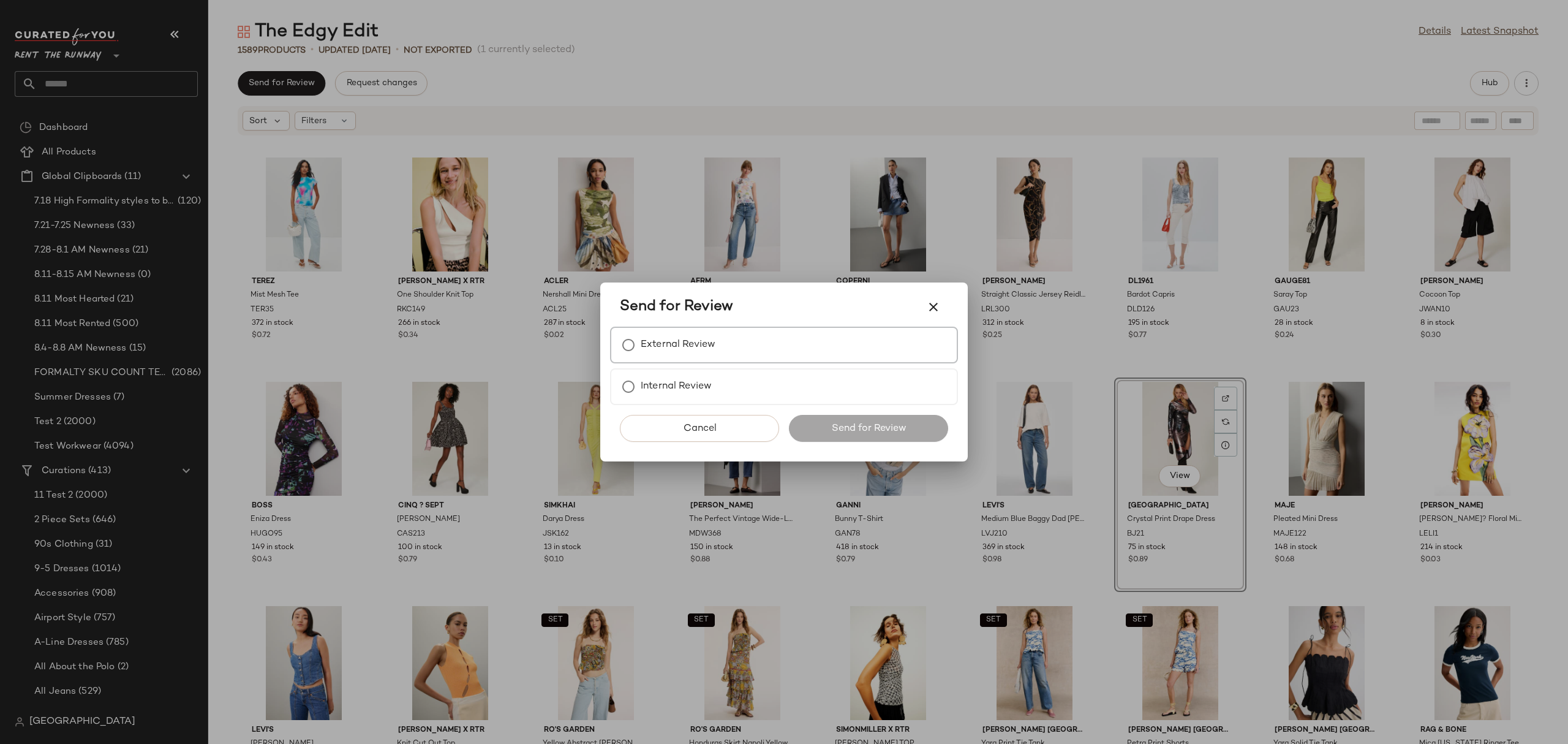
click at [662, 333] on div "External Review" at bounding box center [784, 345] width 348 height 37
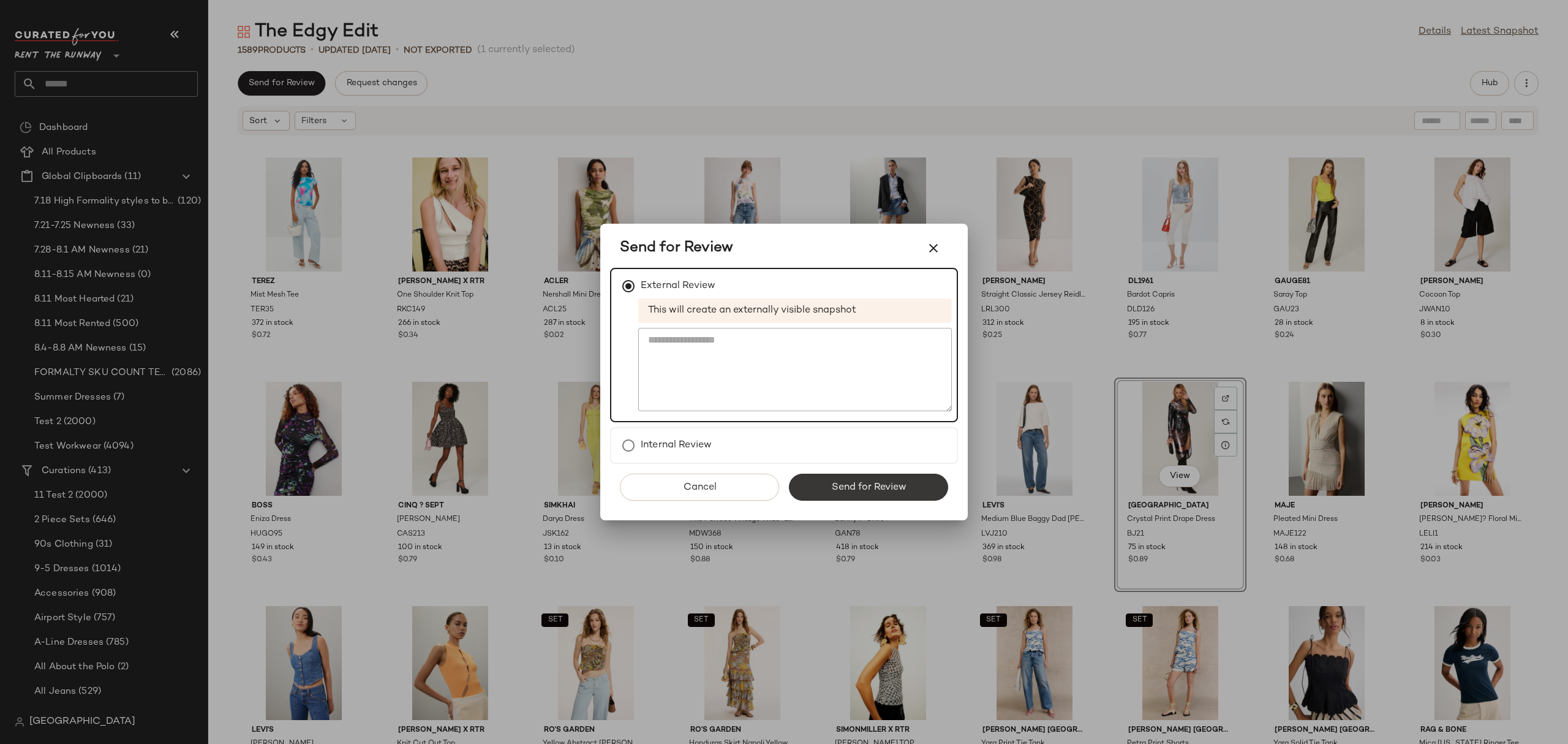
click at [881, 493] on button "Send for Review" at bounding box center [868, 487] width 159 height 27
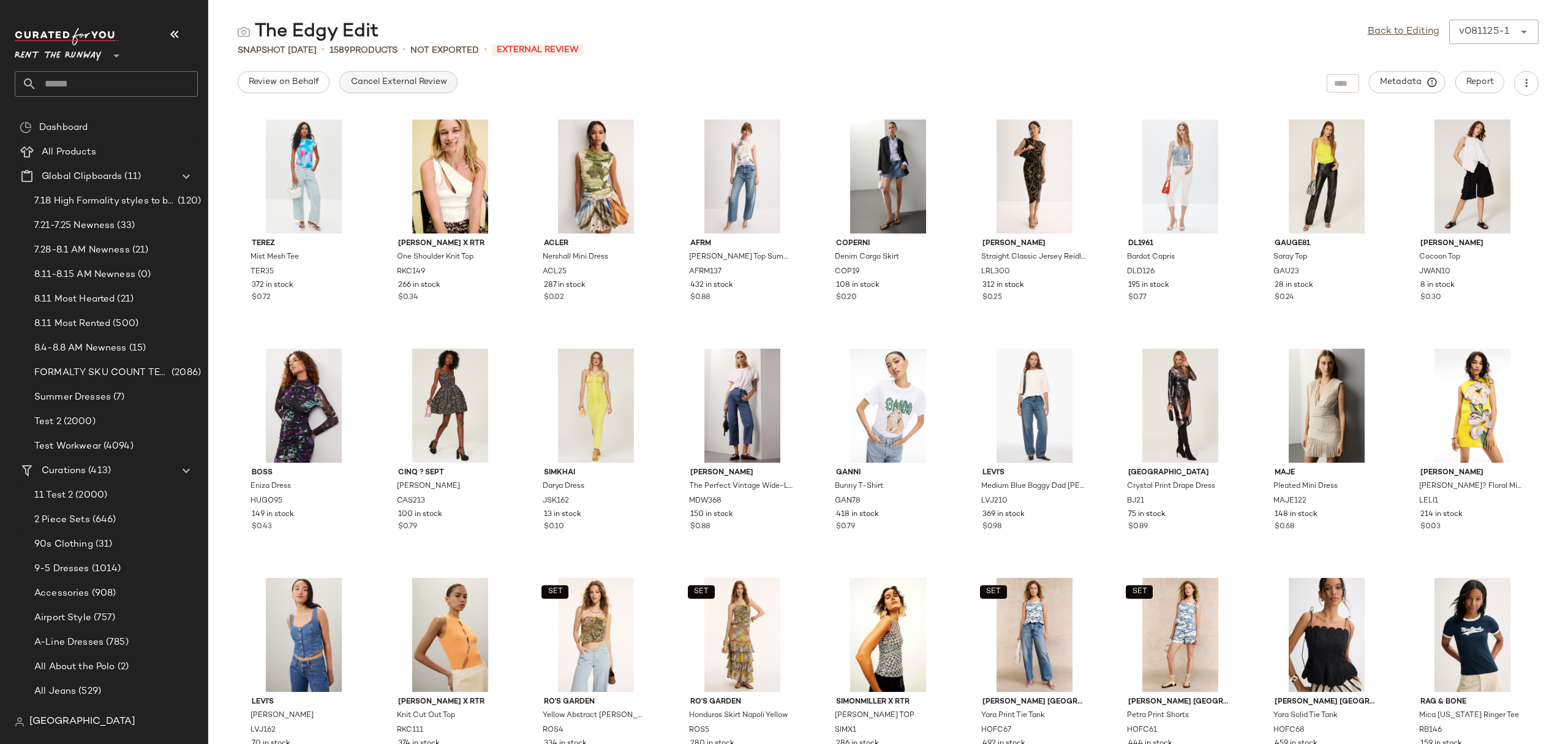
click at [392, 81] on span "Cancel External Review" at bounding box center [398, 82] width 97 height 10
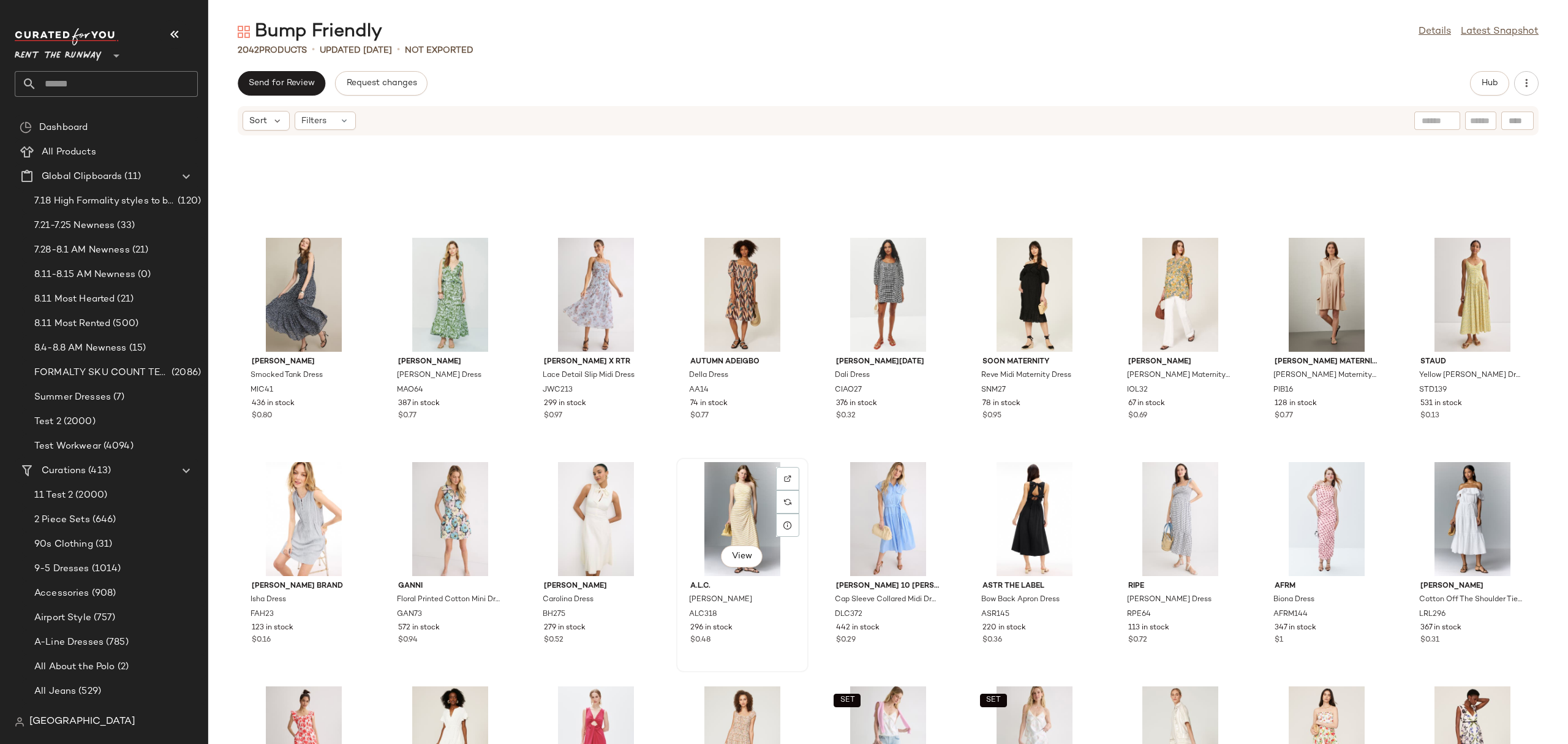
scroll to position [3948, 0]
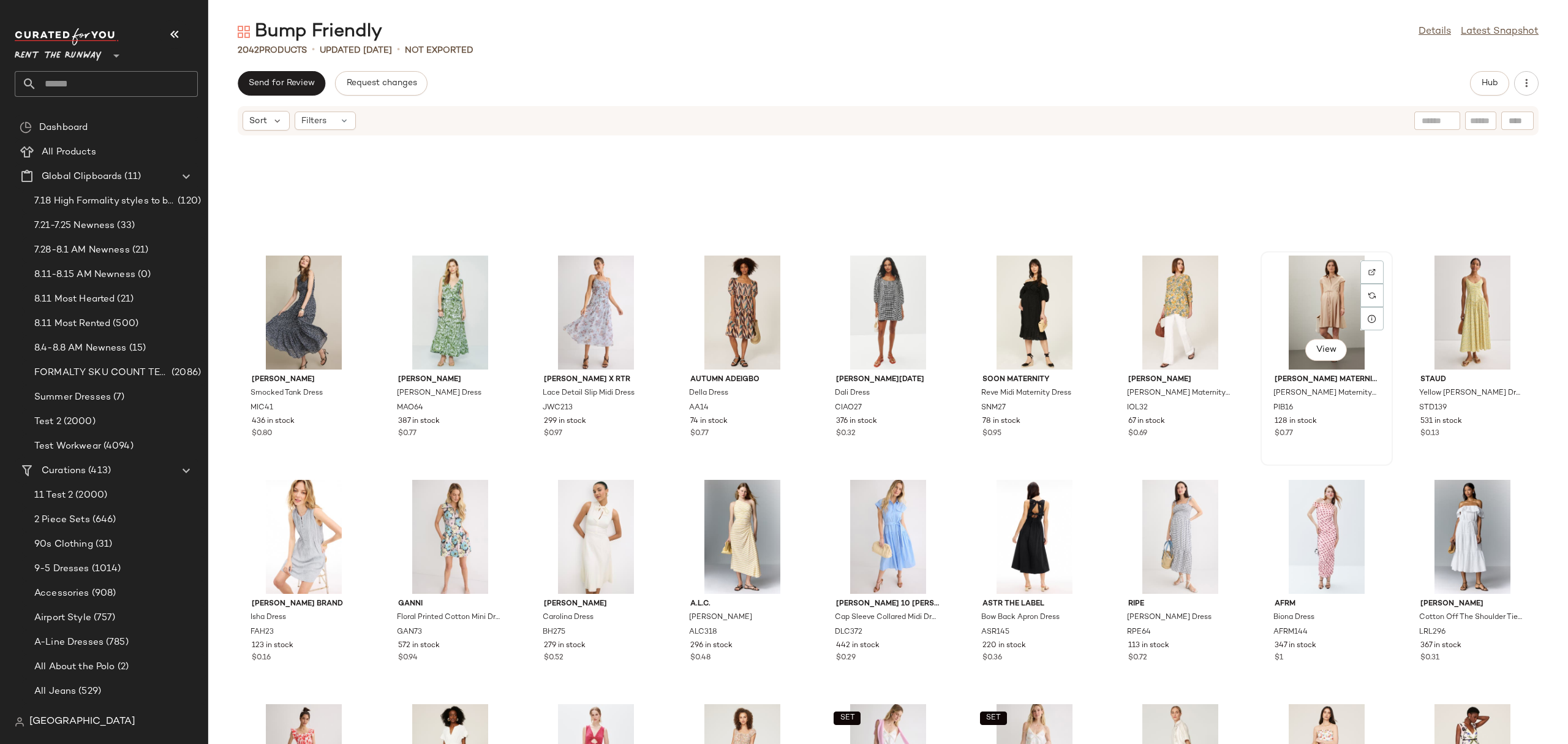
click at [1284, 290] on div "View" at bounding box center [1326, 313] width 124 height 114
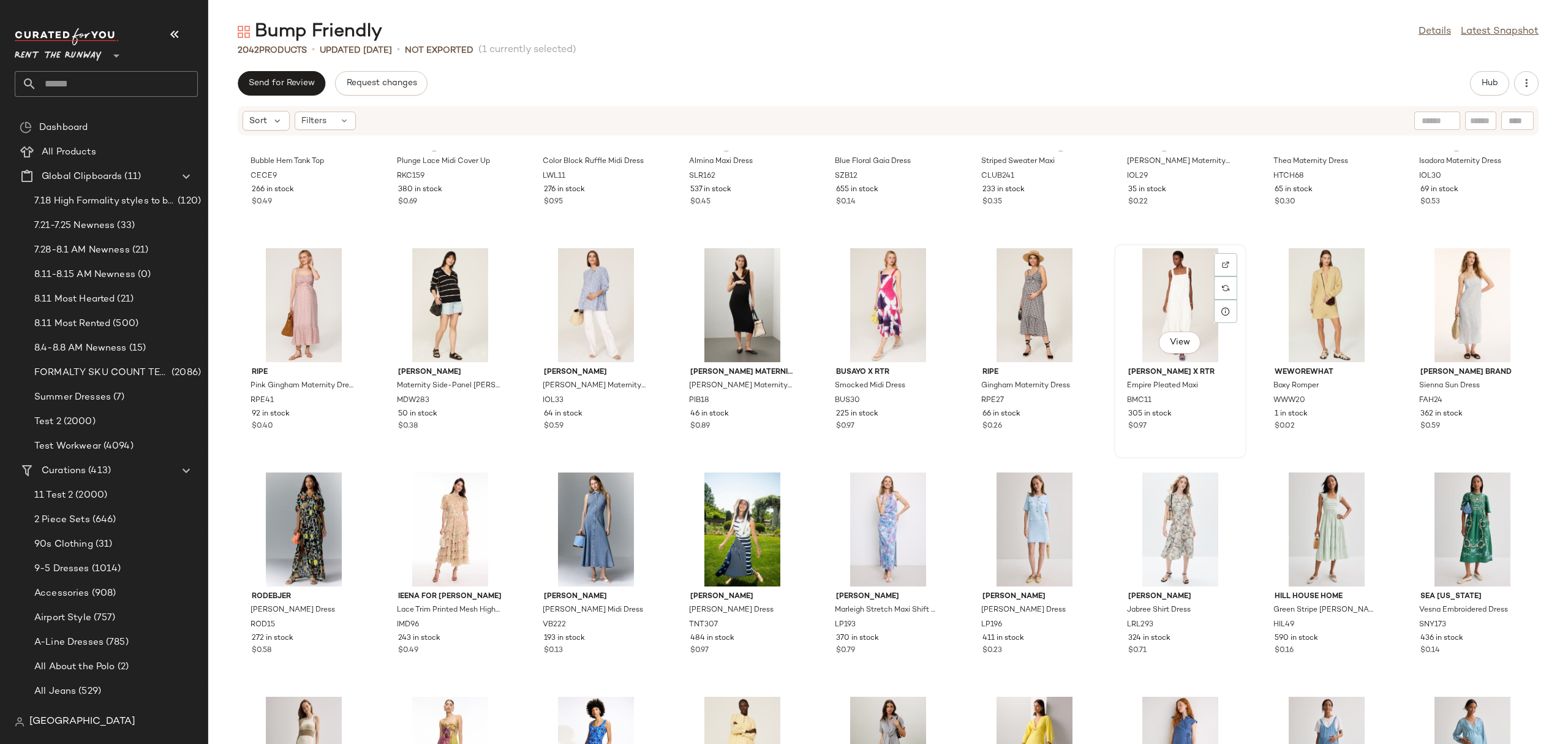
scroll to position [6043, 0]
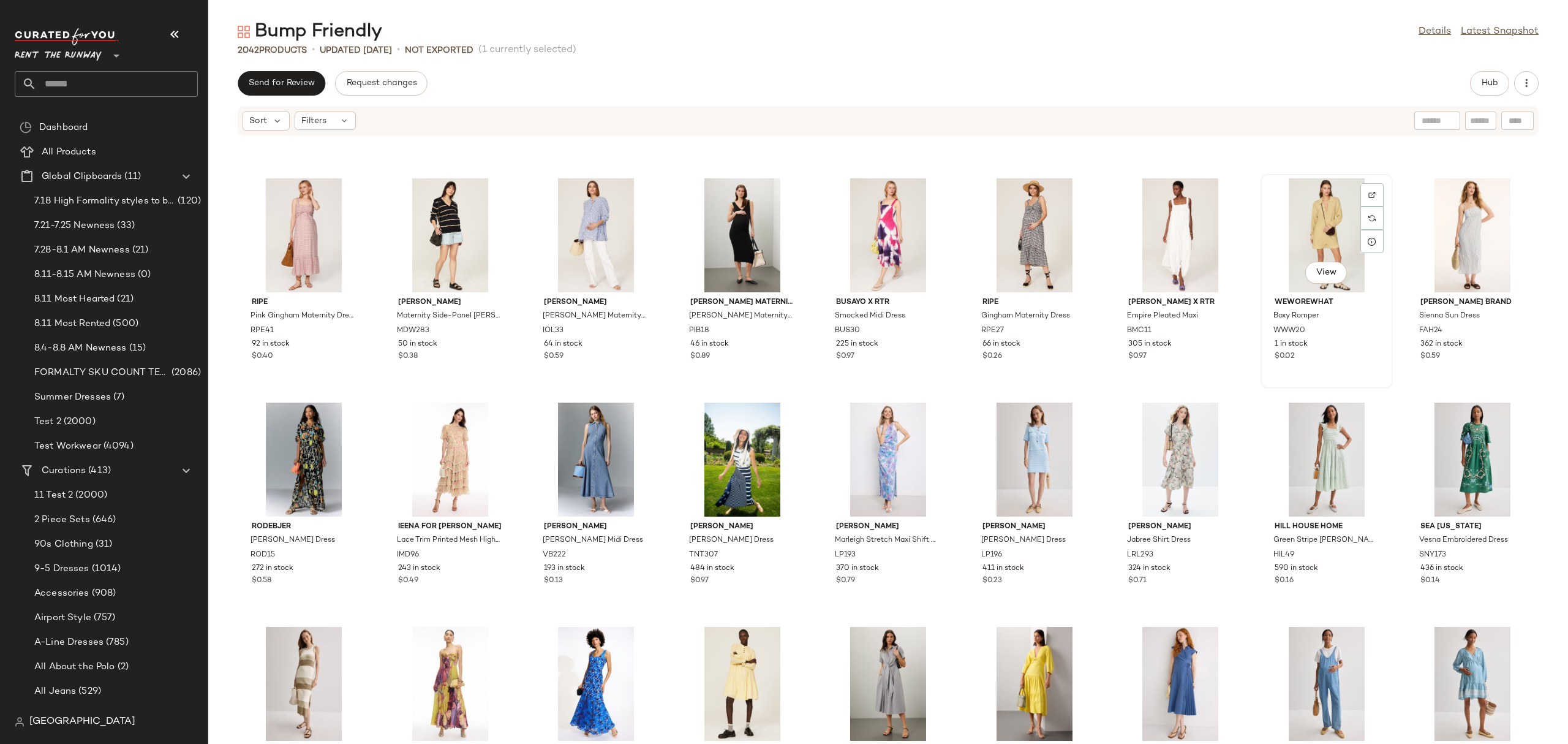
click at [1305, 252] on div "View" at bounding box center [1326, 235] width 124 height 114
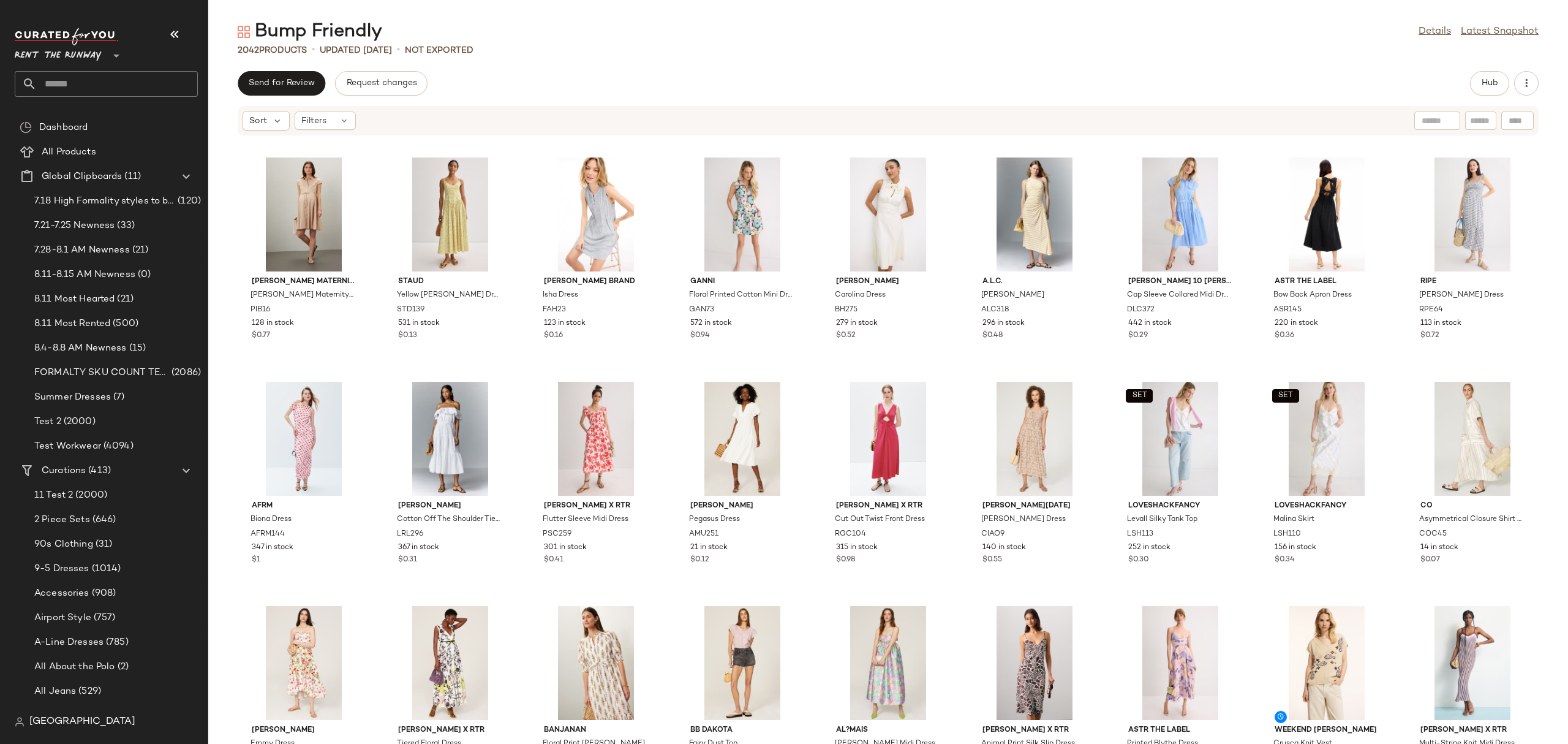
click at [605, 101] on div "Send for Review Request changes Hub Sort Filters [PERSON_NAME] MATERNITY [PERSO…" at bounding box center [888, 407] width 1359 height 673
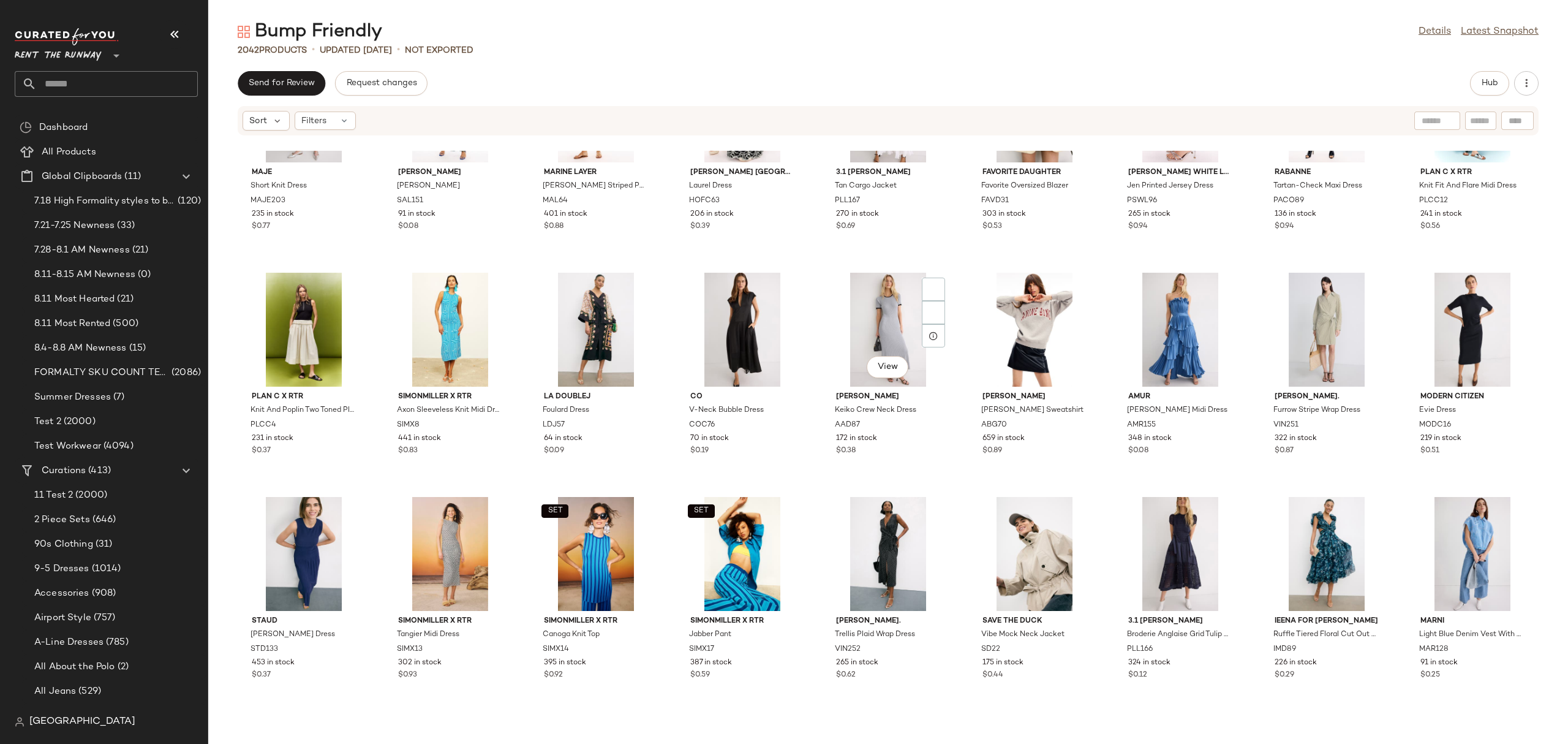
scroll to position [12460, 0]
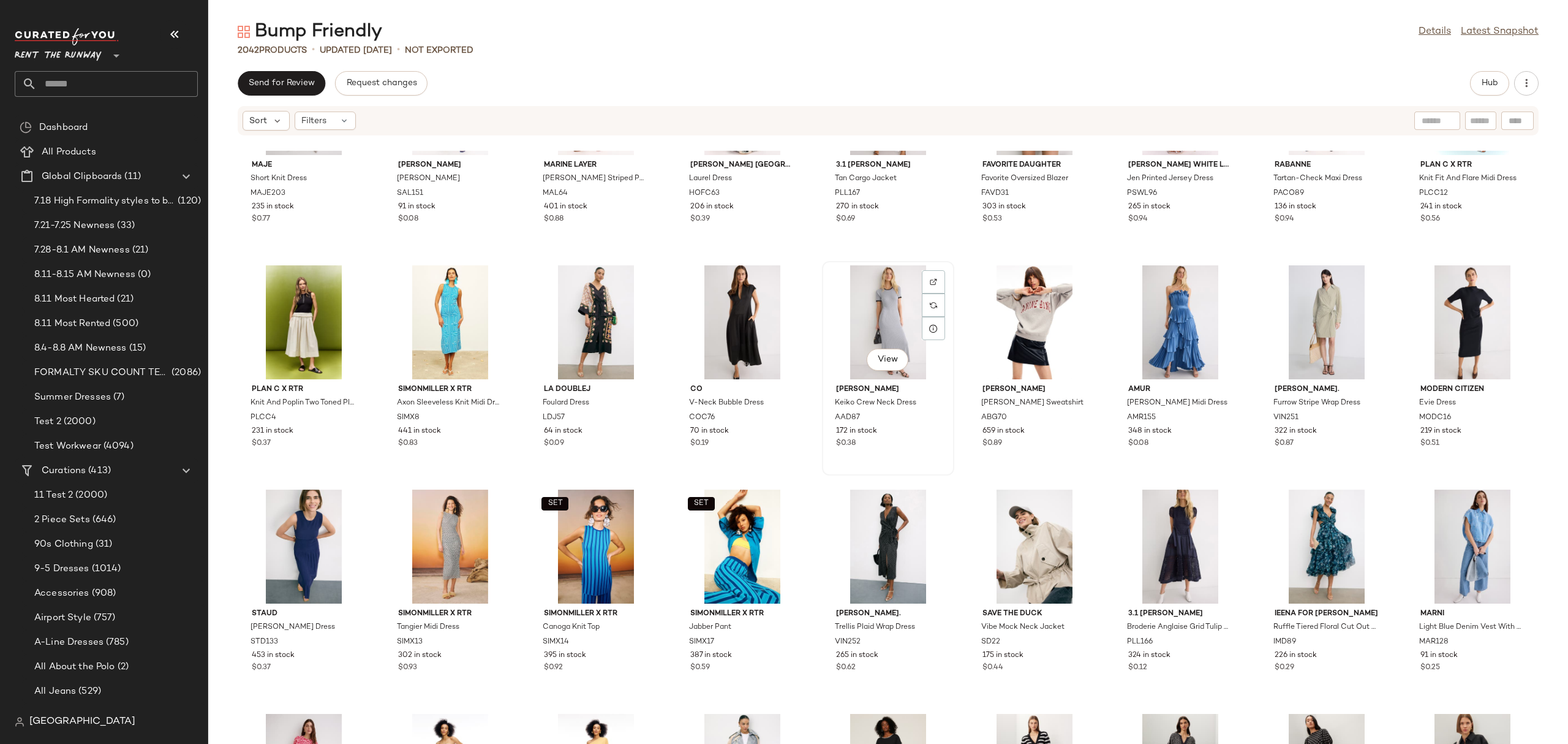
click at [883, 300] on div "View" at bounding box center [888, 322] width 124 height 114
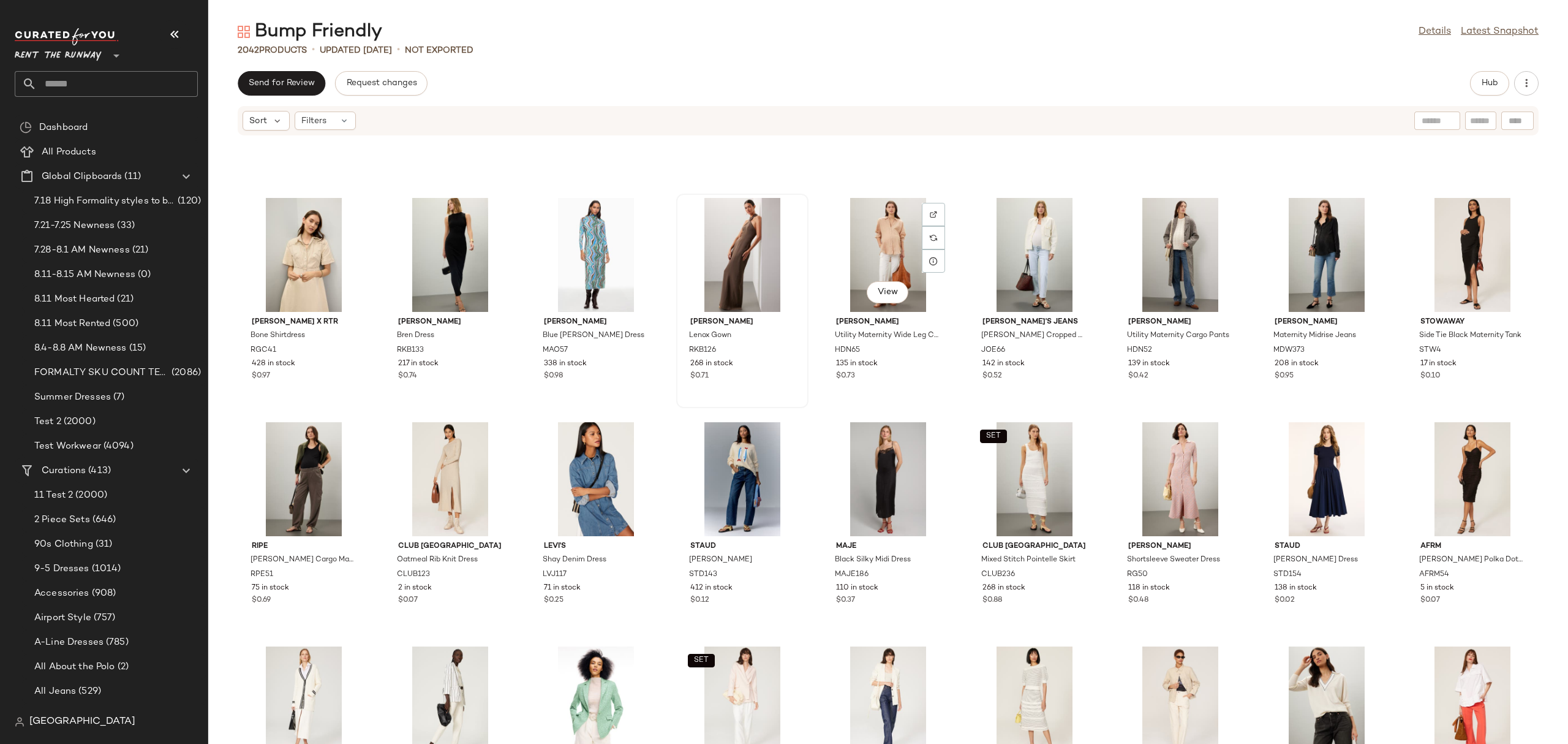
scroll to position [15217, 0]
click at [749, 243] on div "View" at bounding box center [742, 256] width 124 height 114
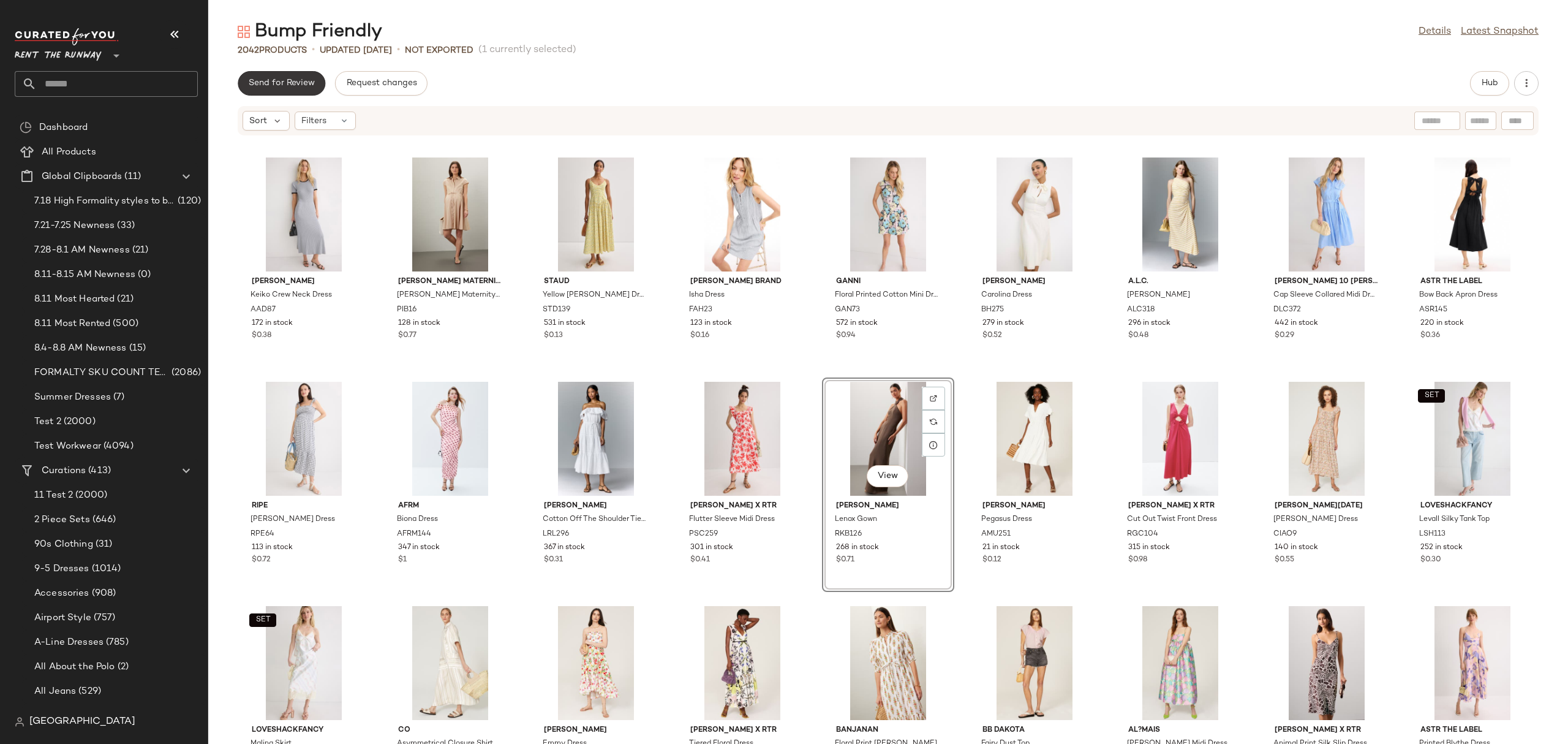
click at [303, 77] on button "Send for Review" at bounding box center [281, 83] width 88 height 25
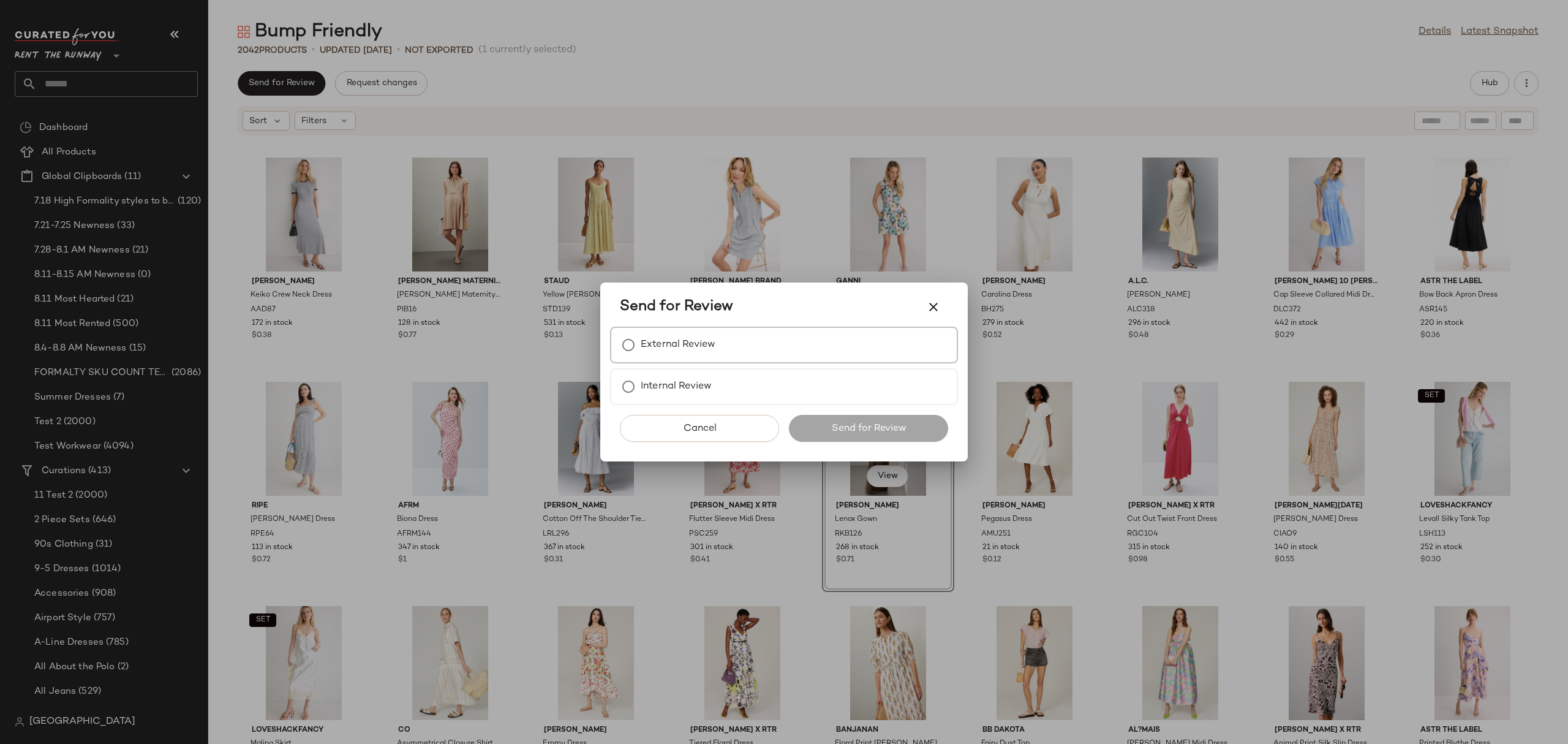
click at [815, 358] on div "External Review" at bounding box center [784, 345] width 348 height 37
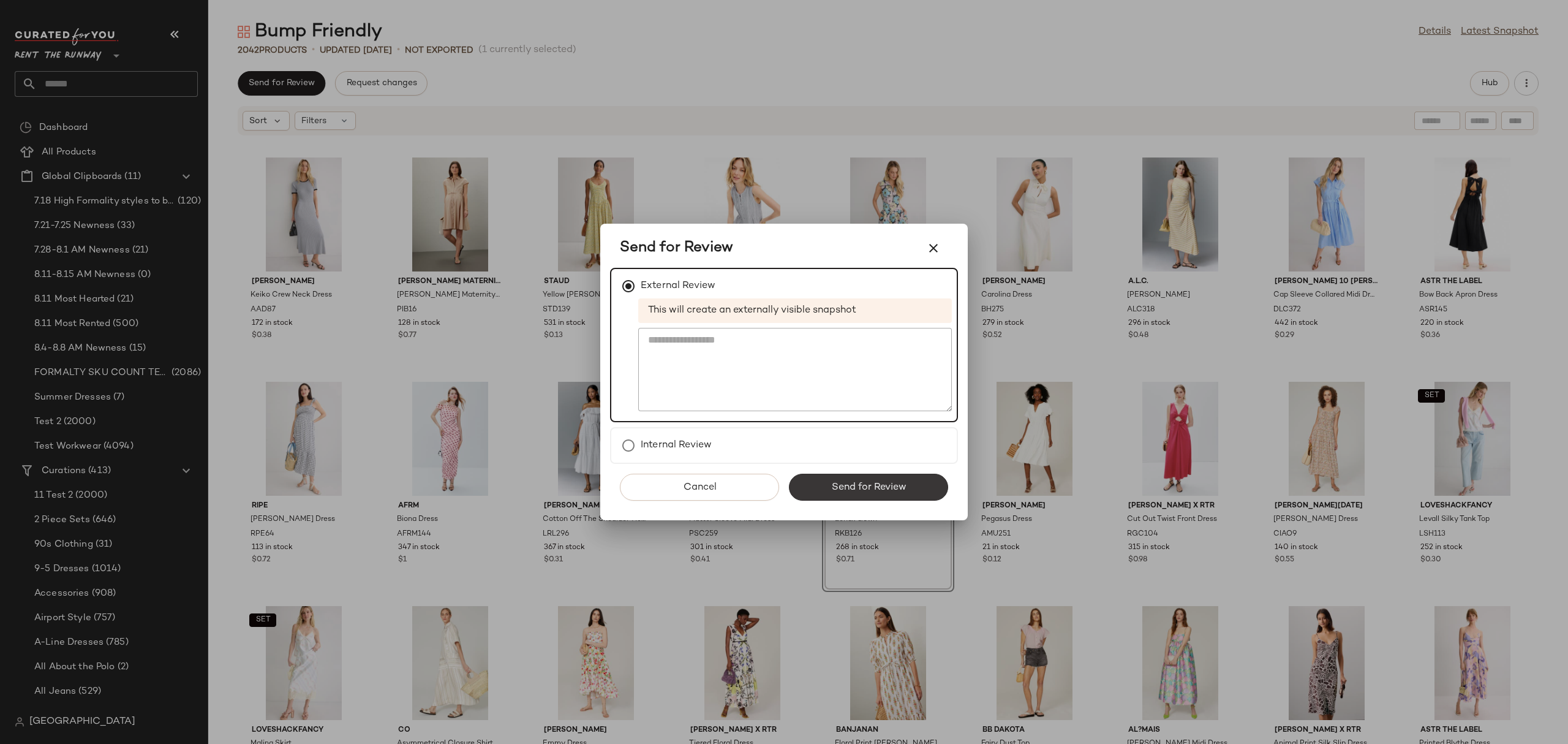
click at [878, 476] on button "Send for Review" at bounding box center [868, 487] width 159 height 27
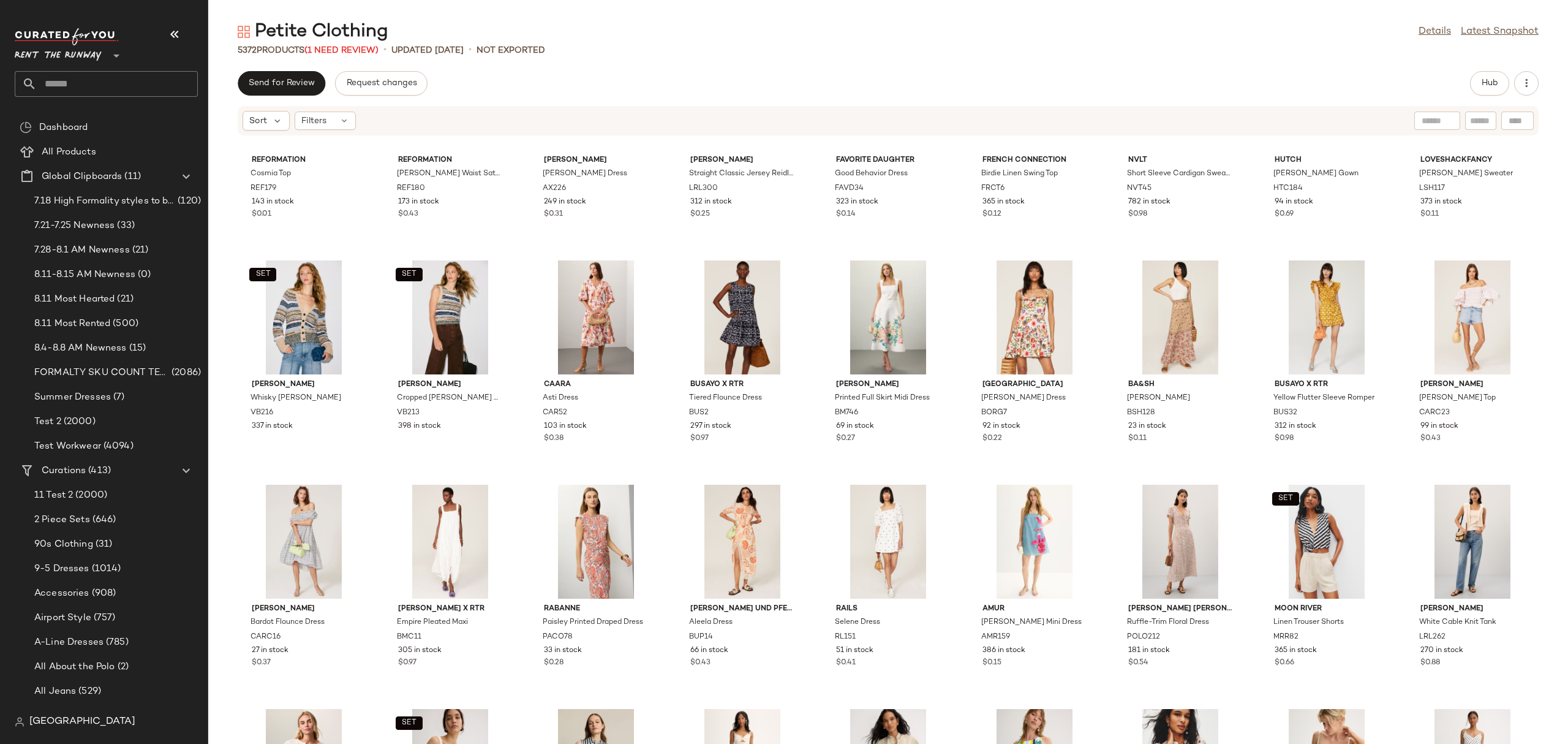
scroll to position [6219, 0]
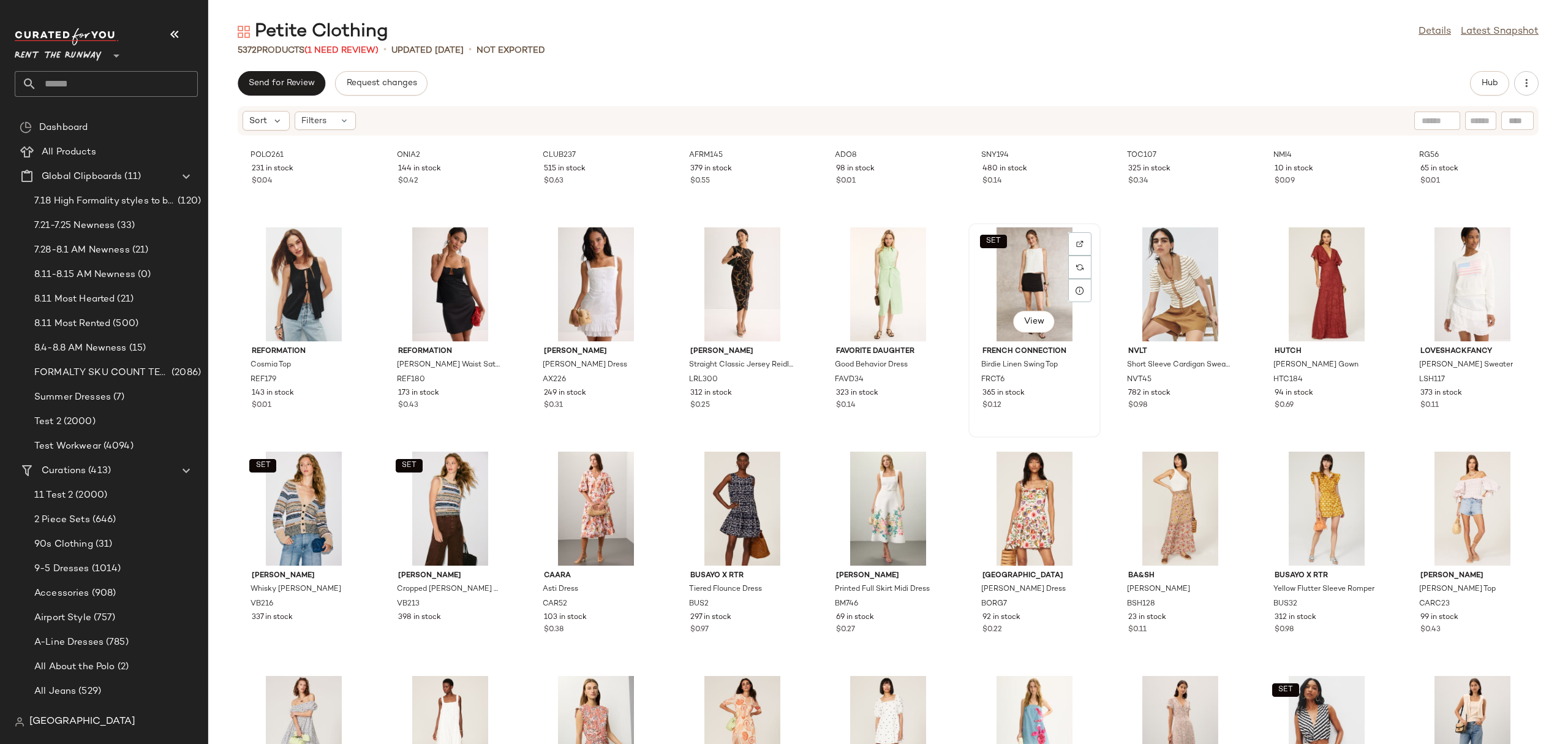
drag, startPoint x: 984, startPoint y: 282, endPoint x: 968, endPoint y: 314, distance: 35.8
click at [984, 282] on div "SET View" at bounding box center [1034, 285] width 124 height 114
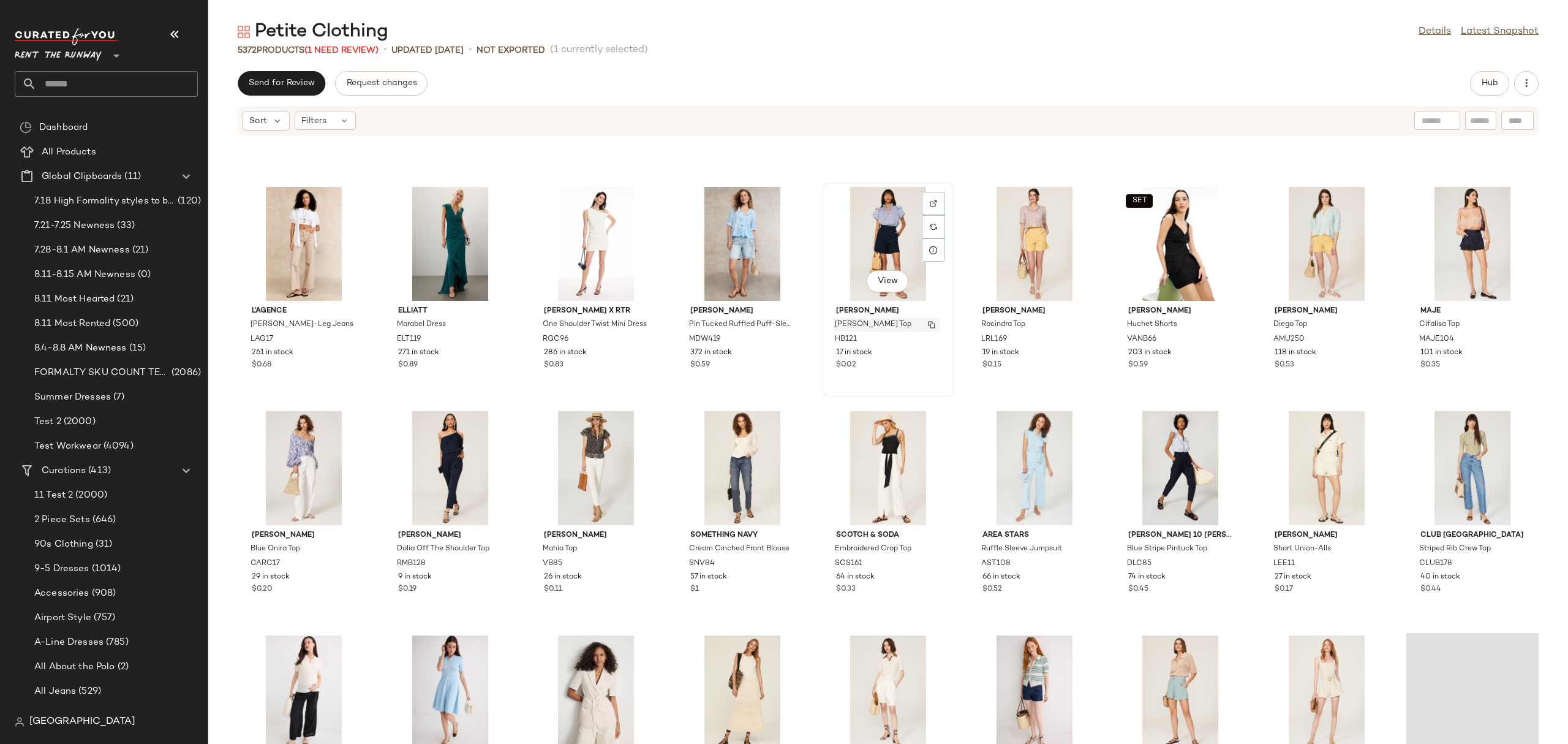
scroll to position [8403, 0]
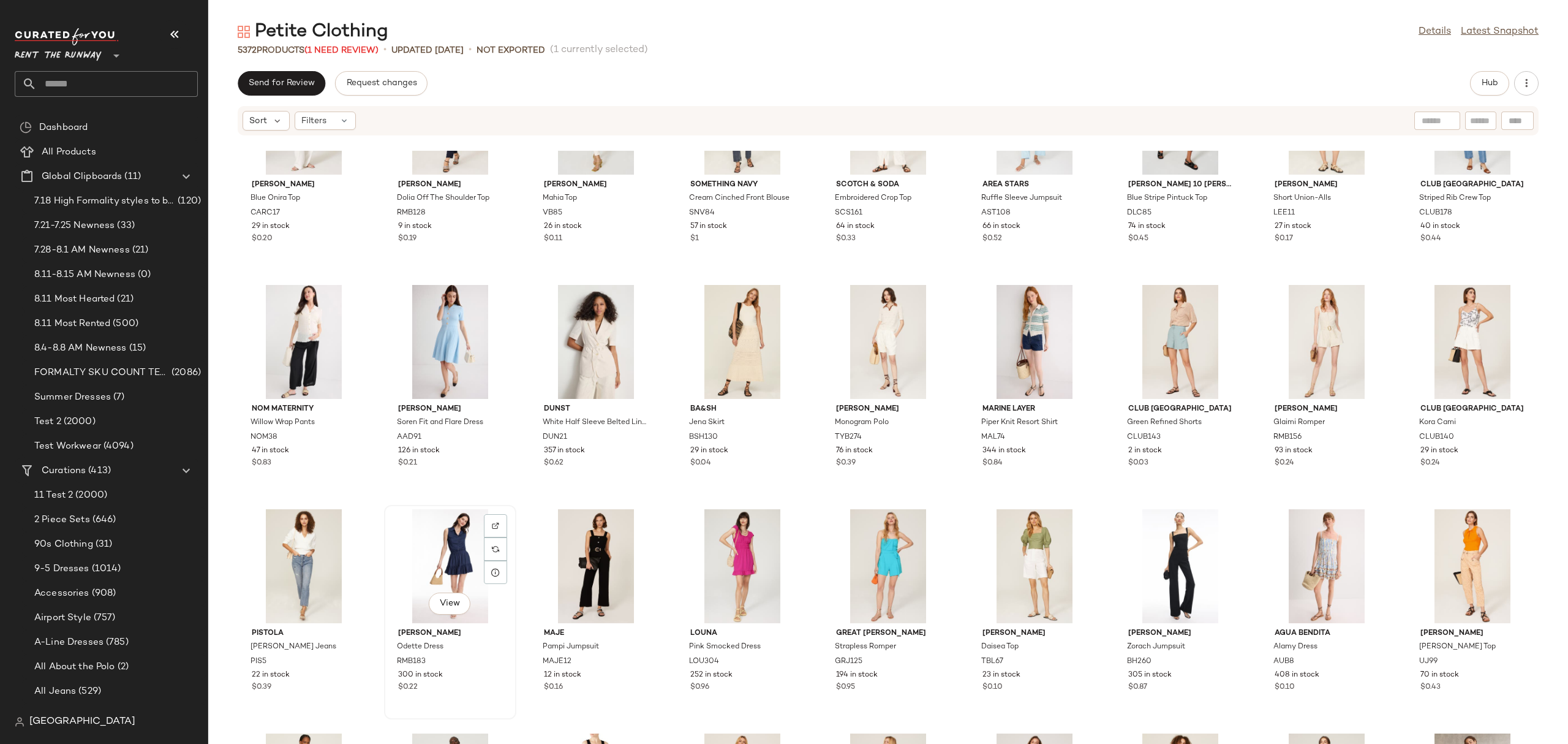
click at [449, 568] on div "View" at bounding box center [450, 566] width 124 height 114
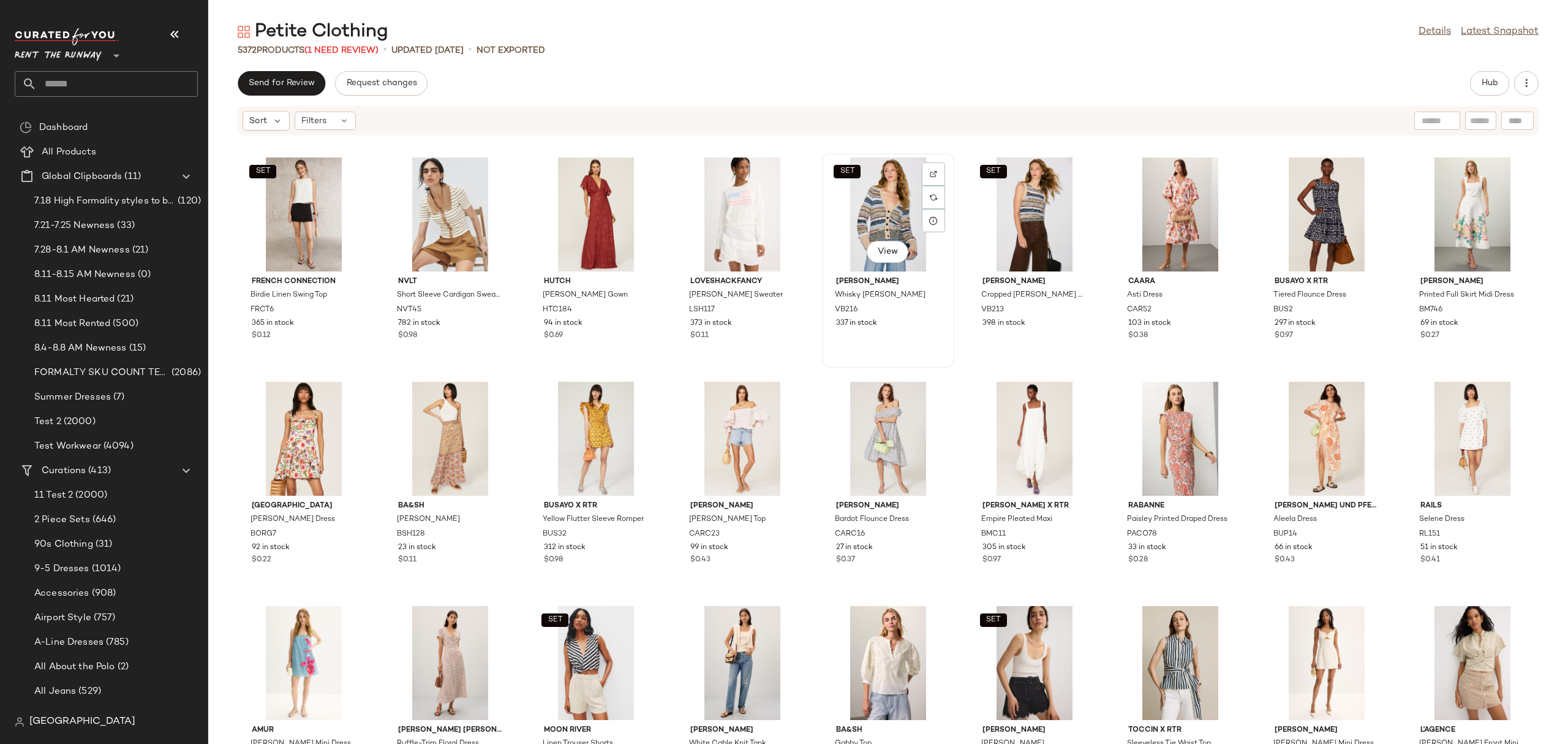
click at [850, 190] on div "SET View" at bounding box center [888, 214] width 124 height 114
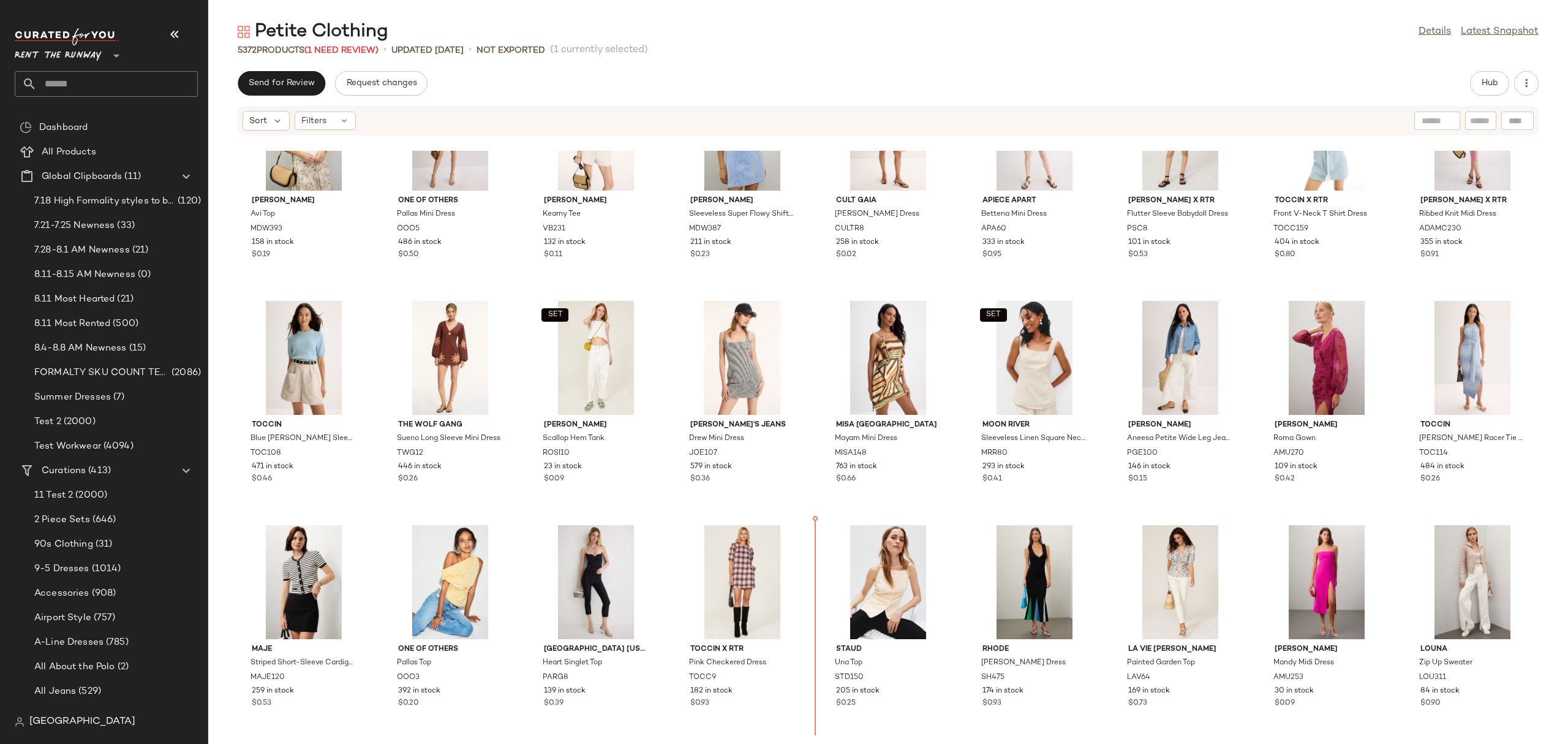
scroll to position [4145, 0]
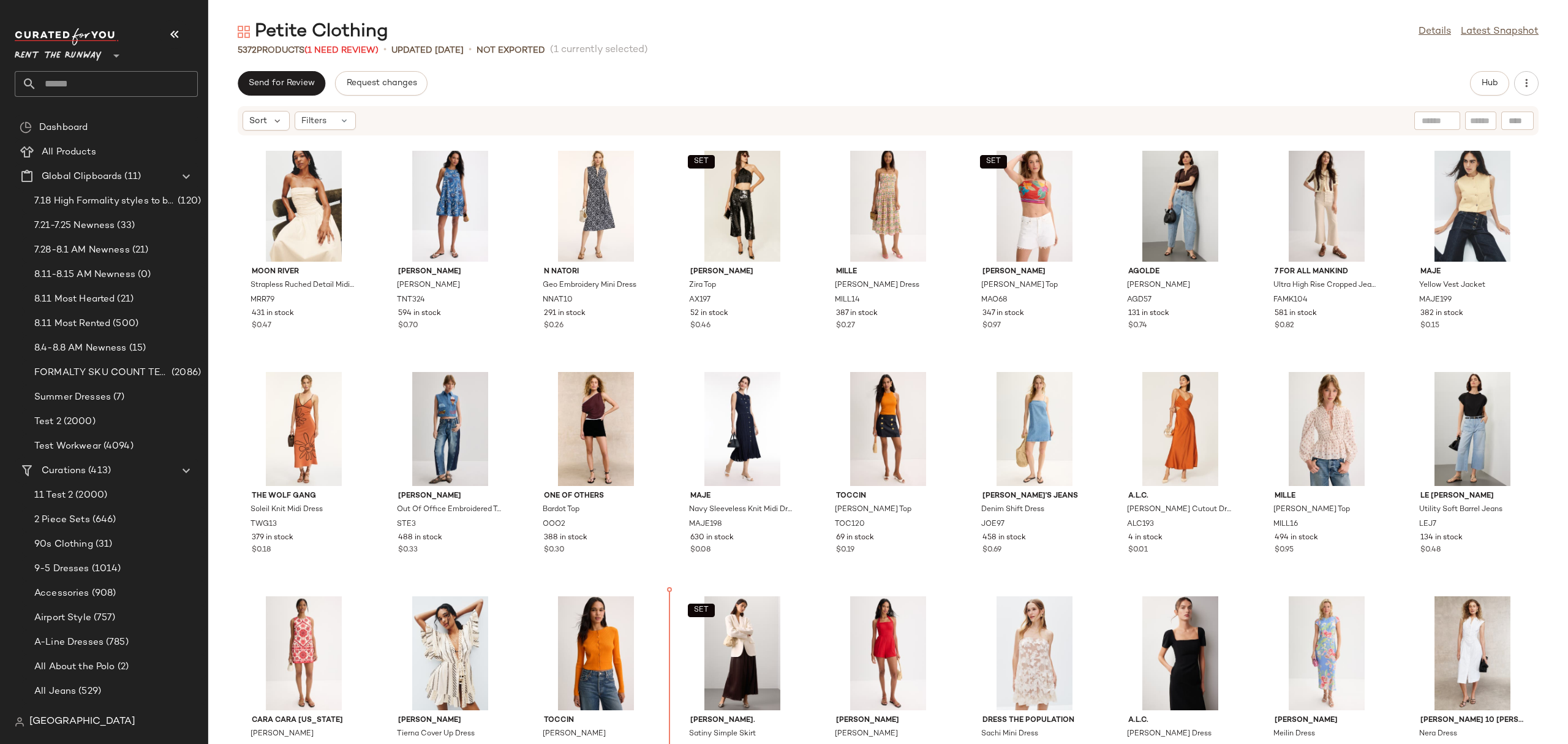
scroll to position [3168, 0]
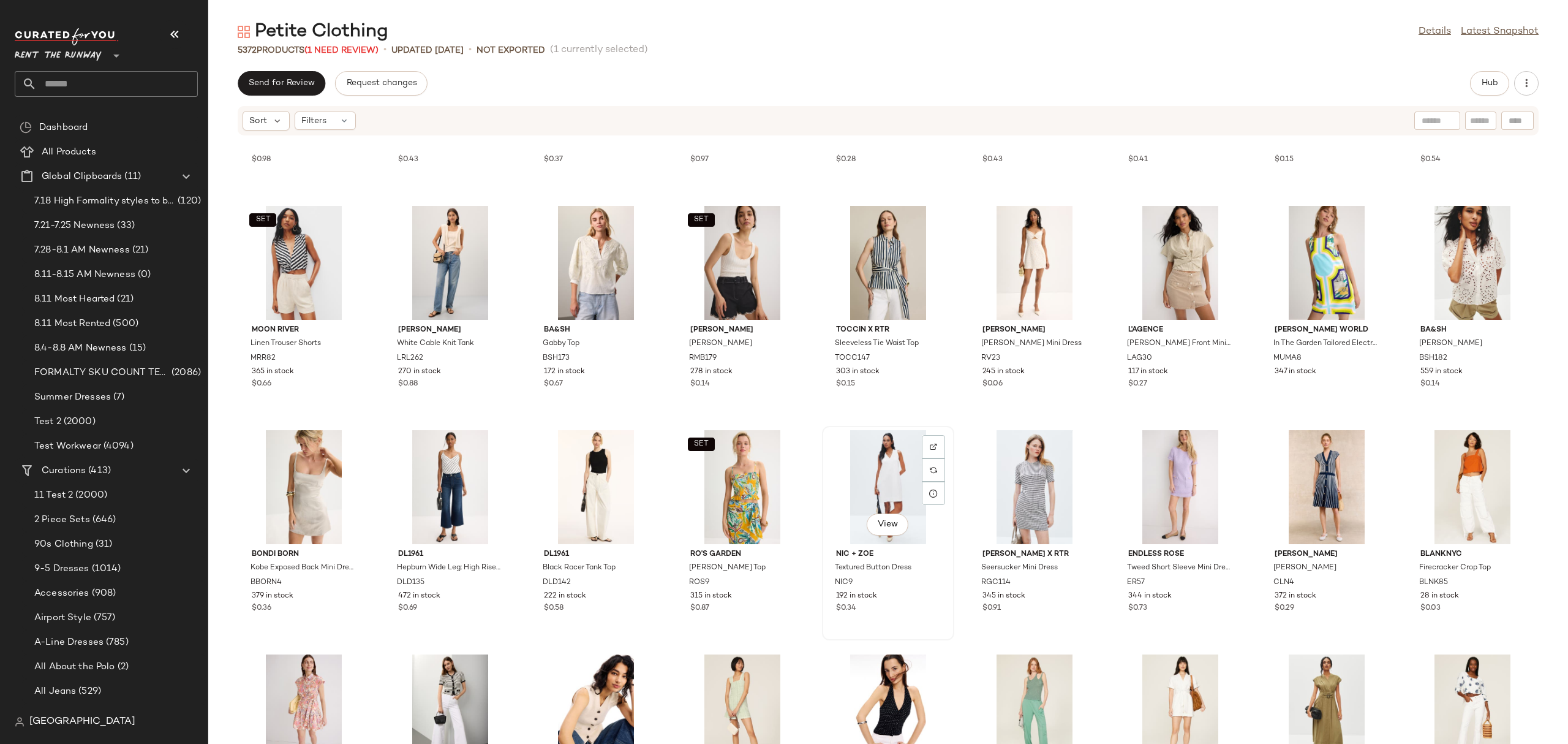
scroll to position [428, 0]
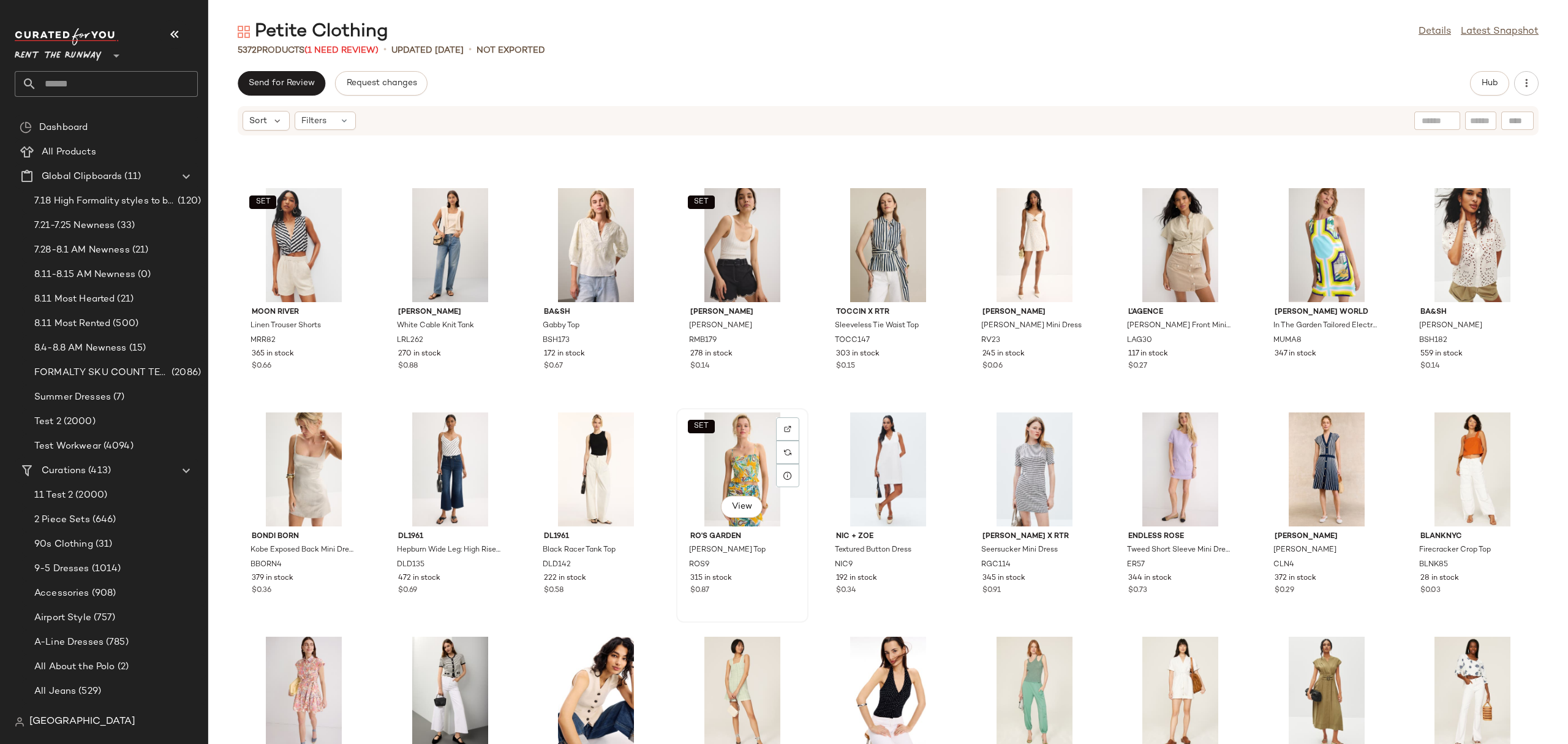
click at [700, 458] on div "SET View" at bounding box center [742, 469] width 124 height 114
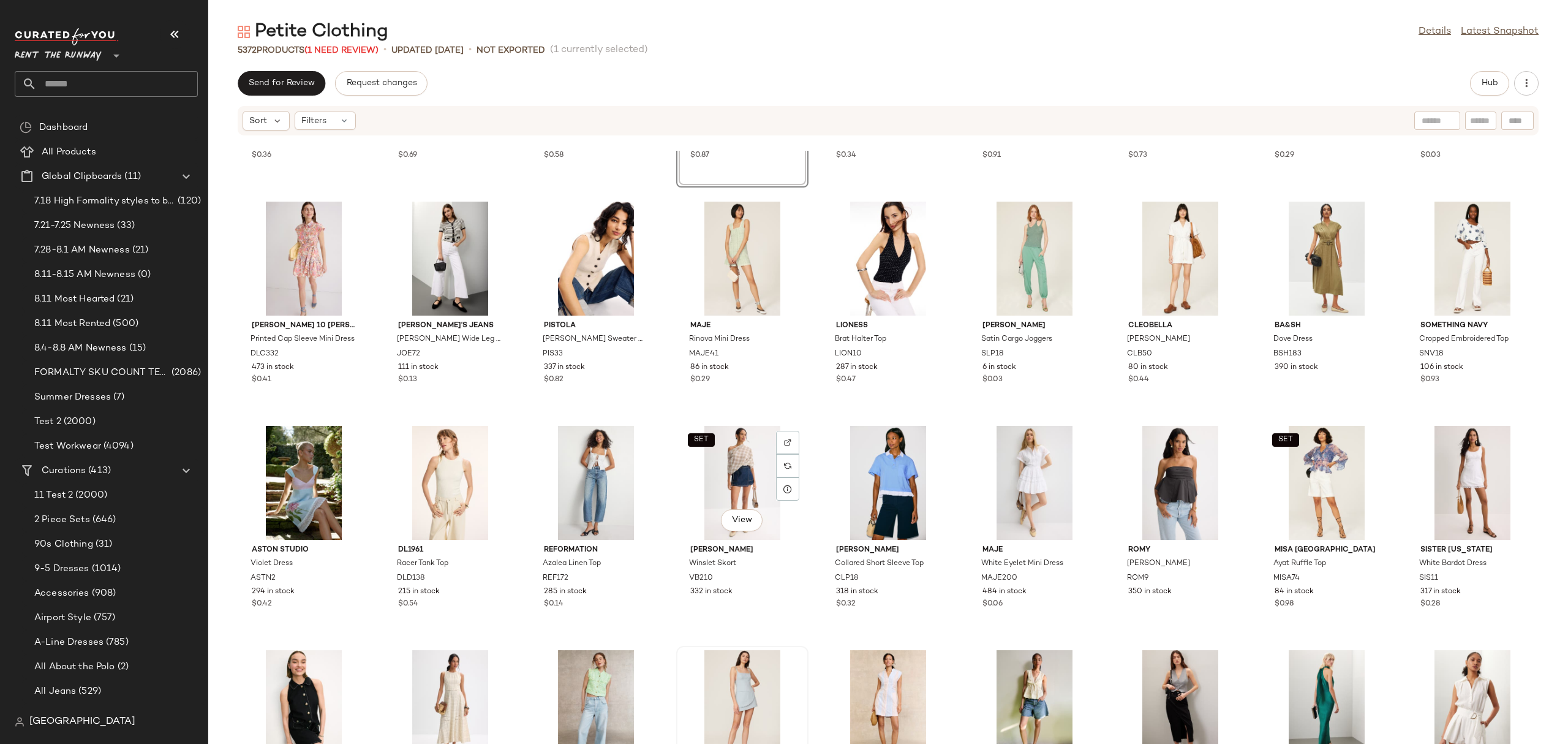
scroll to position [1031, 0]
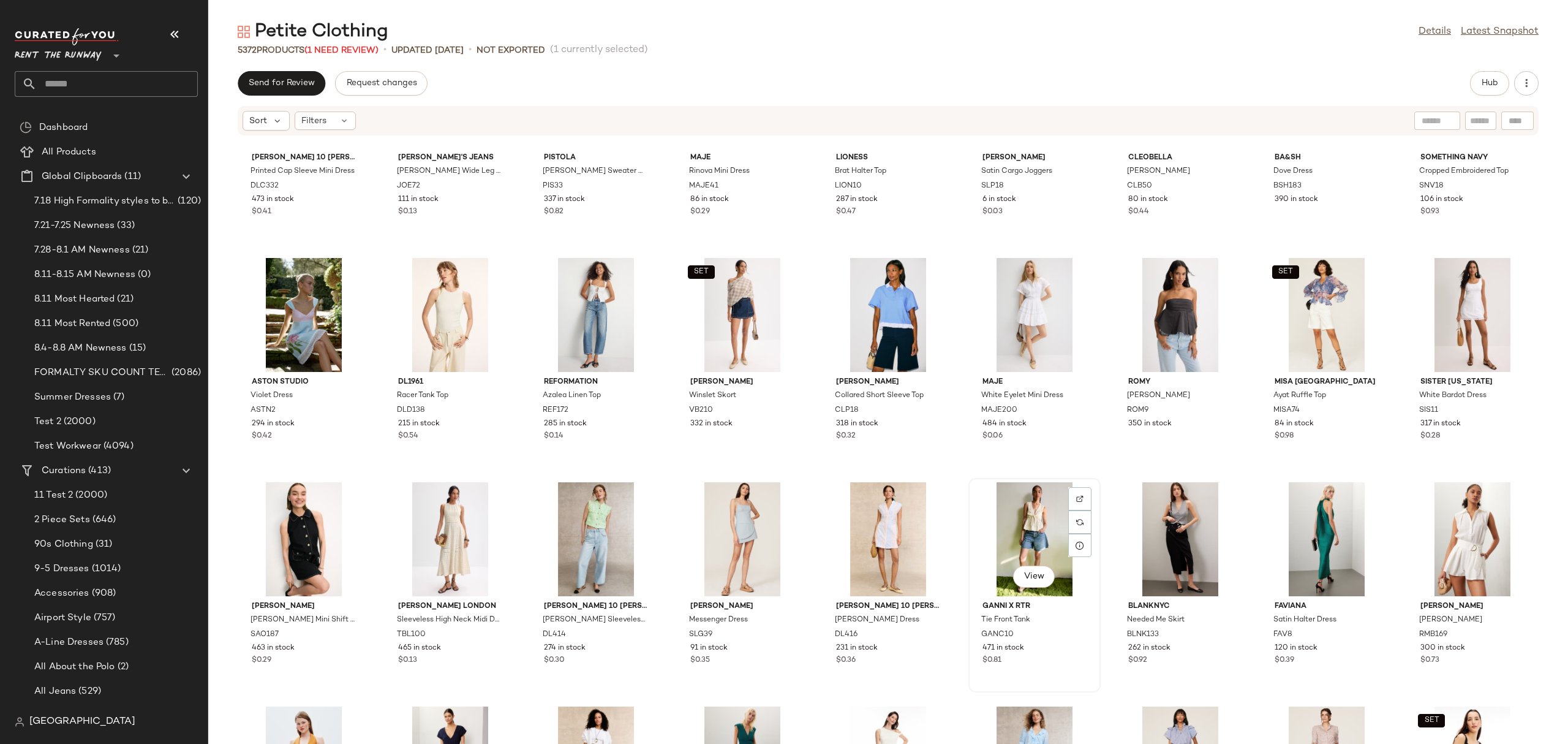
click at [1010, 540] on div "View" at bounding box center [1034, 539] width 124 height 114
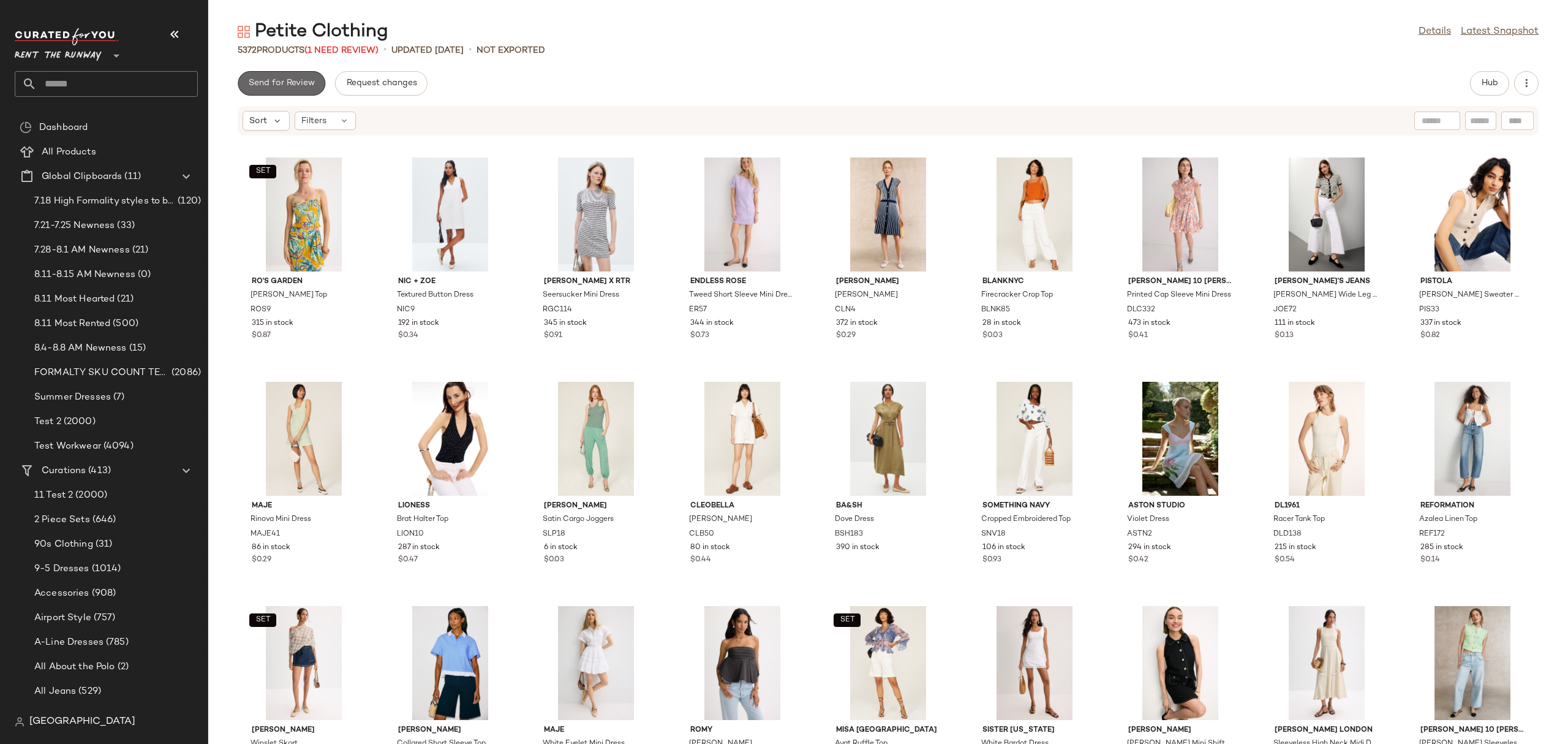
click at [273, 79] on span "Send for Review" at bounding box center [281, 84] width 67 height 10
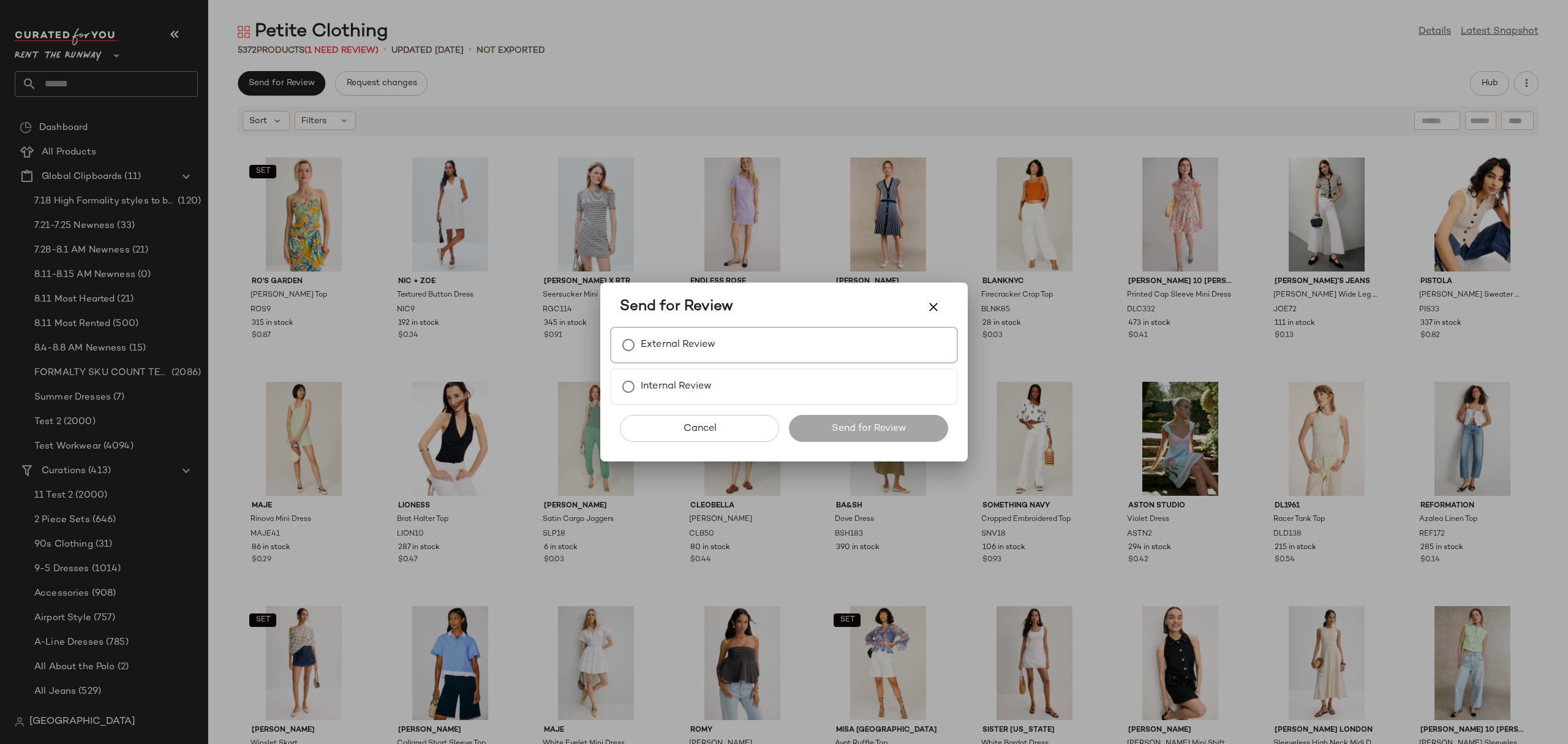
click at [826, 362] on div "External Review" at bounding box center [784, 345] width 348 height 37
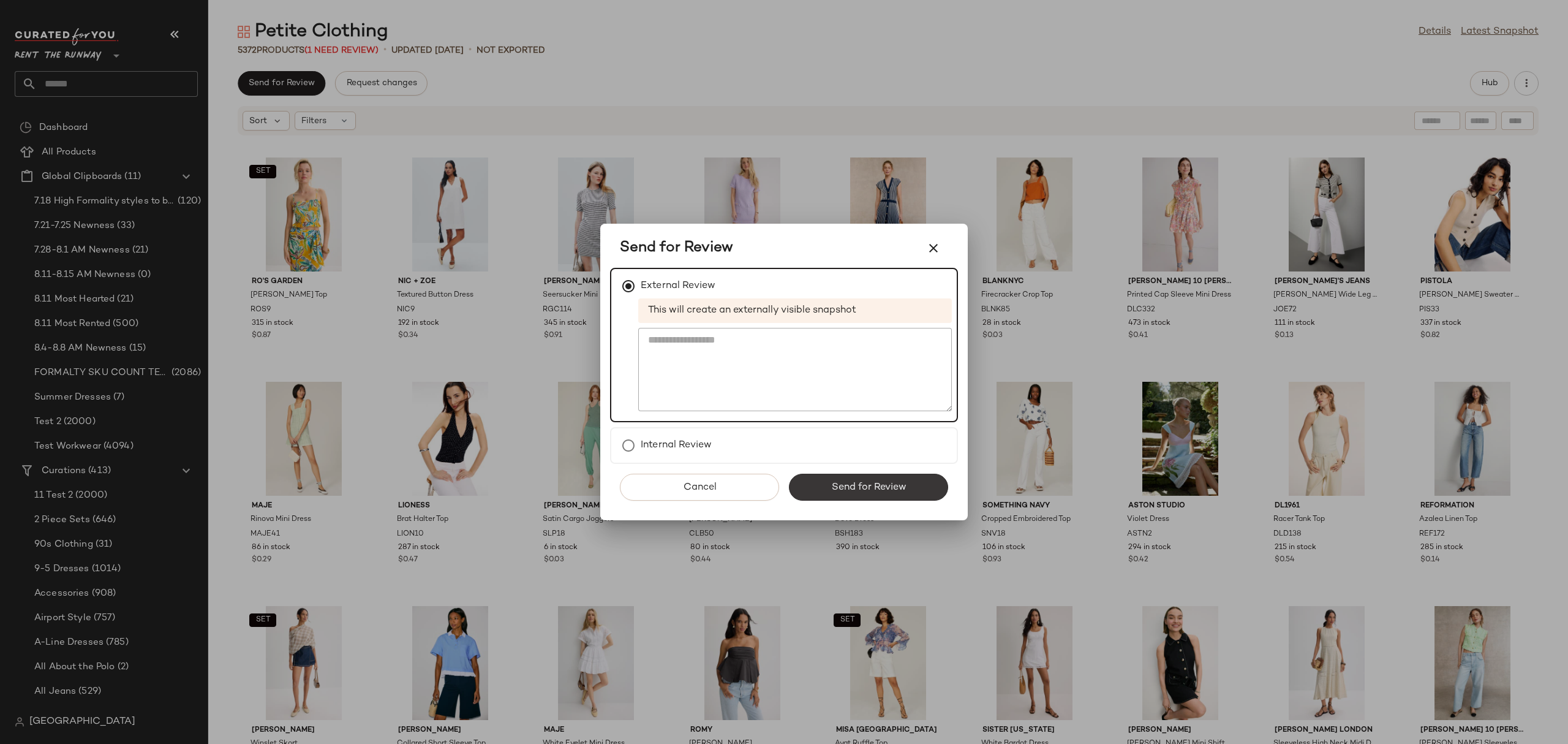
click at [861, 481] on span "Send for Review" at bounding box center [868, 487] width 75 height 12
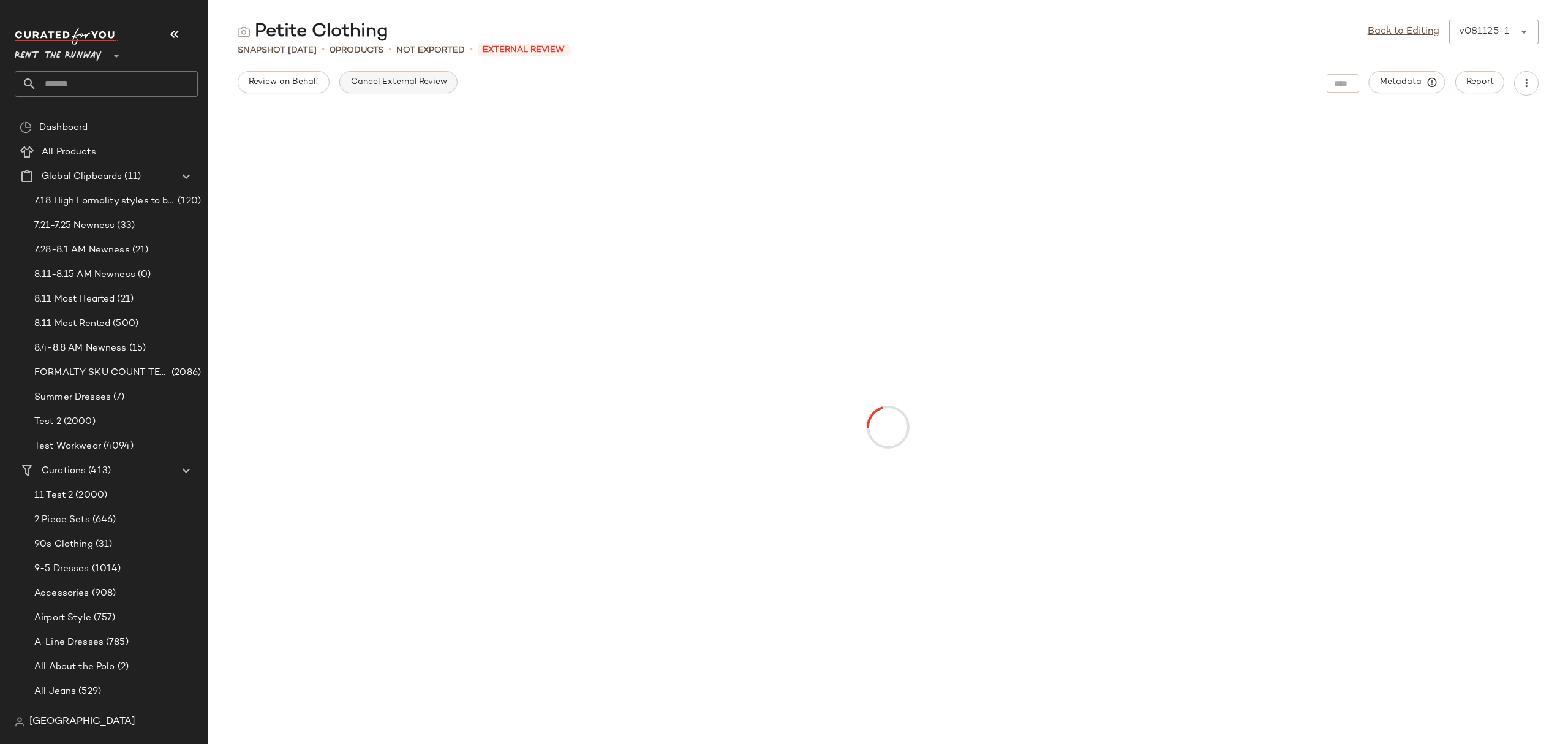
click at [367, 79] on span "Cancel External Review" at bounding box center [398, 82] width 97 height 10
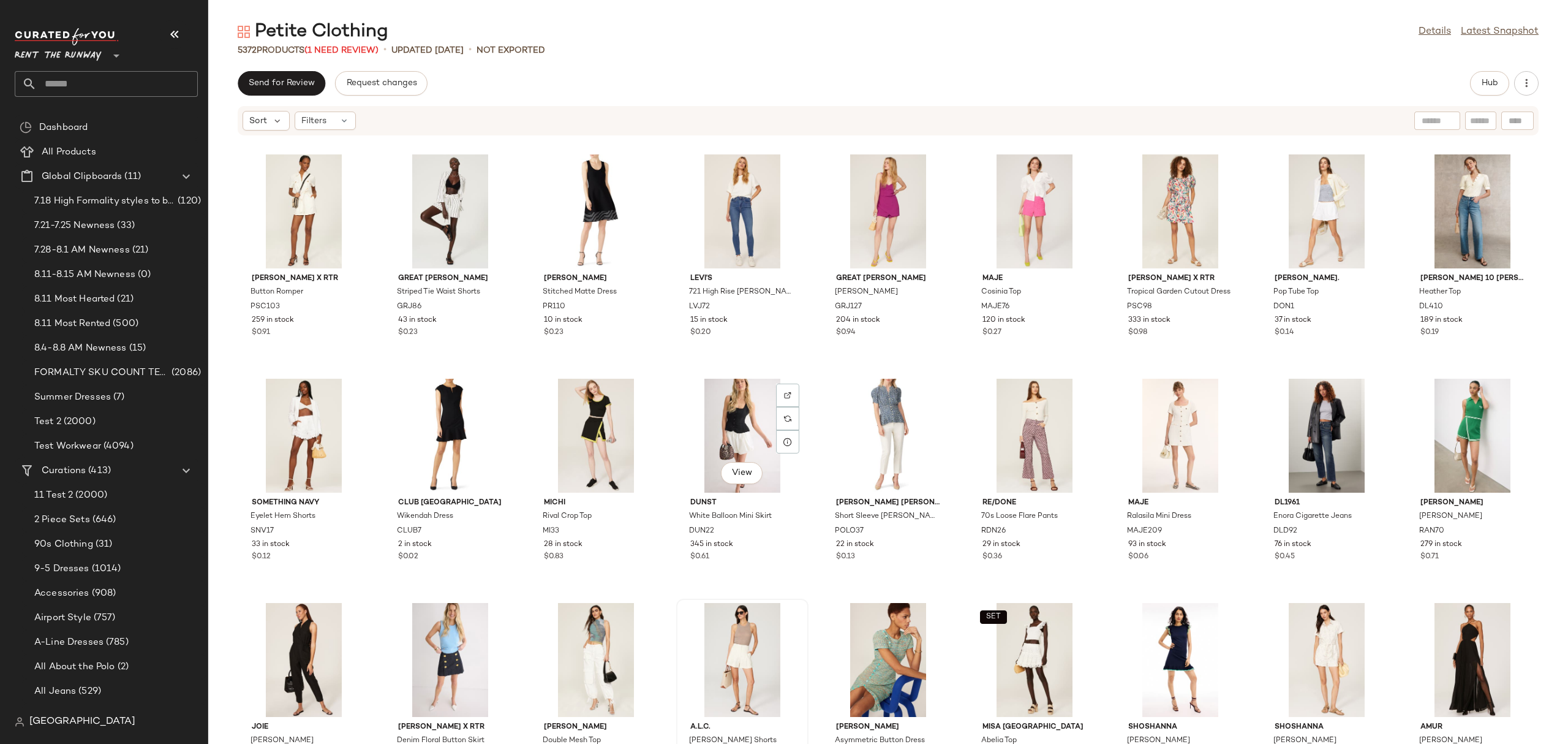
scroll to position [8981, 0]
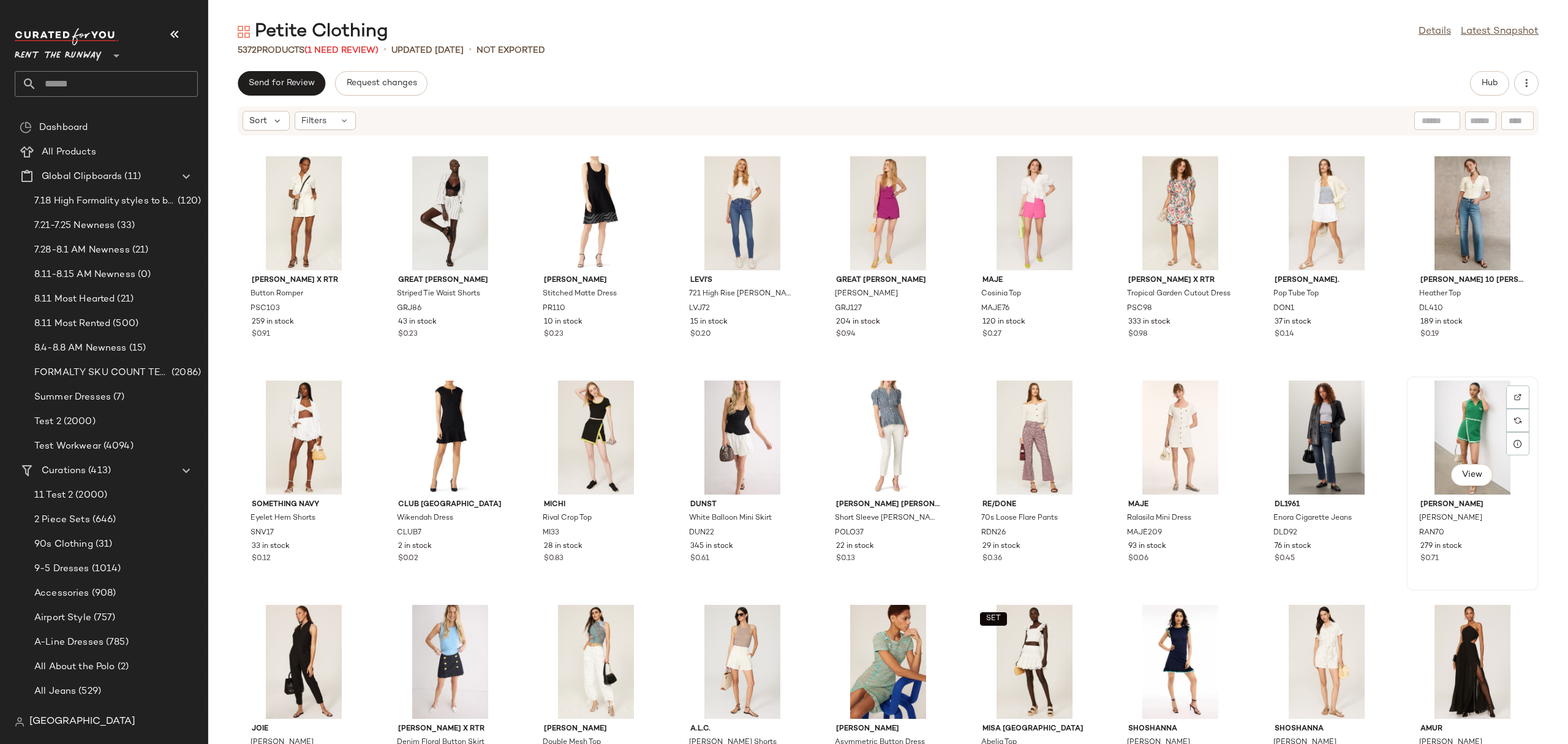
click at [1468, 399] on div "View" at bounding box center [1472, 438] width 124 height 114
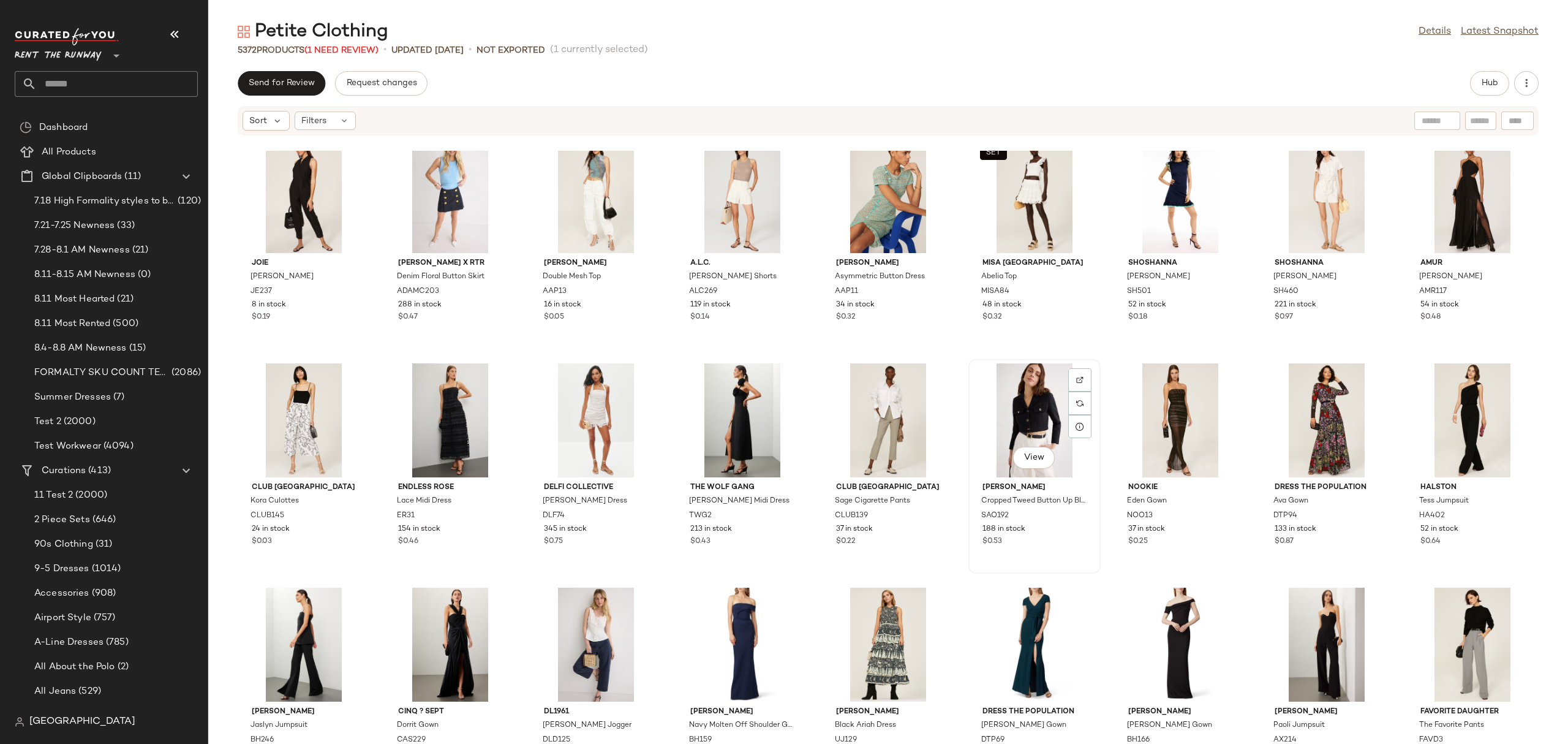
scroll to position [9366, 0]
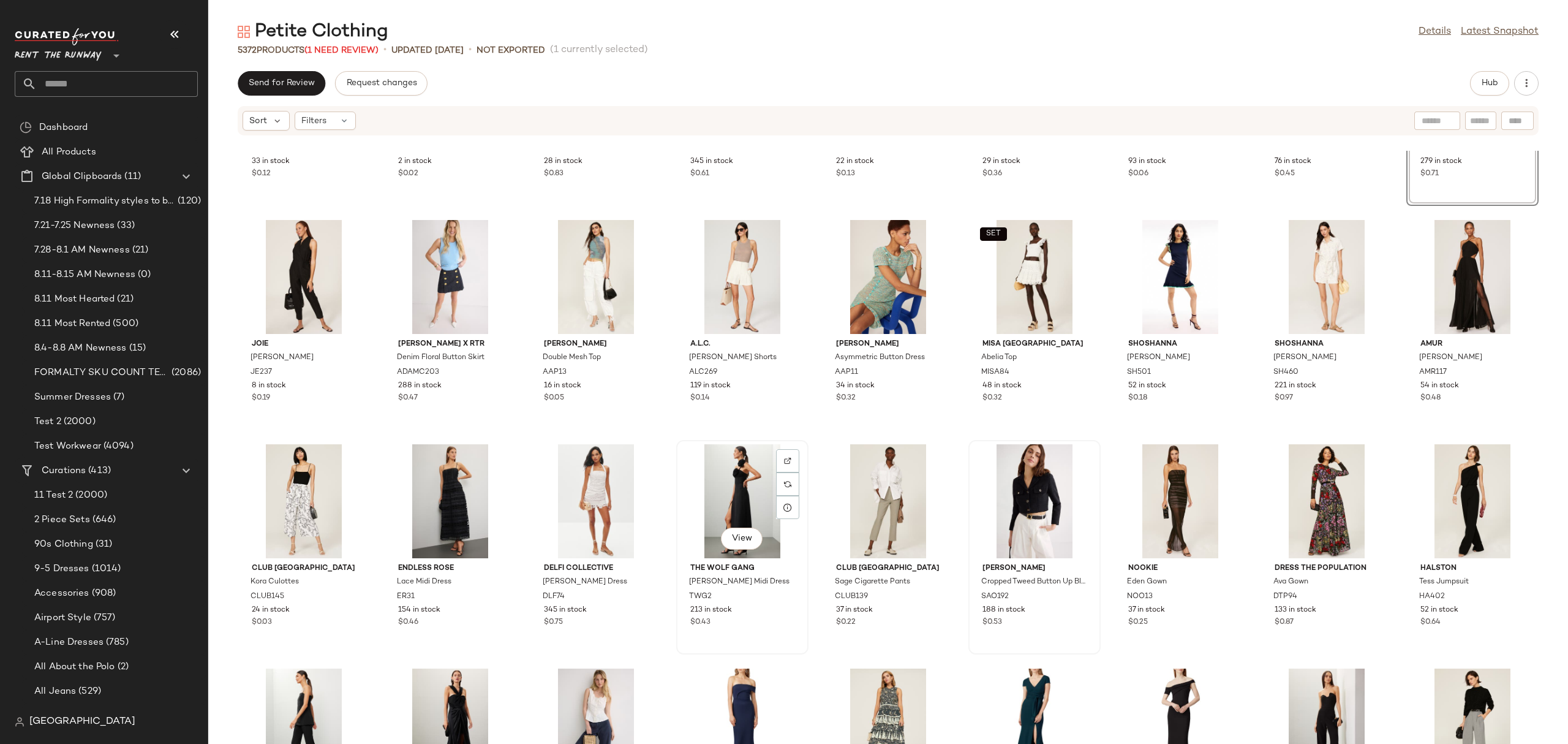
click at [704, 497] on div "View" at bounding box center [742, 501] width 124 height 114
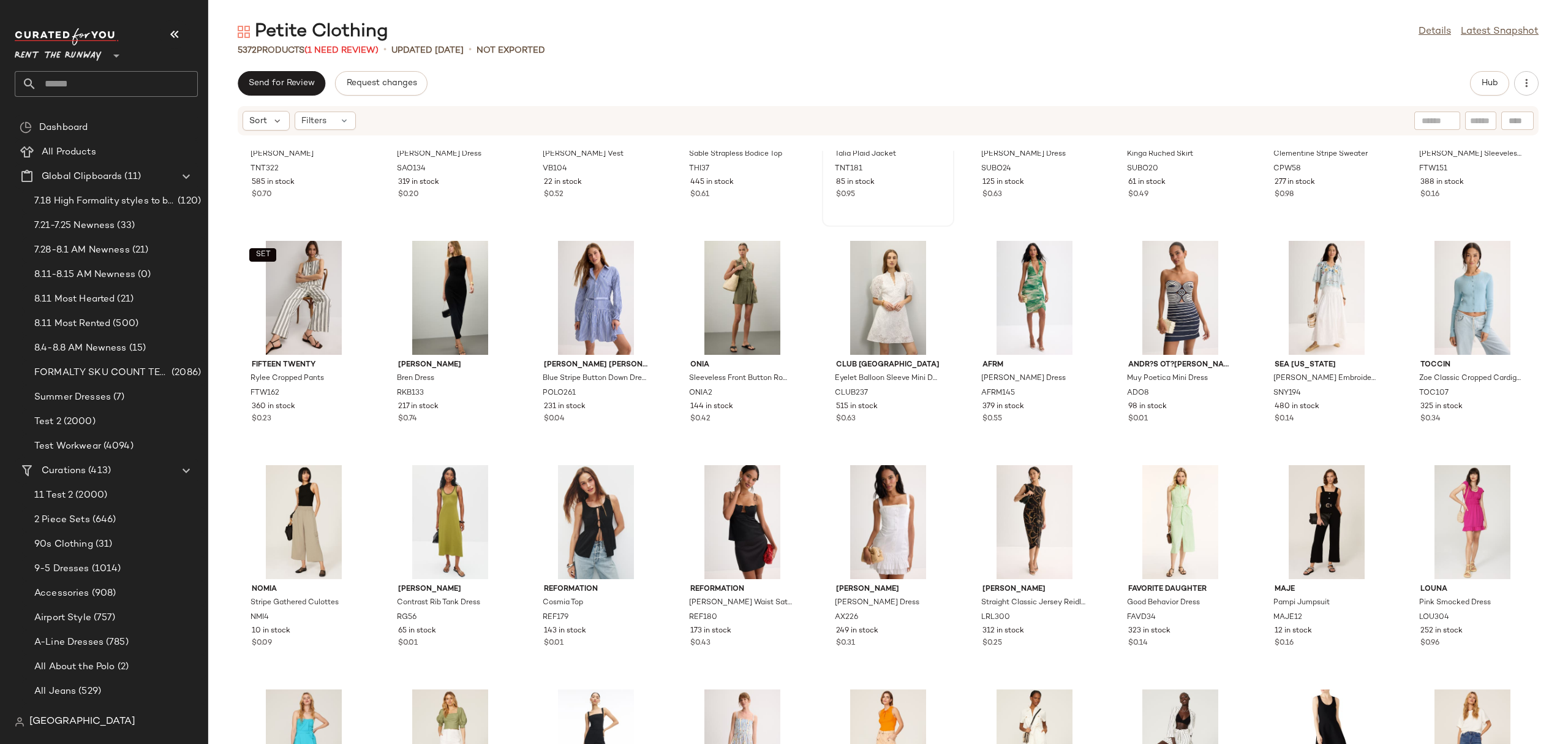
scroll to position [8373, 0]
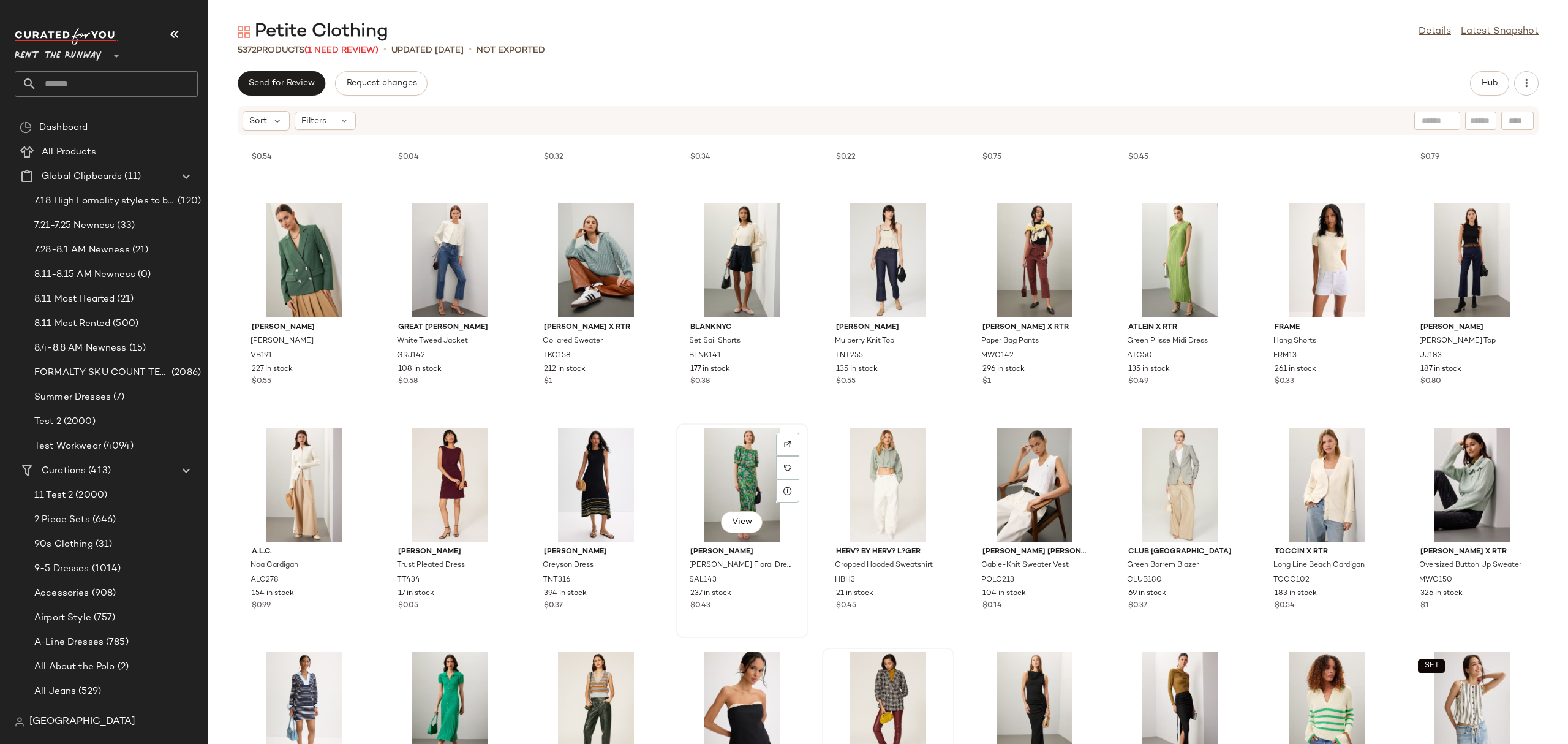
click at [719, 485] on div "View" at bounding box center [742, 485] width 124 height 114
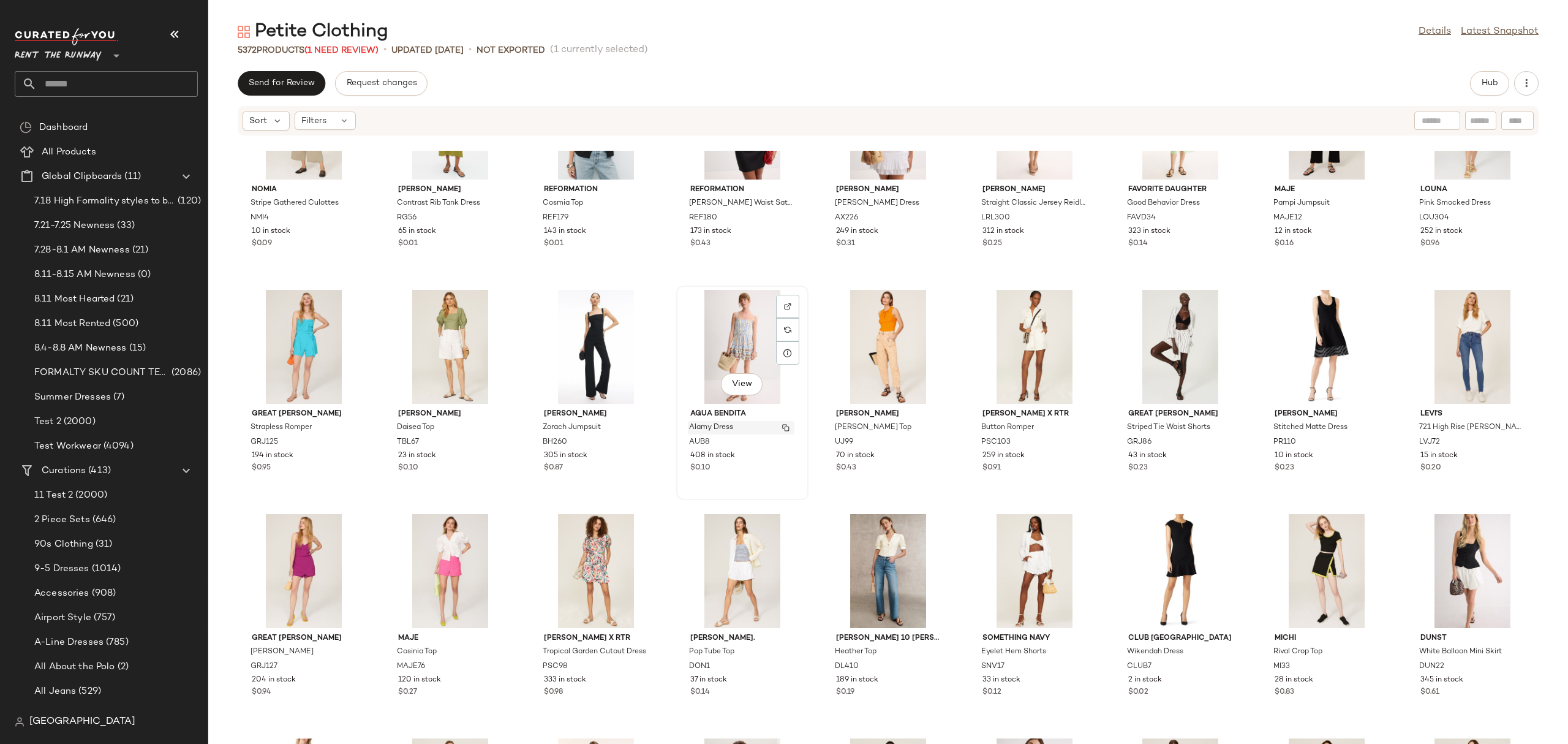
scroll to position [9292, 0]
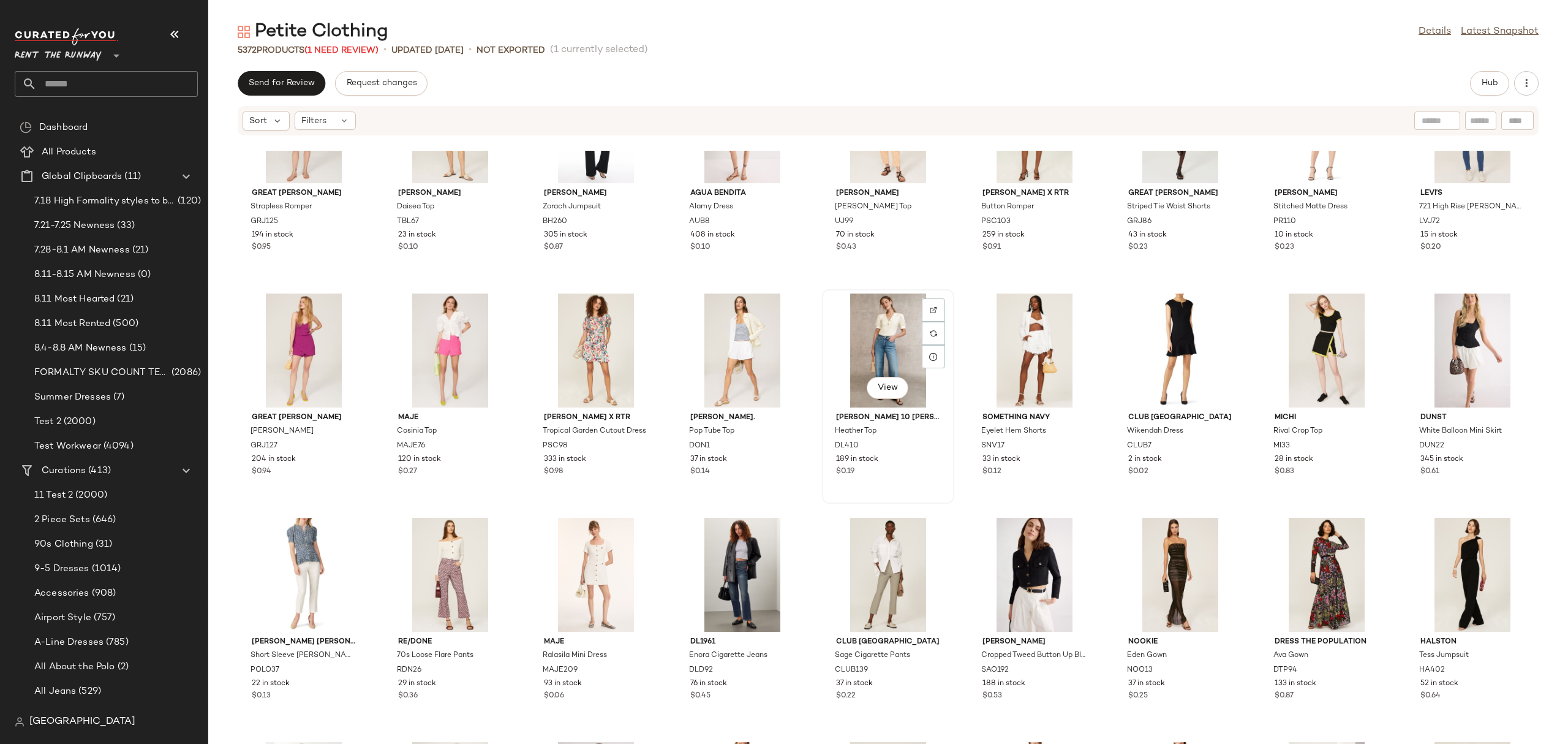
click at [829, 342] on div "View" at bounding box center [888, 351] width 124 height 114
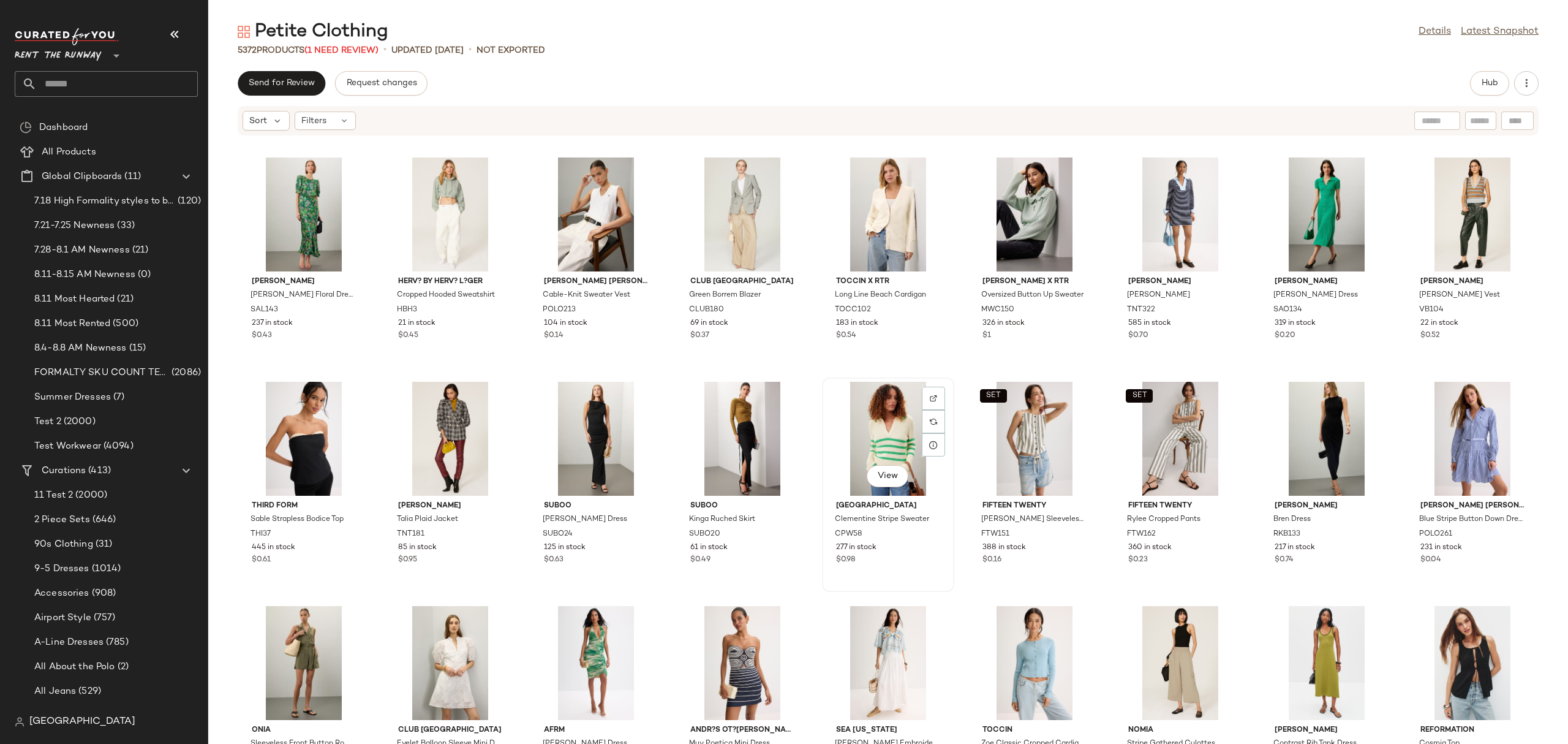
click at [868, 440] on div "View" at bounding box center [888, 438] width 124 height 114
click at [1166, 192] on div "View" at bounding box center [1180, 214] width 124 height 114
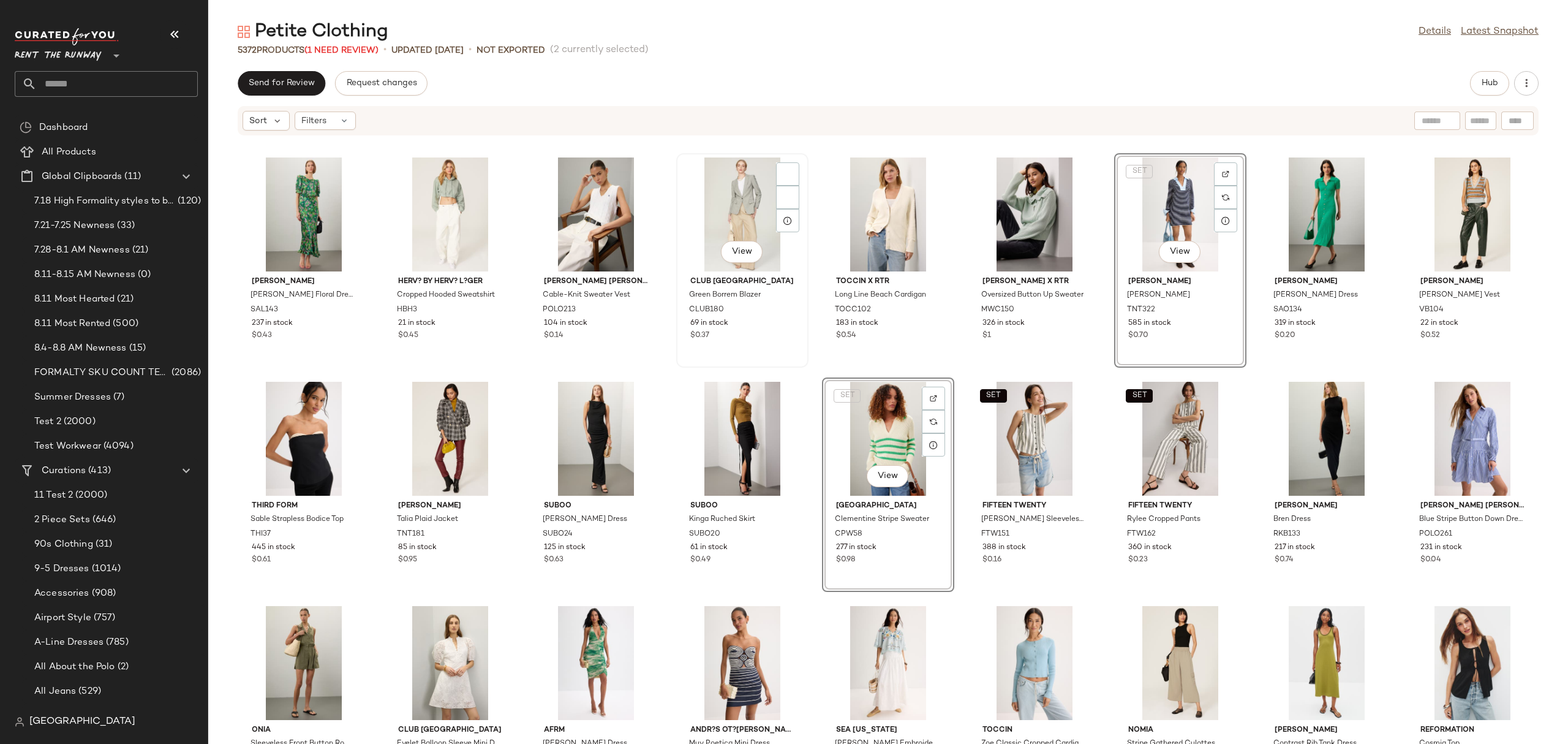
click at [715, 185] on div "View" at bounding box center [742, 214] width 124 height 114
click at [874, 200] on div "View" at bounding box center [888, 214] width 124 height 114
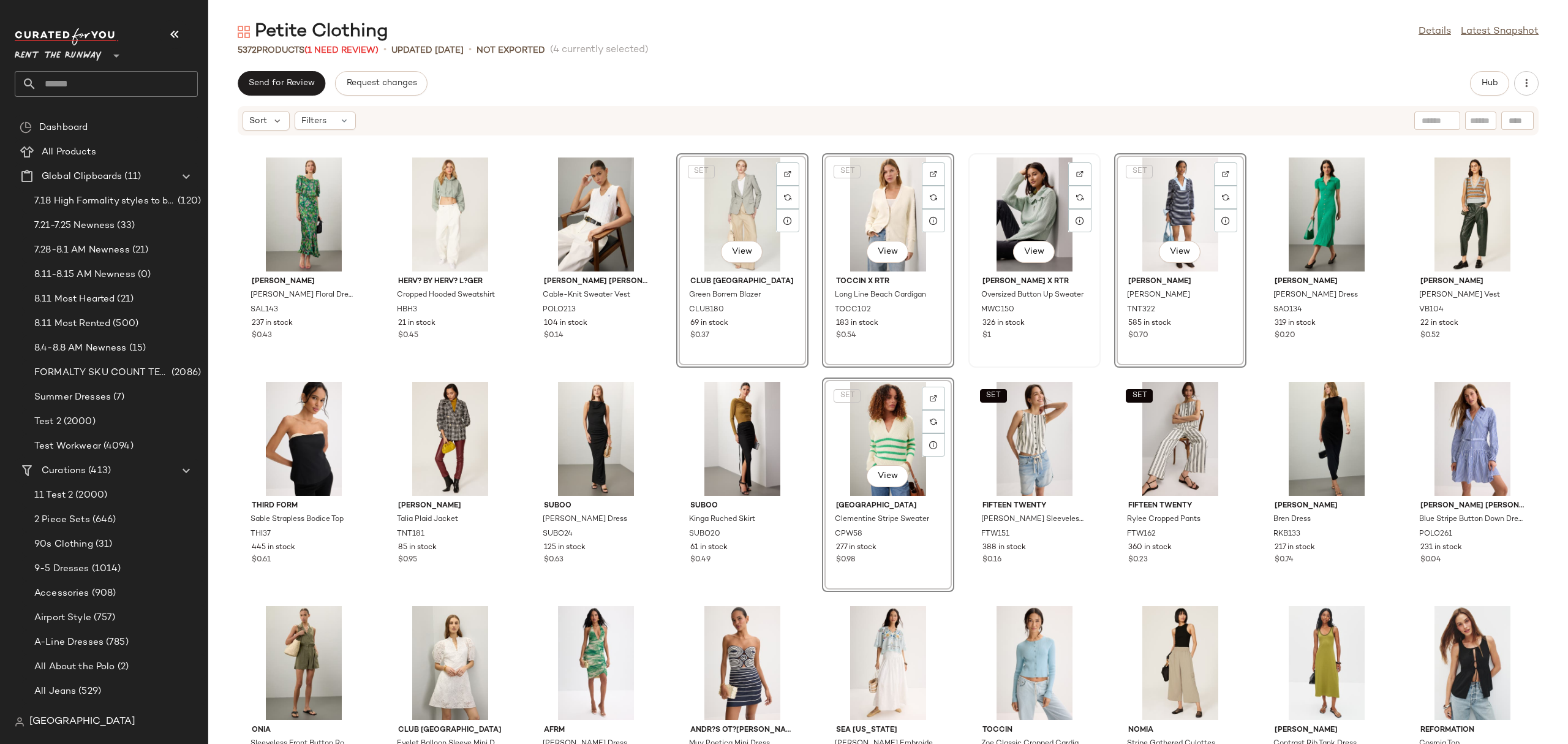
click at [1006, 203] on div "View" at bounding box center [1034, 214] width 124 height 114
click at [1437, 431] on div "View" at bounding box center [1472, 438] width 124 height 114
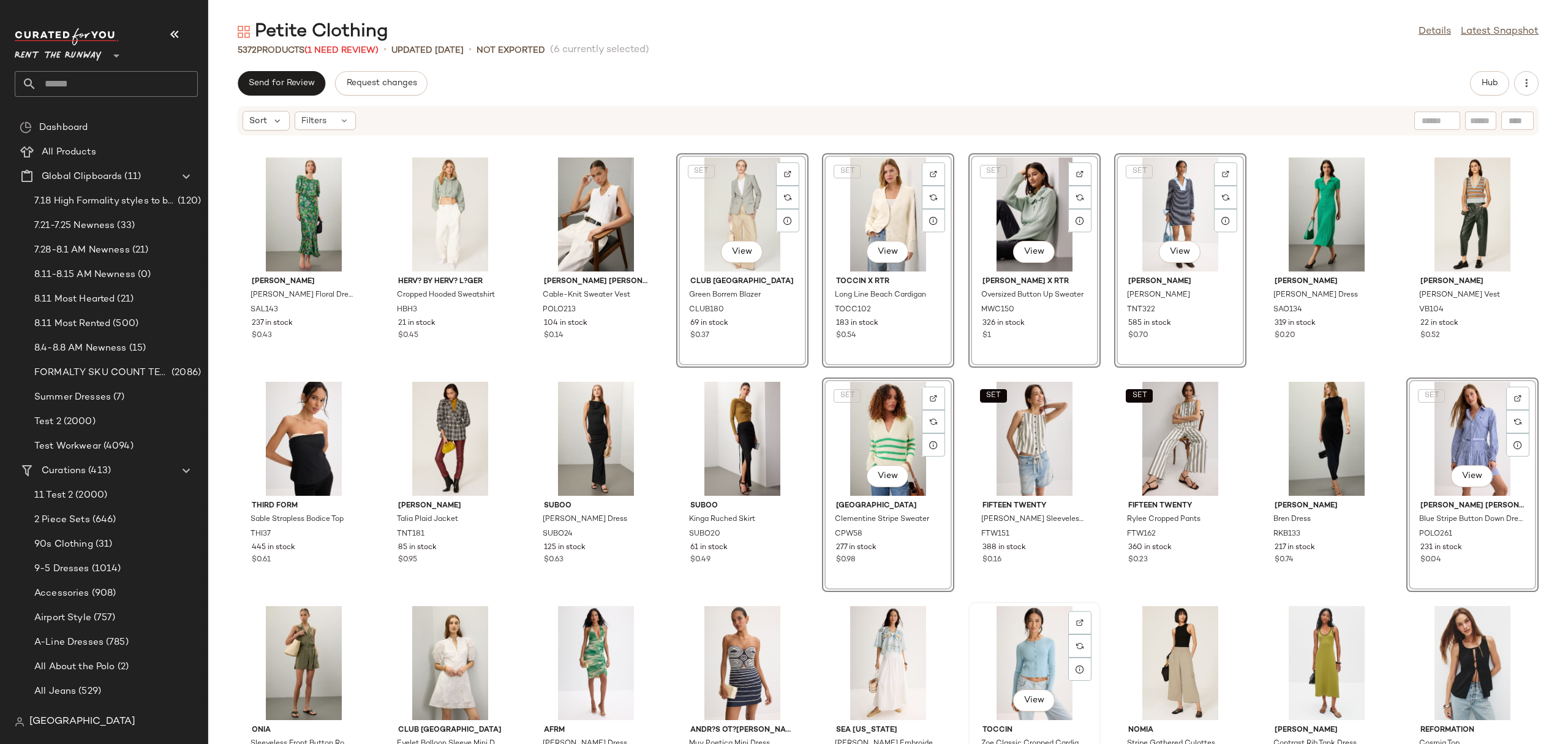
click at [1049, 643] on div "View" at bounding box center [1034, 663] width 124 height 114
click at [737, 396] on div "View" at bounding box center [742, 438] width 124 height 114
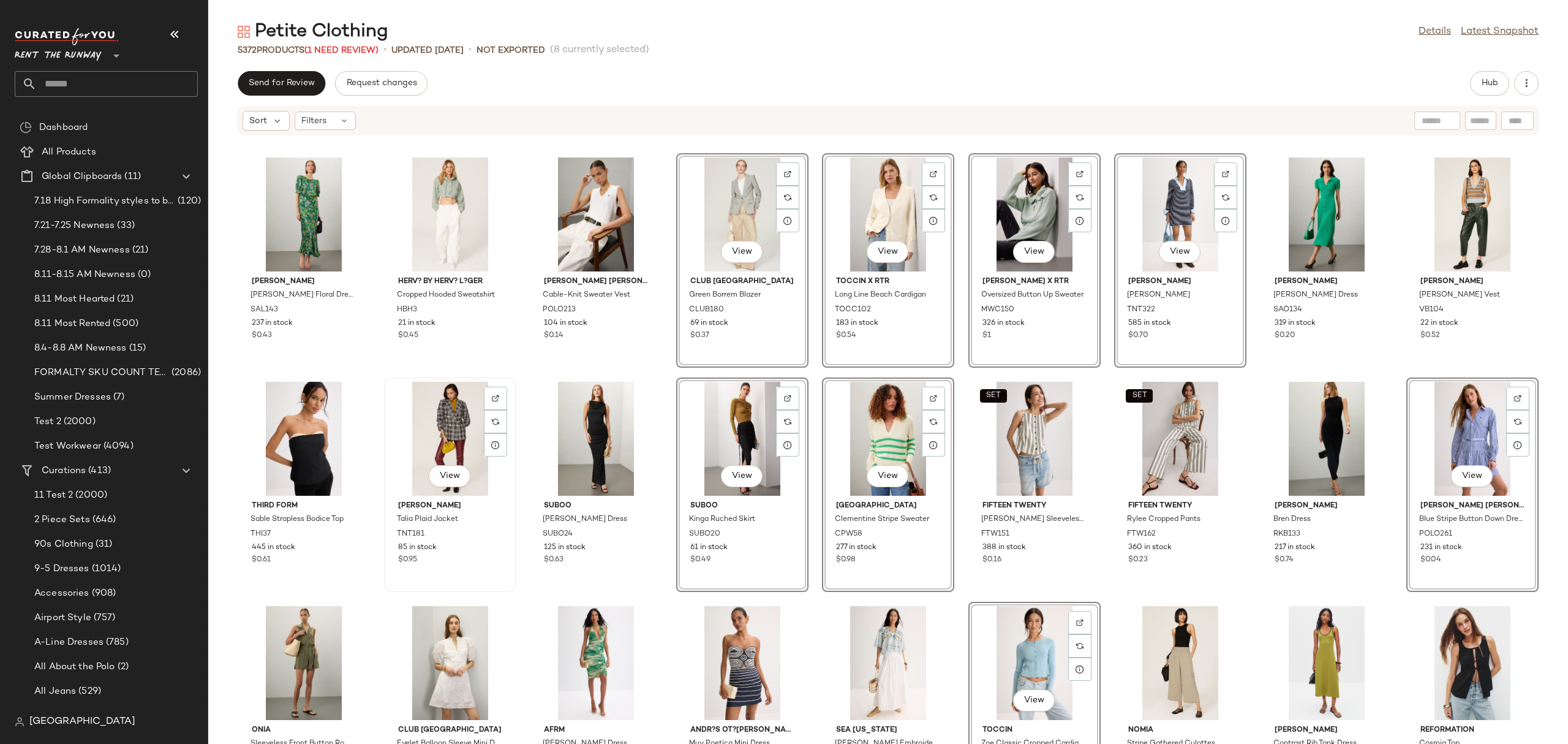
click at [444, 416] on div "View" at bounding box center [450, 438] width 124 height 114
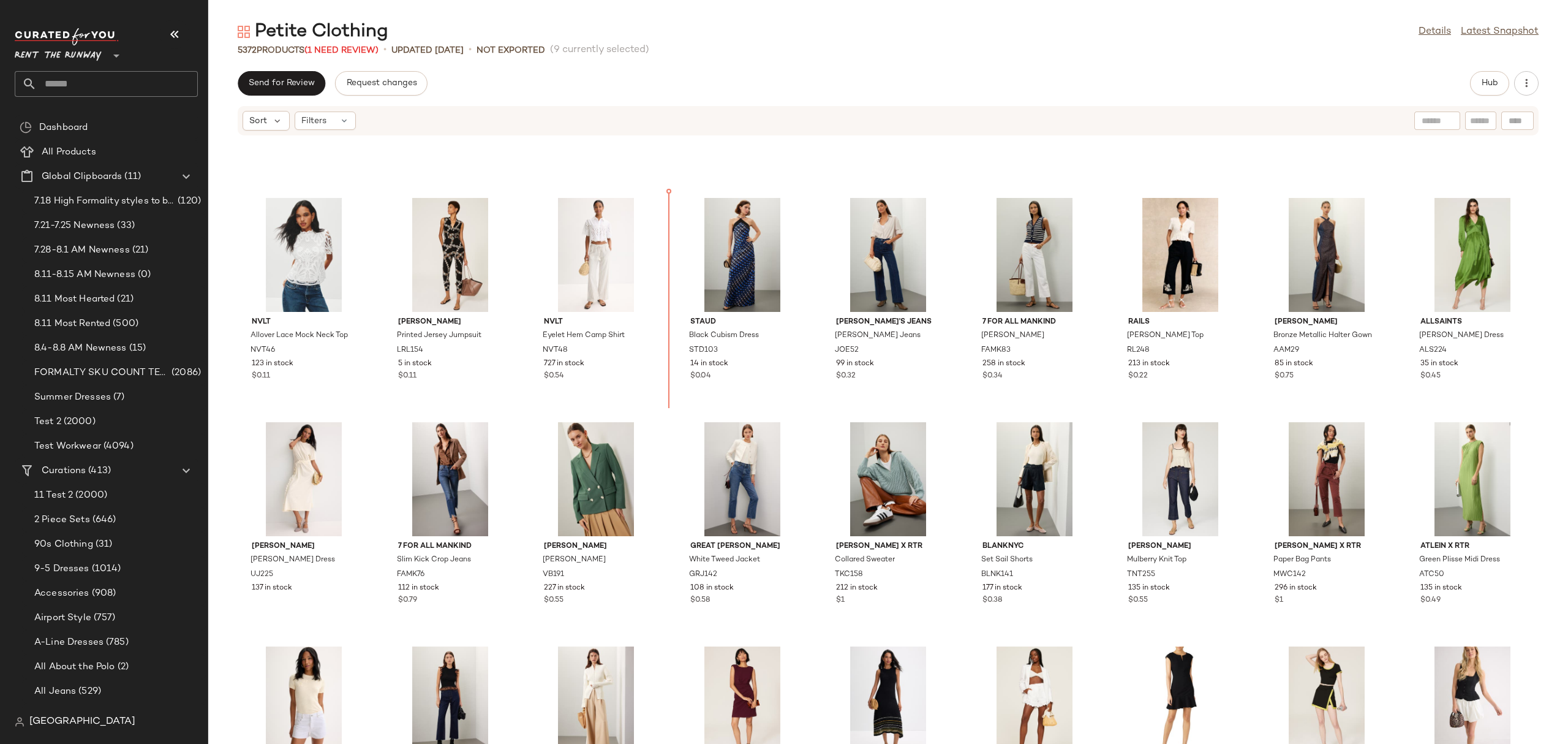
scroll to position [8898, 0]
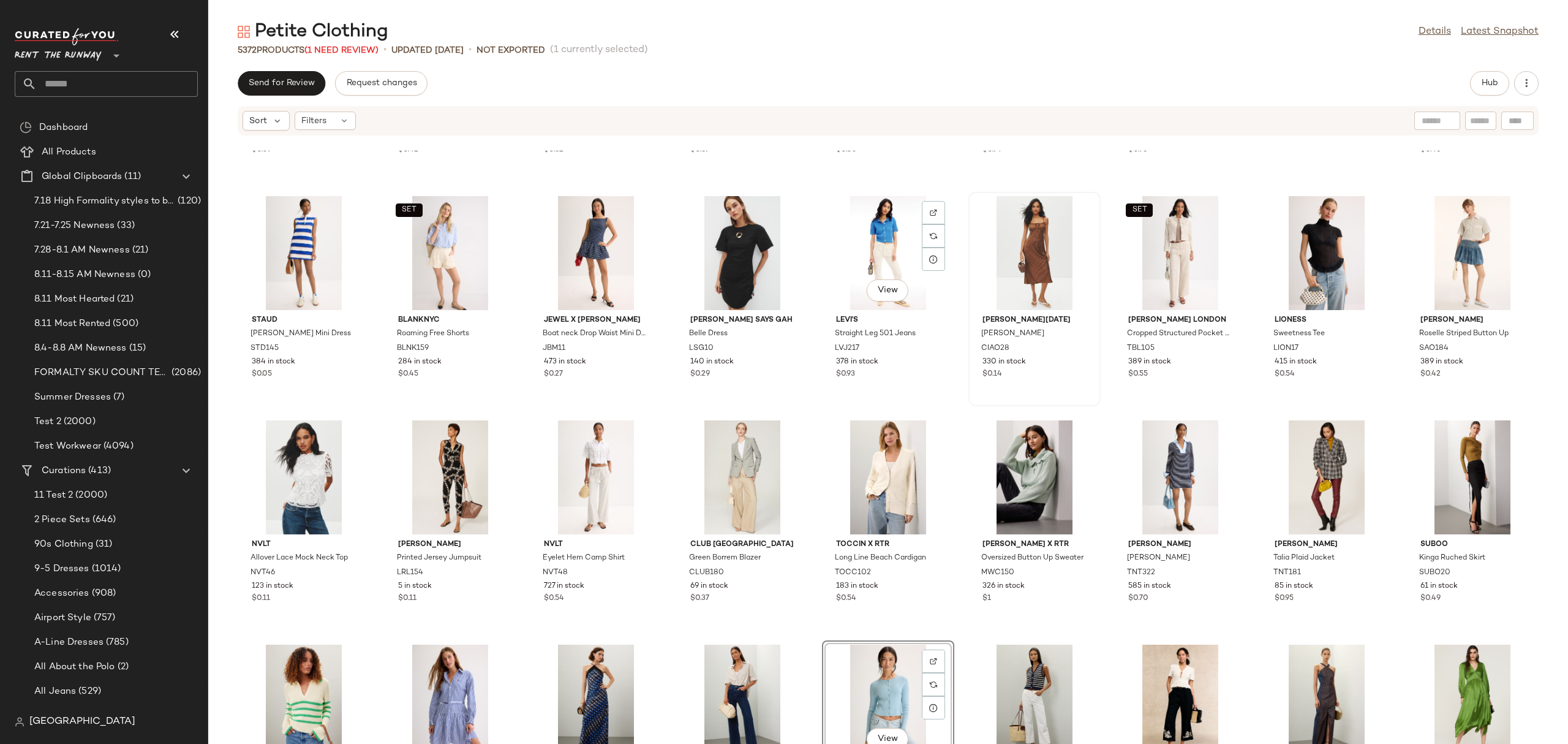
scroll to position [8443, 0]
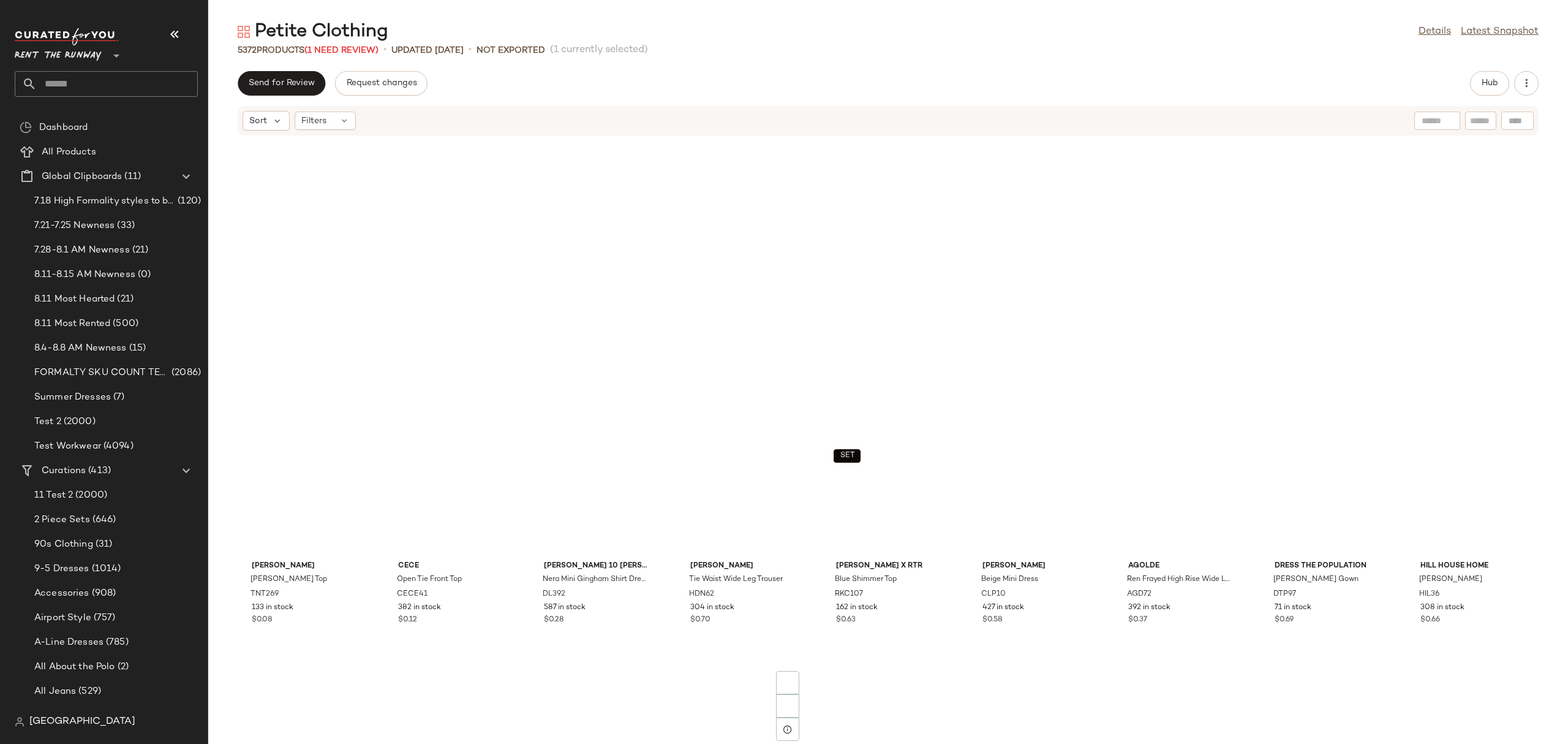
scroll to position [7772, 0]
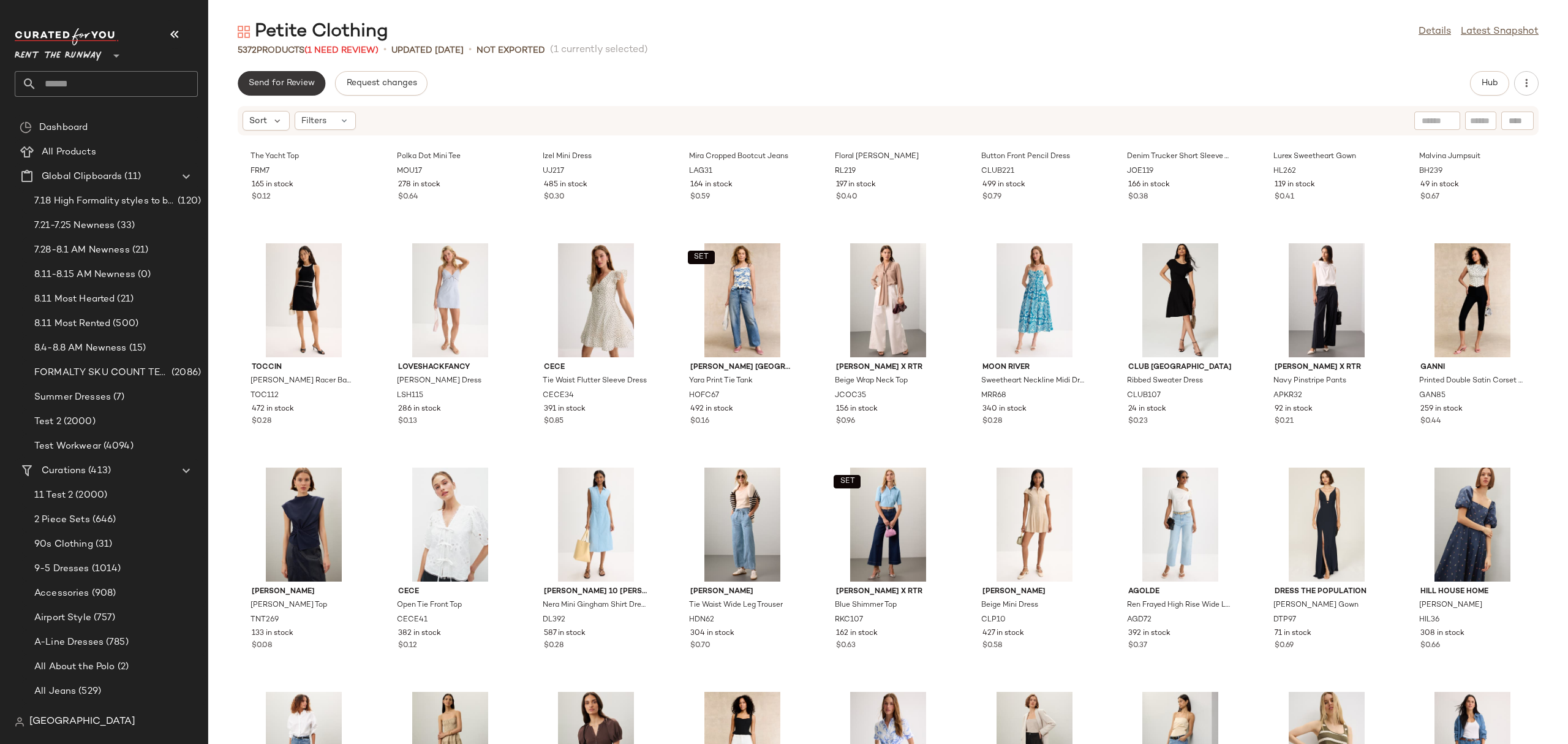
click at [246, 84] on button "Send for Review" at bounding box center [281, 83] width 88 height 25
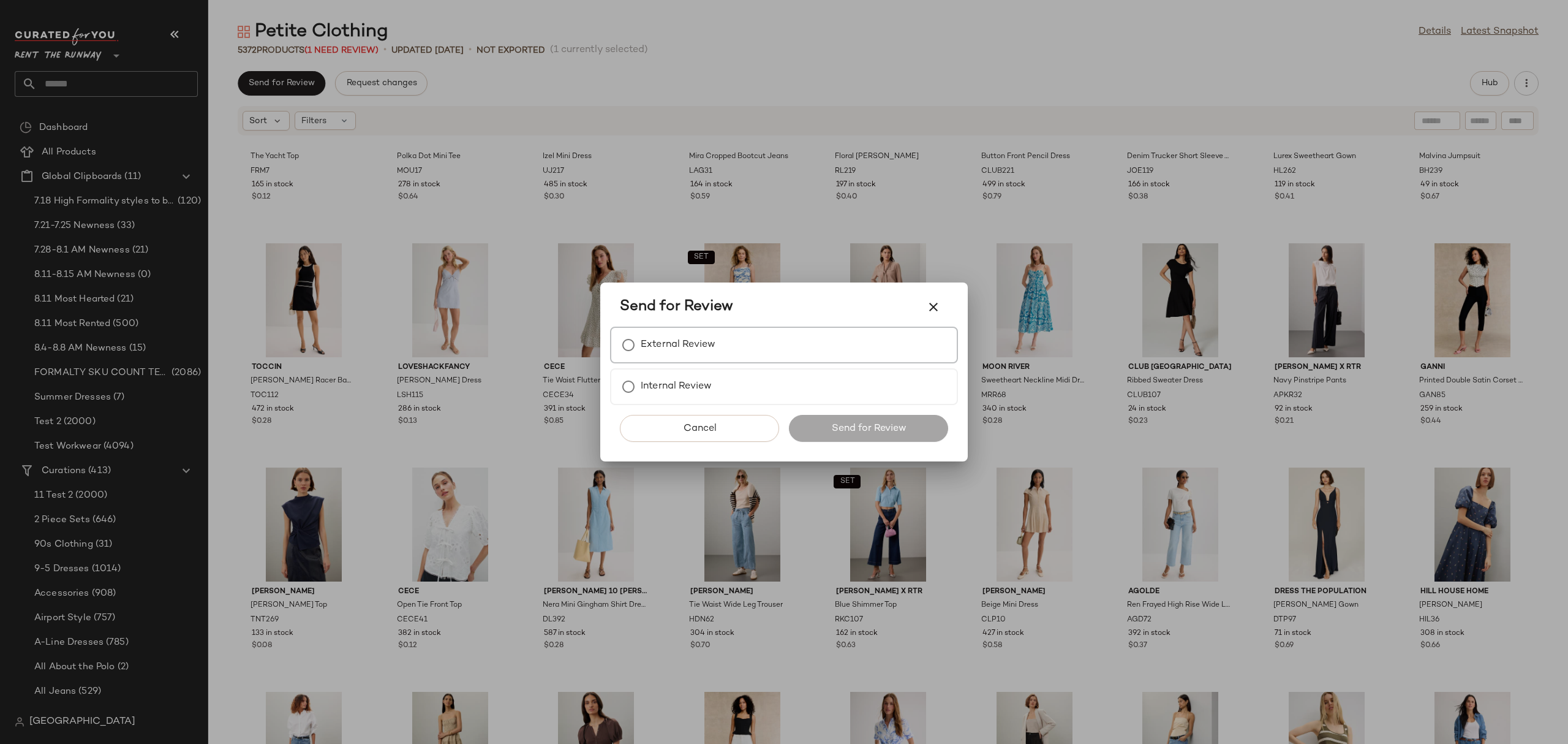
click at [761, 349] on div "External Review" at bounding box center [784, 345] width 348 height 37
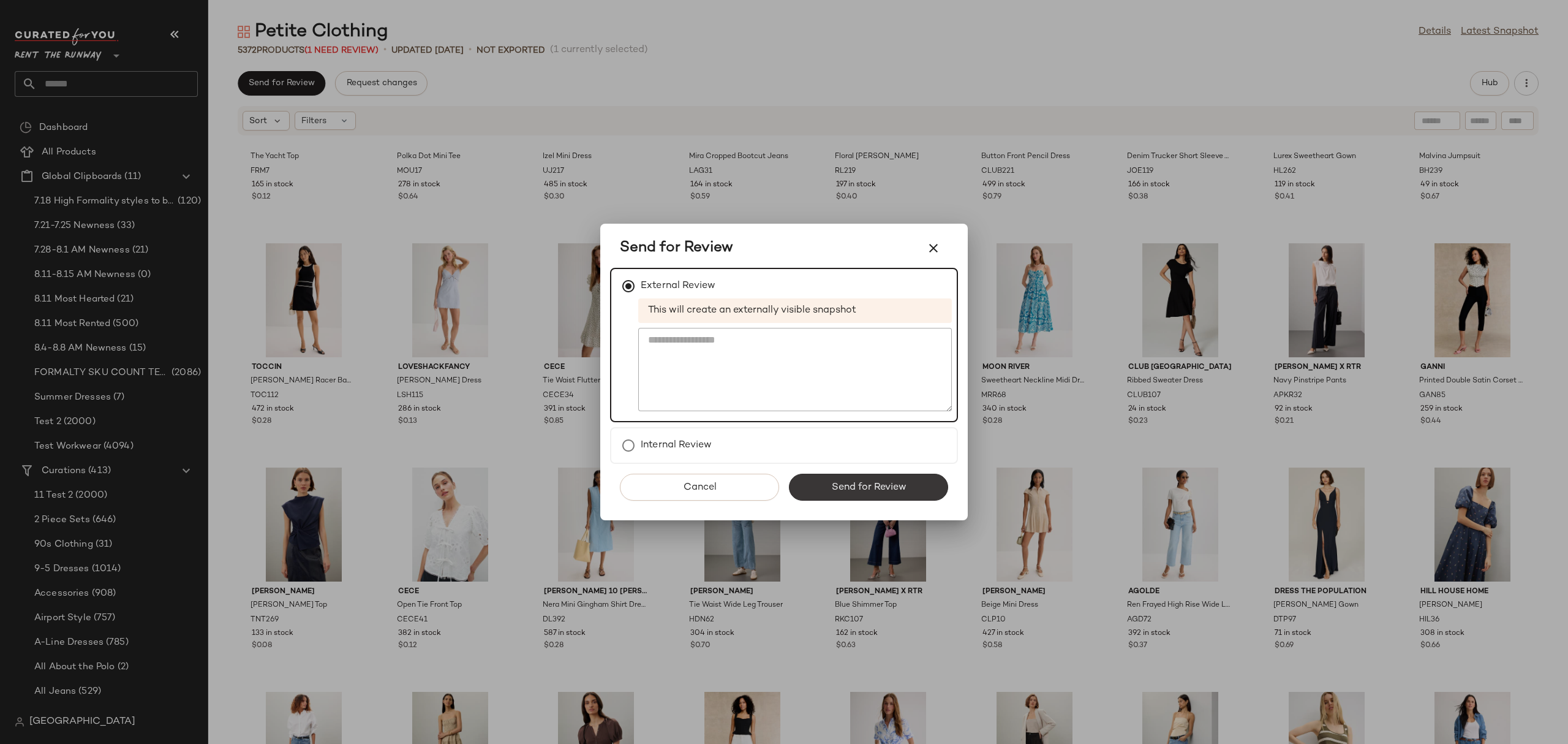
click at [838, 488] on span "Send for Review" at bounding box center [868, 487] width 75 height 12
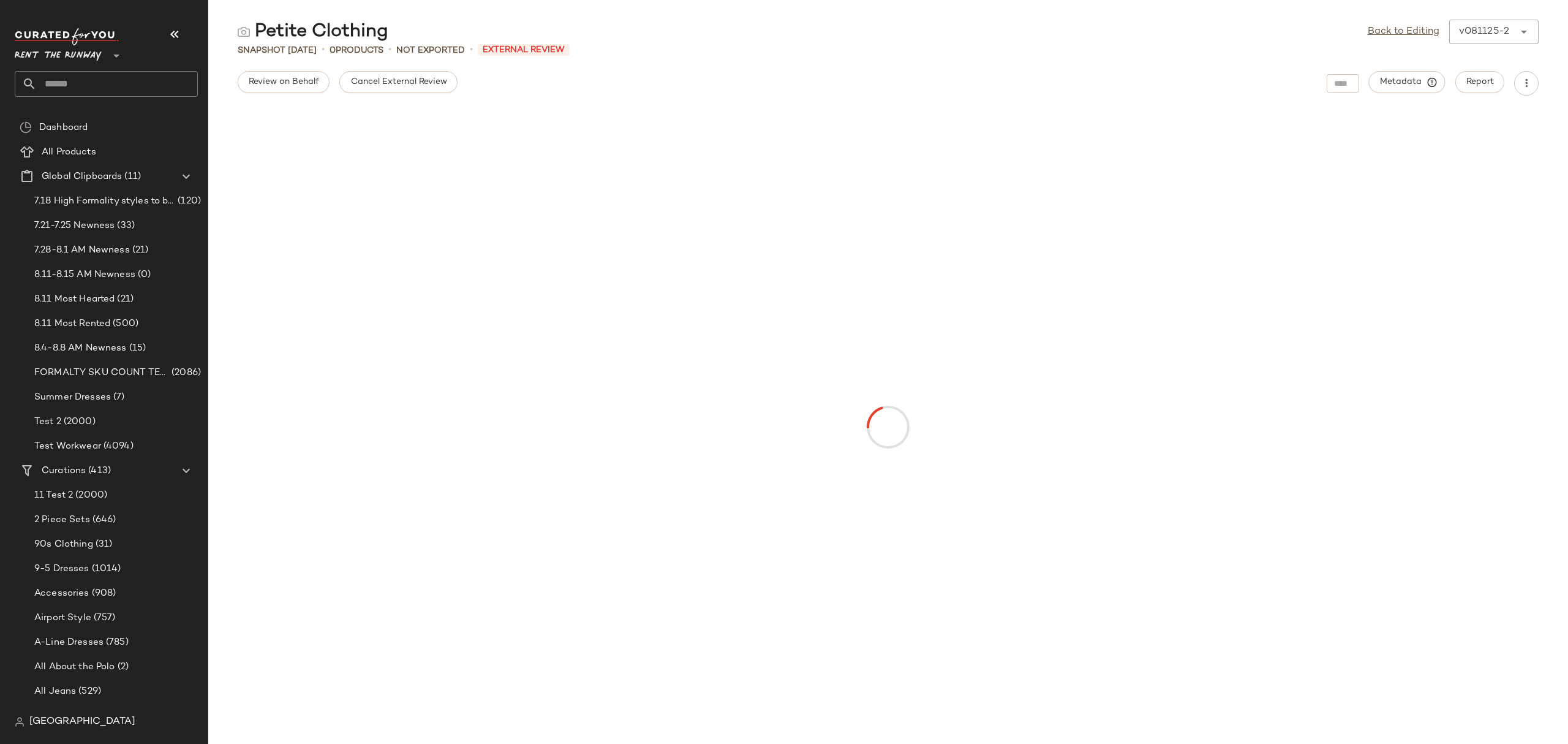
click at [400, 62] on div "Petite Clothing Back to Editing v081125-2 ****** Snapshot Aug 11th • 0 Products…" at bounding box center [888, 381] width 1359 height 724
click at [398, 75] on button "Cancel External Review" at bounding box center [397, 81] width 117 height 22
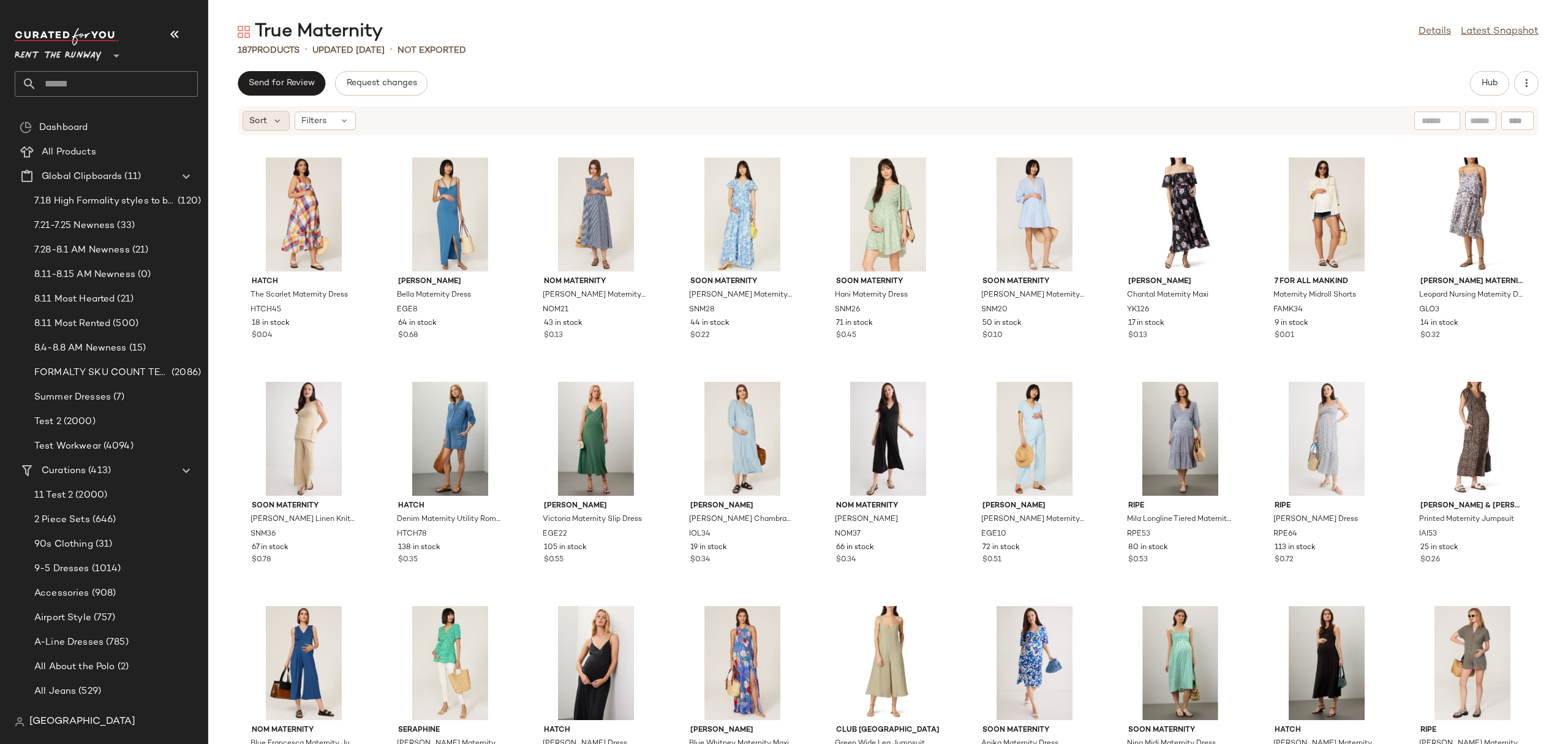
click at [269, 121] on div "Sort" at bounding box center [265, 121] width 47 height 20
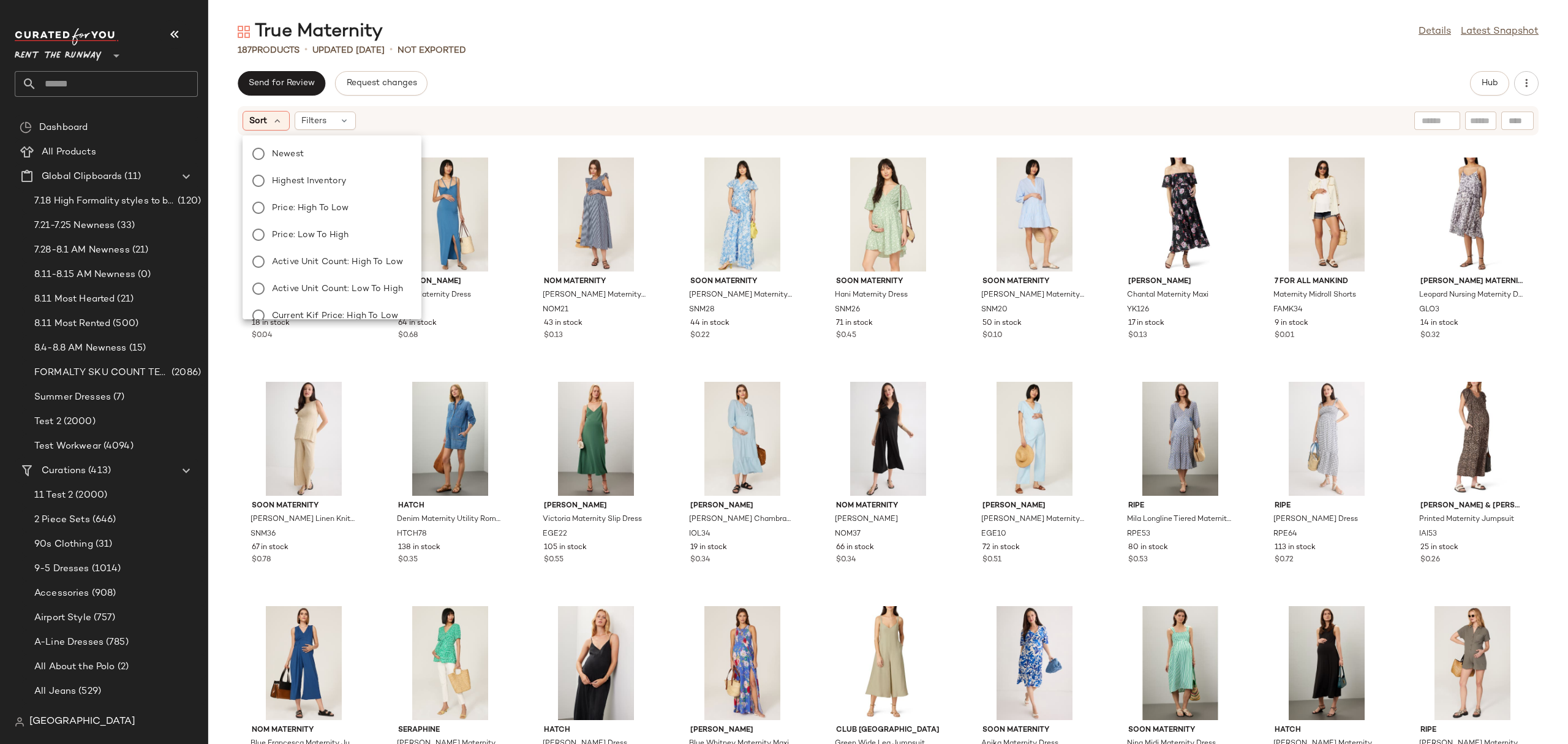
click at [411, 131] on div "Newest Highest Inventory Price: High to Low Price: Low to High Active Unit Coun…" at bounding box center [331, 225] width 179 height 189
click at [809, 236] on div "HATCH The Scarlet Maternity Dress HTCH45 18 in stock $0.04 [PERSON_NAME] Matern…" at bounding box center [888, 448] width 1359 height 593
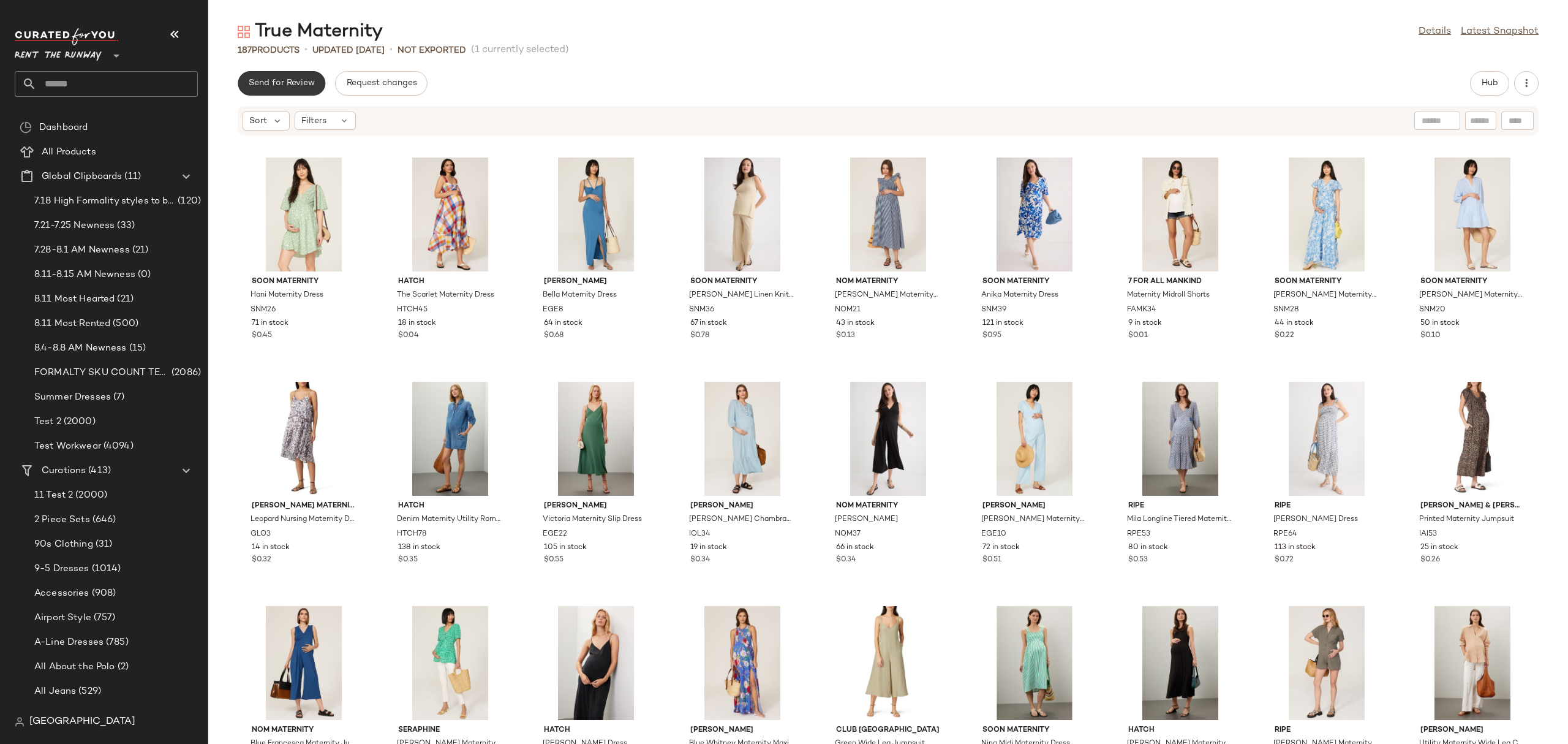
click at [284, 79] on span "Send for Review" at bounding box center [281, 84] width 67 height 10
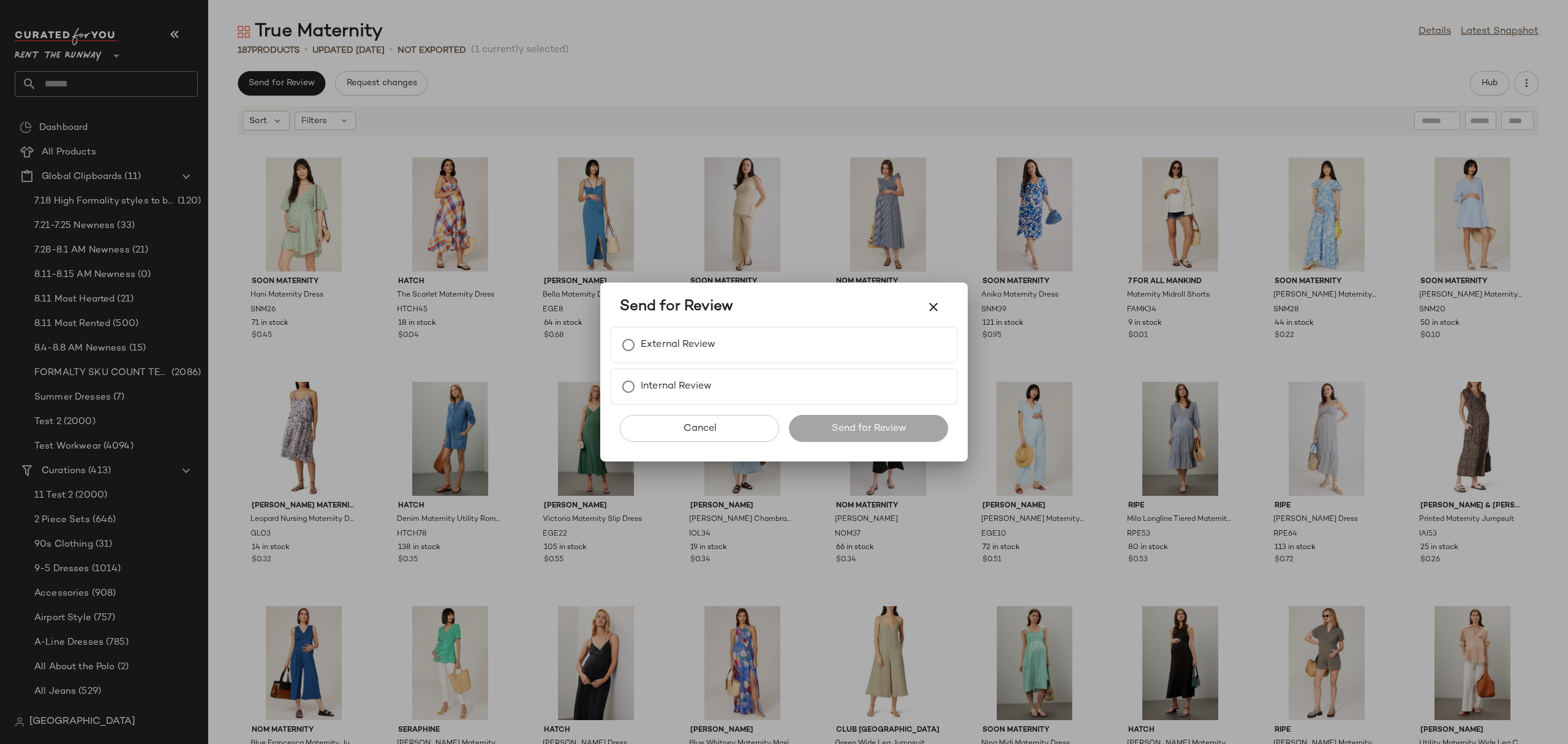
click at [706, 136] on div at bounding box center [784, 372] width 1568 height 744
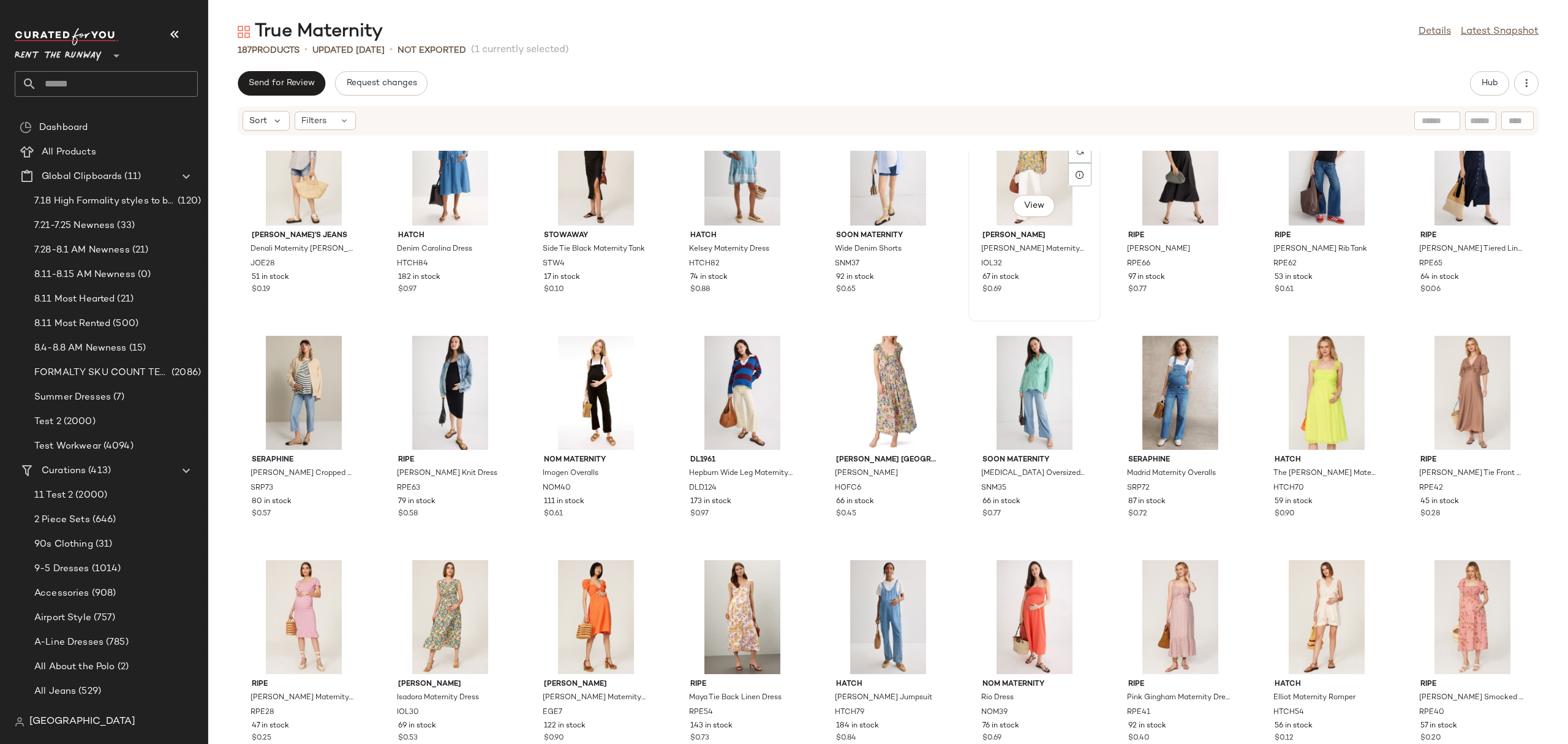
scroll to position [777, 0]
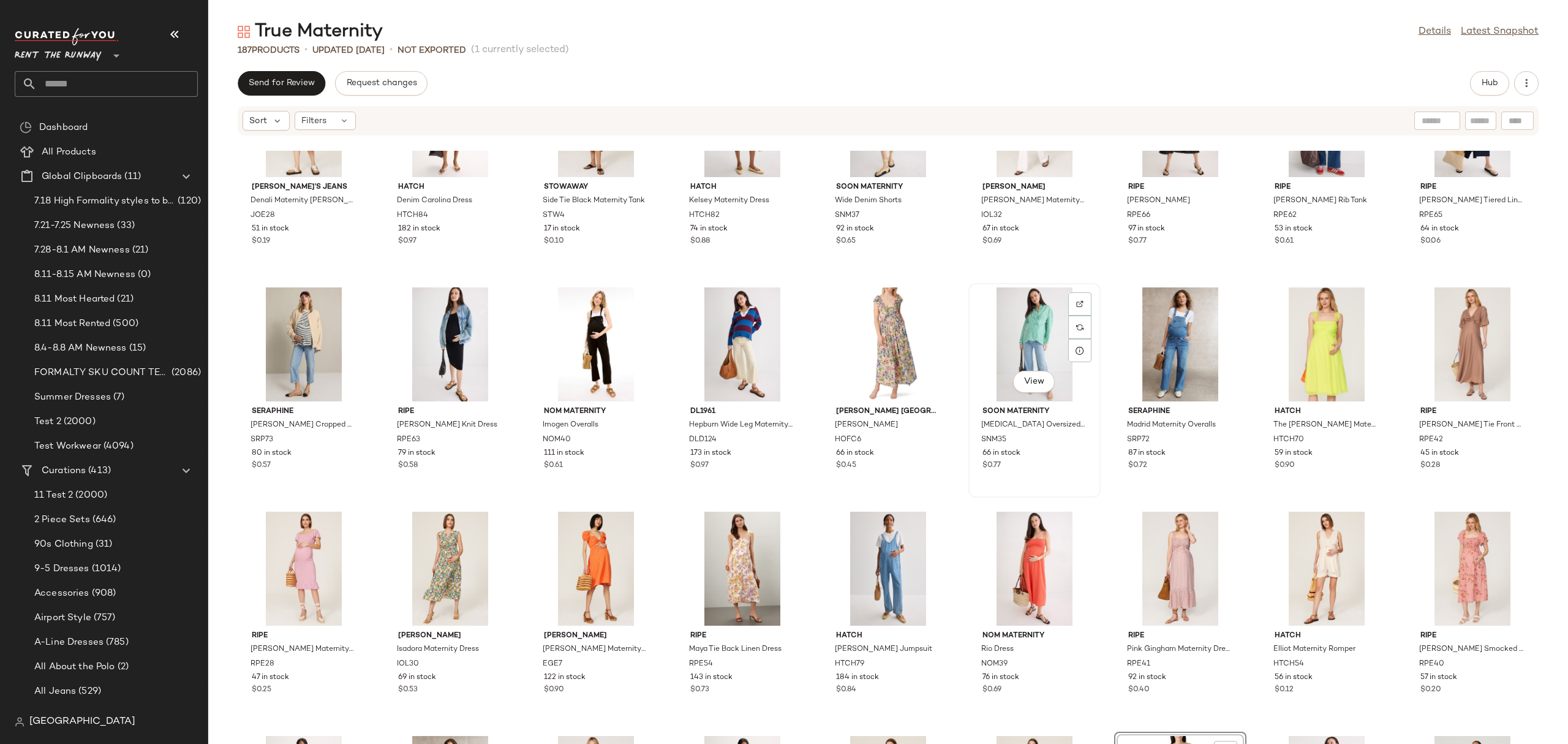
click at [1036, 312] on div "View" at bounding box center [1034, 344] width 124 height 114
click at [1190, 325] on div "View" at bounding box center [1180, 344] width 124 height 114
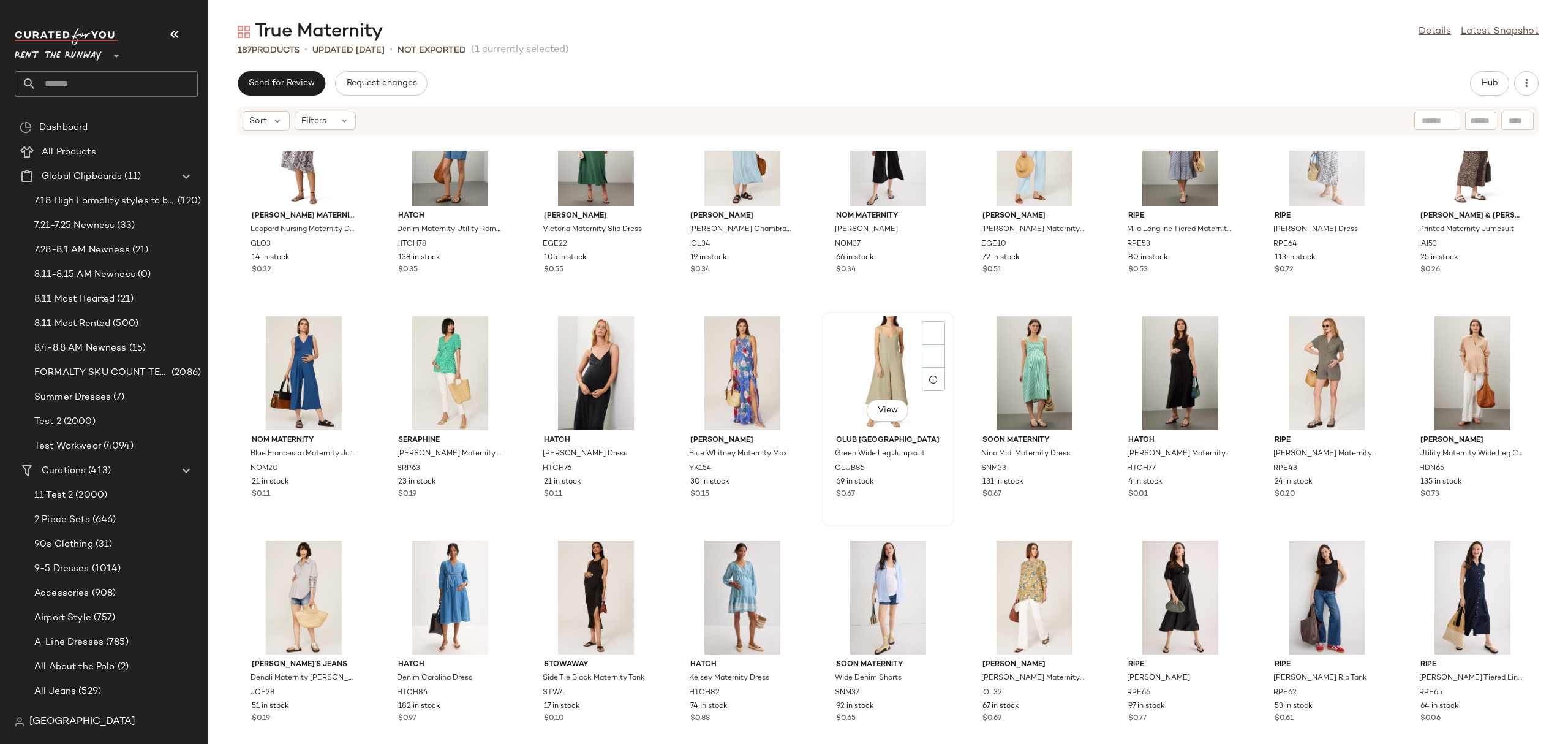
scroll to position [294, 0]
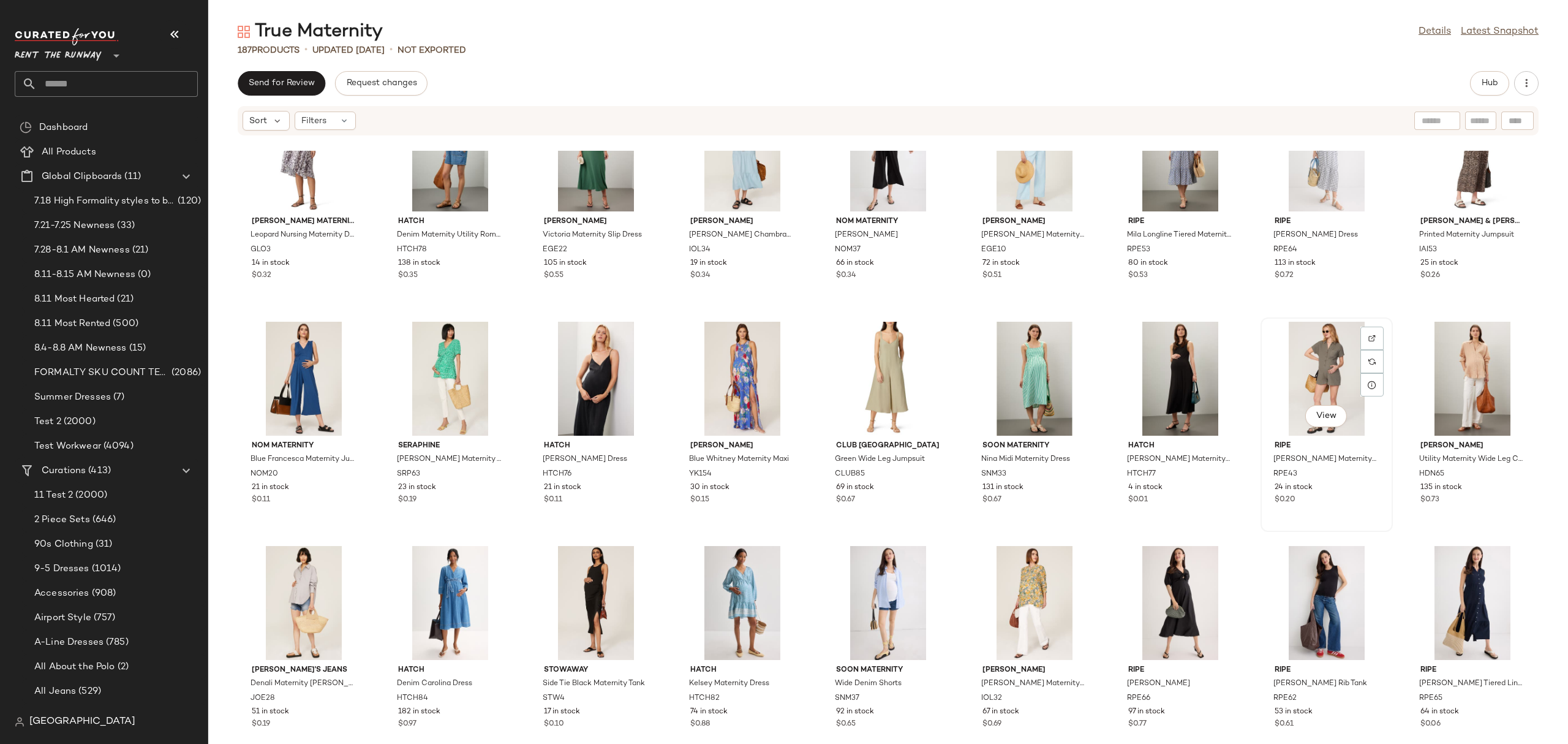
click at [1345, 367] on div "View" at bounding box center [1326, 379] width 124 height 114
click at [1036, 596] on div "View" at bounding box center [1034, 603] width 124 height 114
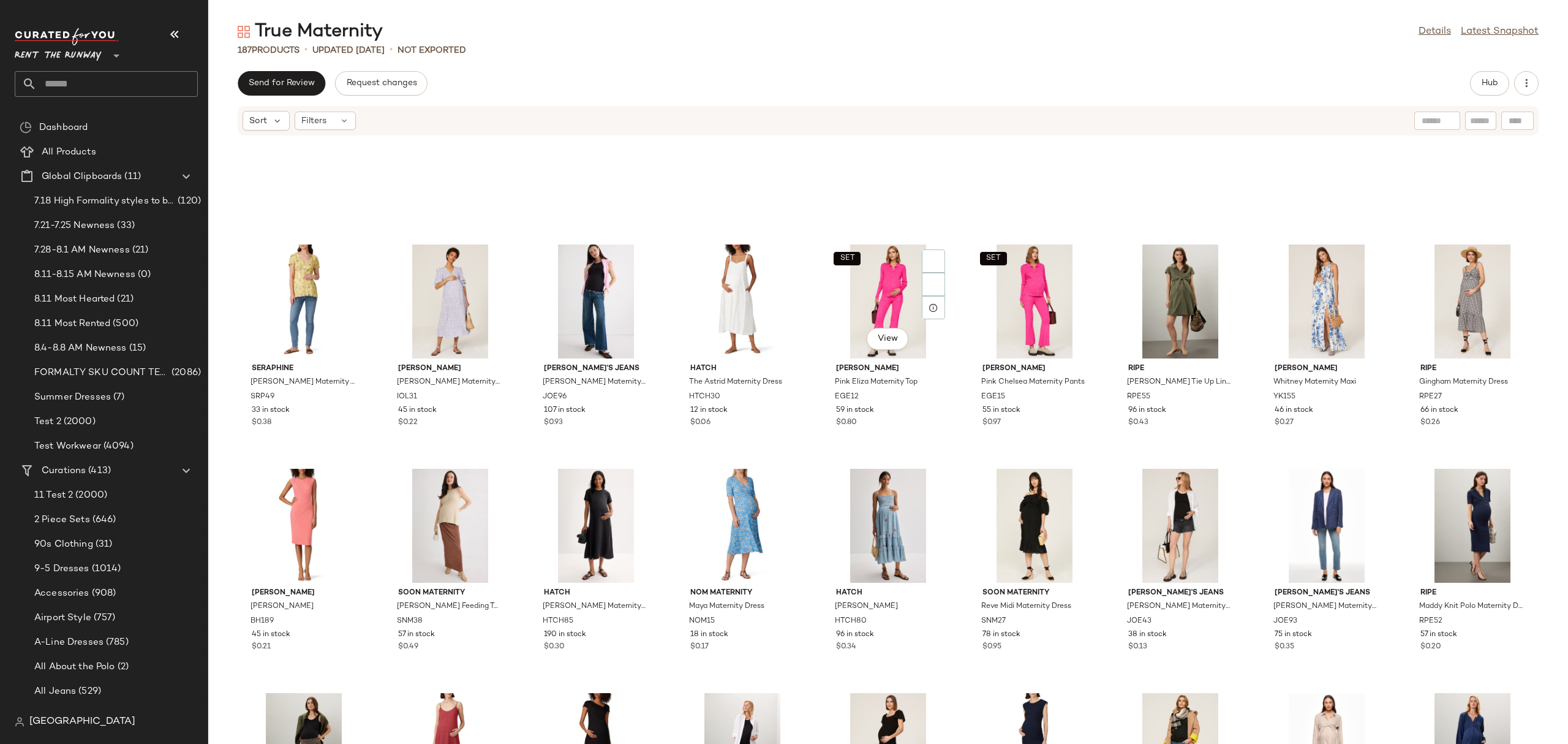
scroll to position [1714, 0]
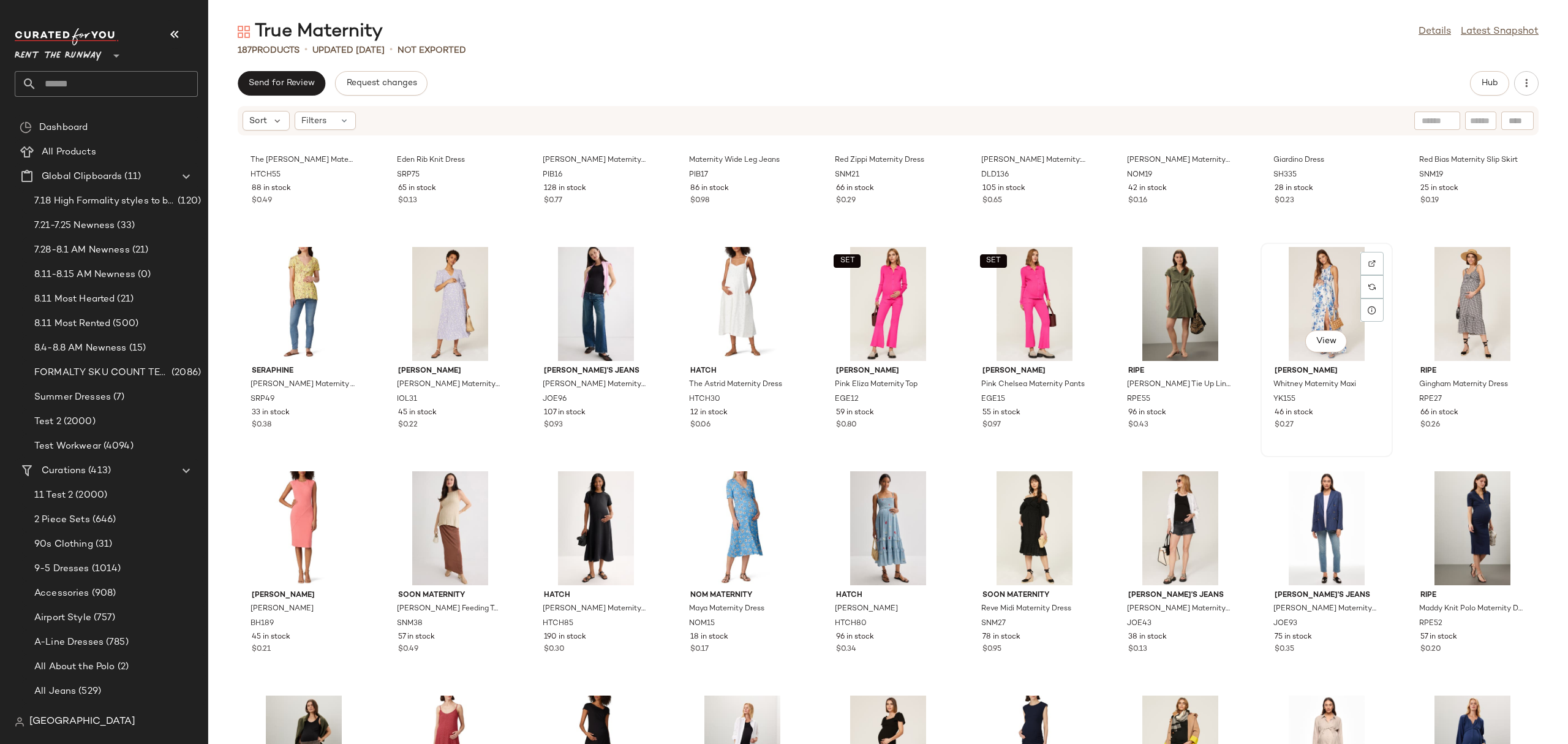
click at [1276, 290] on div "View" at bounding box center [1326, 304] width 124 height 114
click at [1336, 293] on div "View" at bounding box center [1326, 304] width 124 height 114
click at [1238, 237] on div "HATCH The Sarah Maternity Dress HTCH55 88 in stock $0.49 Seraphine Eden Rib Kni…" at bounding box center [888, 448] width 1359 height 593
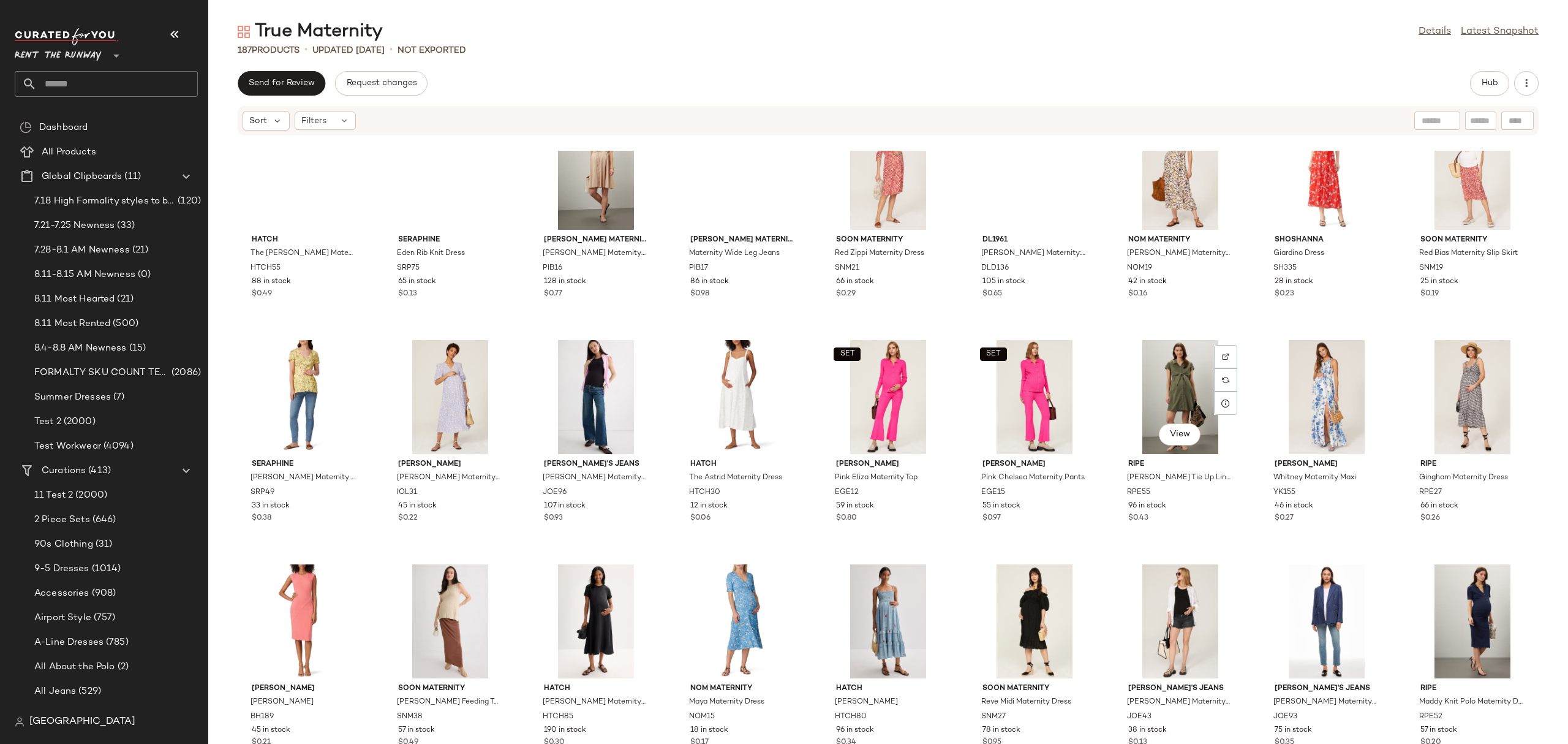
scroll to position [1621, 0]
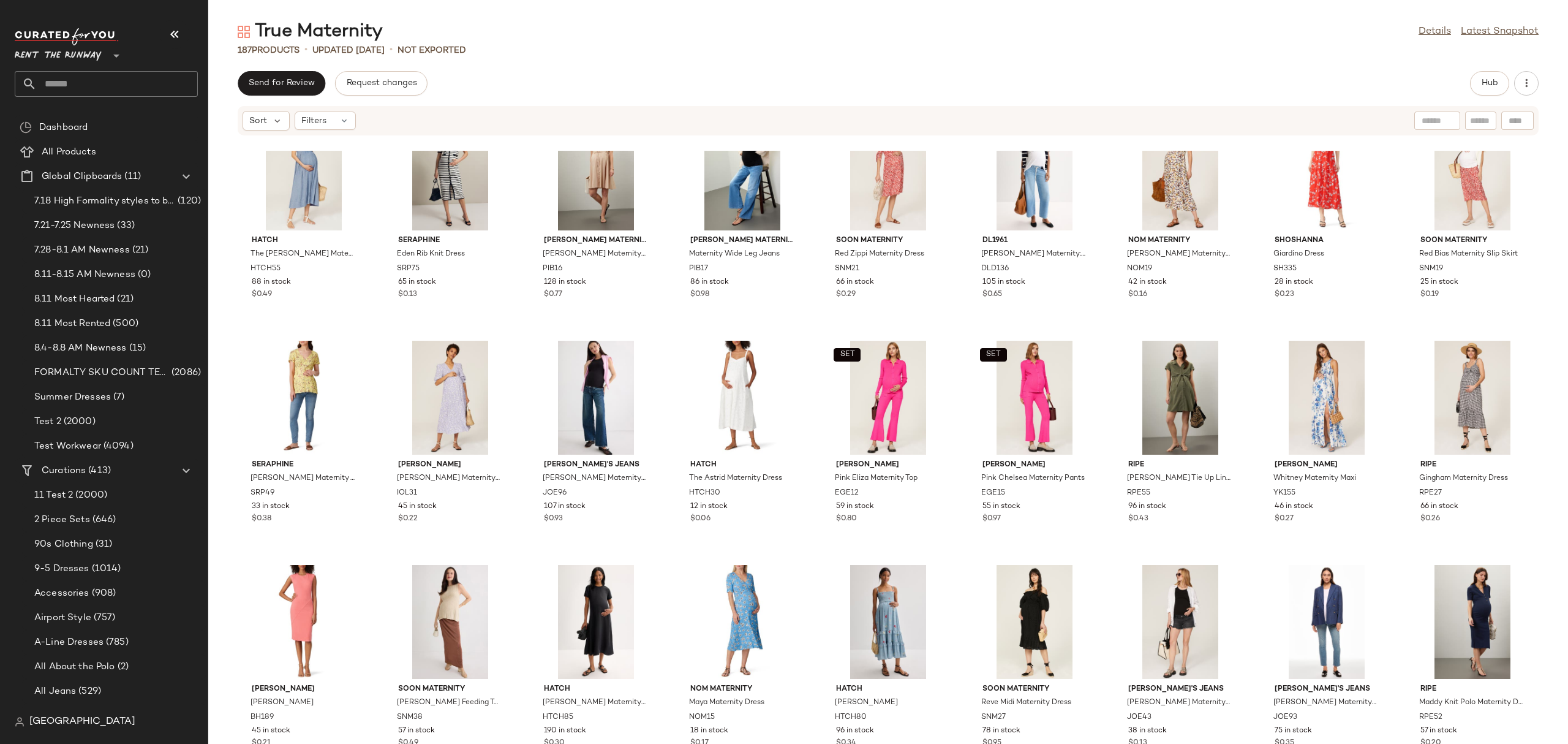
click at [1266, 335] on div "HATCH The Sarah Maternity Dress HTCH55 88 in stock $0.49 Seraphine Eden Rib Kni…" at bounding box center [888, 448] width 1359 height 593
click at [1301, 372] on div "View" at bounding box center [1326, 398] width 124 height 114
click at [1477, 404] on div "View" at bounding box center [1472, 398] width 124 height 114
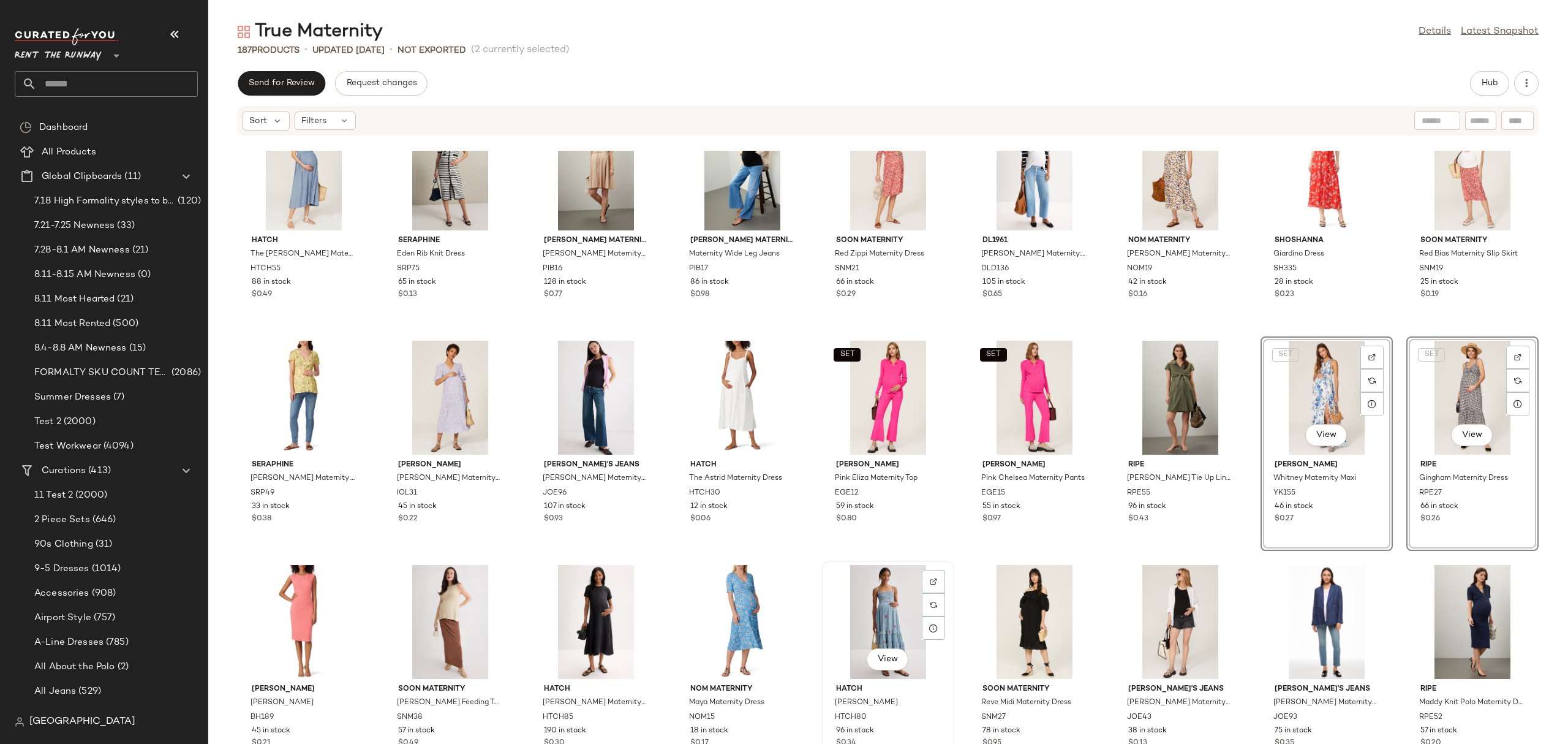
click at [890, 610] on div "View" at bounding box center [888, 622] width 124 height 114
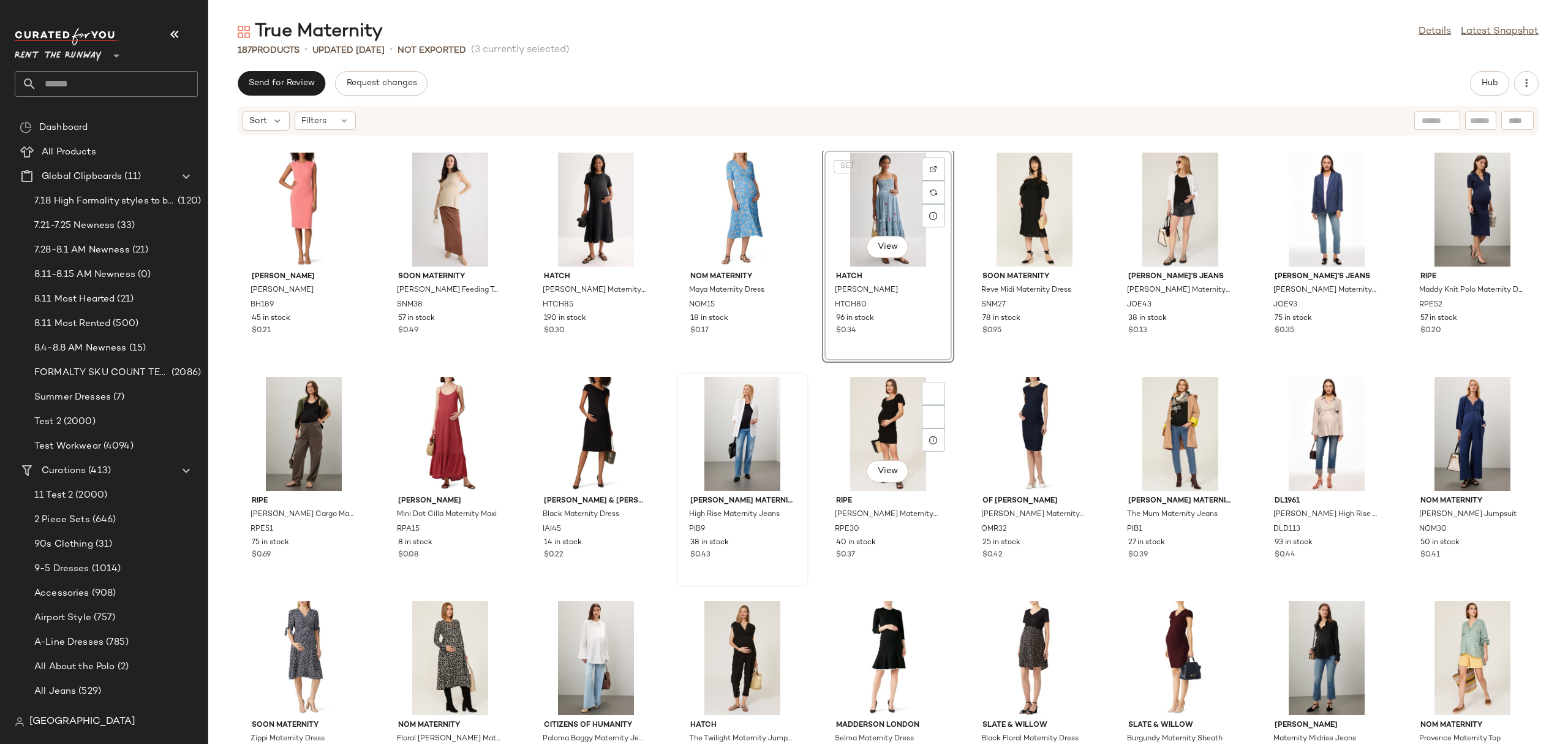
scroll to position [2165, 0]
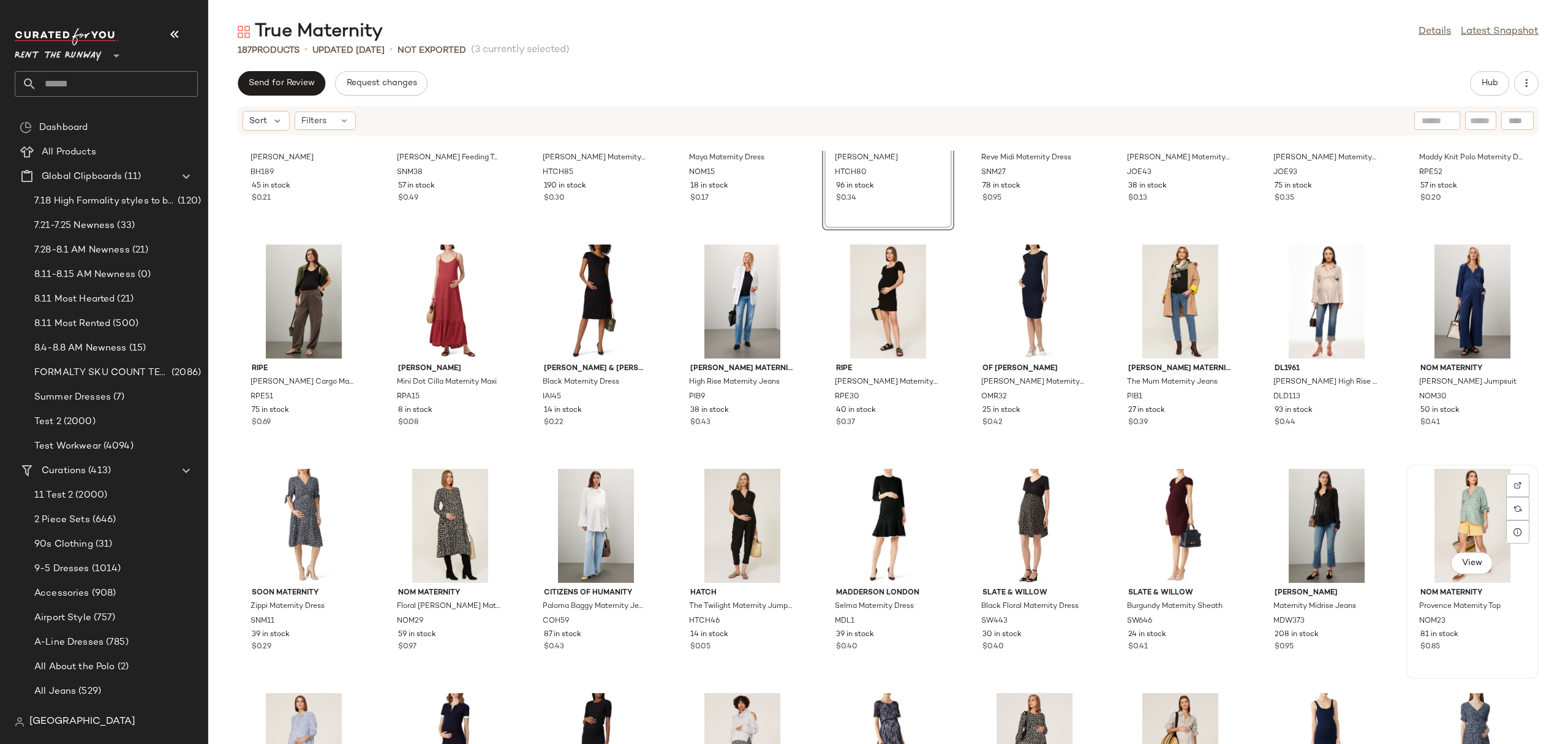
click at [1448, 520] on div "View" at bounding box center [1472, 526] width 124 height 114
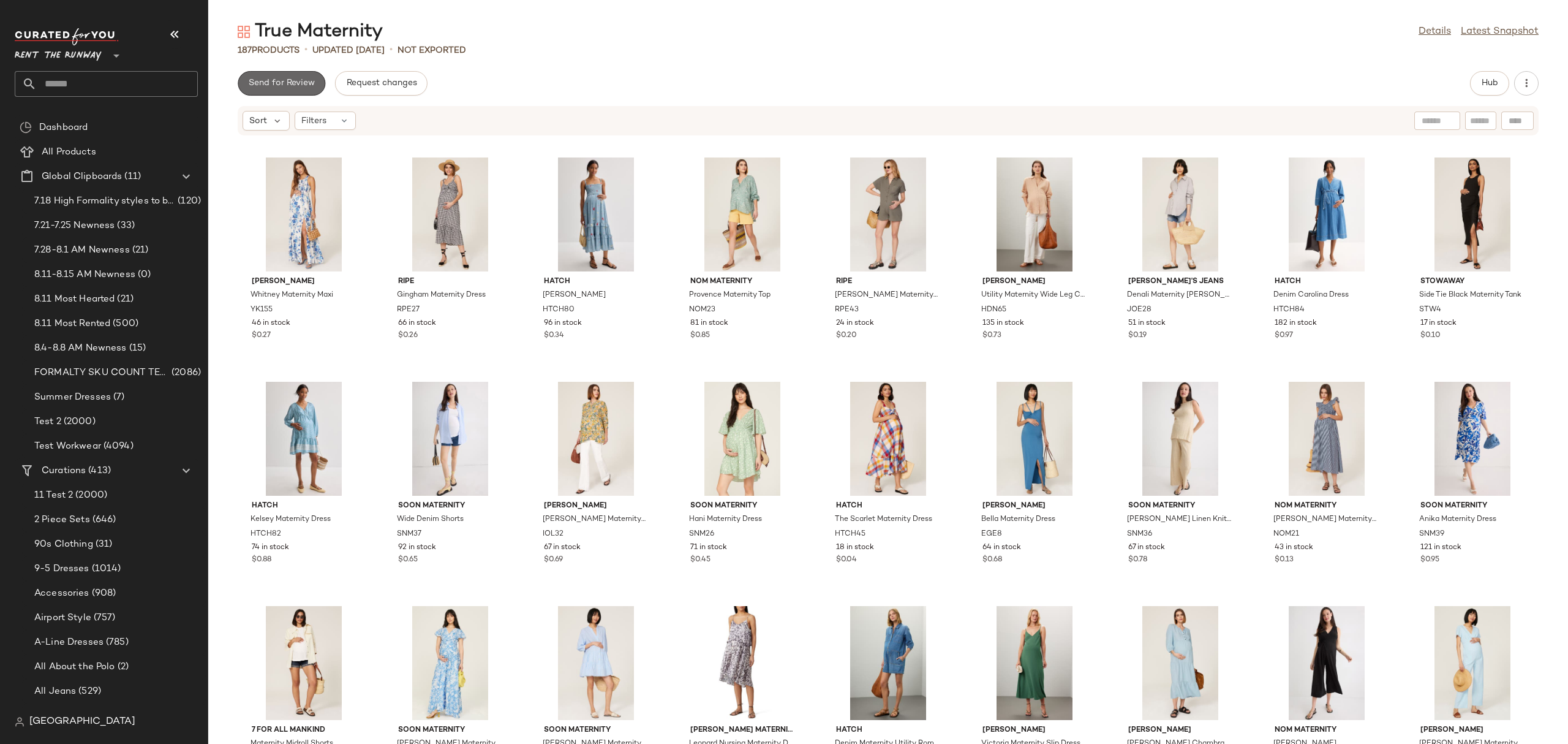
click at [270, 86] on span "Send for Review" at bounding box center [281, 84] width 67 height 10
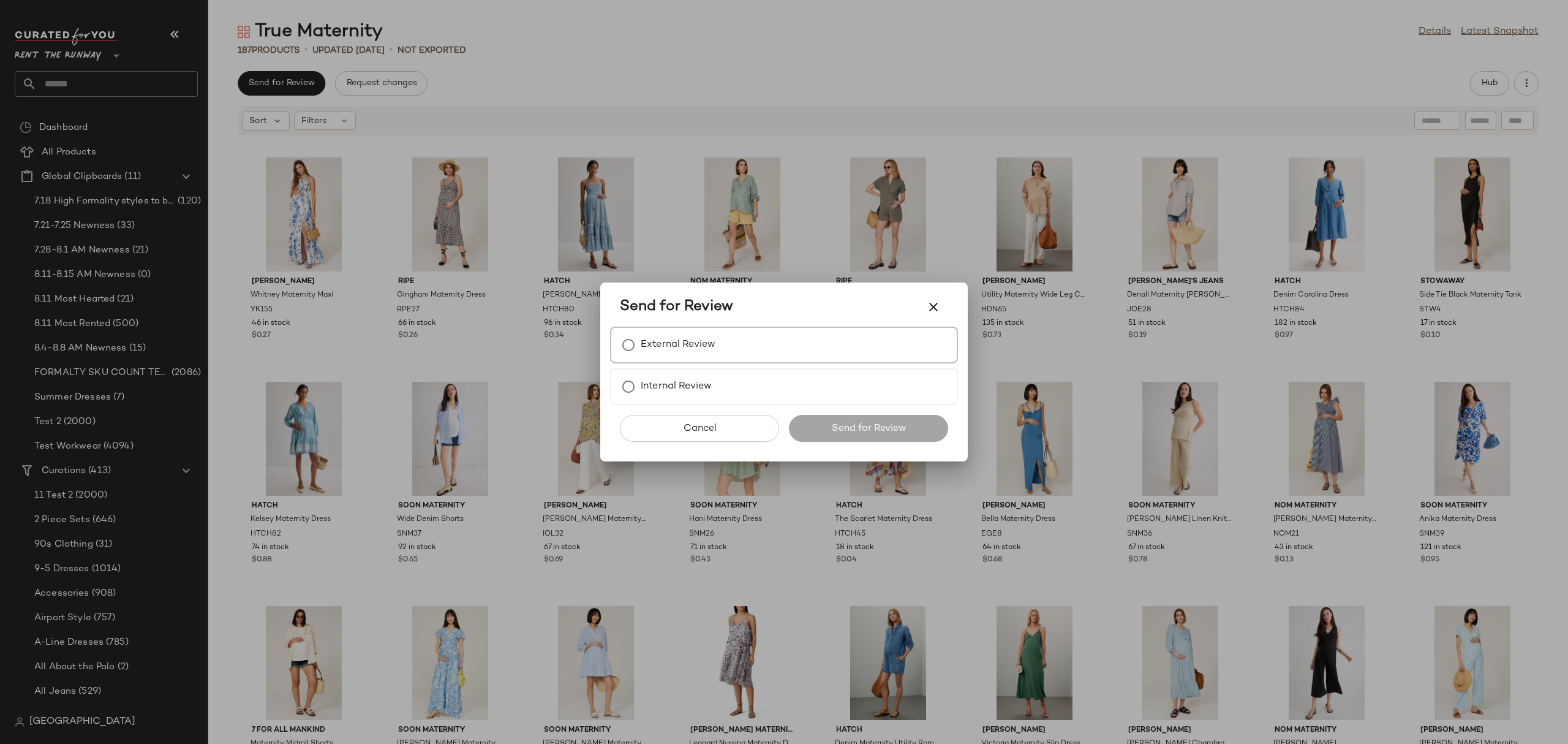
click at [616, 332] on div "External Review" at bounding box center [784, 345] width 348 height 37
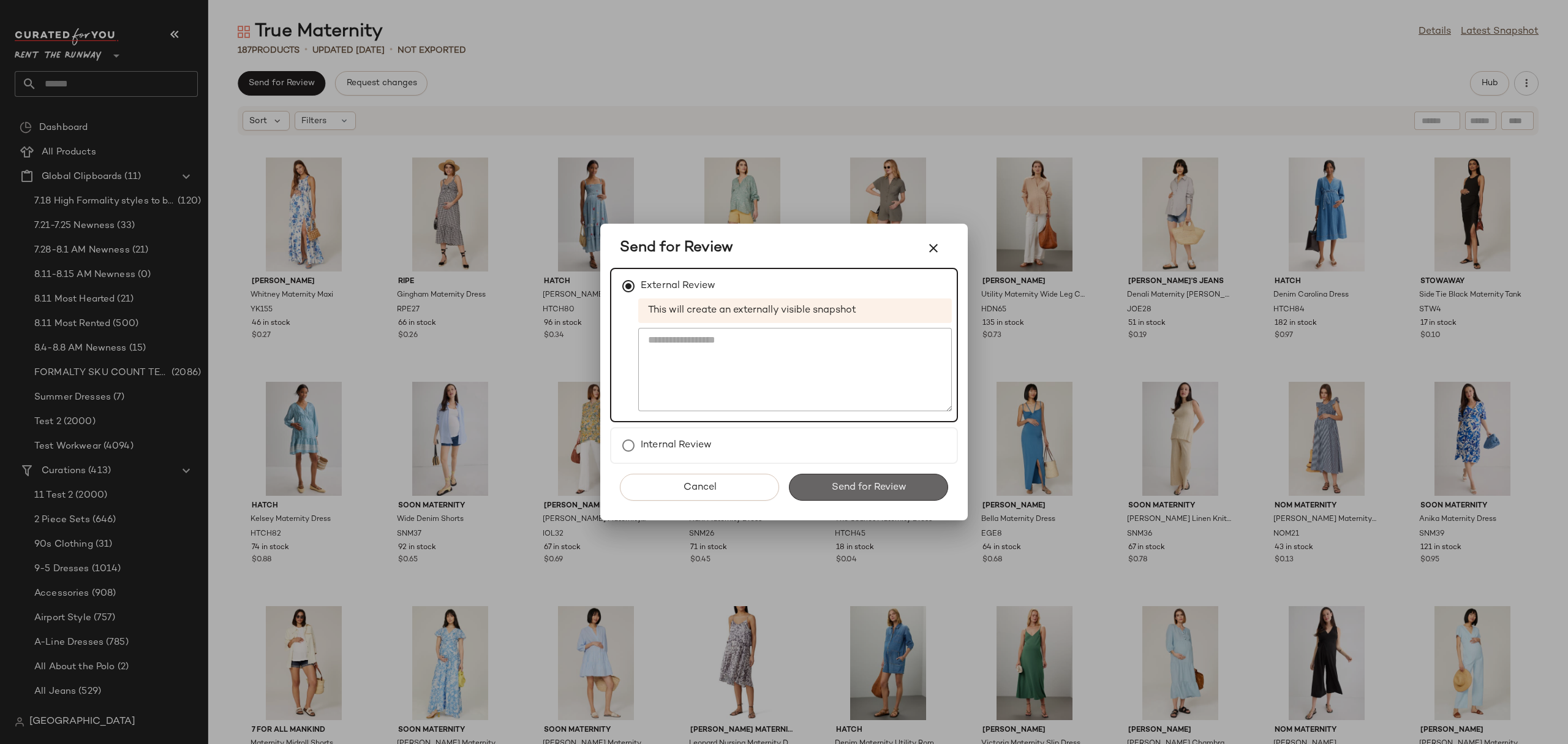
click at [815, 496] on button "Send for Review" at bounding box center [868, 487] width 159 height 27
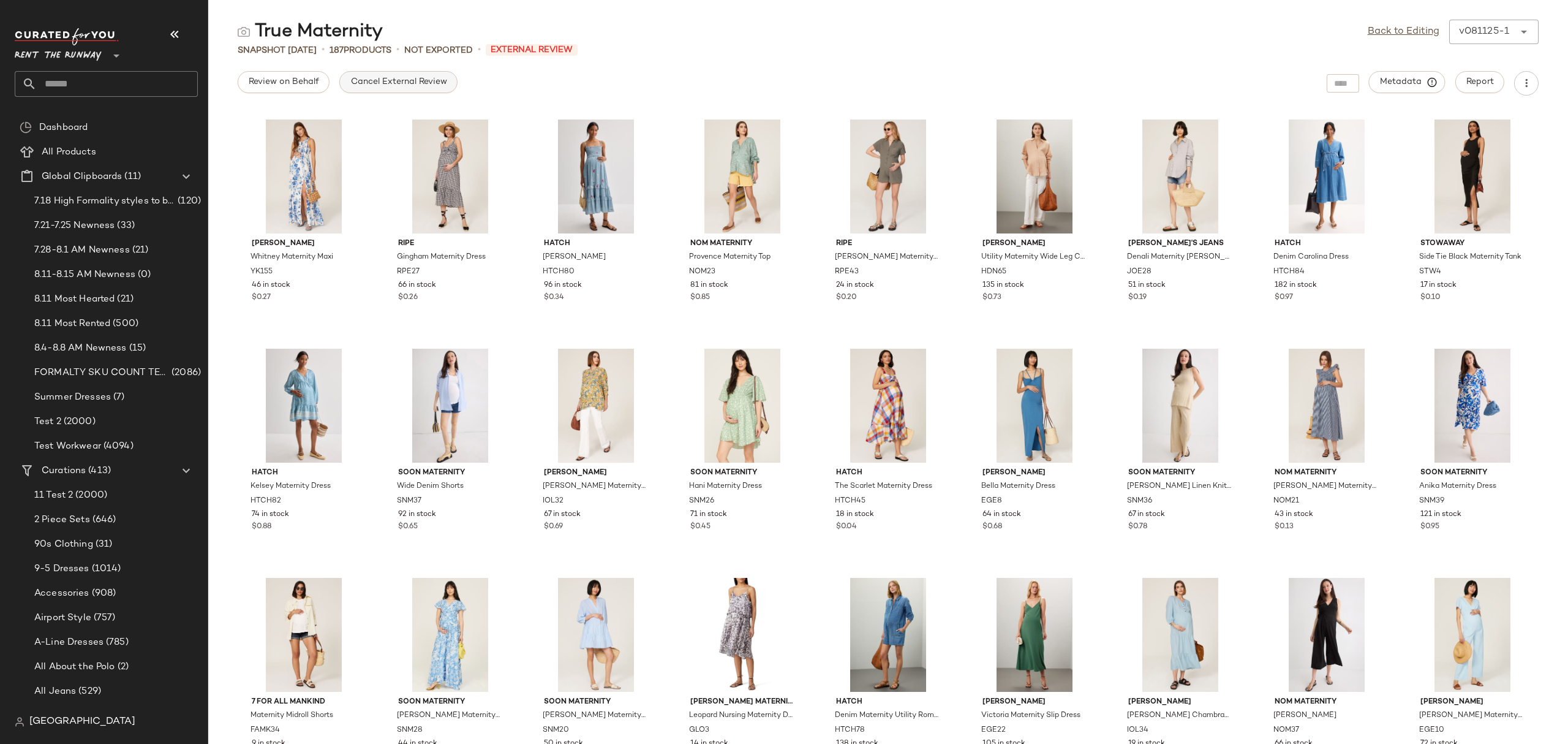
click at [381, 84] on span "Cancel External Review" at bounding box center [398, 82] width 97 height 10
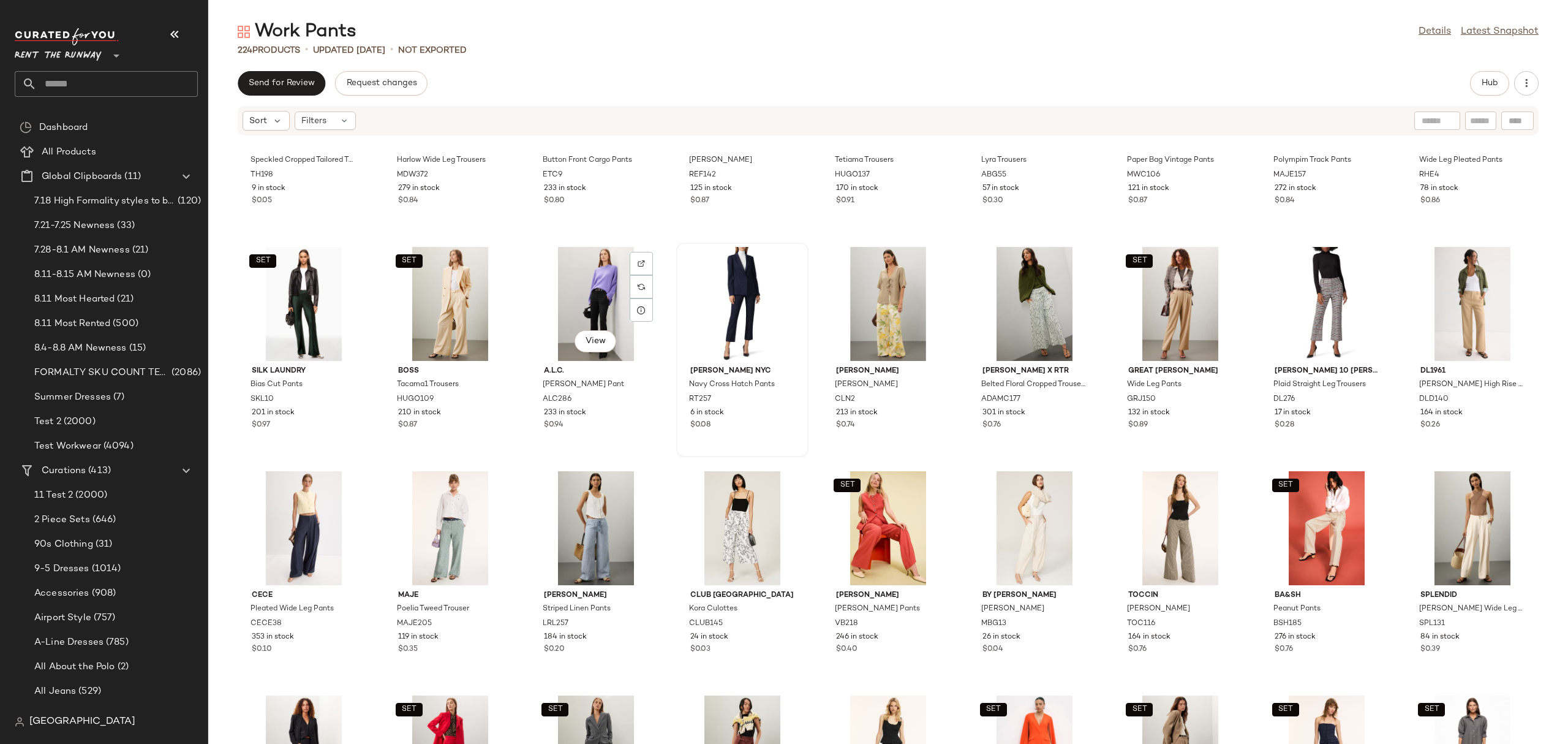
scroll to position [820, 0]
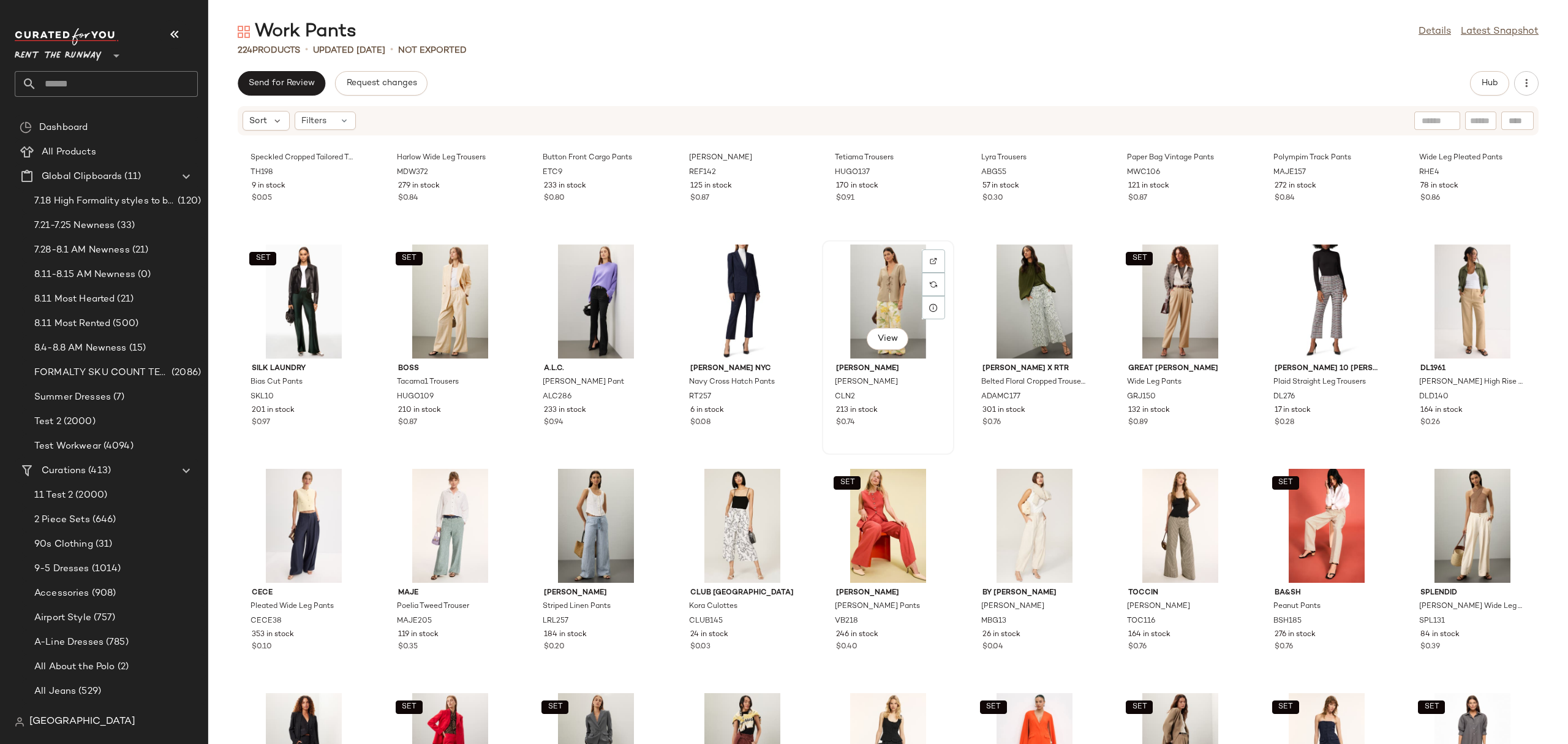
click at [893, 299] on div "View" at bounding box center [888, 301] width 124 height 114
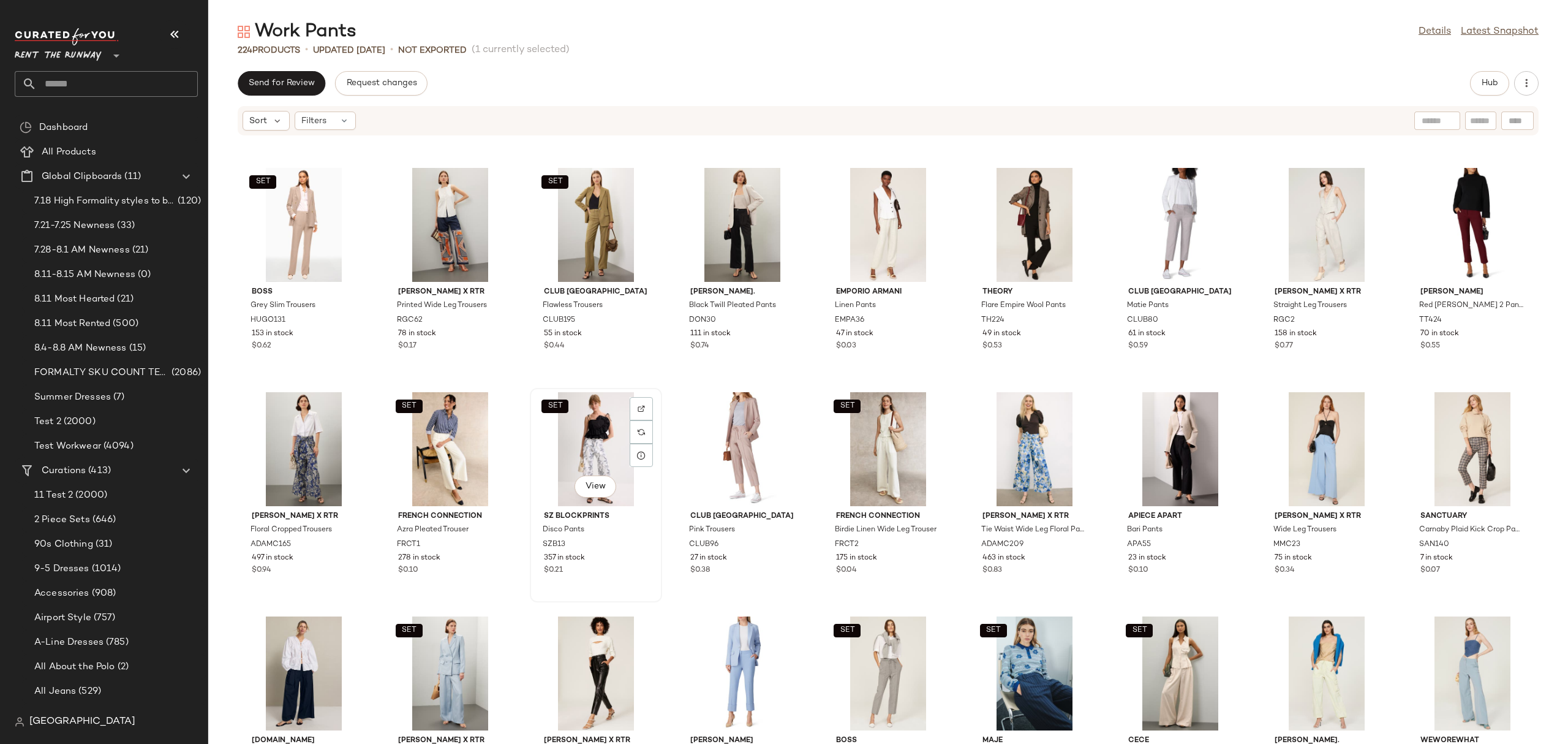
scroll to position [2025, 0]
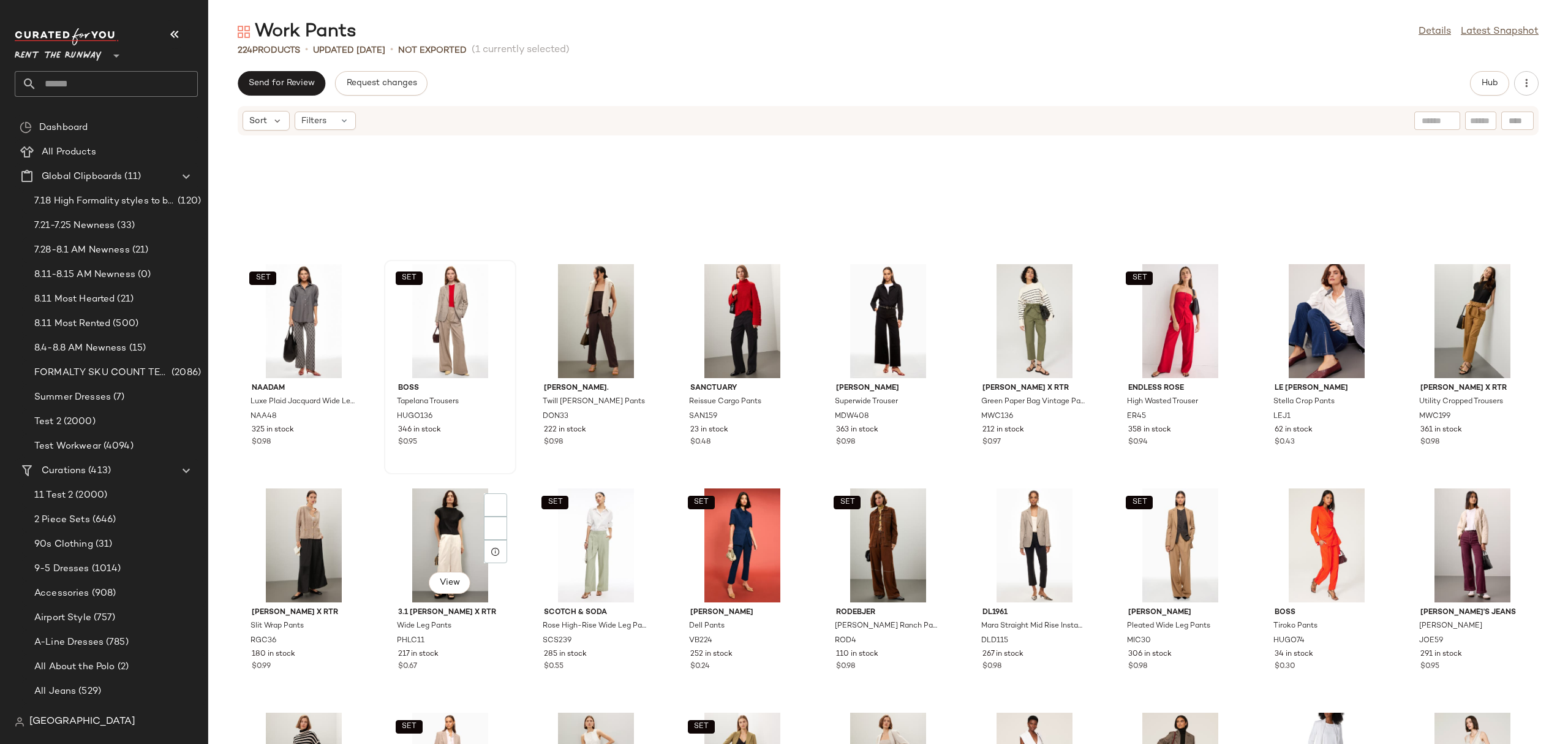
scroll to position [1838, 0]
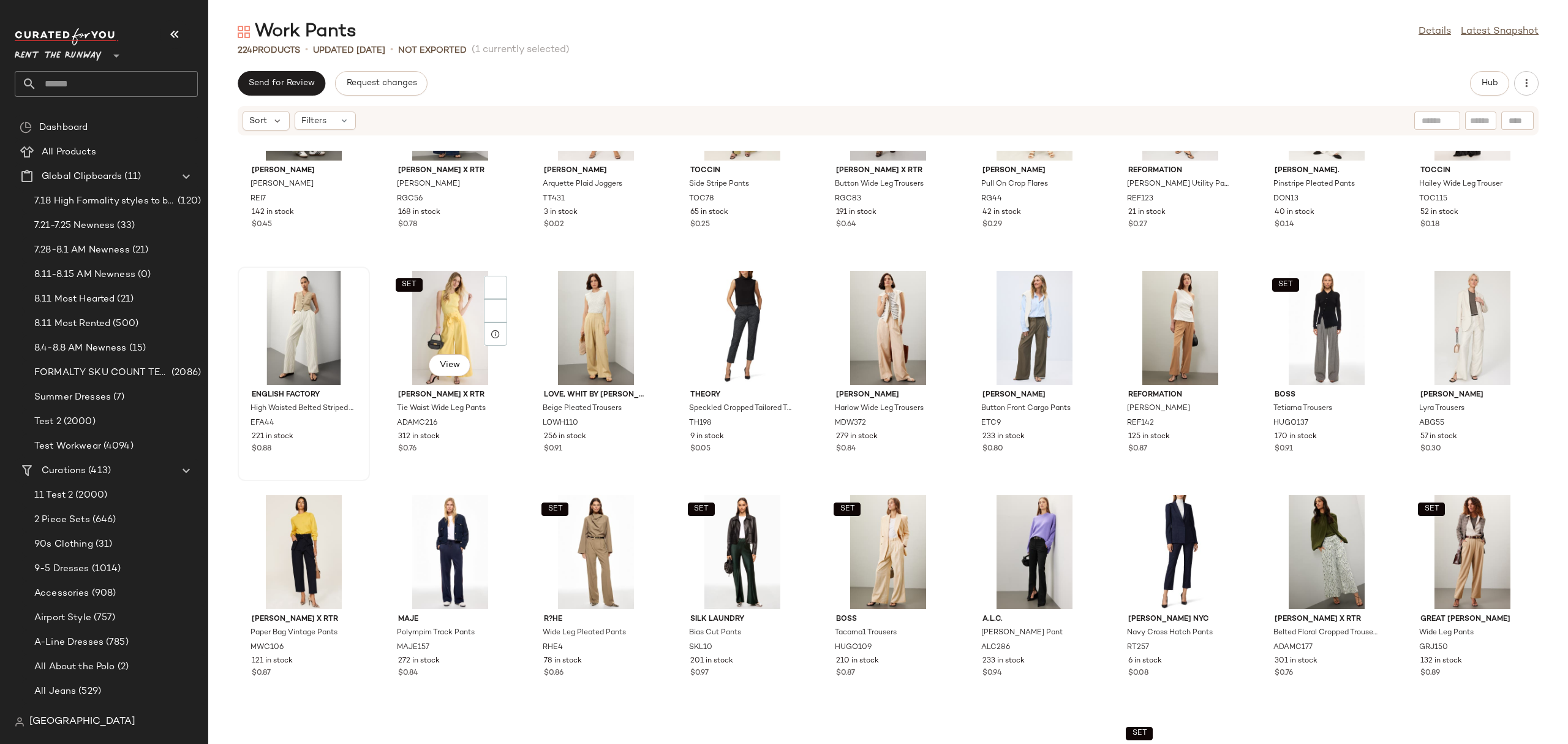
scroll to position [642, 0]
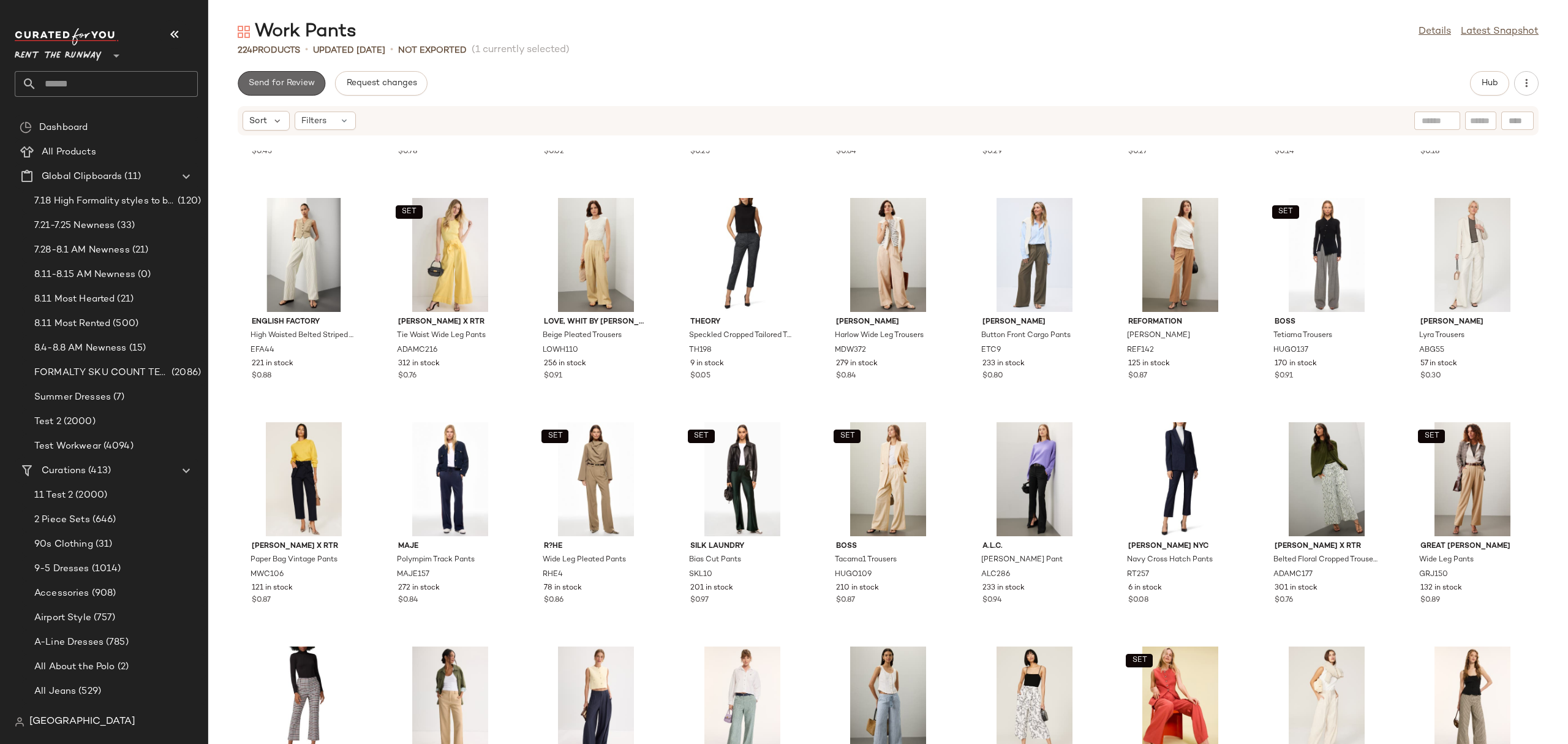
click at [285, 86] on span "Send for Review" at bounding box center [281, 84] width 67 height 10
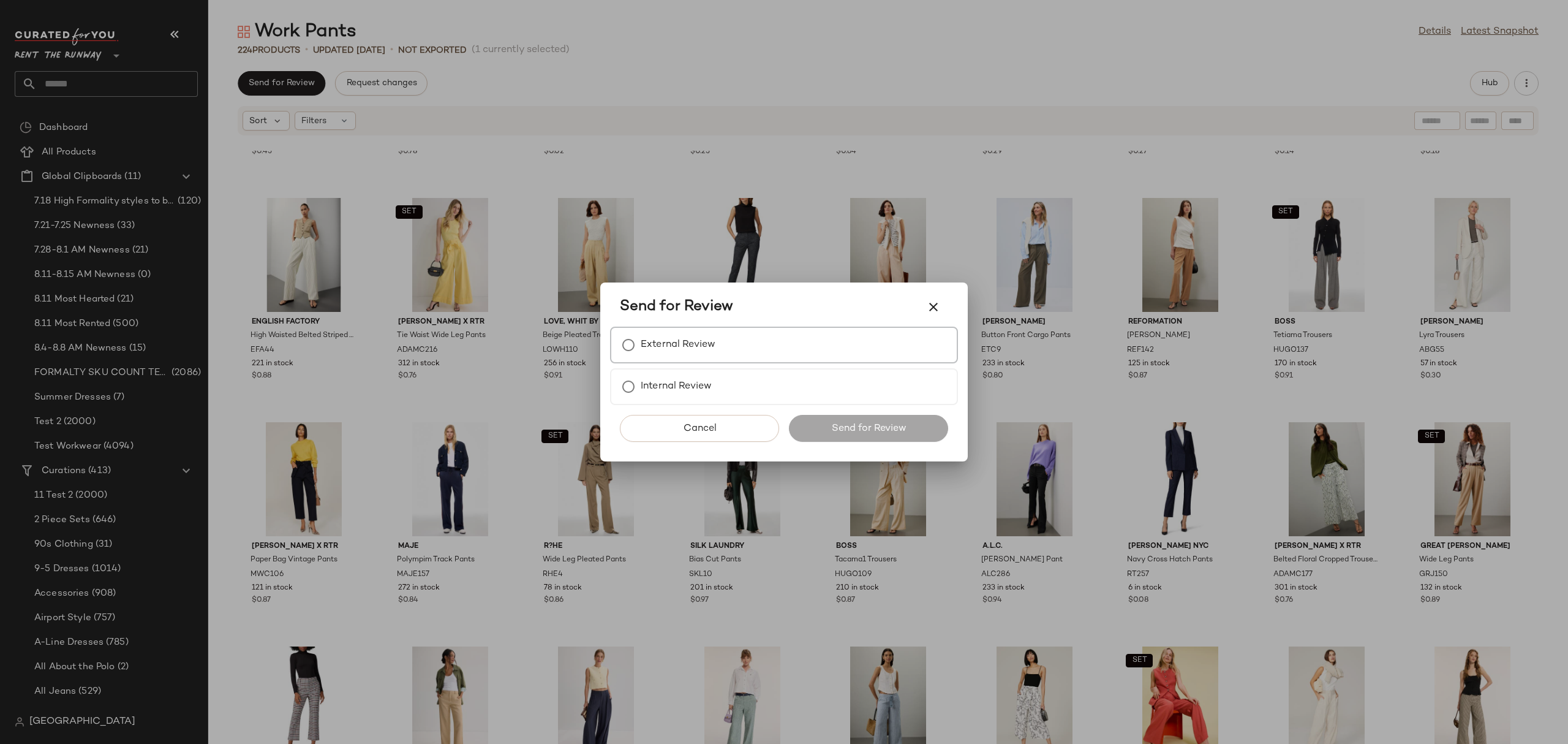
click at [731, 361] on div "External Review" at bounding box center [784, 345] width 348 height 37
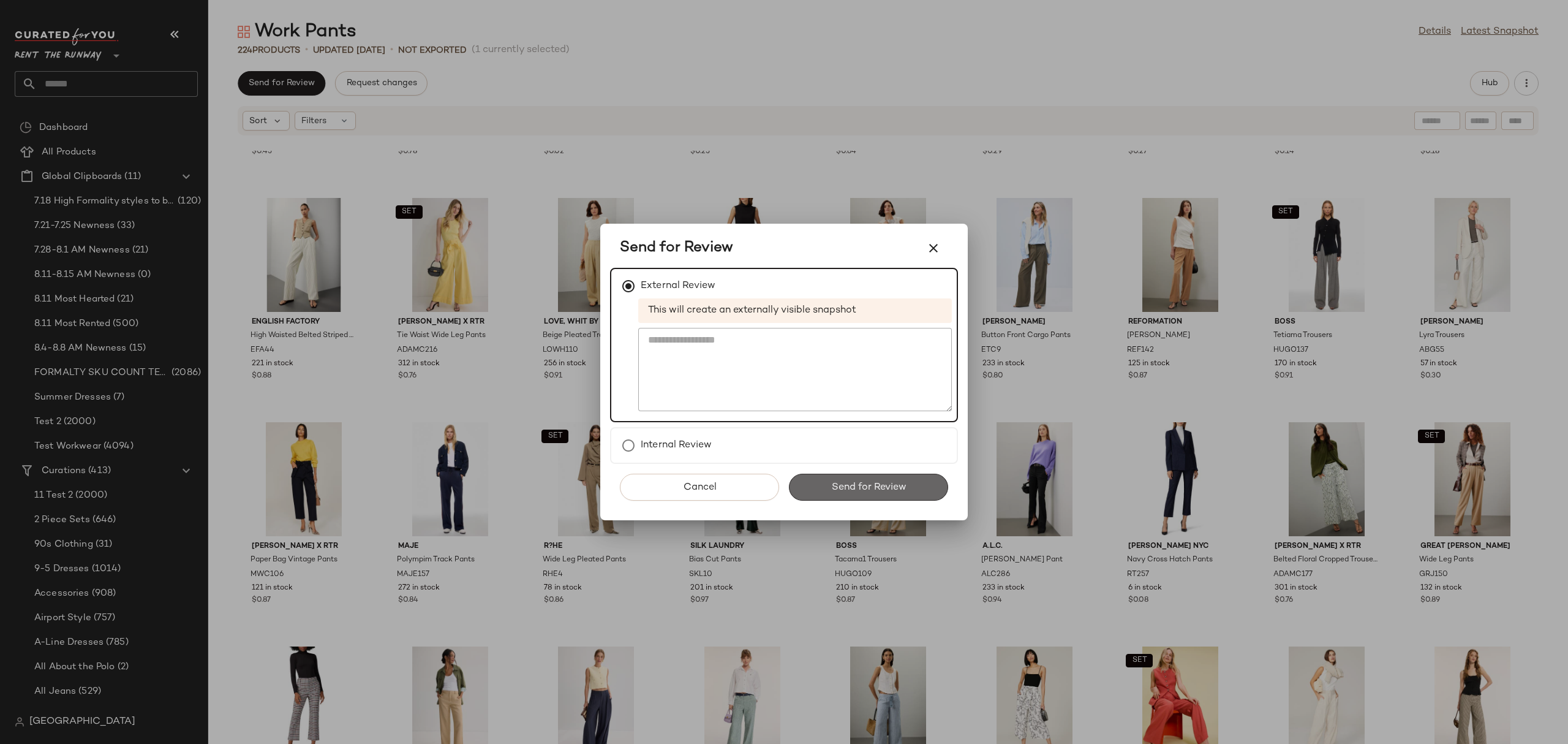
click at [797, 479] on button "Send for Review" at bounding box center [868, 487] width 159 height 27
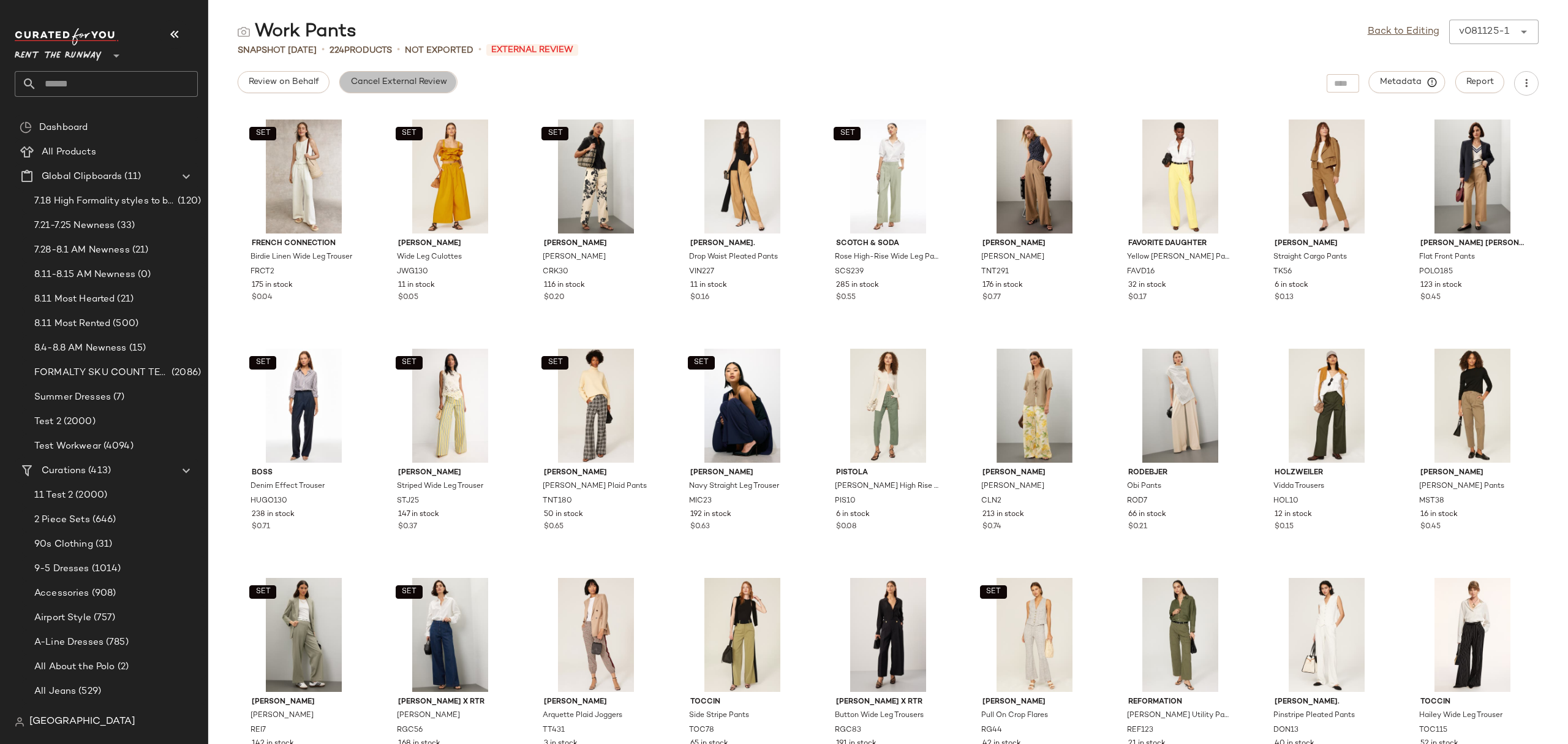
click at [369, 77] on span "Cancel External Review" at bounding box center [398, 82] width 97 height 10
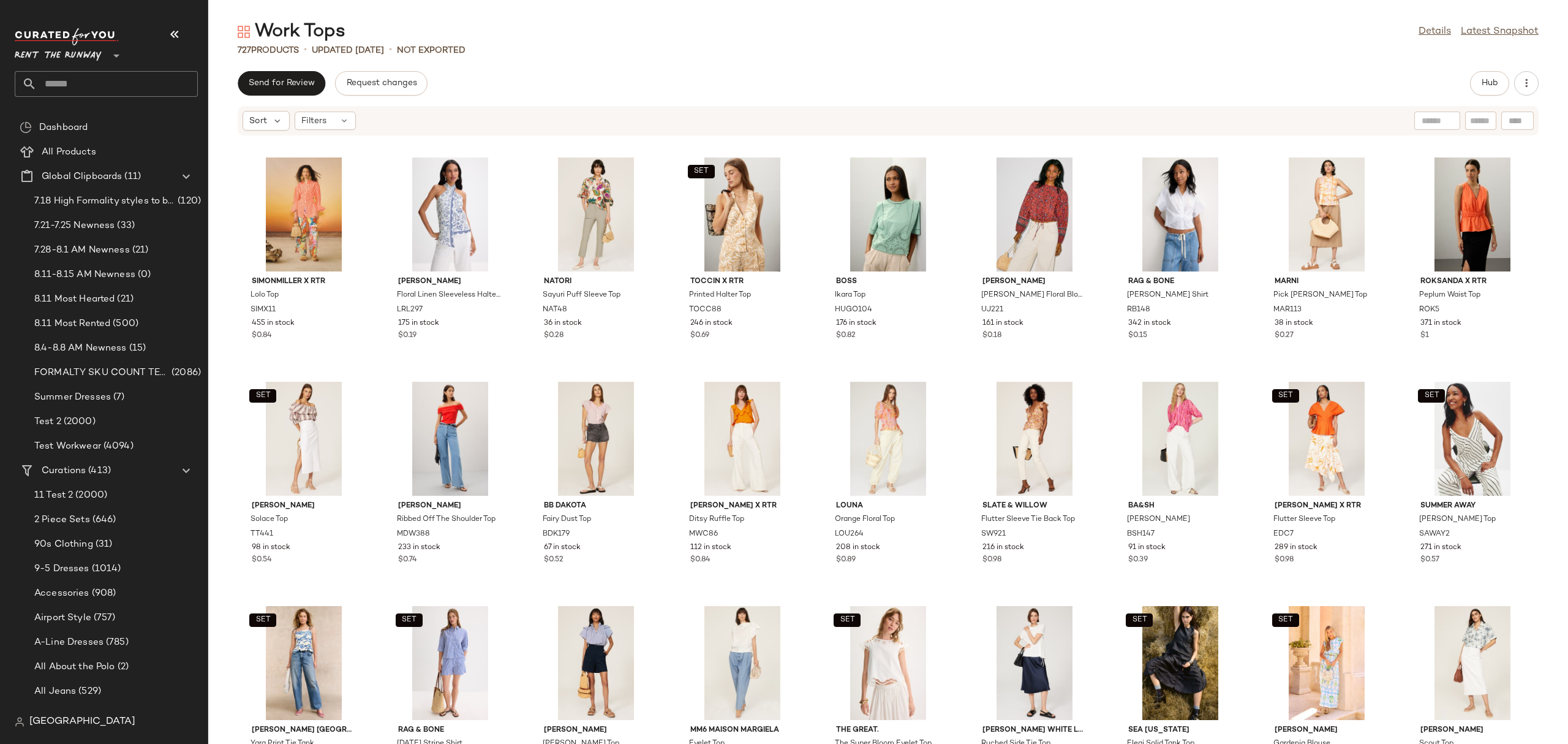
click at [811, 122] on div "Sort Filters" at bounding box center [808, 121] width 1132 height 20
click at [668, 219] on div "SIMONMILLER X RTR Lolo Top SIMX11 455 in stock $0.84 [PERSON_NAME] Floral Linen…" at bounding box center [888, 448] width 1359 height 593
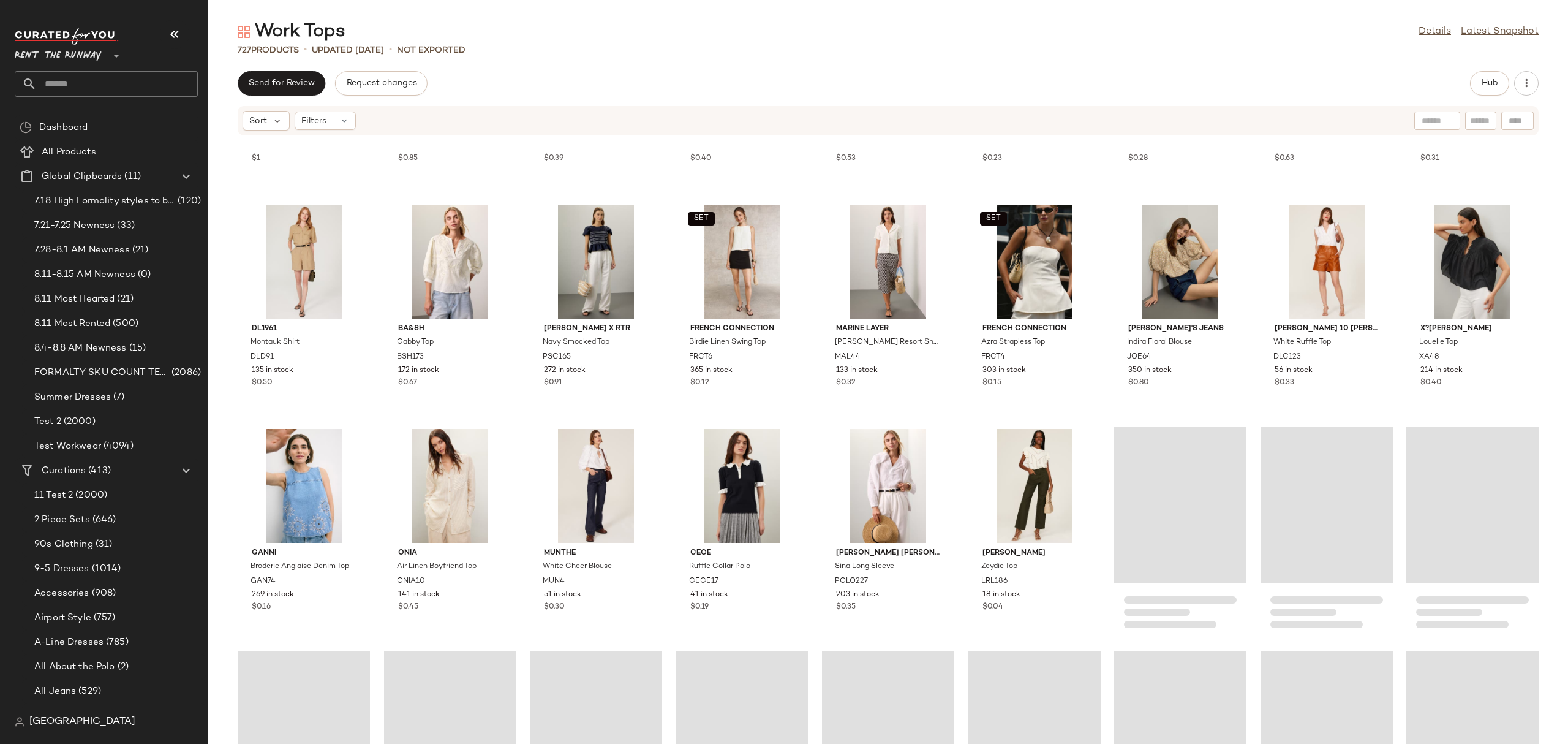
scroll to position [3694, 0]
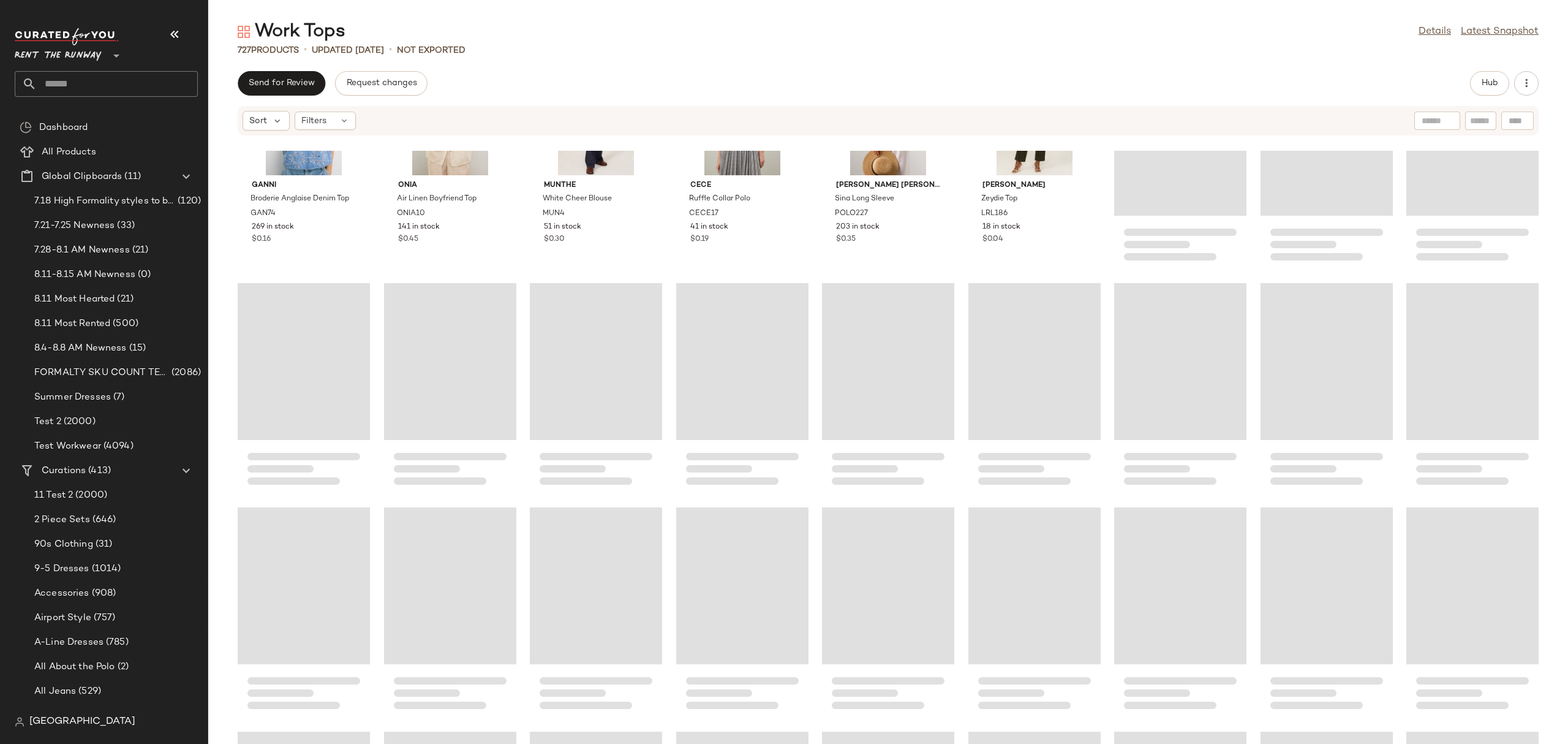
click at [814, 233] on div "GANNI Broderie Anglaise Denim Top GAN74 269 in stock $0.16 Onia Air Linen Boyfr…" at bounding box center [888, 448] width 1359 height 593
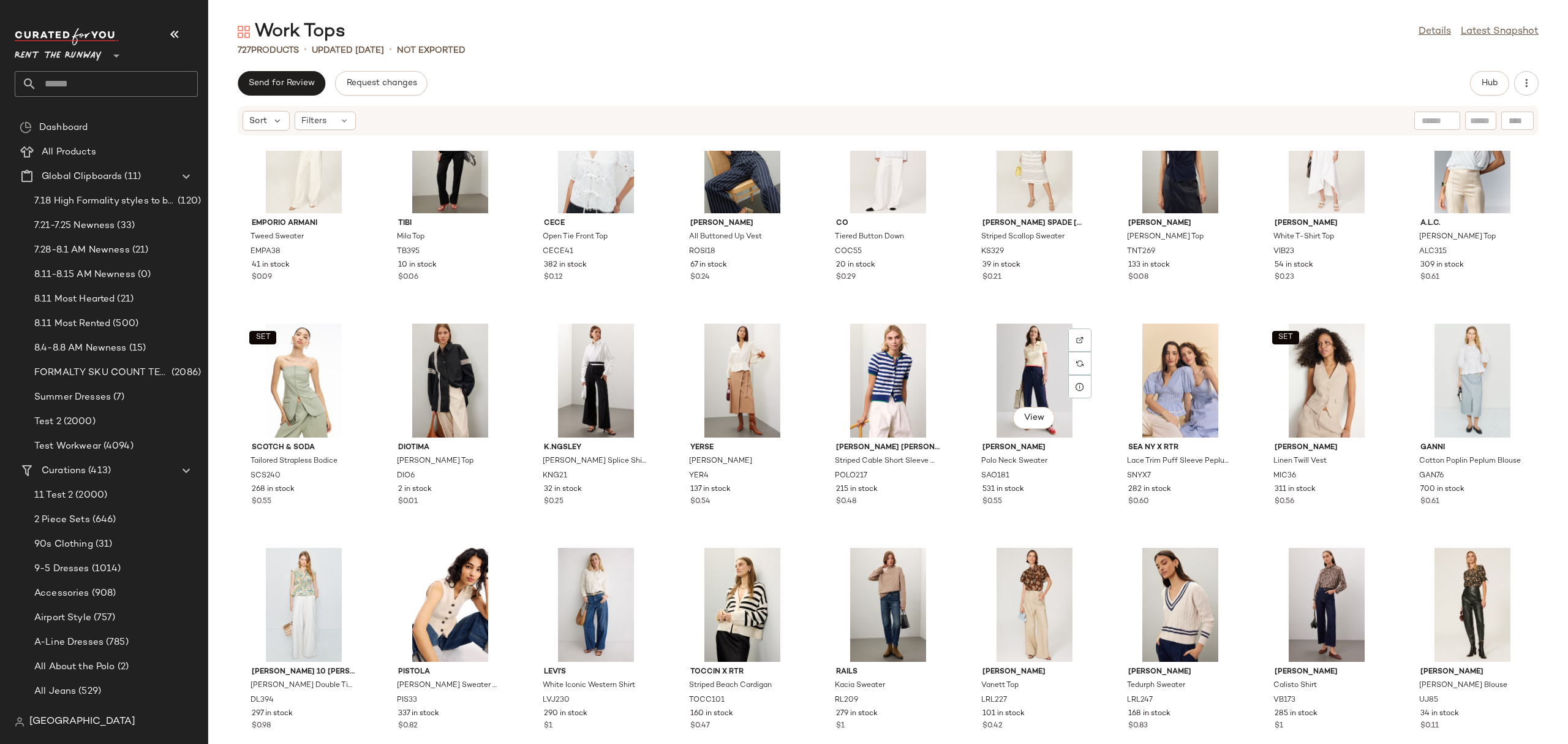
scroll to position [2876, 0]
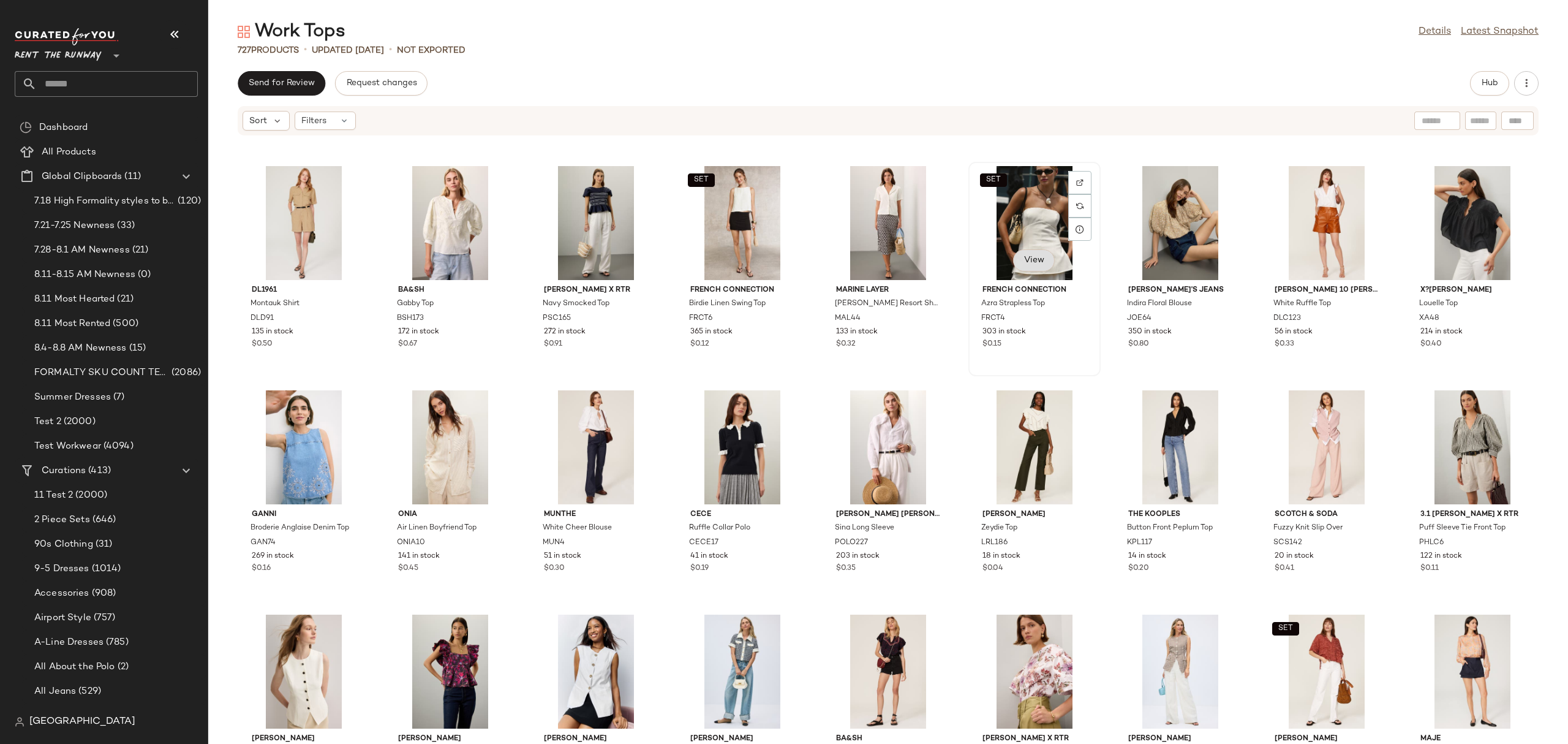
scroll to position [3364, 0]
click at [1022, 226] on div "SET View" at bounding box center [1034, 224] width 124 height 114
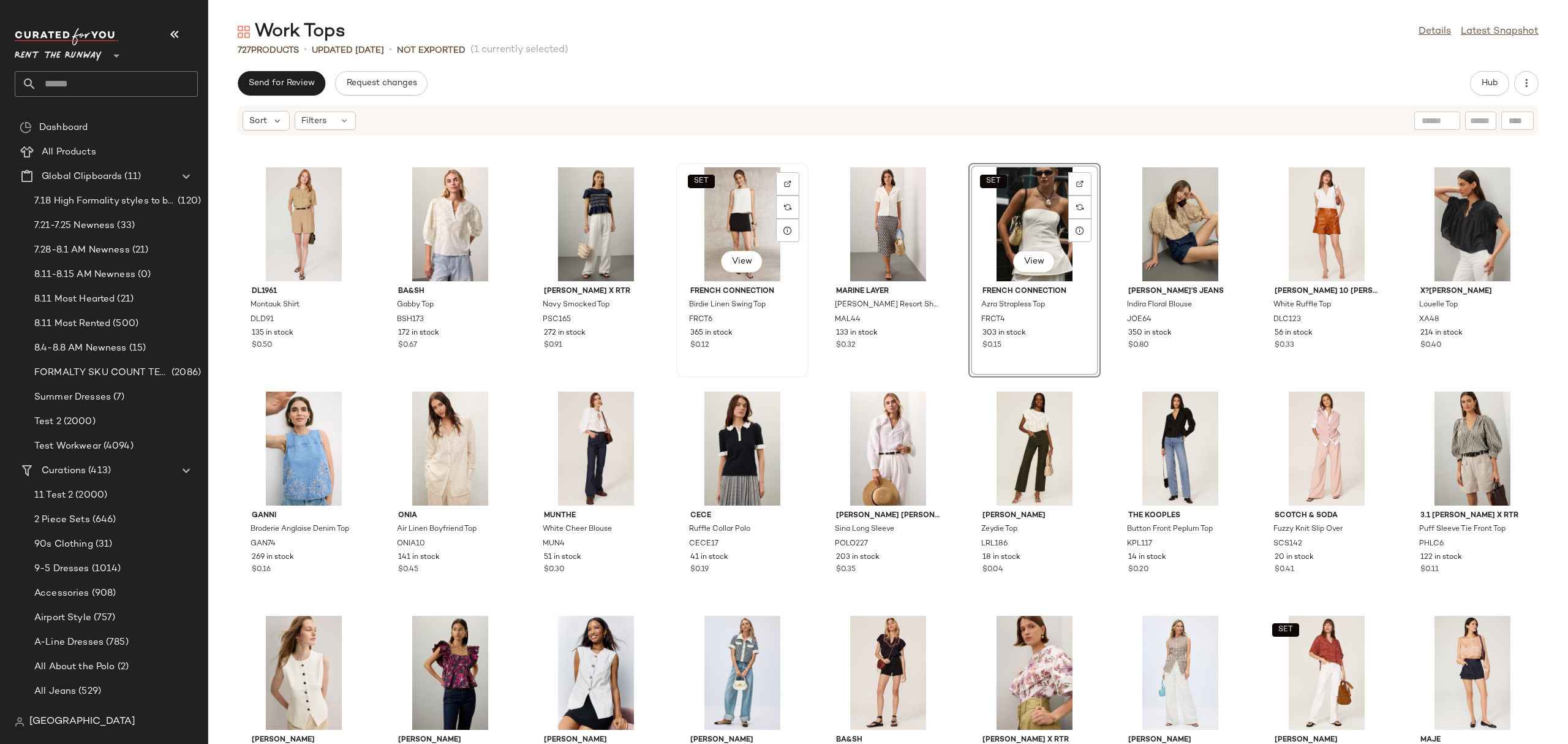
click at [756, 207] on div "SET View" at bounding box center [742, 224] width 124 height 114
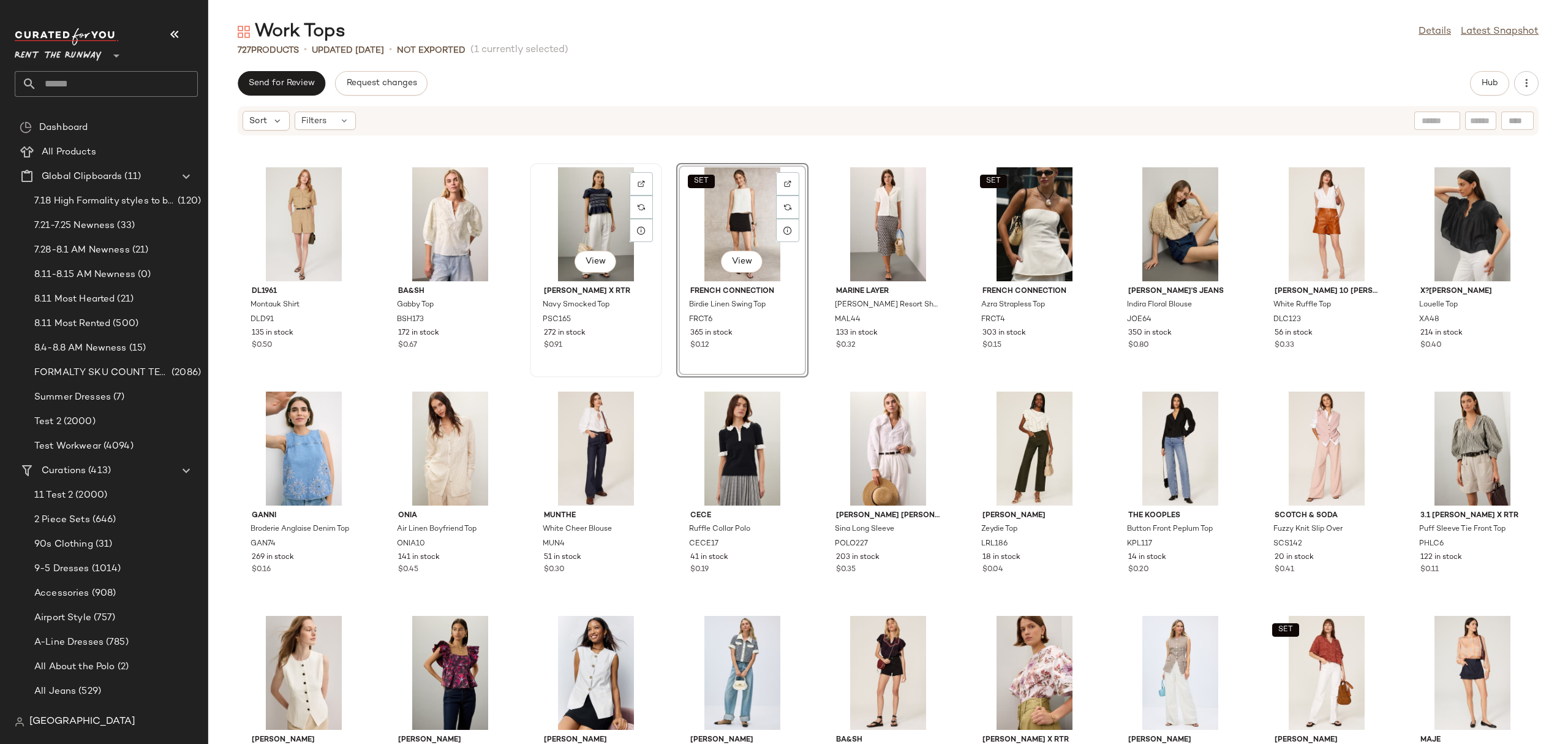
click at [567, 217] on div "View" at bounding box center [595, 224] width 124 height 114
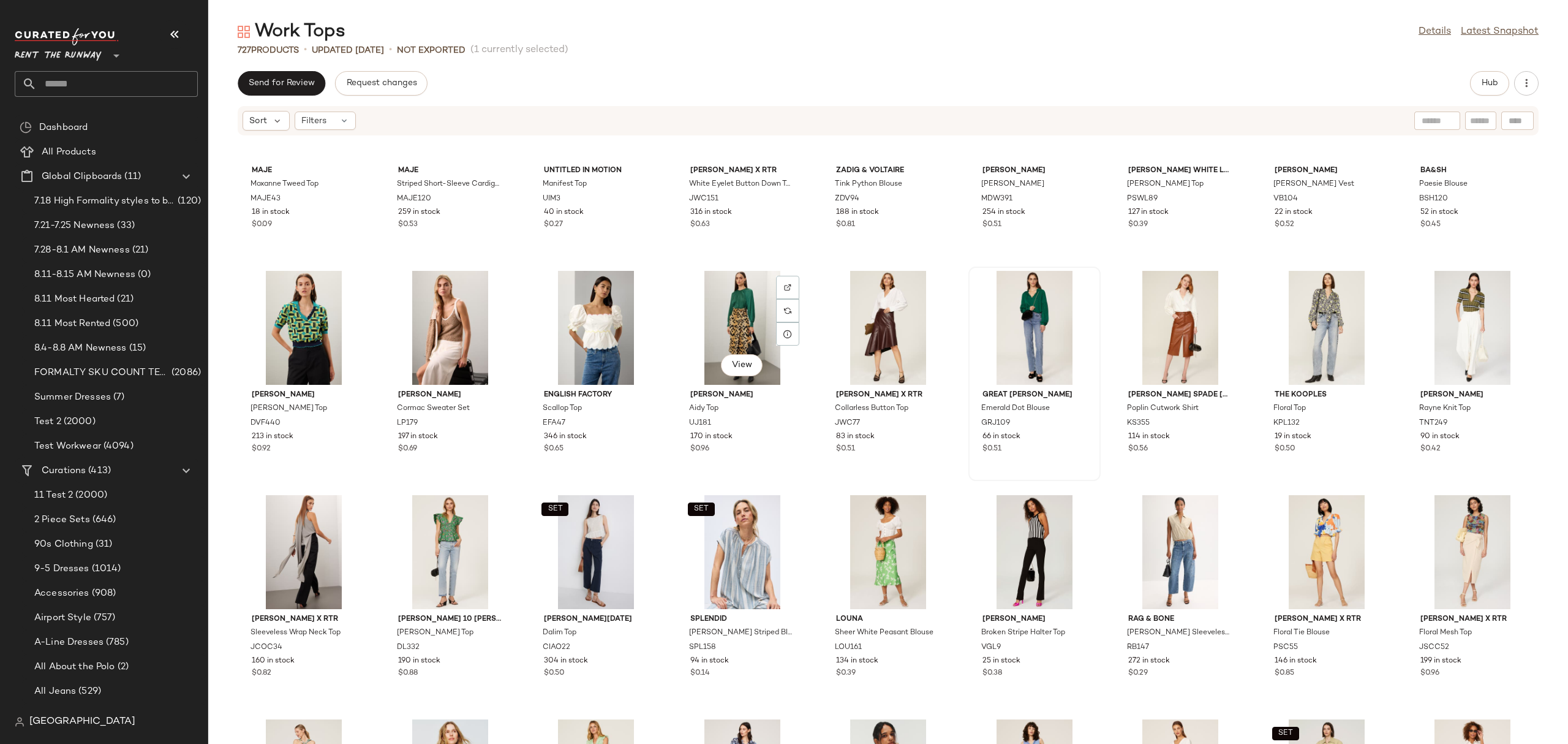
scroll to position [5051, 0]
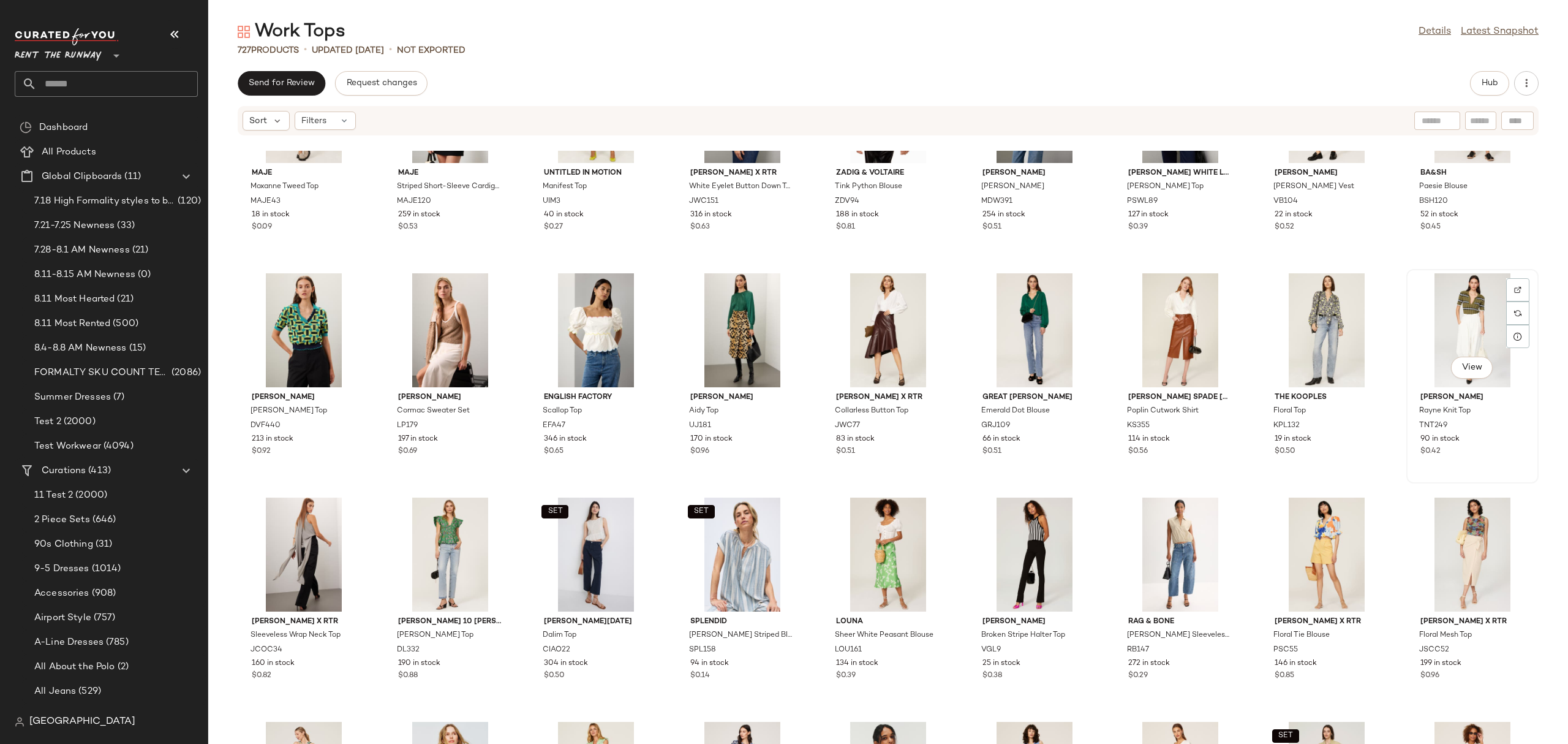
click at [1490, 318] on div "View" at bounding box center [1472, 330] width 124 height 114
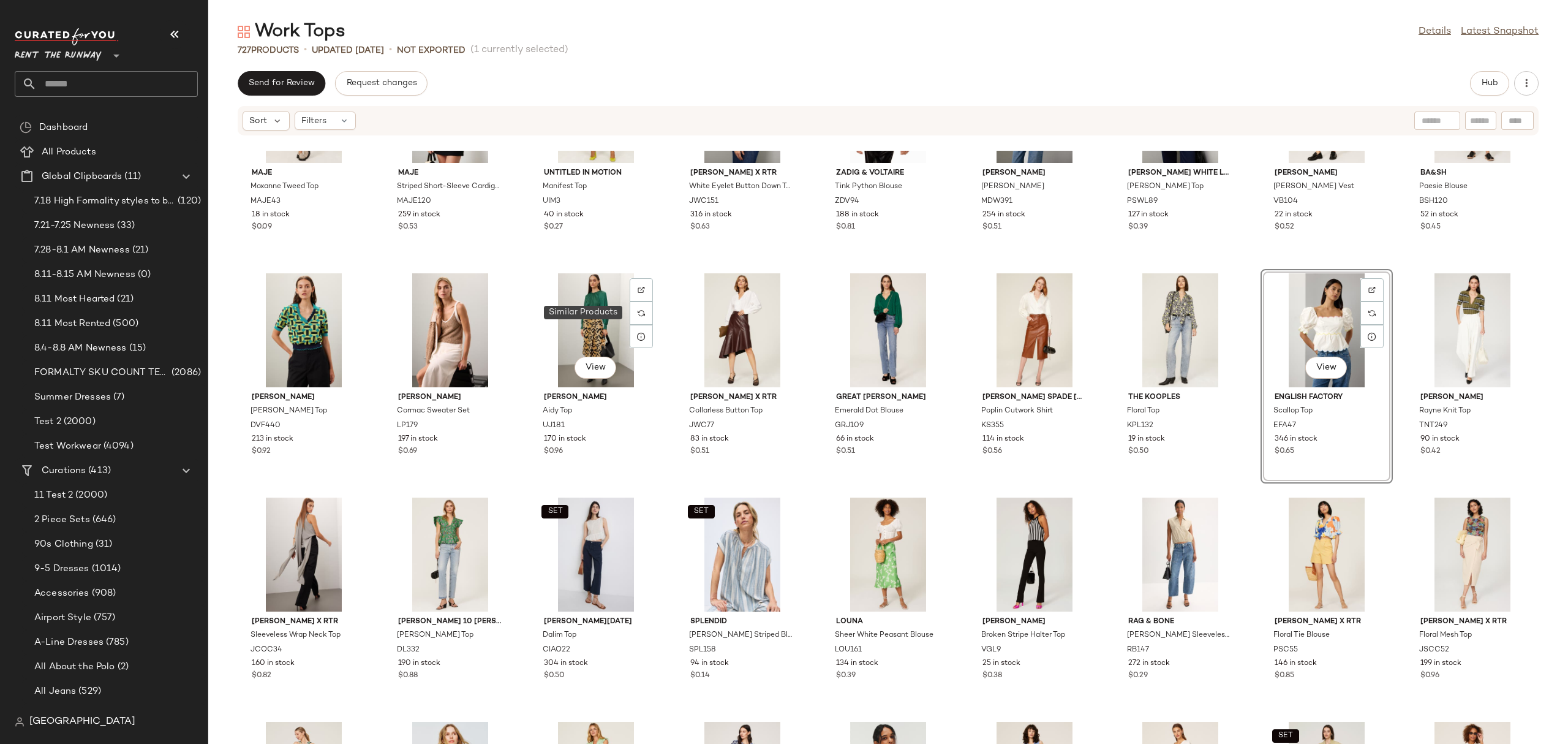
click at [1322, 320] on div "View" at bounding box center [1326, 330] width 124 height 114
drag, startPoint x: 1331, startPoint y: 314, endPoint x: 1331, endPoint y: 337, distance: 23.0
click at [1332, 315] on div "View" at bounding box center [1326, 330] width 124 height 114
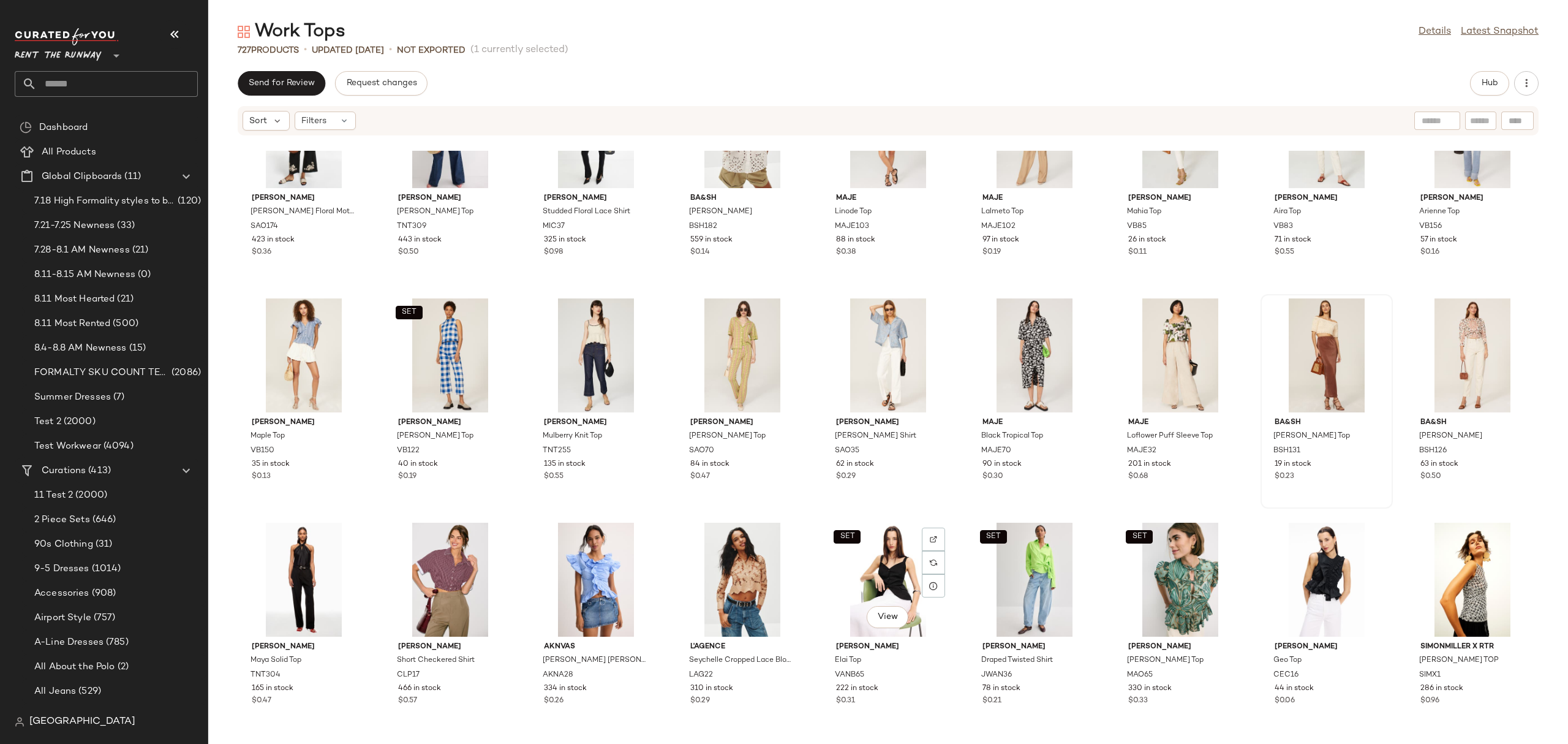
scroll to position [7260, 0]
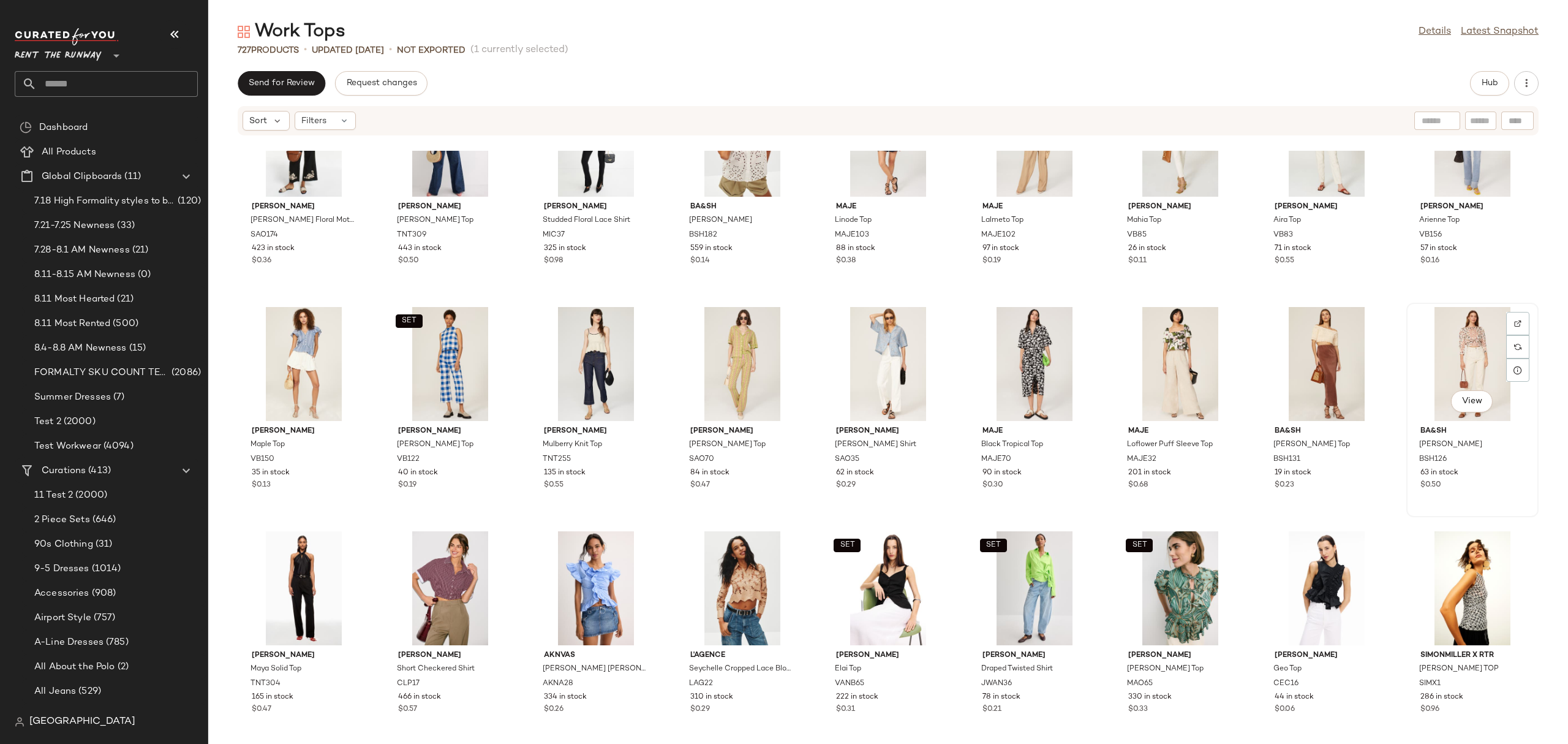
click at [1439, 360] on div "View" at bounding box center [1472, 364] width 124 height 114
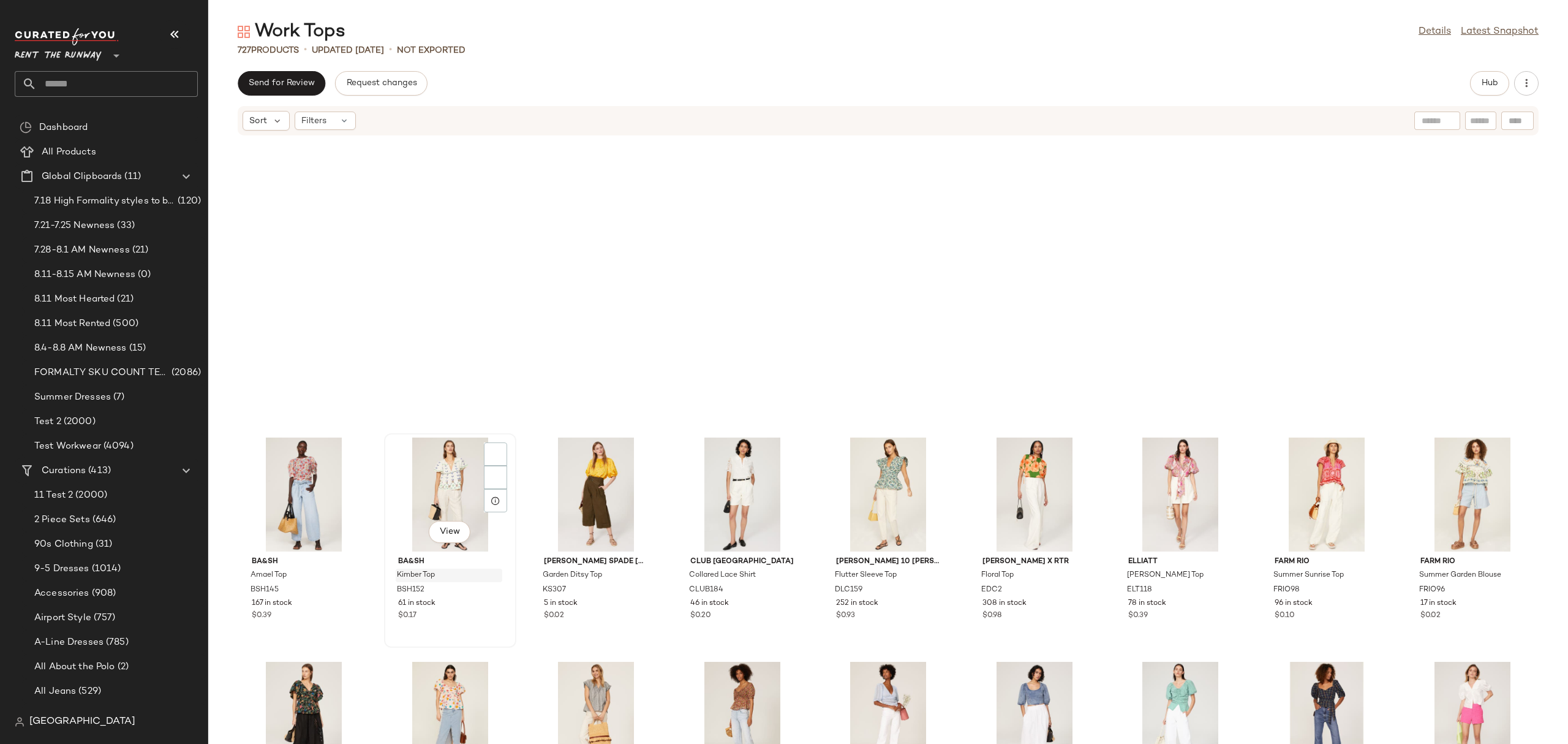
scroll to position [700, 0]
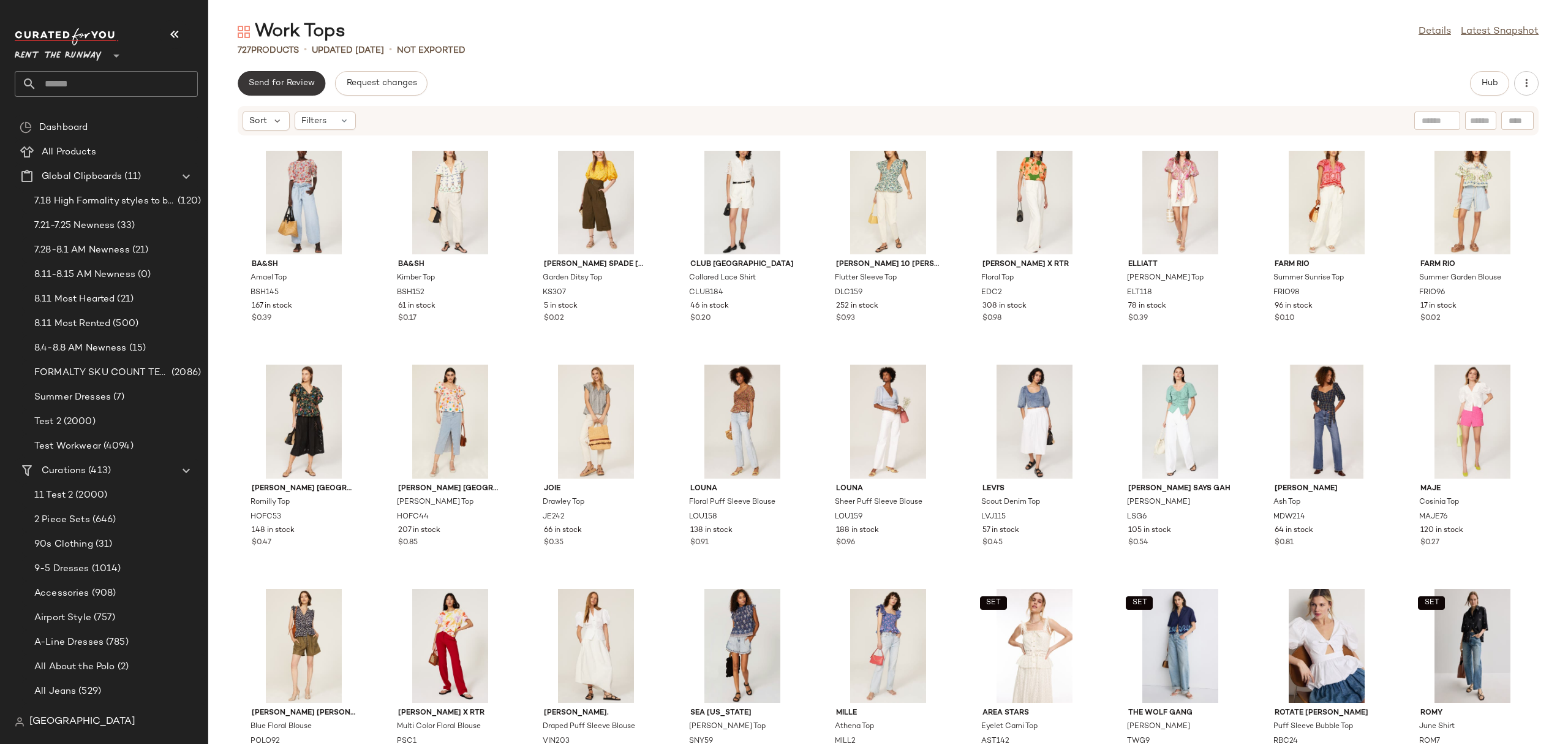
click at [273, 89] on button "Send for Review" at bounding box center [281, 83] width 88 height 25
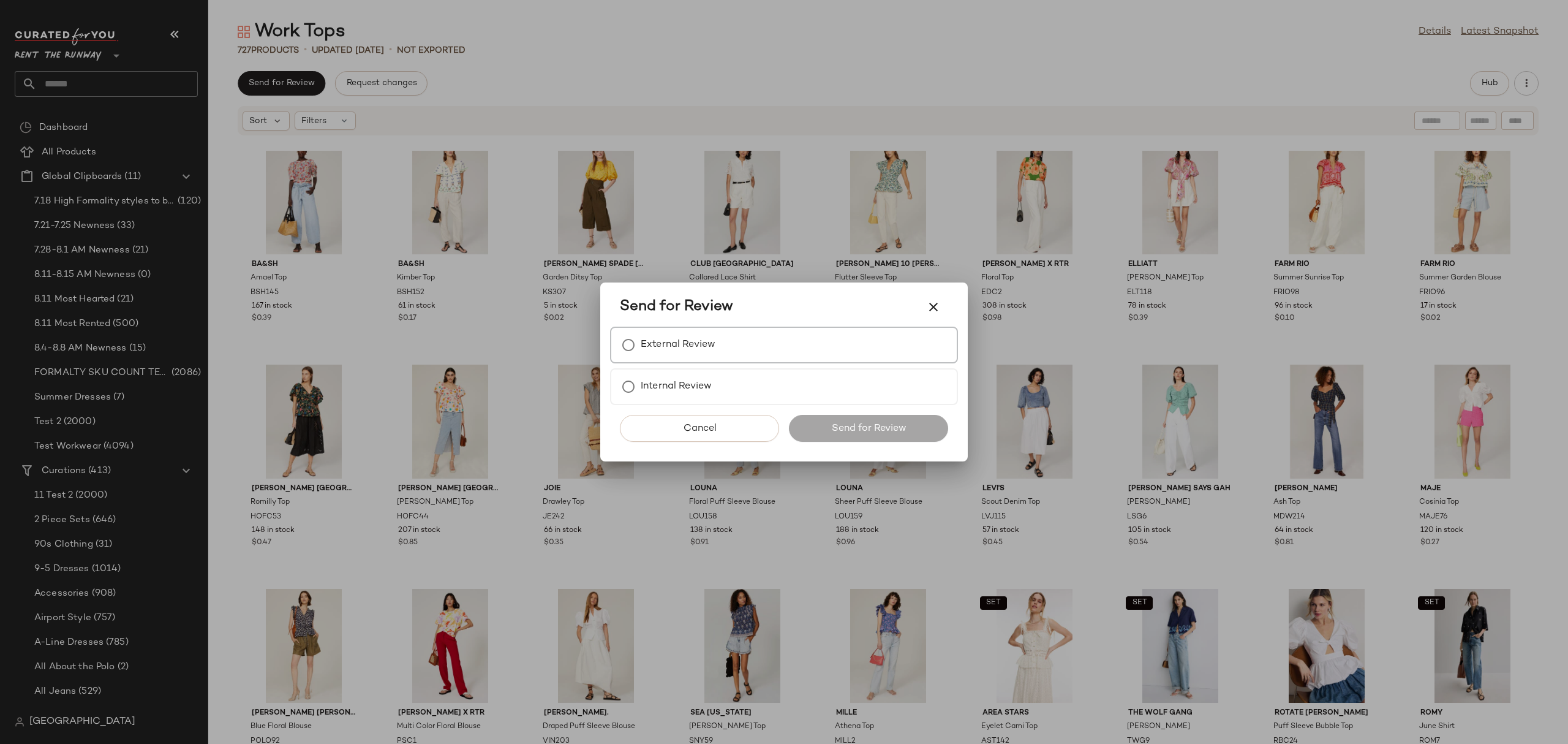
click at [706, 338] on label "External Review" at bounding box center [678, 345] width 74 height 25
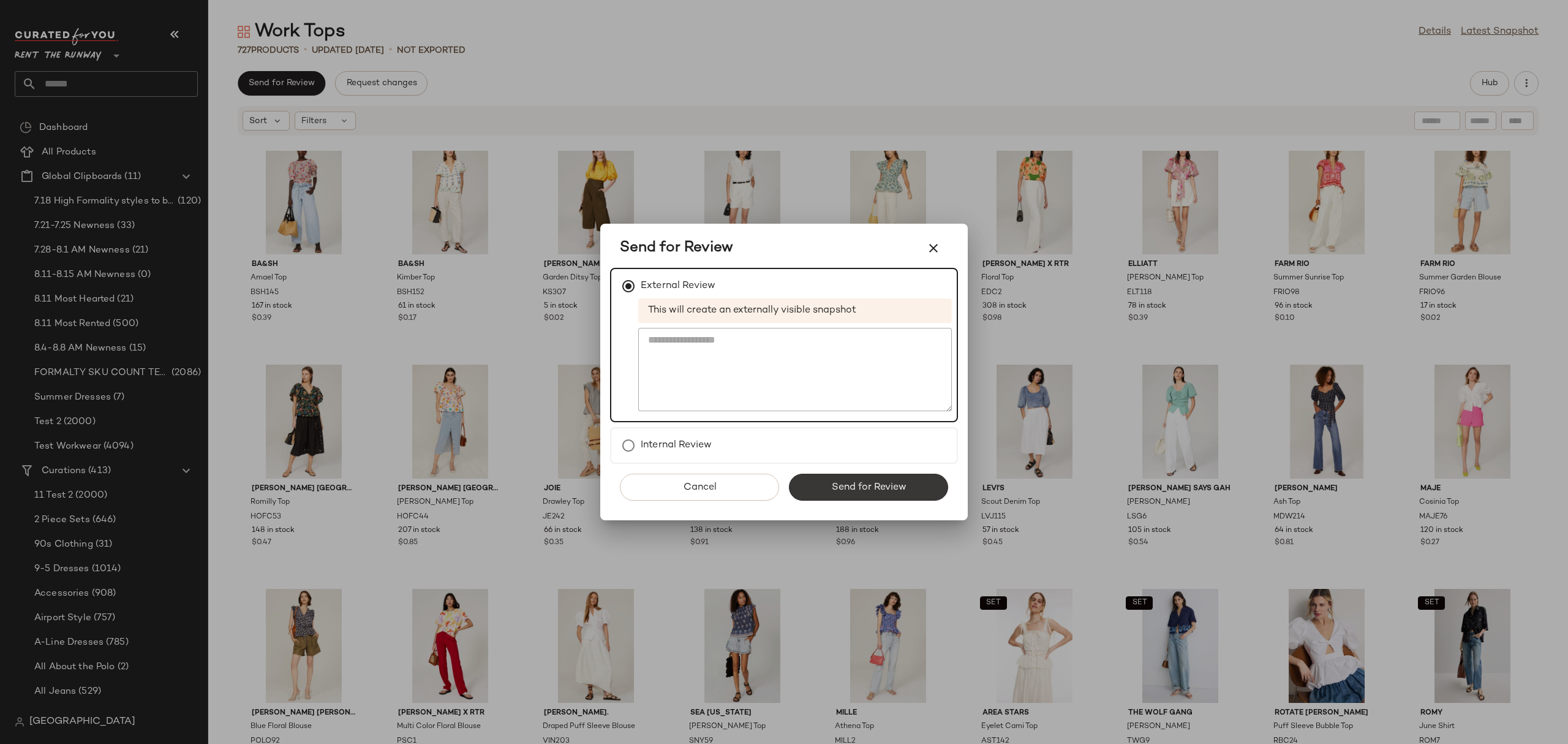
click at [832, 495] on button "Send for Review" at bounding box center [868, 487] width 159 height 27
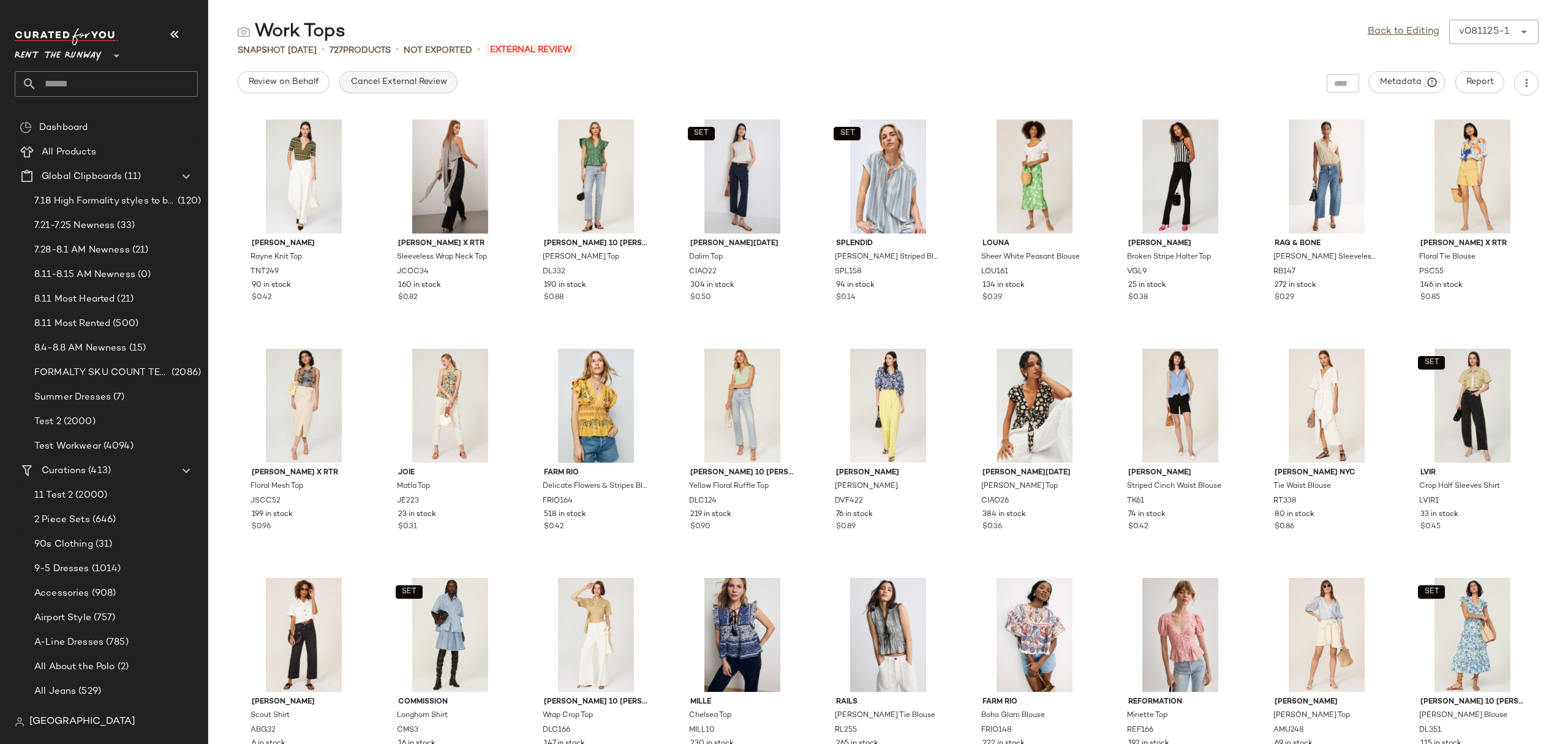
click at [347, 91] on button "Cancel External Review" at bounding box center [397, 81] width 117 height 22
drag, startPoint x: 653, startPoint y: 63, endPoint x: 659, endPoint y: 69, distance: 8.5
click at [654, 63] on div "Work Tops Back to Editing v081125-1 ****** Snapshot Aug 11th • 727 Products • N…" at bounding box center [888, 381] width 1359 height 724
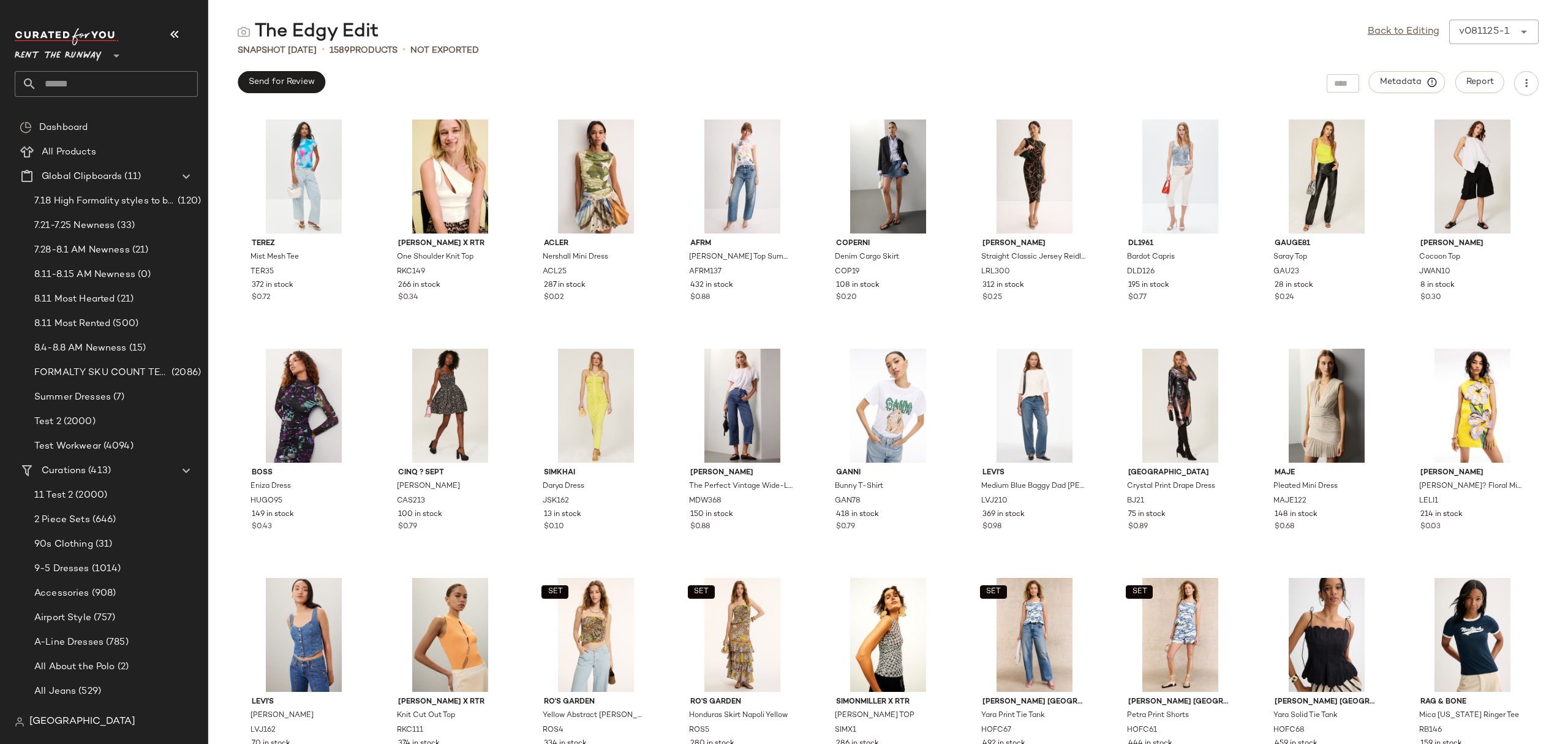
click at [666, 141] on div "Terez Mist Mesh Tee TER35 372 in stock $0.72 Ronny Kobo x RTR One Shoulder Knit…" at bounding box center [888, 427] width 1359 height 634
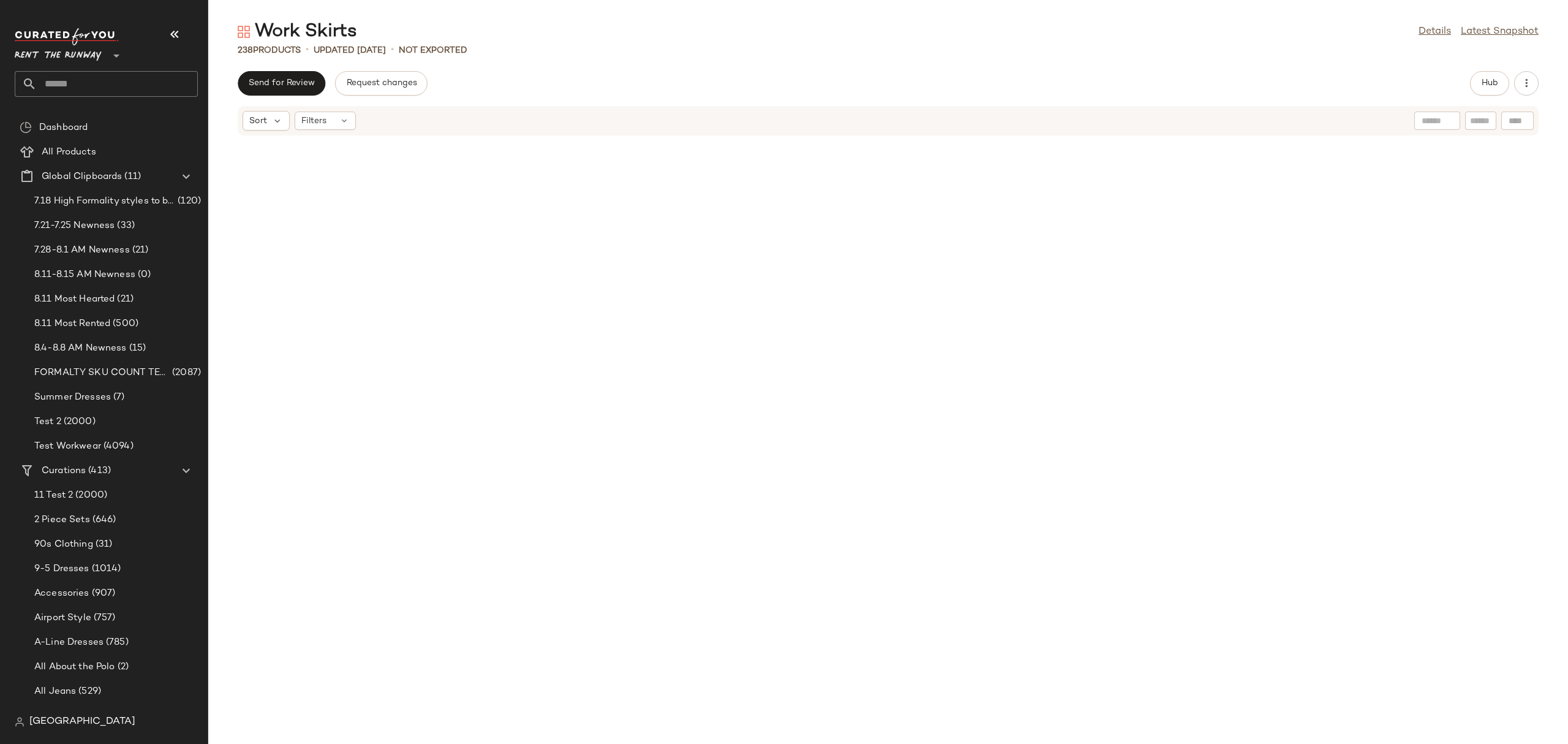
scroll to position [2083, 0]
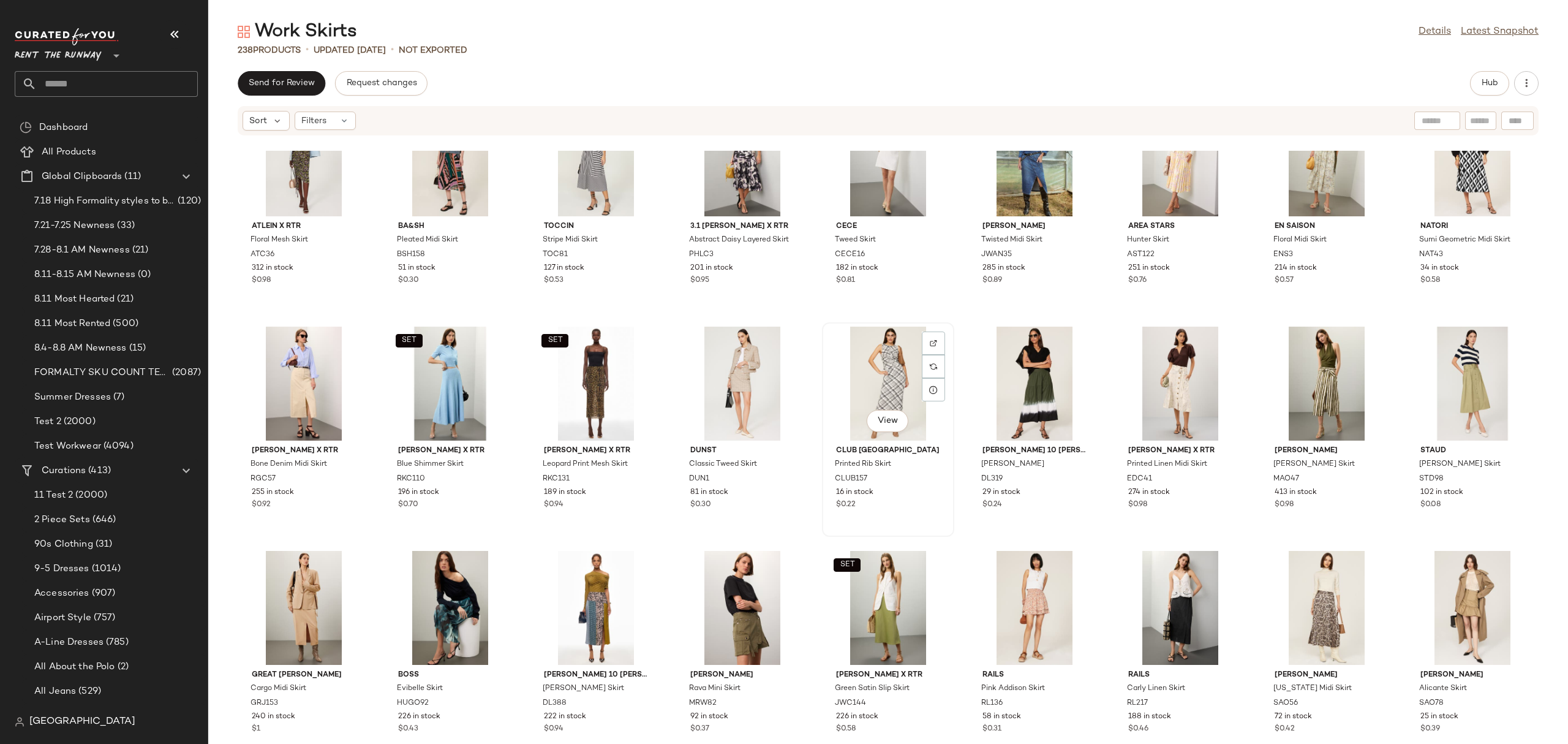
click at [843, 372] on div "View" at bounding box center [888, 384] width 124 height 114
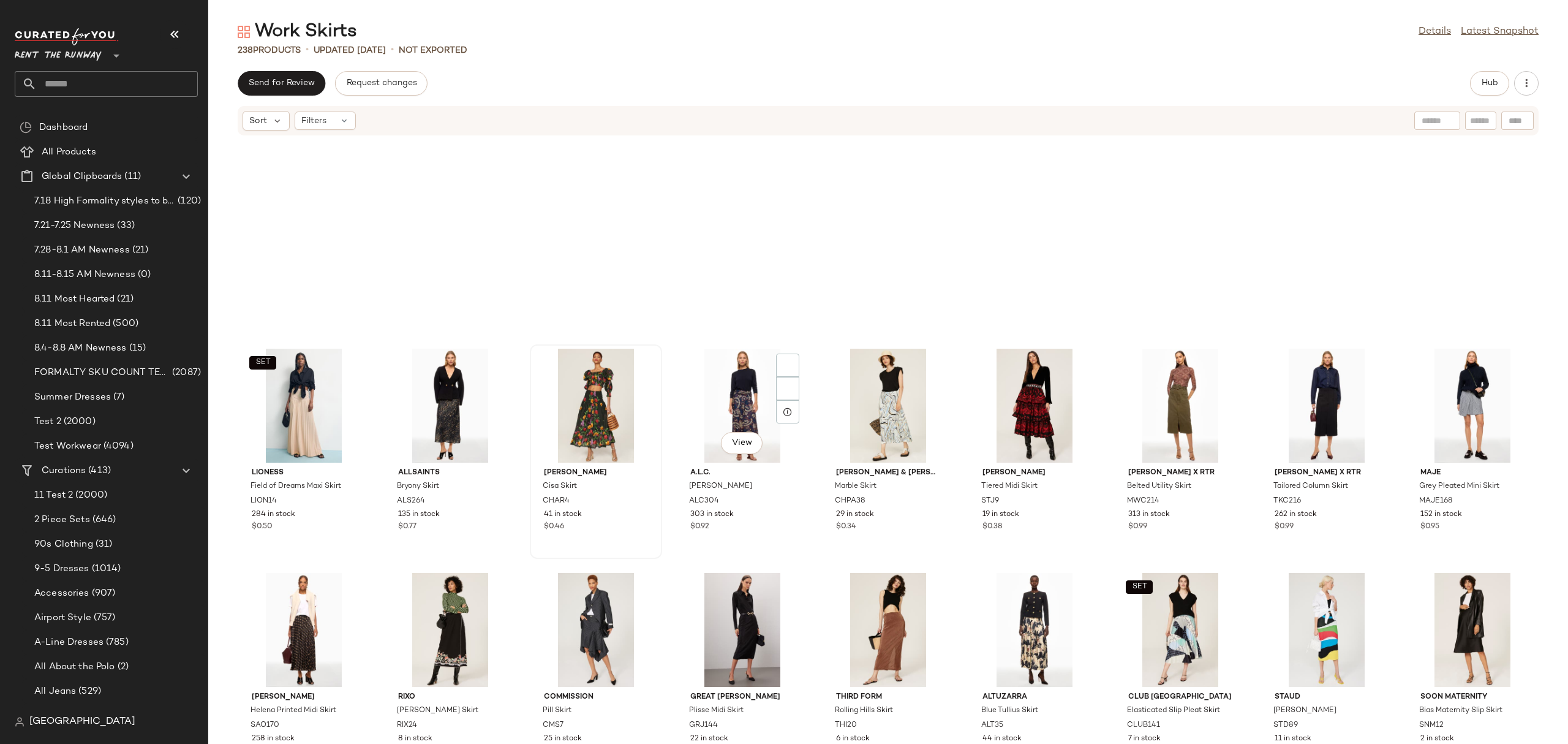
scroll to position [2956, 0]
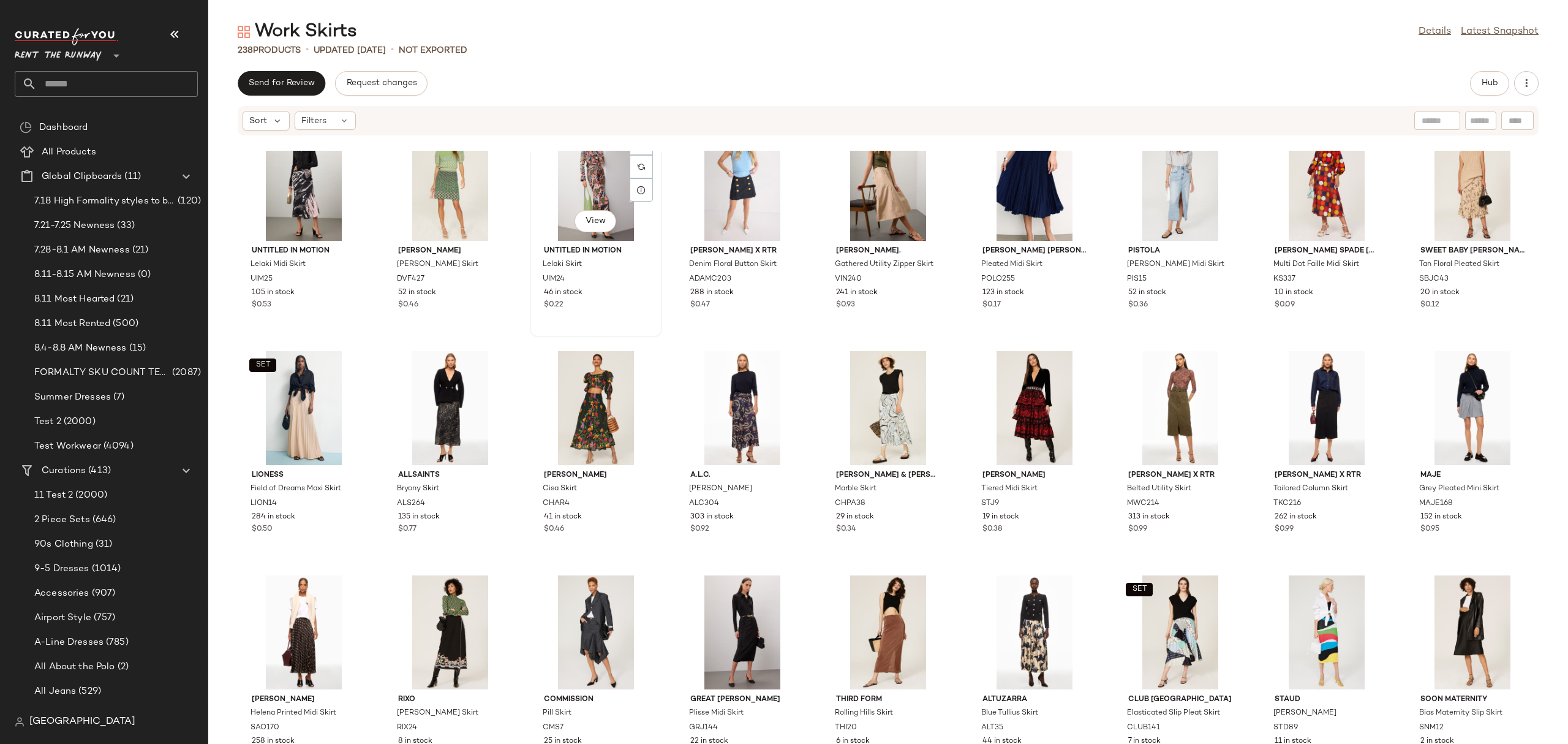
click at [567, 175] on div "View" at bounding box center [595, 184] width 124 height 114
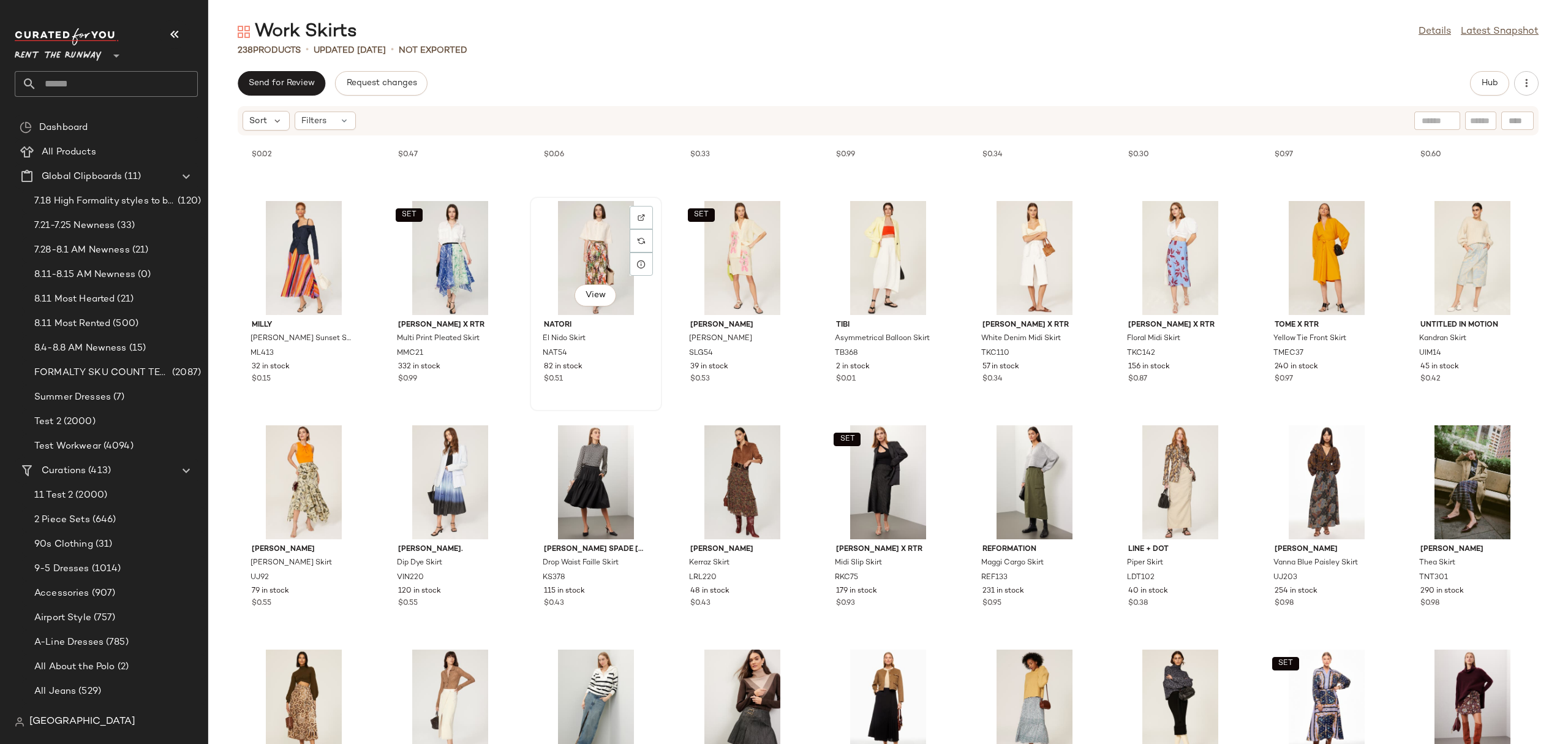
scroll to position [4257, 0]
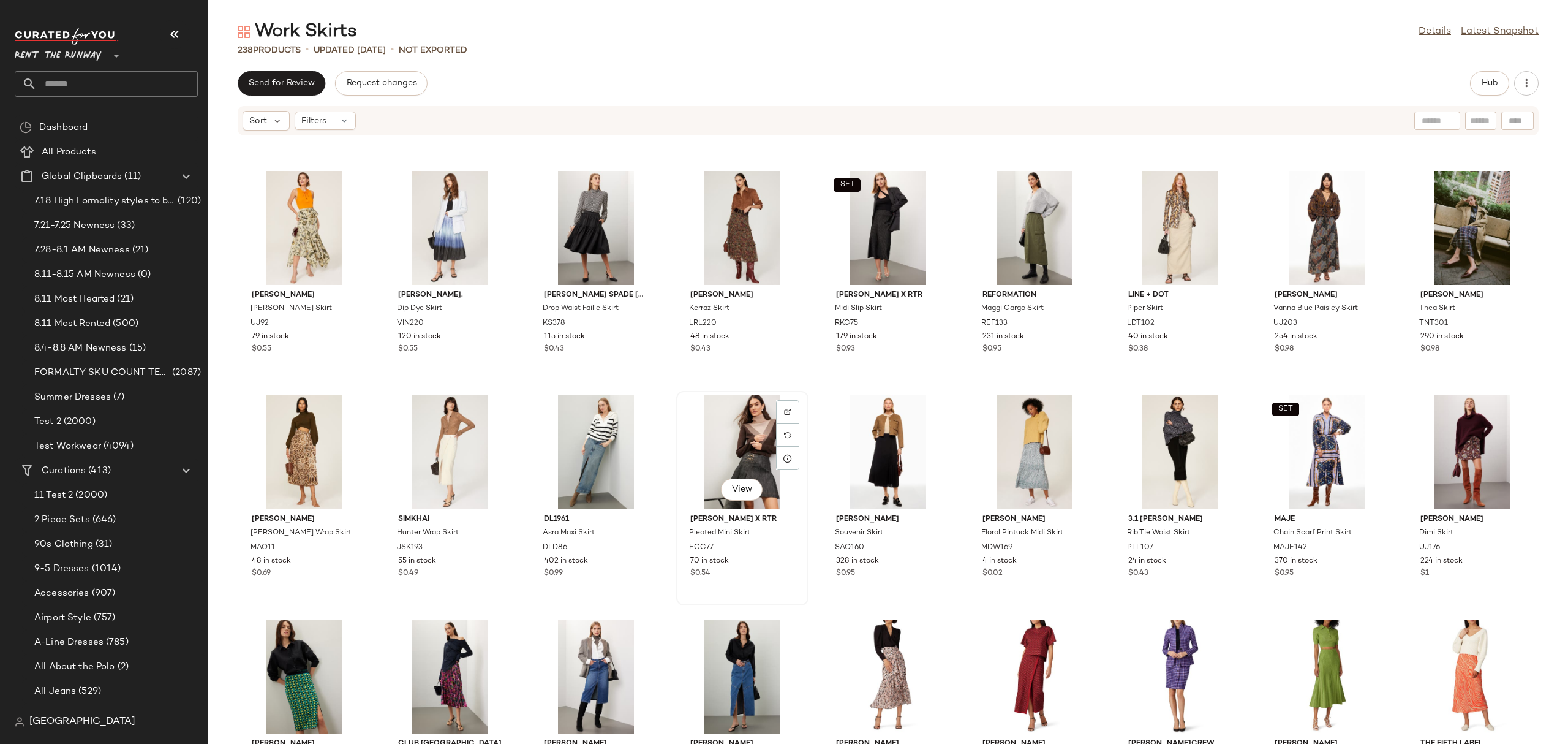
click at [744, 429] on div "View" at bounding box center [742, 452] width 124 height 114
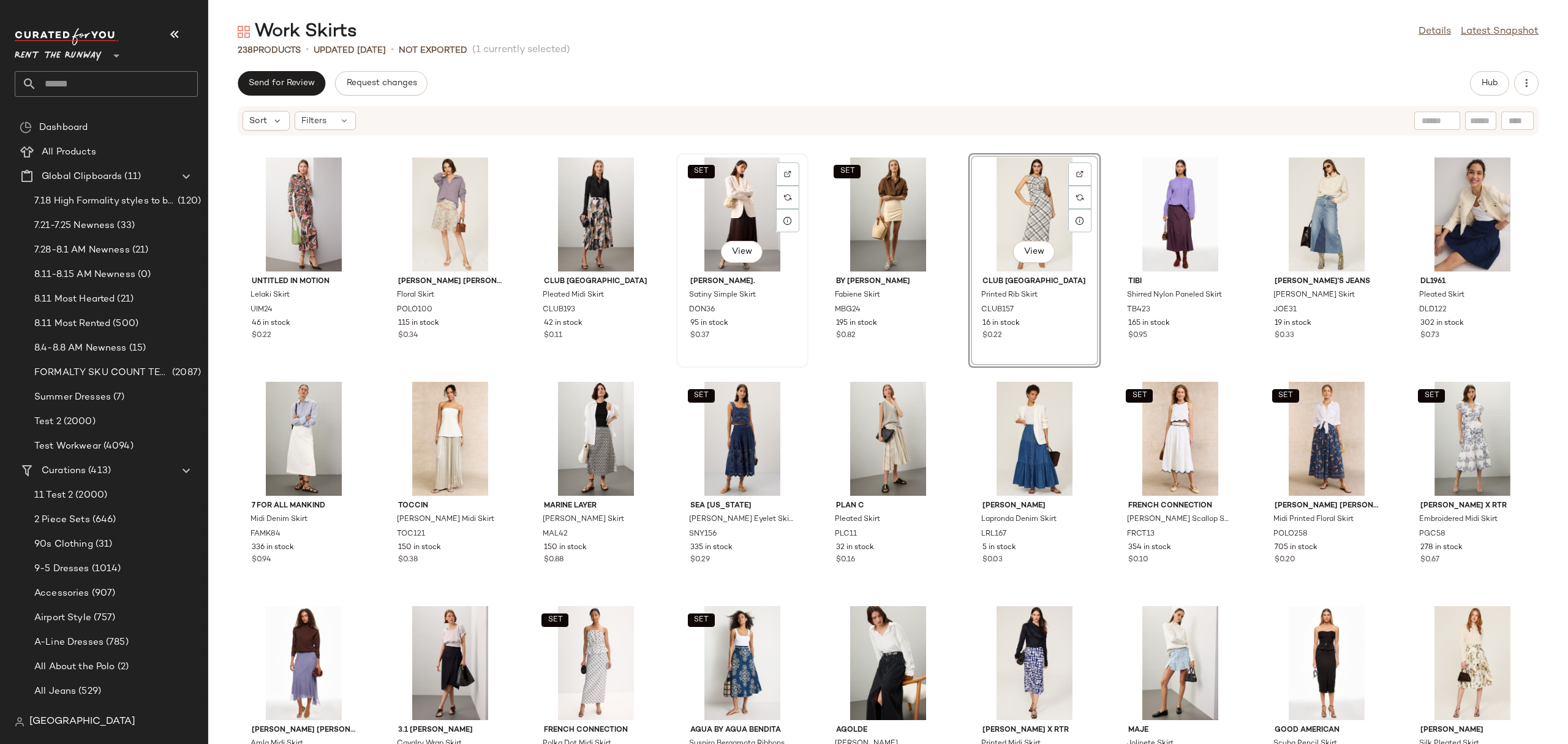
click at [739, 209] on div "SET View" at bounding box center [742, 214] width 124 height 114
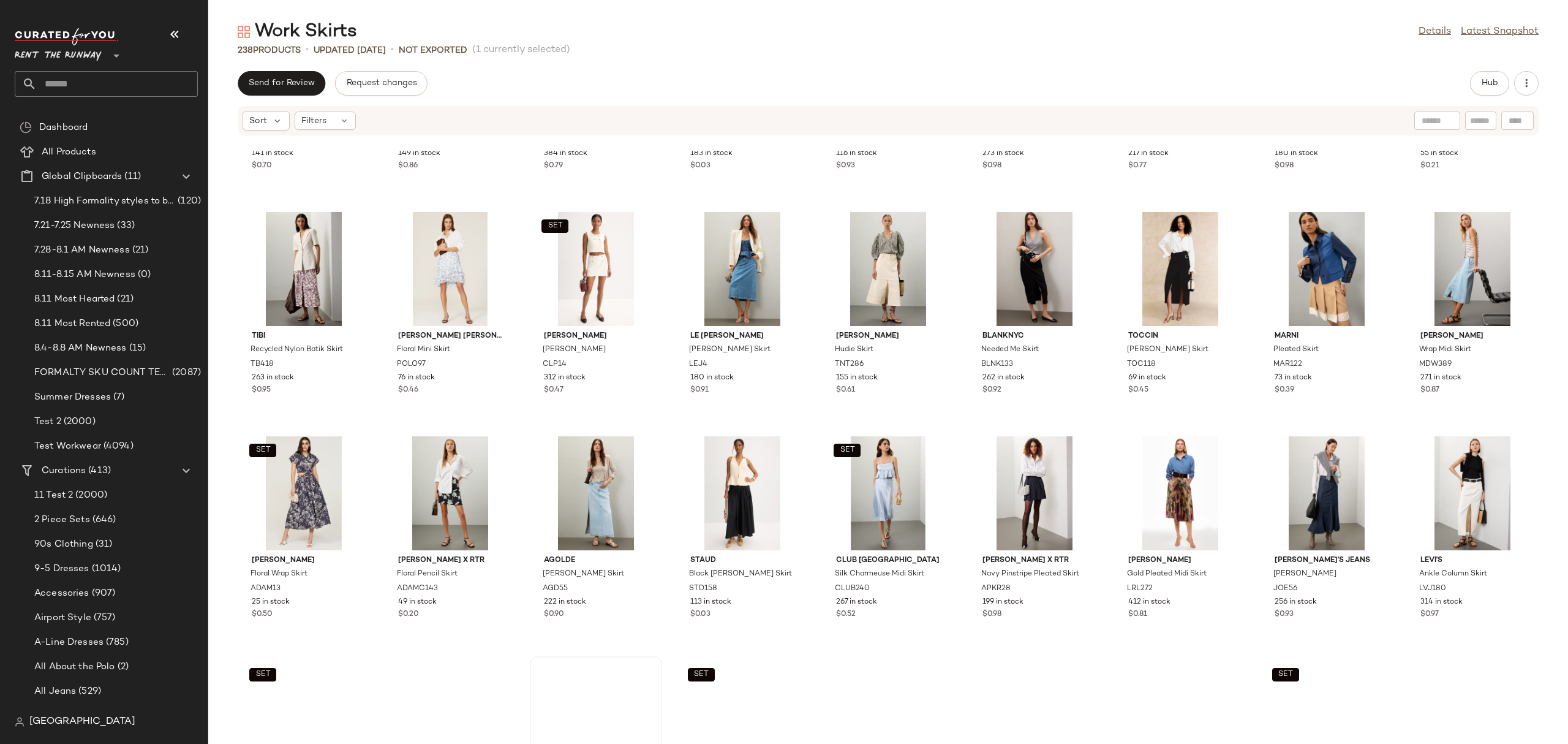
scroll to position [974, 0]
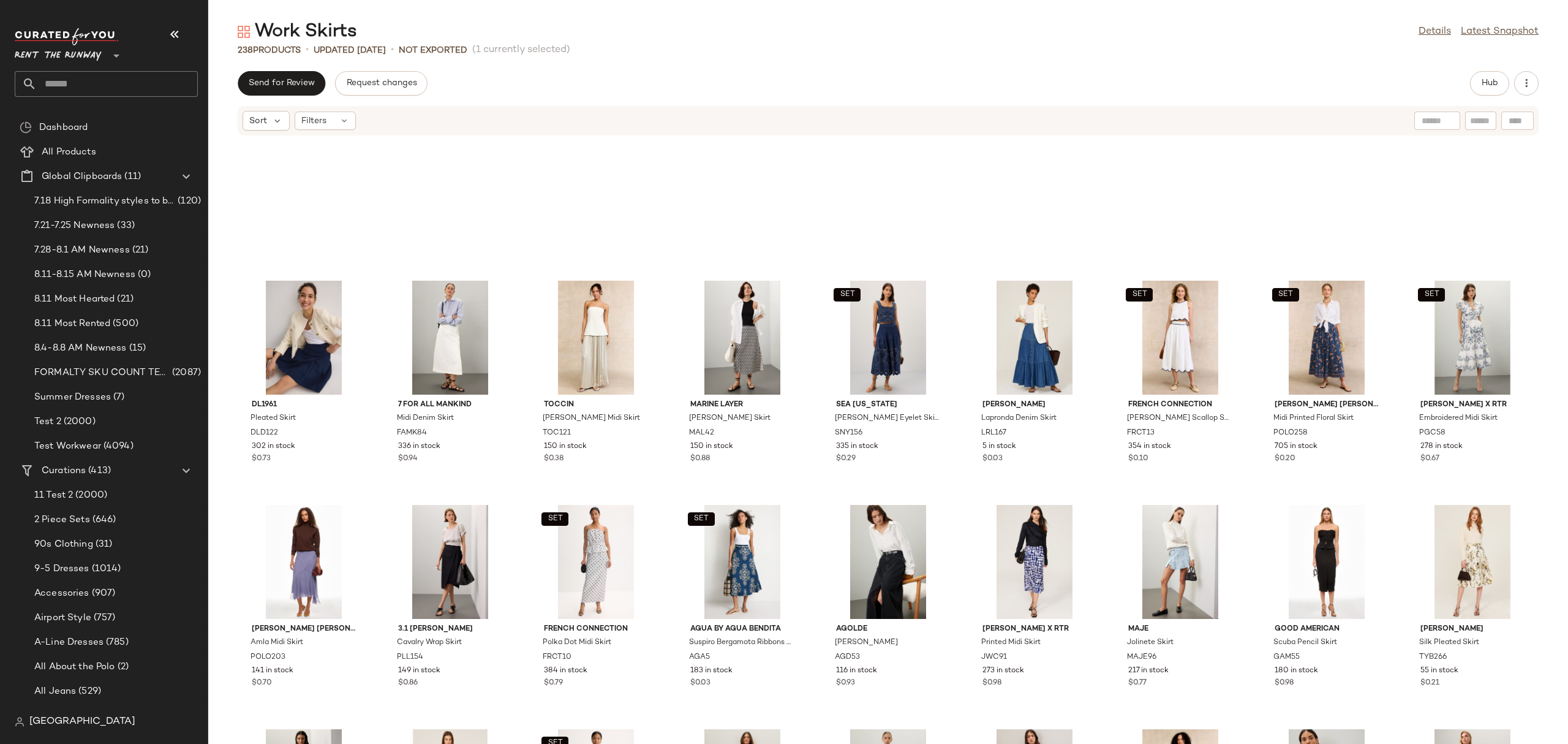
scroll to position [93, 0]
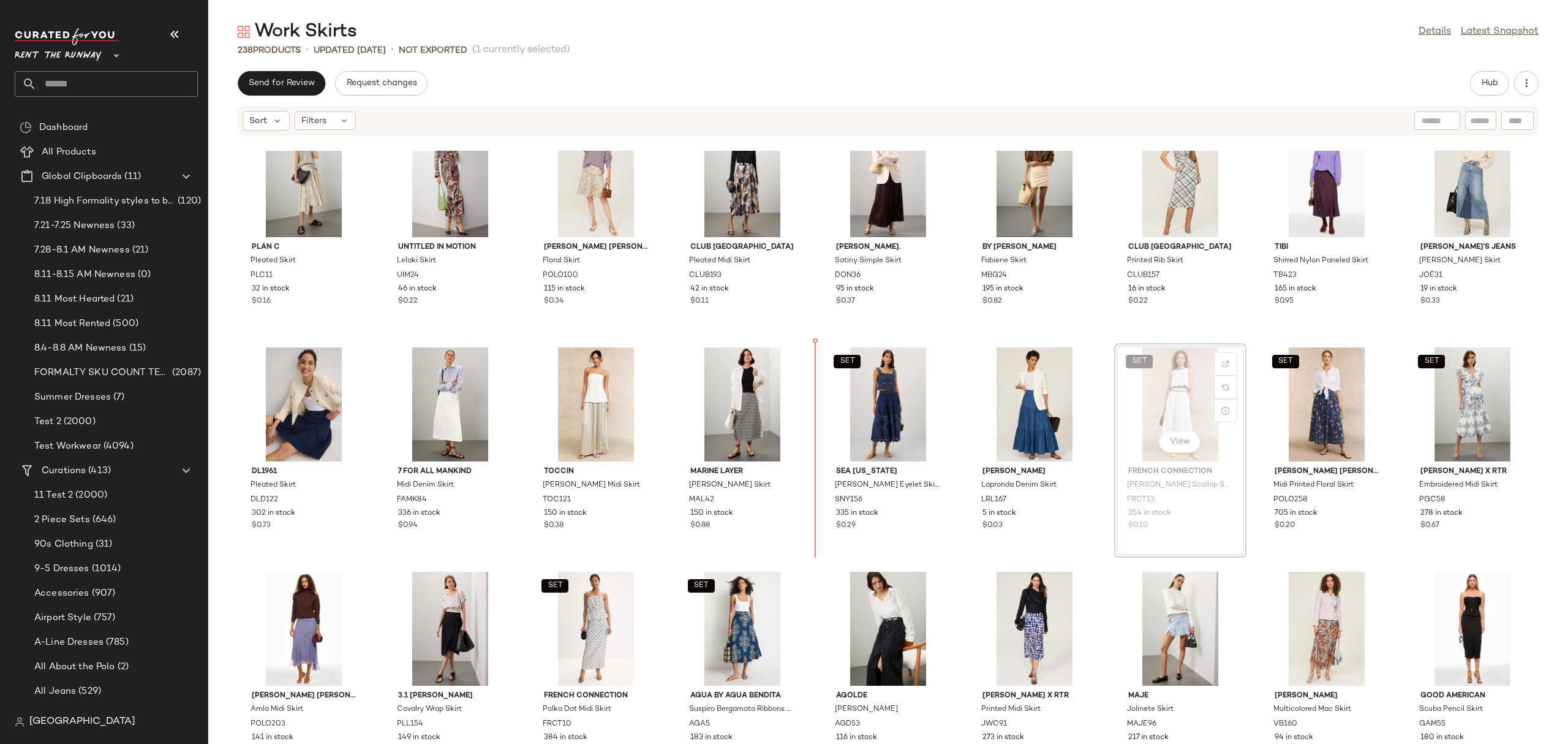
scroll to position [32, 0]
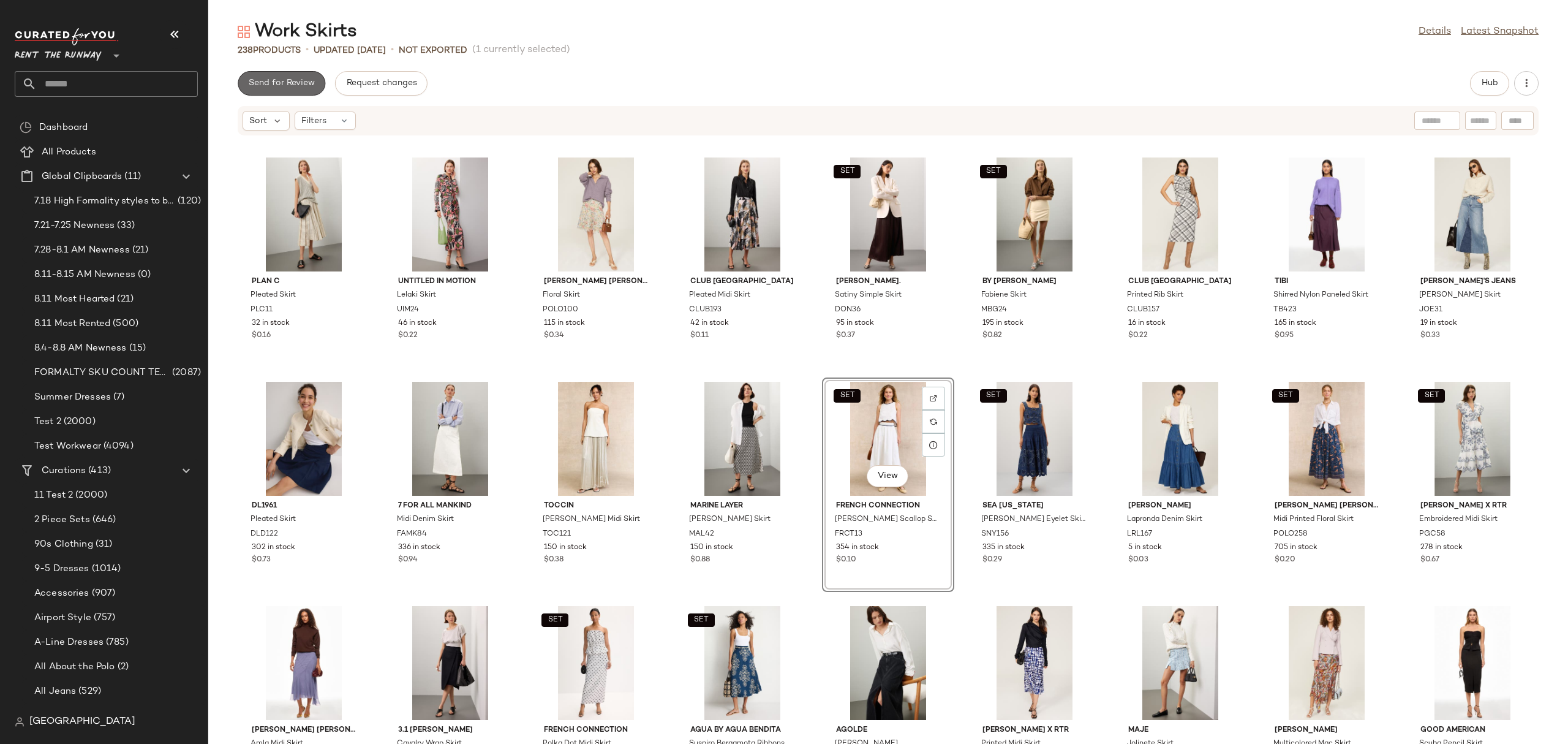
click at [317, 89] on button "Send for Review" at bounding box center [281, 83] width 88 height 25
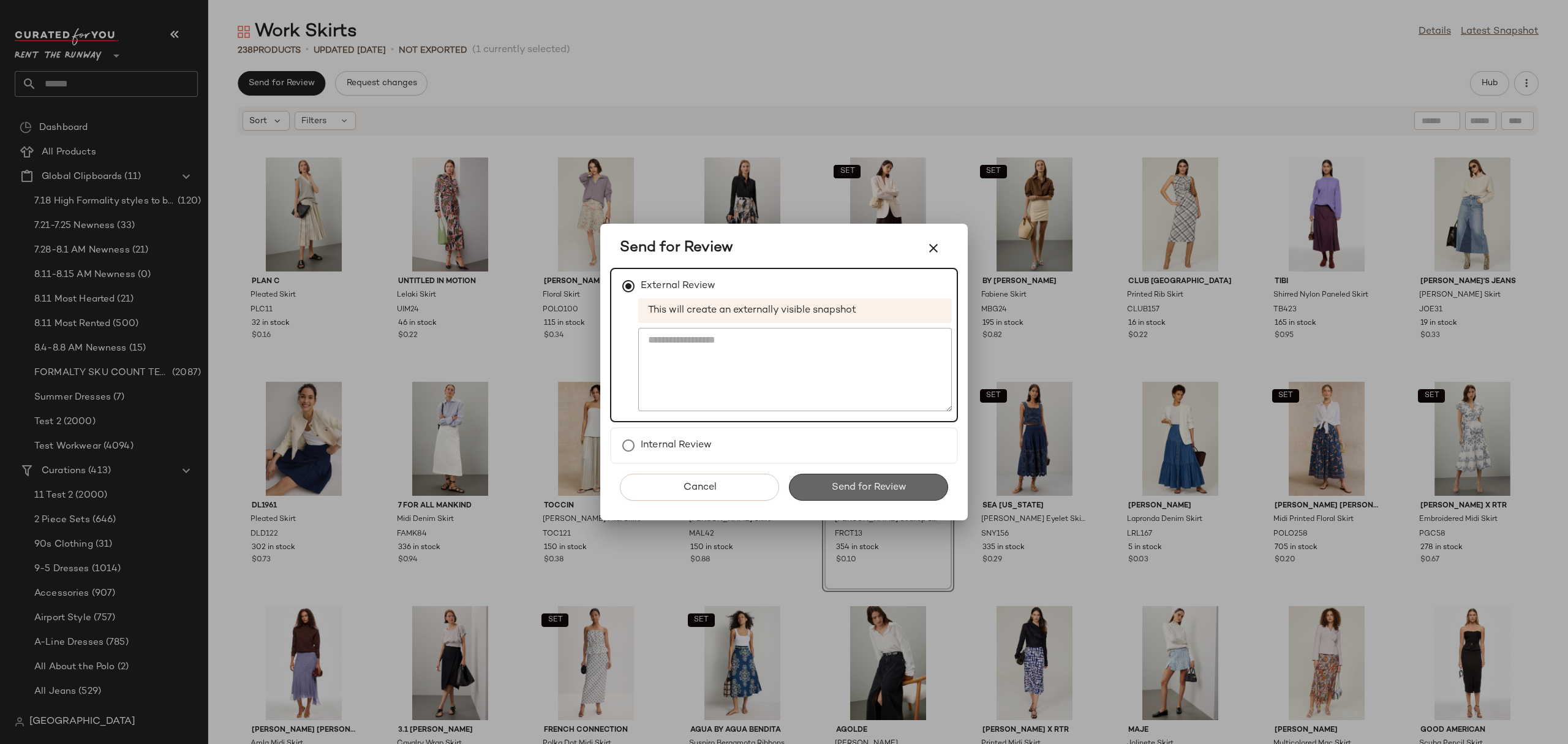
click at [820, 480] on button "Send for Review" at bounding box center [868, 487] width 159 height 27
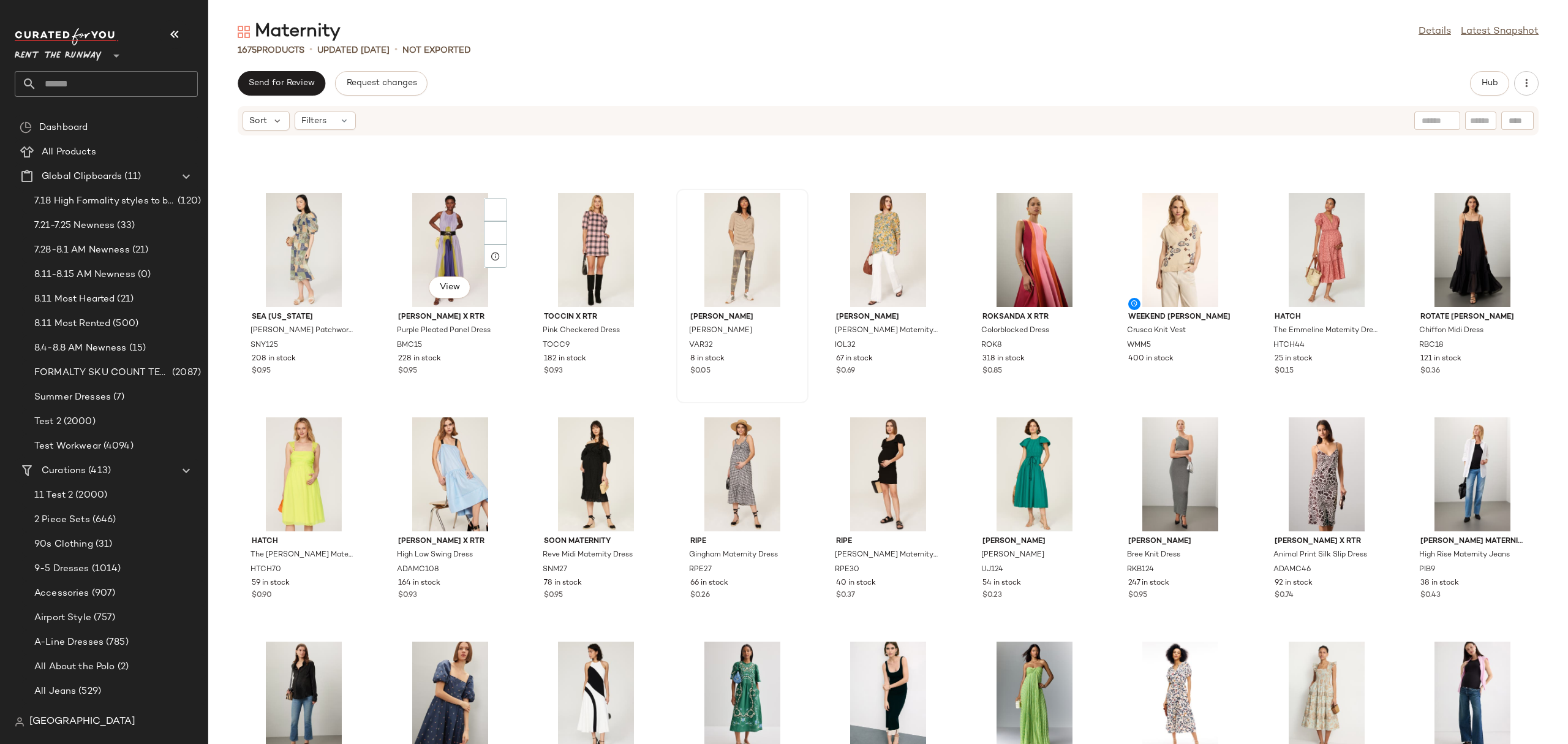
scroll to position [4002, 0]
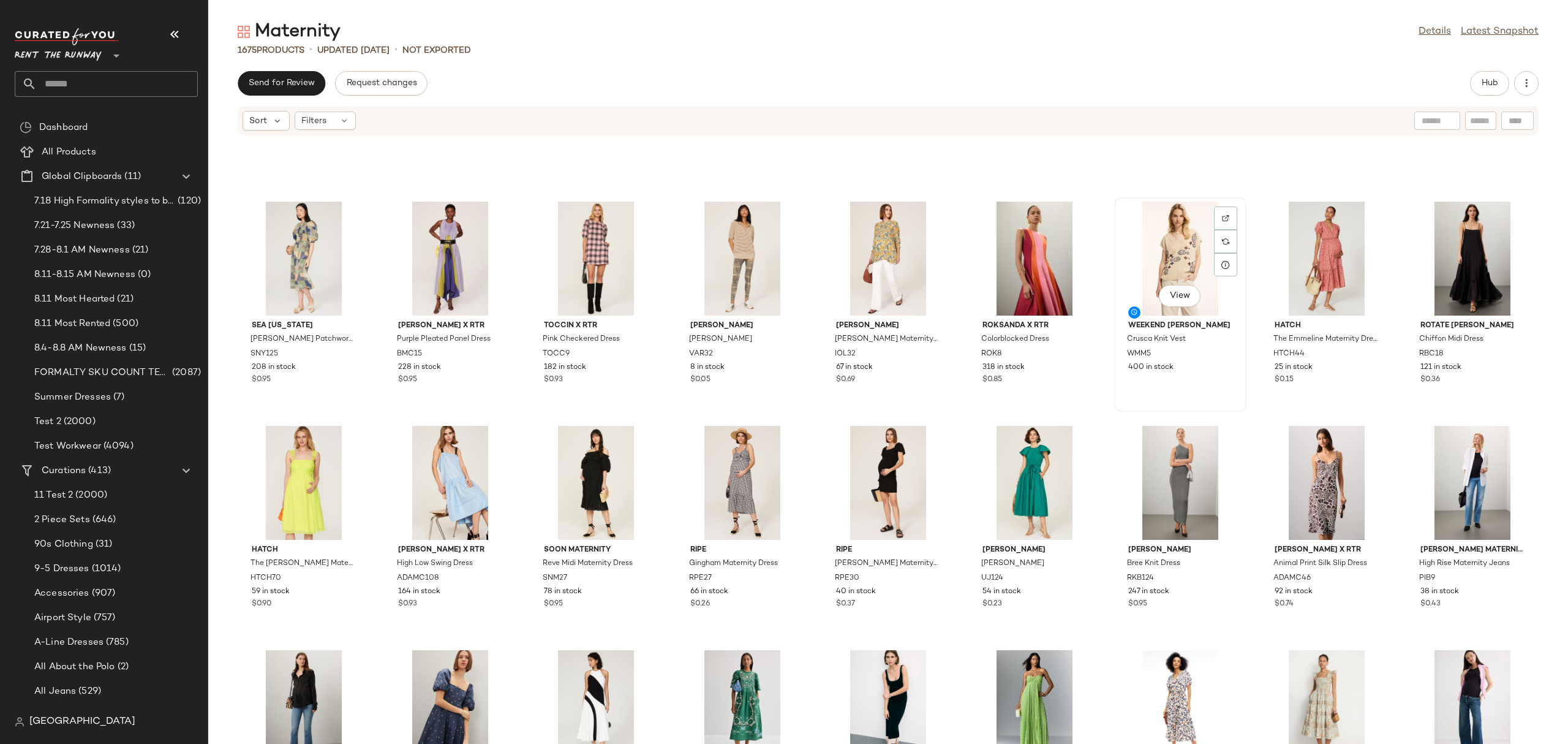
click at [1149, 260] on div "View" at bounding box center [1180, 259] width 124 height 114
click at [1329, 256] on div "View" at bounding box center [1326, 259] width 124 height 114
click at [1458, 210] on div "View" at bounding box center [1472, 259] width 124 height 114
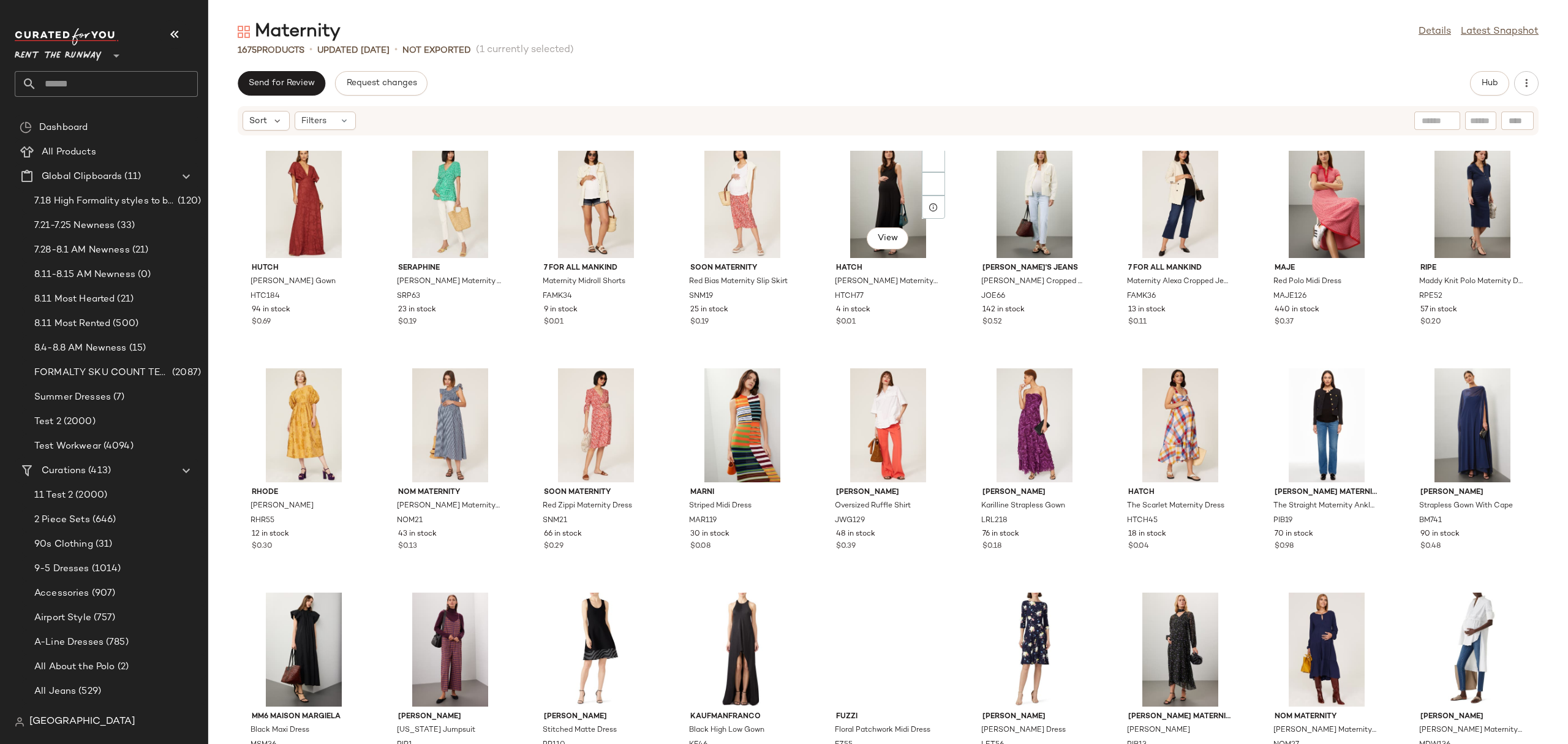
scroll to position [6527, 0]
click at [1142, 403] on div "View" at bounding box center [1180, 424] width 124 height 114
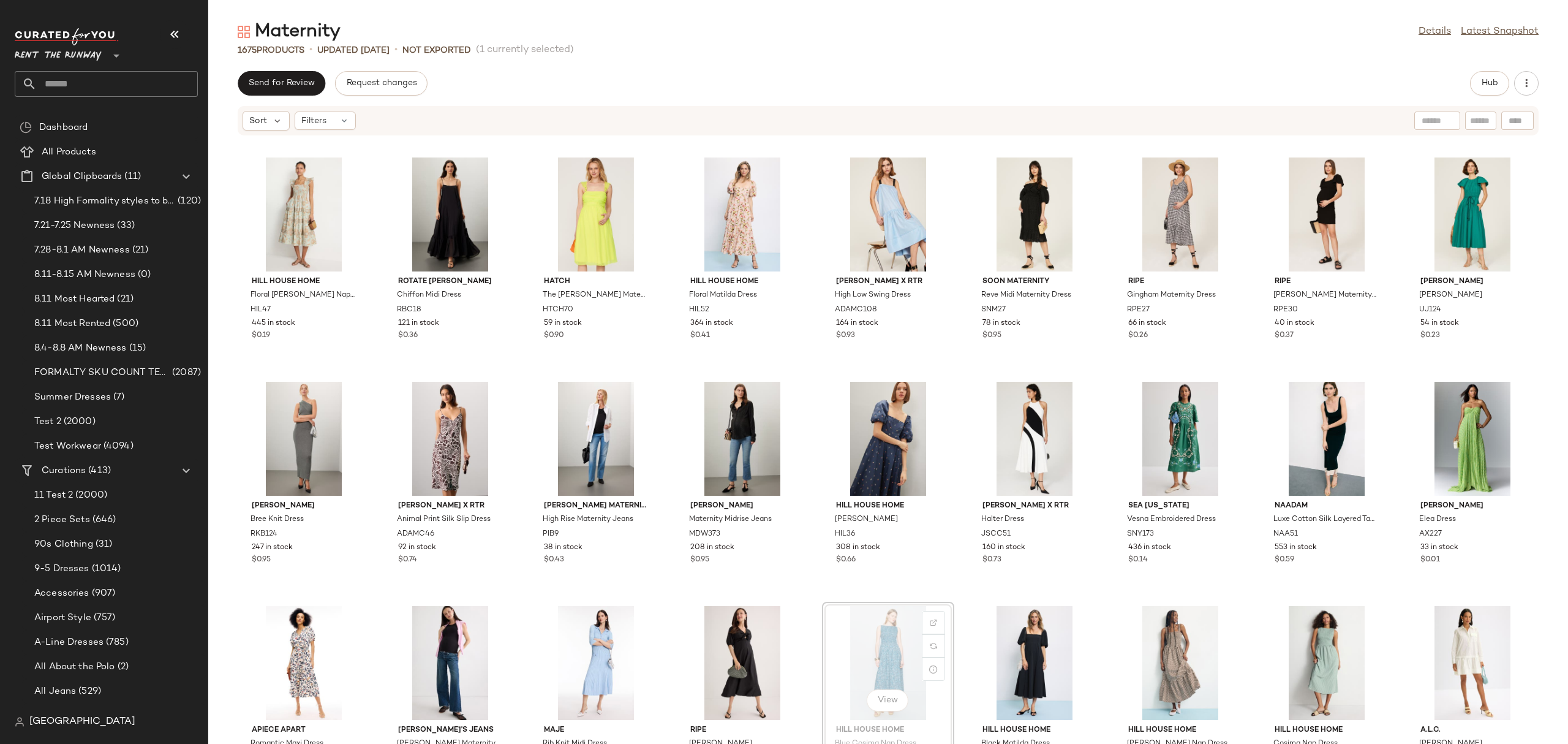
scroll to position [2, 0]
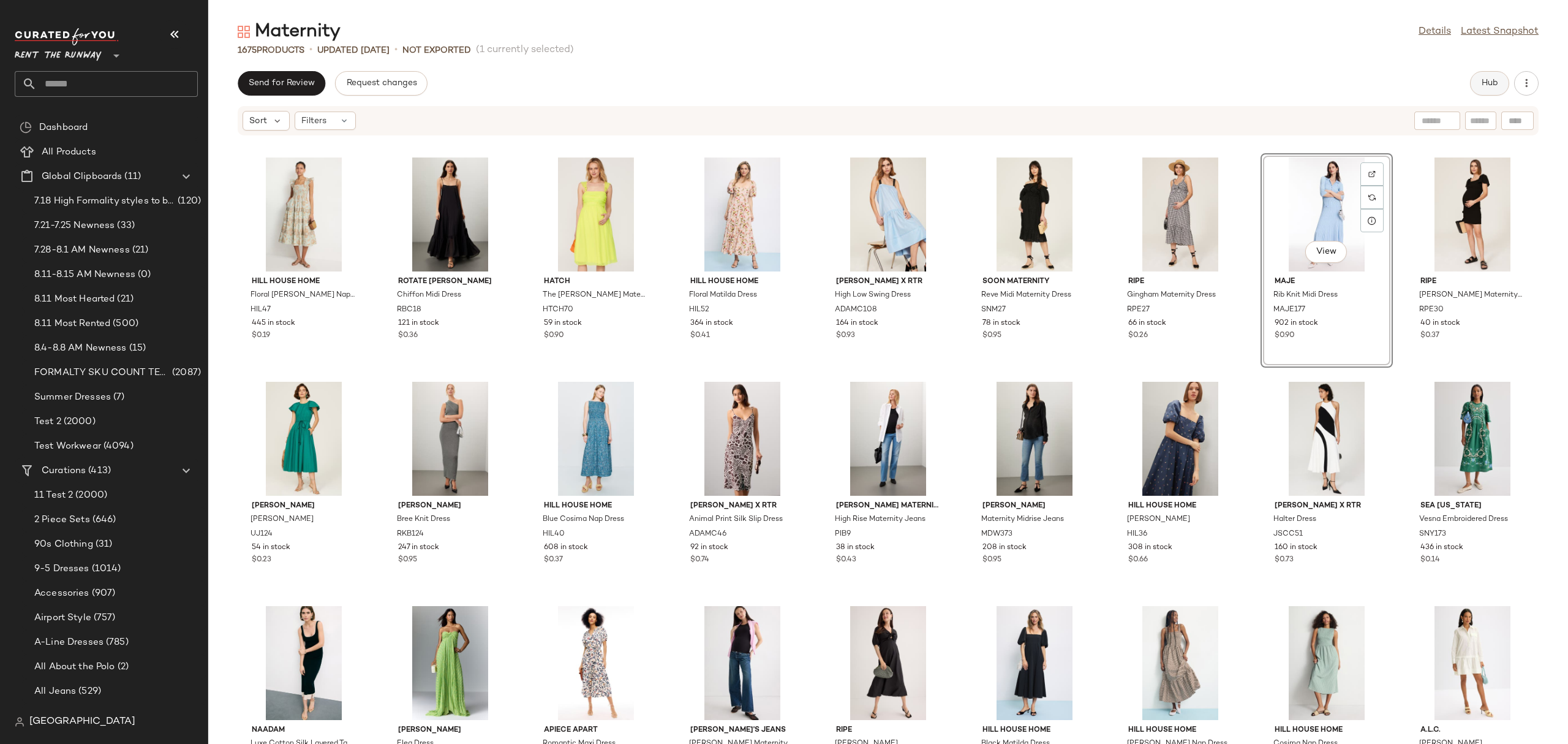
click at [1481, 77] on button "Hub" at bounding box center [1489, 83] width 39 height 25
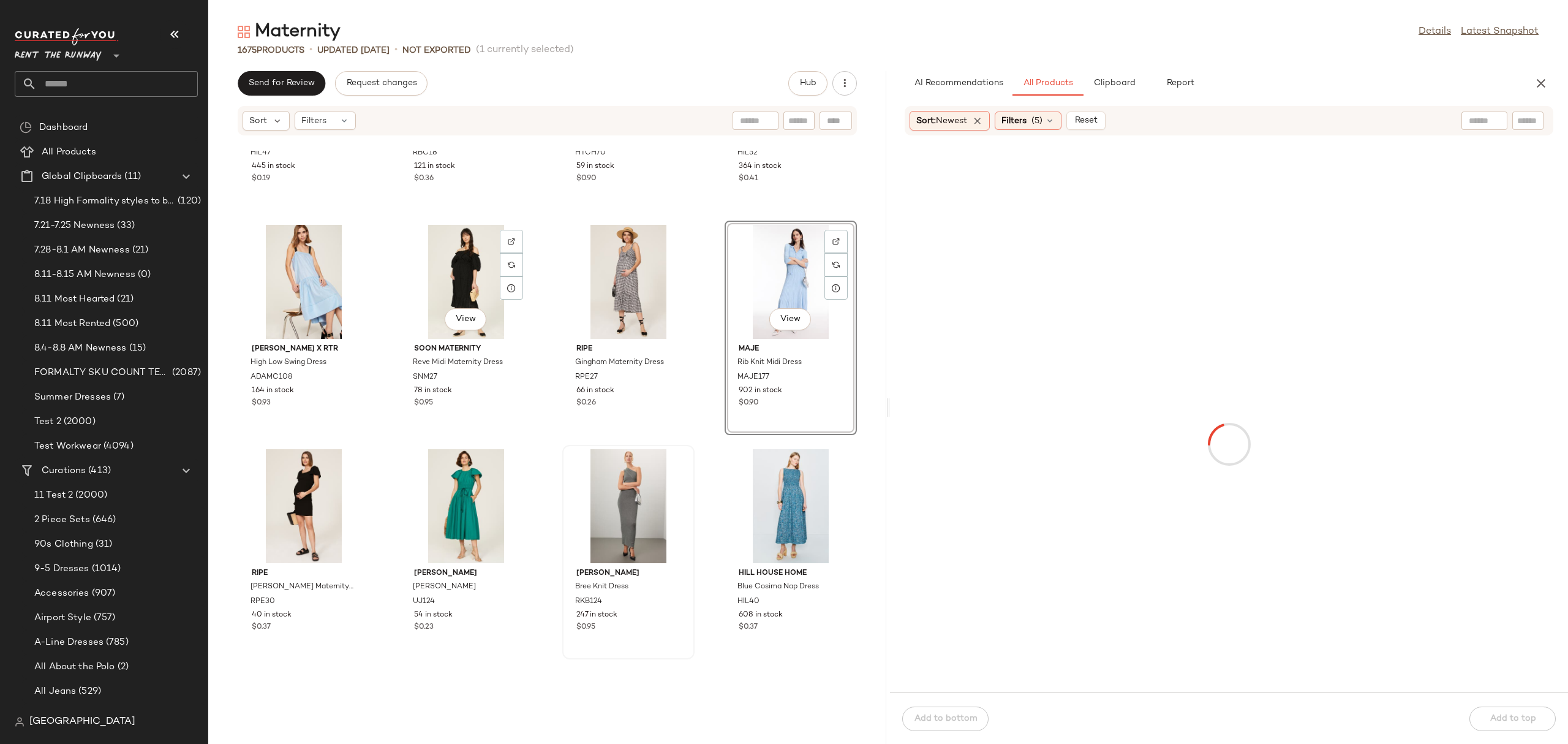
scroll to position [263, 0]
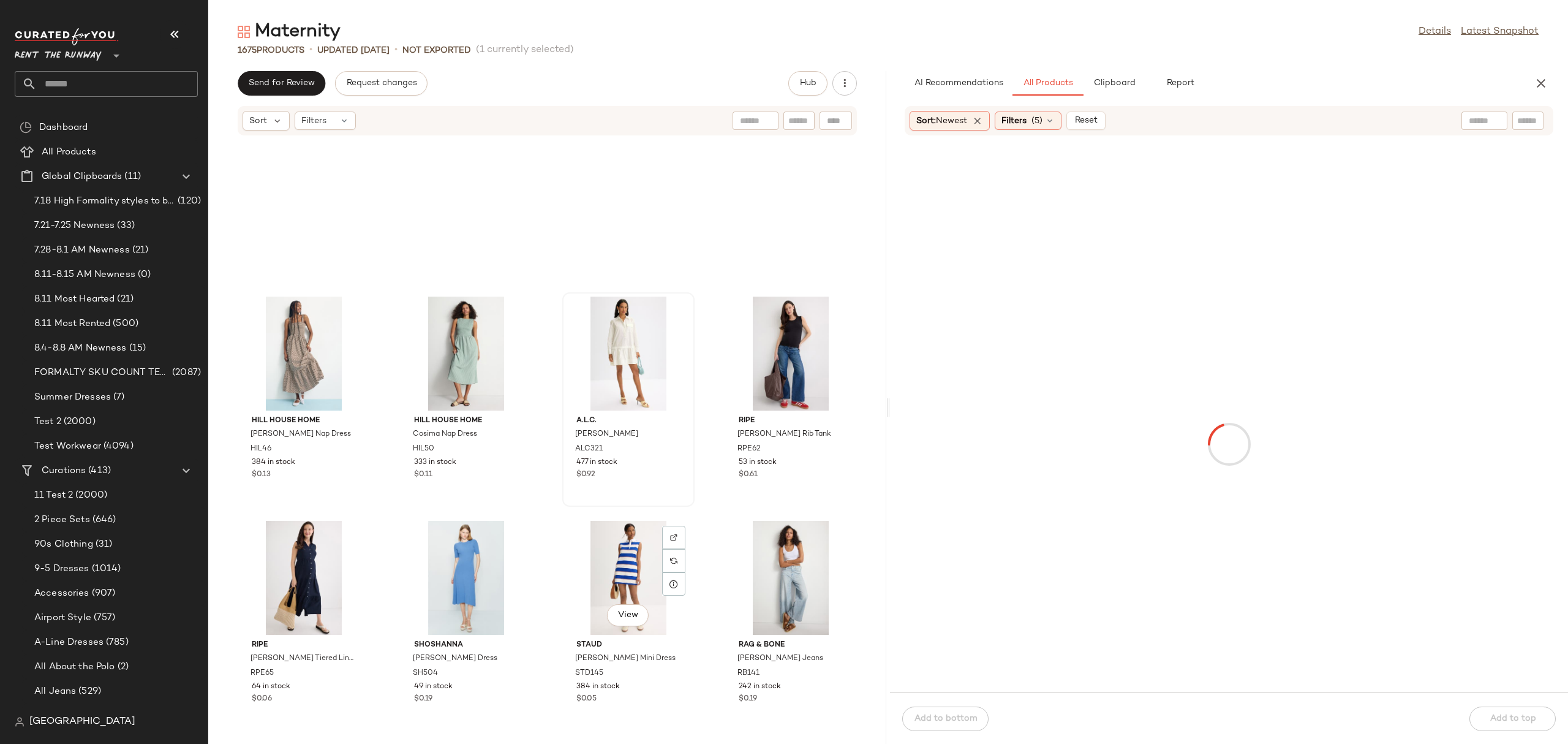
scroll to position [1383, 0]
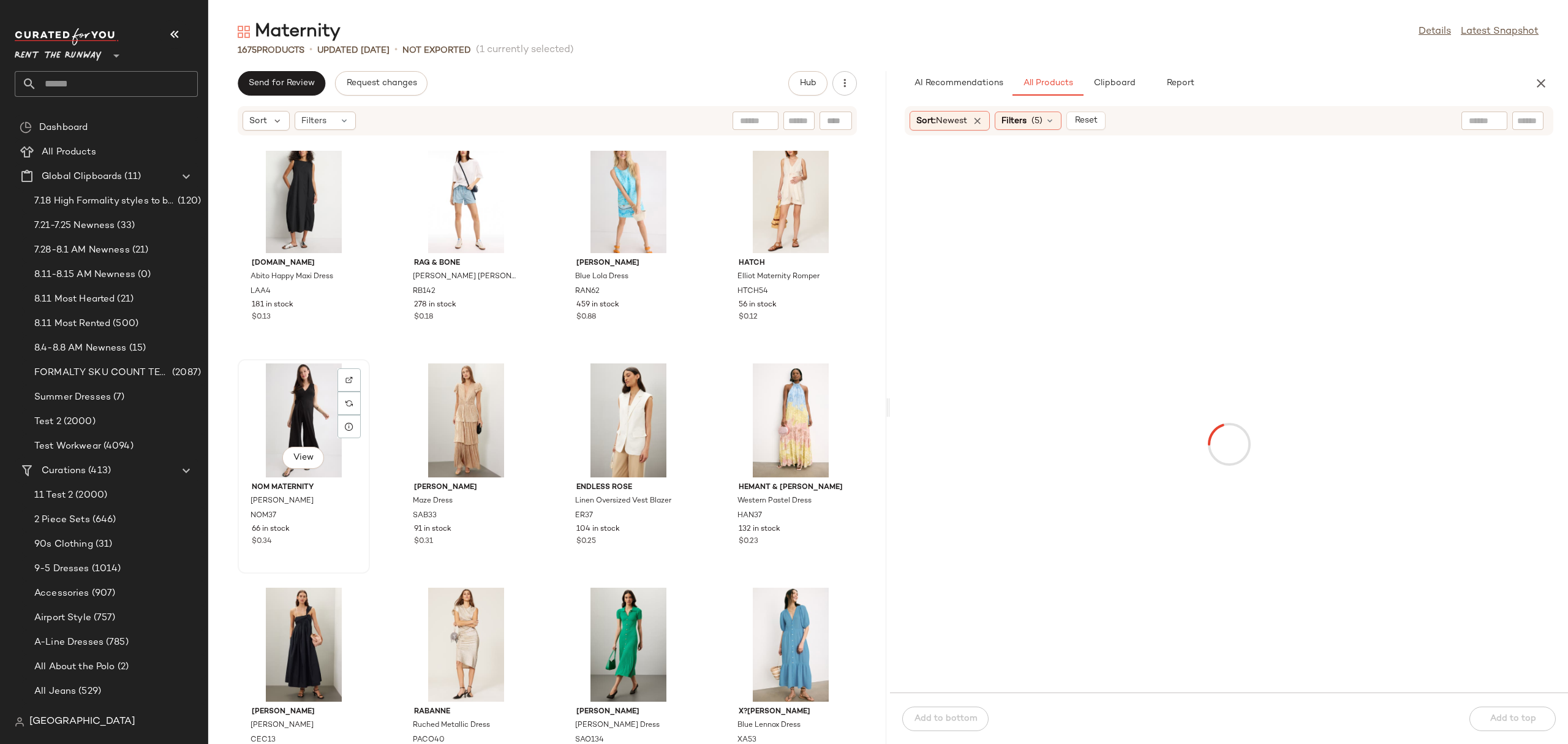
scroll to position [2382, 0]
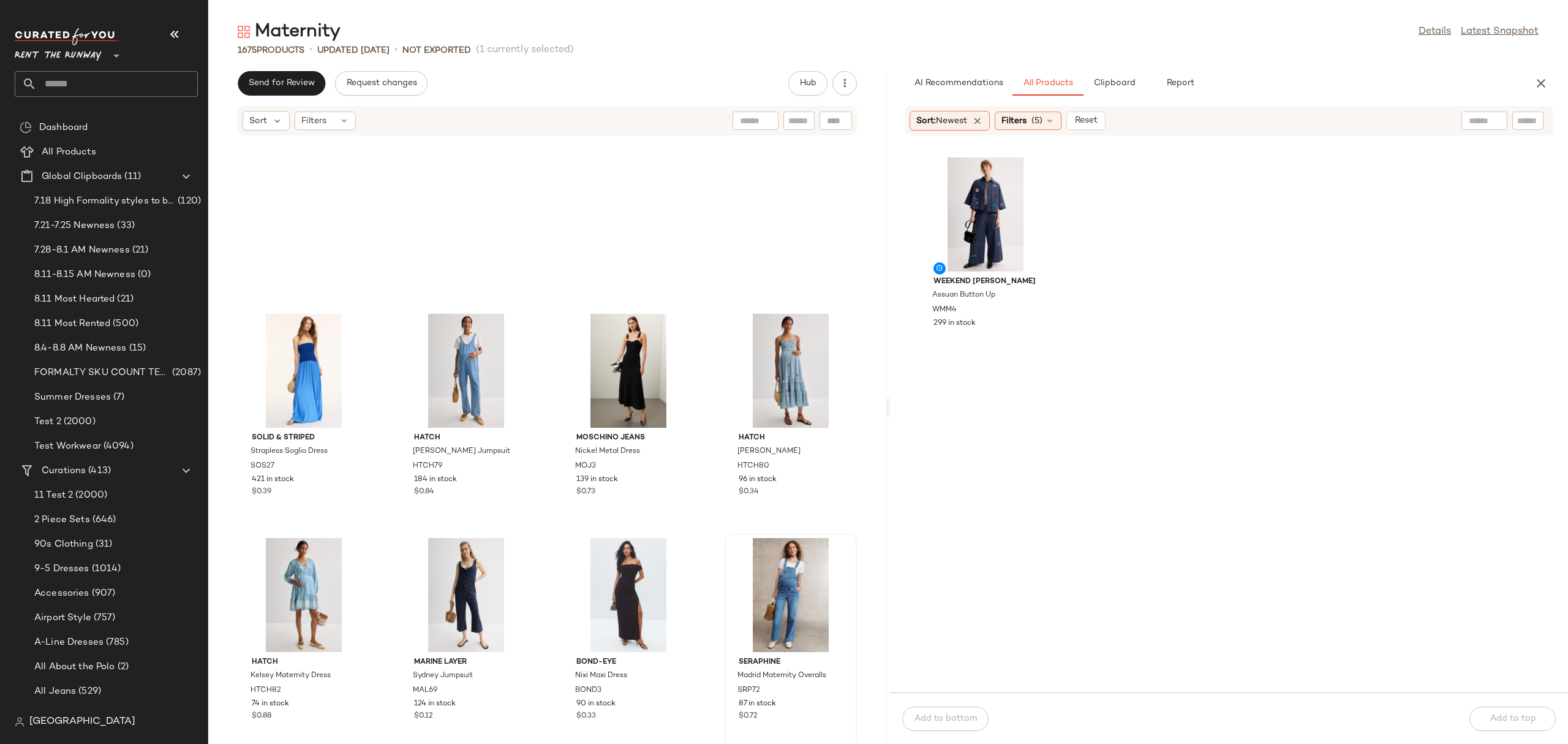
scroll to position [3244, 0]
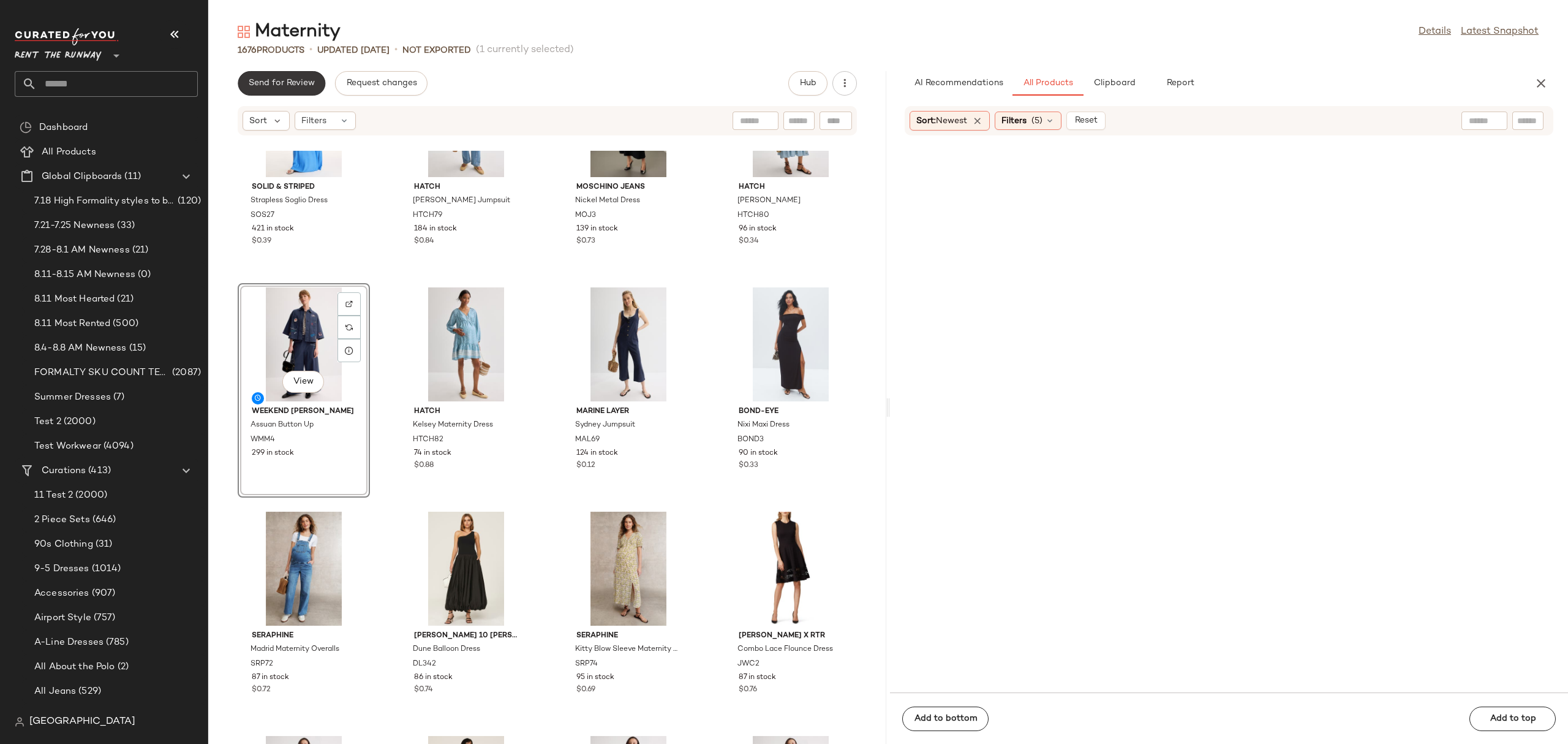
click at [270, 74] on button "Send for Review" at bounding box center [281, 83] width 88 height 25
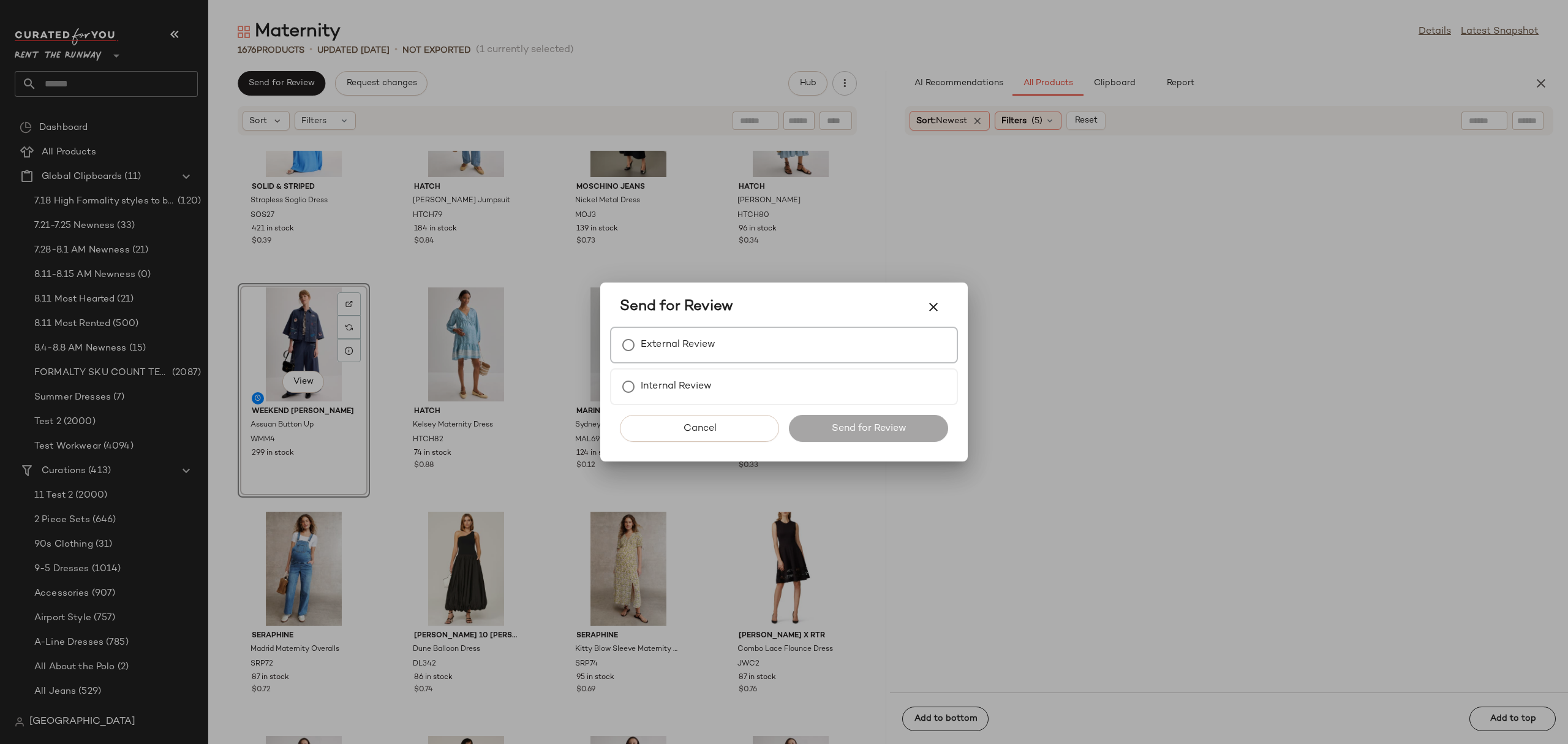
click at [694, 342] on label "External Review" at bounding box center [678, 345] width 74 height 25
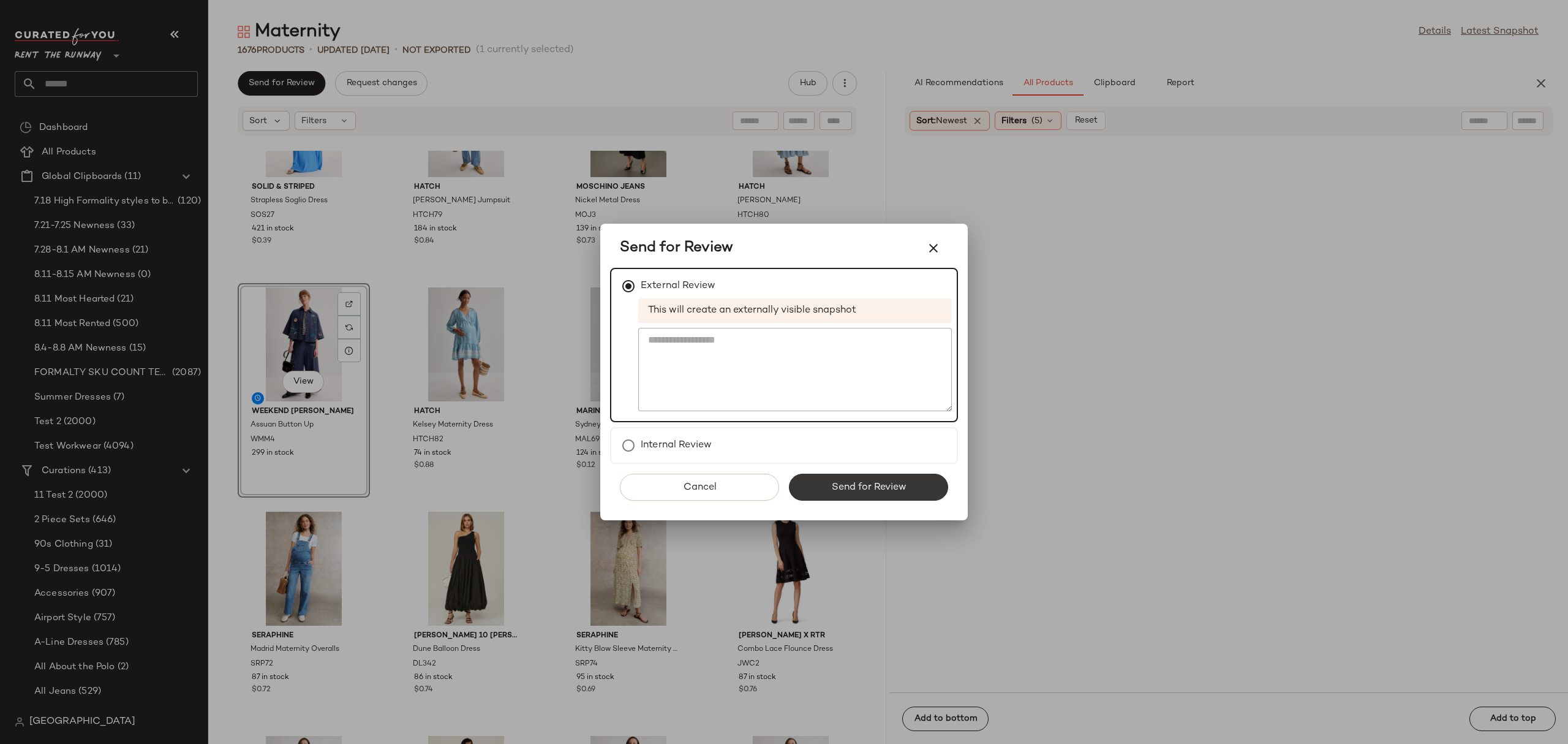
click at [857, 483] on span "Send for Review" at bounding box center [868, 487] width 75 height 12
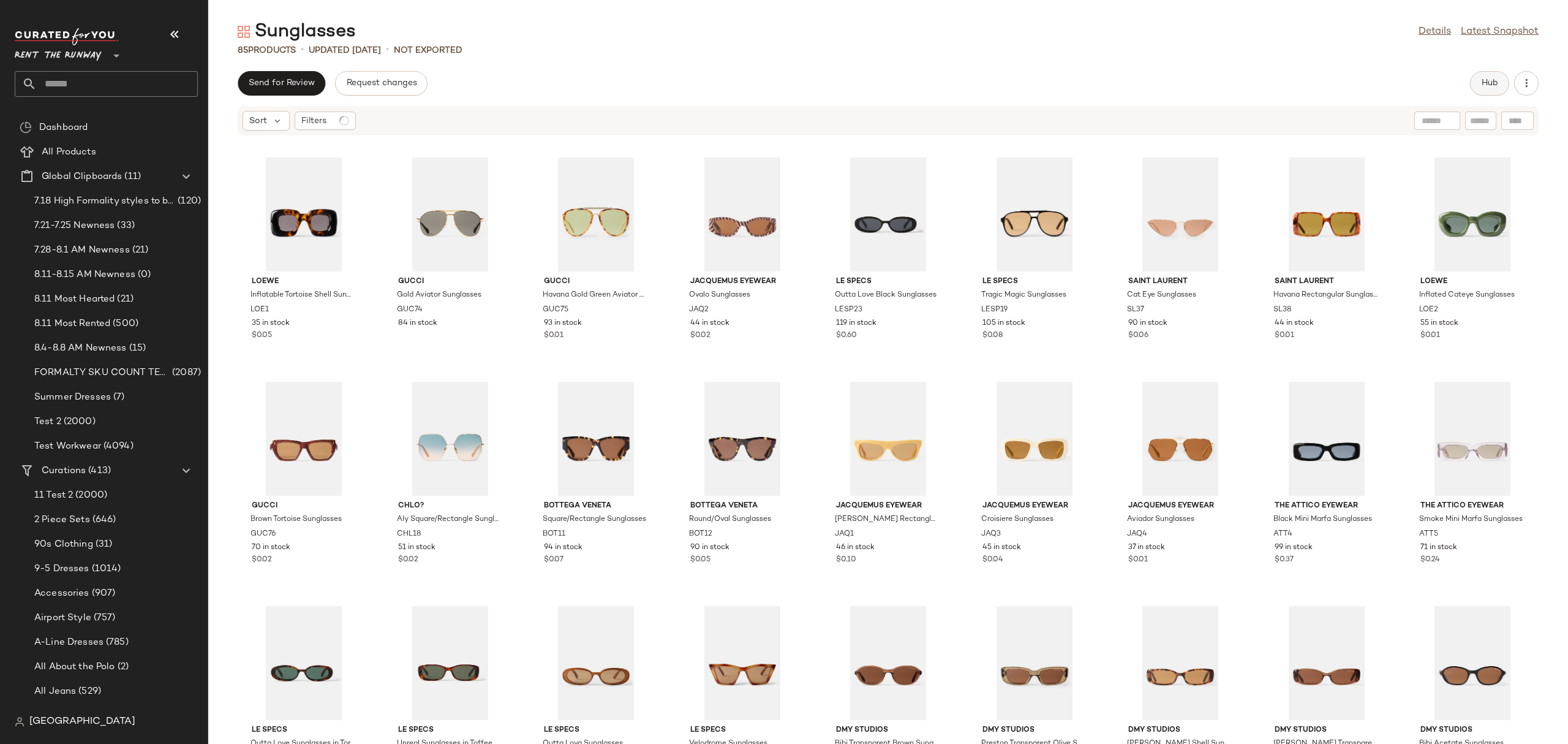
click at [1490, 87] on span "Hub" at bounding box center [1489, 84] width 17 height 10
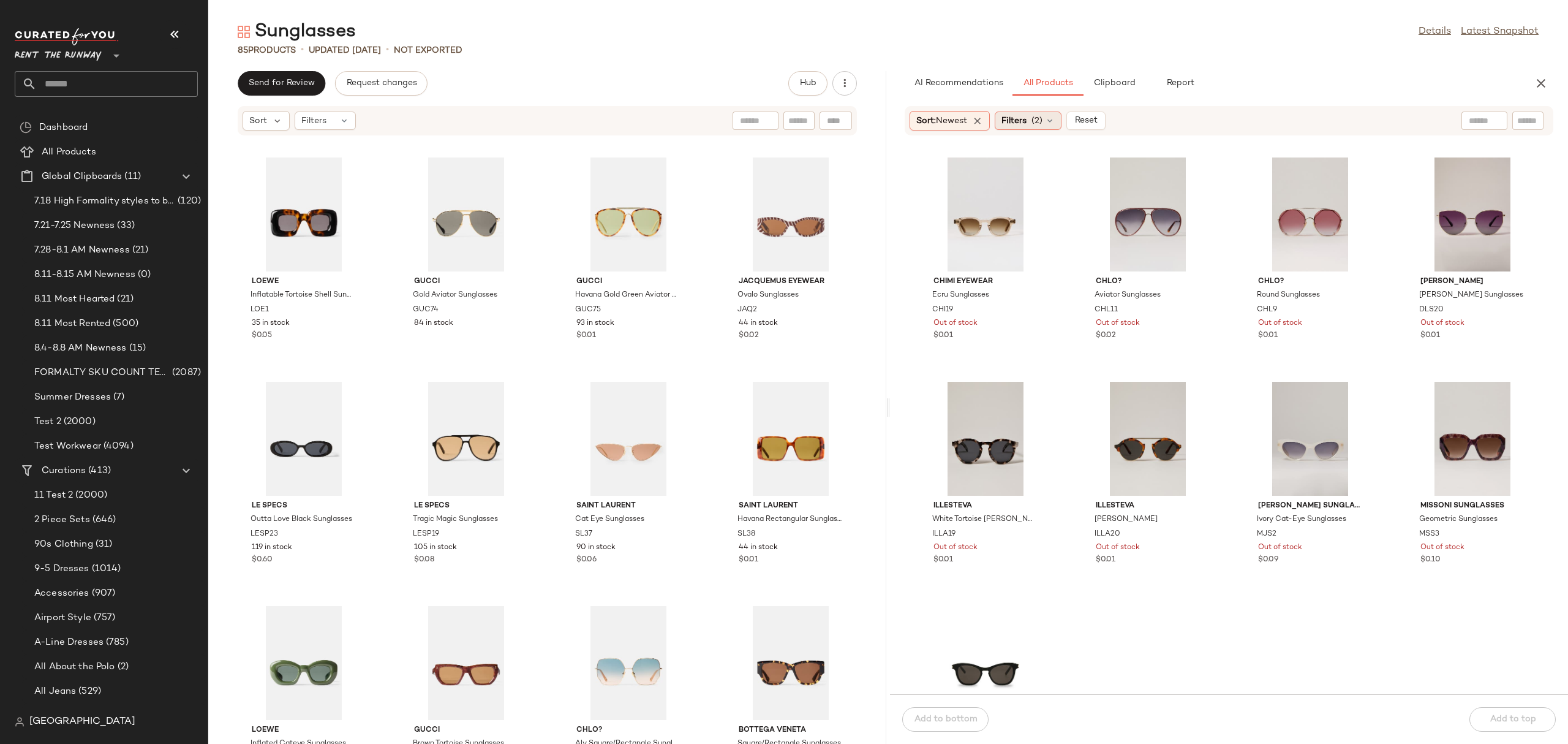
click at [1032, 120] on div "Filters (2)" at bounding box center [1027, 121] width 67 height 18
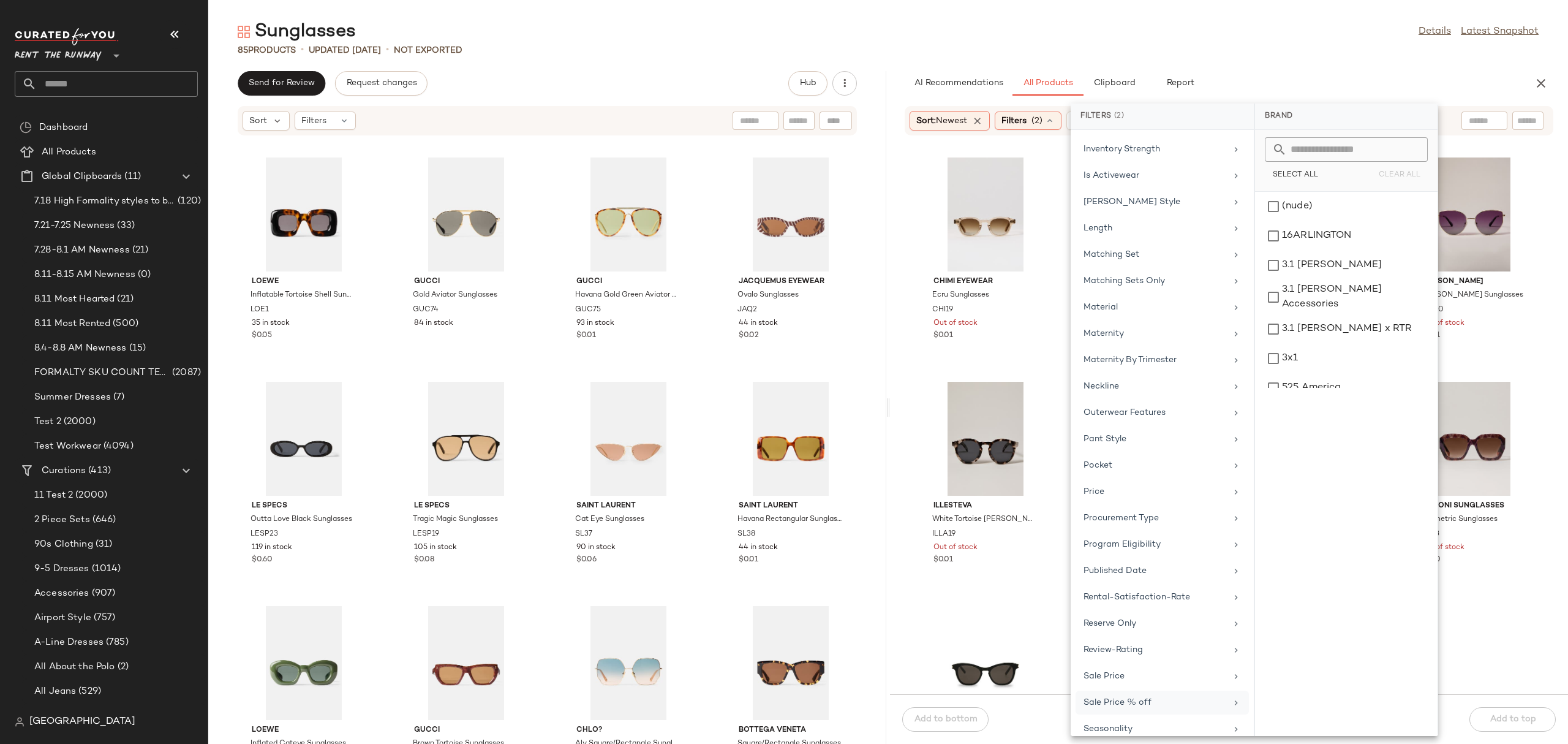
scroll to position [1057, 0]
click at [1140, 652] on div "Total Inventory" at bounding box center [1161, 664] width 173 height 24
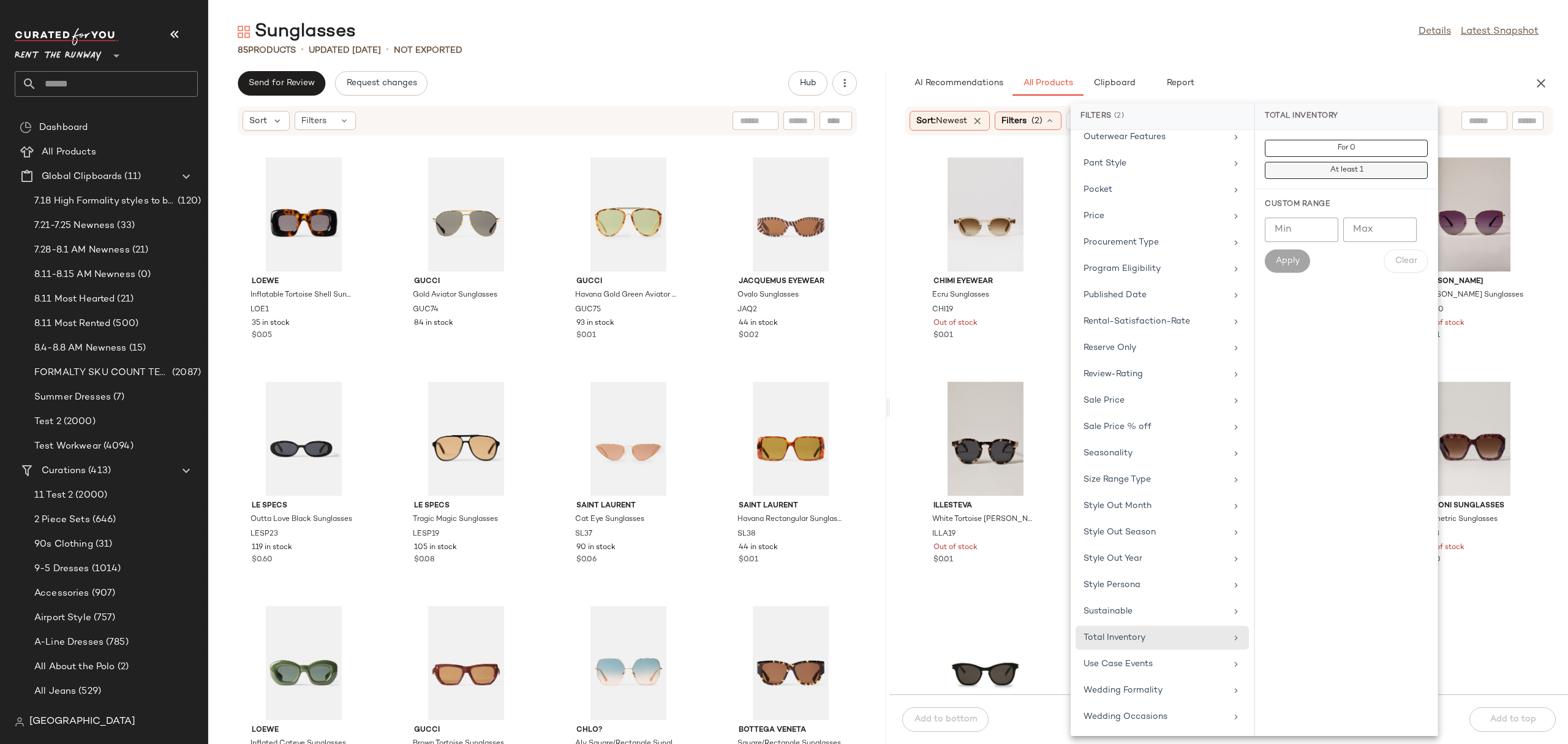
click at [1389, 165] on button "At least 1" at bounding box center [1346, 170] width 163 height 17
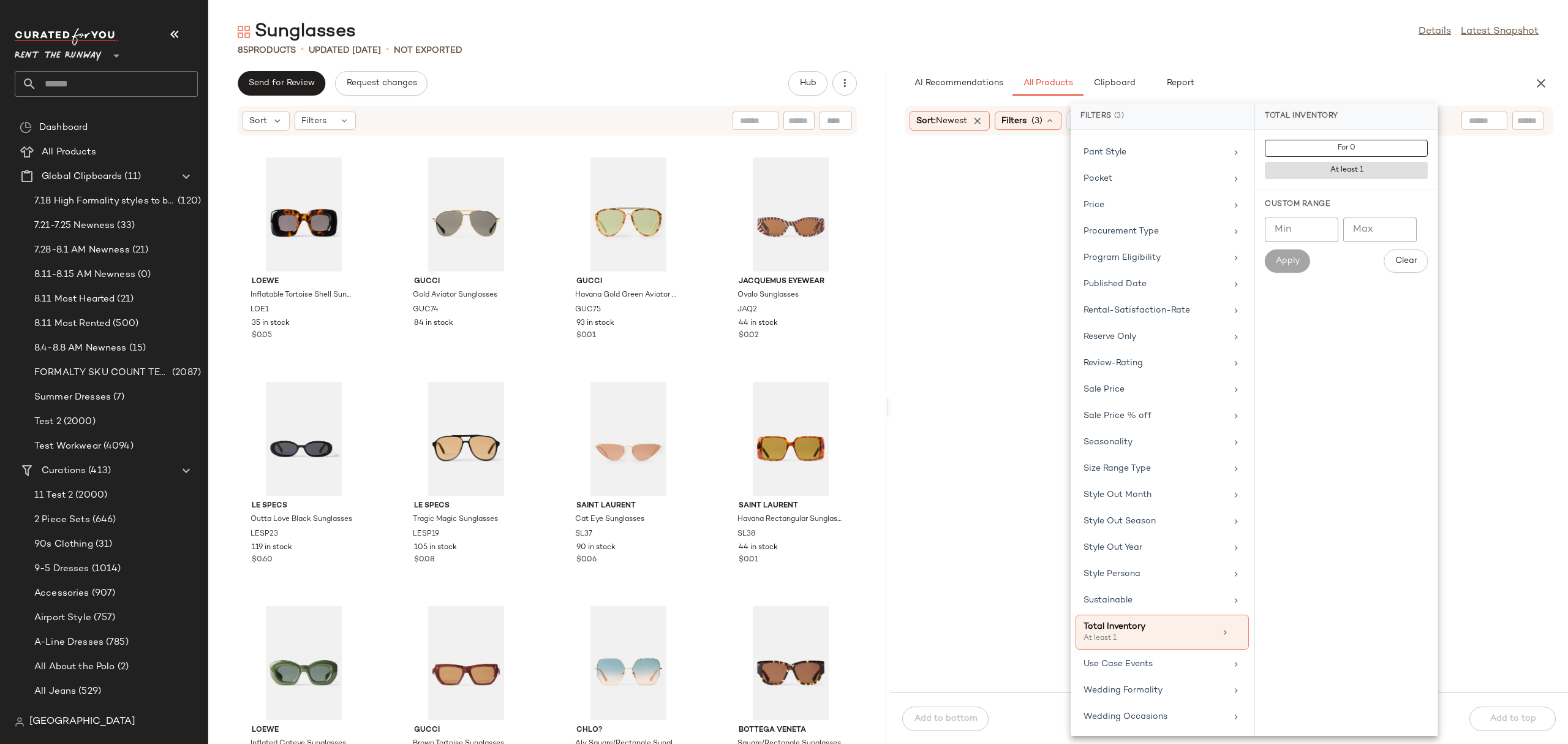
click at [1430, 70] on div "Sunglasses Details Latest Snapshot 85 Products • updated Aug 8th • Not Exported…" at bounding box center [888, 381] width 1359 height 724
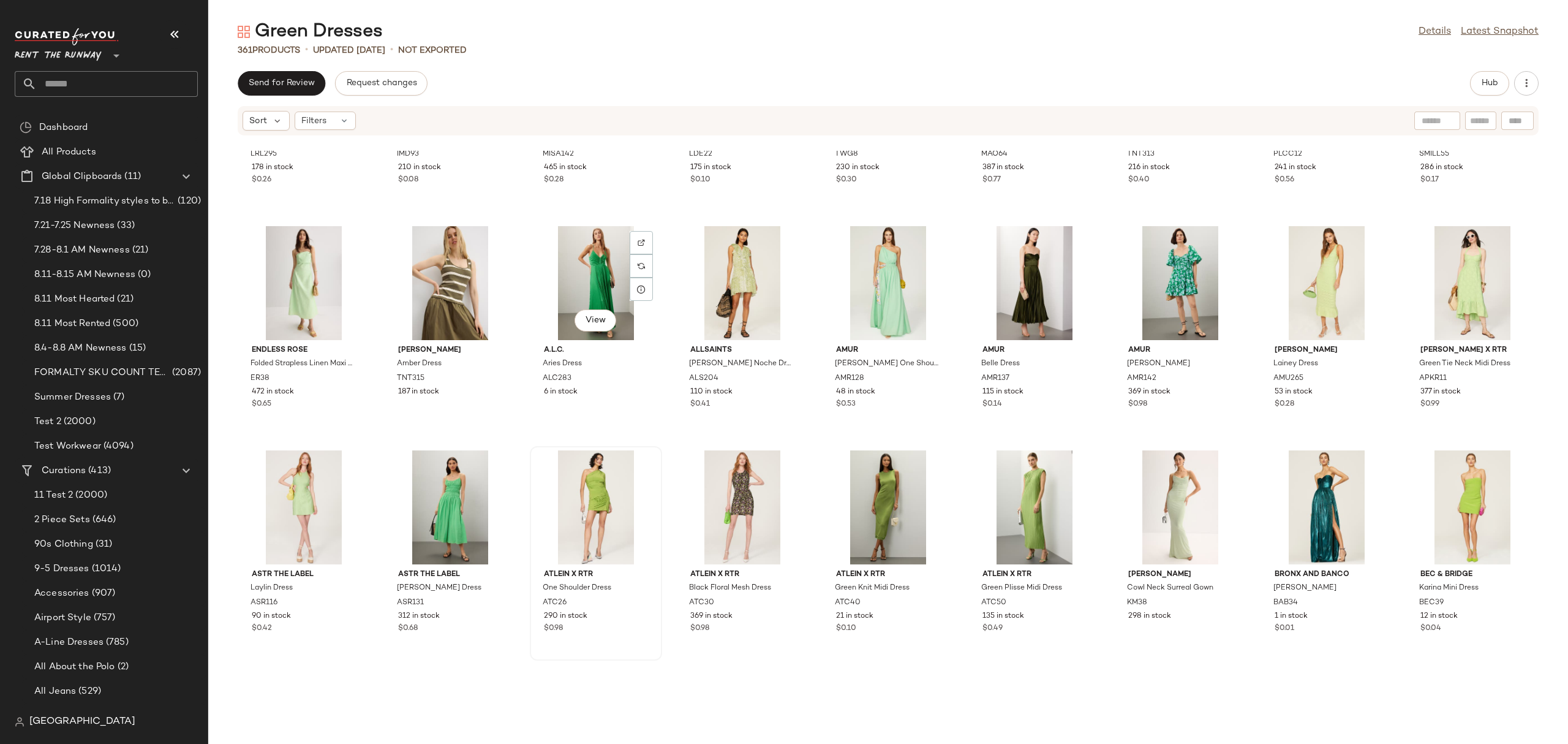
scroll to position [2099, 0]
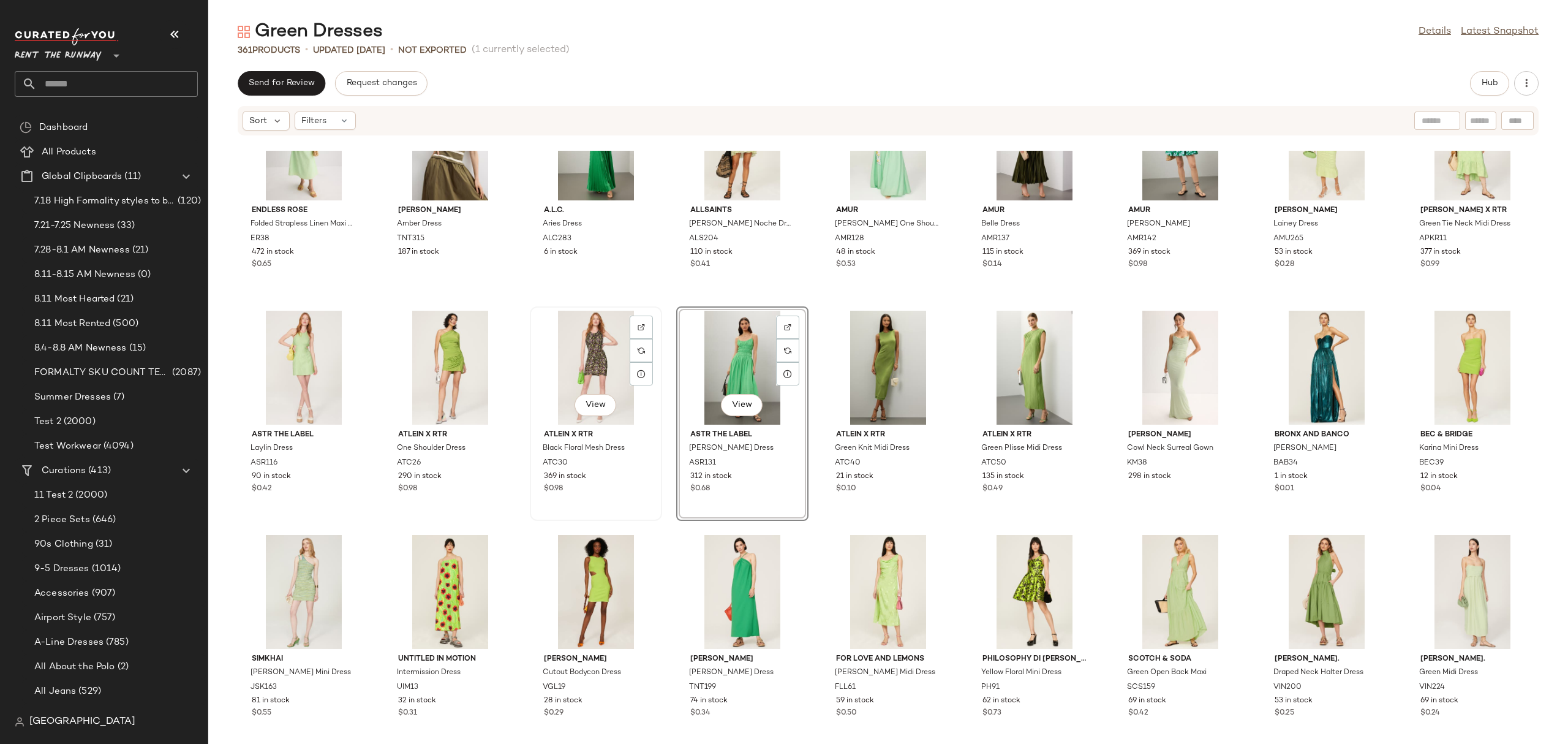
click at [592, 363] on div "View" at bounding box center [595, 367] width 124 height 114
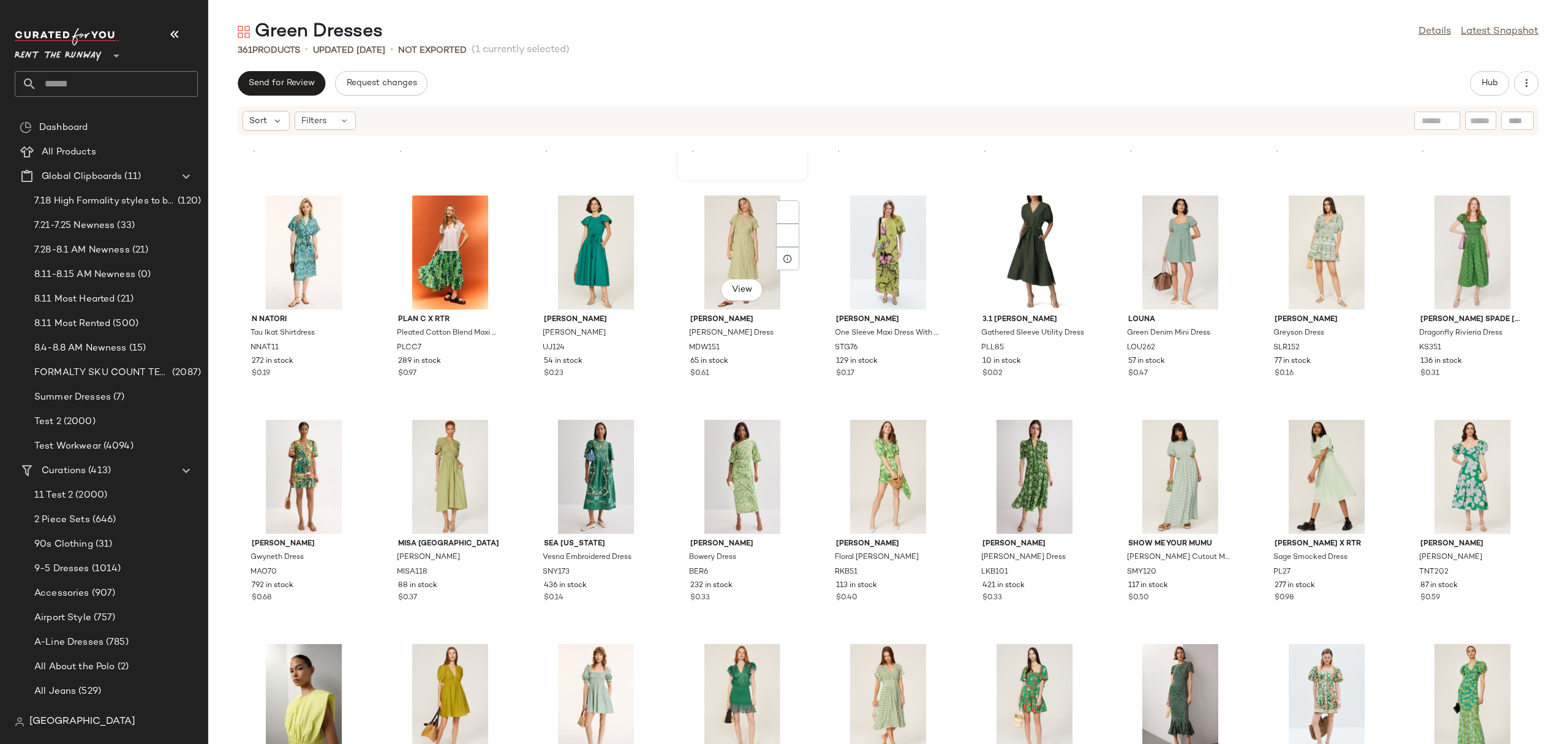
scroll to position [3124, 0]
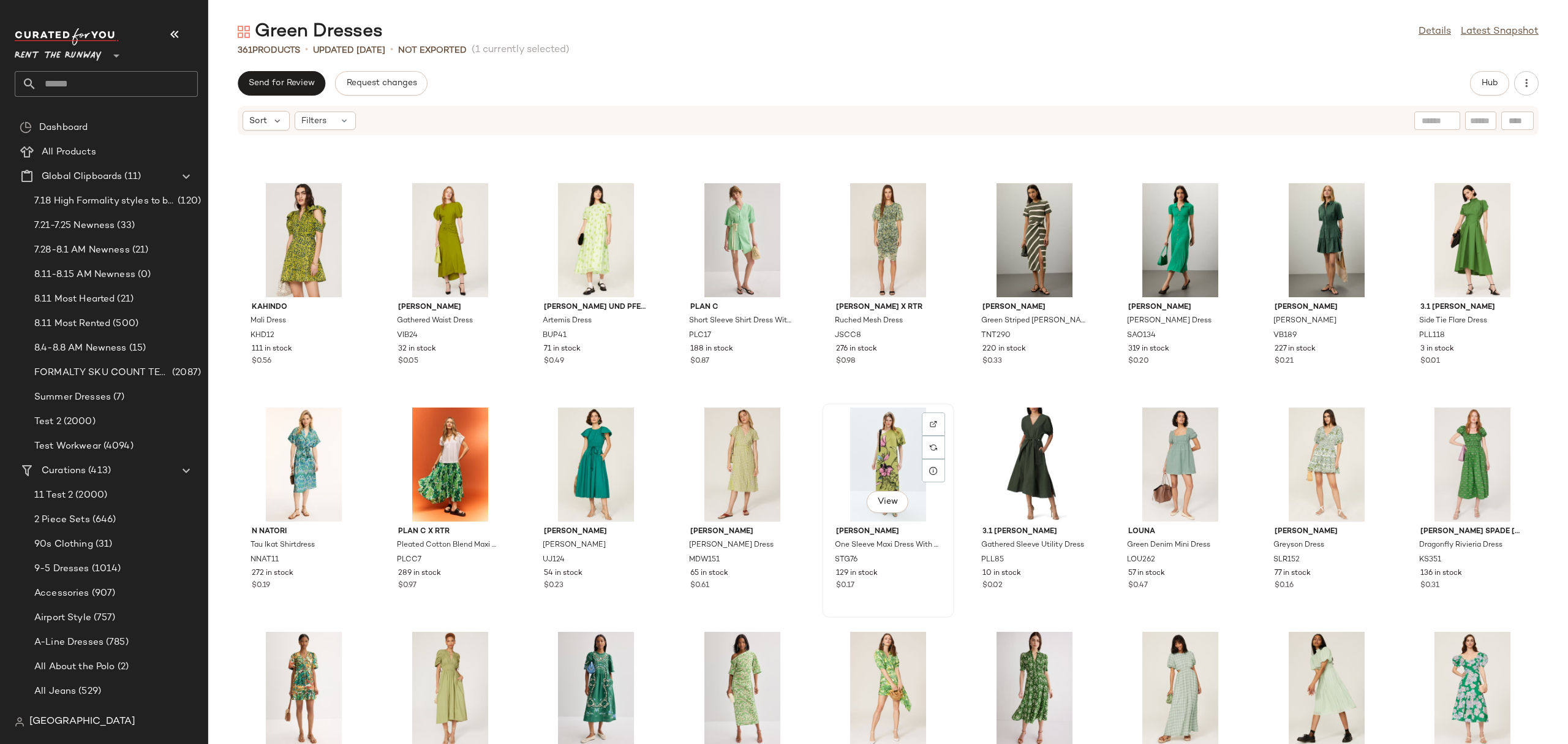
click at [876, 448] on div "View" at bounding box center [888, 464] width 124 height 114
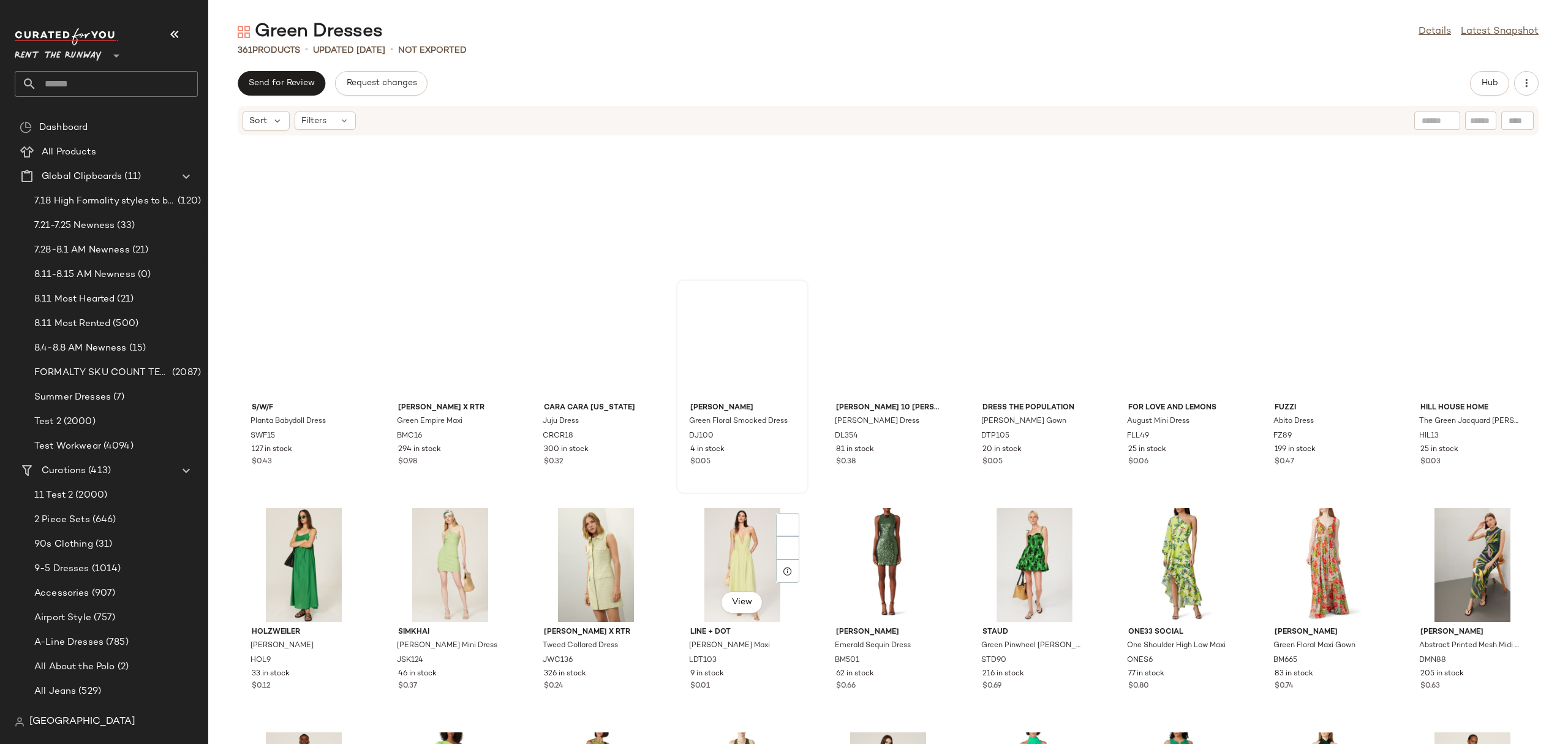
scroll to position [5233, 0]
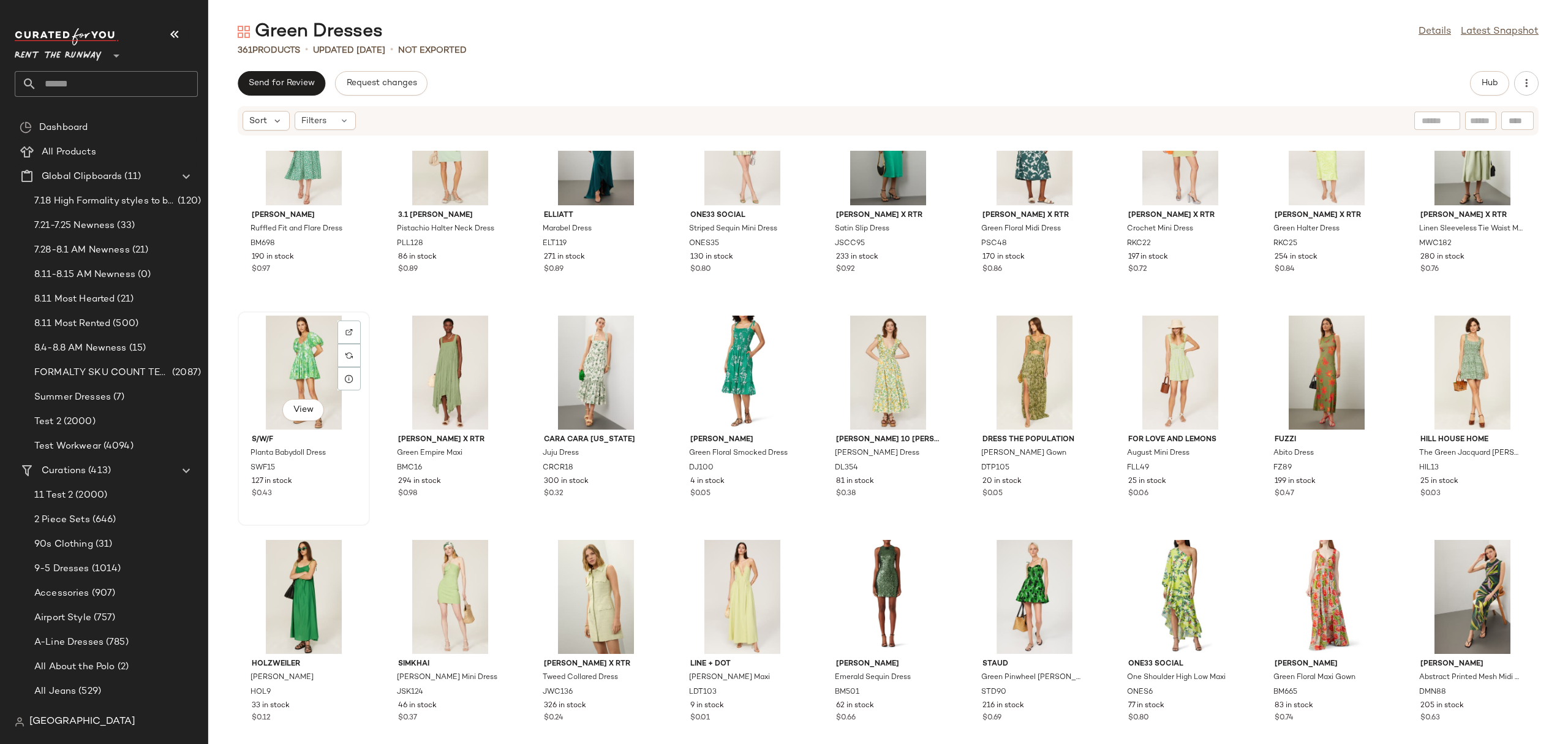
click at [294, 366] on div "View" at bounding box center [303, 372] width 124 height 114
click at [722, 590] on div "View" at bounding box center [742, 596] width 124 height 114
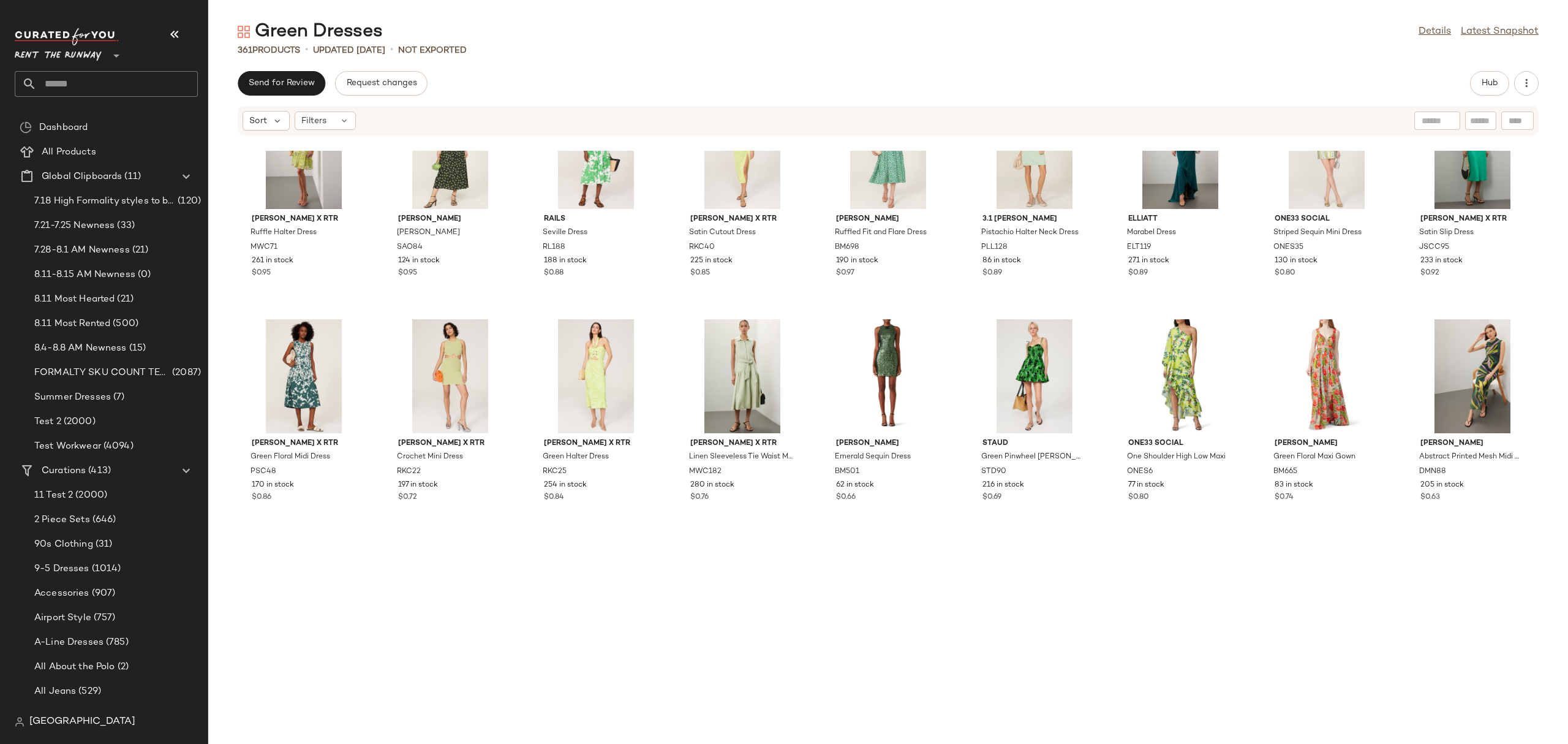
scroll to position [4775, 0]
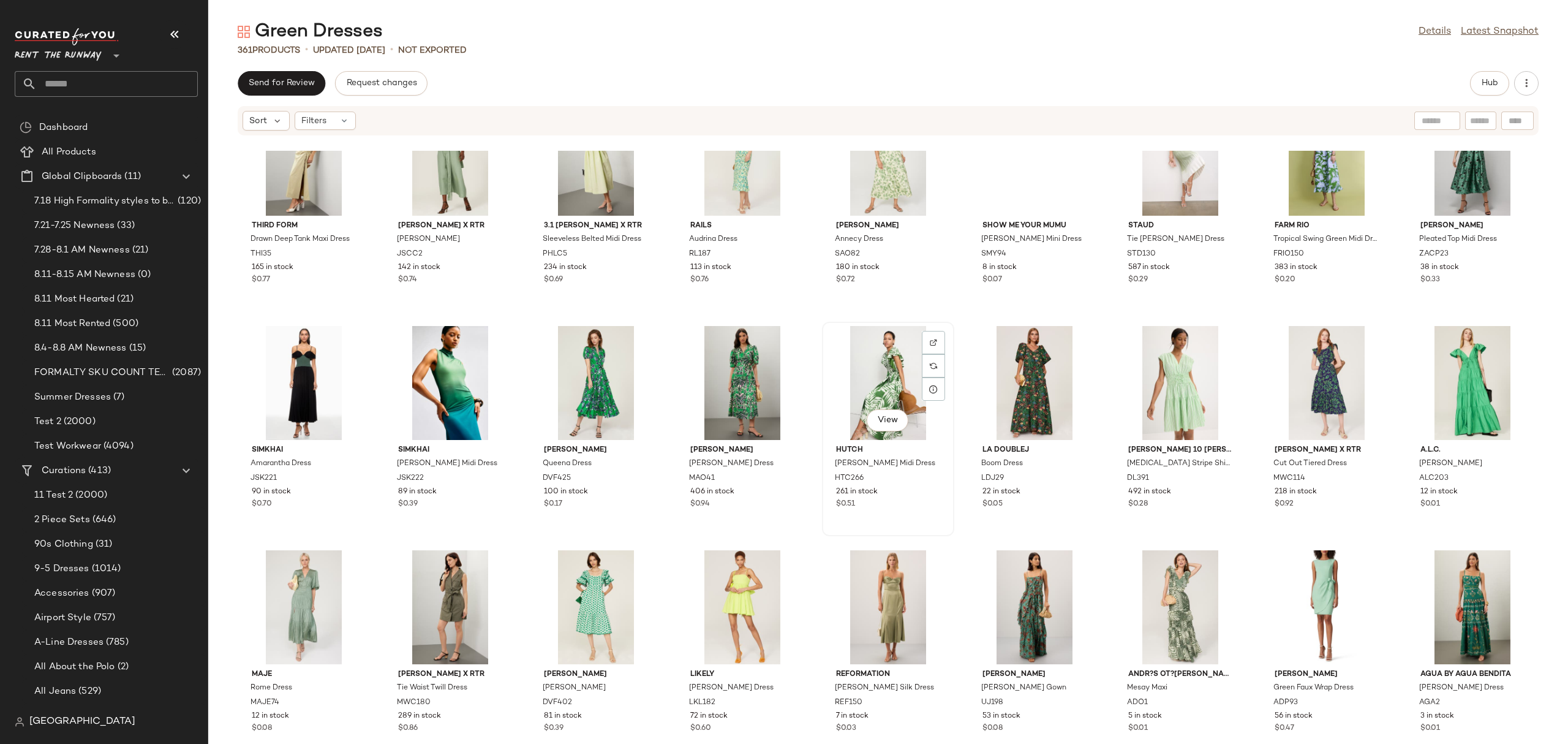
click at [871, 339] on div "View" at bounding box center [888, 383] width 124 height 114
click at [883, 598] on div "View" at bounding box center [888, 607] width 124 height 114
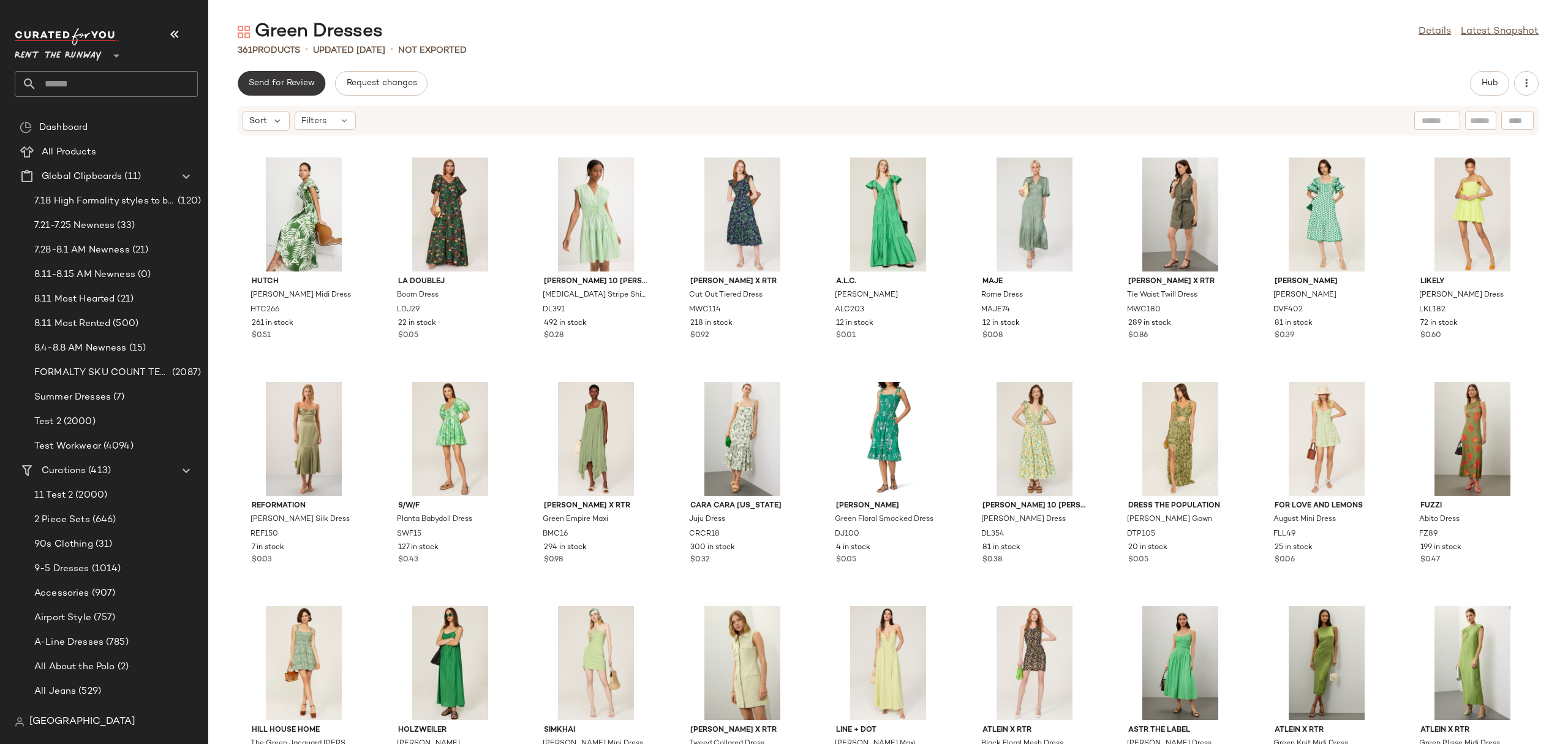
click at [289, 87] on span "Send for Review" at bounding box center [281, 84] width 67 height 10
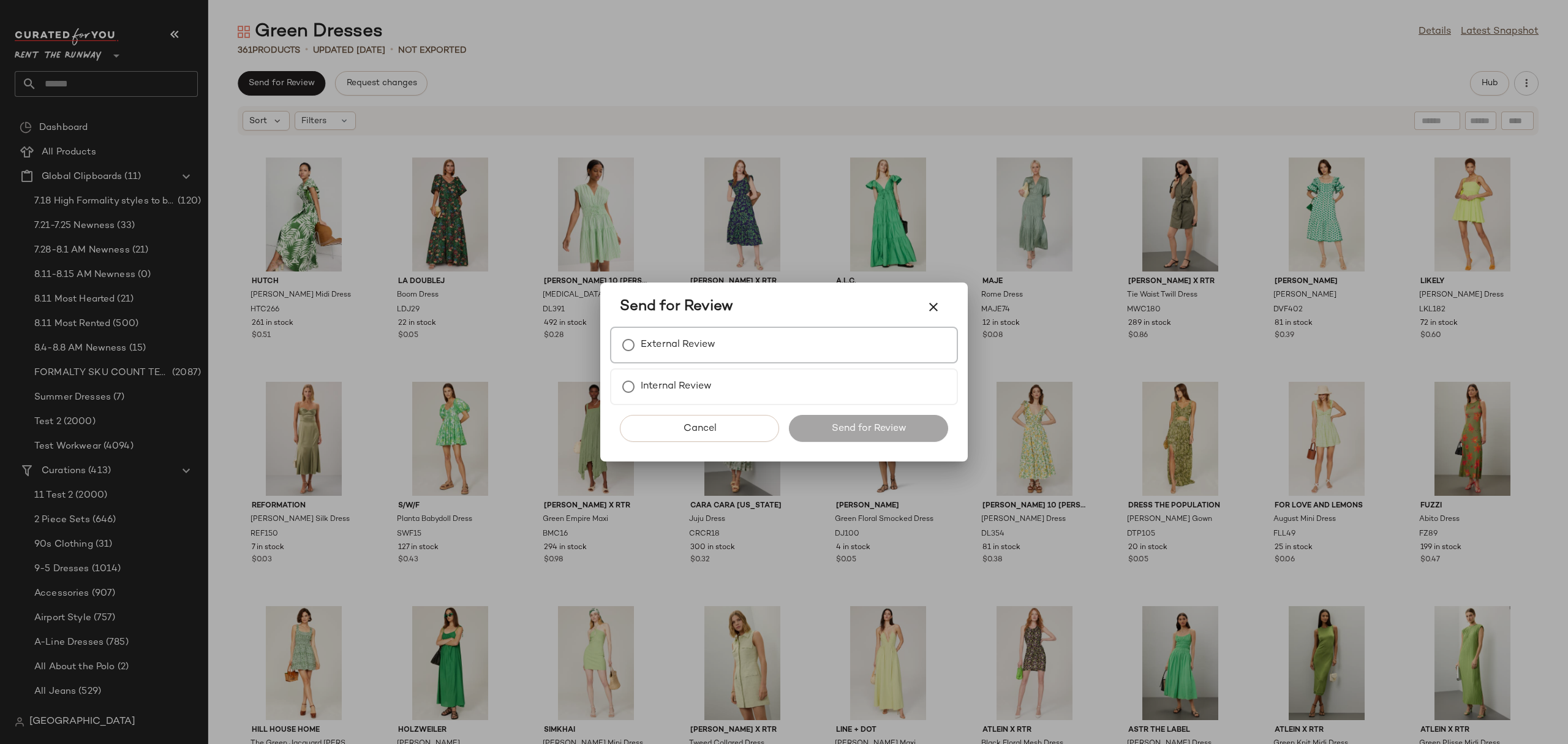
click at [726, 354] on div "External Review" at bounding box center [784, 345] width 348 height 37
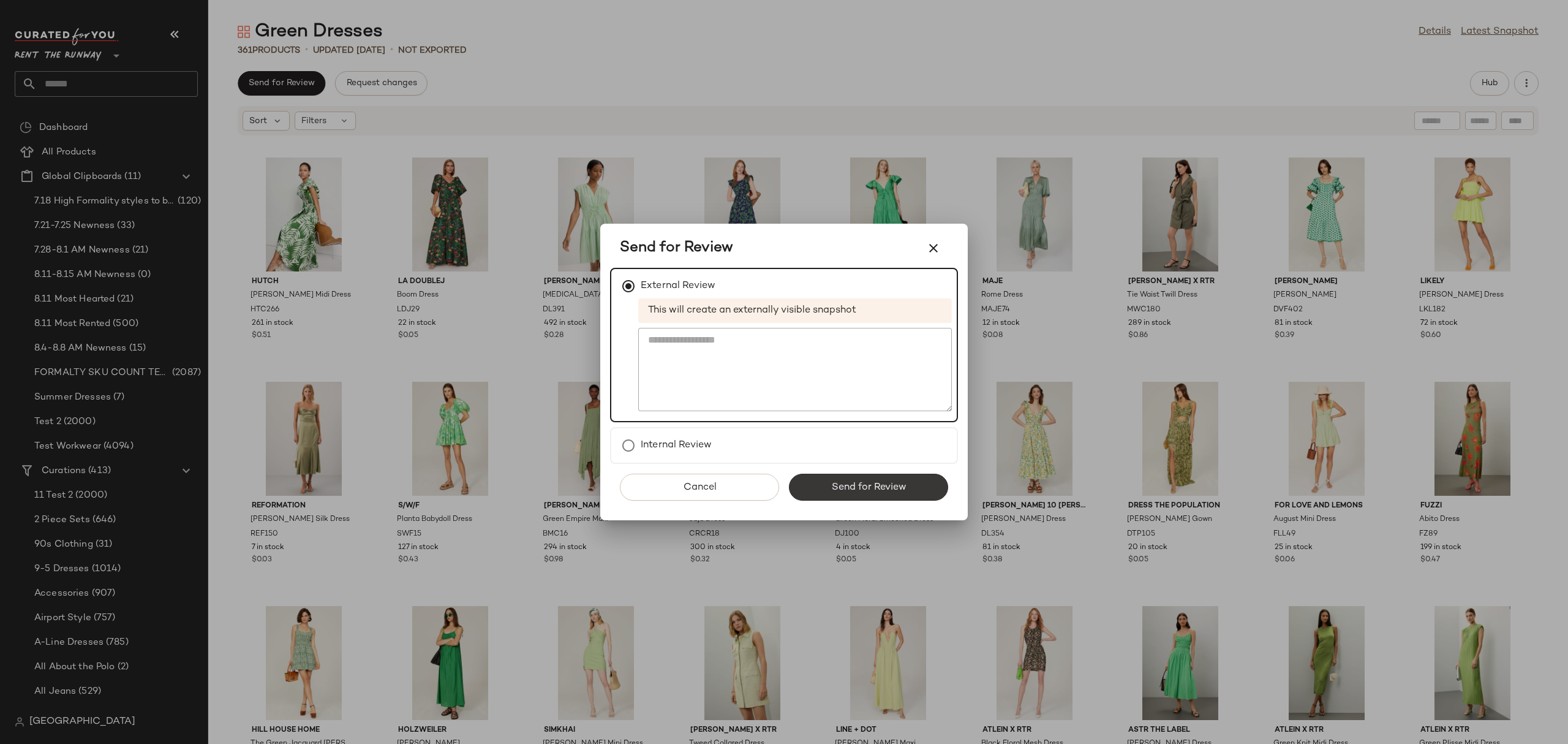
click at [822, 476] on button "Send for Review" at bounding box center [868, 487] width 159 height 27
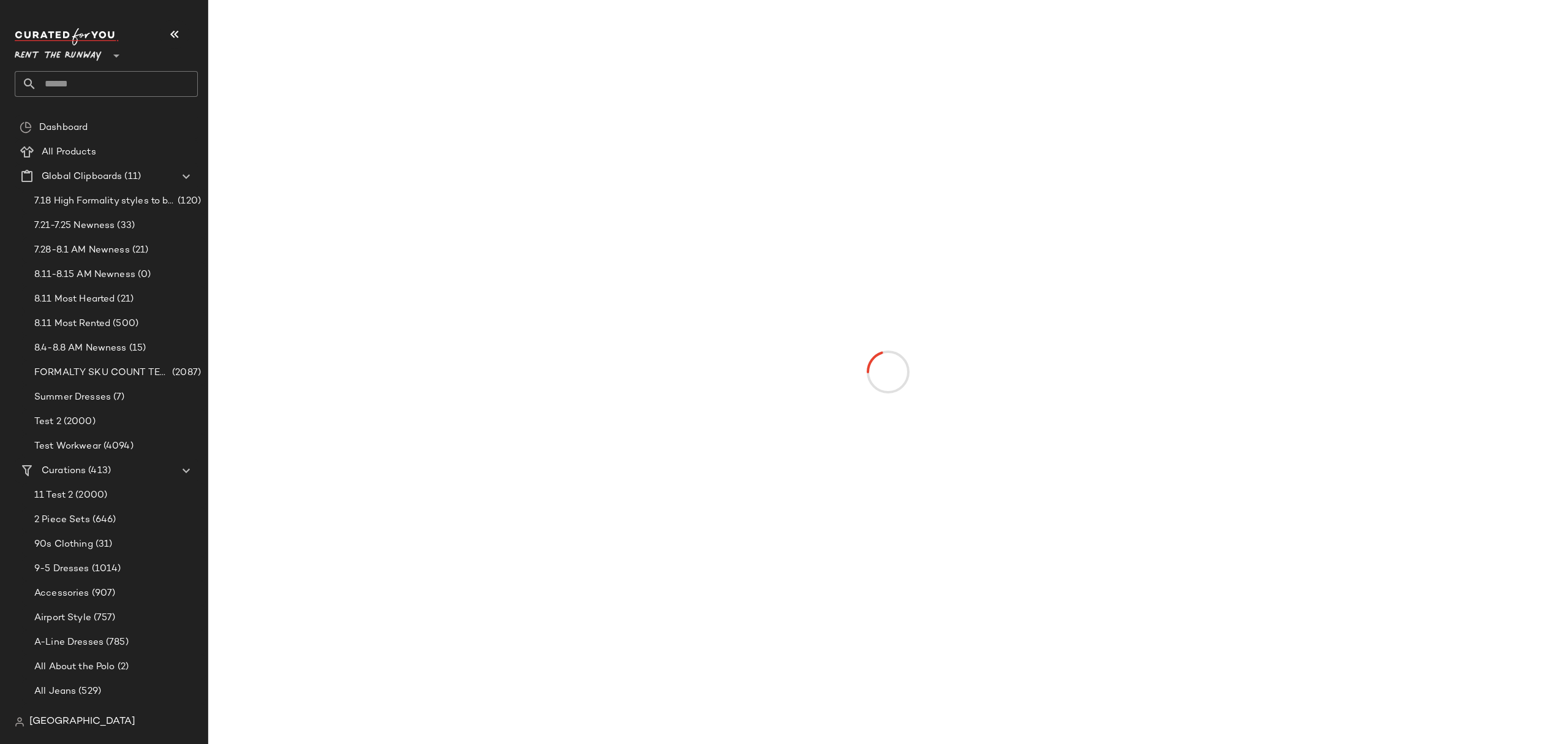
click at [105, 79] on input "text" at bounding box center [117, 84] width 161 height 26
type input "**********"
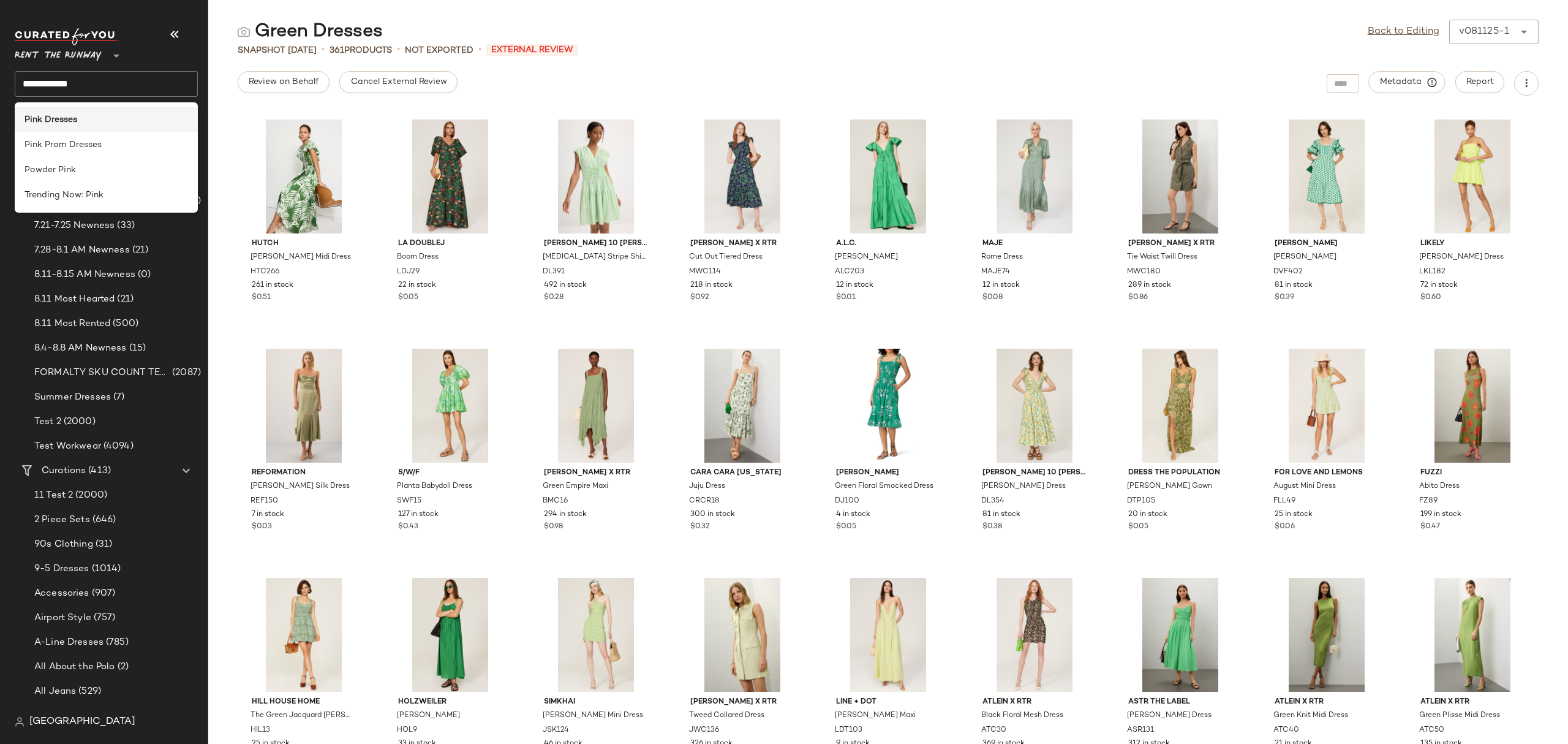
click at [117, 124] on div "Pink Dresses" at bounding box center [106, 119] width 164 height 13
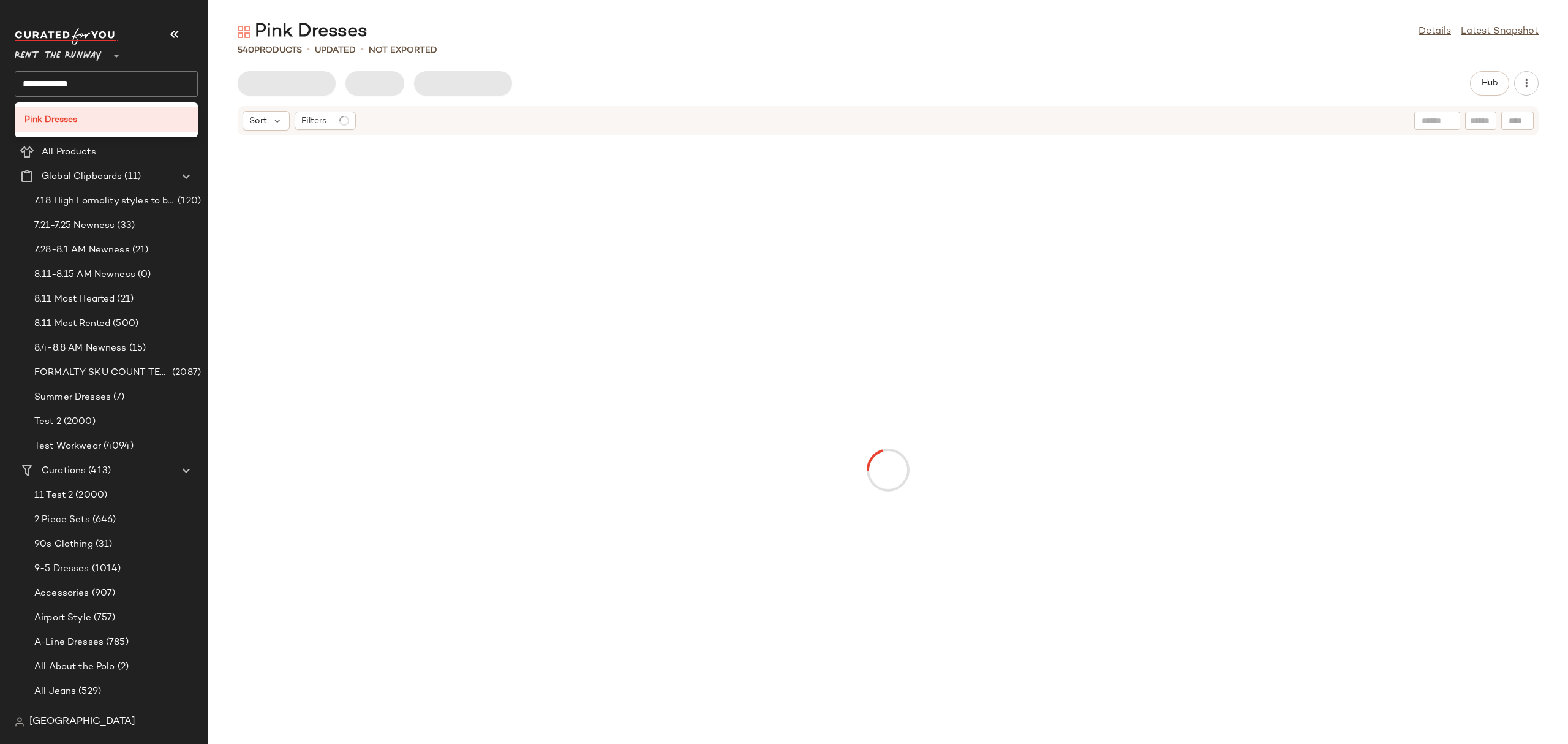
click at [586, 117] on div "Sort Filters" at bounding box center [808, 121] width 1132 height 20
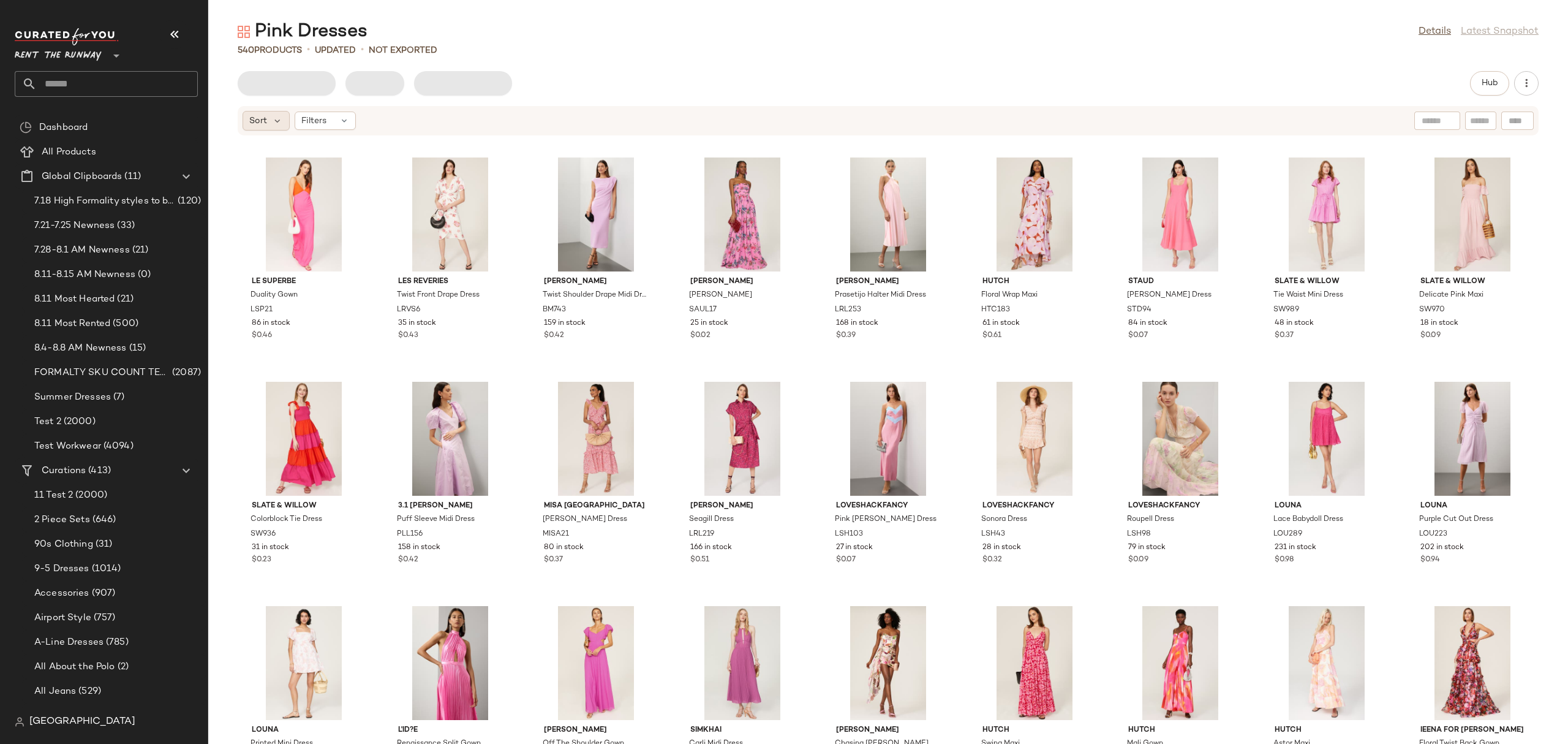
click at [264, 123] on span "Sort" at bounding box center [258, 121] width 18 height 13
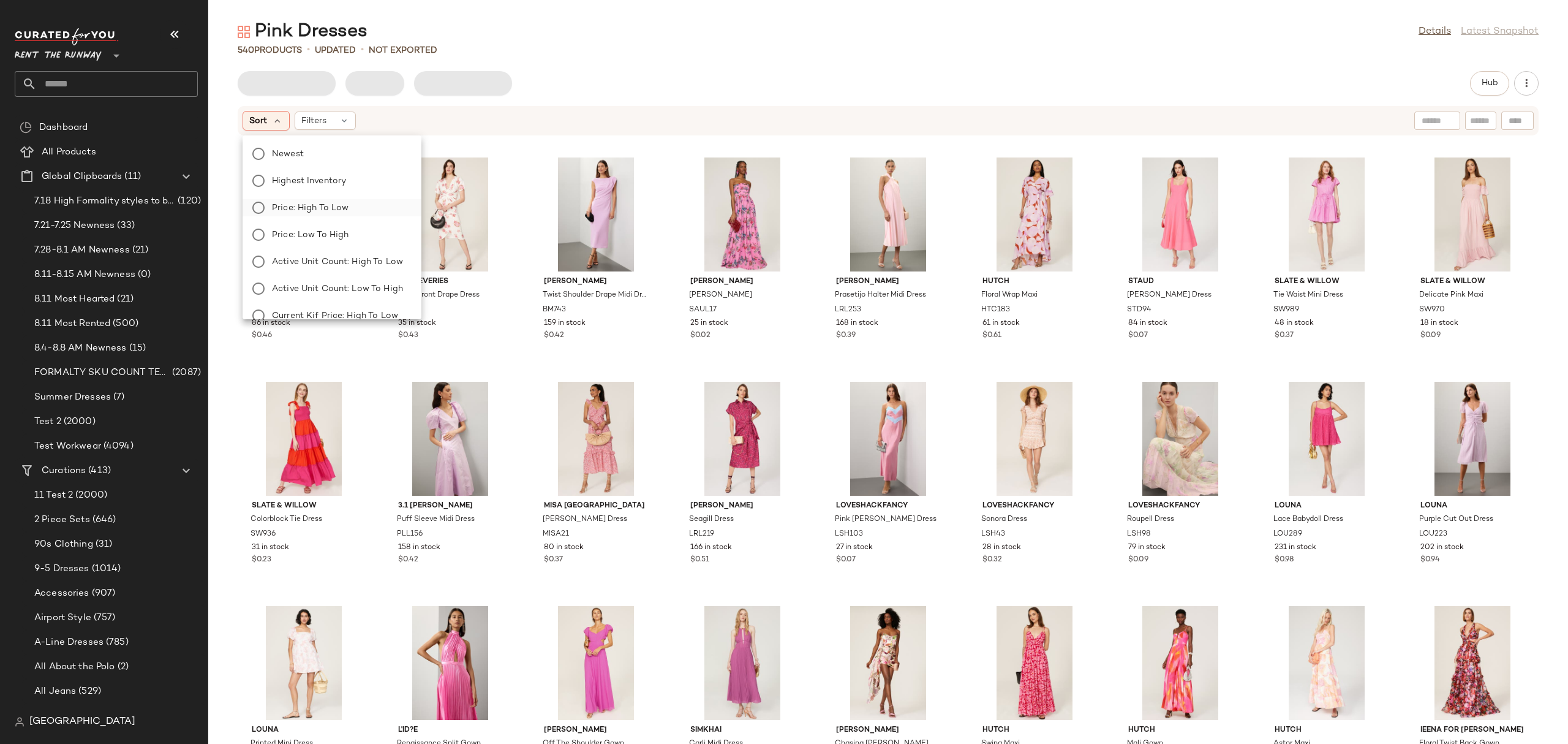
click at [343, 211] on span "Price: High to Low" at bounding box center [310, 208] width 77 height 13
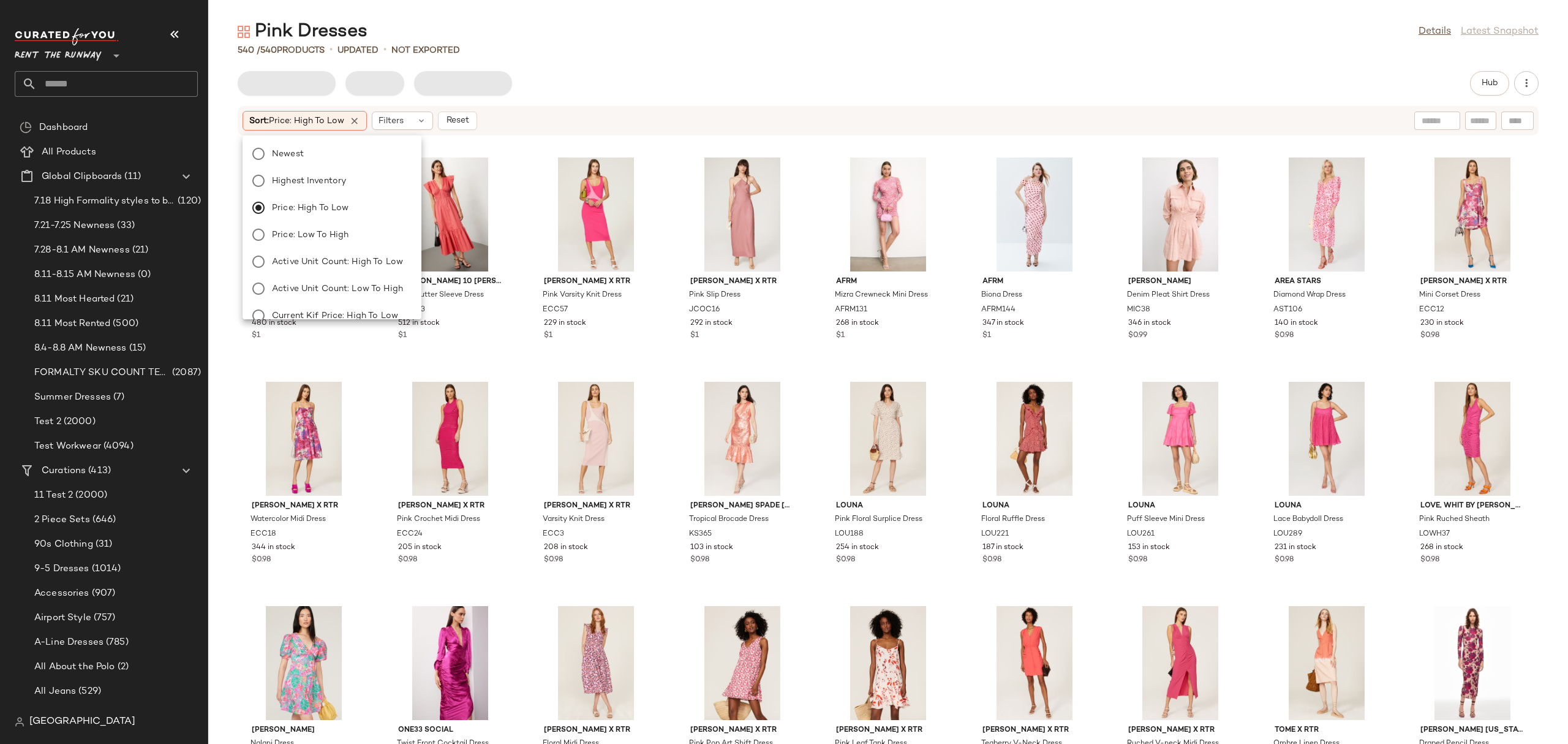
click at [598, 123] on div "Sort: Price: High to Low Filters Reset" at bounding box center [808, 121] width 1132 height 20
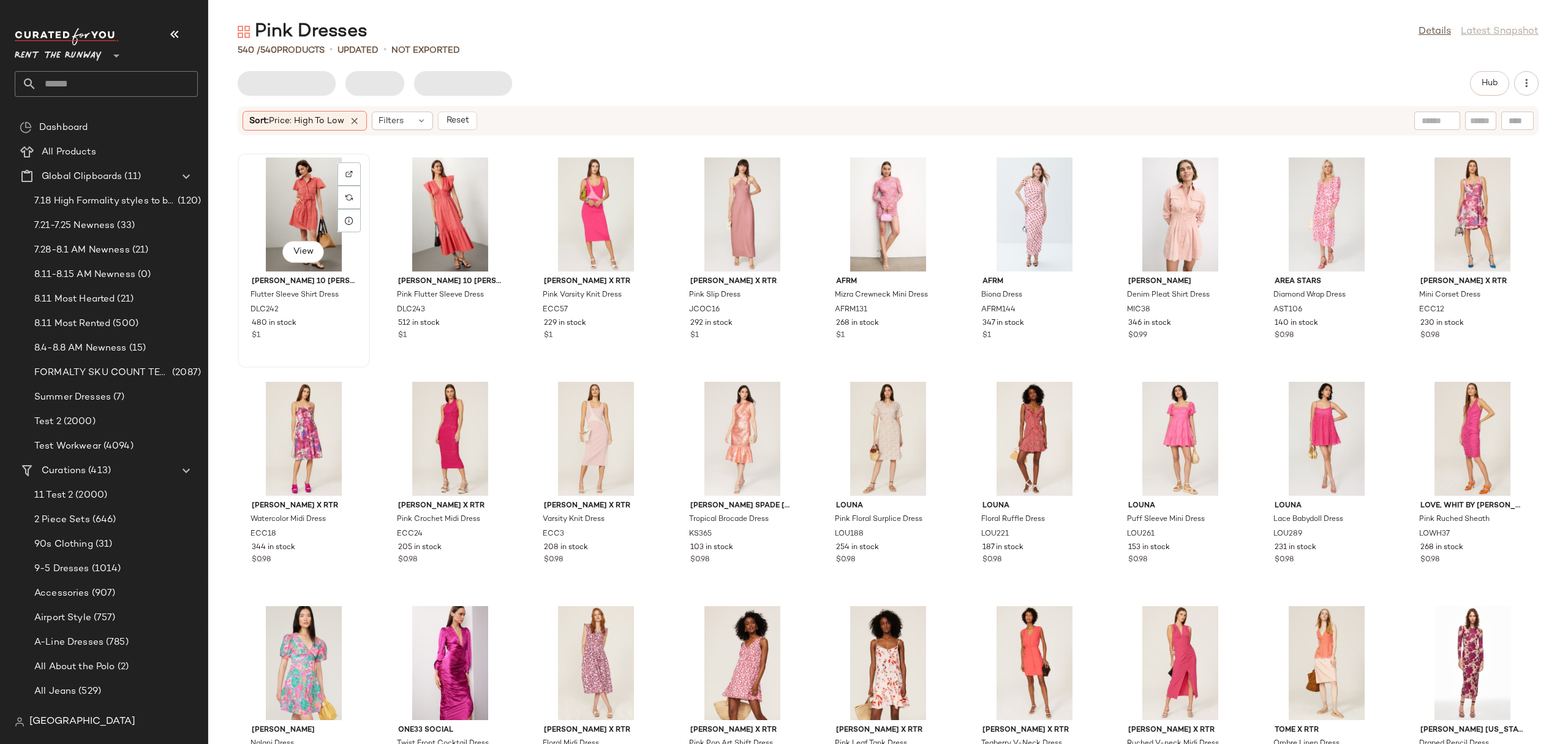
click at [290, 204] on div "View" at bounding box center [303, 214] width 124 height 114
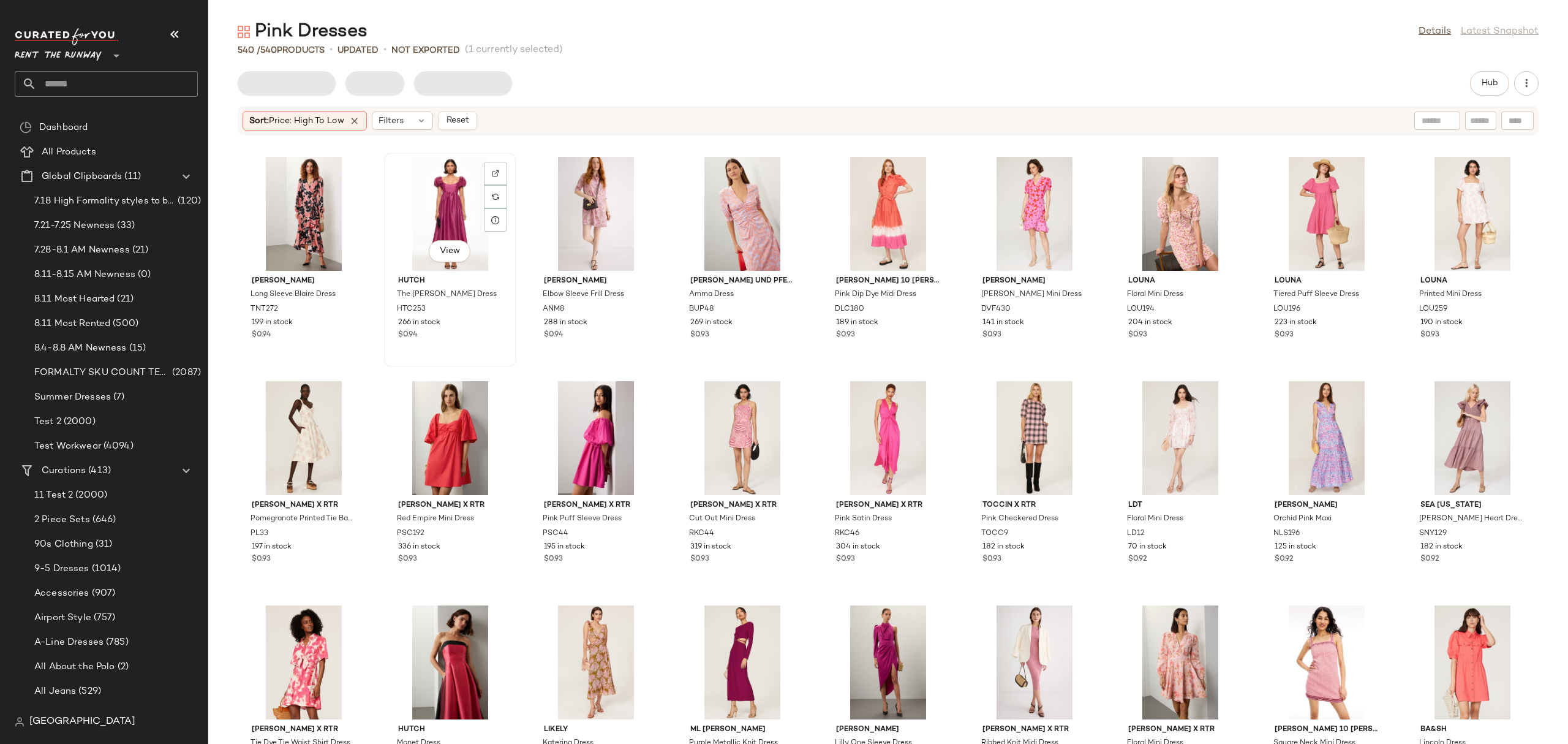
scroll to position [1360, 0]
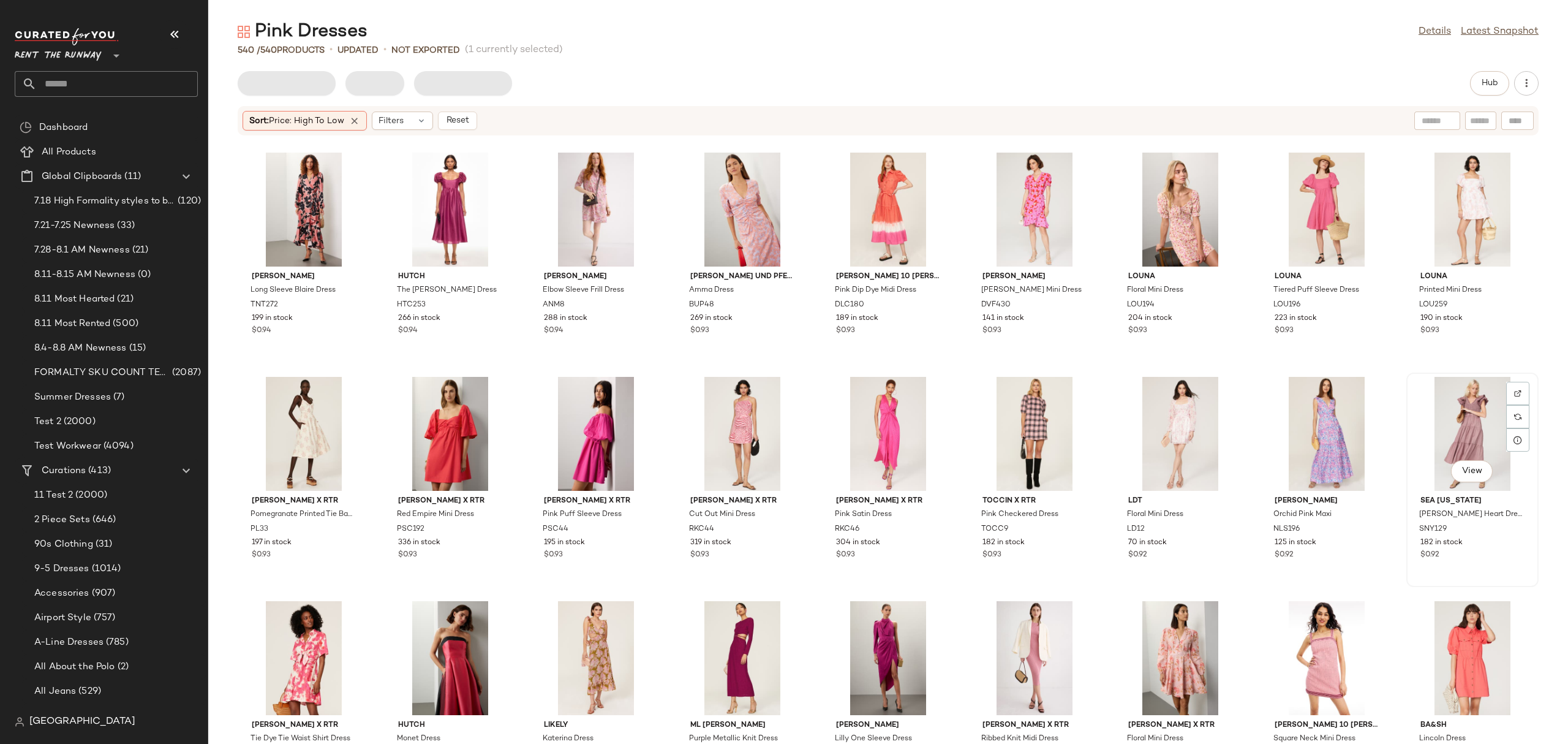
click at [1449, 419] on div "View" at bounding box center [1472, 433] width 124 height 114
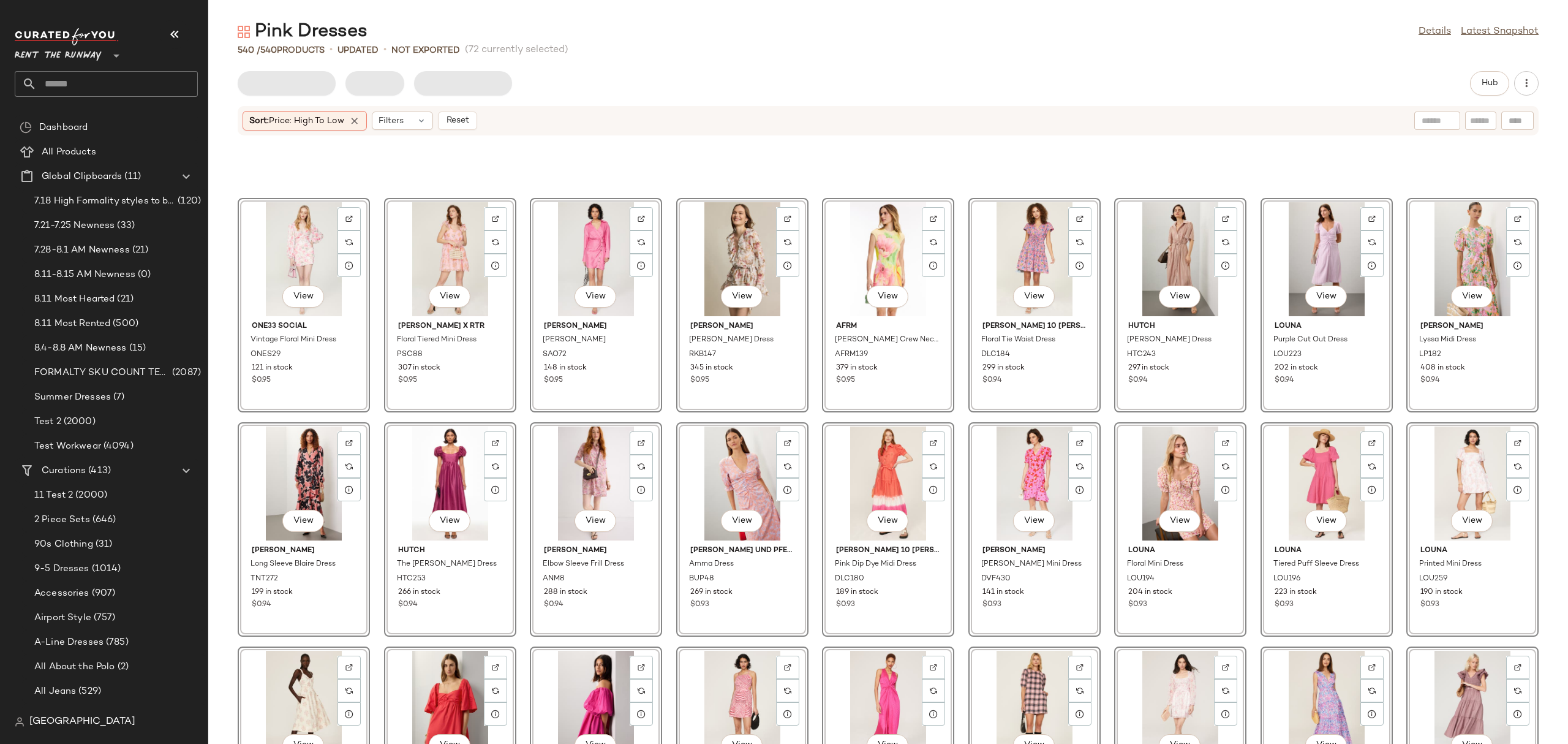
scroll to position [1079, 0]
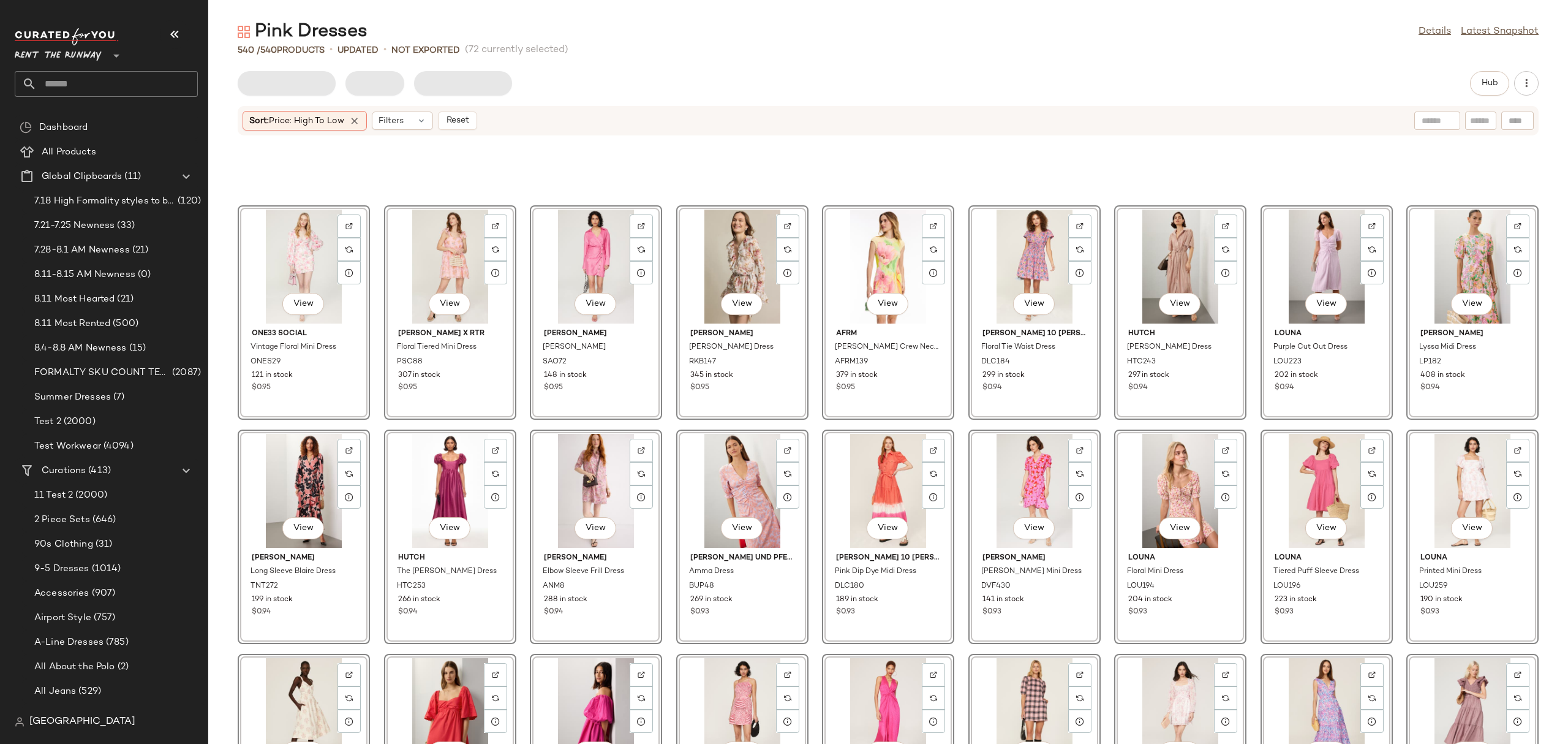
click at [267, 460] on div "View" at bounding box center [303, 490] width 124 height 114
click at [310, 249] on div "View" at bounding box center [303, 266] width 124 height 114
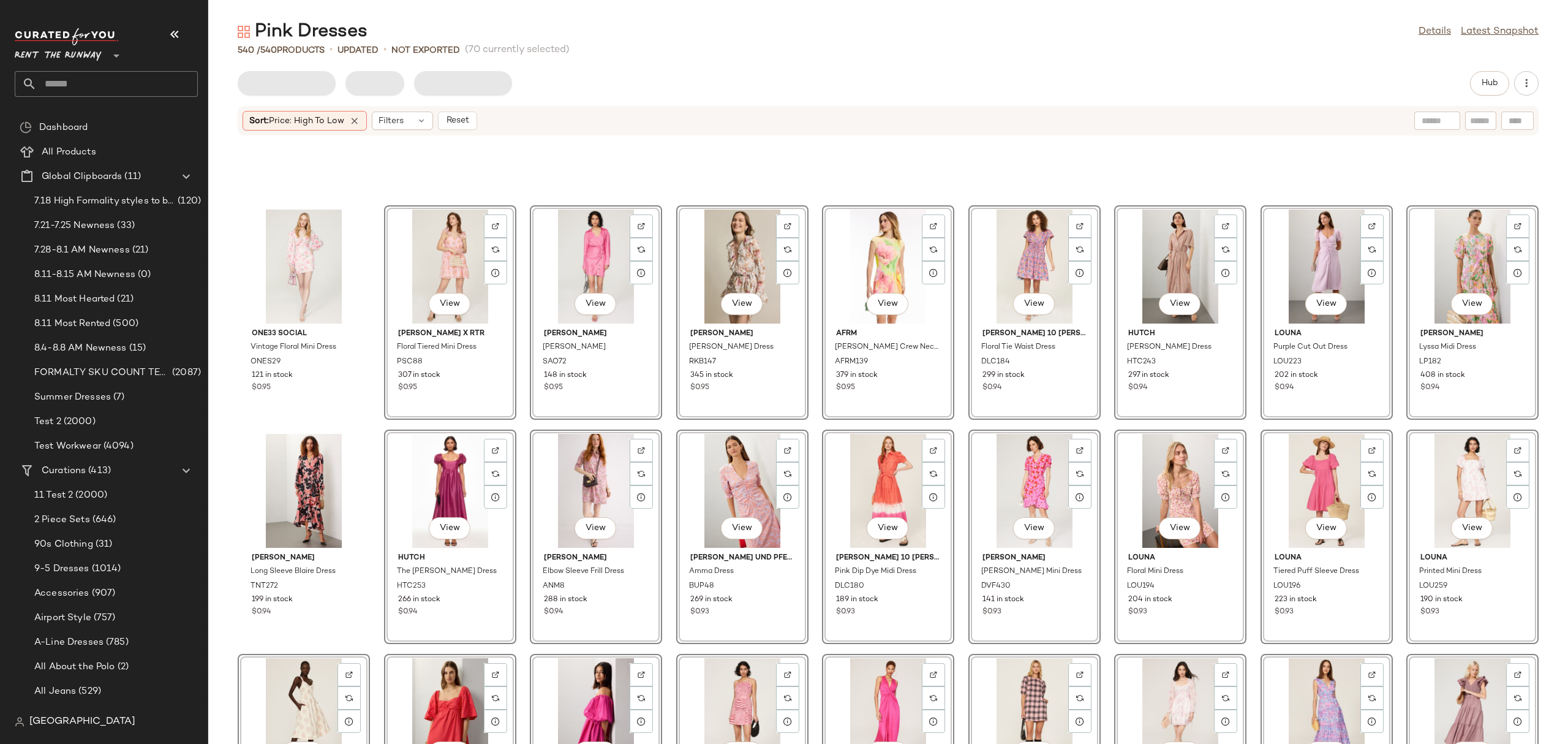
click at [725, 247] on div "View" at bounding box center [742, 266] width 124 height 114
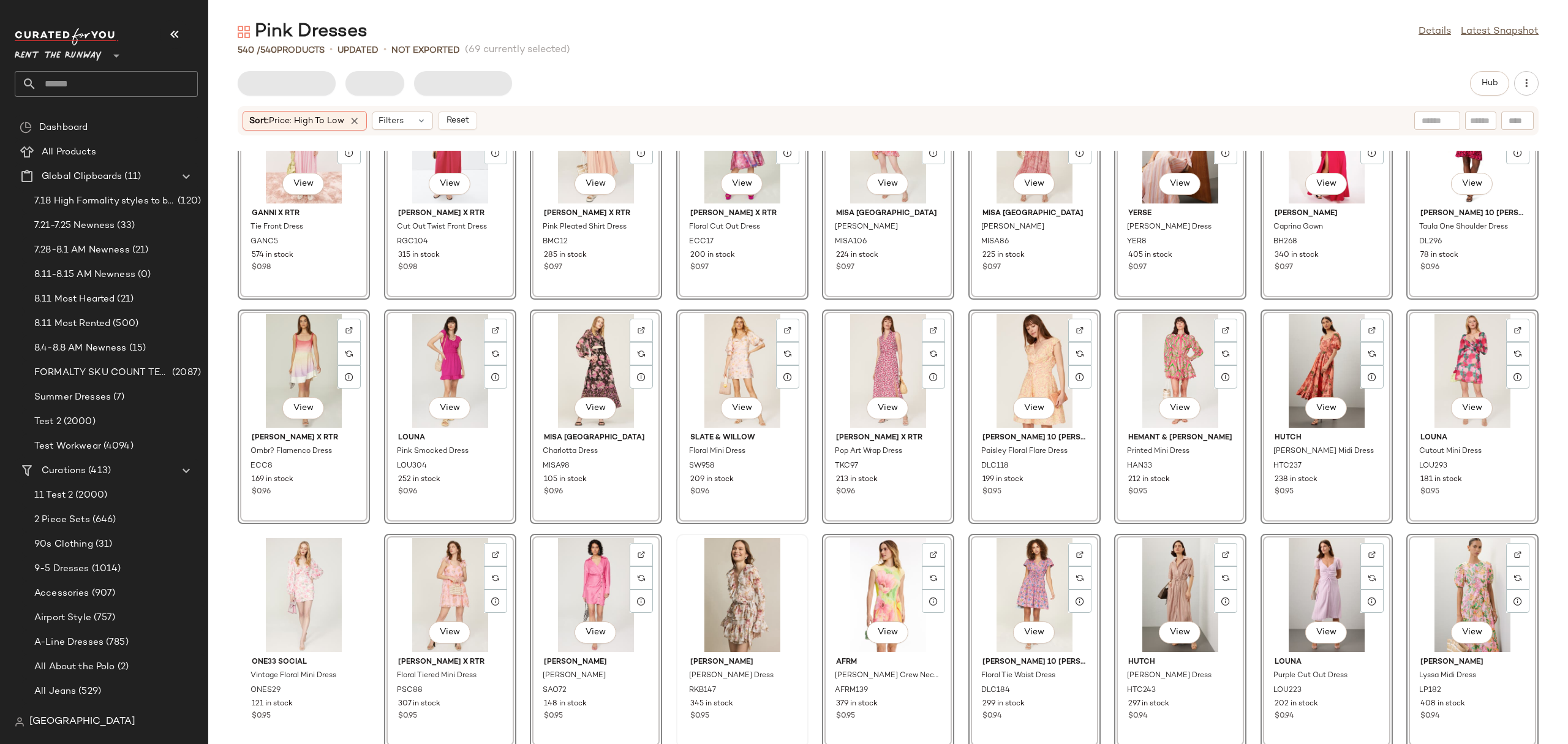
scroll to position [729, 0]
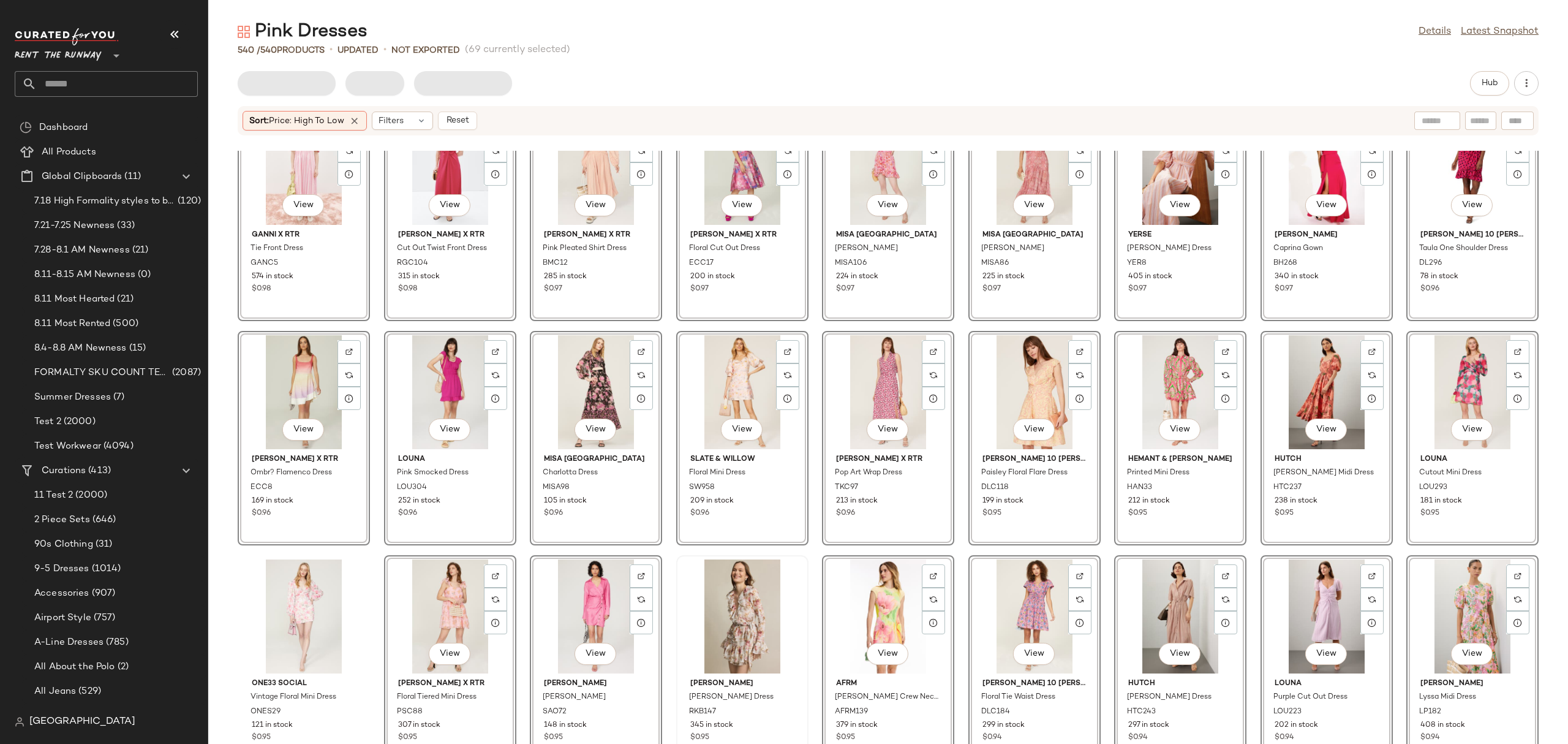
click at [1454, 376] on div "View" at bounding box center [1472, 392] width 124 height 114
click at [553, 376] on div "View" at bounding box center [595, 392] width 124 height 114
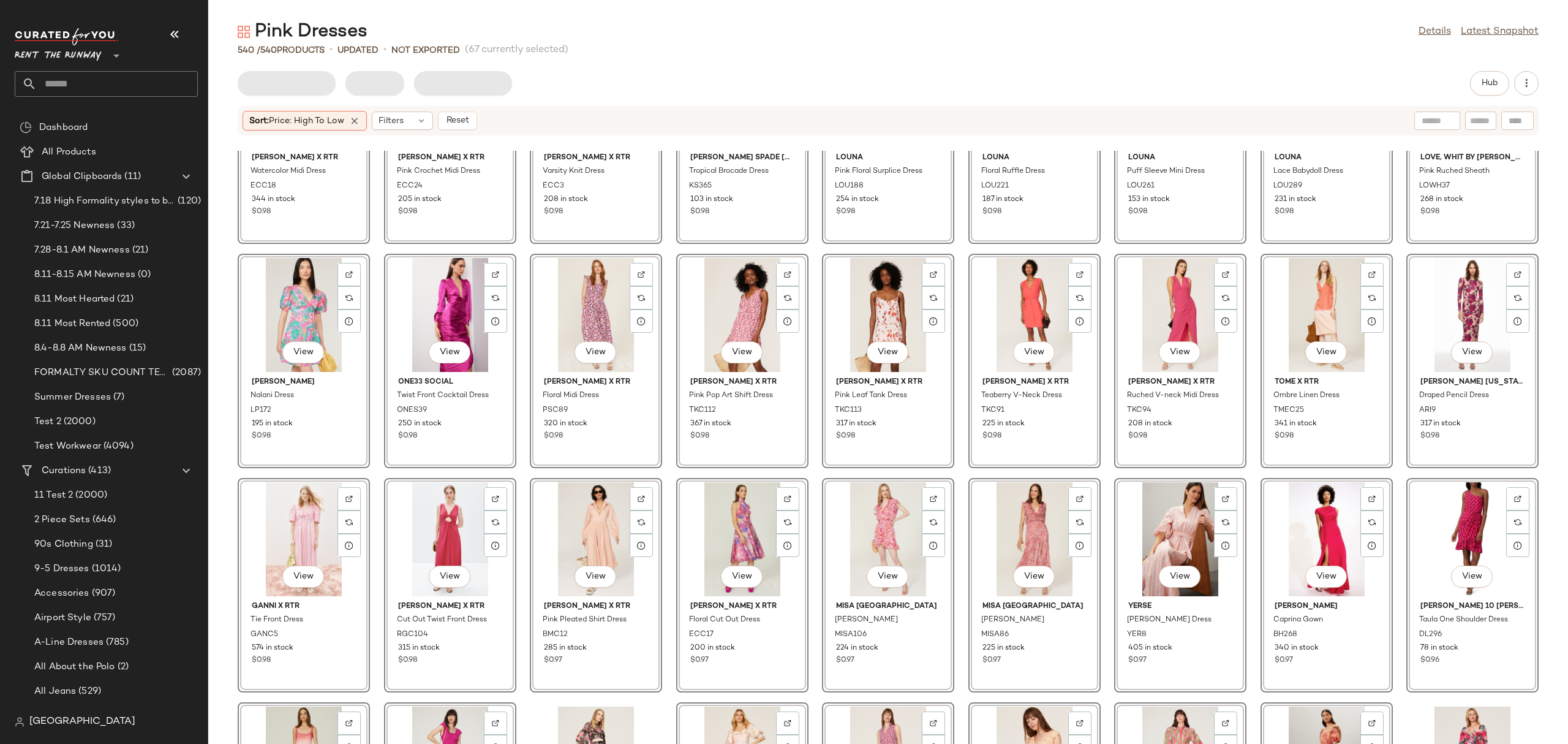
scroll to position [119, 0]
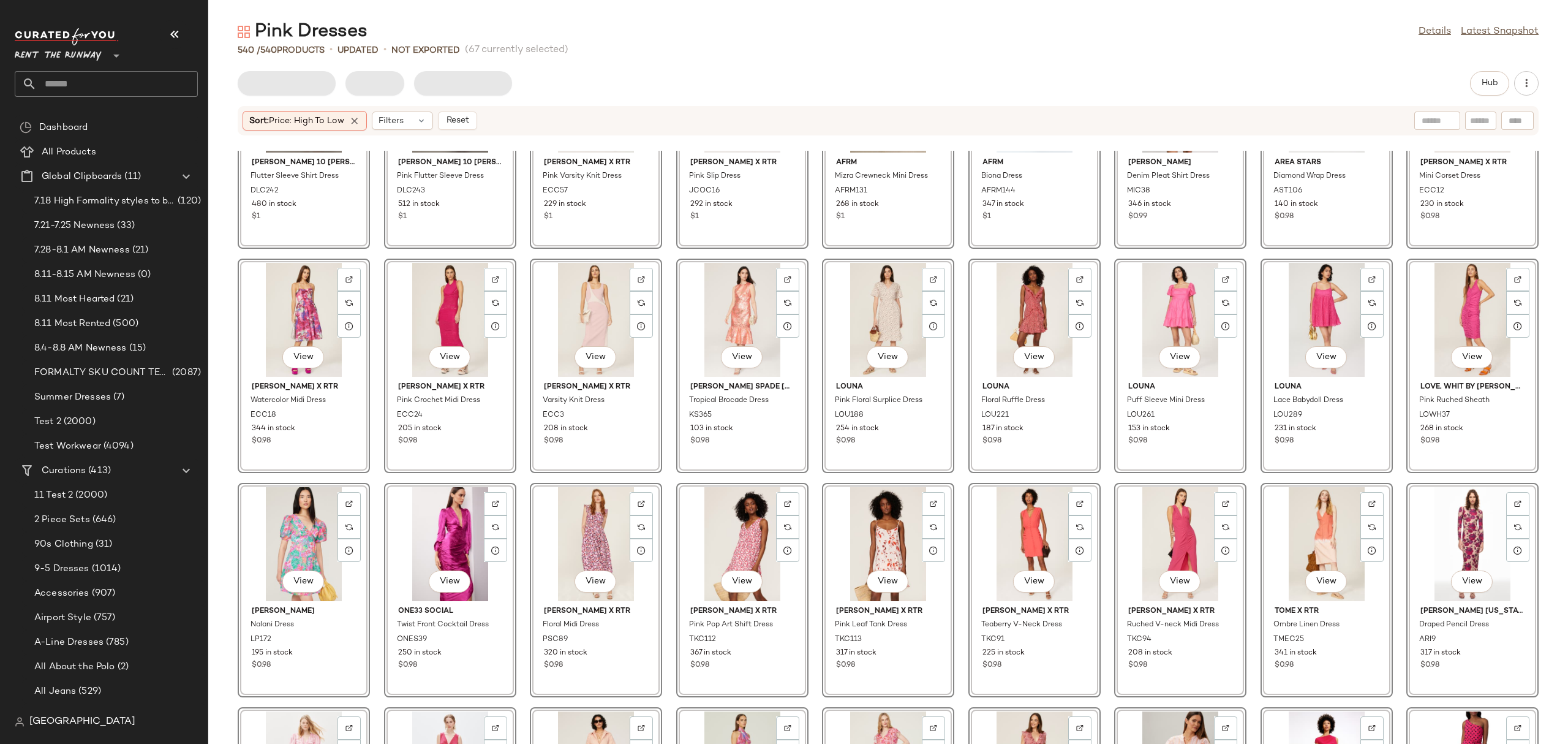
click at [1450, 523] on div "View" at bounding box center [1472, 544] width 124 height 114
click at [447, 533] on div "View" at bounding box center [450, 544] width 124 height 114
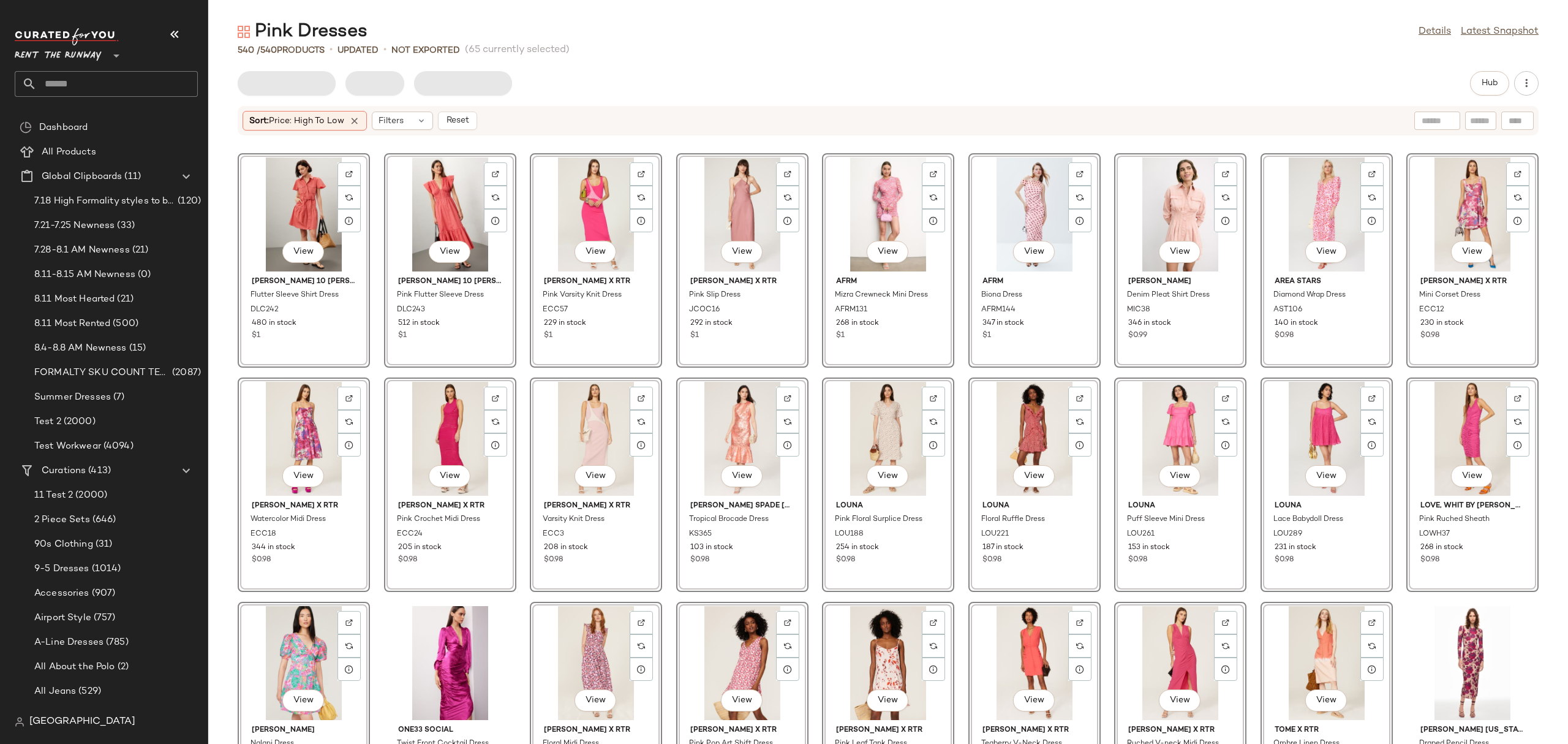
click at [1156, 209] on div "View" at bounding box center [1180, 214] width 124 height 114
click at [875, 202] on div "View" at bounding box center [888, 214] width 124 height 114
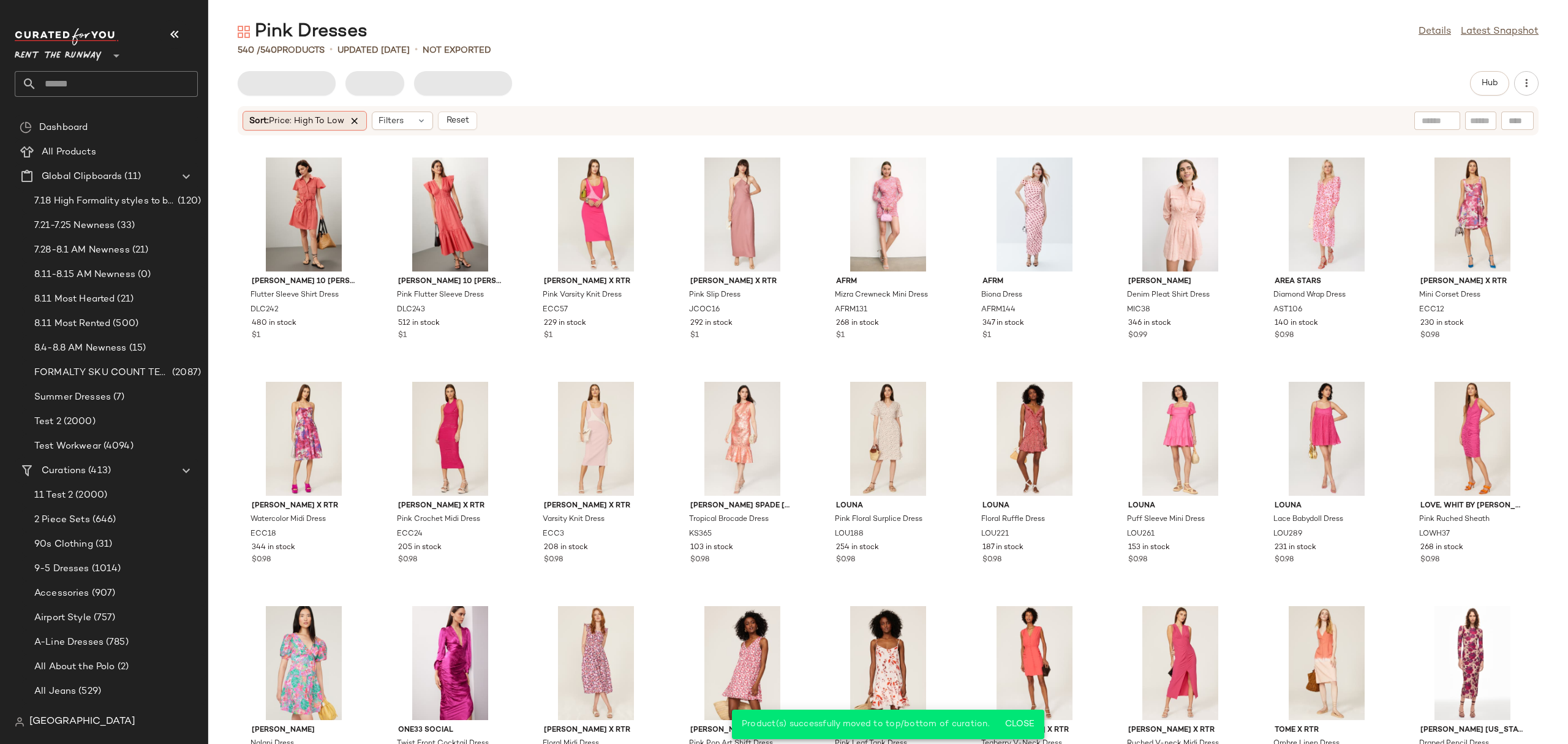
click at [352, 117] on icon at bounding box center [355, 121] width 11 height 11
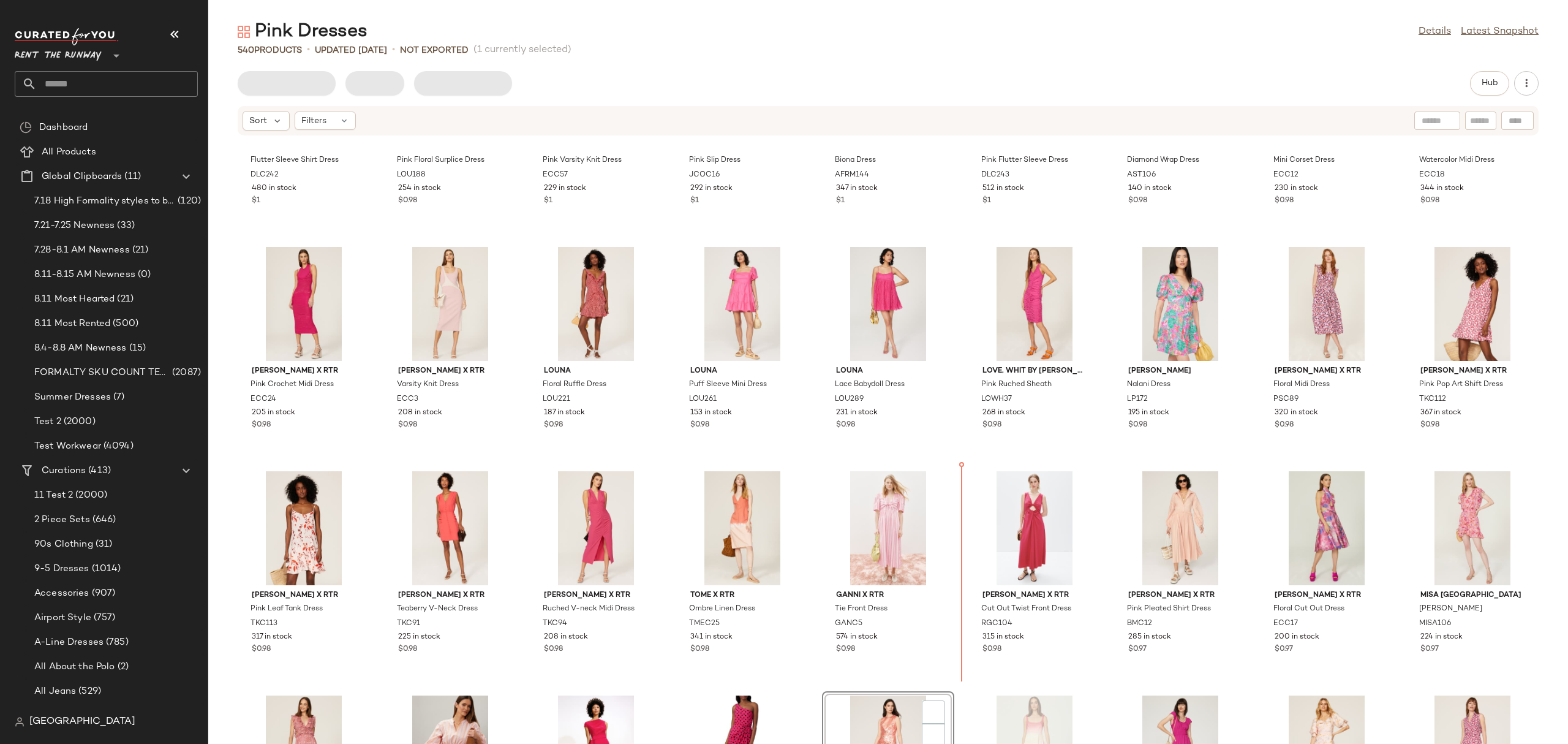
scroll to position [138, 0]
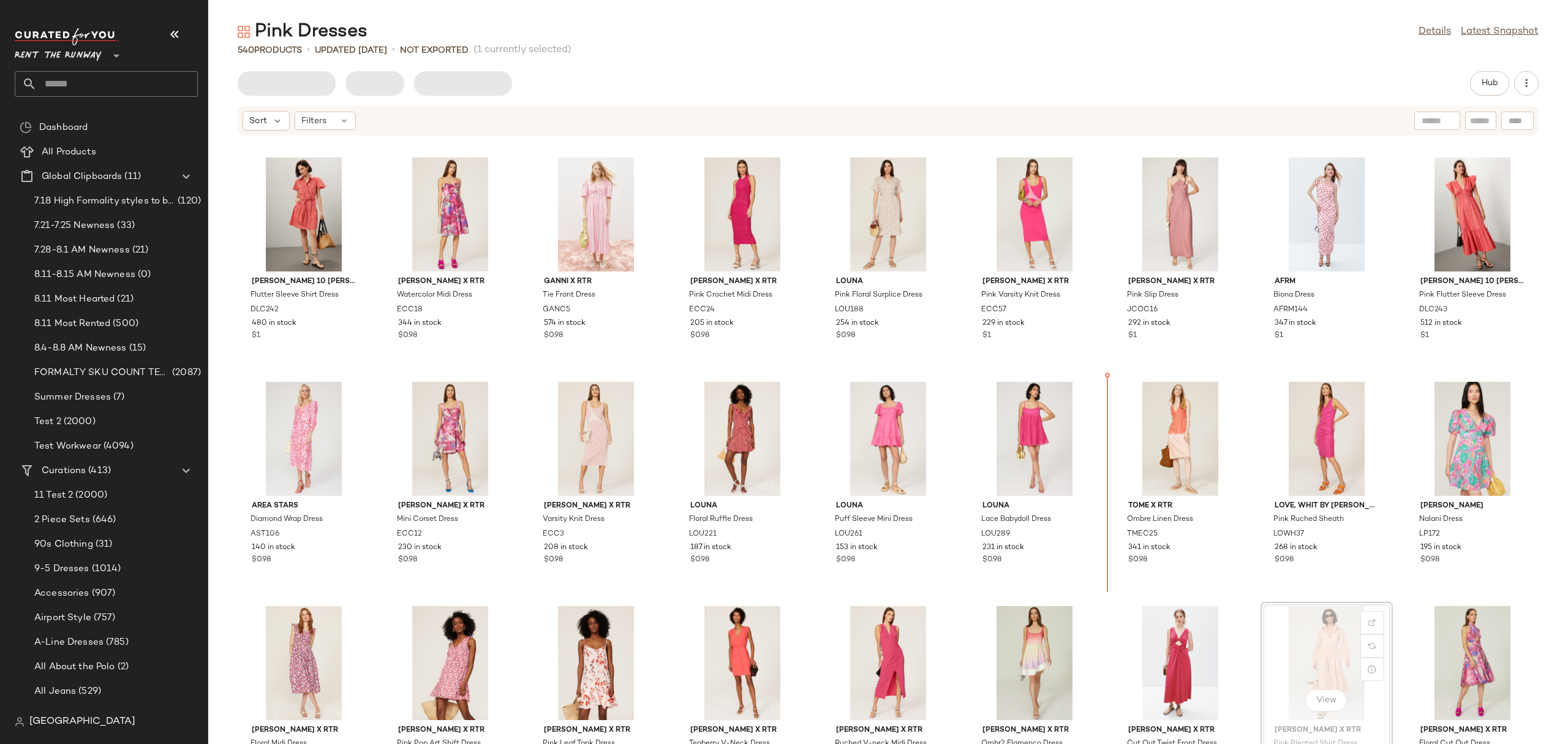
scroll to position [1, 0]
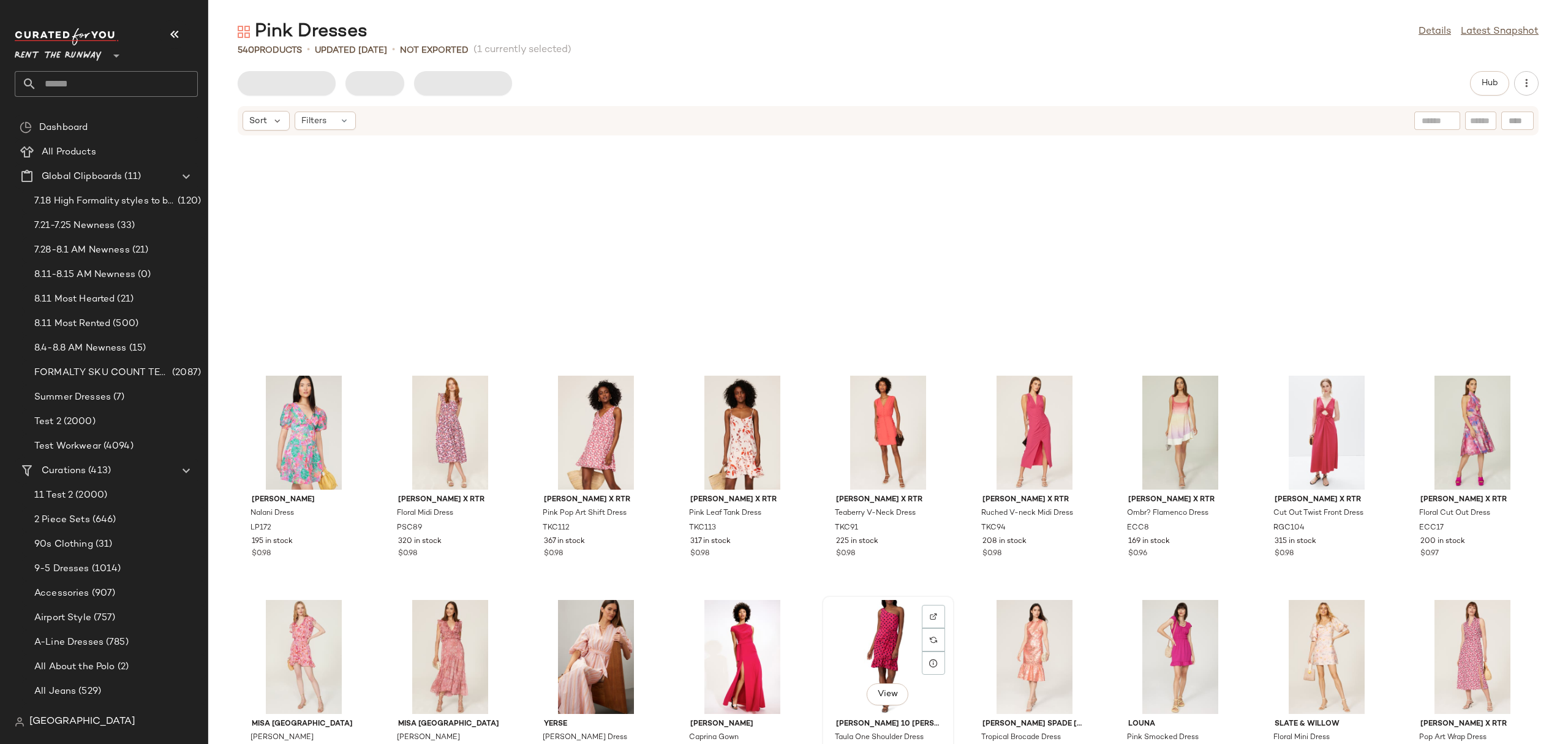
scroll to position [463, 0]
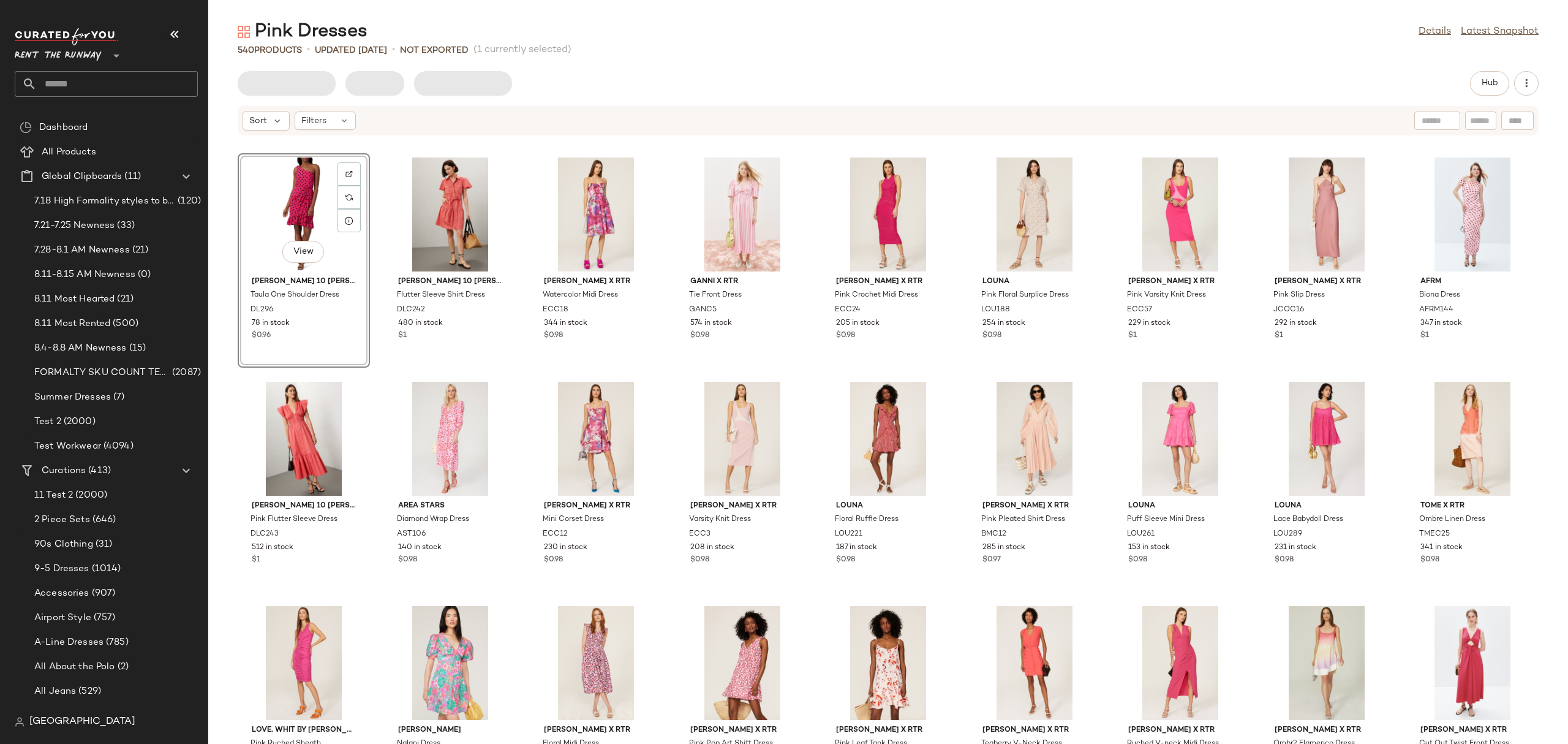
click at [345, 79] on div at bounding box center [375, 83] width 59 height 25
click at [640, 131] on div "Sort Filters" at bounding box center [888, 121] width 1300 height 30
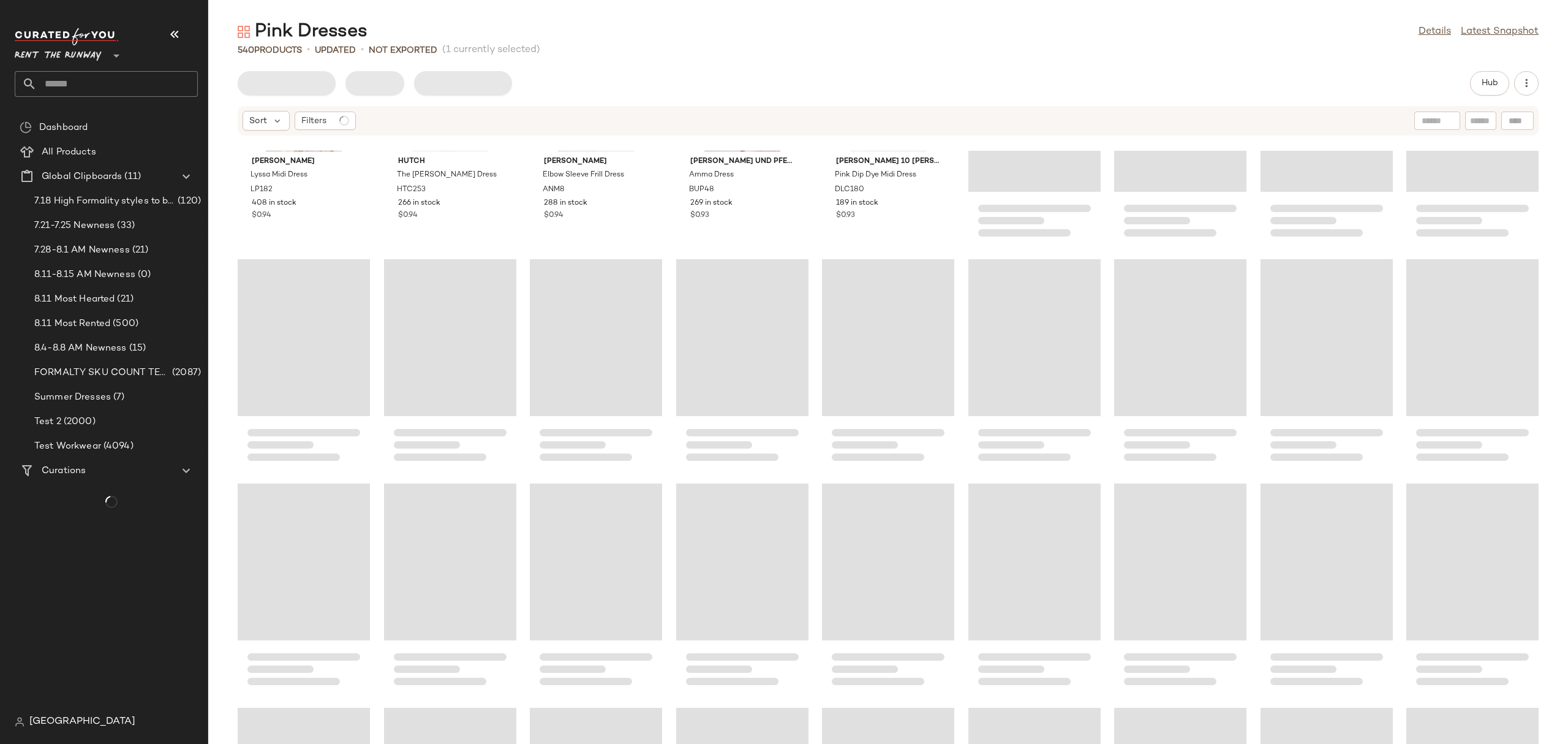
scroll to position [1285, 0]
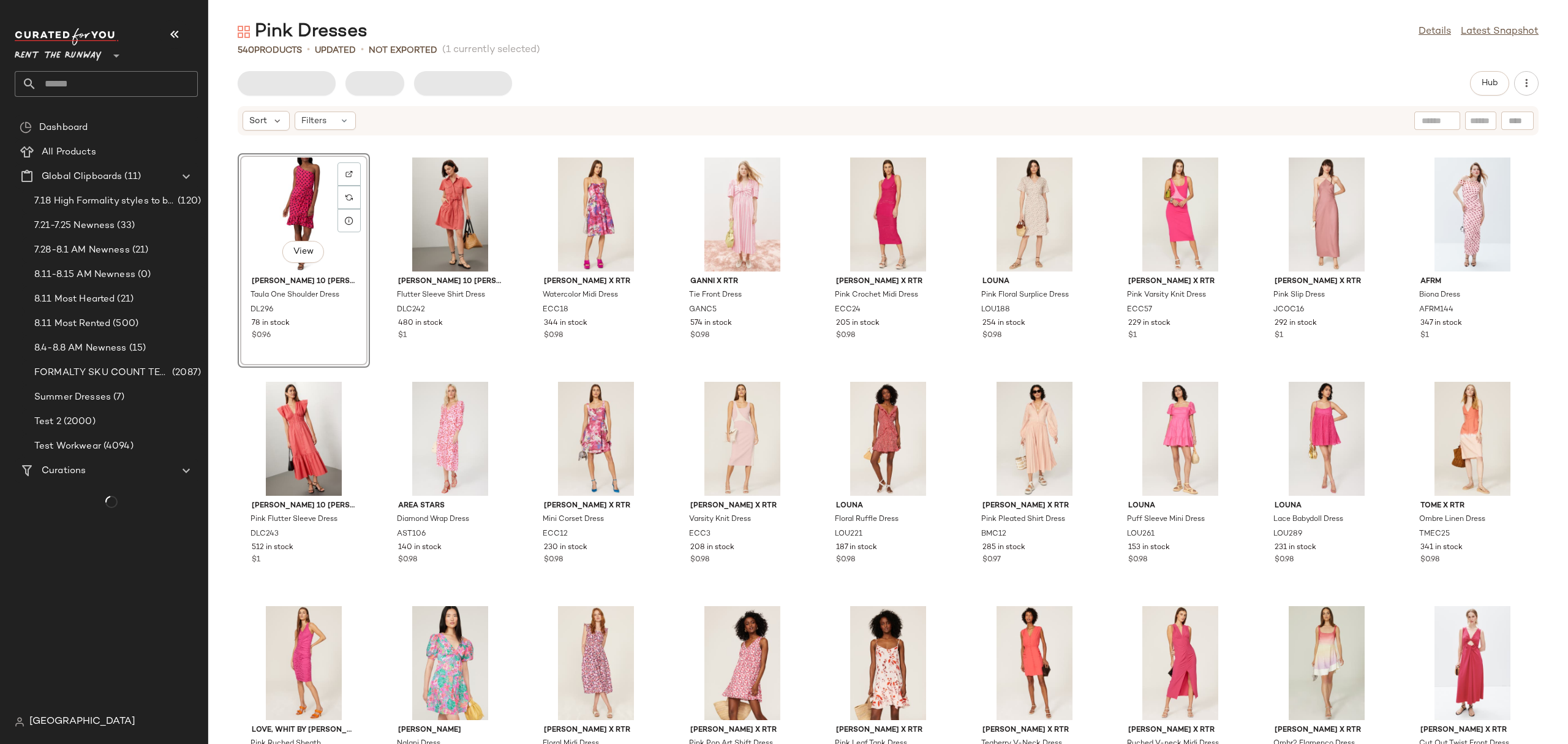
click at [264, 188] on div "View" at bounding box center [303, 214] width 124 height 114
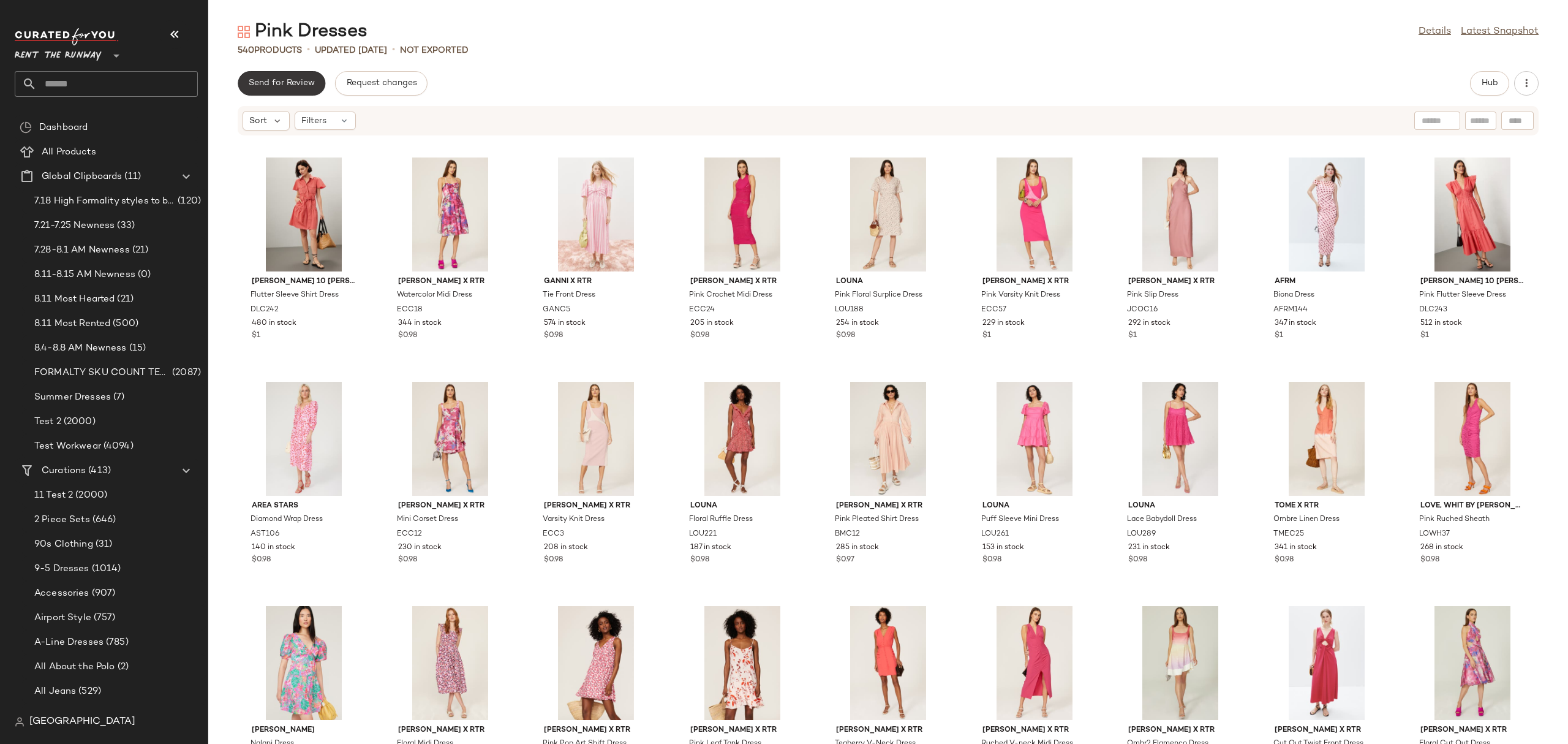
click at [317, 83] on button "Send for Review" at bounding box center [281, 83] width 88 height 25
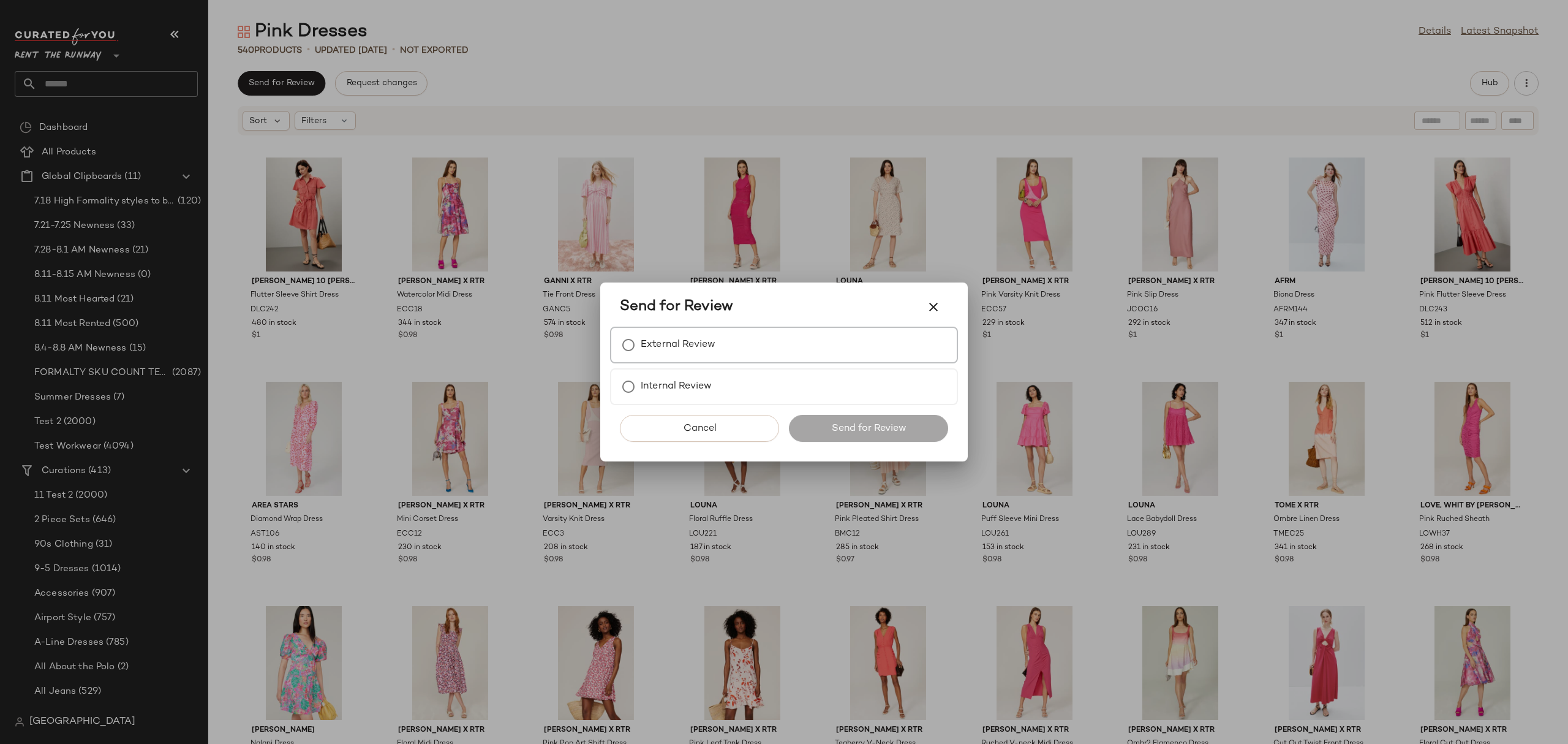
click at [715, 339] on label "External Review" at bounding box center [678, 345] width 74 height 25
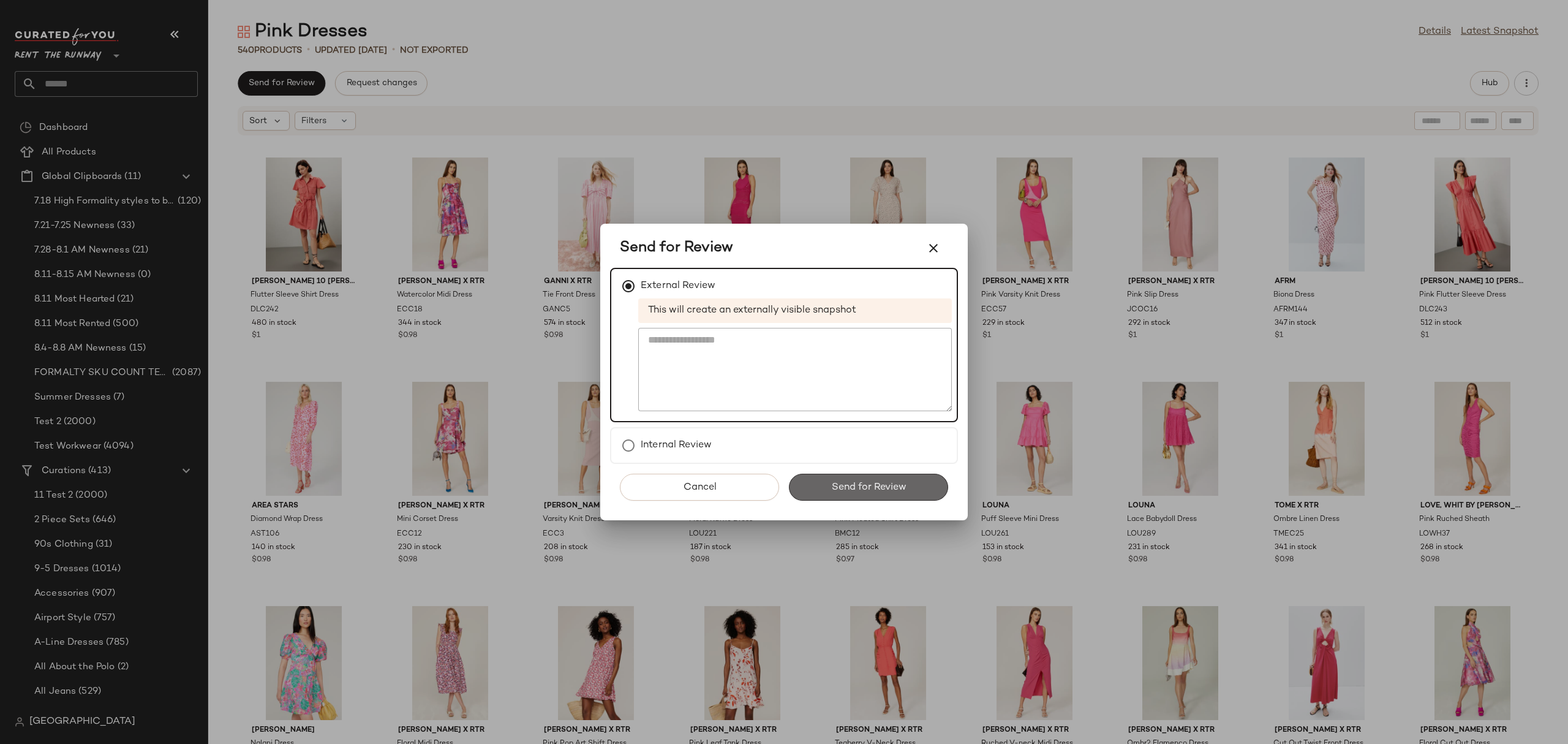
click at [822, 477] on button "Send for Review" at bounding box center [868, 487] width 159 height 27
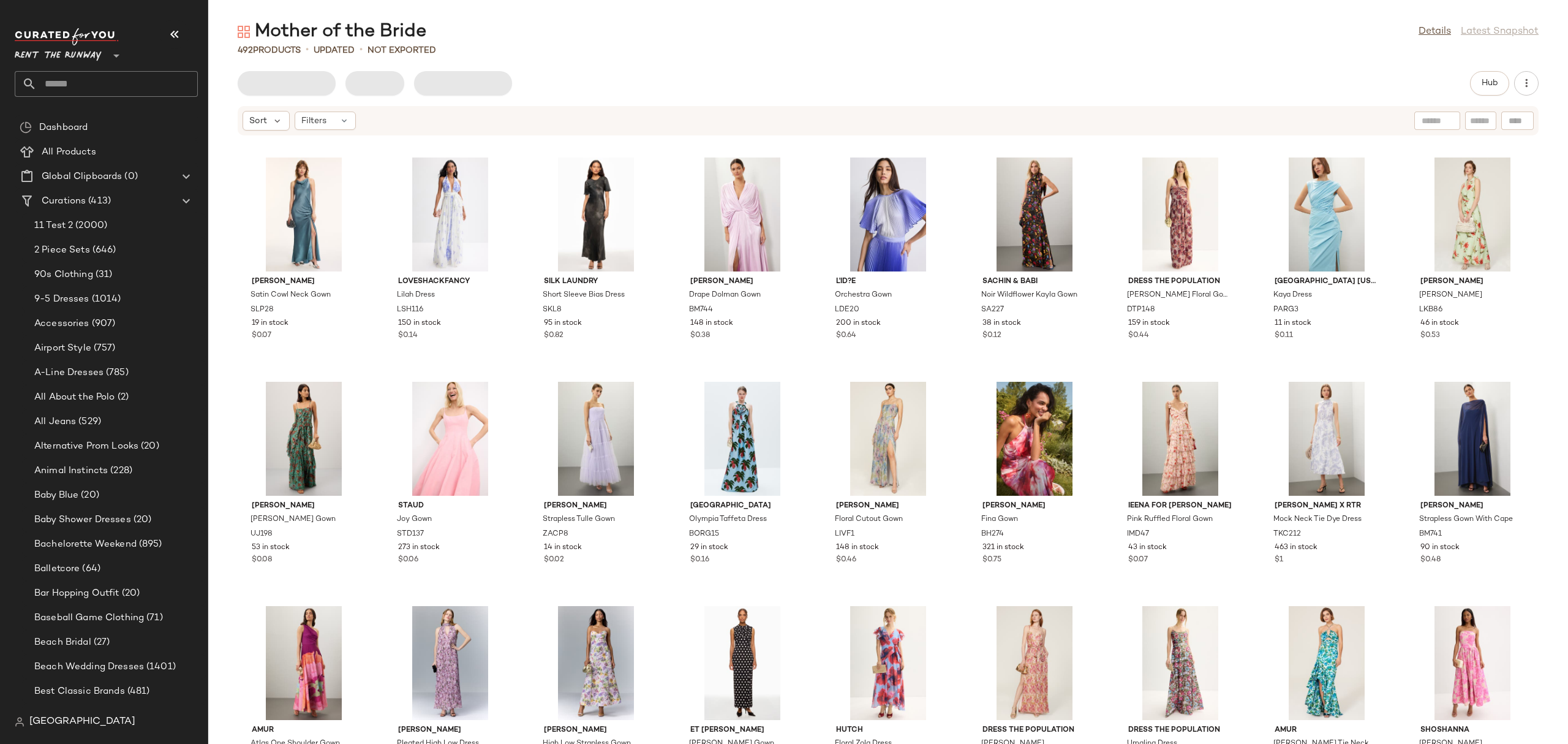
click at [56, 740] on nav "Rent the Runway ** Dashboard All Products Global Clipboards (0) Curations (413)…" at bounding box center [104, 372] width 209 height 744
click at [50, 724] on span "[GEOGRAPHIC_DATA]" at bounding box center [82, 722] width 106 height 15
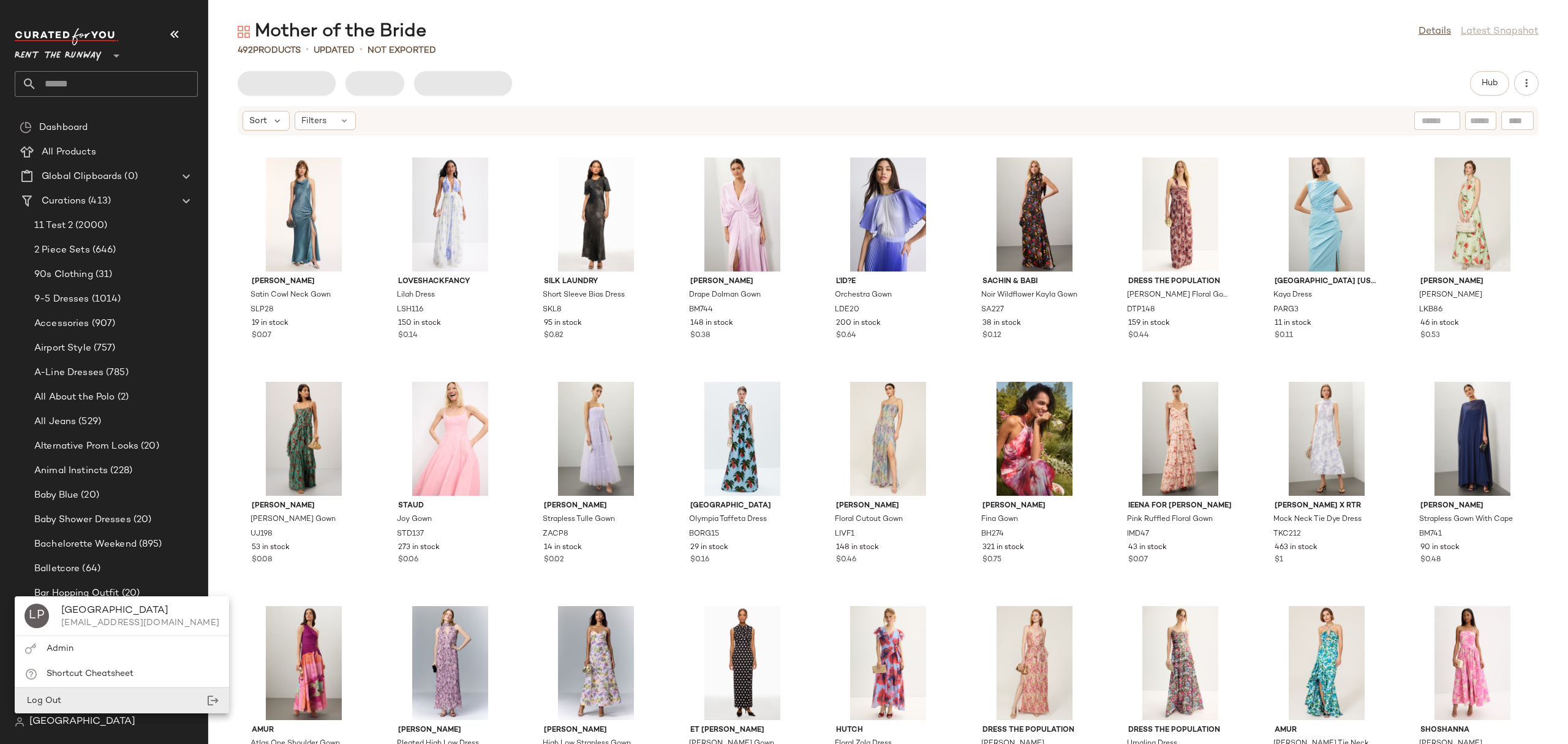
click at [78, 702] on div "Log Out" at bounding box center [121, 700] width 214 height 25
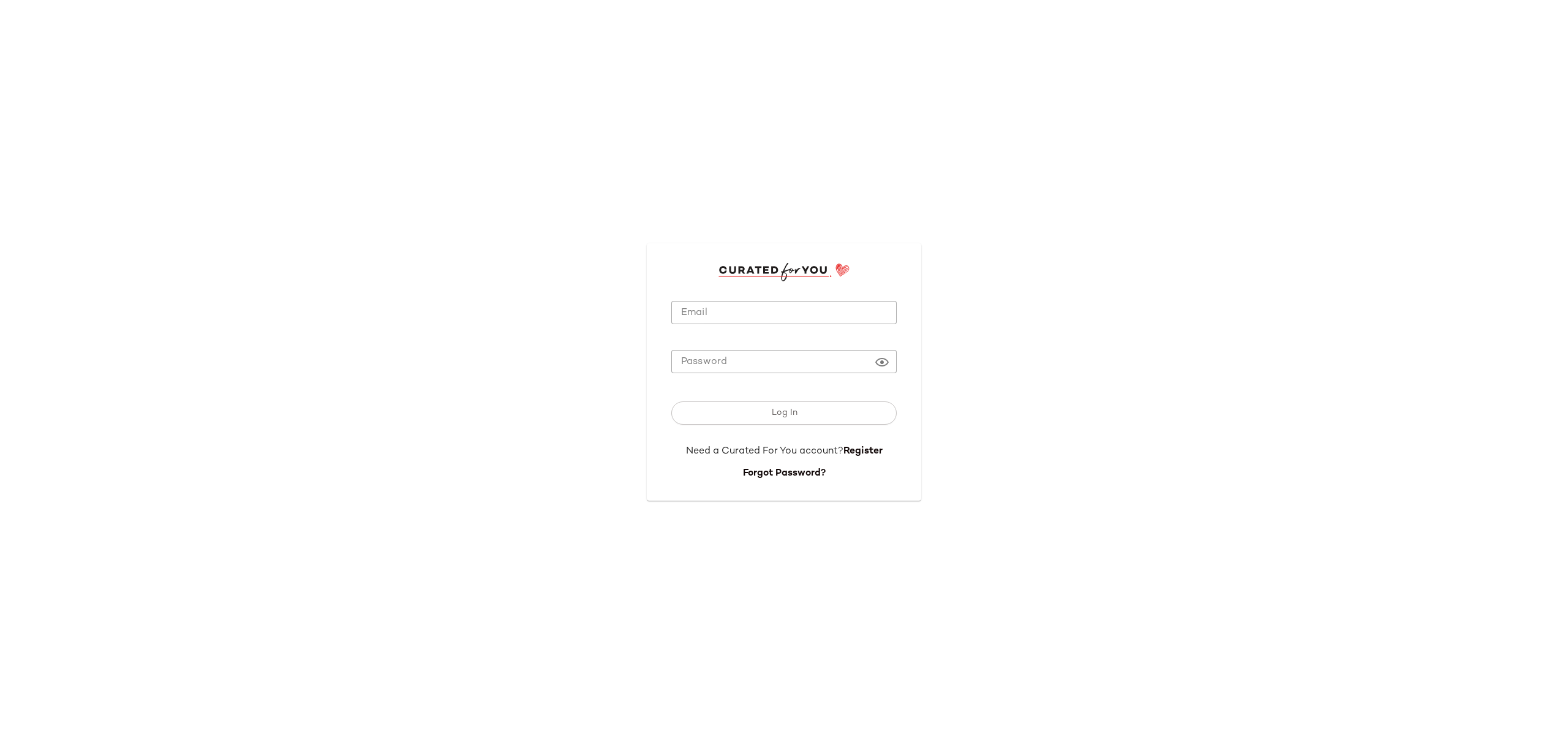
type input "**********"
click at [694, 316] on input "**********" at bounding box center [784, 313] width 225 height 24
click at [729, 411] on button "Log In" at bounding box center [784, 412] width 225 height 23
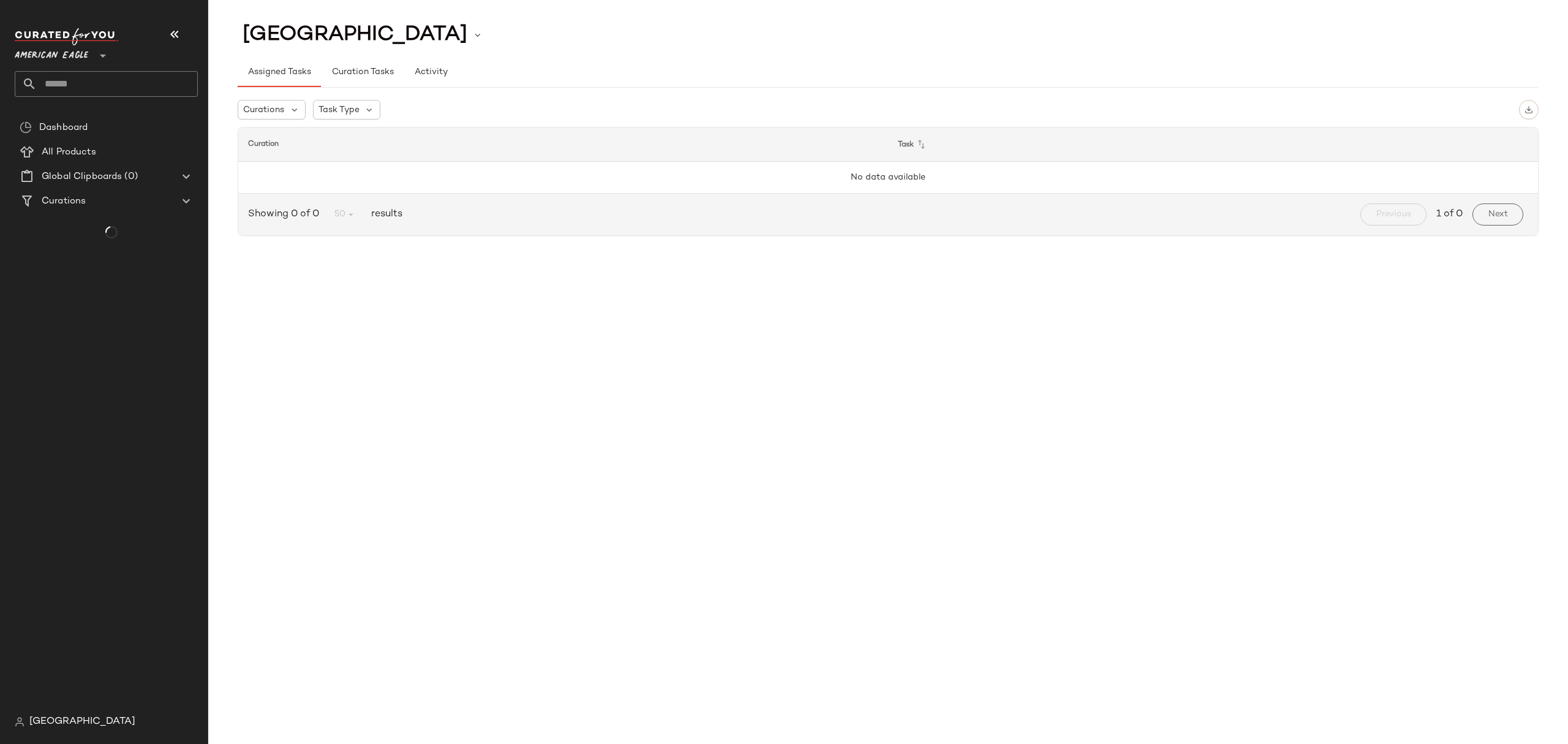
click at [62, 51] on span "American Eagle" at bounding box center [51, 52] width 74 height 22
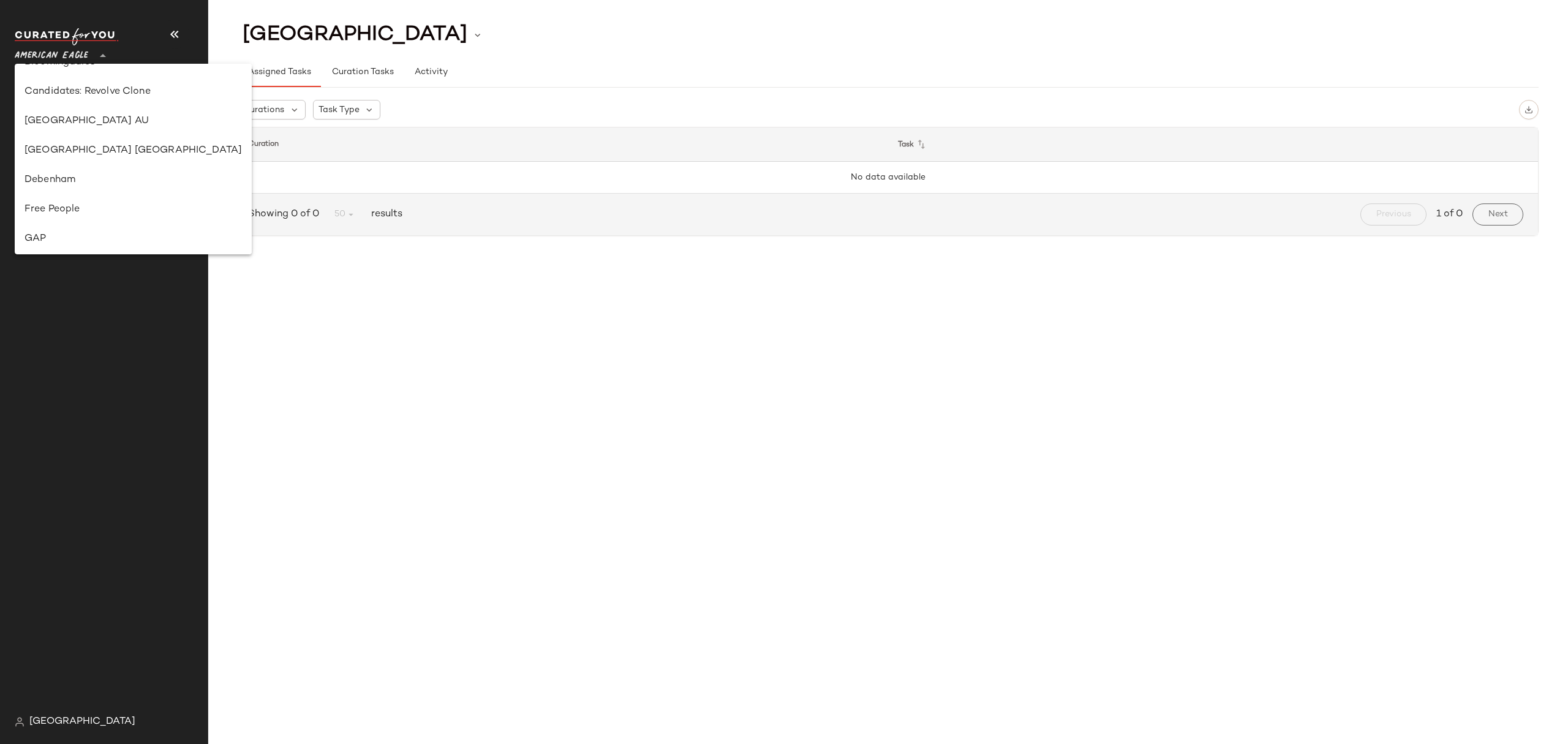
scroll to position [471, 0]
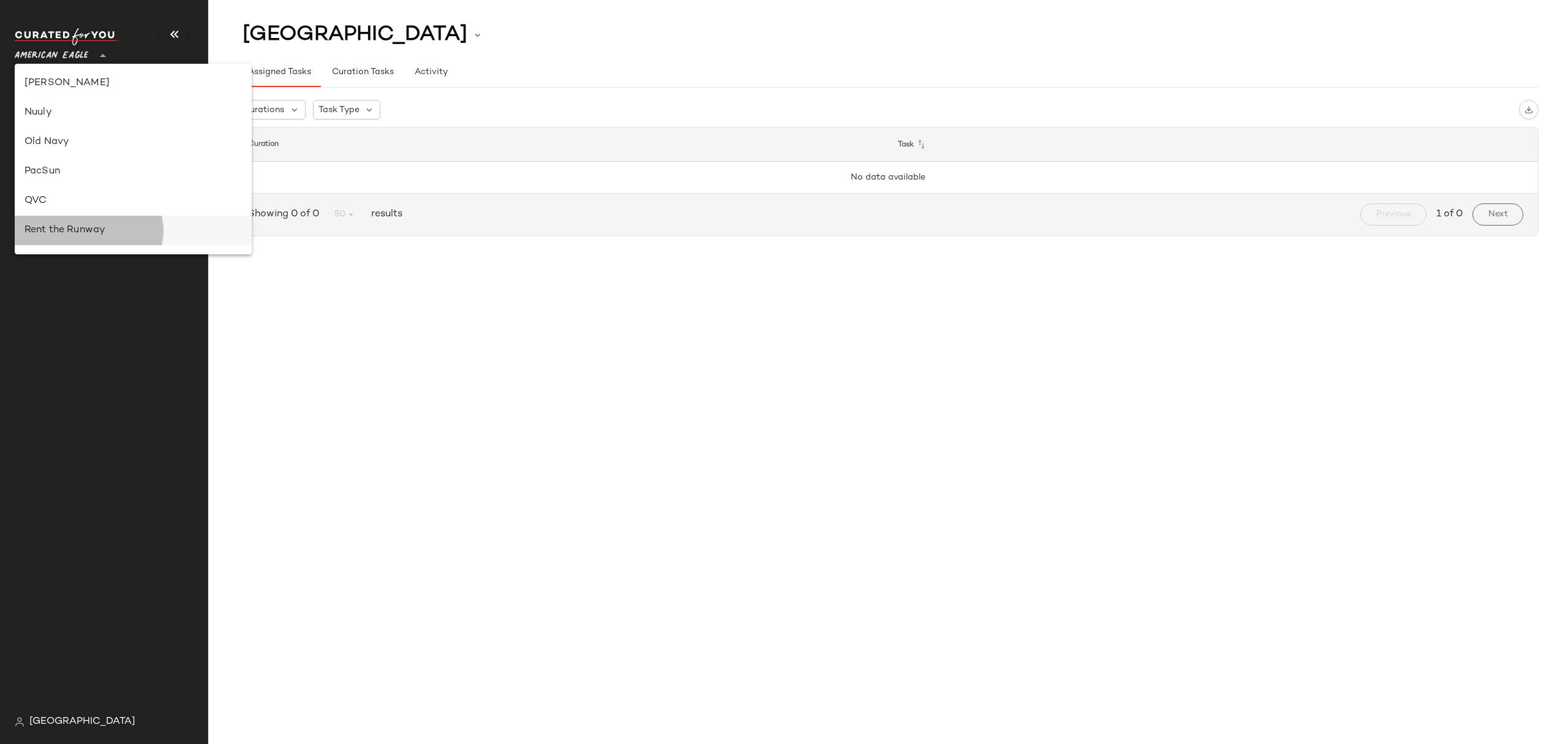
click at [92, 218] on div "Rent the Runway" at bounding box center [133, 230] width 237 height 30
type input "**"
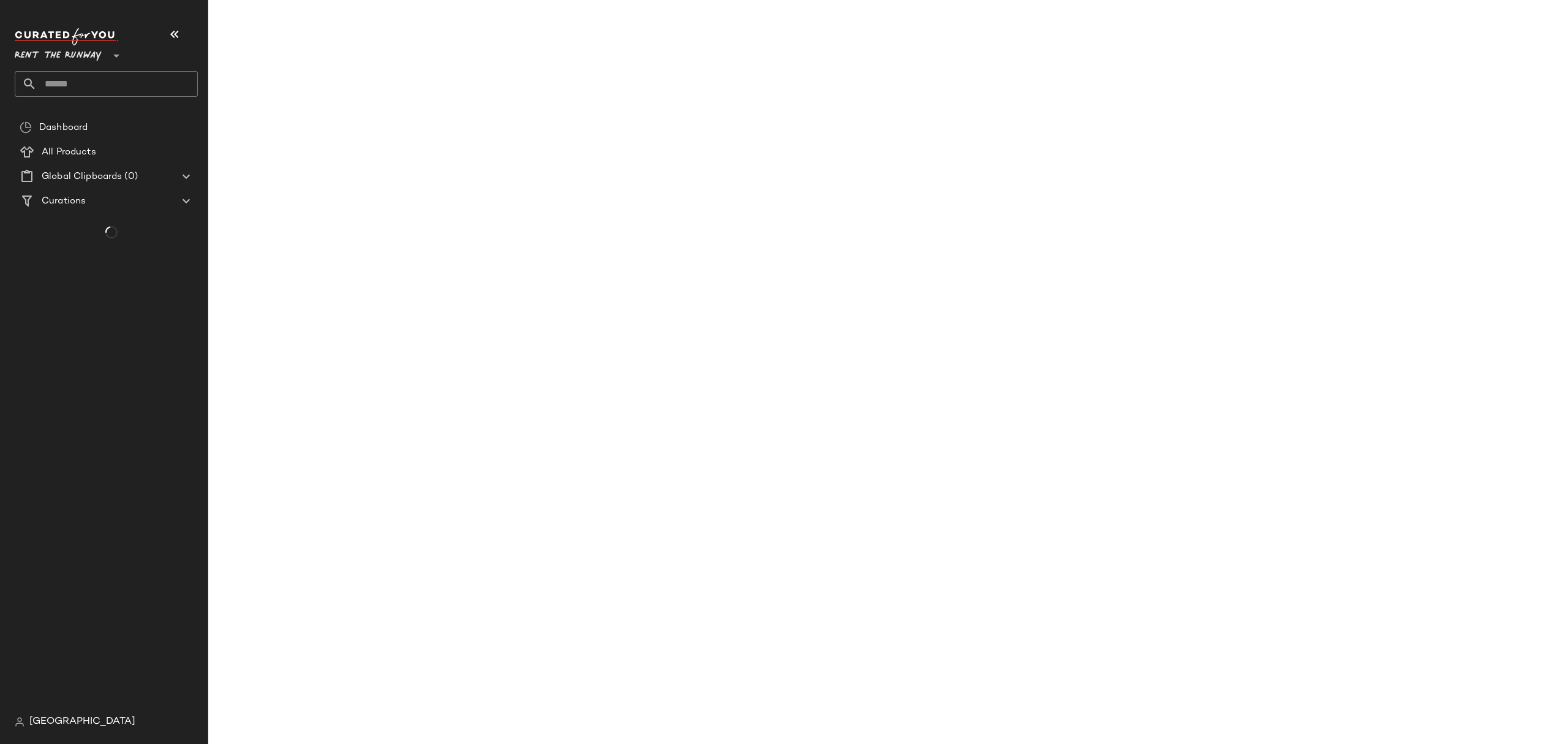
click at [123, 86] on input "text" at bounding box center [117, 84] width 161 height 26
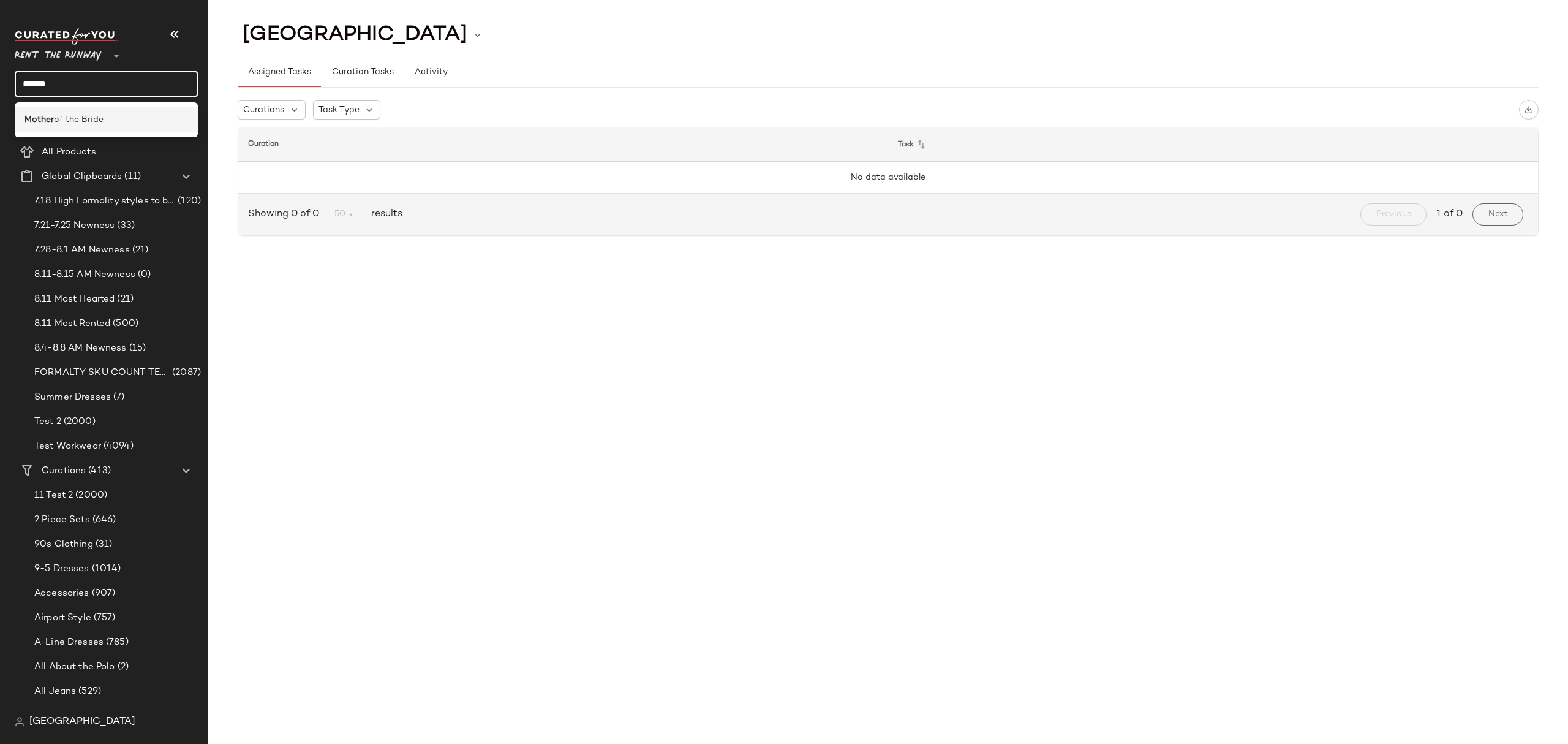
type input "******"
click at [85, 119] on span "of the Bride" at bounding box center [79, 119] width 50 height 13
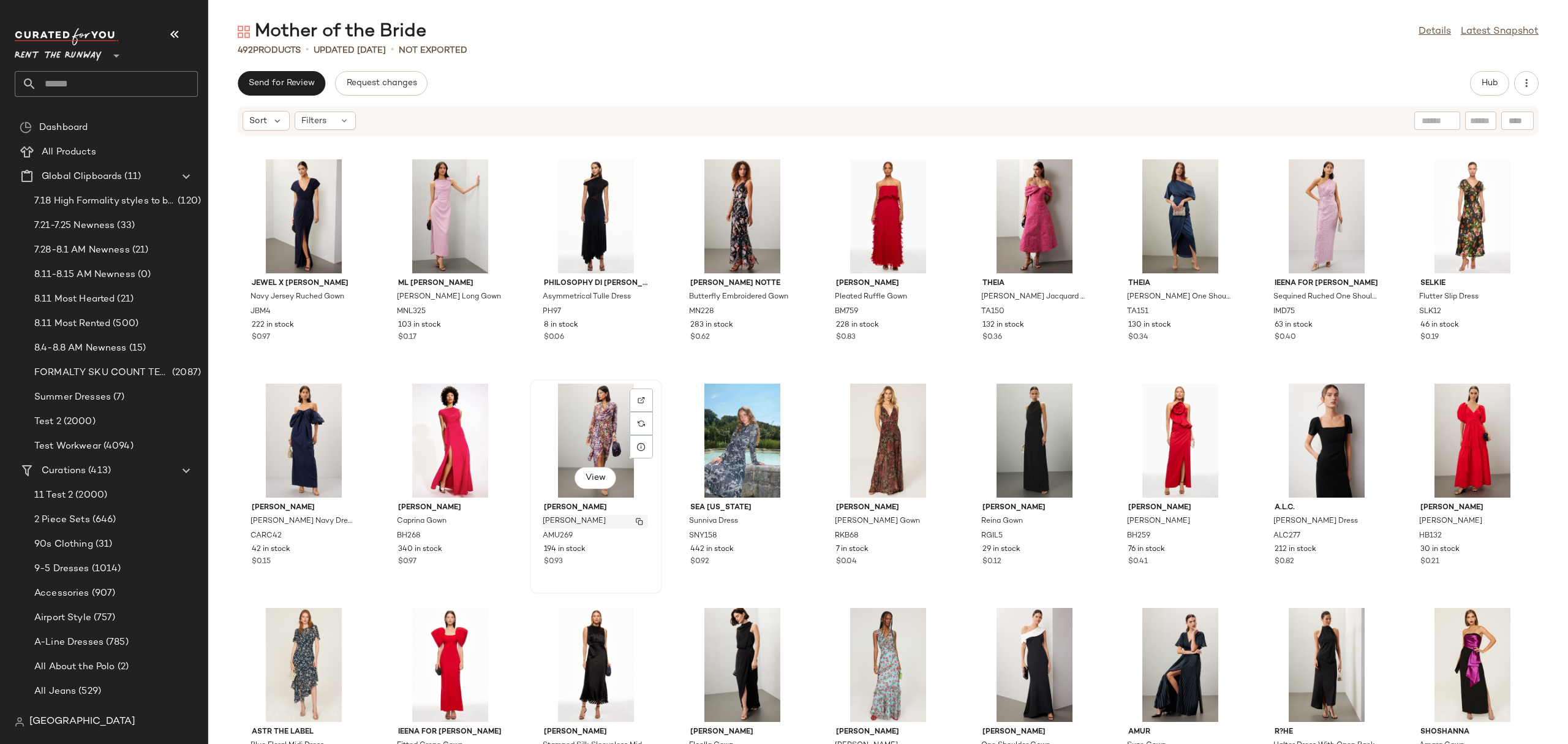
scroll to position [7000, 0]
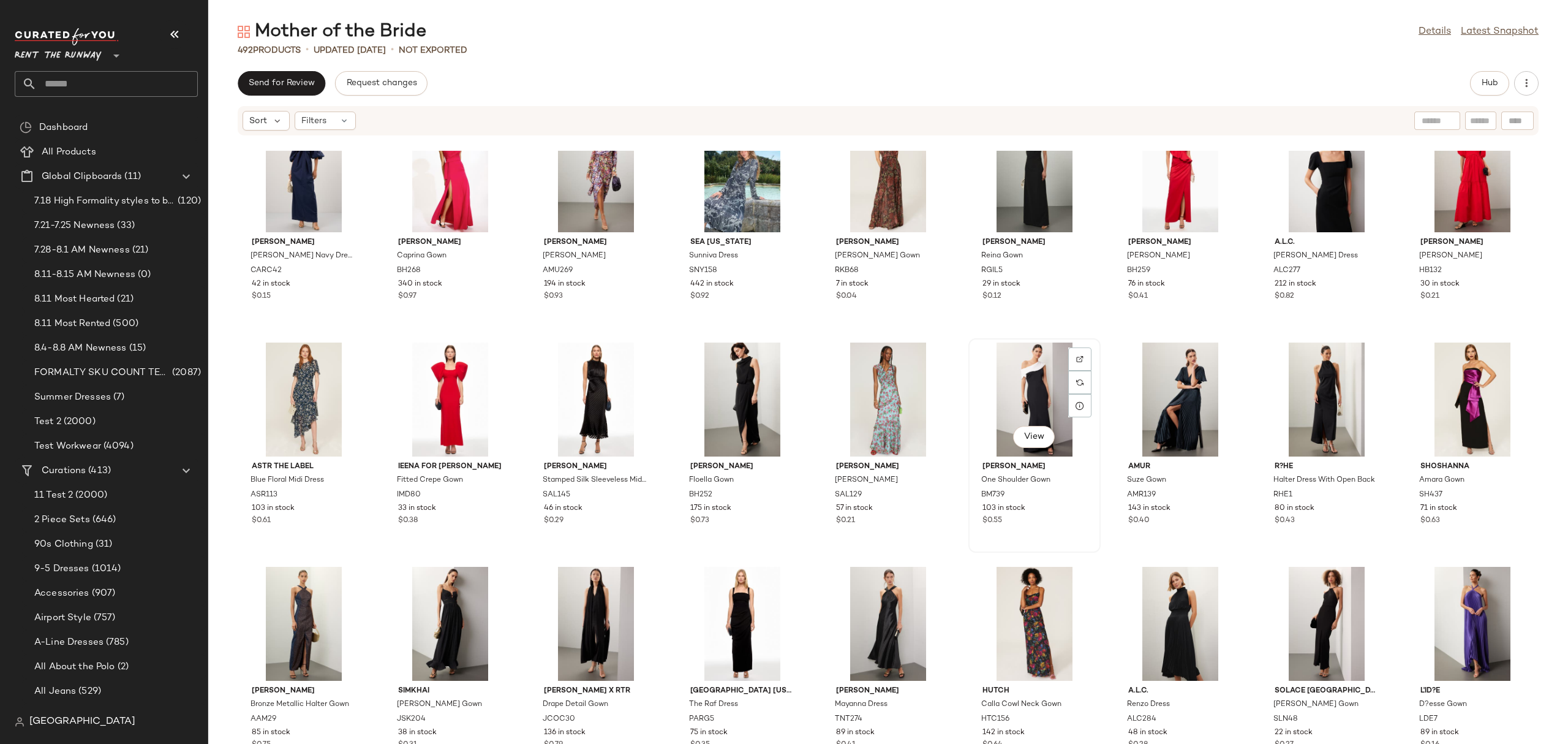
click at [1008, 386] on div "View" at bounding box center [1034, 399] width 124 height 114
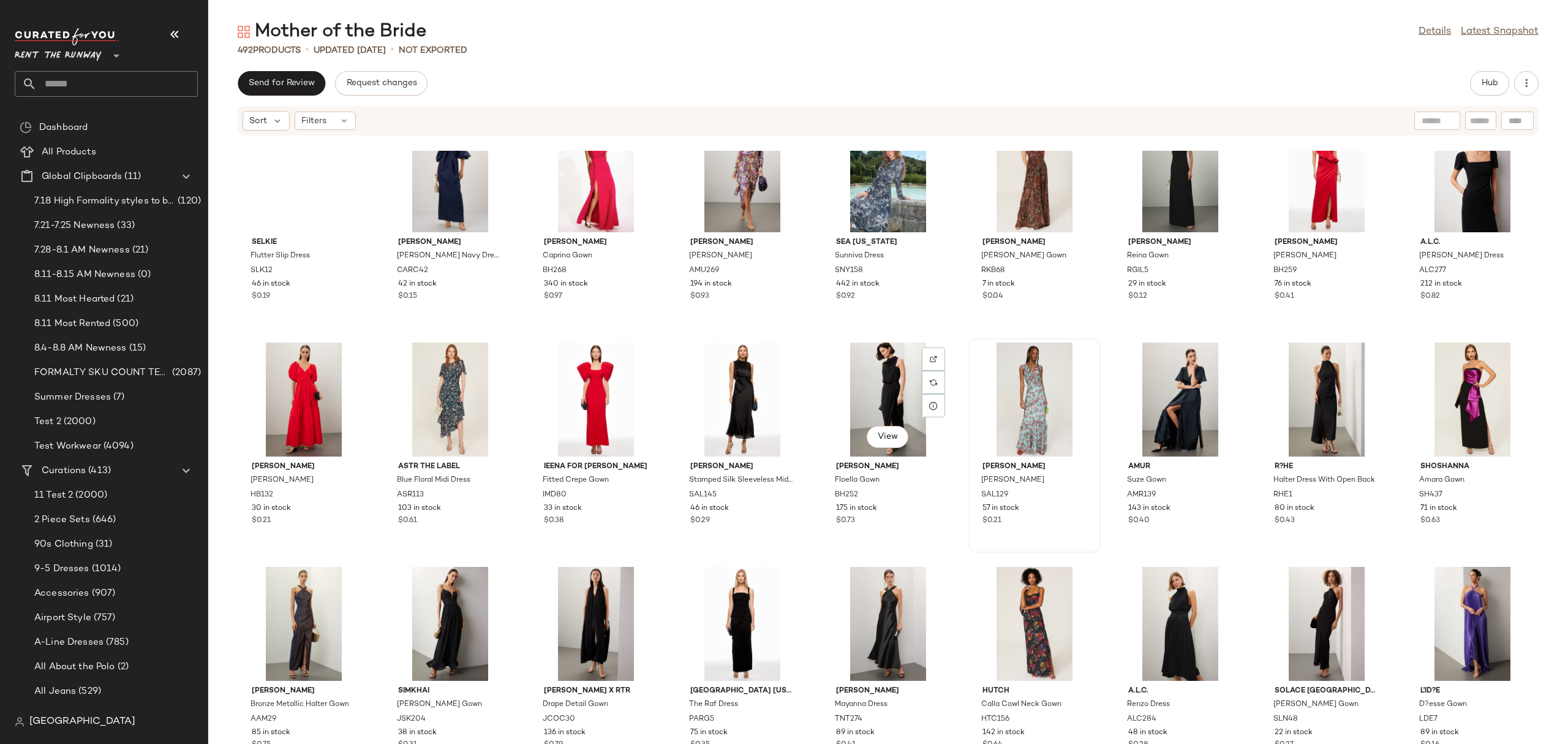
scroll to position [7503, 0]
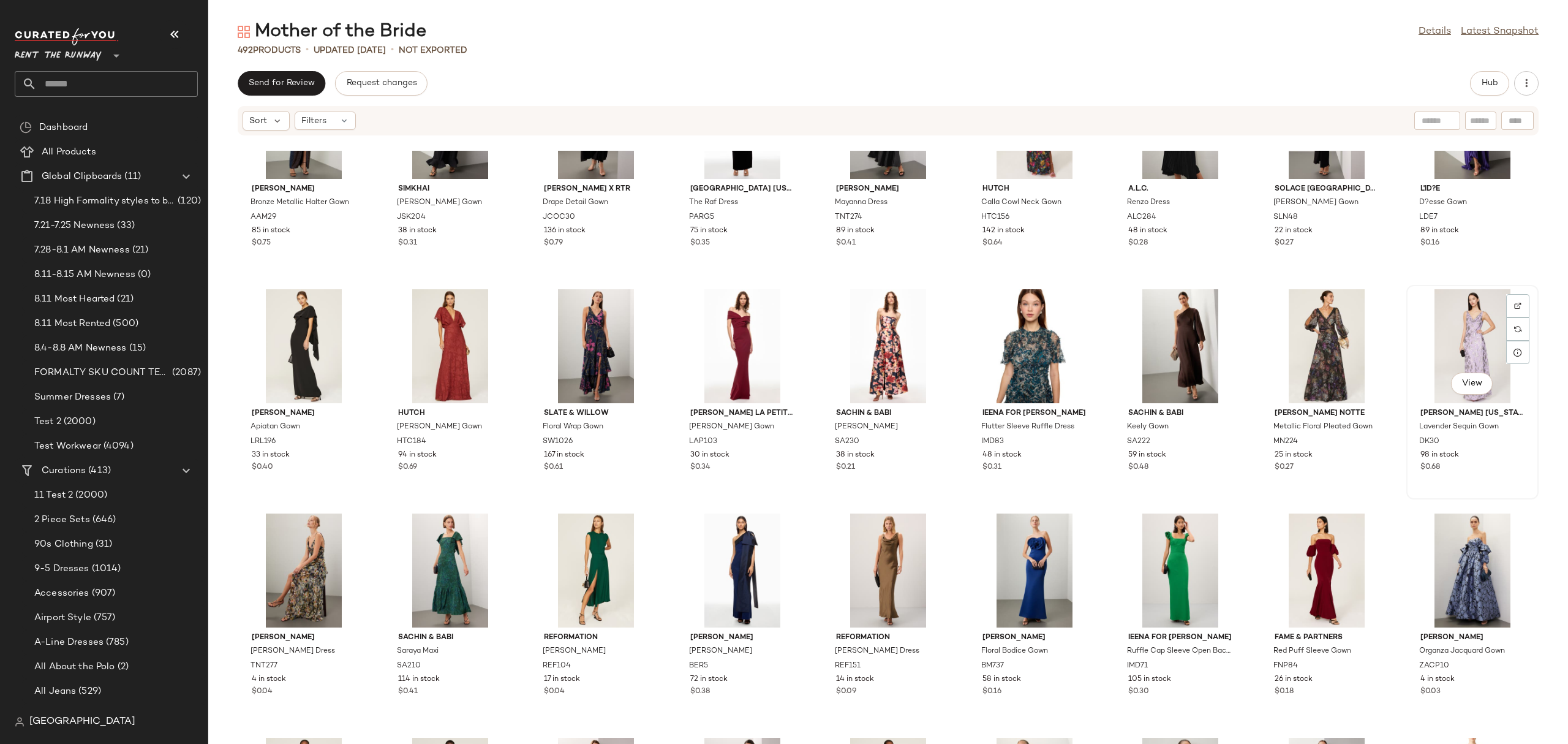
click at [1489, 338] on div "View" at bounding box center [1472, 346] width 124 height 114
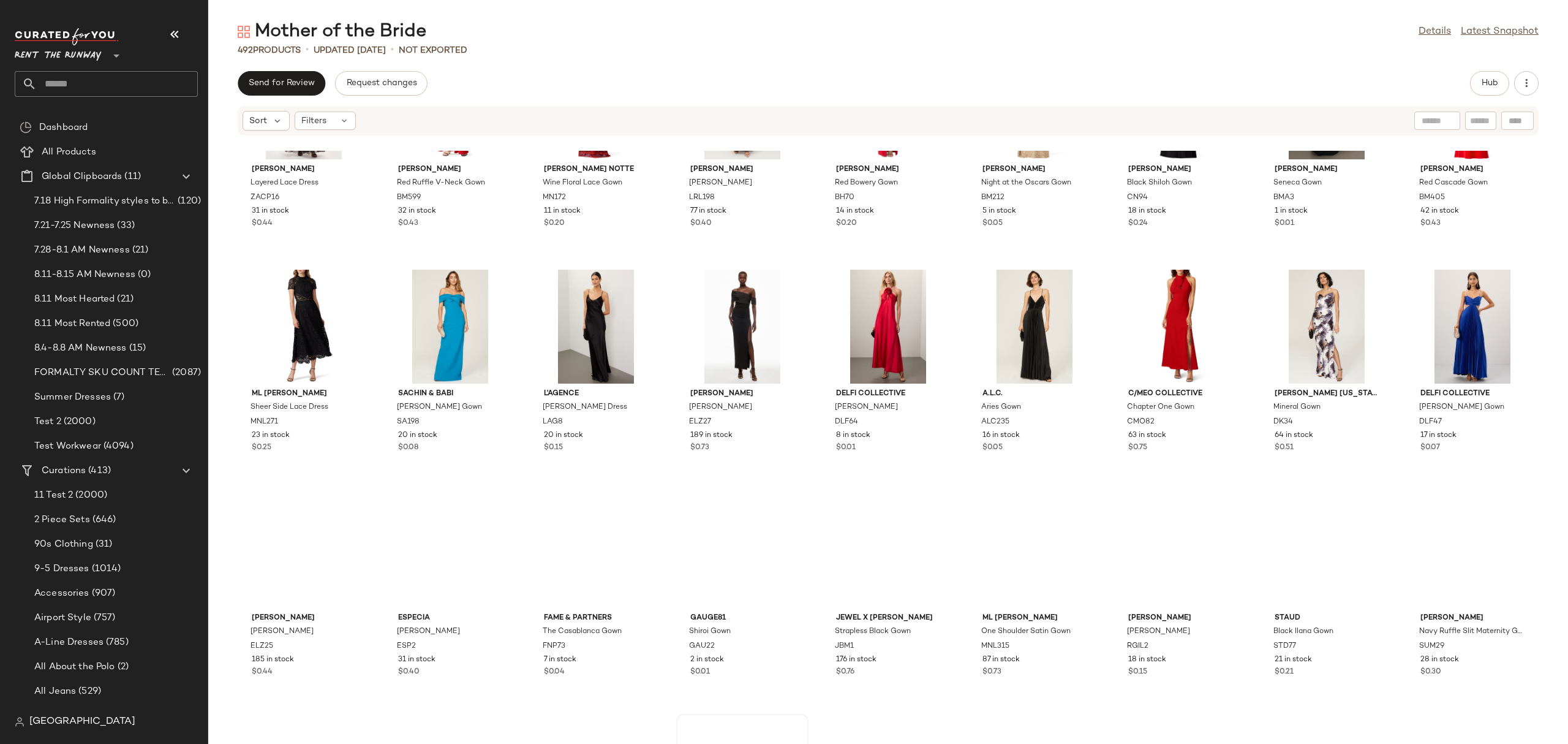
scroll to position [11464, 0]
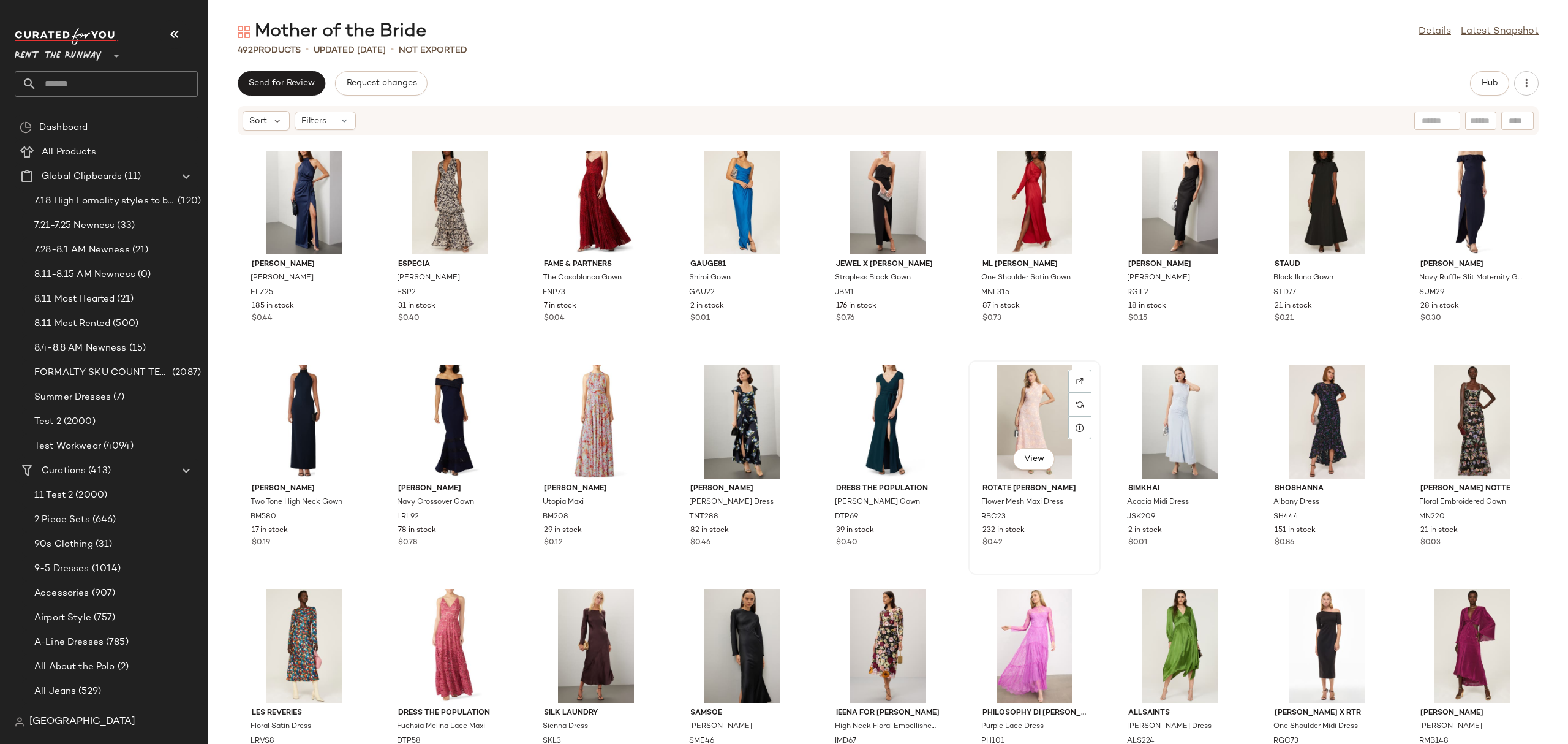
click at [1021, 414] on div "View" at bounding box center [1034, 422] width 124 height 114
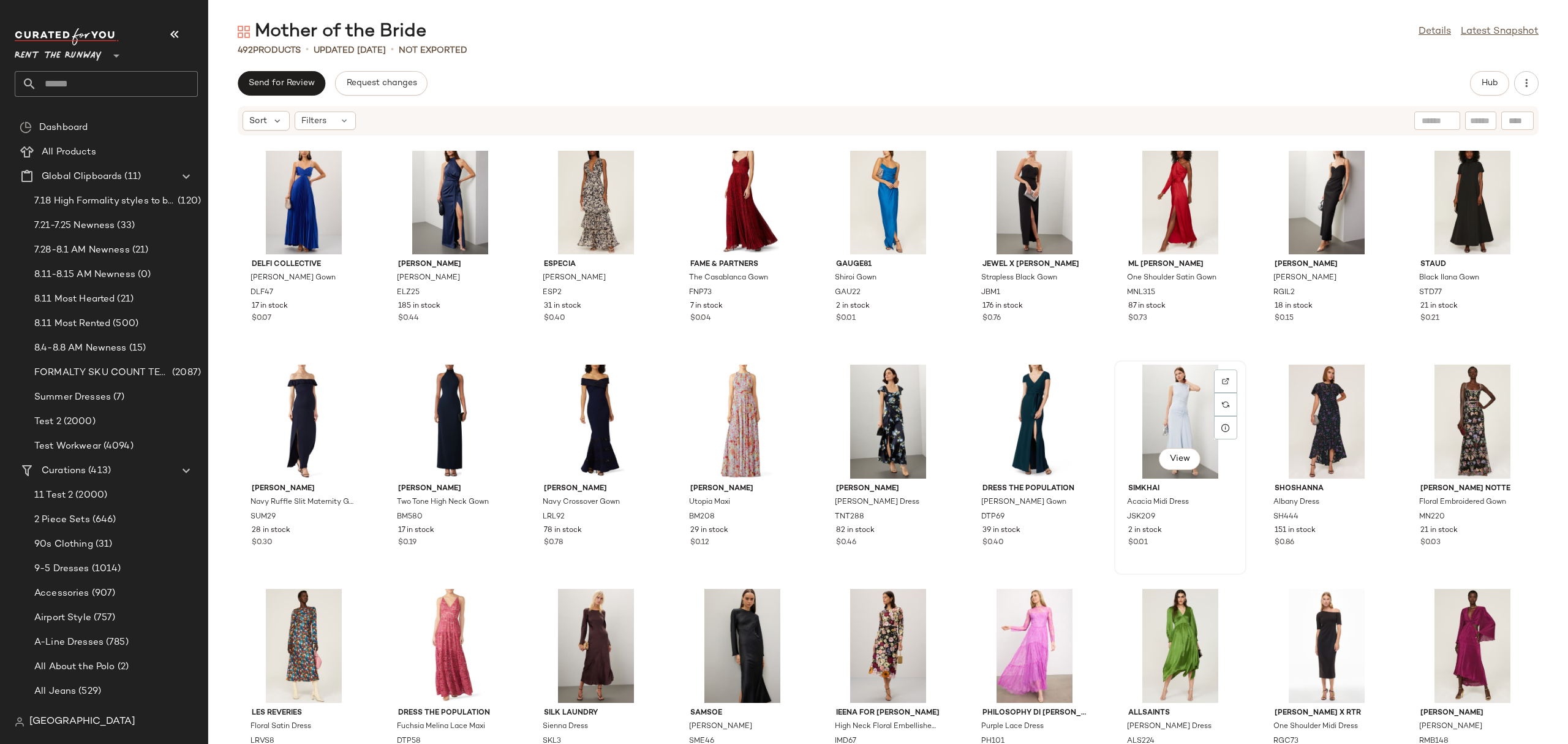
scroll to position [11742, 0]
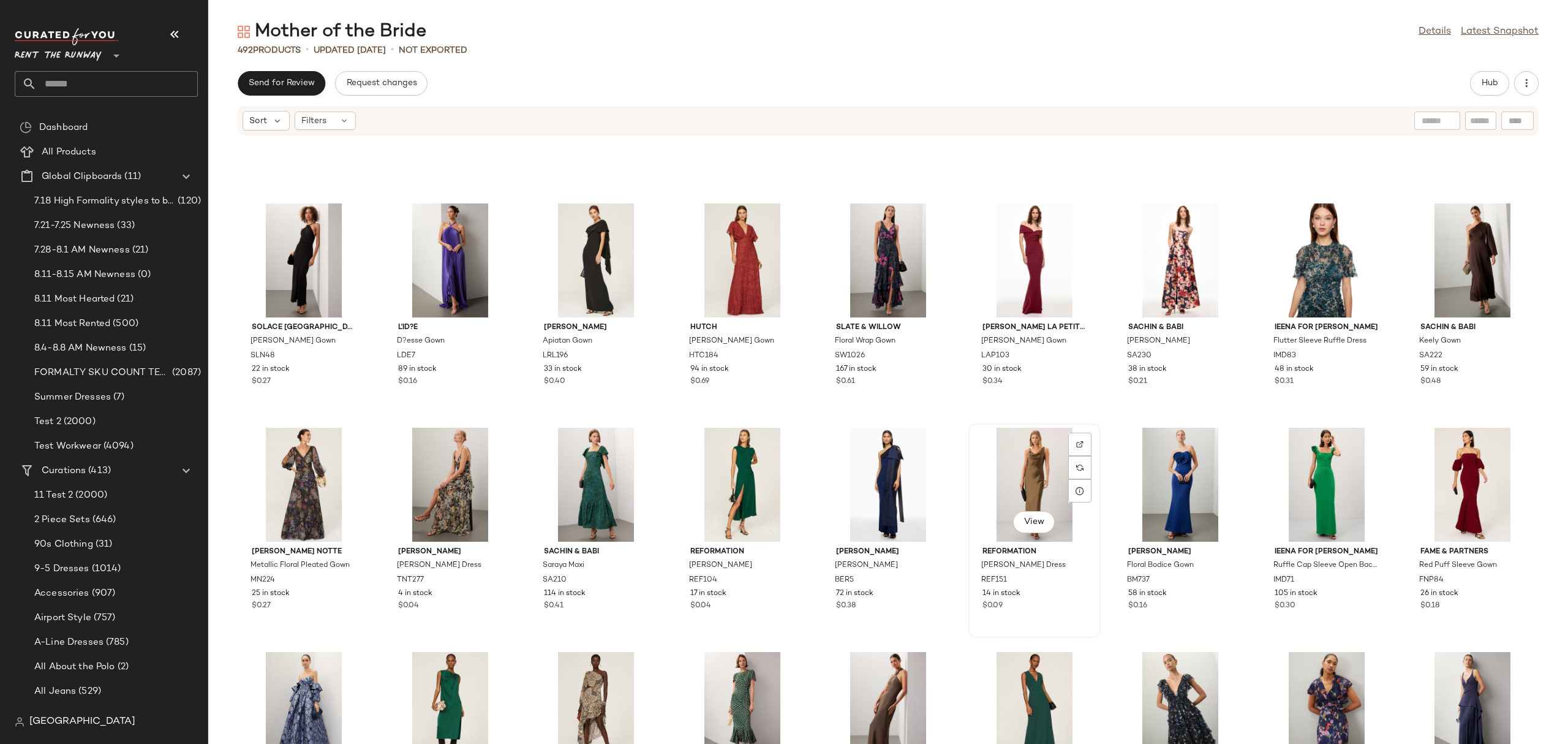
click at [1001, 483] on div "View" at bounding box center [1034, 485] width 124 height 114
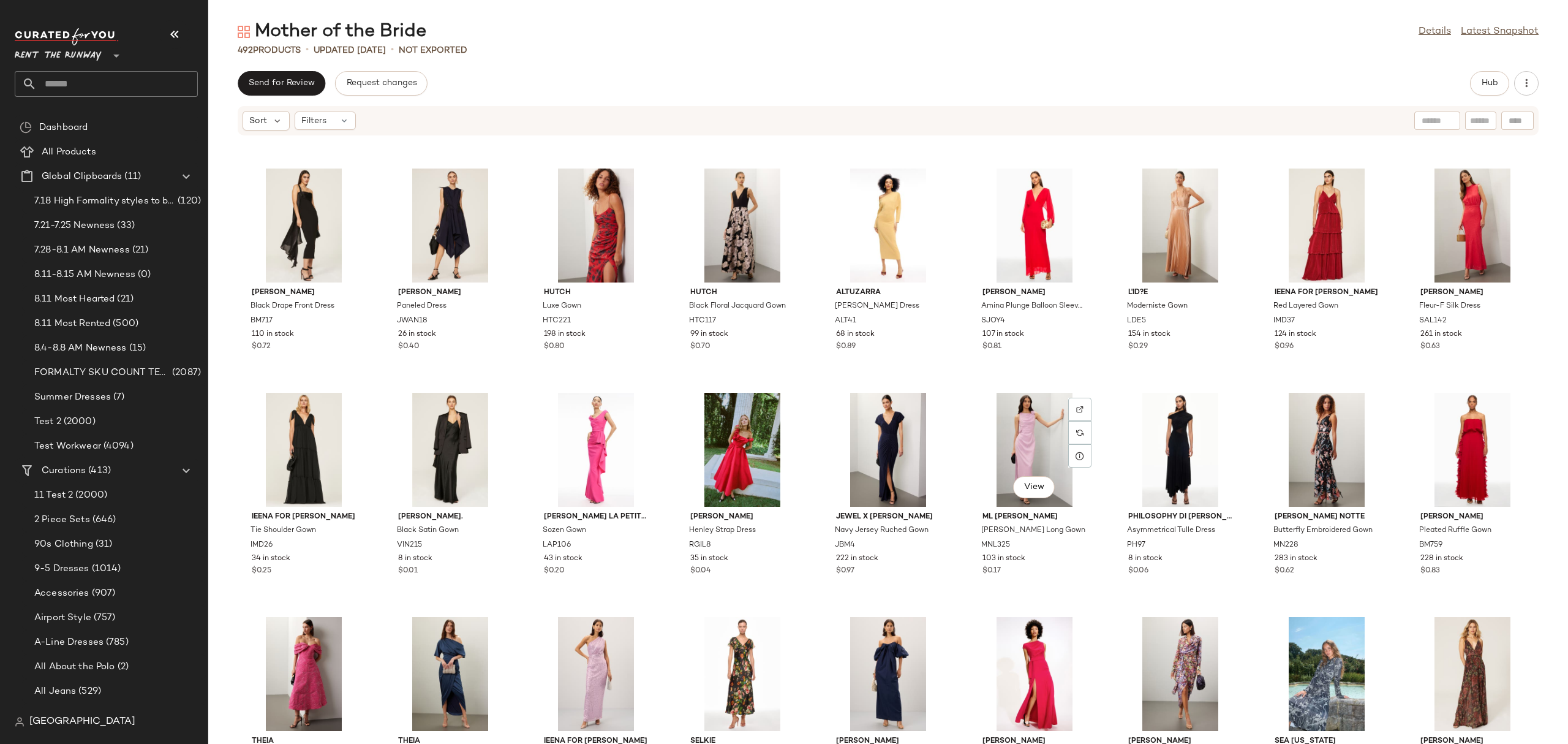
scroll to position [6478, 0]
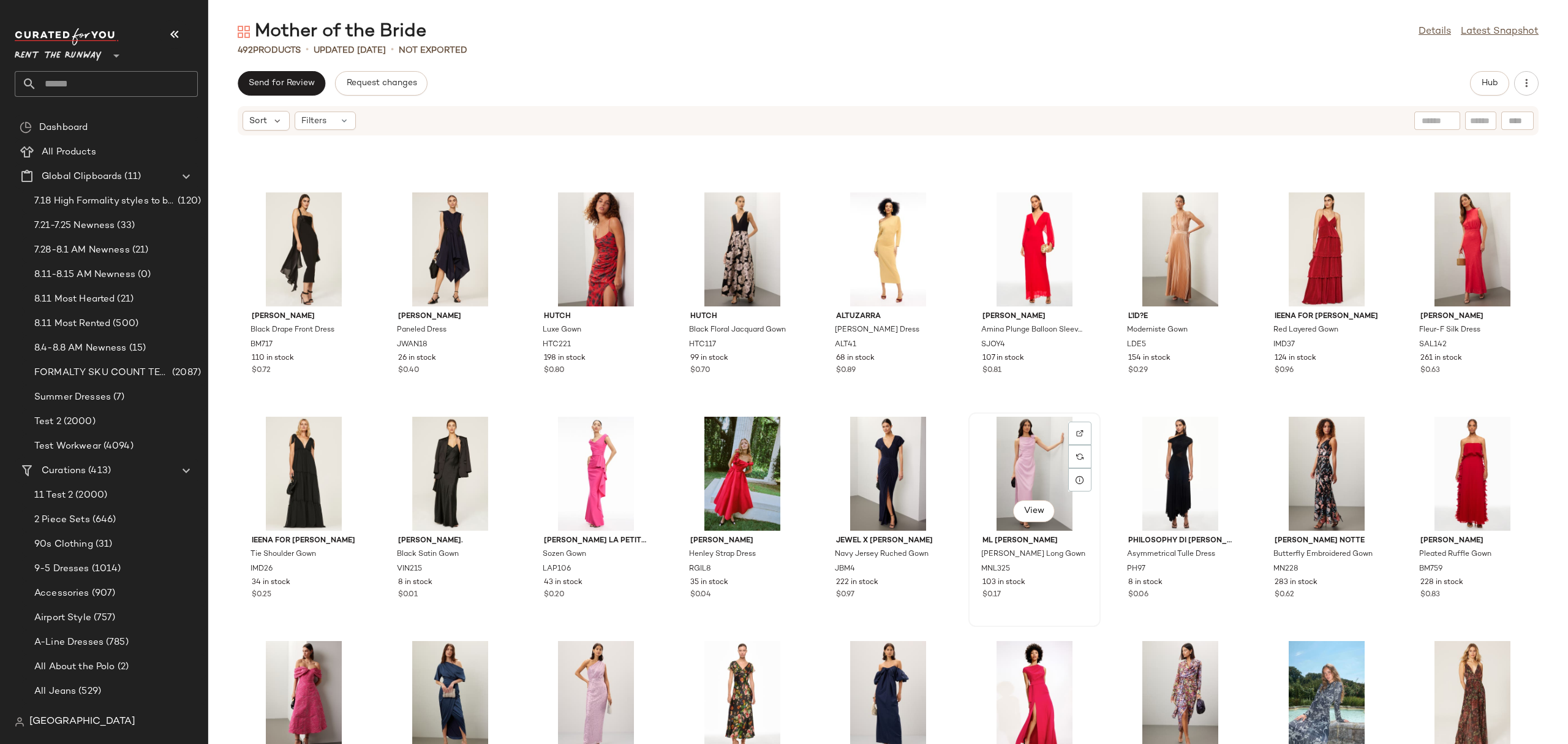
click at [1035, 467] on div "View" at bounding box center [1034, 474] width 124 height 114
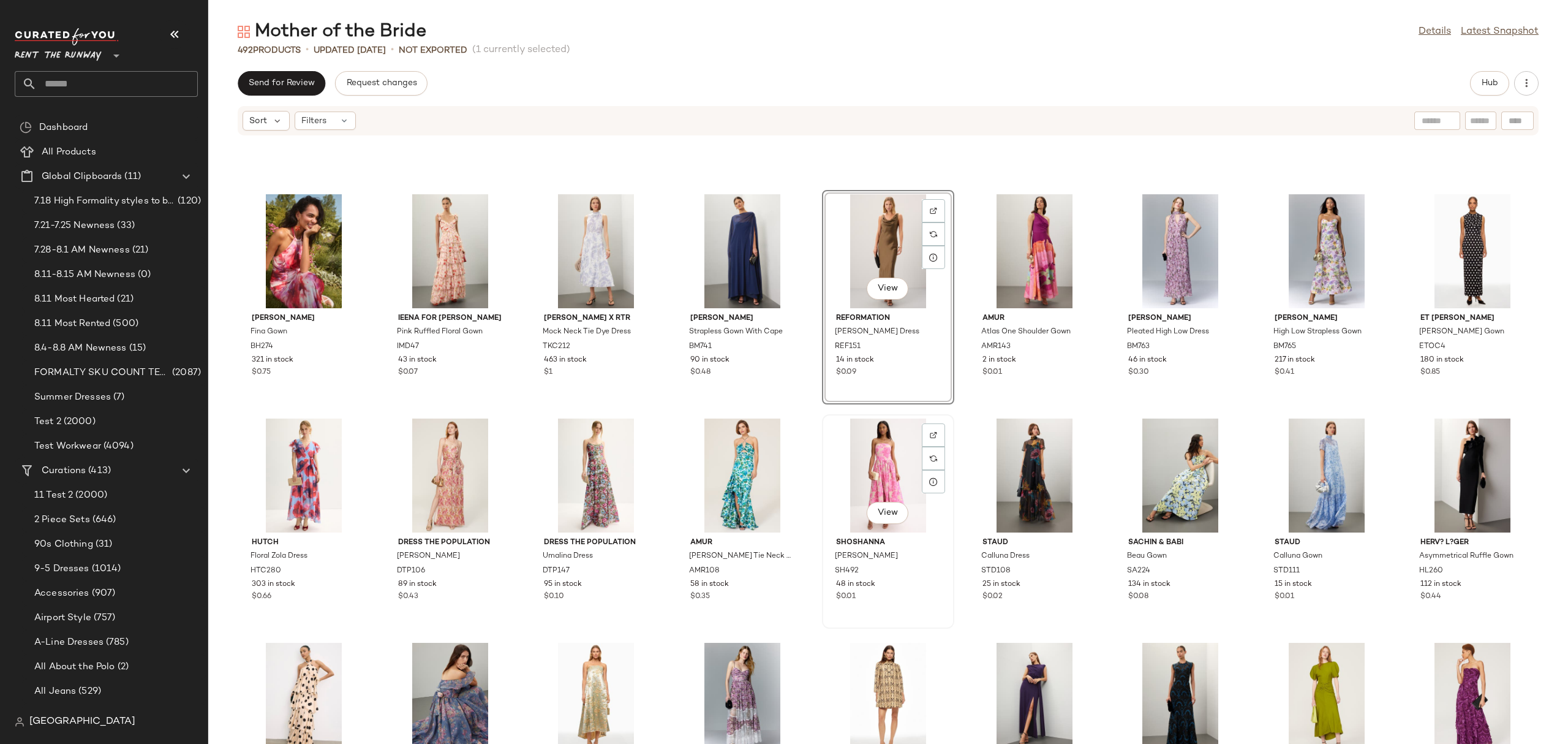
scroll to position [417, 0]
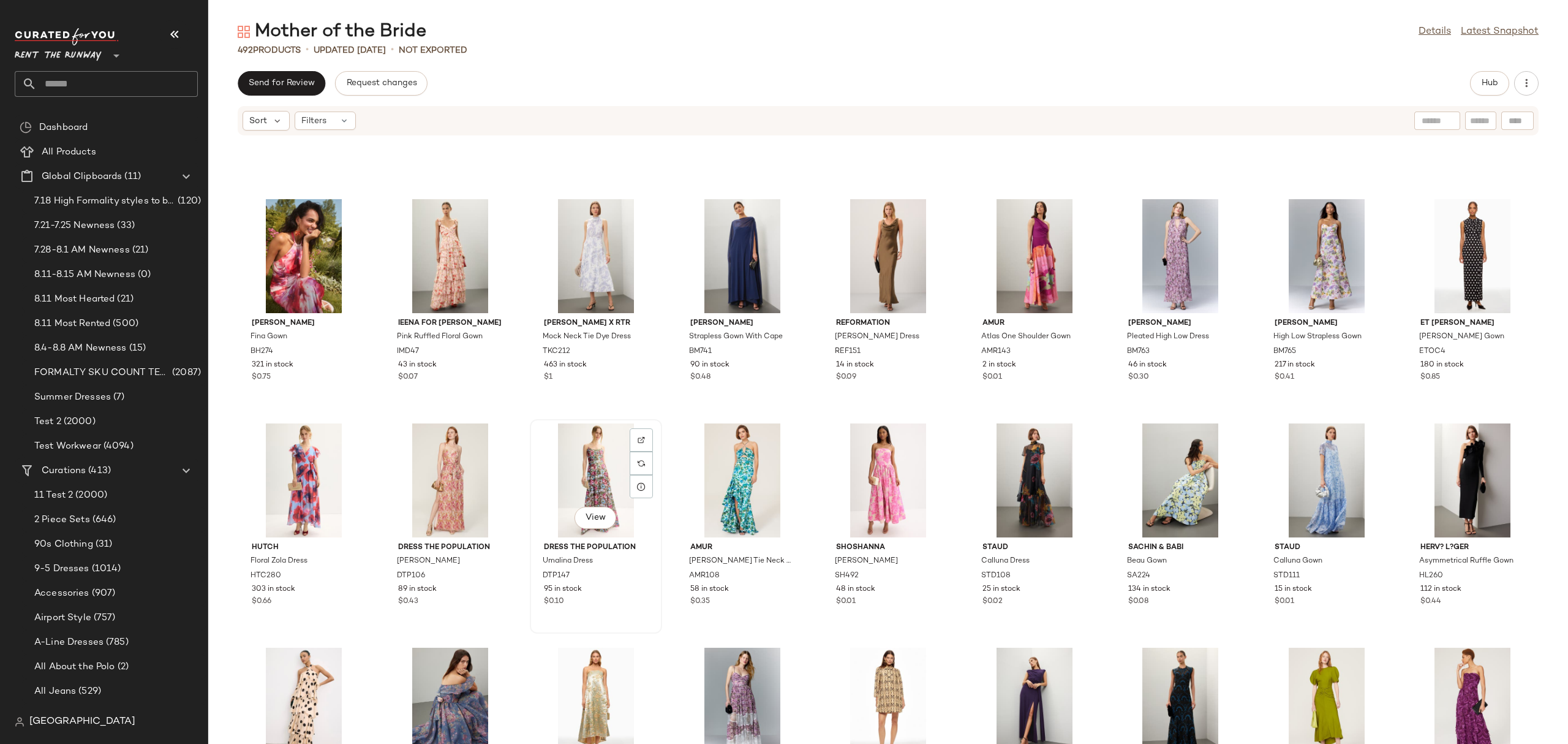
click at [586, 448] on div "View" at bounding box center [595, 481] width 124 height 114
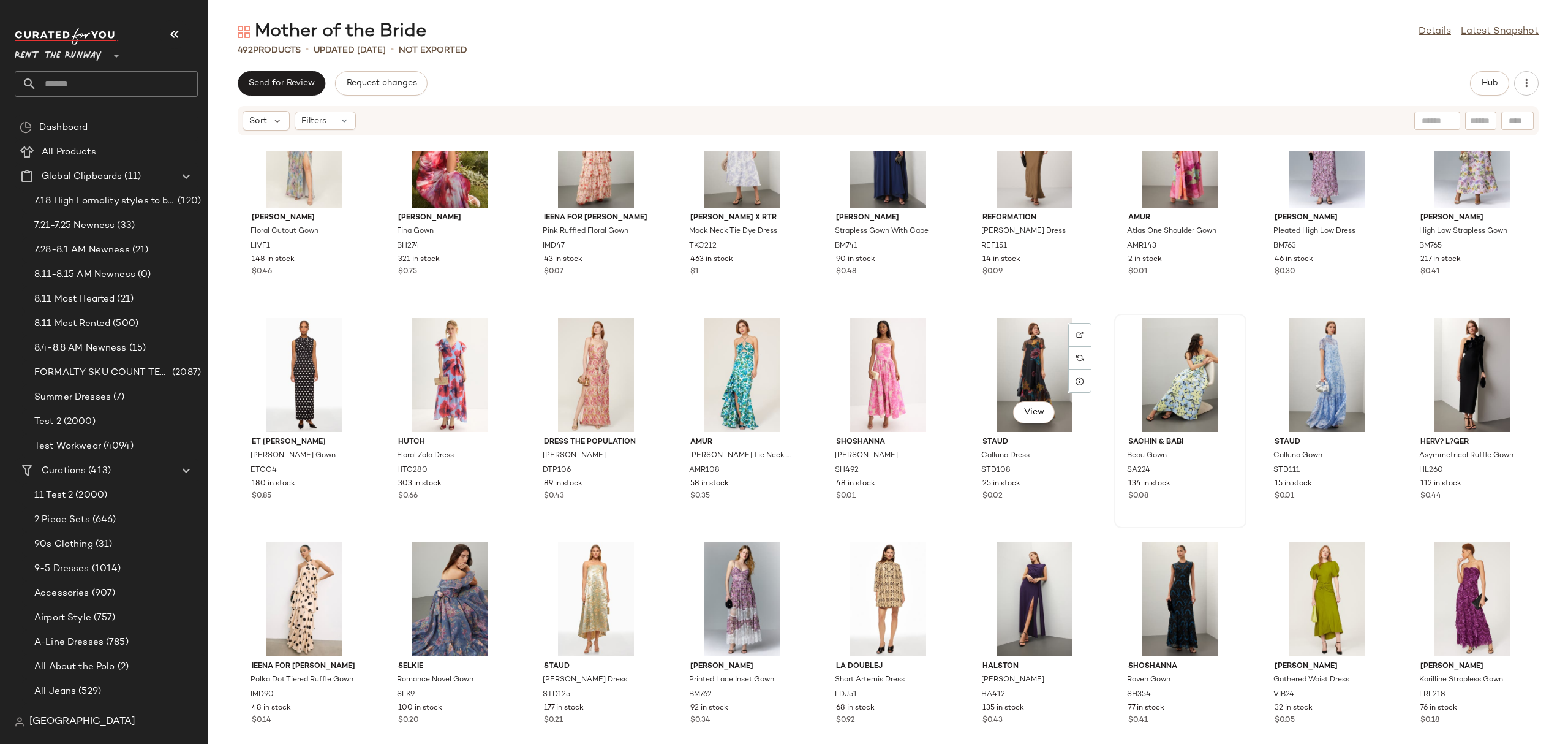
scroll to position [543, 0]
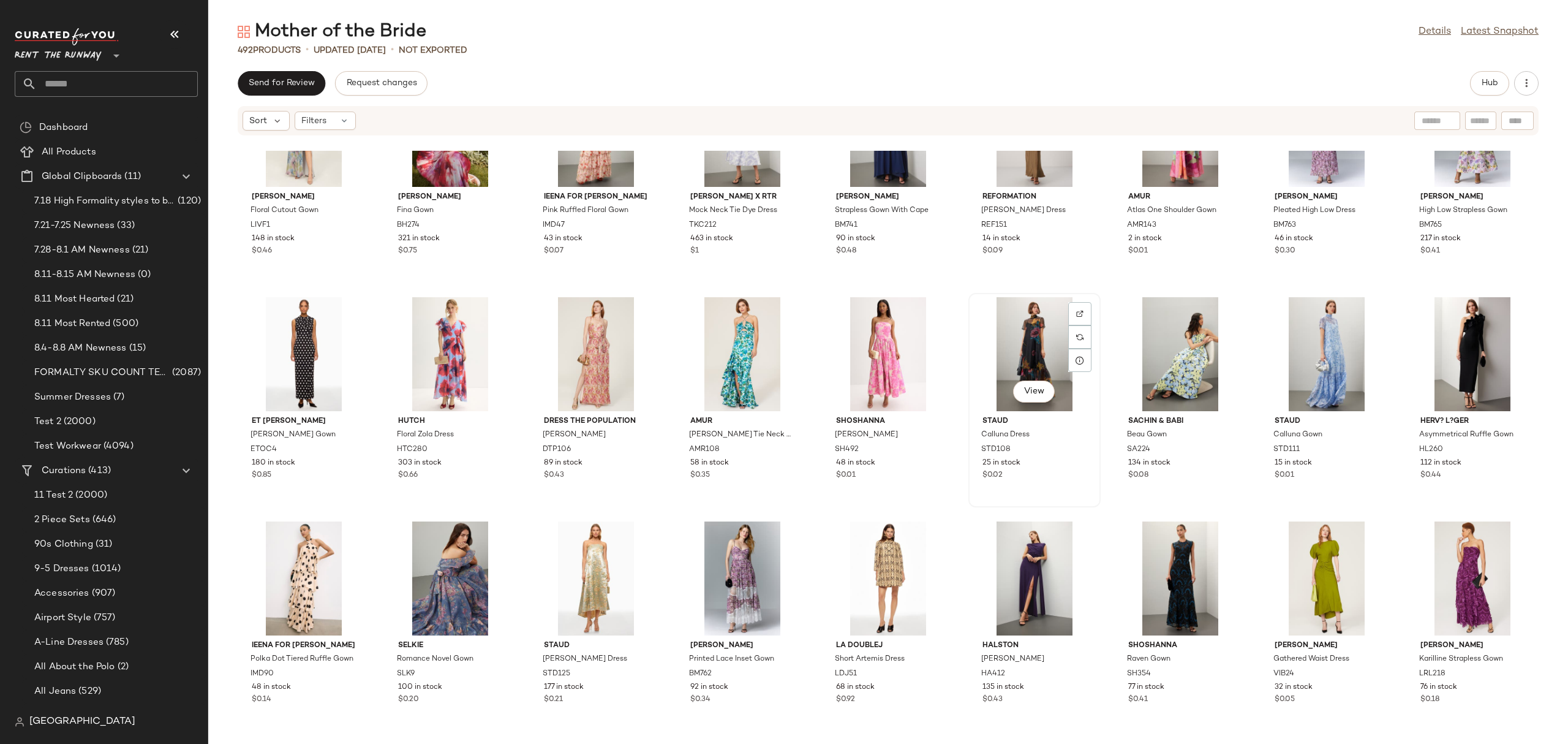
click at [995, 353] on div "View" at bounding box center [1034, 354] width 124 height 114
click at [1291, 344] on div "View" at bounding box center [1326, 354] width 124 height 114
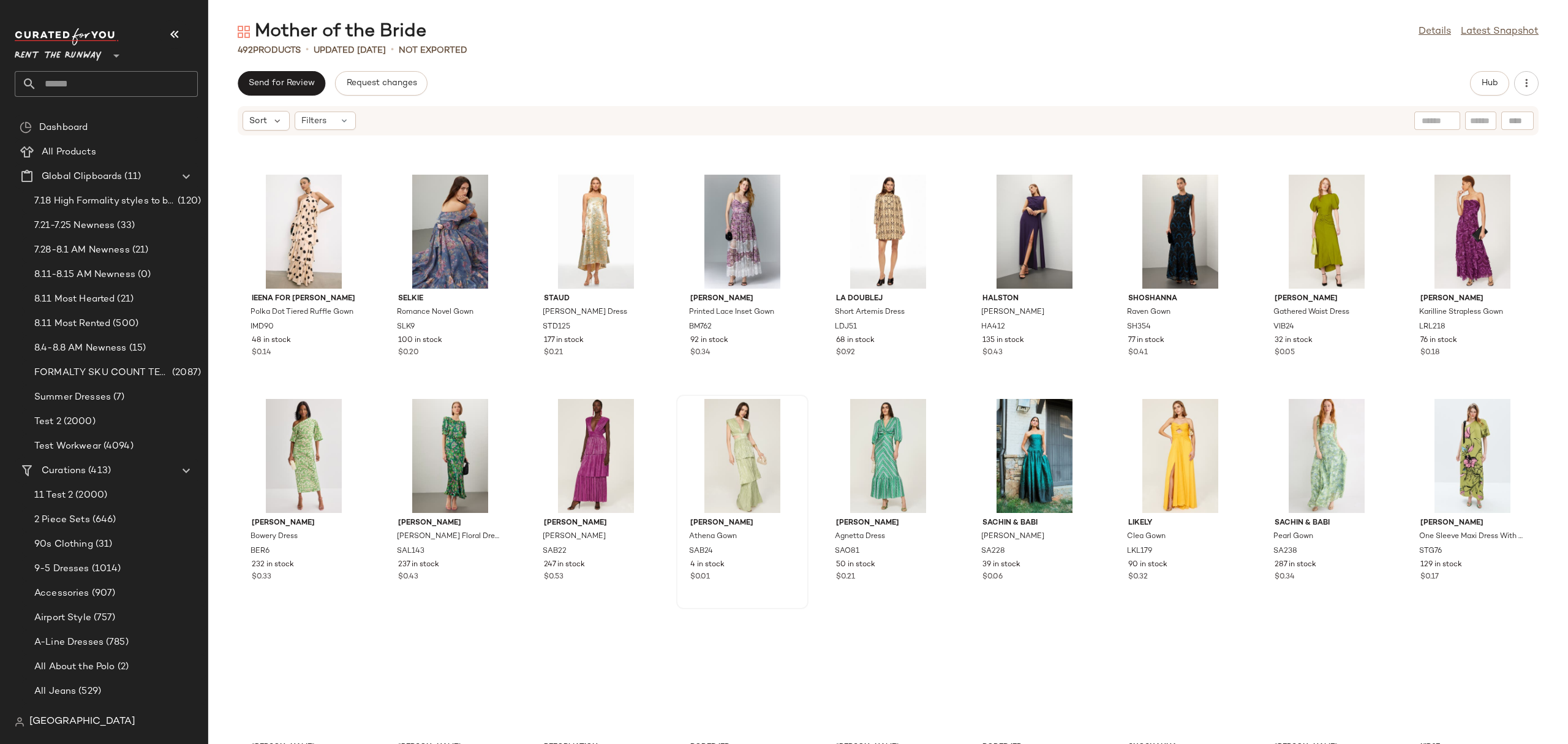
scroll to position [895, 0]
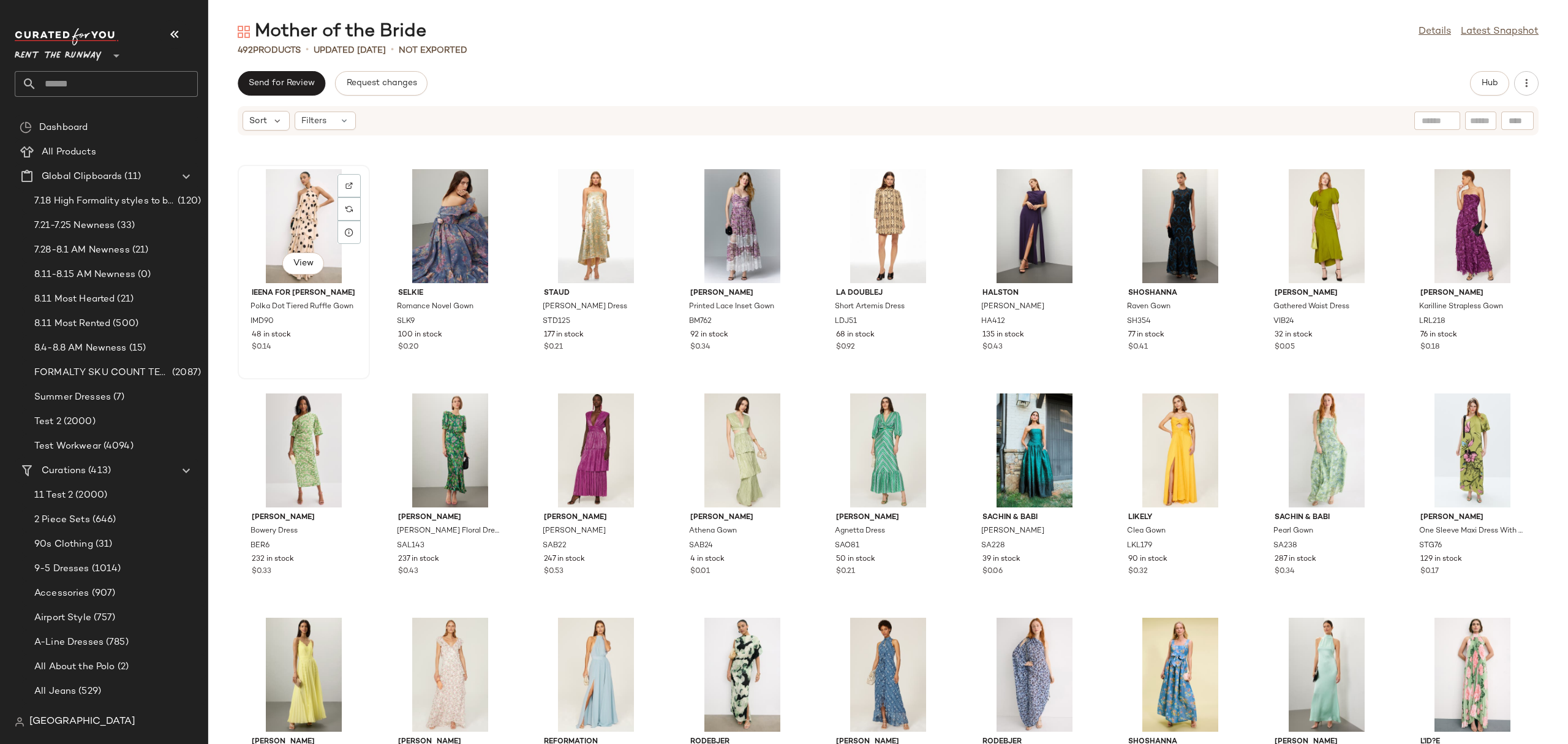
click at [307, 215] on div "View" at bounding box center [303, 226] width 124 height 114
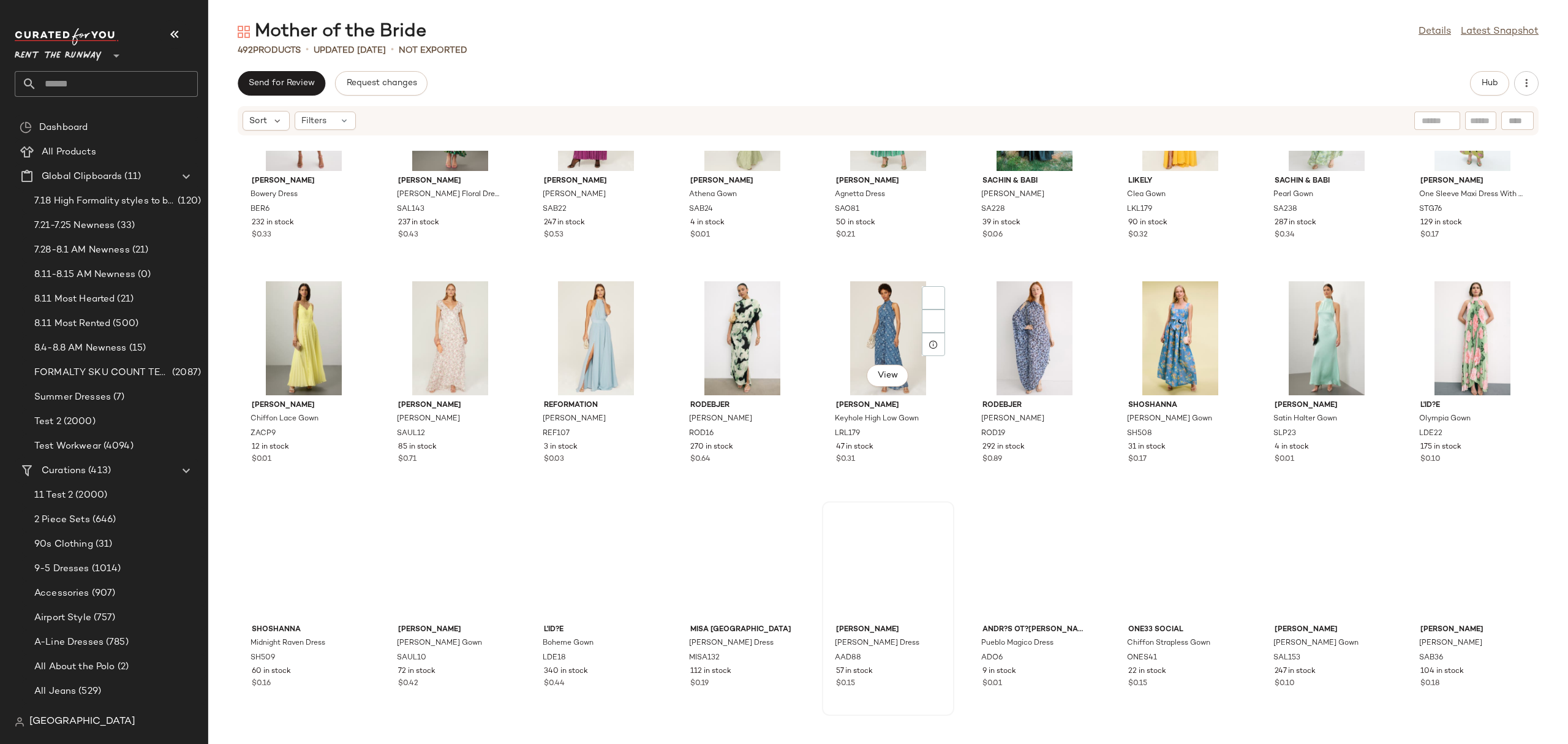
scroll to position [1233, 0]
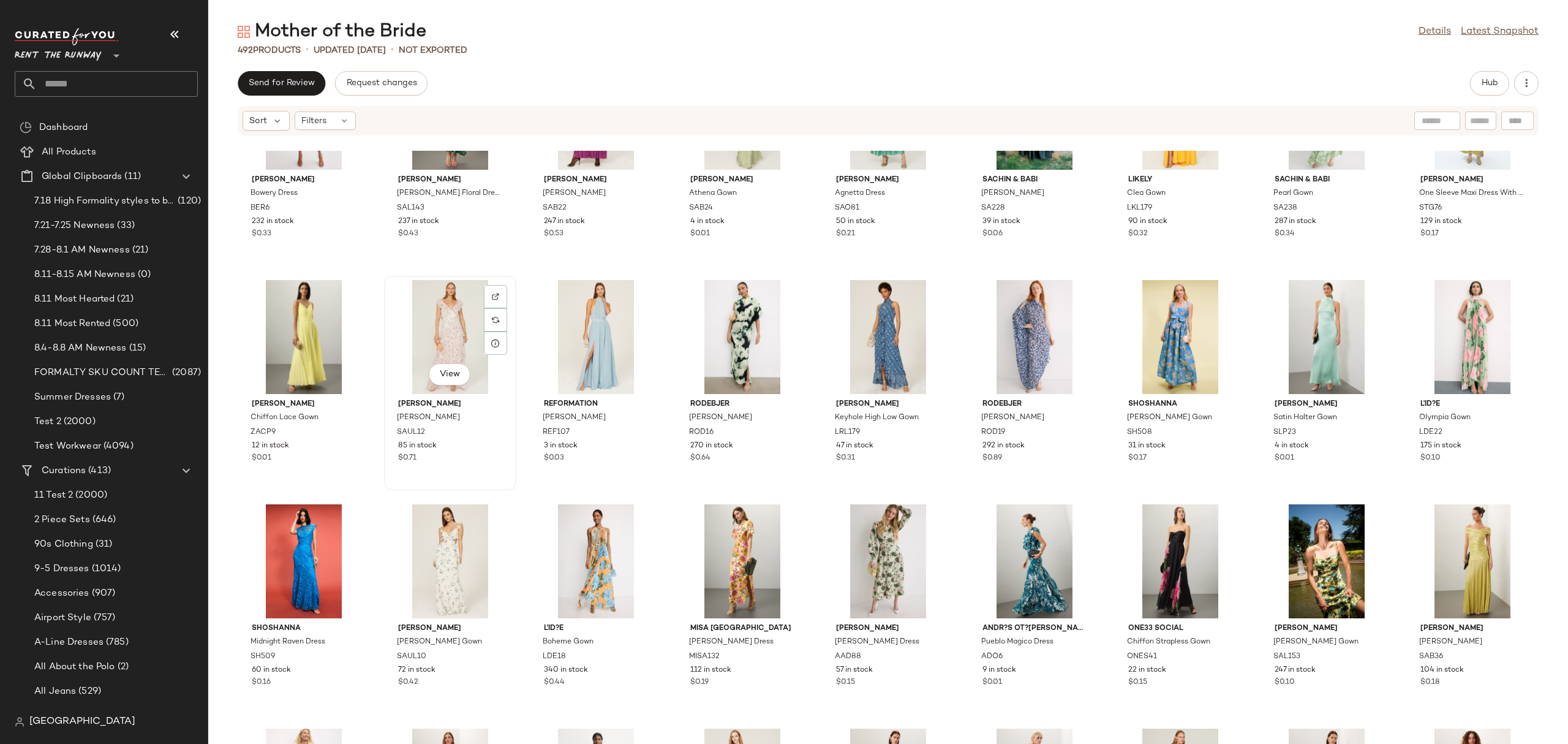
click at [452, 350] on div "View" at bounding box center [450, 337] width 124 height 114
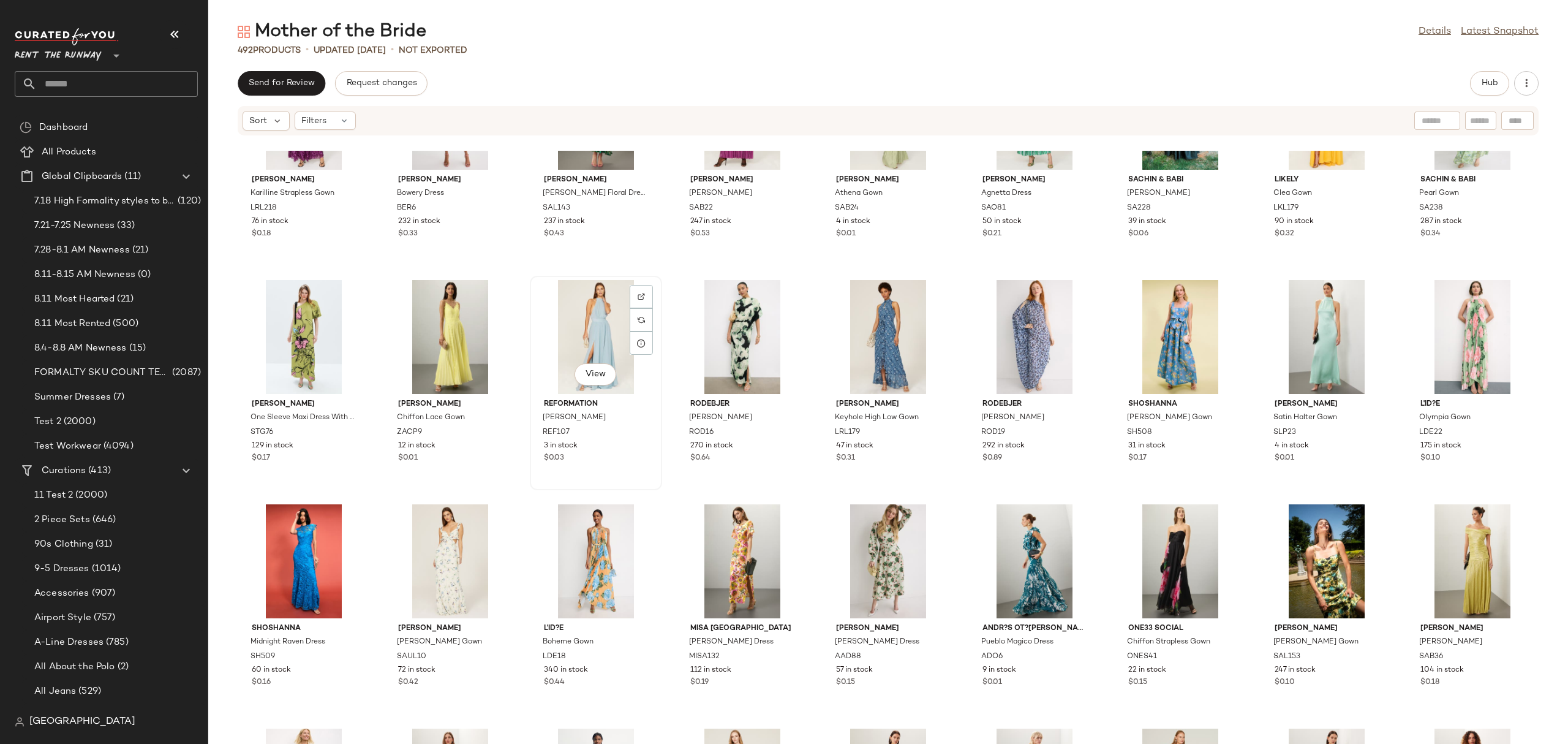
click at [572, 339] on div "View" at bounding box center [595, 337] width 124 height 114
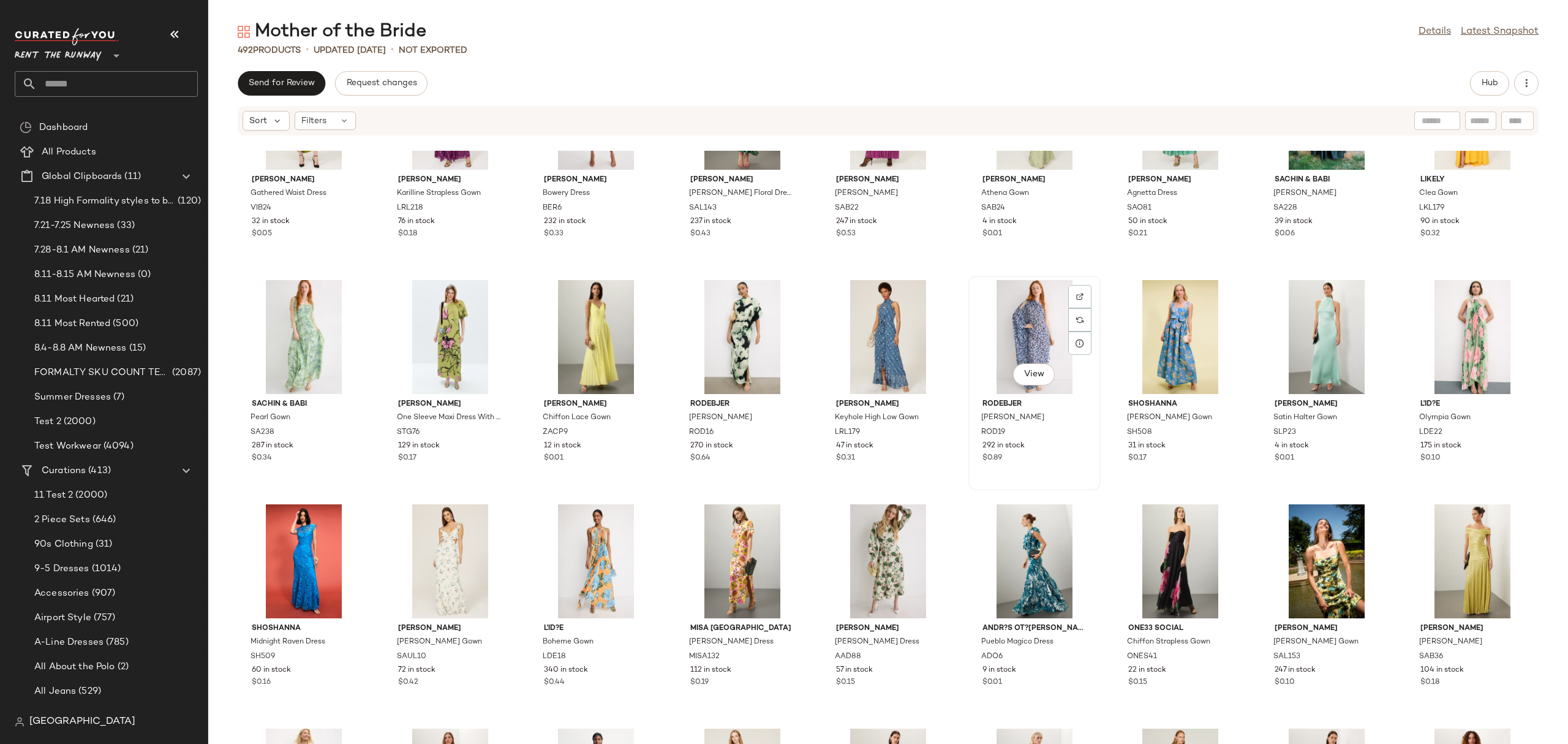
click at [1025, 341] on div "View" at bounding box center [1034, 337] width 124 height 114
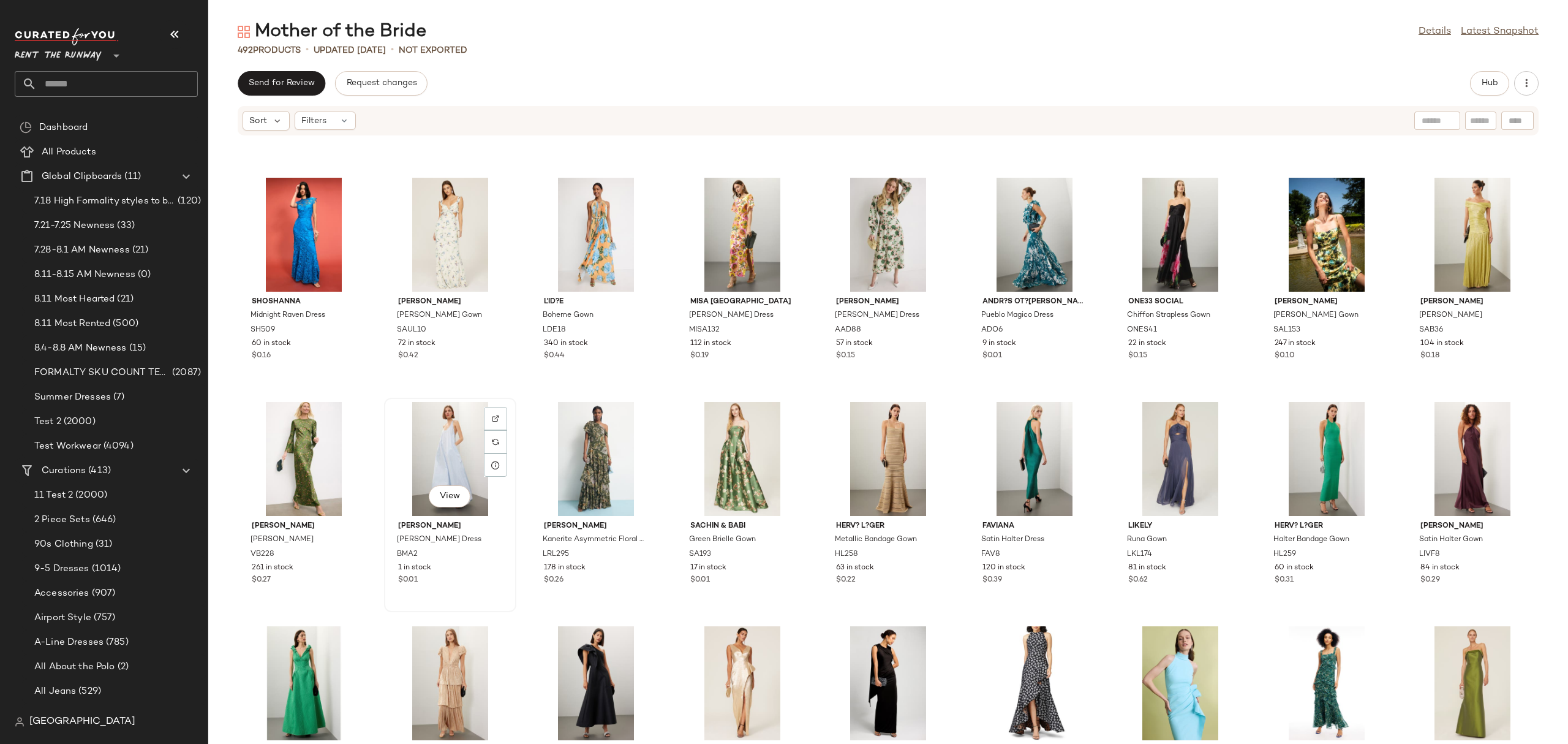
scroll to position [1577, 0]
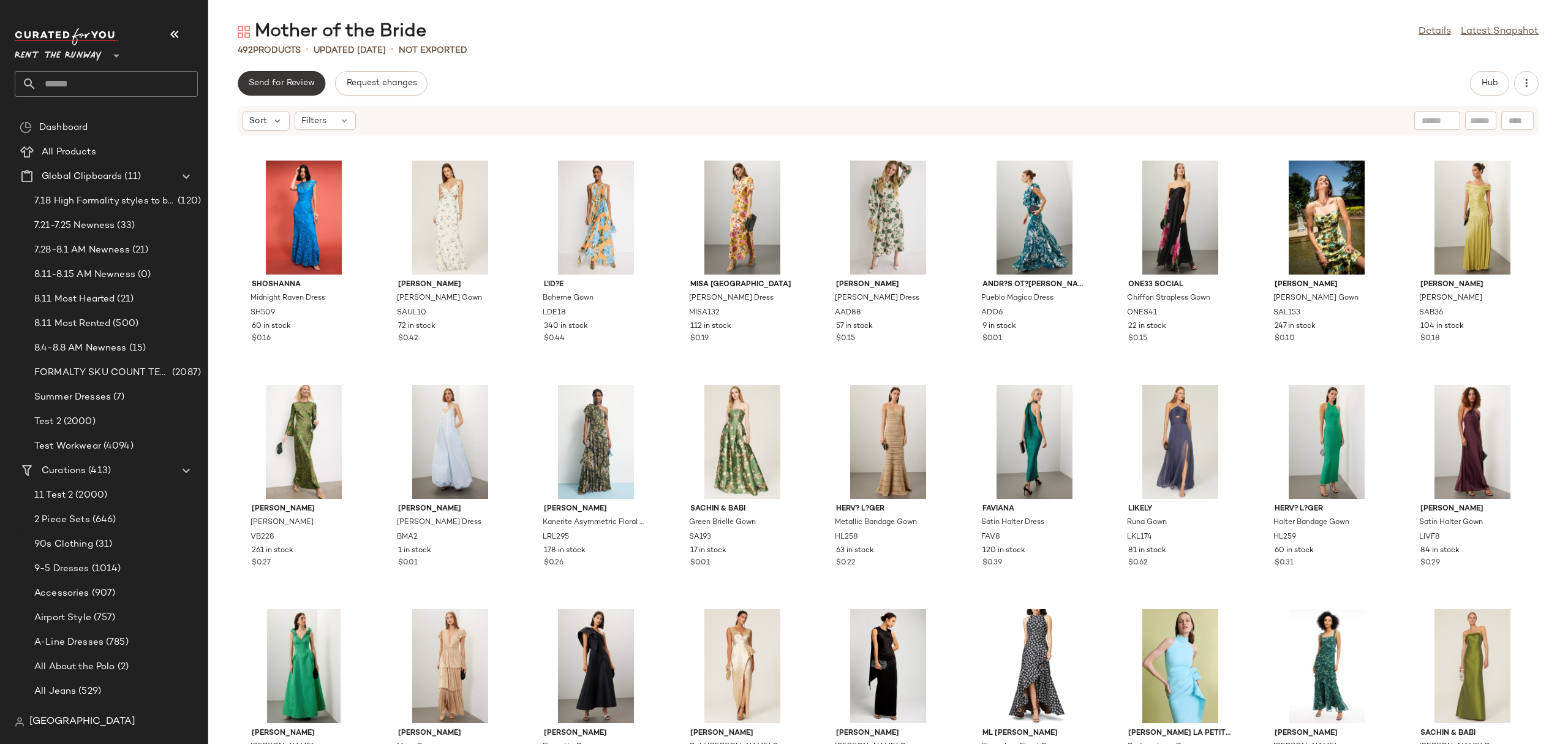
click at [263, 74] on button "Send for Review" at bounding box center [281, 83] width 88 height 25
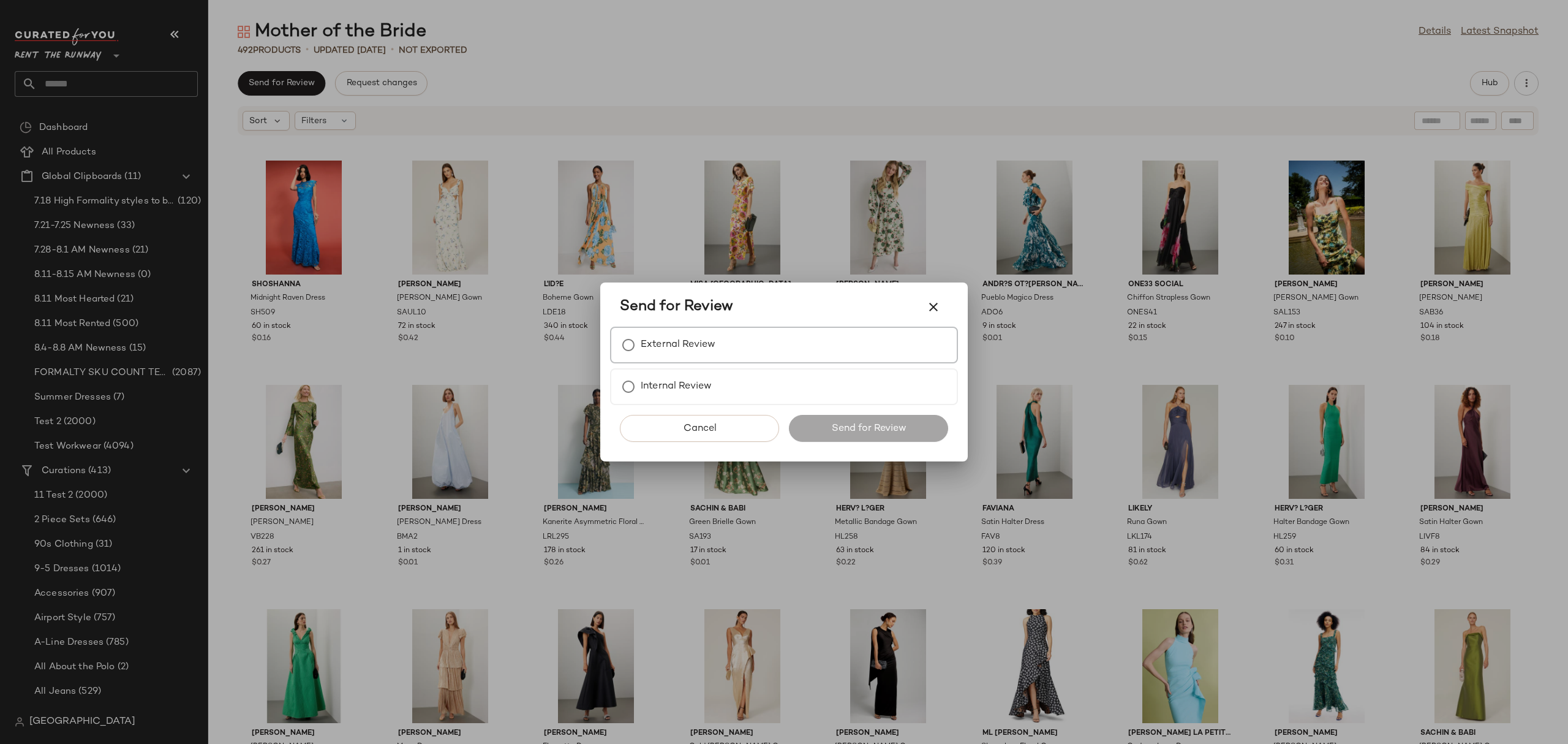
click at [650, 338] on label "External Review" at bounding box center [678, 345] width 74 height 25
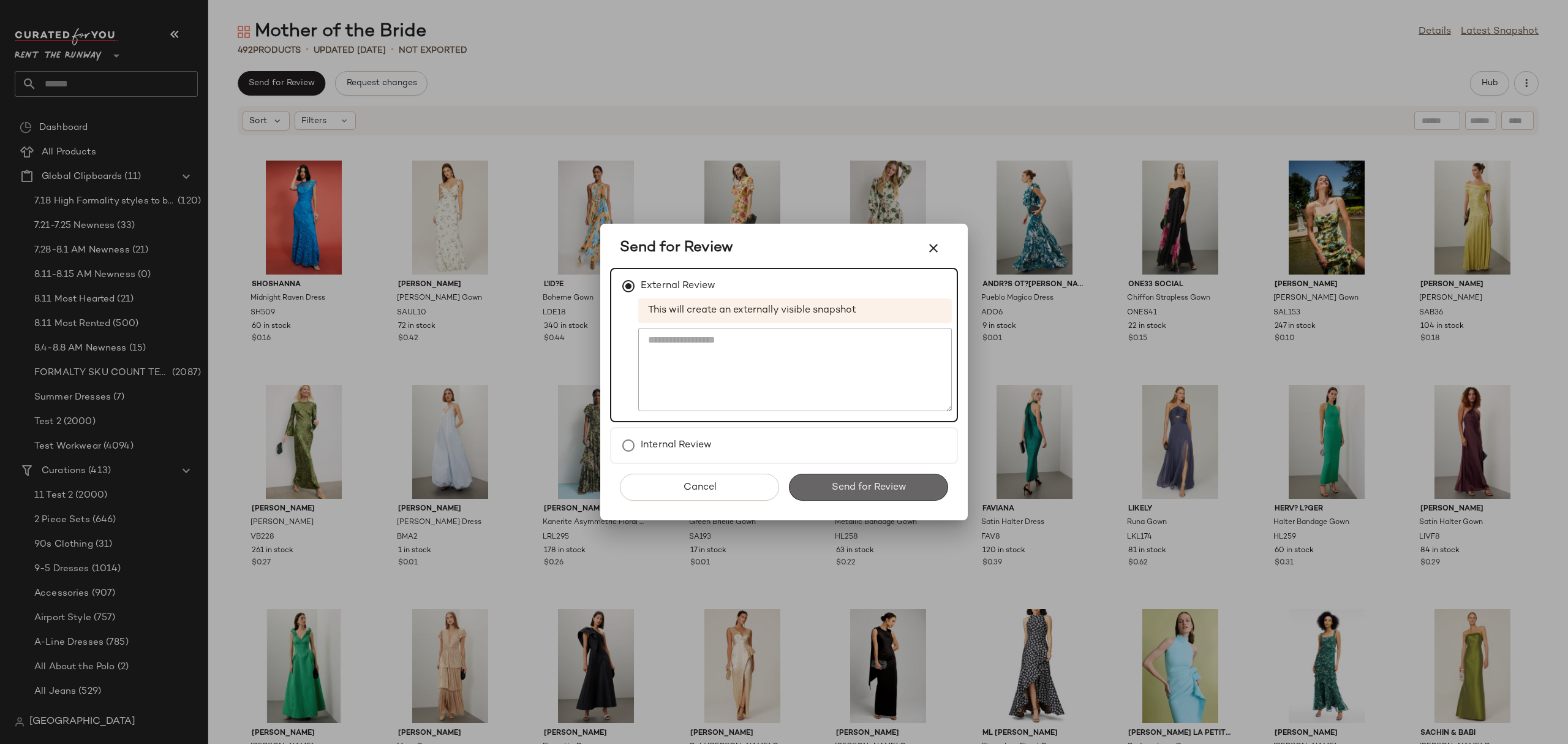
click at [850, 490] on span "Send for Review" at bounding box center [868, 487] width 75 height 12
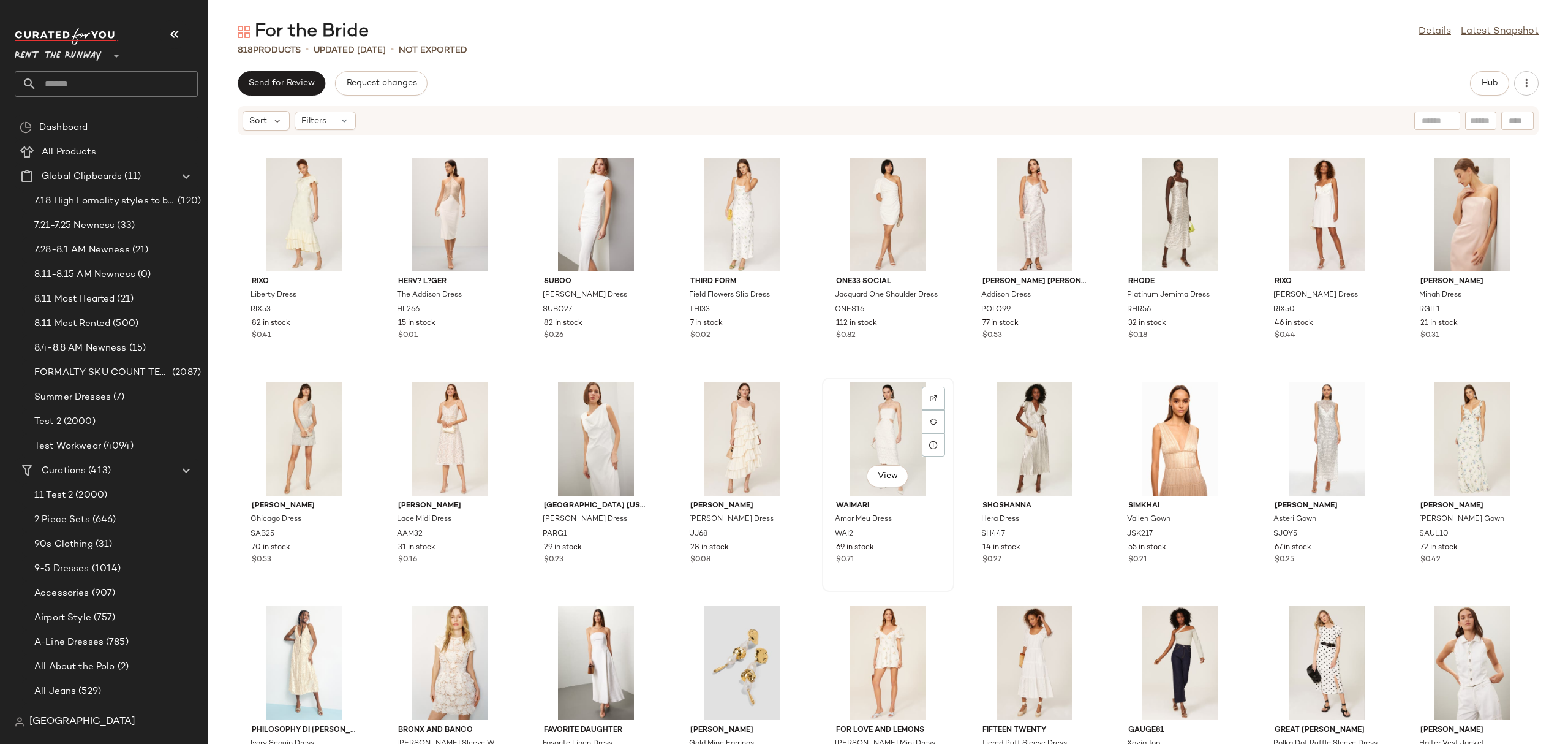
scroll to position [25, 0]
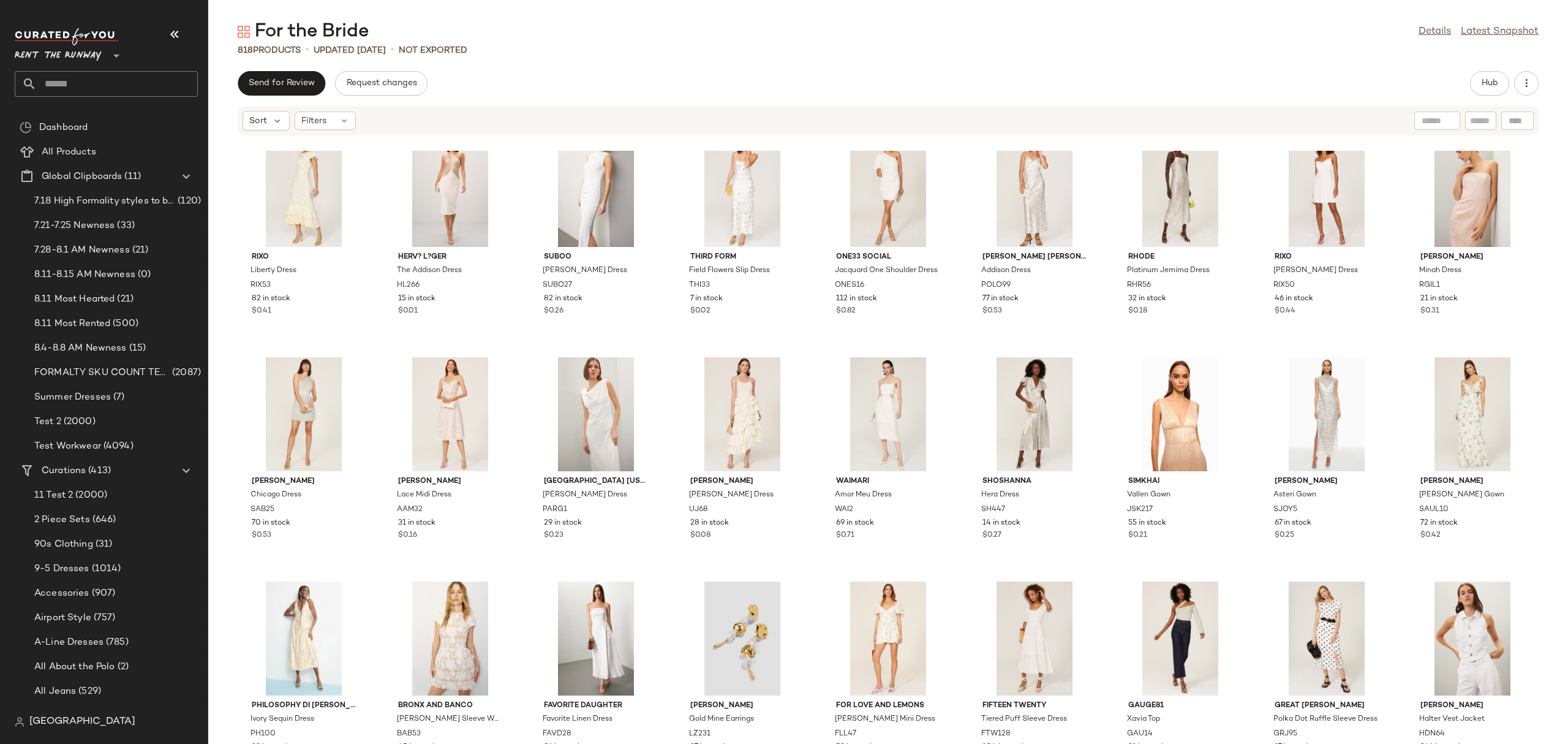
click at [1102, 424] on div "Rixo Liberty Dress RIX53 82 in stock $0.41 Herv? L?ger The Addison Dress HL266 …" at bounding box center [888, 448] width 1359 height 593
click at [1136, 407] on div at bounding box center [1180, 414] width 124 height 114
click at [1486, 73] on button "Hub" at bounding box center [1489, 83] width 39 height 25
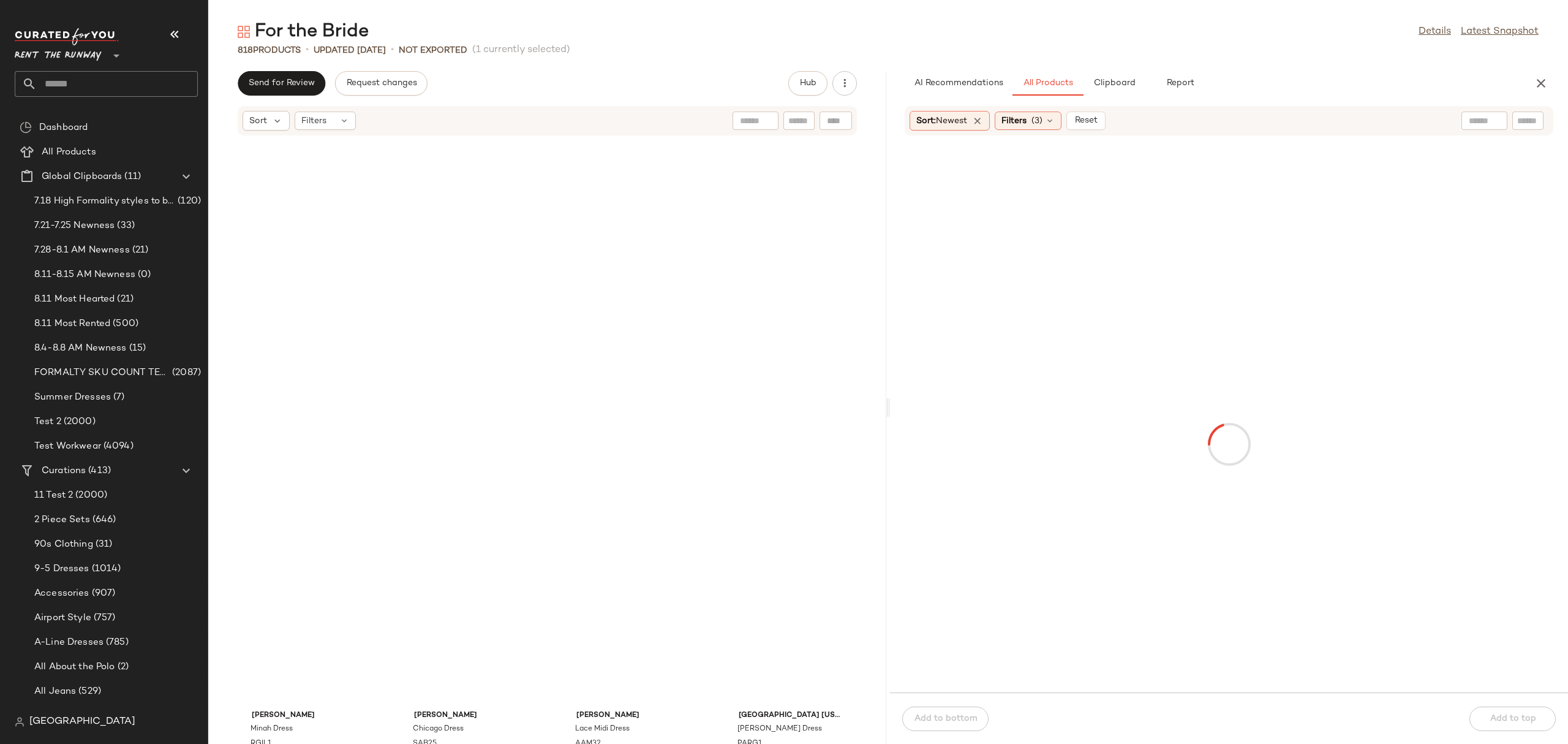
scroll to position [458, 0]
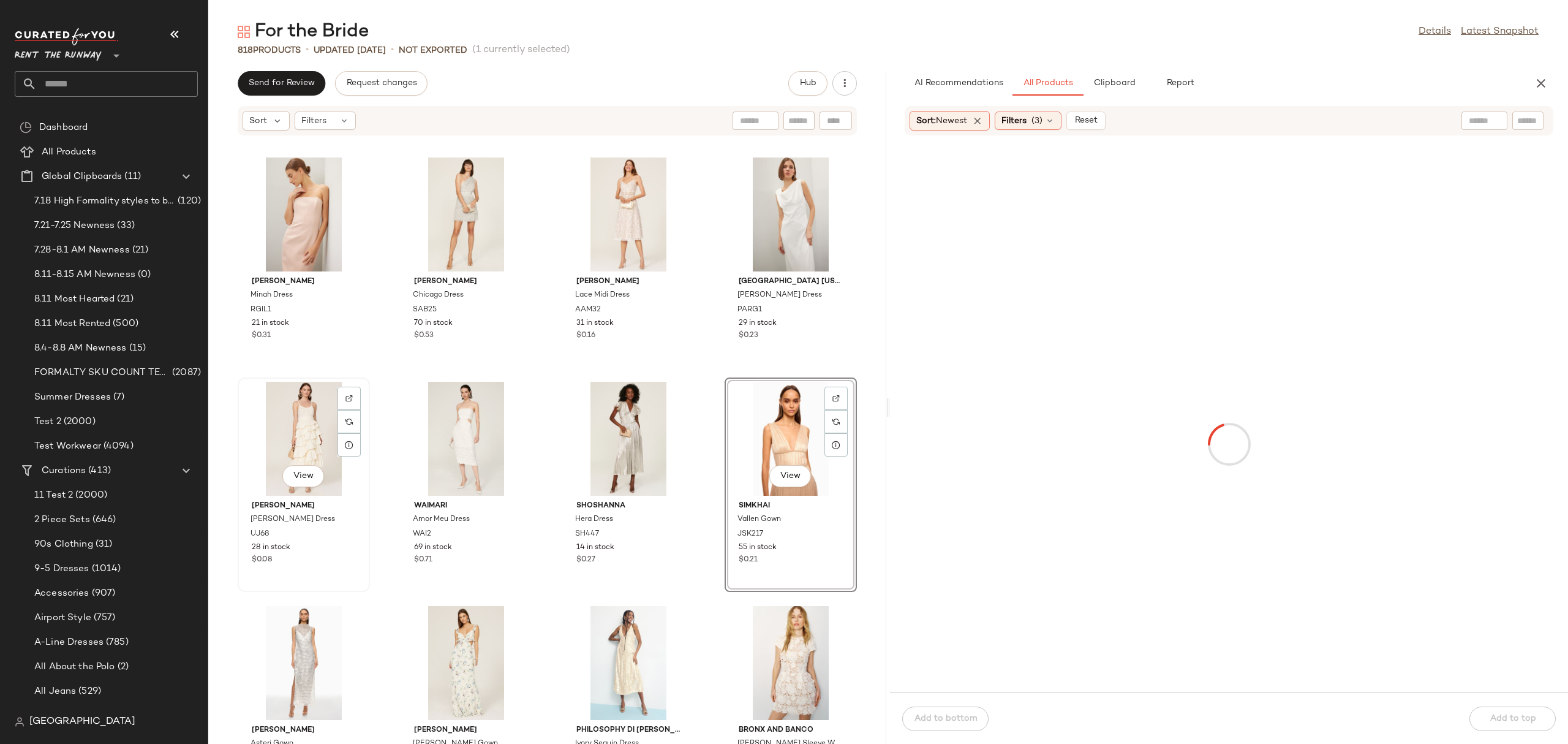
click at [298, 442] on div "View" at bounding box center [303, 438] width 124 height 114
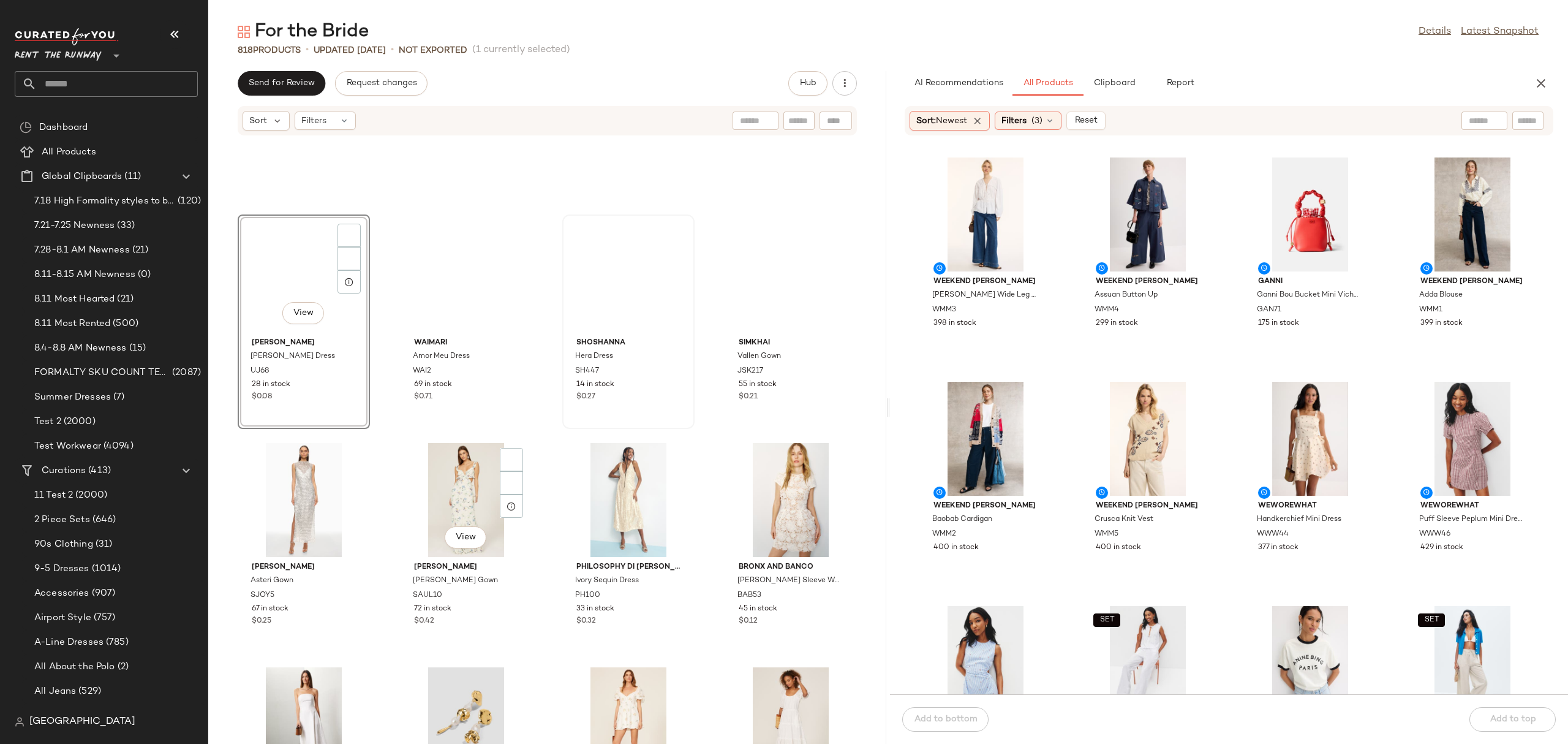
scroll to position [556, 0]
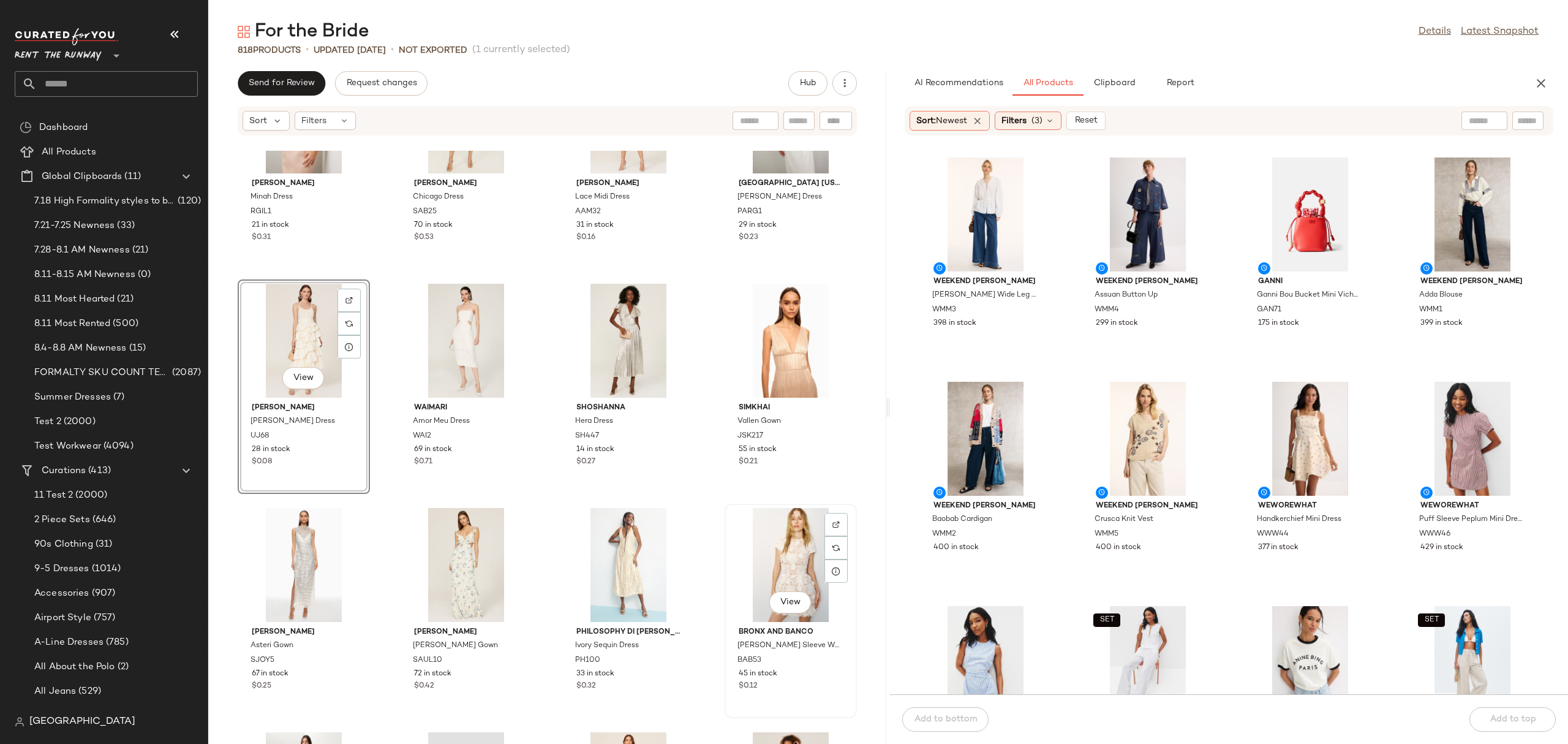
click at [783, 553] on div "View" at bounding box center [791, 565] width 124 height 114
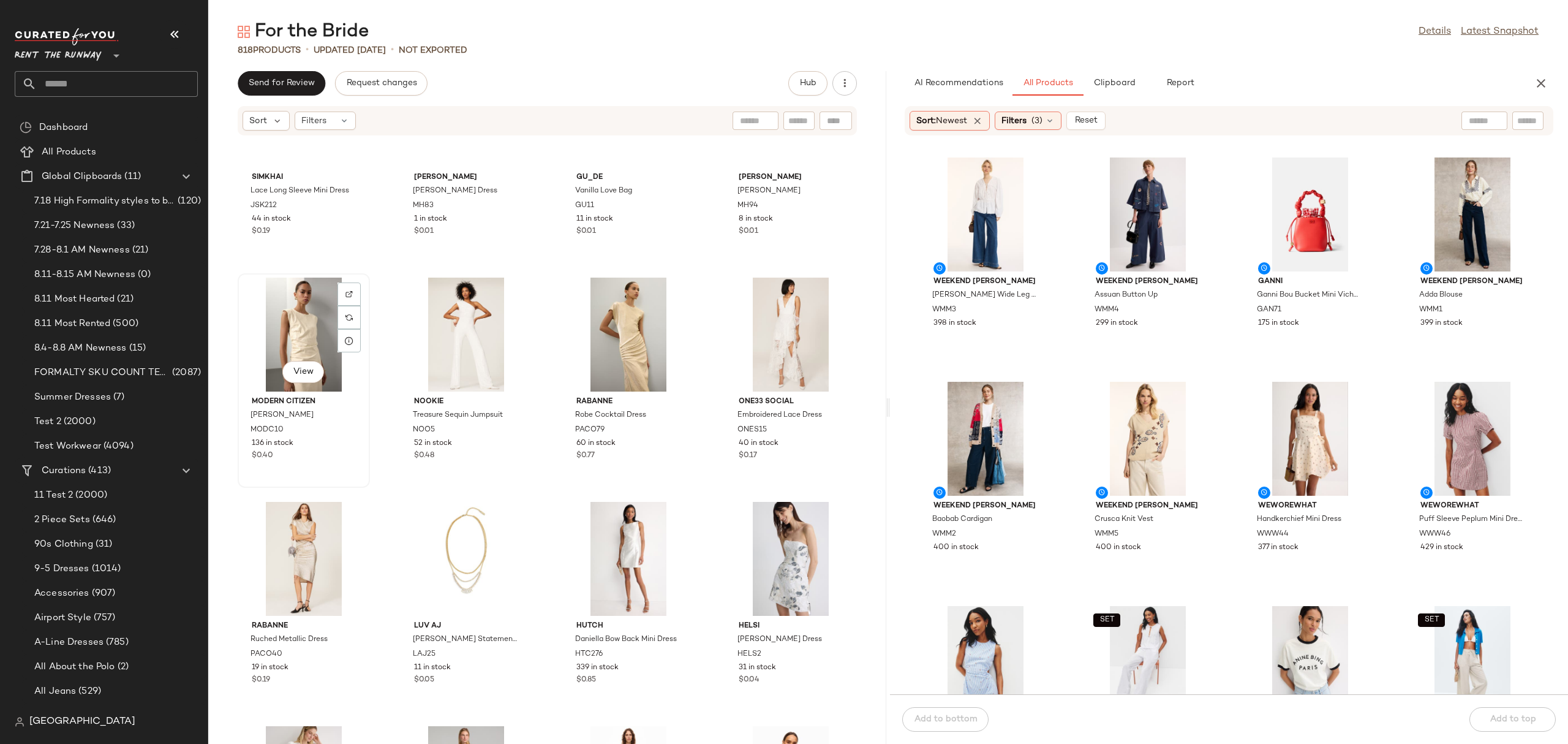
scroll to position [3297, 0]
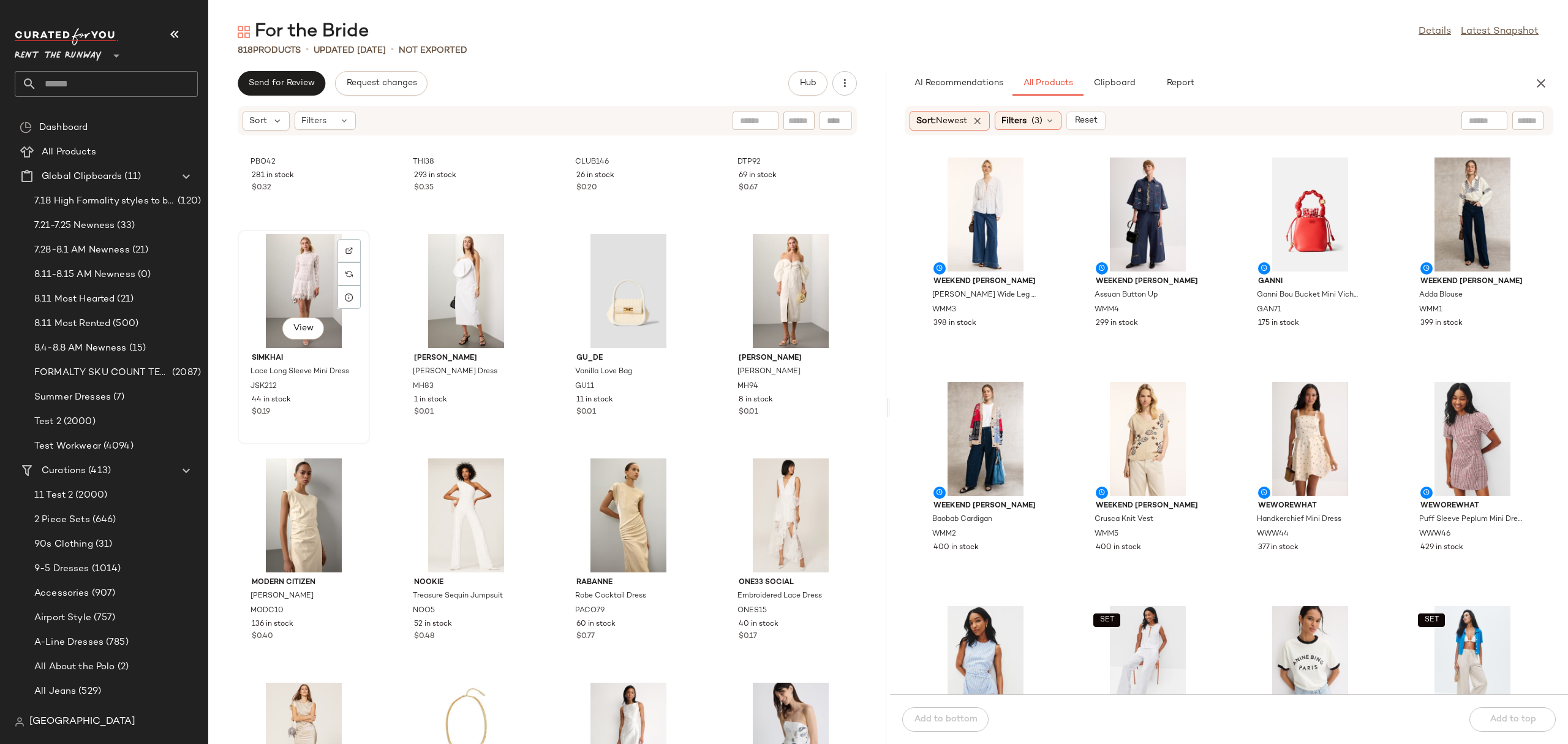
click at [307, 292] on div "View" at bounding box center [303, 291] width 124 height 114
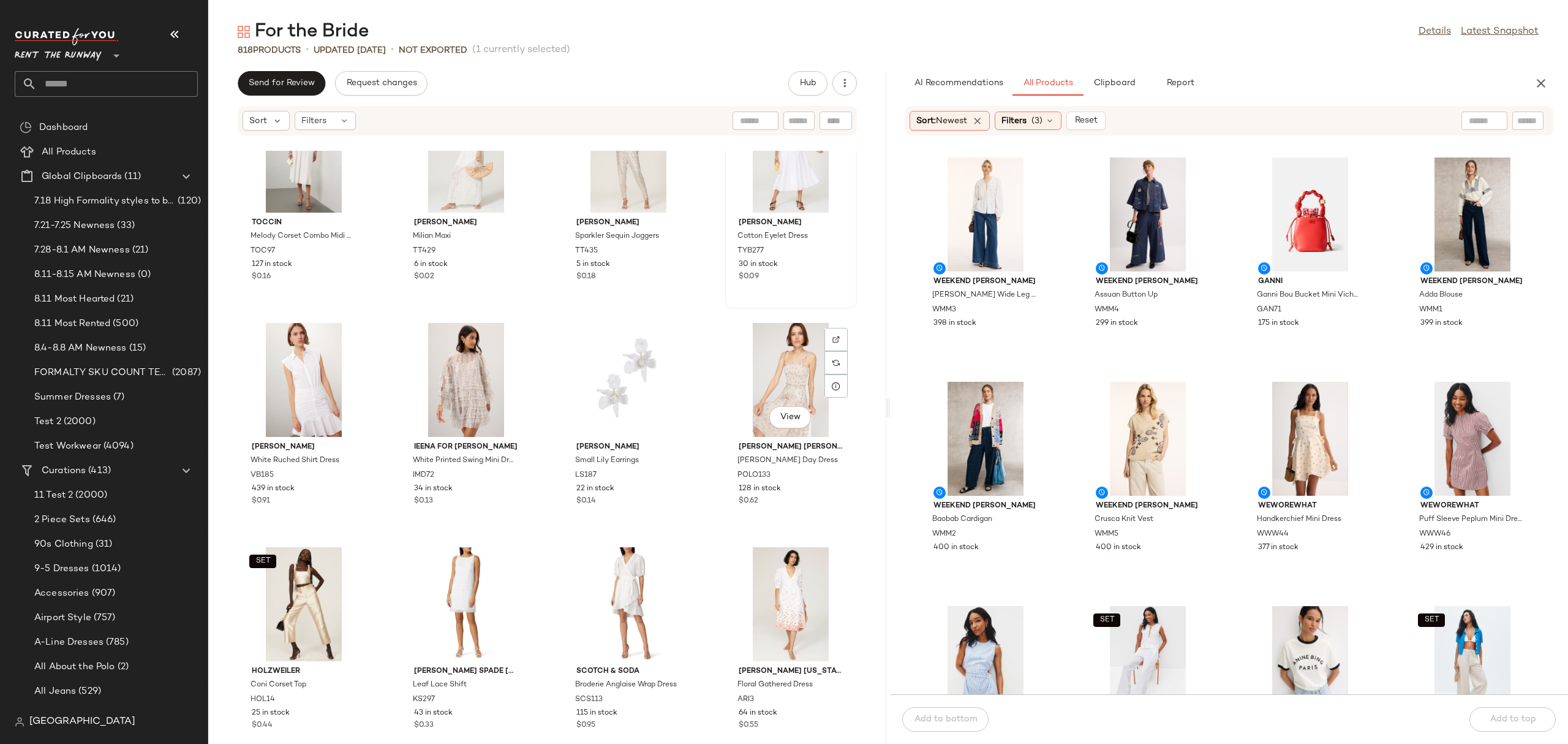
scroll to position [6661, 0]
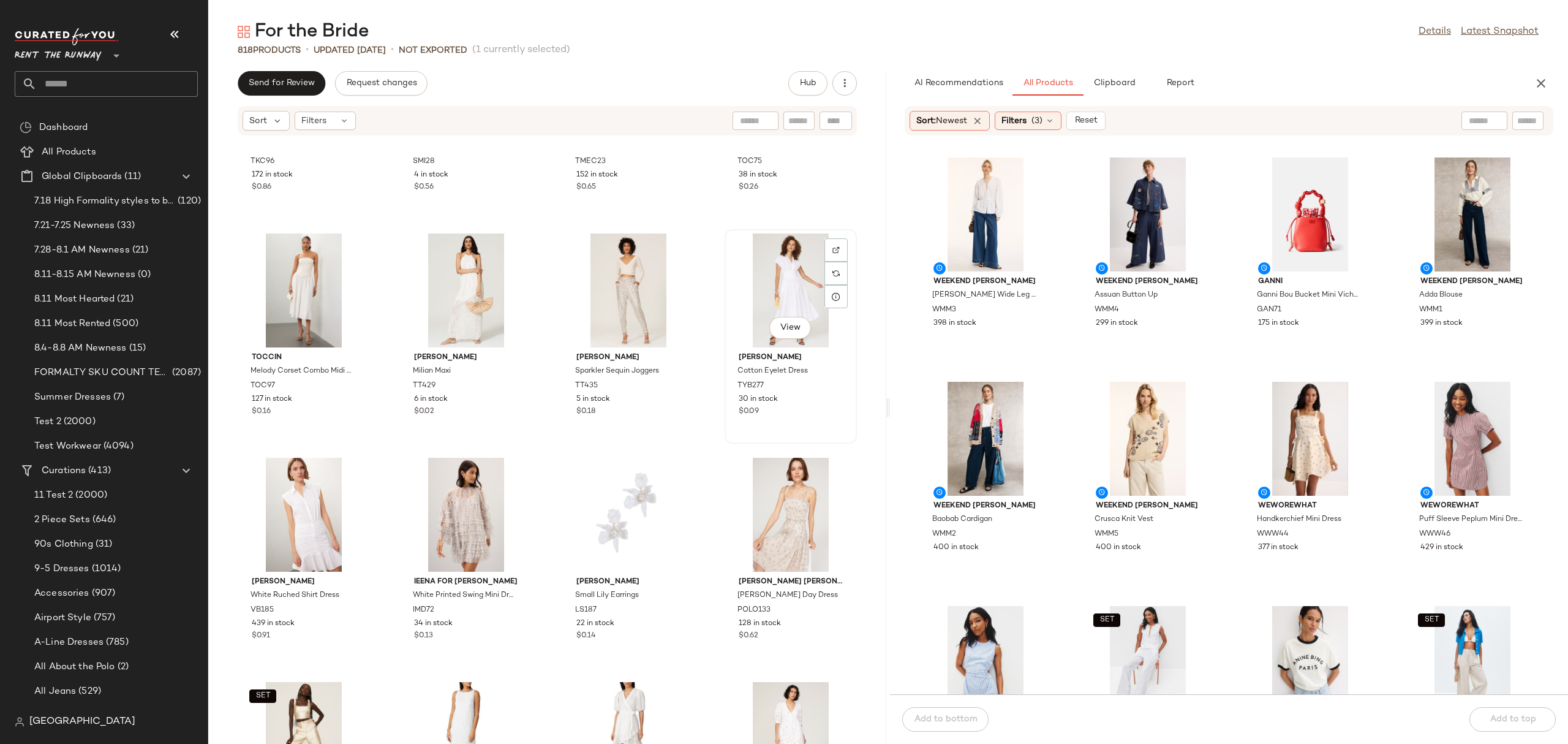
click at [752, 289] on div "View" at bounding box center [791, 290] width 124 height 114
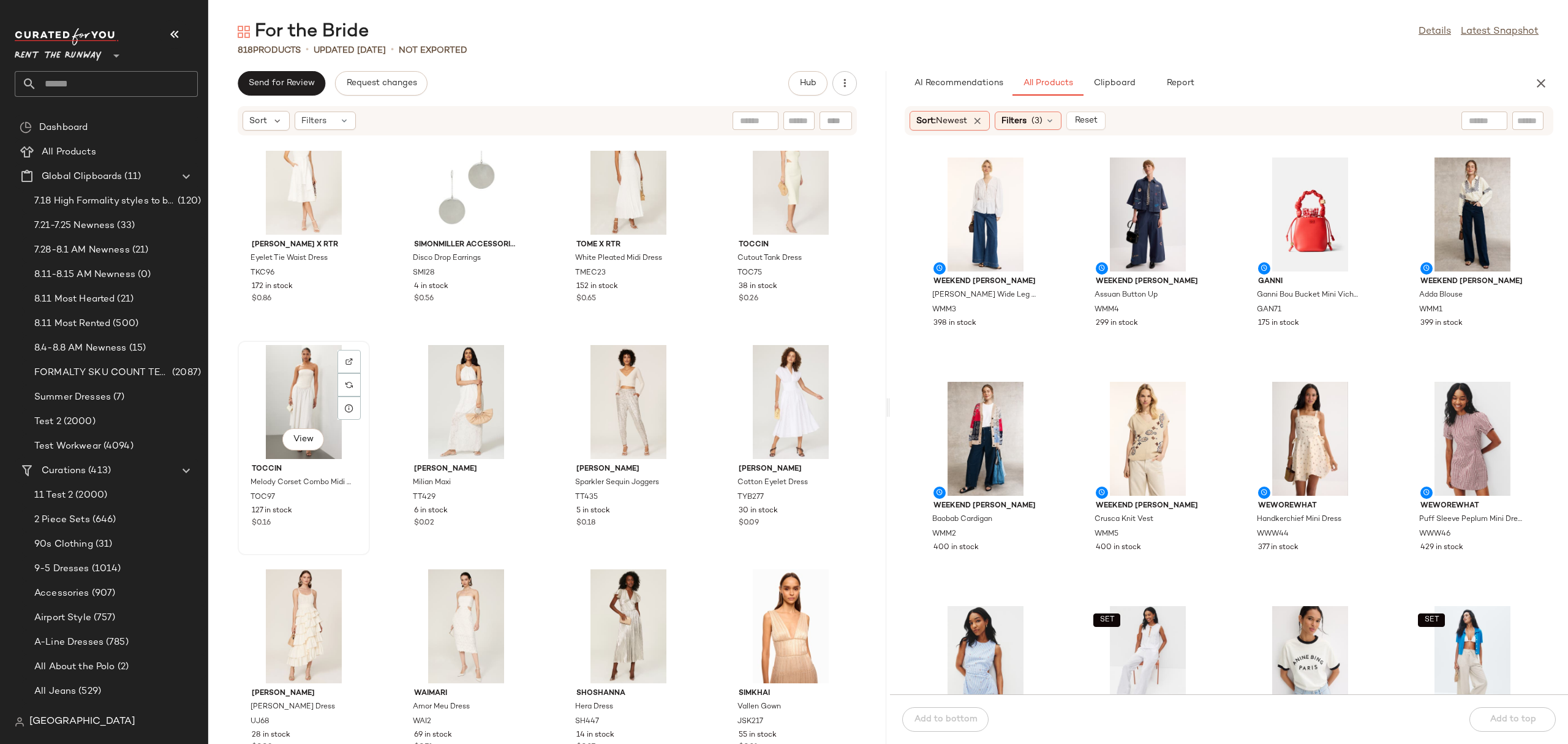
click at [282, 396] on div "View" at bounding box center [303, 402] width 124 height 114
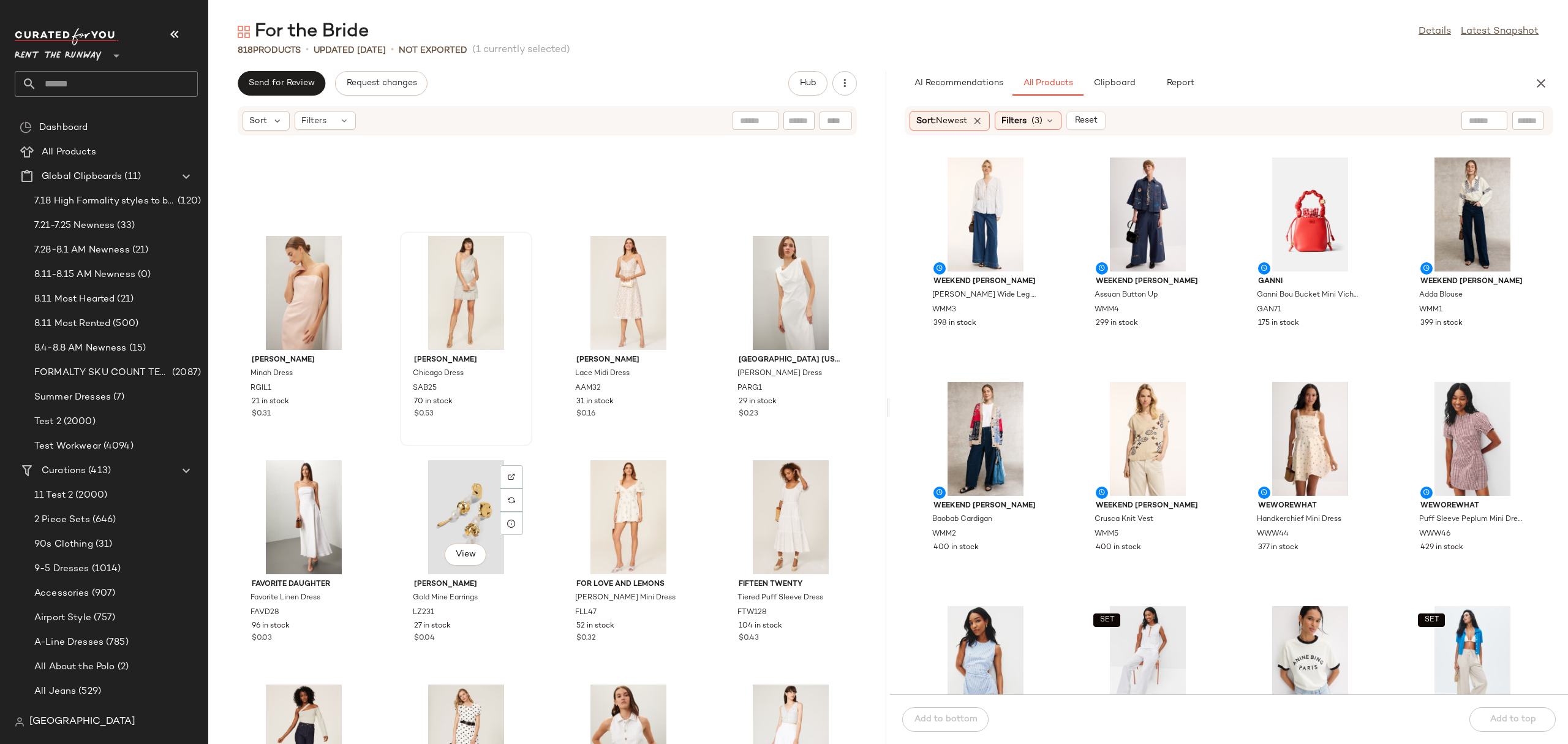
scroll to position [4171, 0]
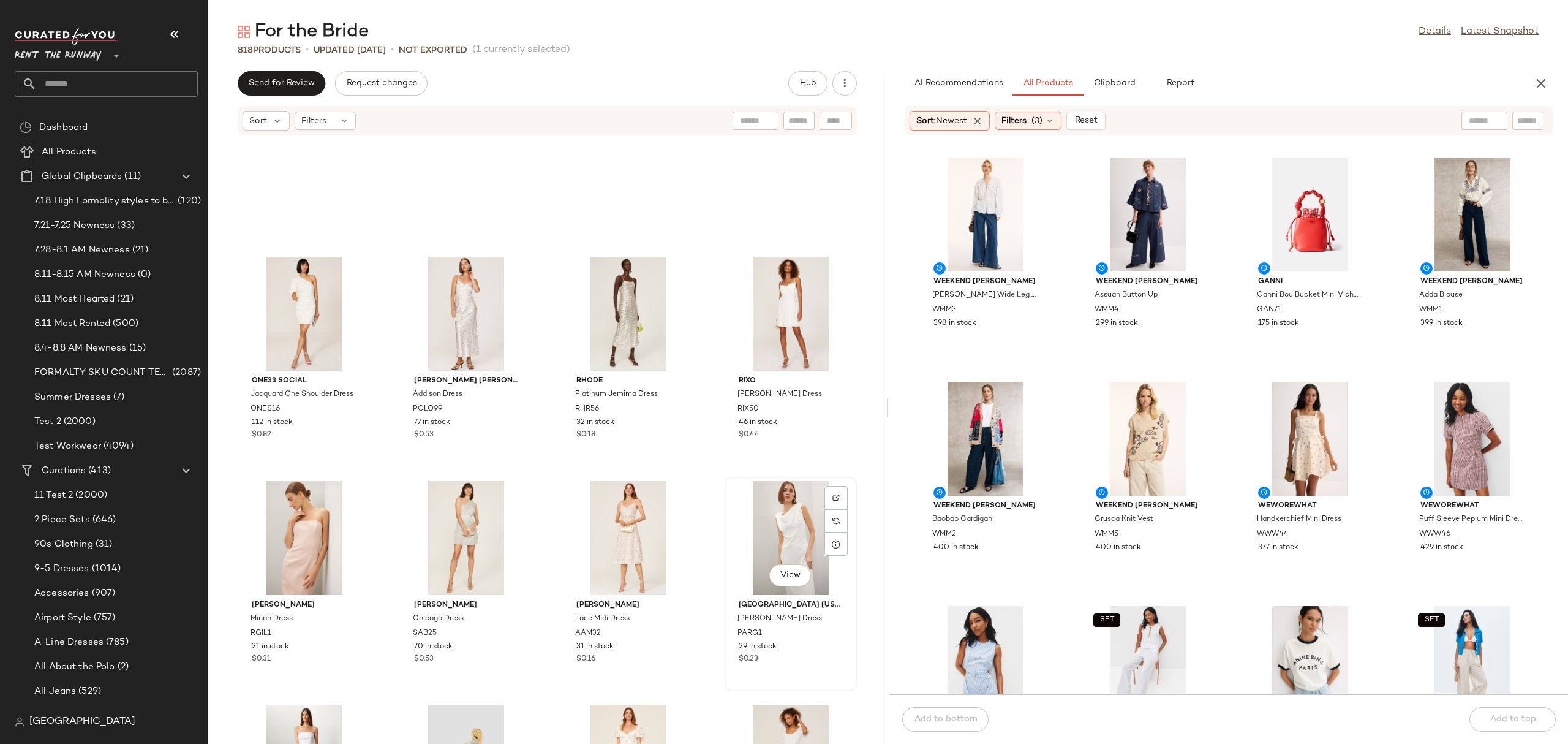
click at [749, 515] on div "View" at bounding box center [791, 538] width 124 height 114
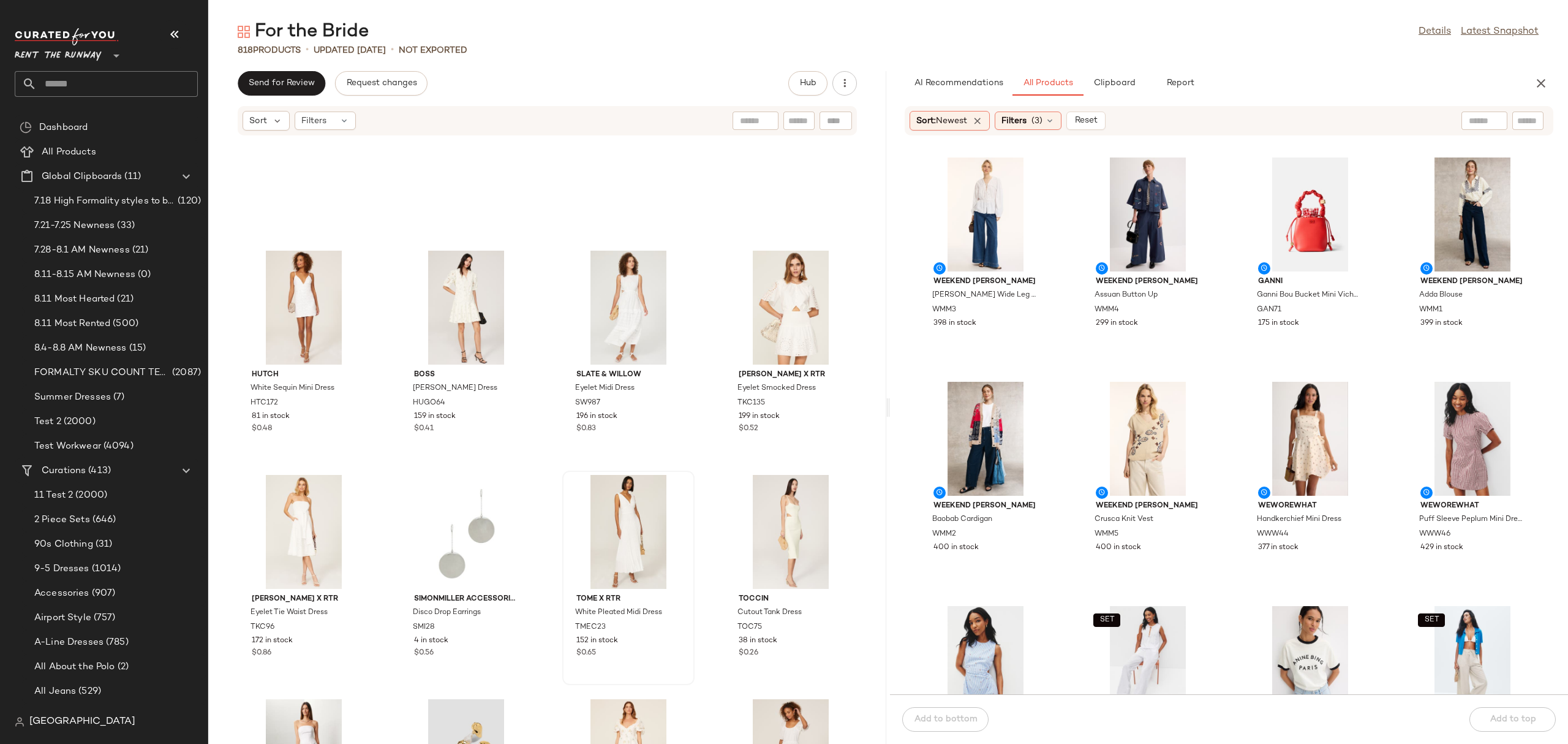
scroll to position [4179, 0]
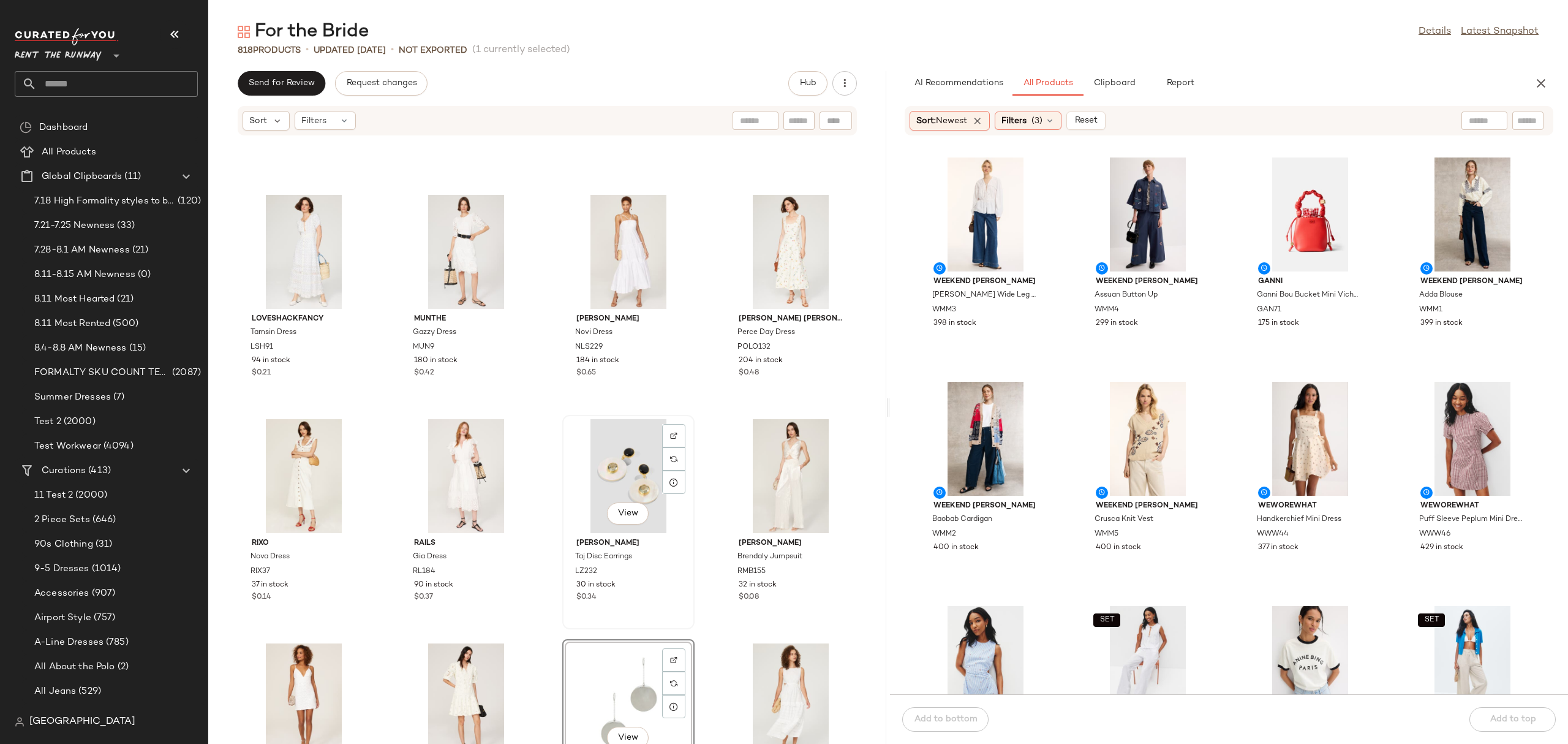
scroll to position [3775, 0]
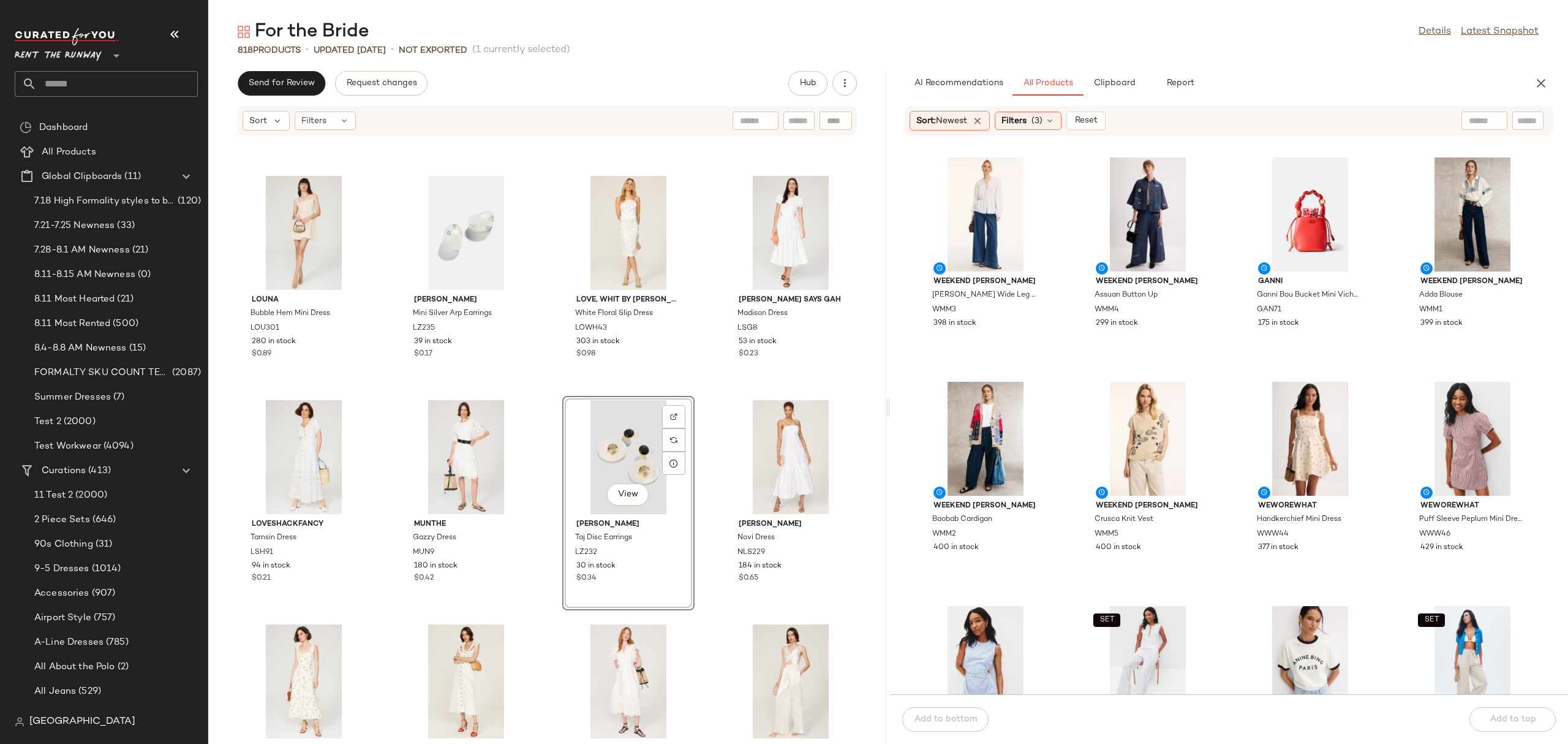
scroll to position [3509, 0]
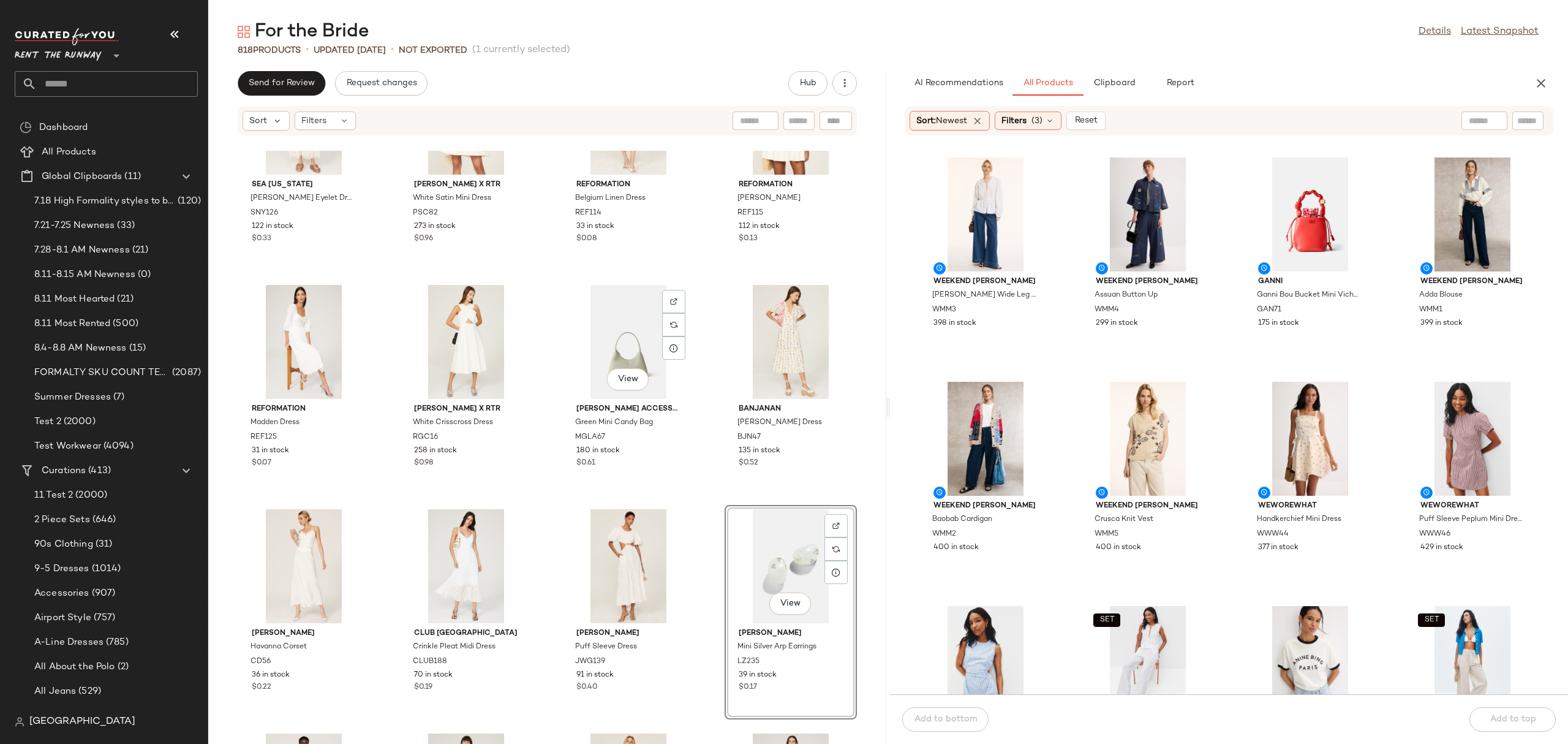
scroll to position [3006, 0]
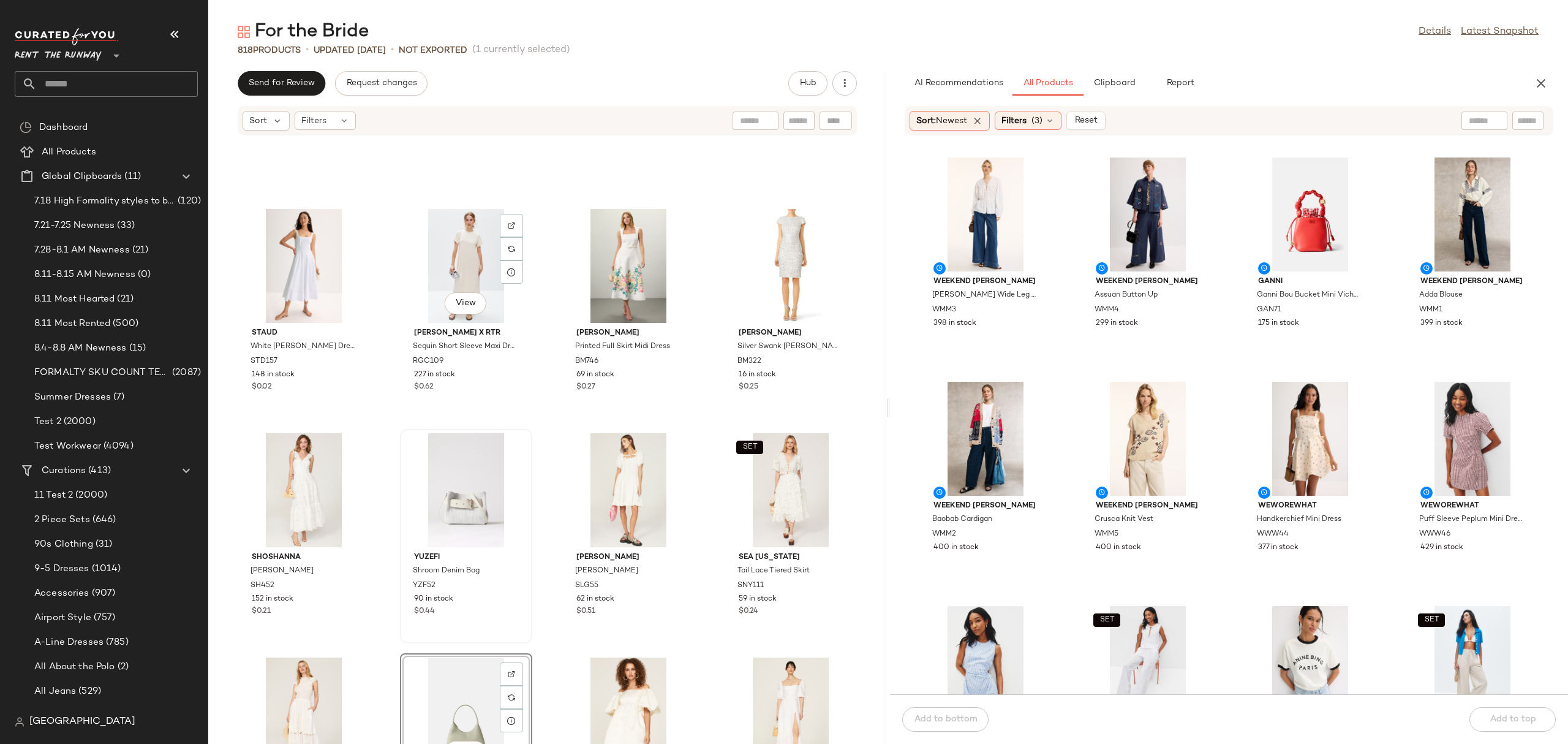
scroll to position [2420, 0]
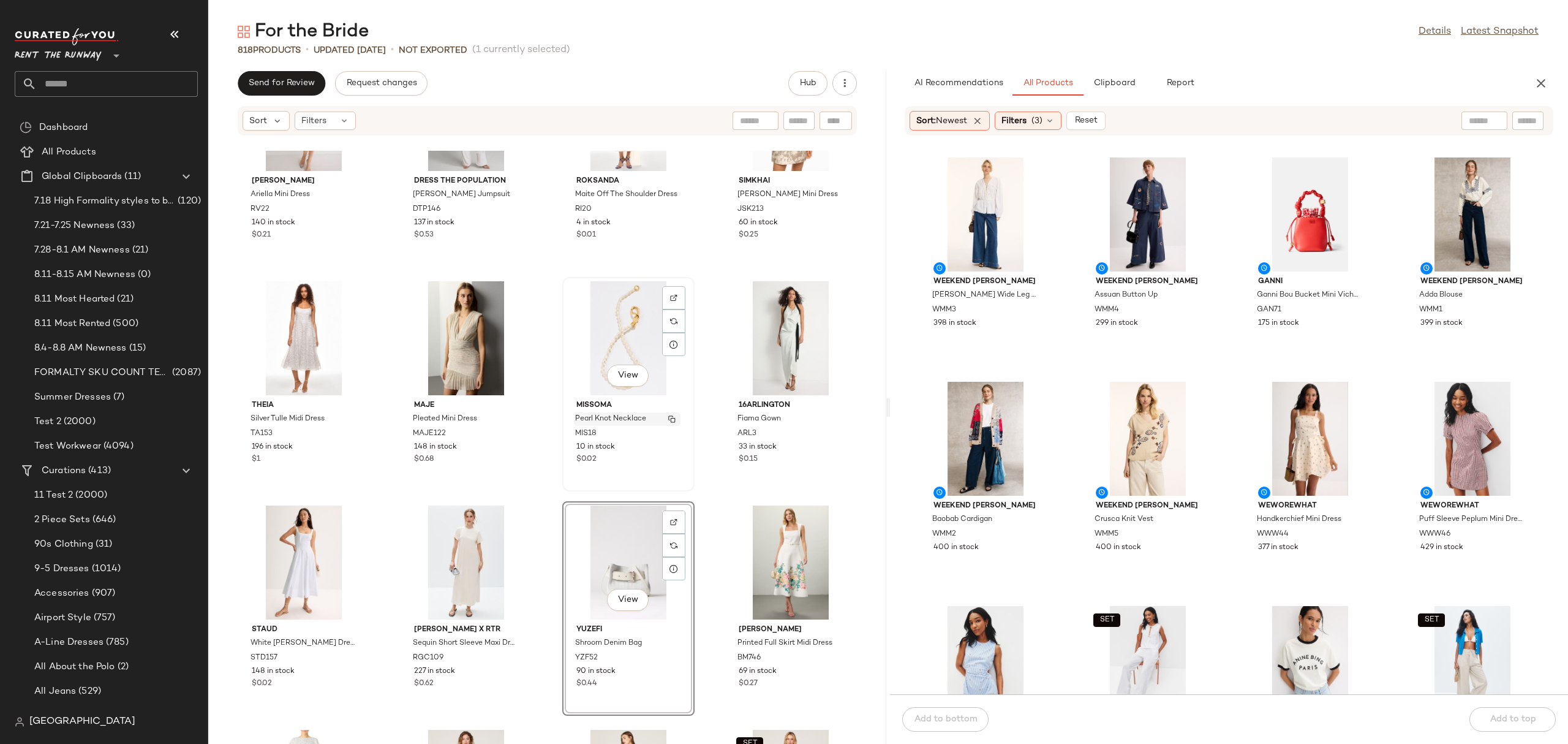
scroll to position [2118, 0]
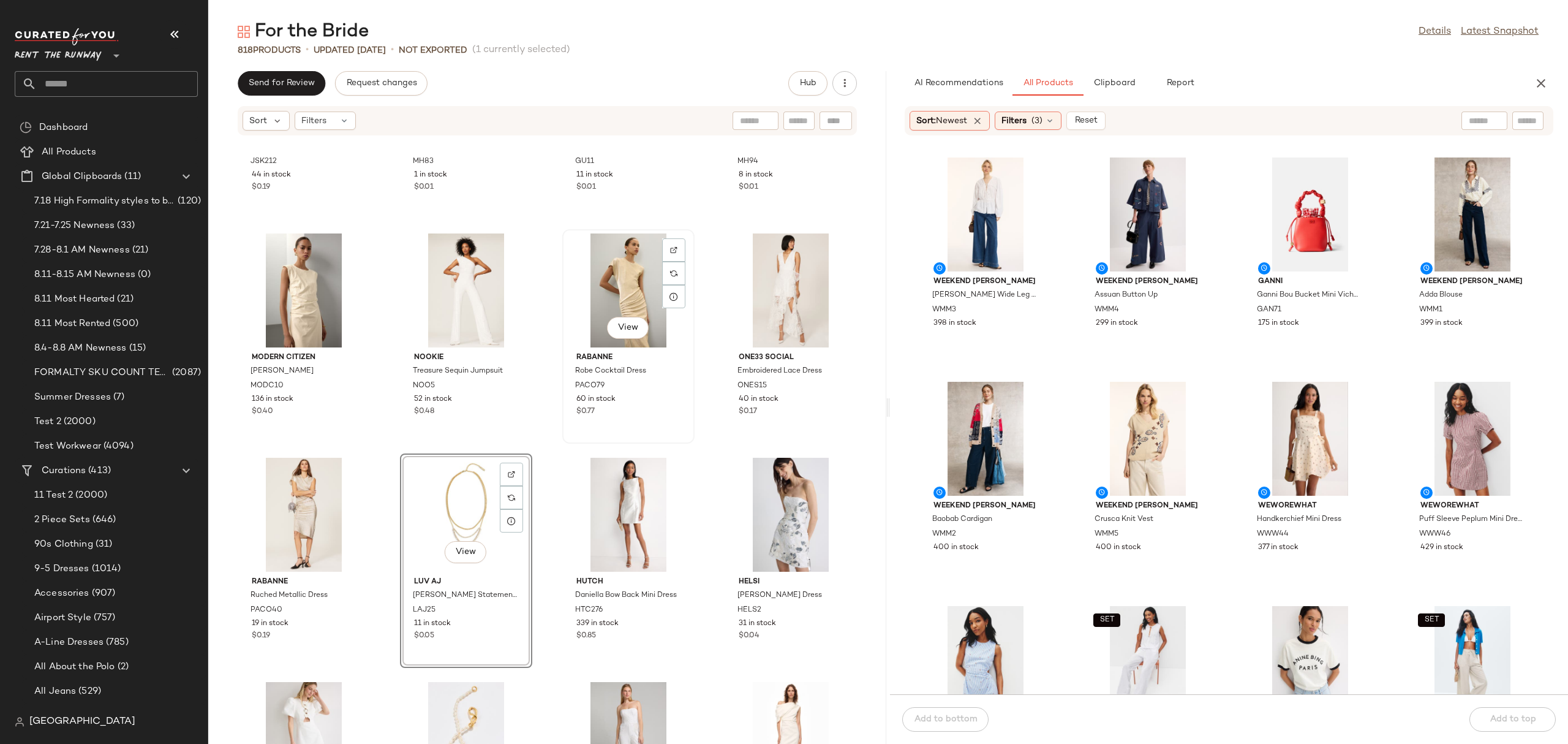
scroll to position [1503, 0]
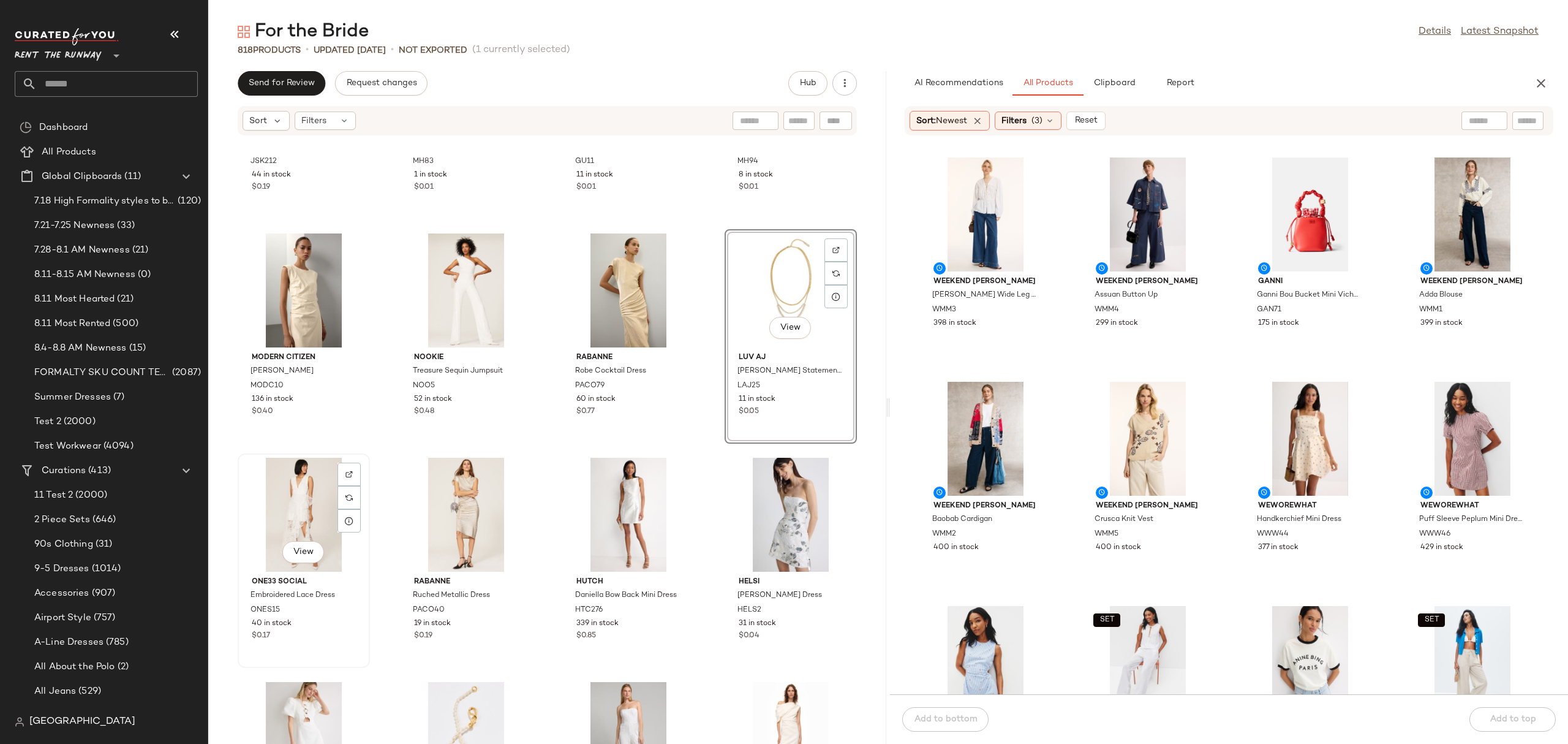
click at [270, 517] on div "View" at bounding box center [303, 514] width 124 height 114
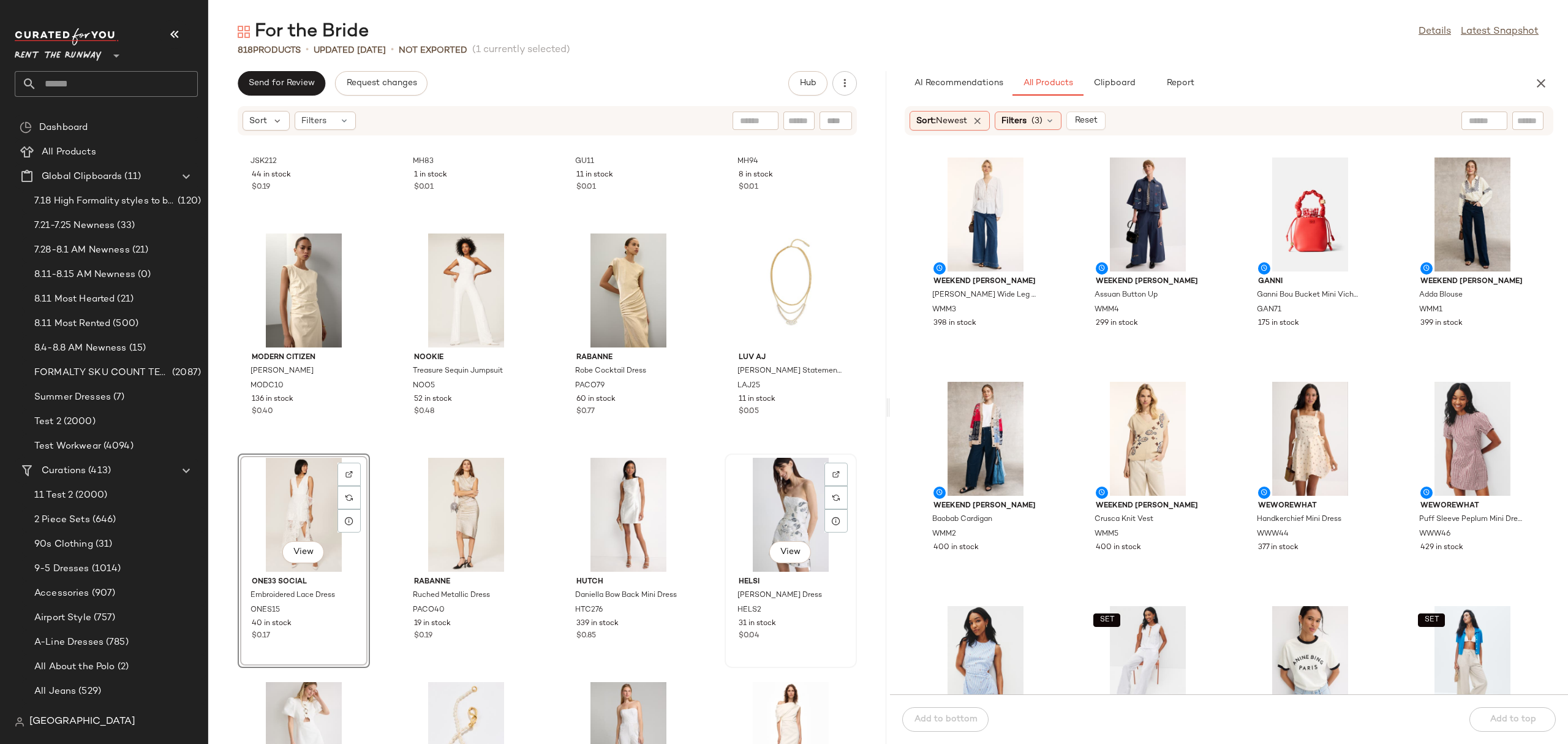
click at [729, 510] on div "View" at bounding box center [791, 514] width 124 height 114
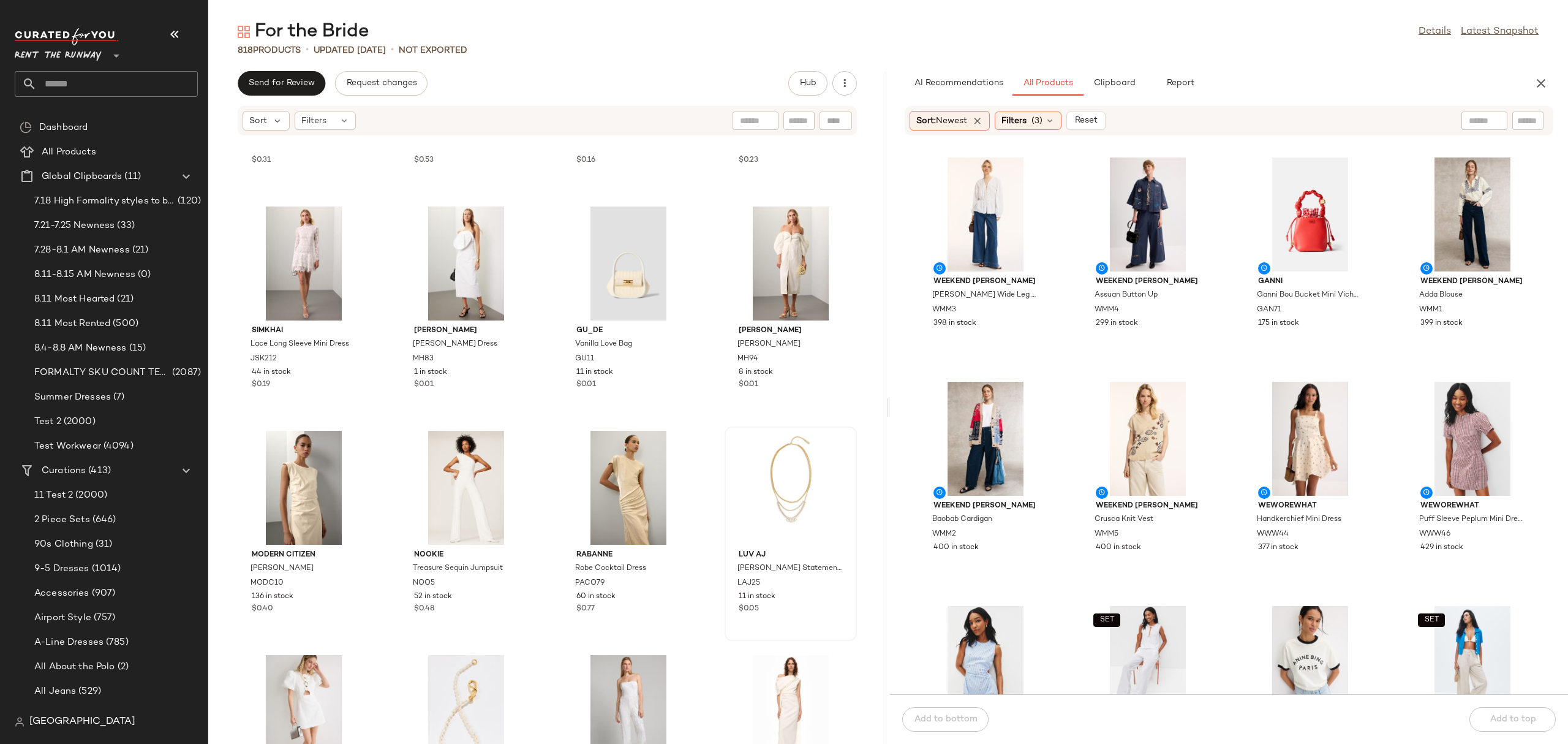
scroll to position [1454, 0]
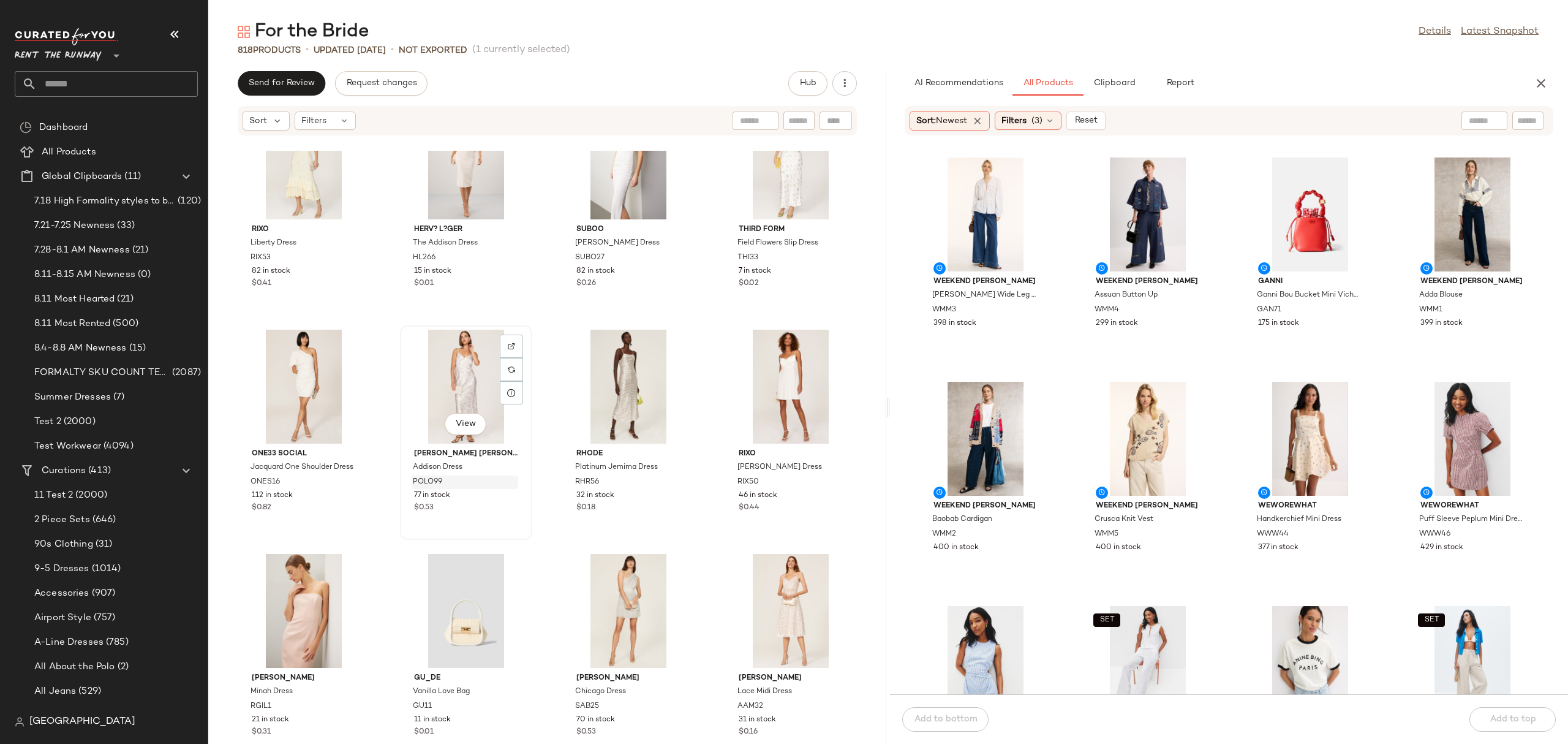
scroll to position [902, 0]
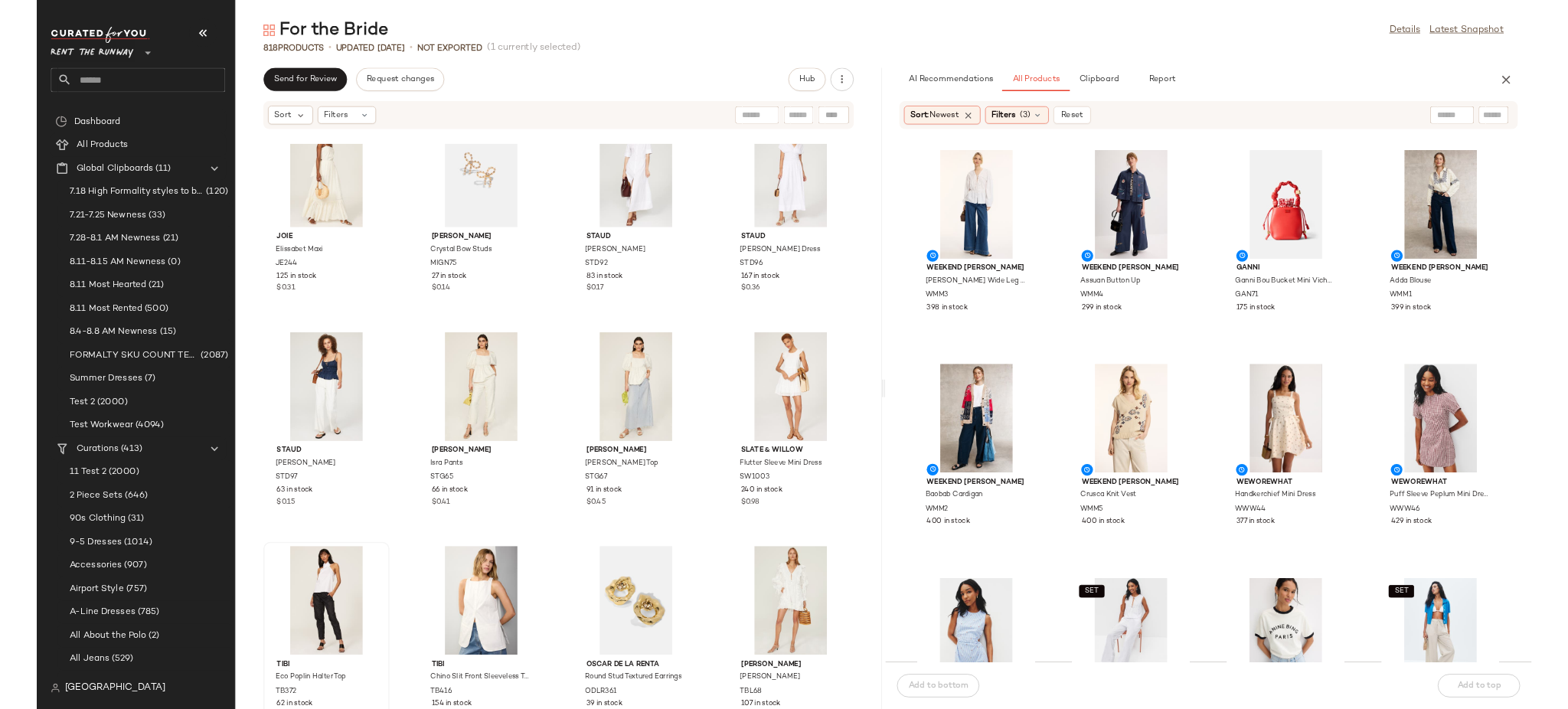
scroll to position [7222, 0]
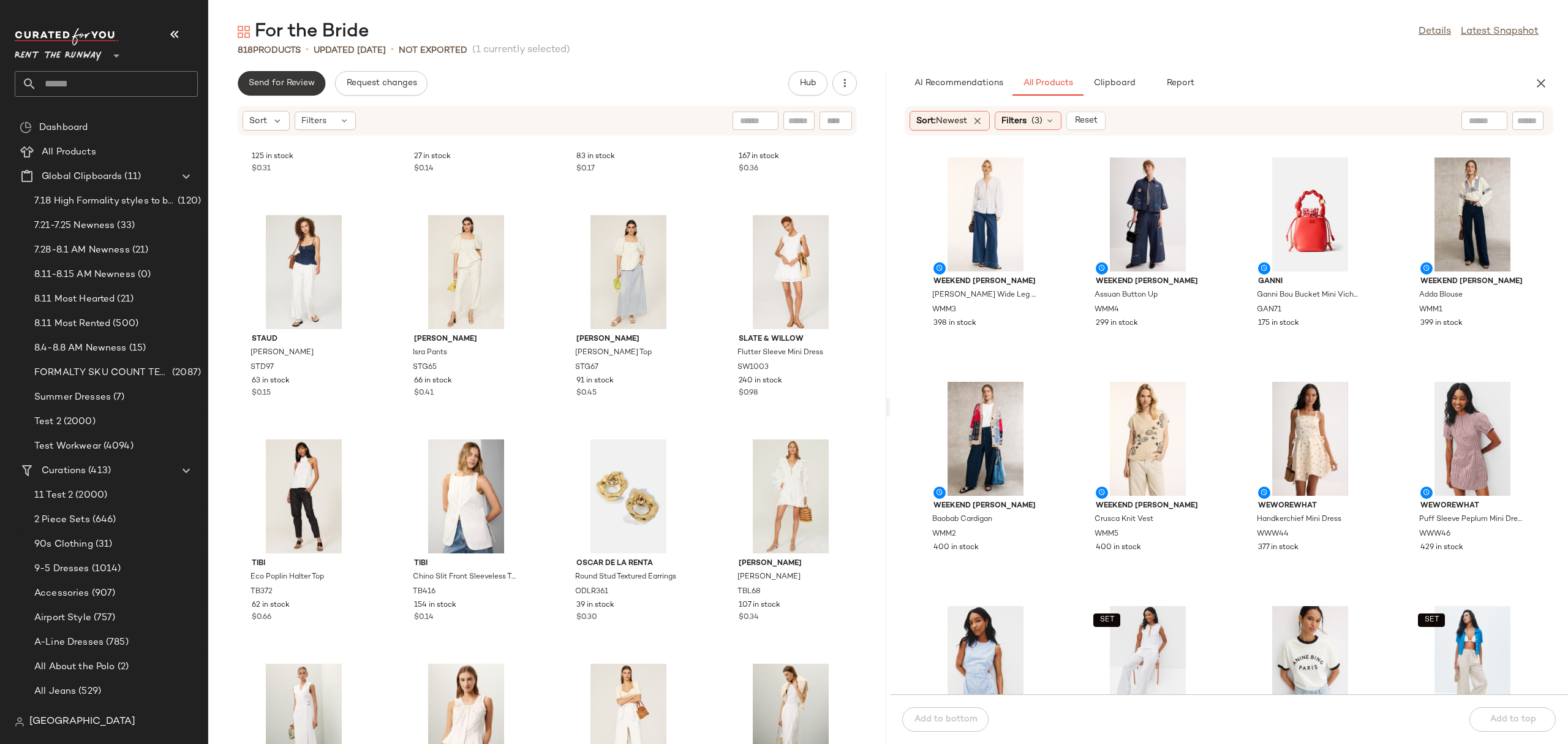
click at [286, 84] on span "Send for Review" at bounding box center [281, 84] width 67 height 10
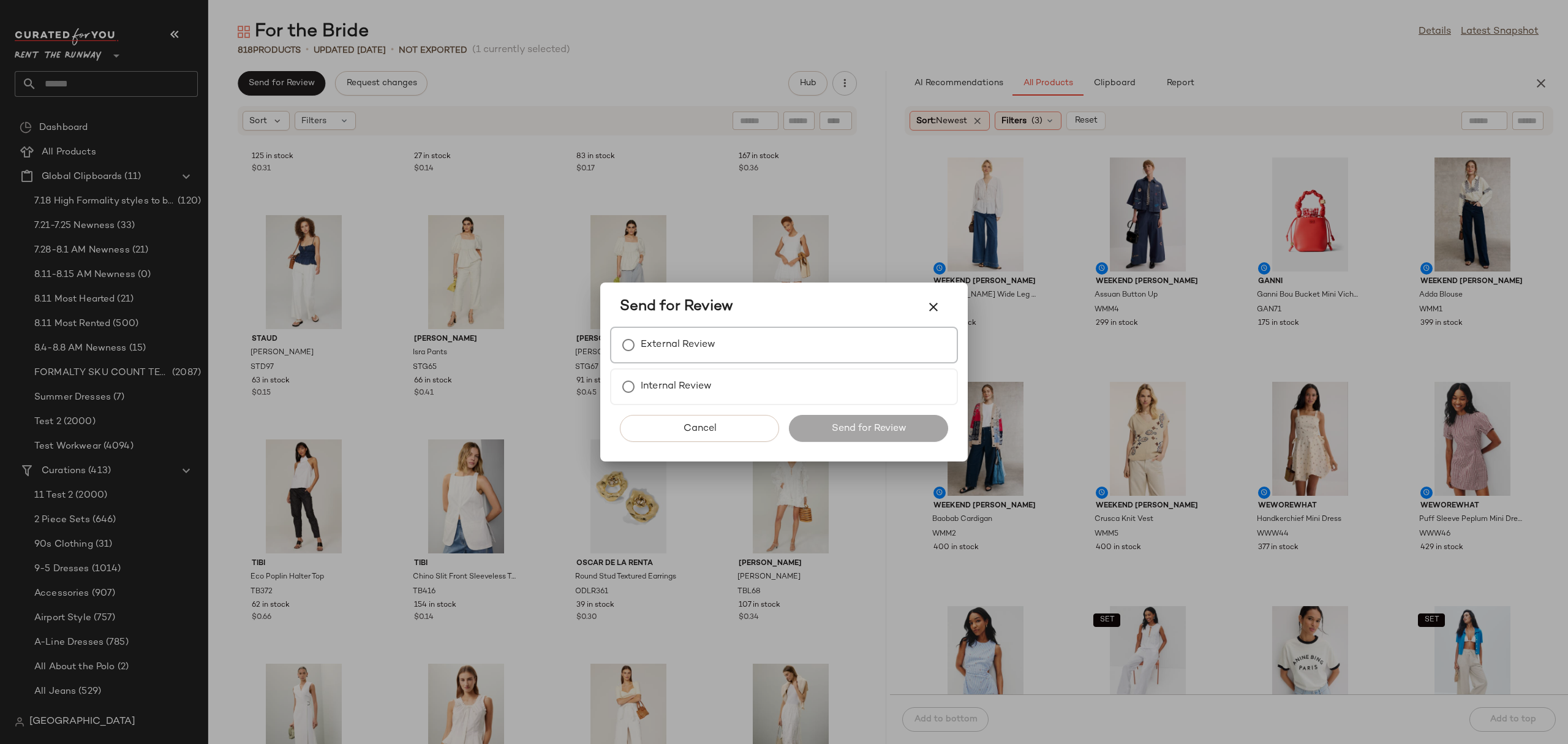
click at [653, 352] on label "External Review" at bounding box center [678, 345] width 74 height 25
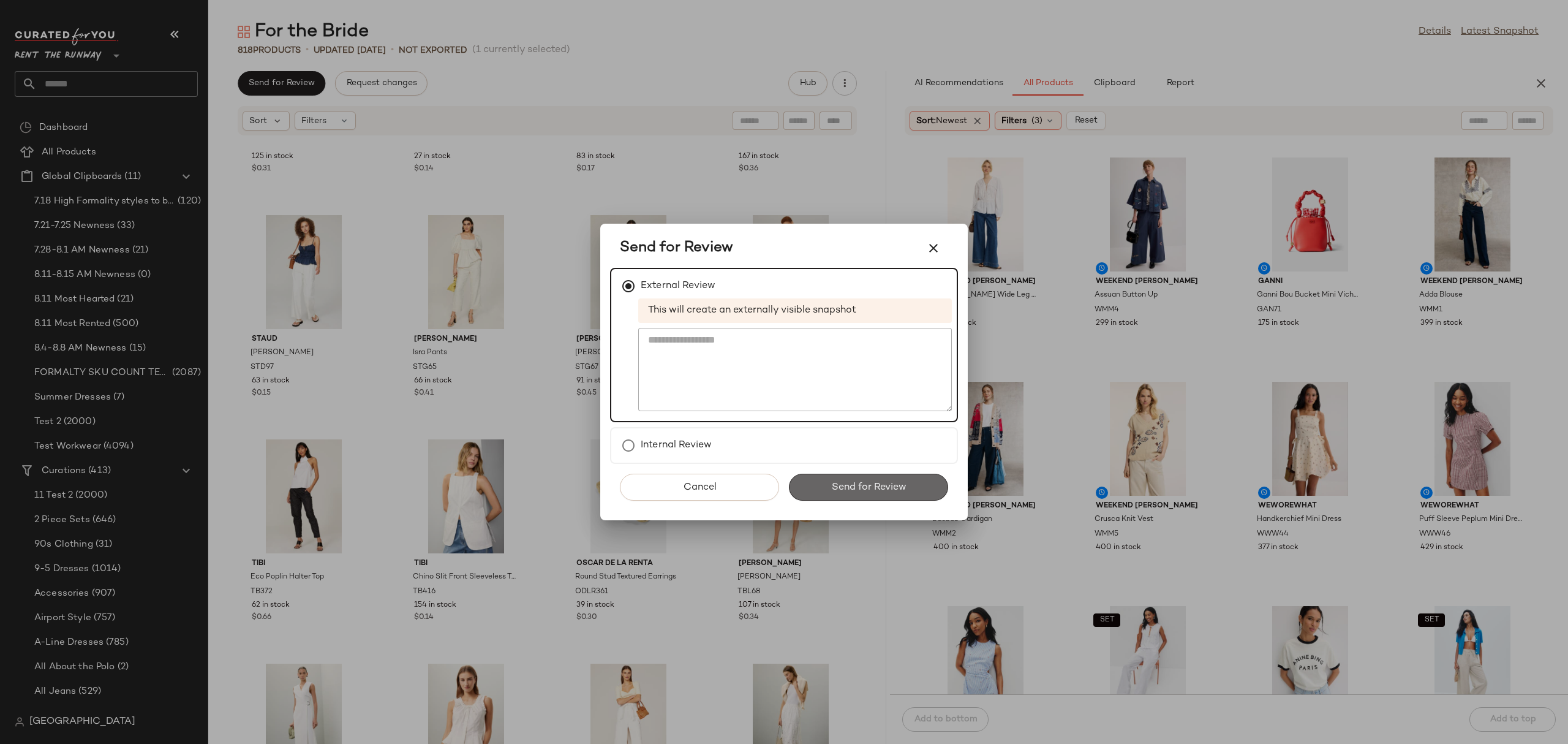
click at [833, 487] on span "Send for Review" at bounding box center [868, 487] width 75 height 12
